Goal: Task Accomplishment & Management: Complete application form

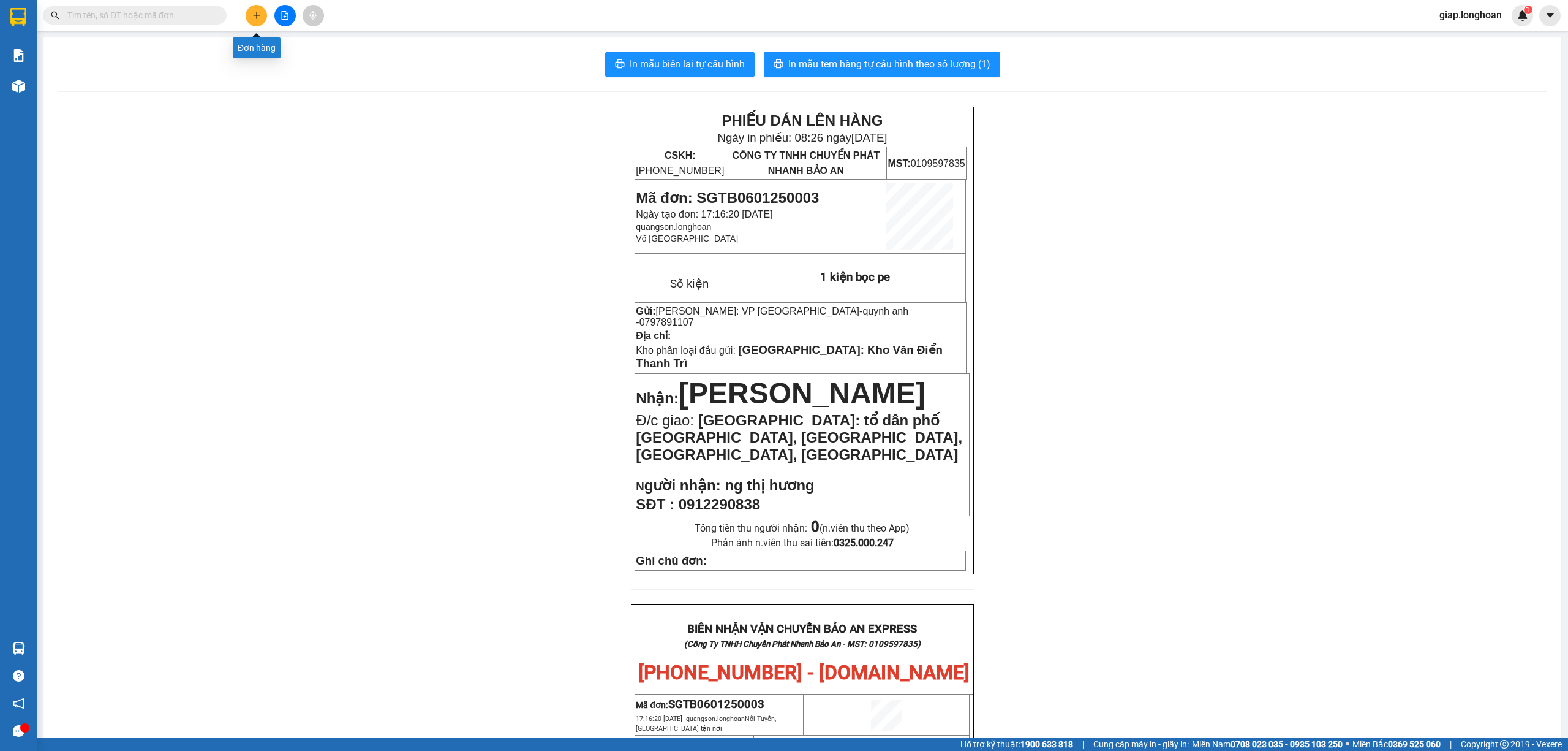
click at [251, 15] on button at bounding box center [256, 16] width 21 height 21
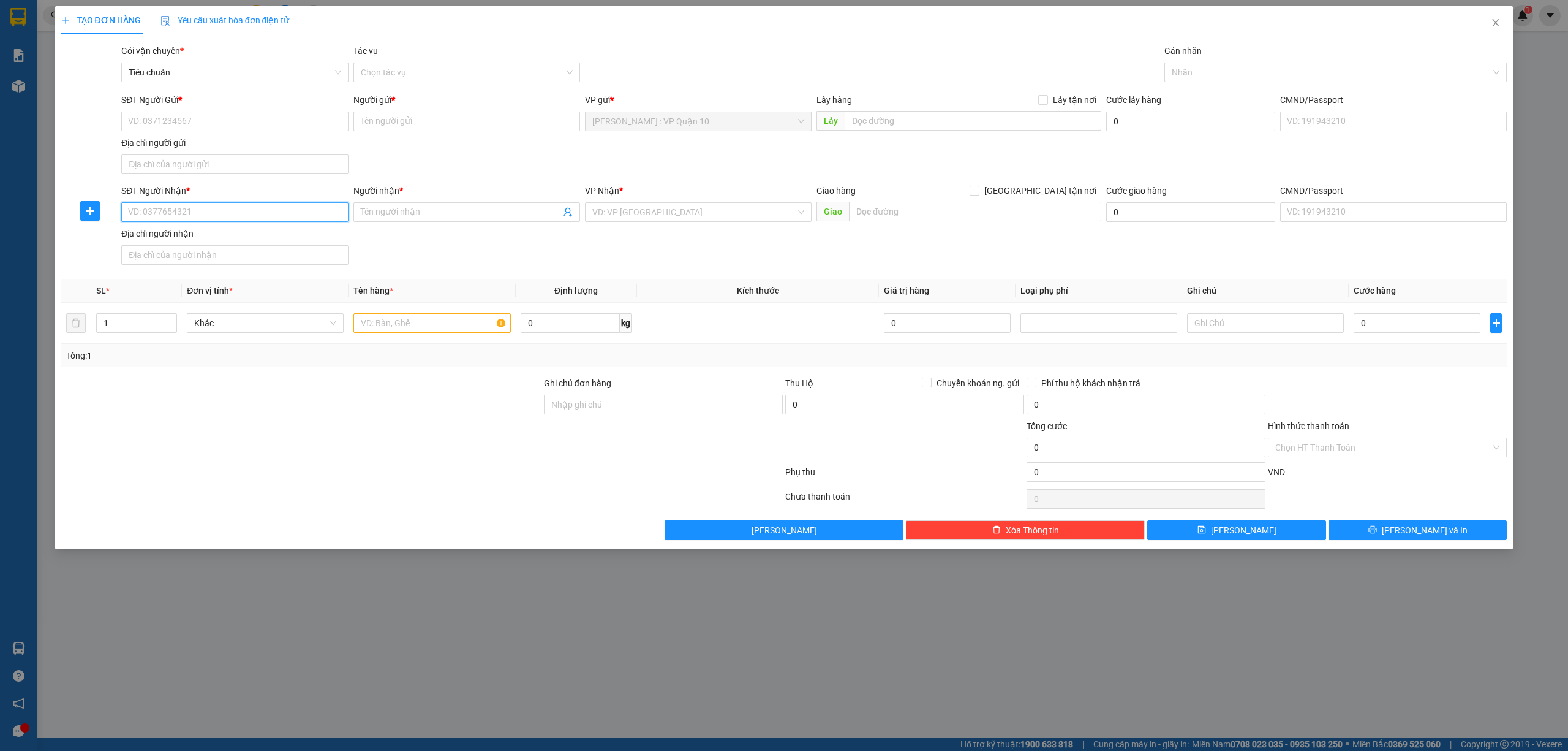
click at [233, 222] on input "SĐT Người Nhận *" at bounding box center [235, 212] width 226 height 19
type input "2"
drag, startPoint x: 164, startPoint y: 322, endPoint x: 150, endPoint y: 322, distance: 14.0
click at [155, 322] on div "2" at bounding box center [136, 322] width 81 height 19
click at [672, 212] on input "search" at bounding box center [694, 212] width 203 height 18
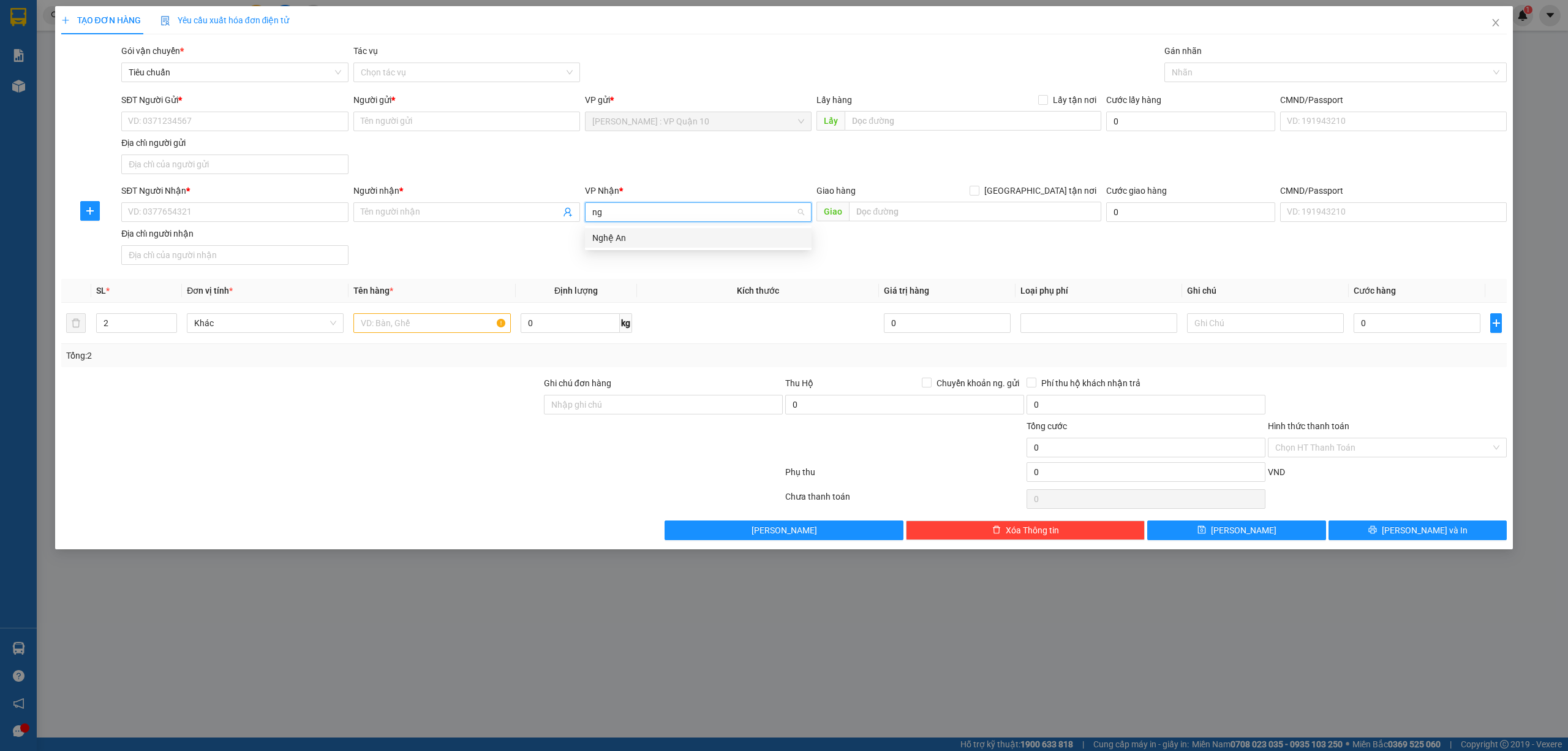
type input "n"
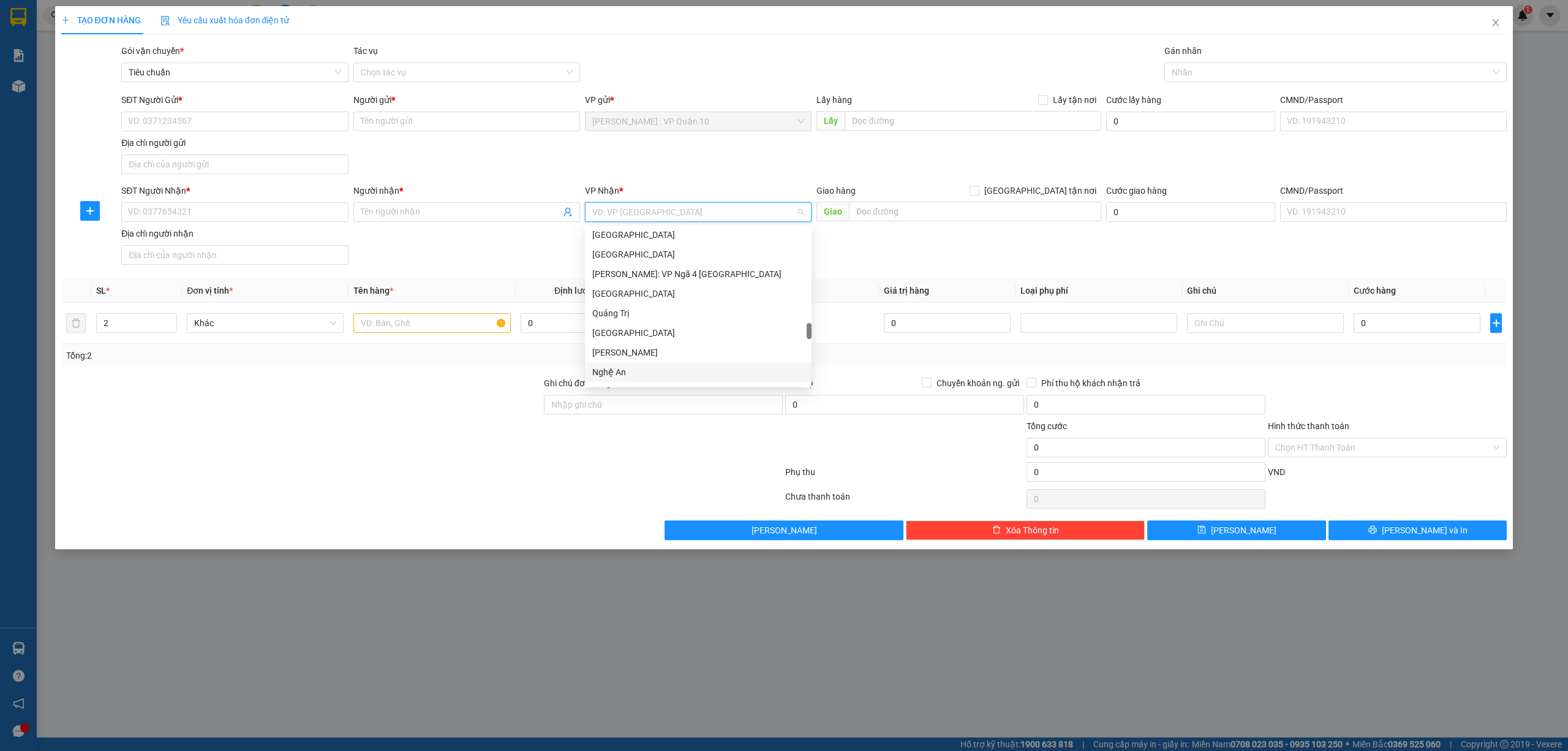
click at [647, 376] on div "Nghệ An" at bounding box center [698, 372] width 212 height 14
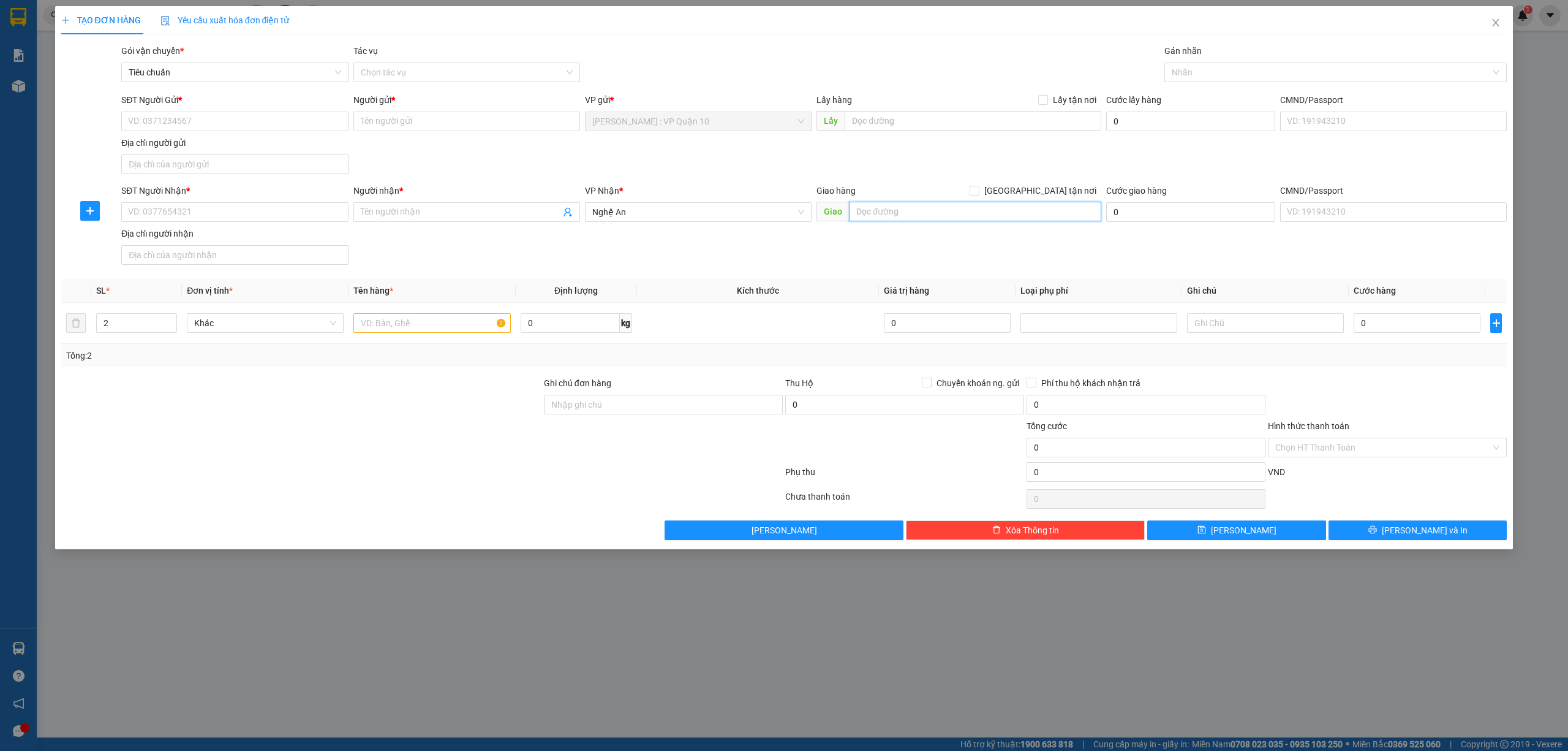
click at [893, 209] on input "text" at bounding box center [975, 211] width 253 height 19
click at [1028, 217] on input "text" at bounding box center [975, 211] width 253 height 19
paste input "TP Vinh: Bến xe Miền Trung"
type input "TP Vinh: Bến xe Miền Trung"
click at [390, 327] on input "text" at bounding box center [432, 322] width 157 height 19
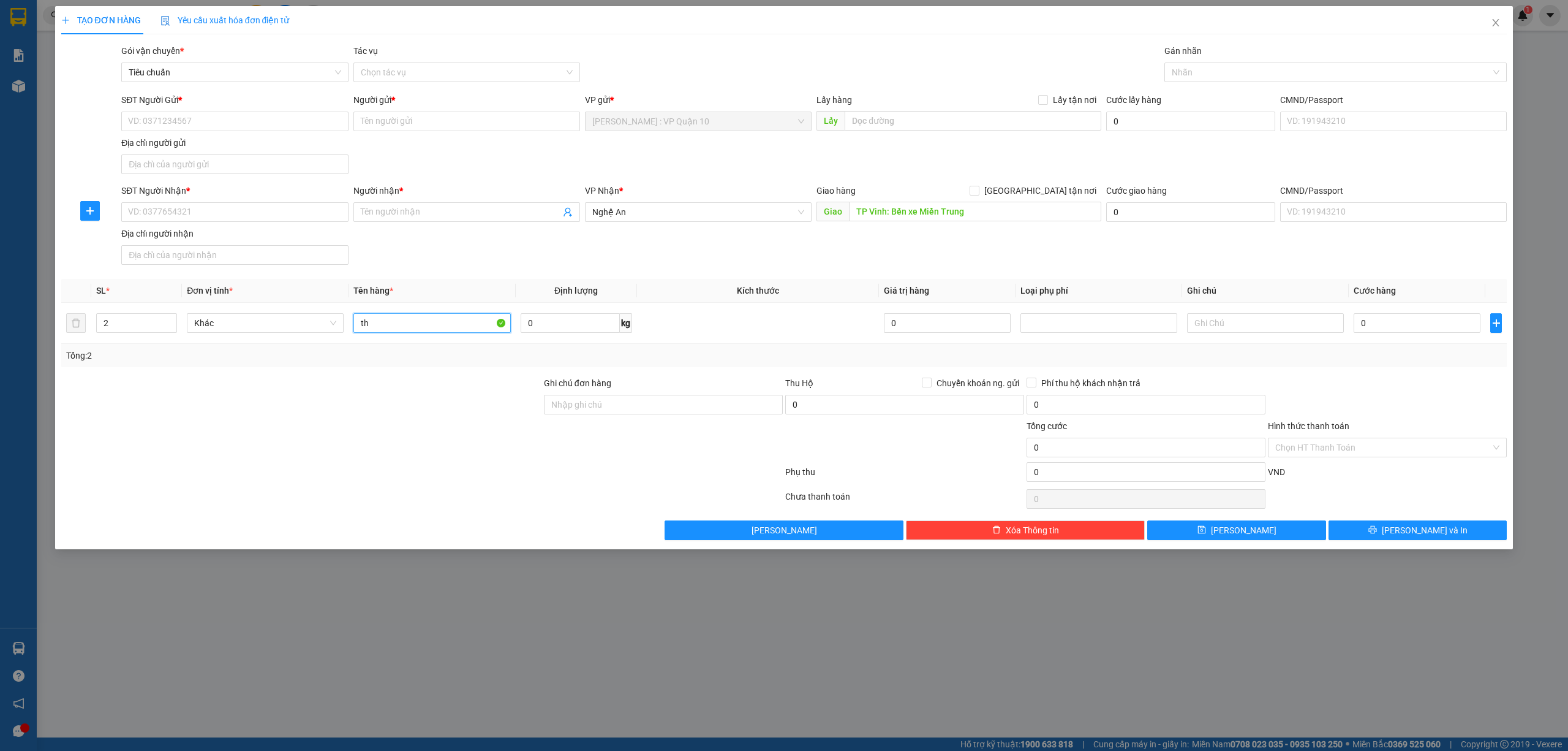
type input "t"
type input "1"
click at [213, 215] on input "SĐT Người Nhận *" at bounding box center [235, 212] width 226 height 19
type input "0986260667"
click at [487, 217] on input "Người nhận *" at bounding box center [460, 212] width 200 height 14
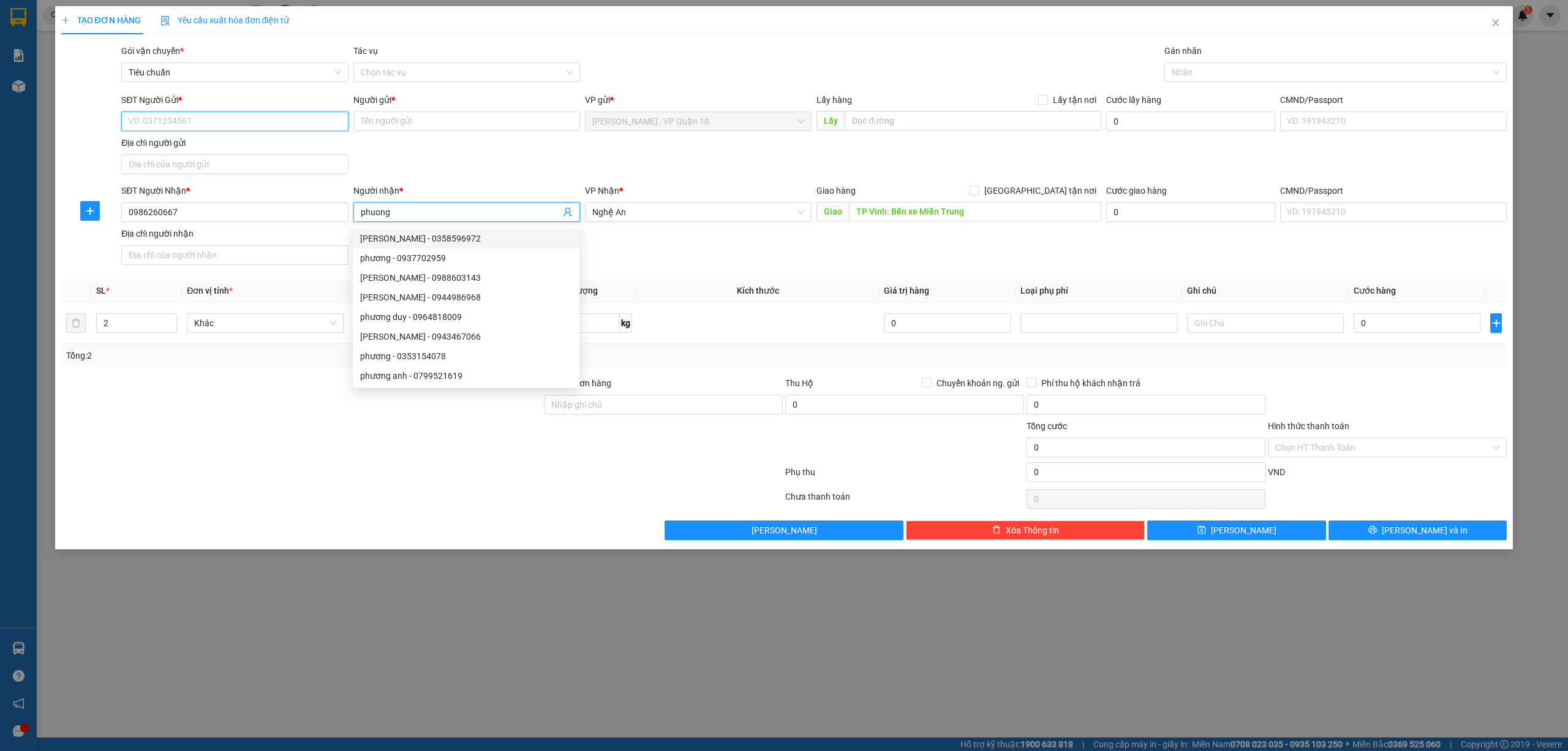
click at [203, 118] on input "SĐT Người Gửi *" at bounding box center [235, 121] width 226 height 19
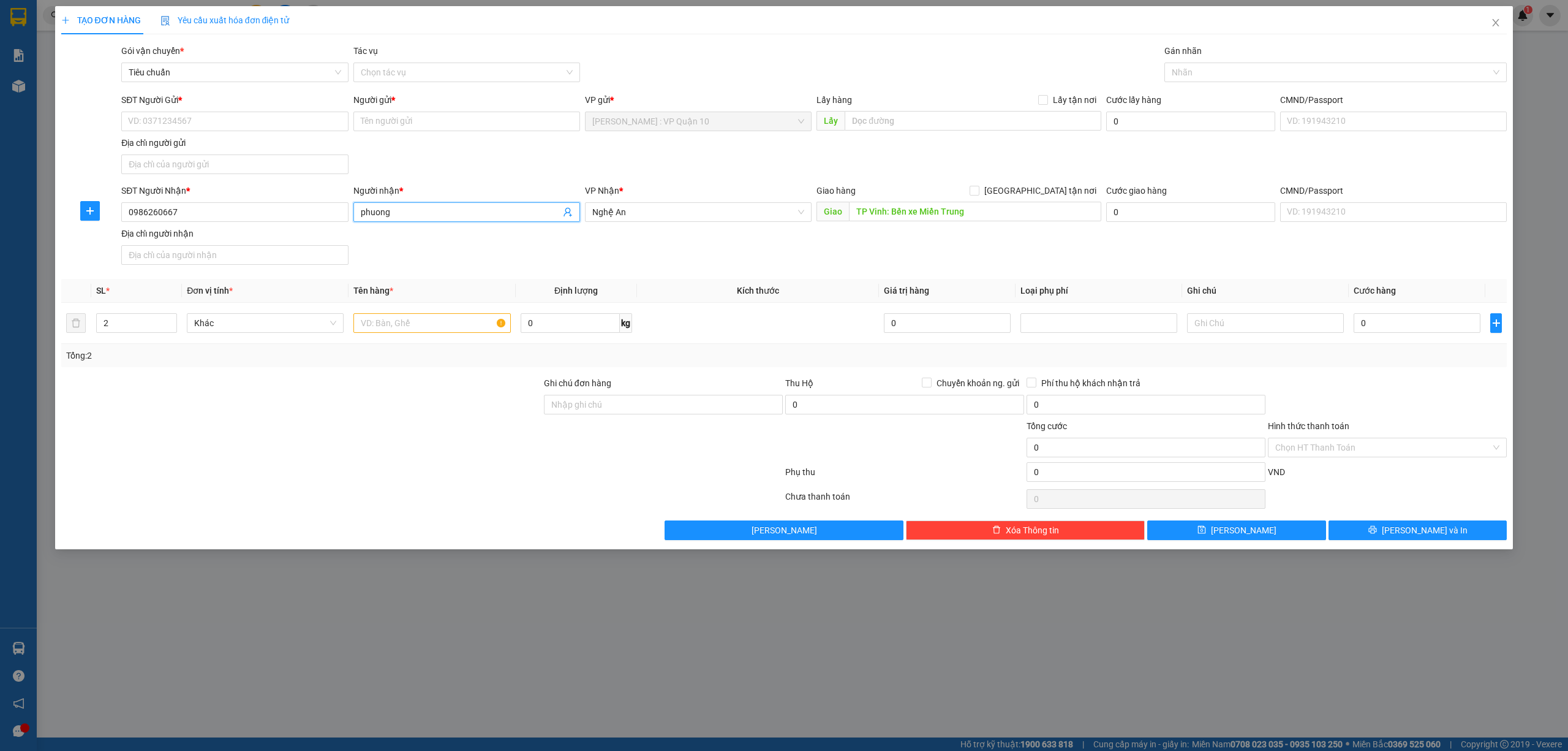
click at [391, 214] on input "phuong" at bounding box center [460, 212] width 200 height 14
click at [413, 209] on input "phuong" at bounding box center [460, 212] width 200 height 14
type input "p"
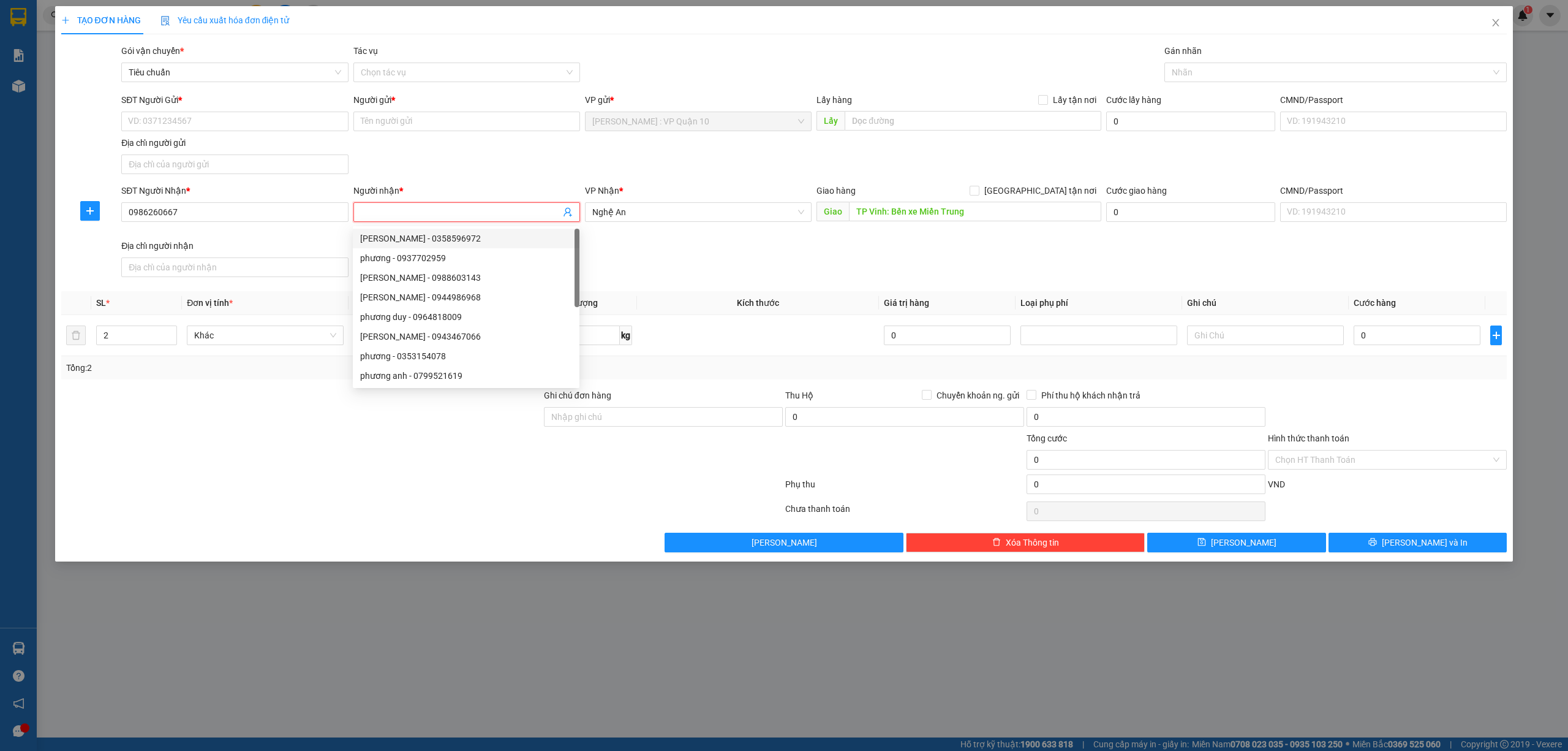
click at [460, 235] on div "Nguyễn Ngọc Phương - 0358596972" at bounding box center [466, 238] width 212 height 14
type input "0358596972"
type input "Nguyễn Ngọc Phương"
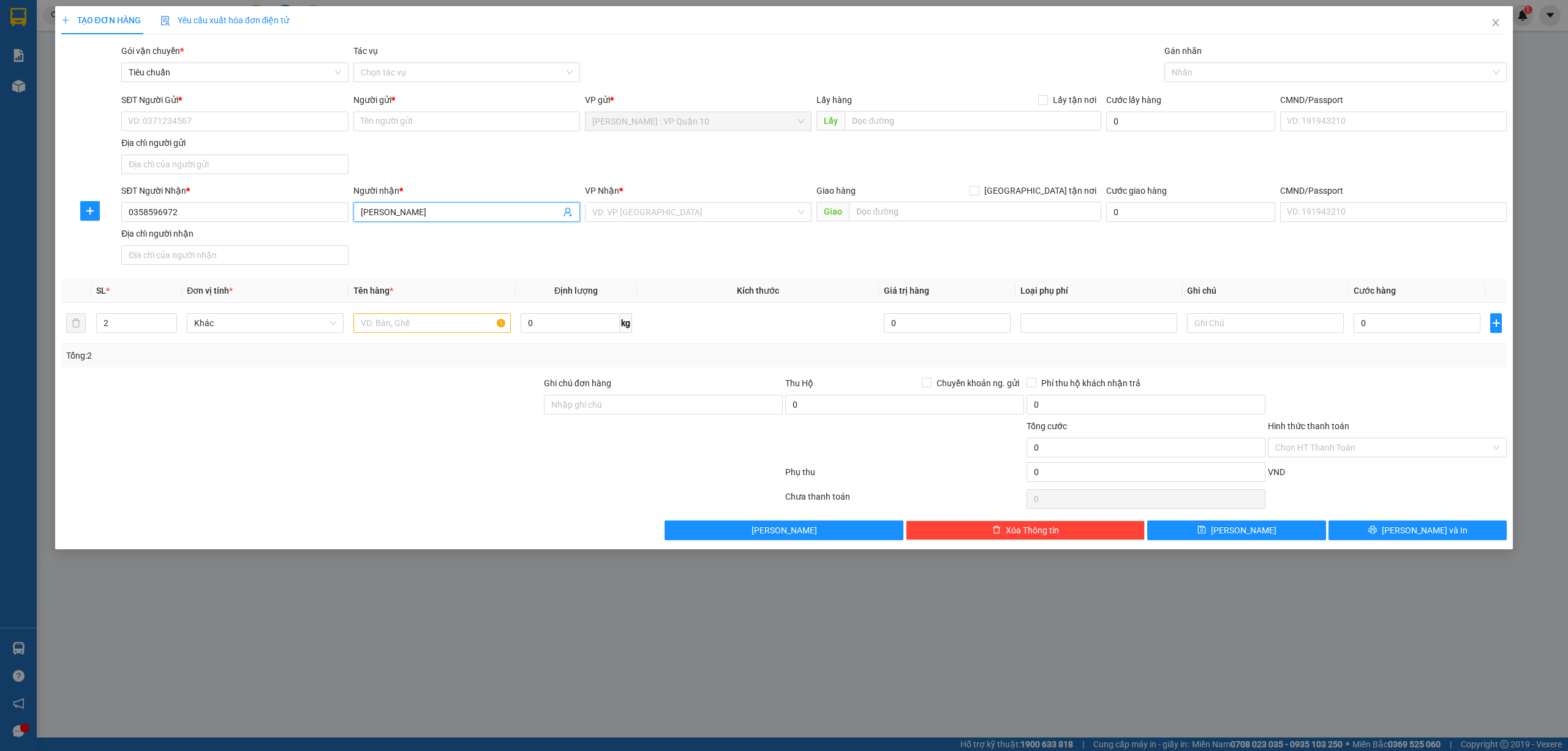
click at [432, 214] on input "Nguyễn Ngọc Phương" at bounding box center [460, 212] width 200 height 14
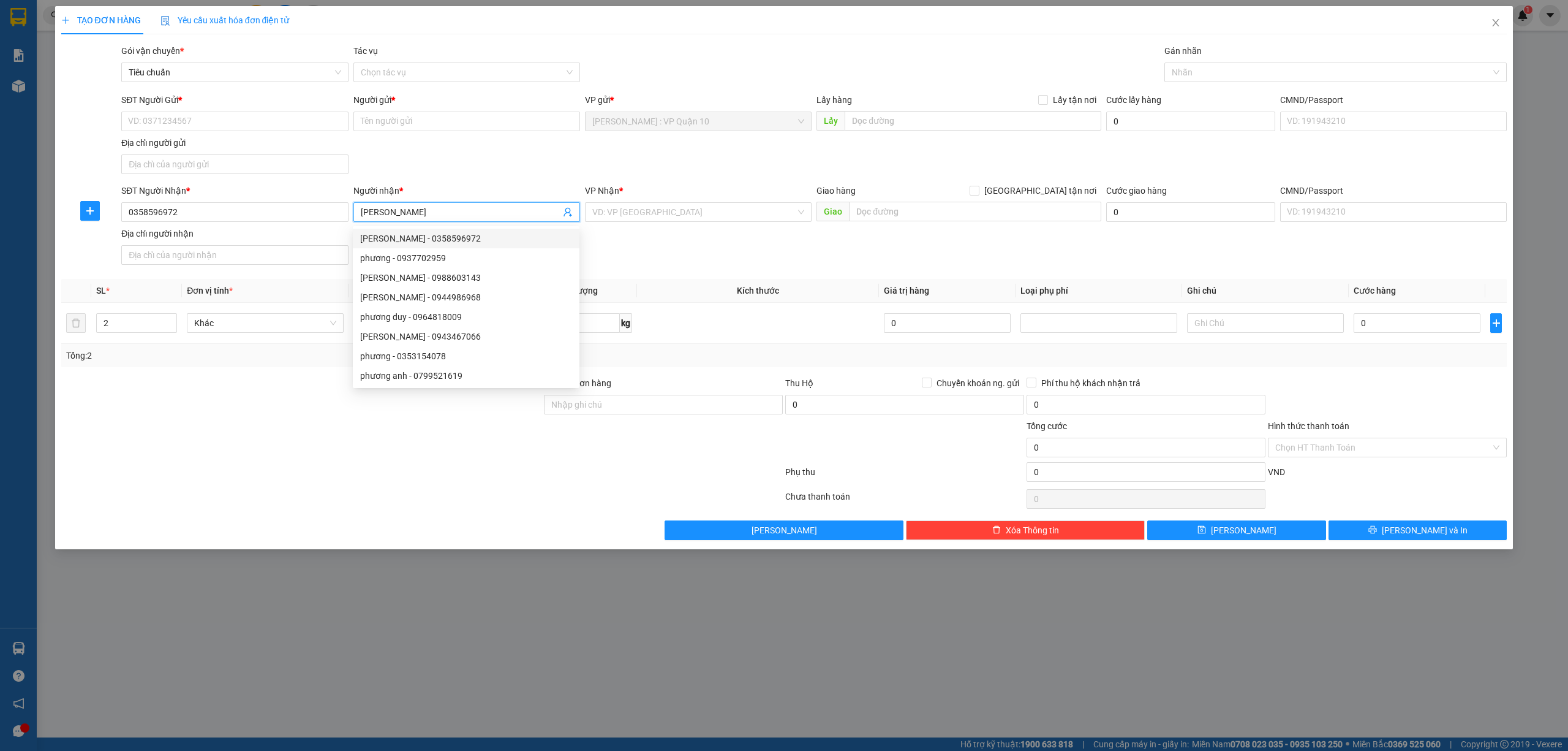
drag, startPoint x: 414, startPoint y: 207, endPoint x: 407, endPoint y: 218, distance: 13.0
click at [407, 218] on input "Nguyễn Ngọc Phương" at bounding box center [460, 212] width 200 height 14
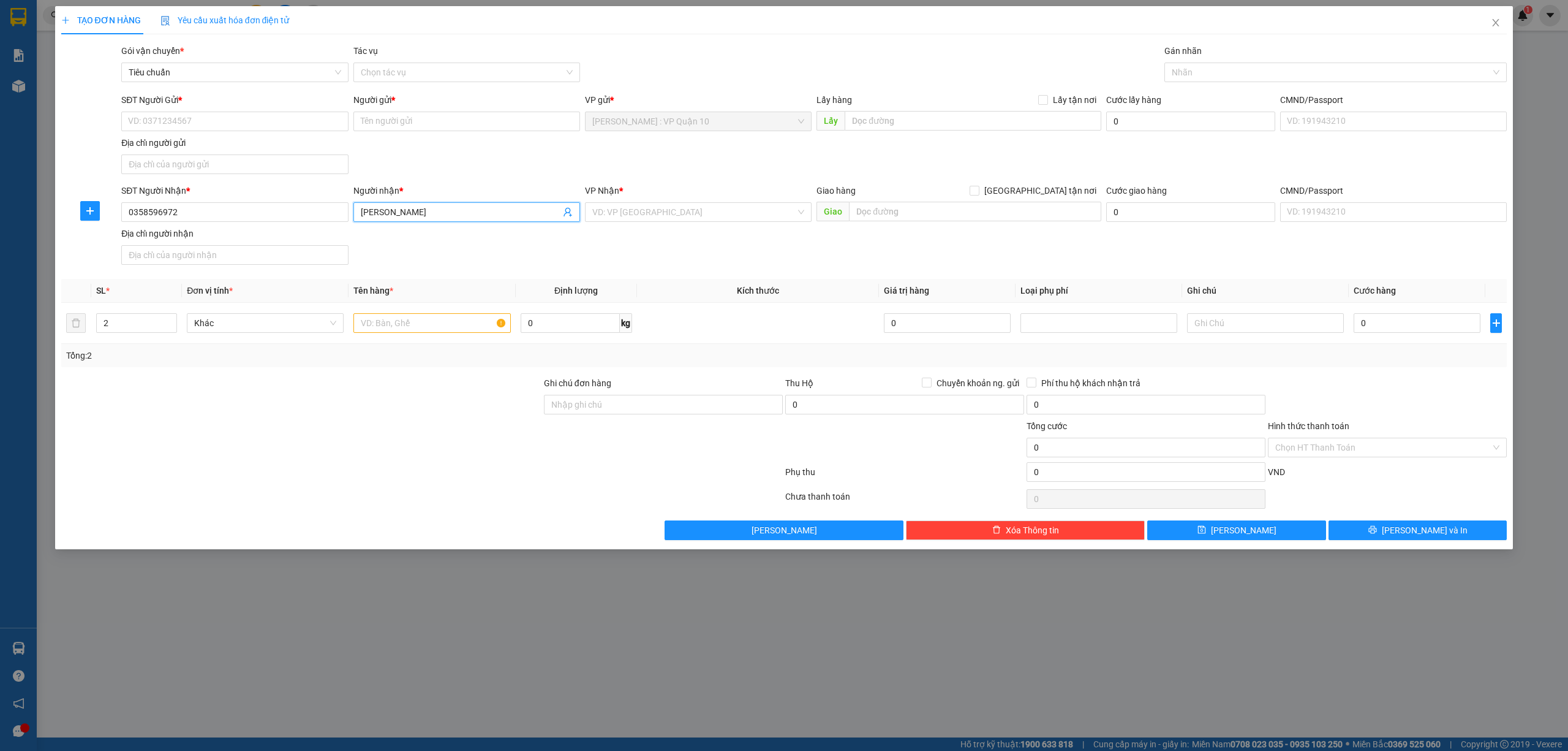
click at [410, 214] on input "Nguyễn cNgọ Phương" at bounding box center [460, 212] width 200 height 14
drag, startPoint x: 410, startPoint y: 214, endPoint x: 363, endPoint y: 218, distance: 47.2
click at [363, 218] on input "Nguyễn cNgọ Phương" at bounding box center [460, 212] width 200 height 14
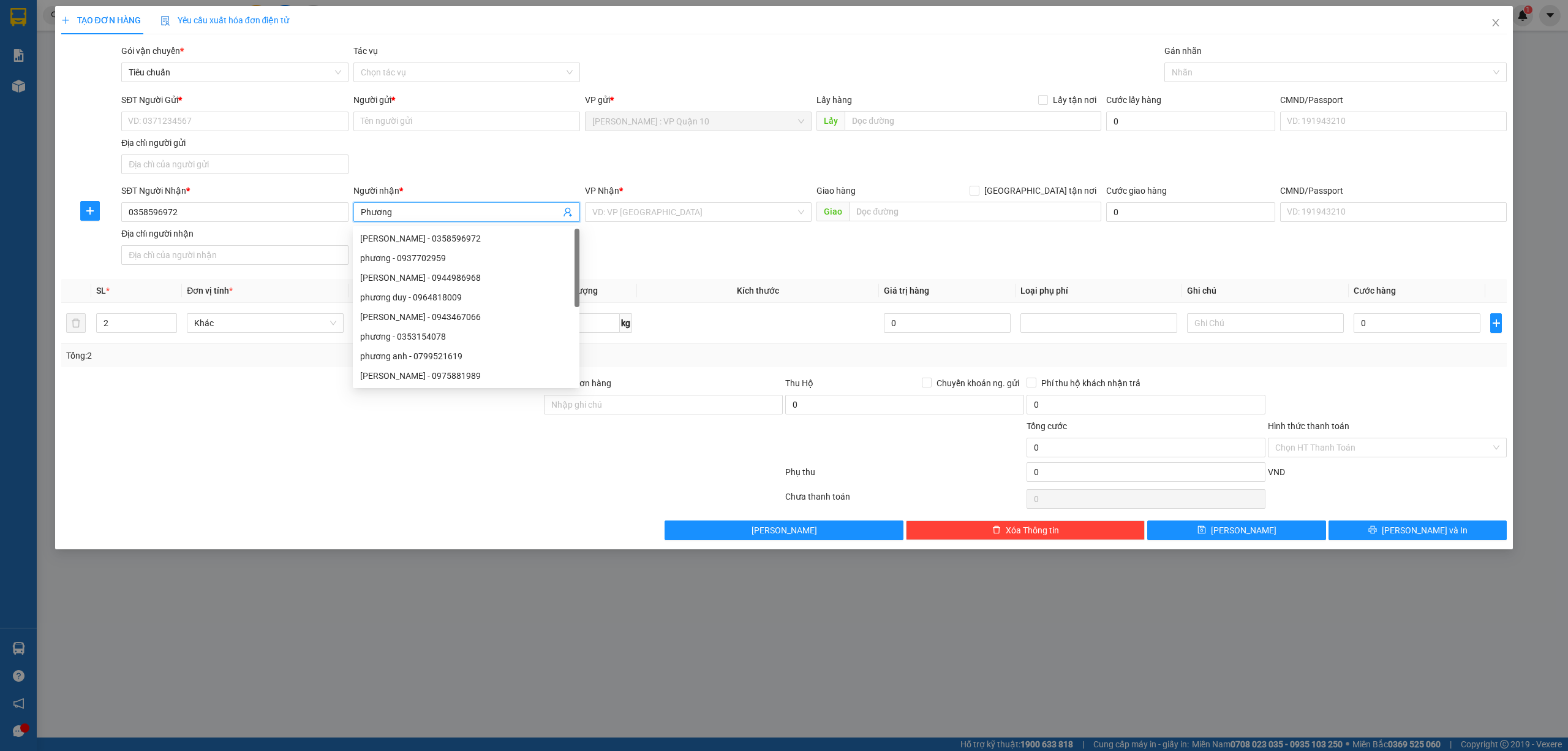
type input "Phương"
drag, startPoint x: 184, startPoint y: 146, endPoint x: 190, endPoint y: 143, distance: 6.7
click at [186, 146] on div "Địa chỉ người gửi" at bounding box center [235, 143] width 226 height 14
click at [186, 155] on input "Địa chỉ người gửi" at bounding box center [235, 164] width 226 height 19
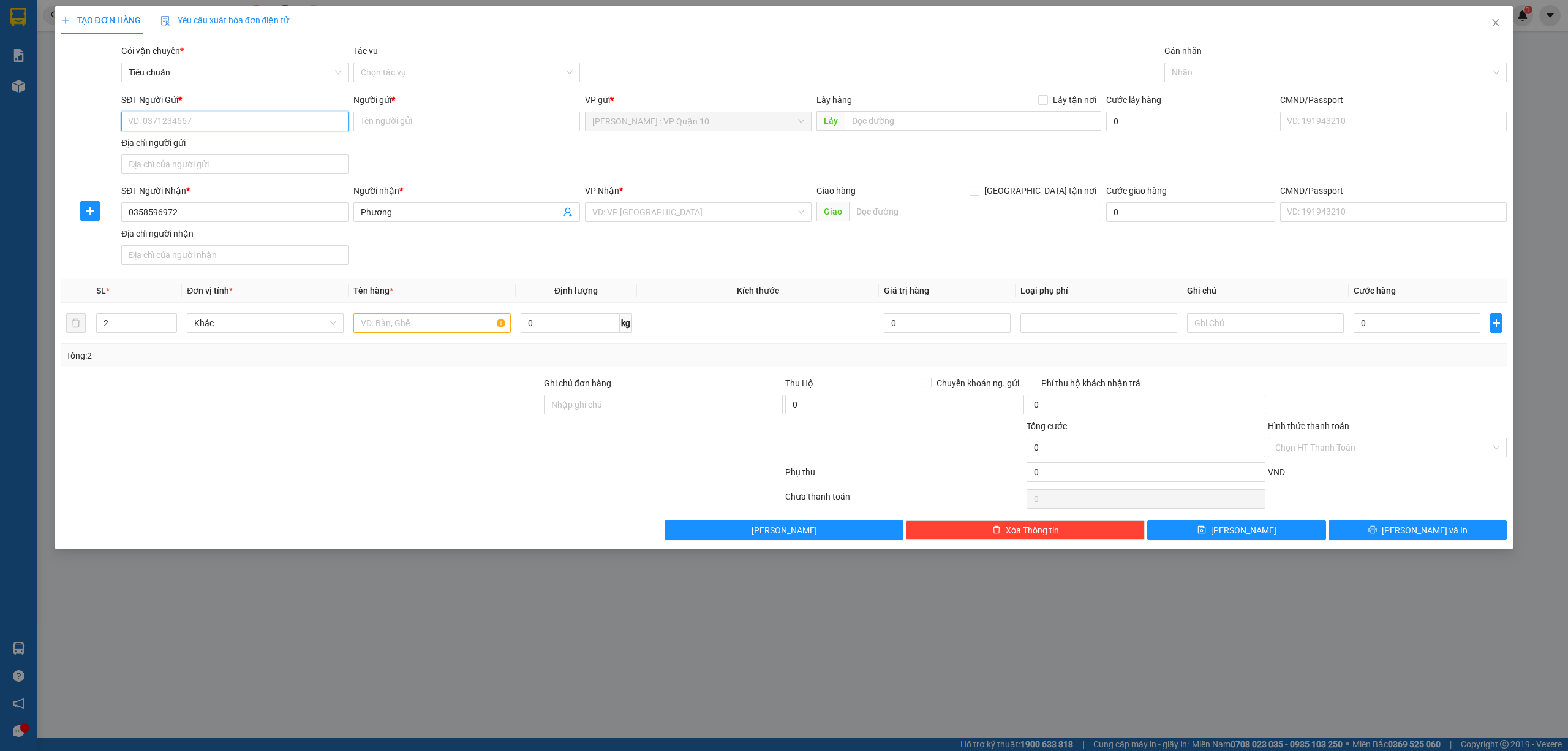
click at [214, 128] on input "SĐT Người Gửi *" at bounding box center [235, 121] width 226 height 19
type input "0918911572"
click at [492, 128] on input "Người gửi *" at bounding box center [467, 121] width 226 height 19
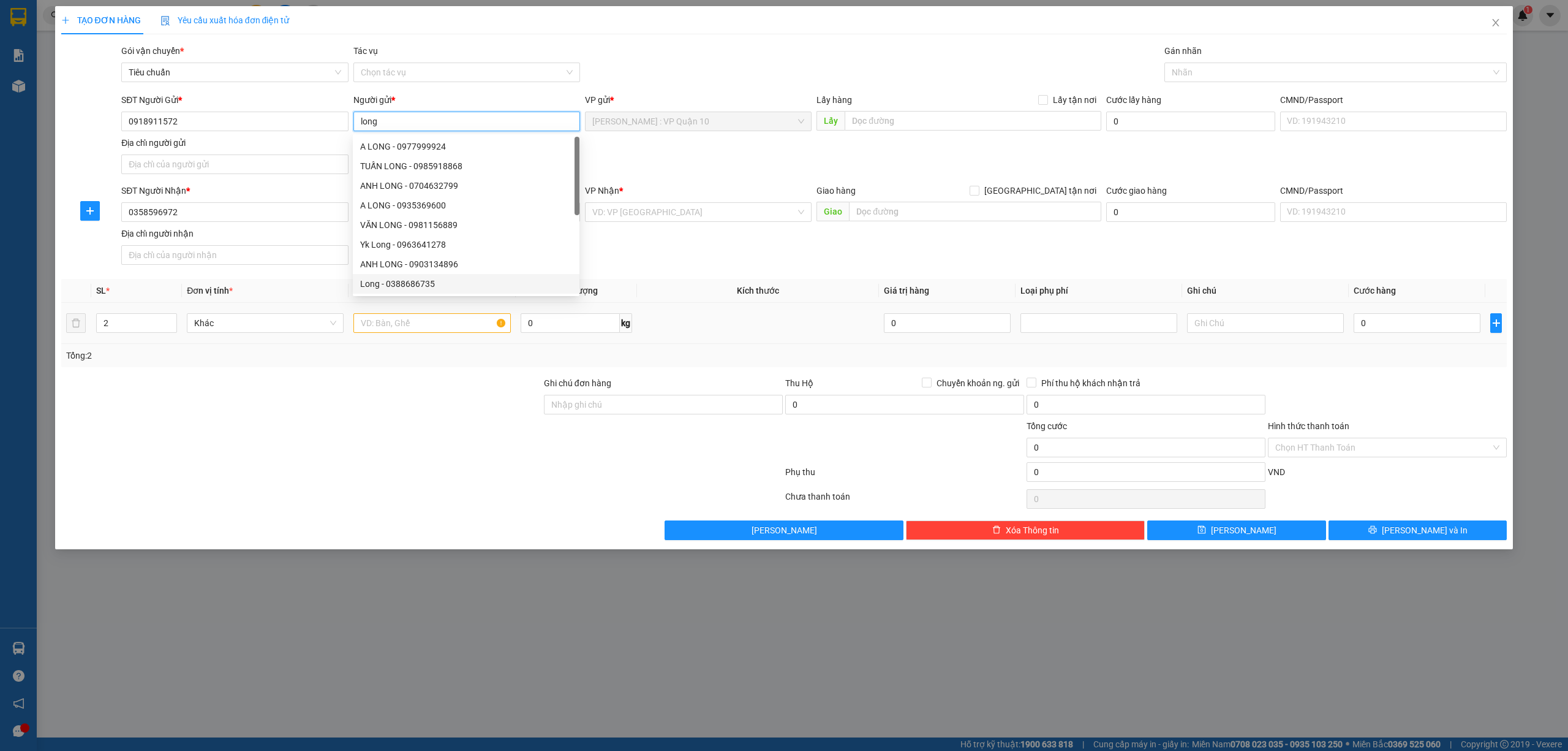
type input "long"
click at [403, 319] on input "text" at bounding box center [432, 322] width 157 height 19
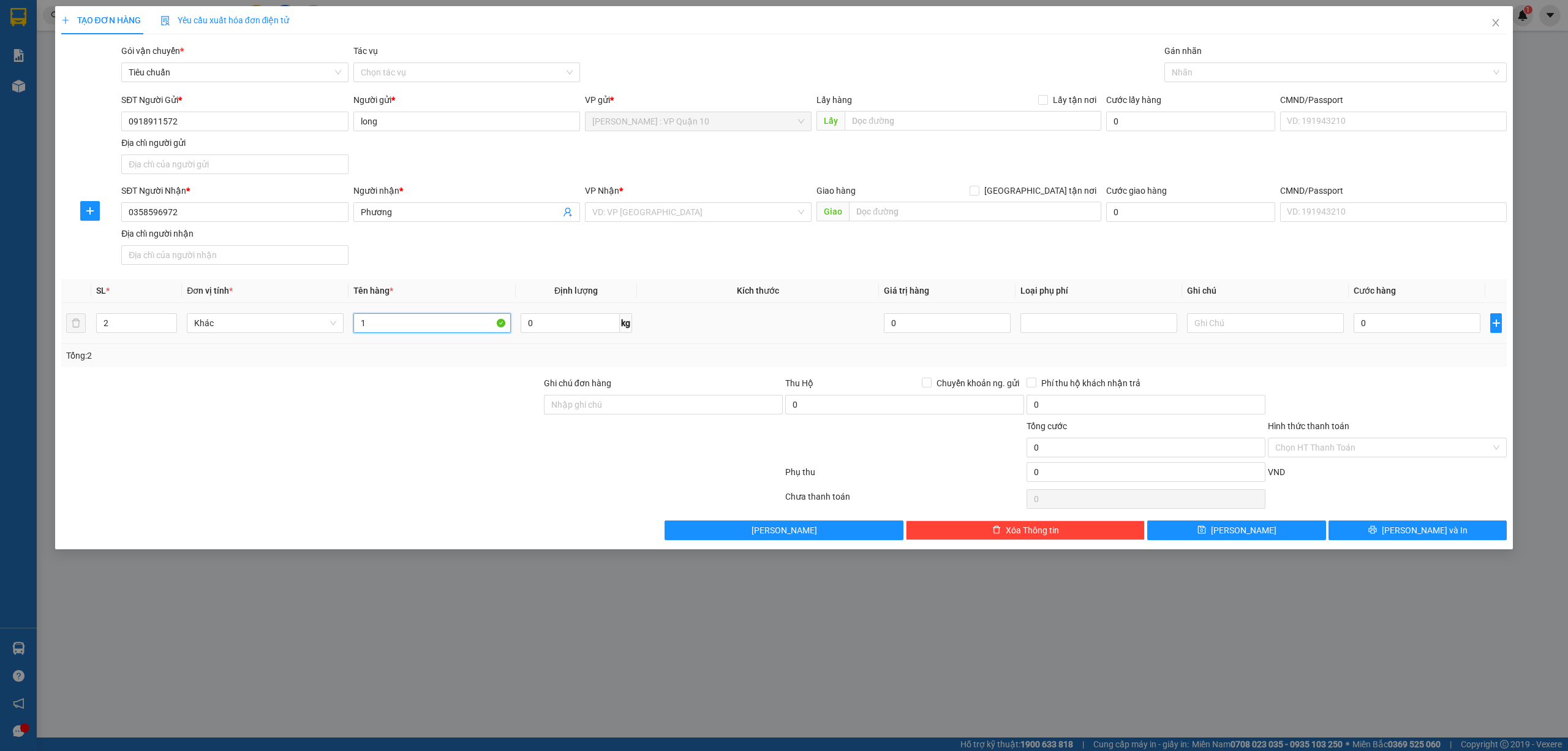
click at [420, 319] on input "1" at bounding box center [432, 322] width 157 height 19
click at [417, 330] on input "1" at bounding box center [432, 322] width 157 height 19
click at [436, 333] on input "1 thung" at bounding box center [432, 322] width 157 height 19
type input "1 thùng giấy 1 can xanh"
click at [595, 407] on input "Ghi chú đơn hàng" at bounding box center [664, 404] width 239 height 19
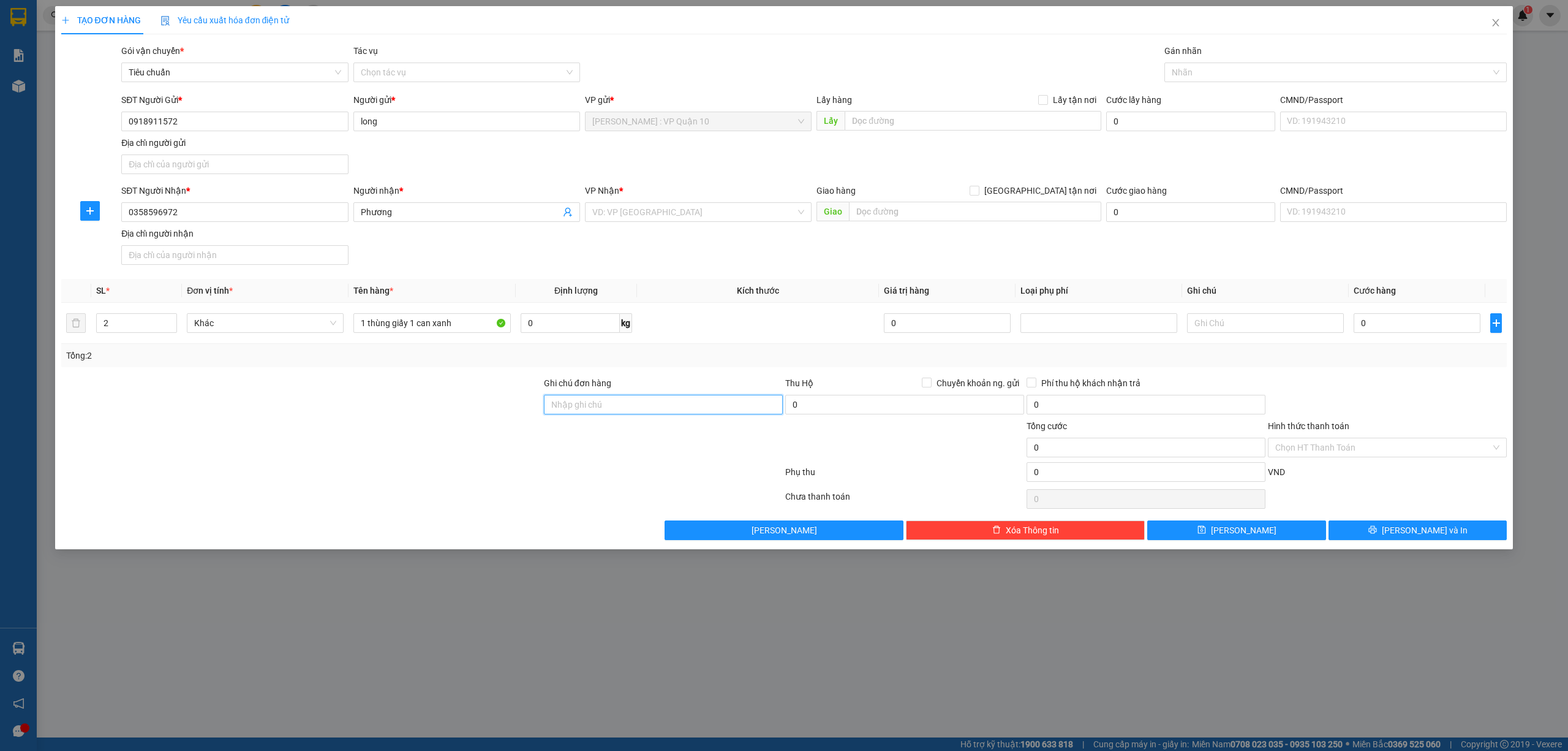
type input "hàng k bao bể vỡ hư hỏng"
click at [1235, 74] on div at bounding box center [1330, 73] width 325 height 15
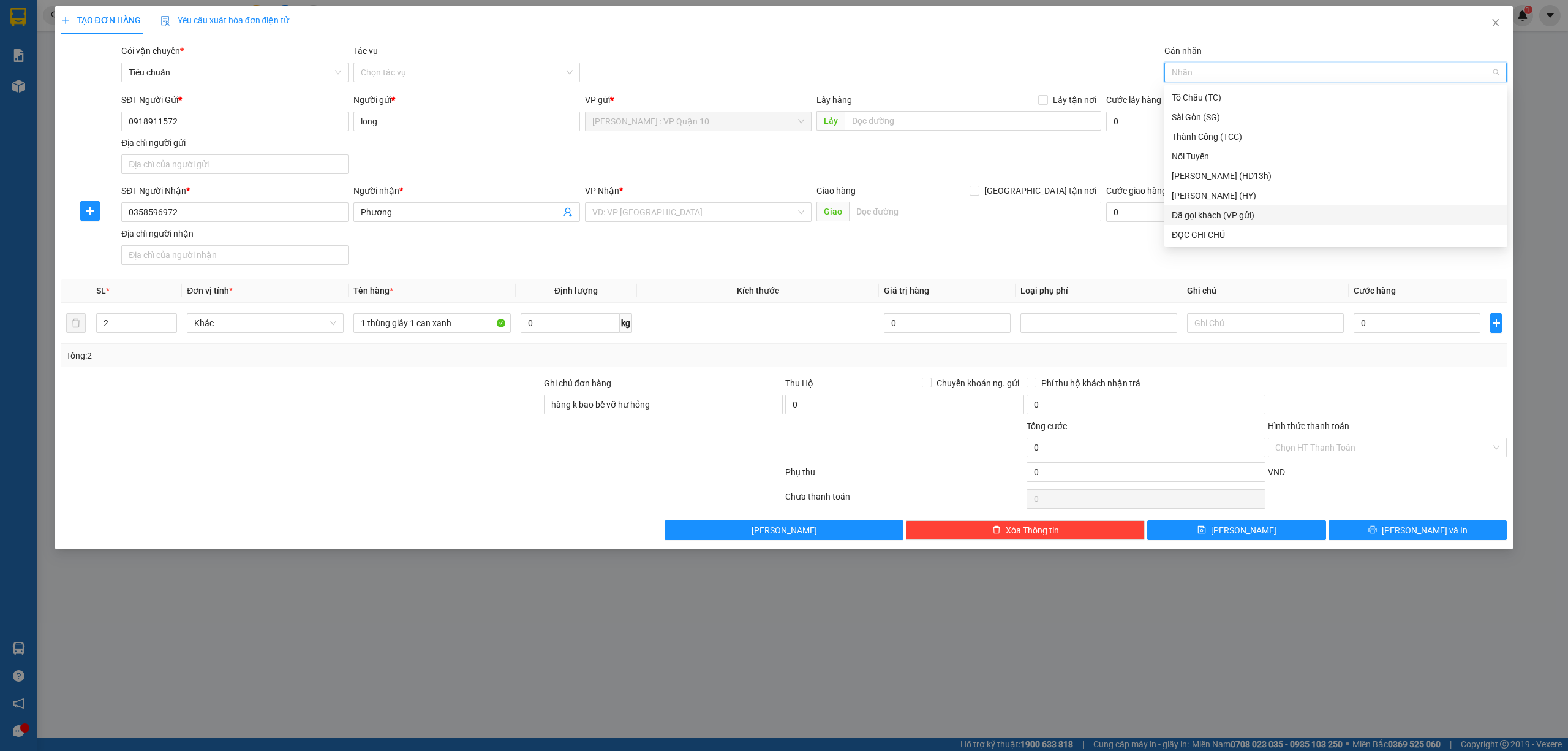
click at [1237, 213] on div "Đã gọi khách (VP gửi)" at bounding box center [1336, 215] width 328 height 14
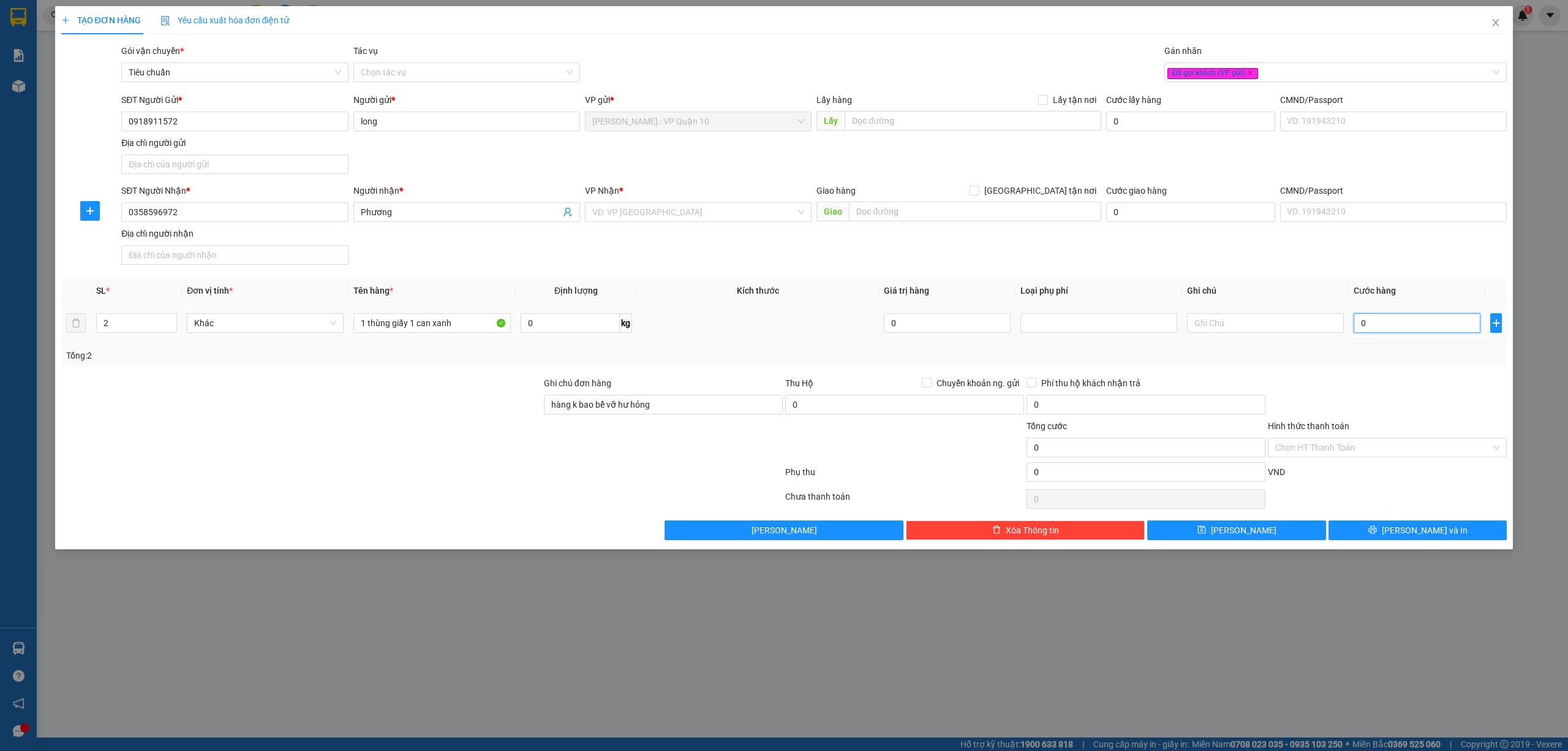
click at [1383, 324] on input "0" at bounding box center [1417, 322] width 127 height 19
type input "40"
type input "420"
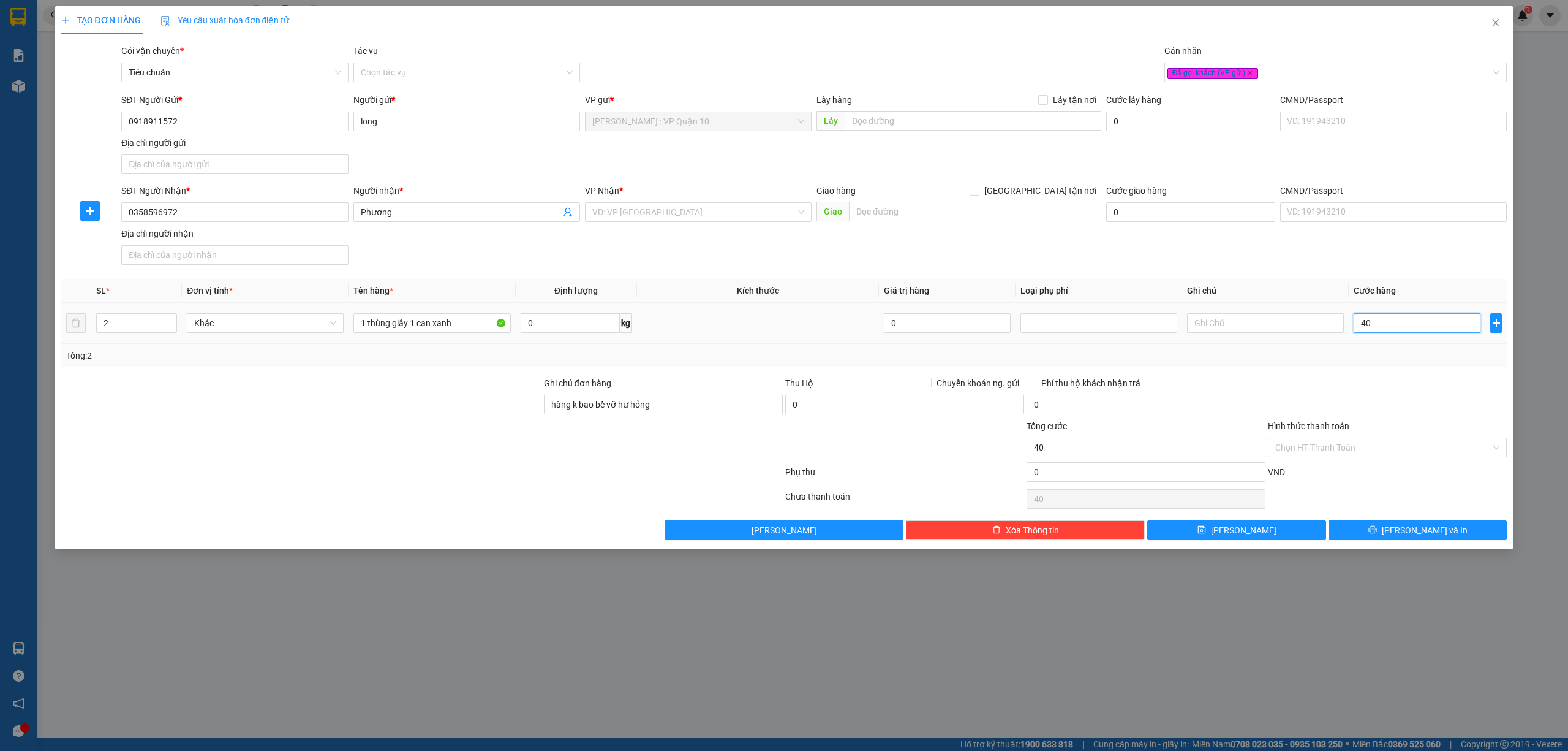
type input "420"
click at [1408, 327] on input "420" at bounding box center [1417, 322] width 127 height 19
type input "40"
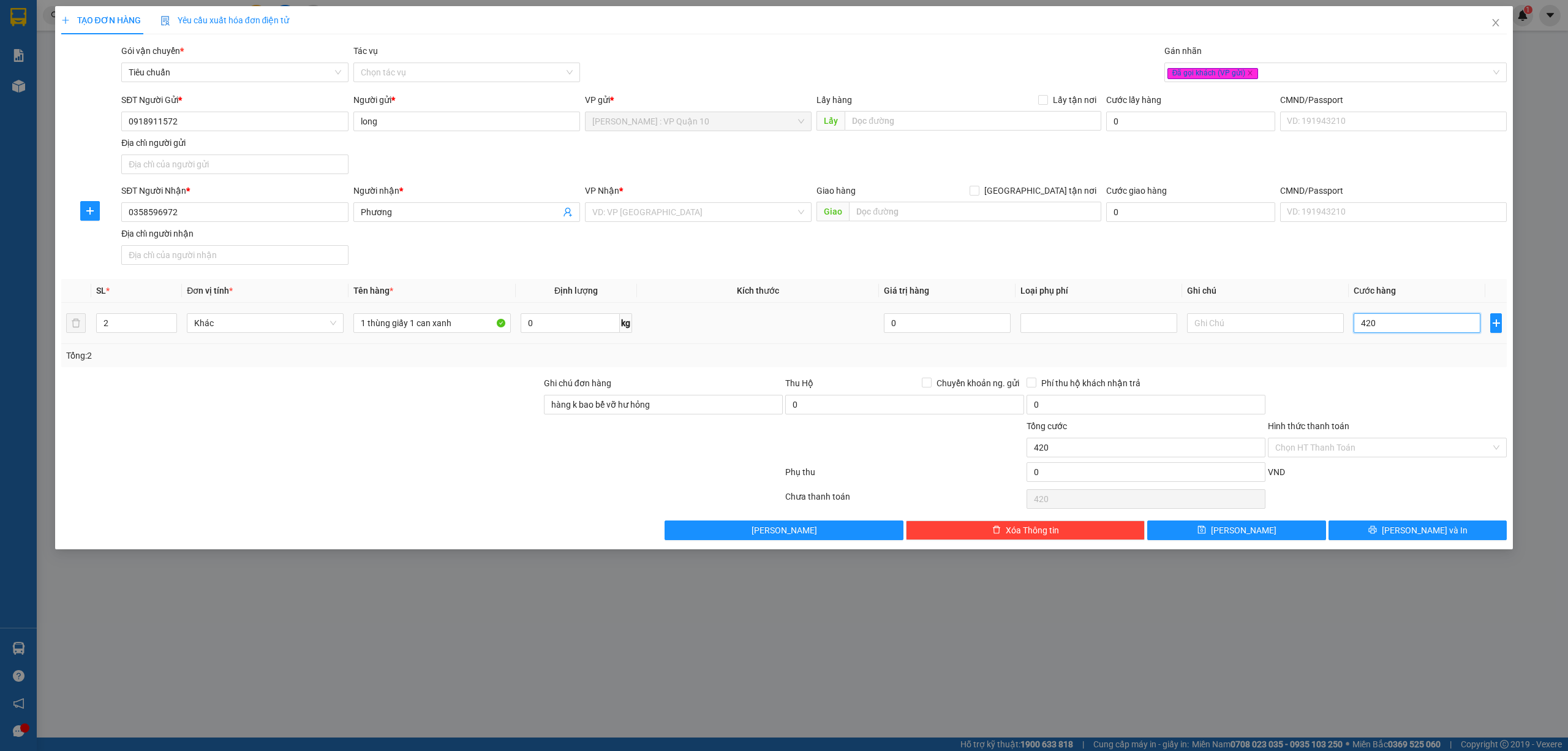
type input "40"
type input "430"
type input "4.300"
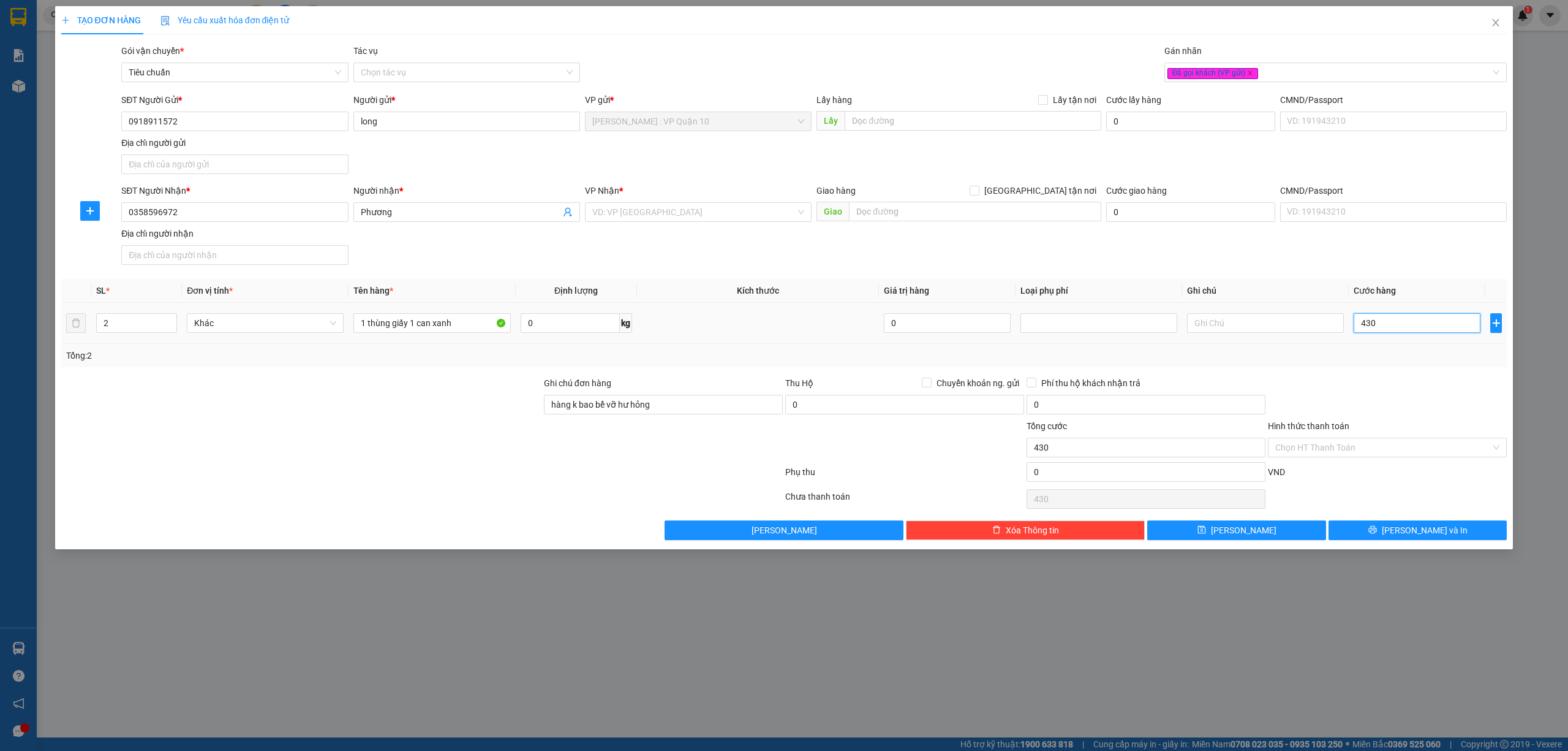
type input "4.300"
type input "43.000"
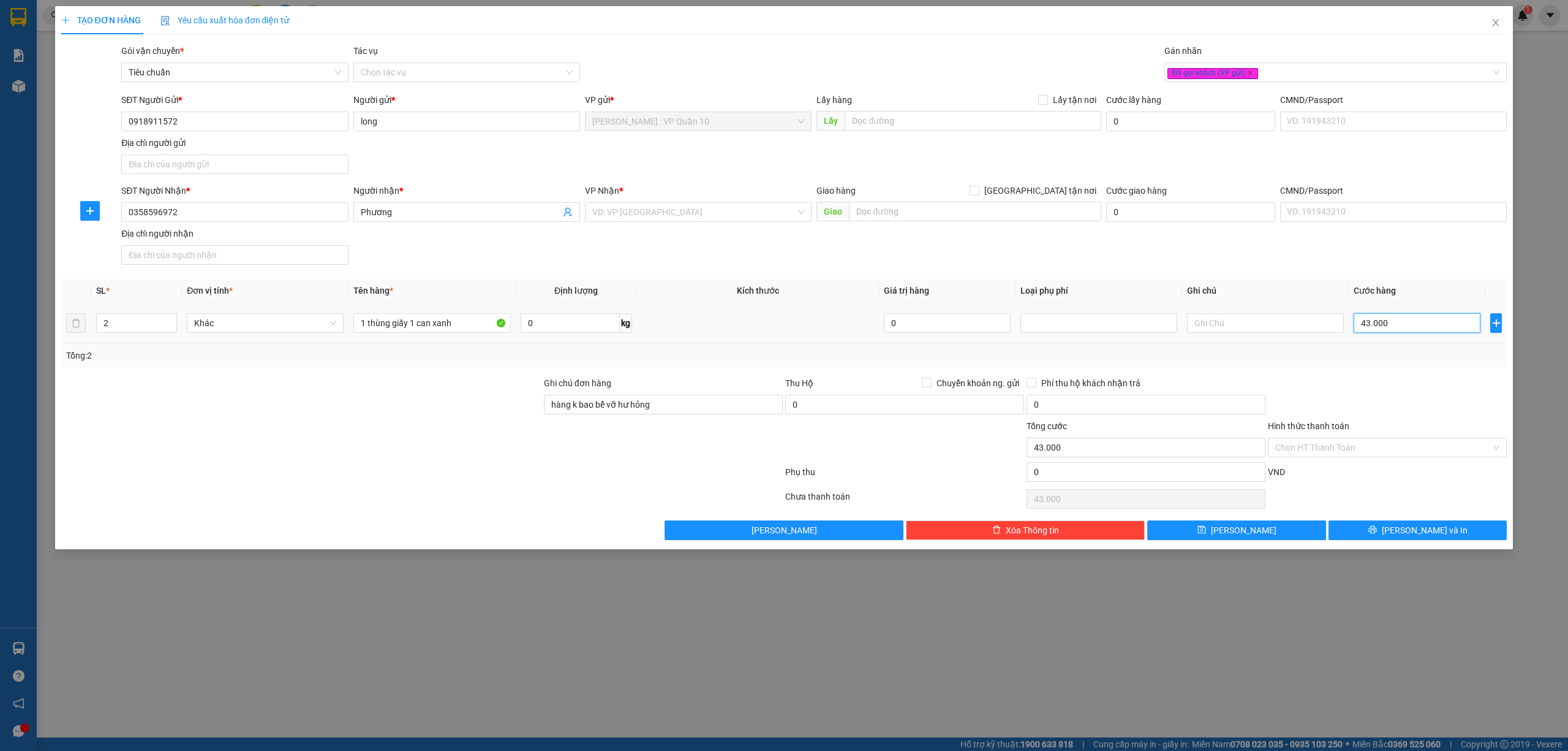
type input "430.000"
click at [1407, 536] on button "Lưu và In" at bounding box center [1418, 530] width 179 height 19
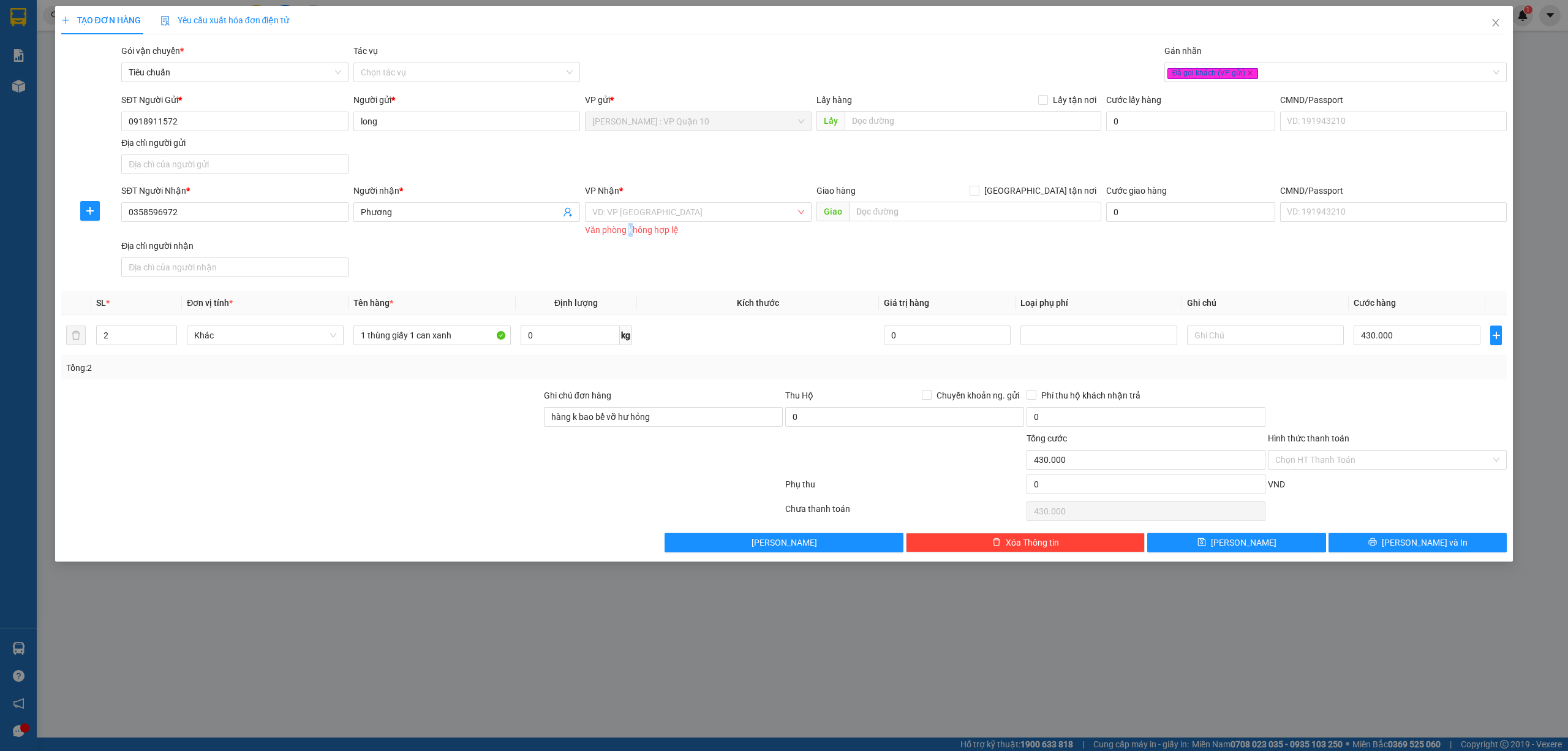
click at [632, 229] on div "Văn phòng không hợp lệ" at bounding box center [698, 230] width 226 height 14
click at [644, 209] on input "search" at bounding box center [694, 212] width 203 height 18
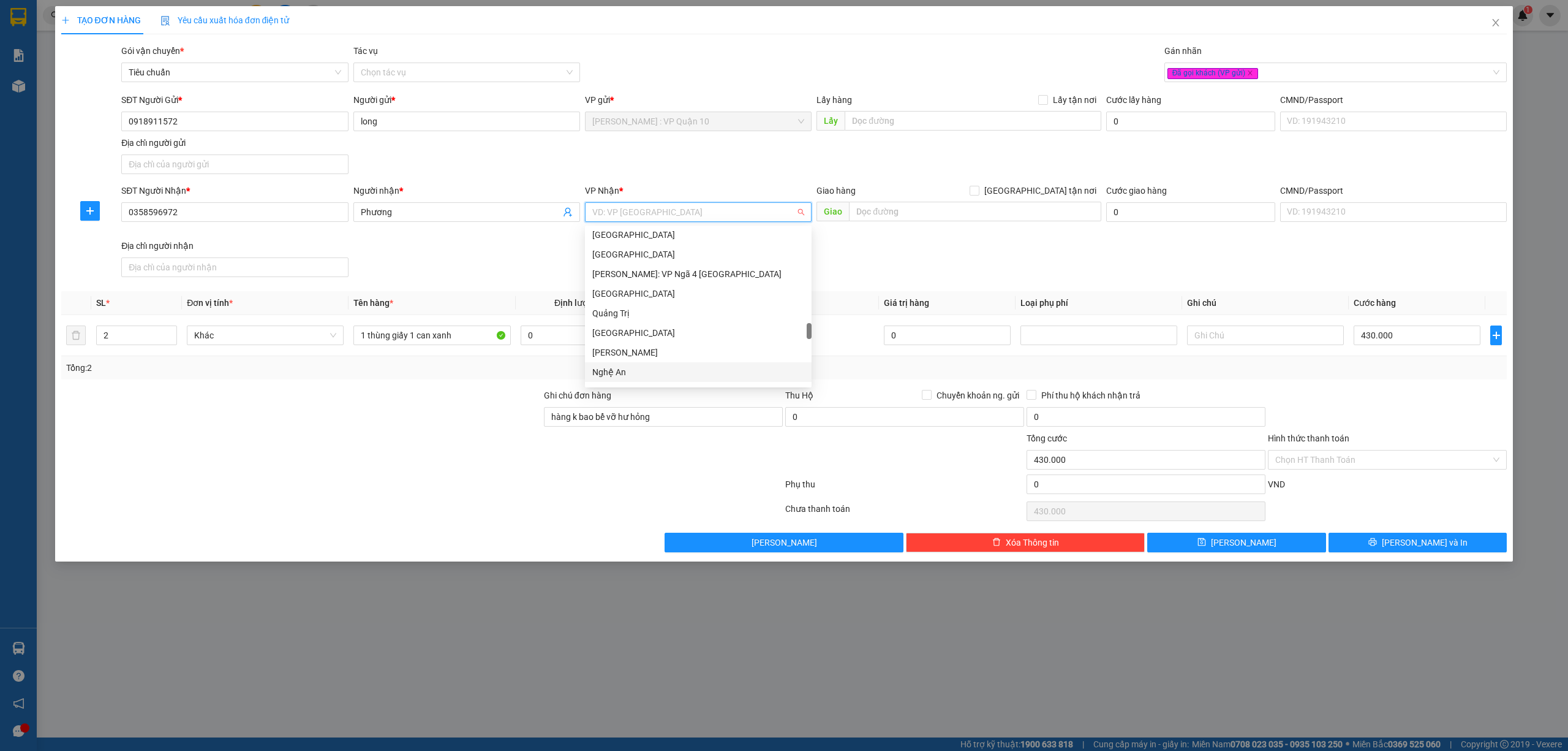
click at [655, 371] on div "Nghệ An" at bounding box center [698, 372] width 212 height 14
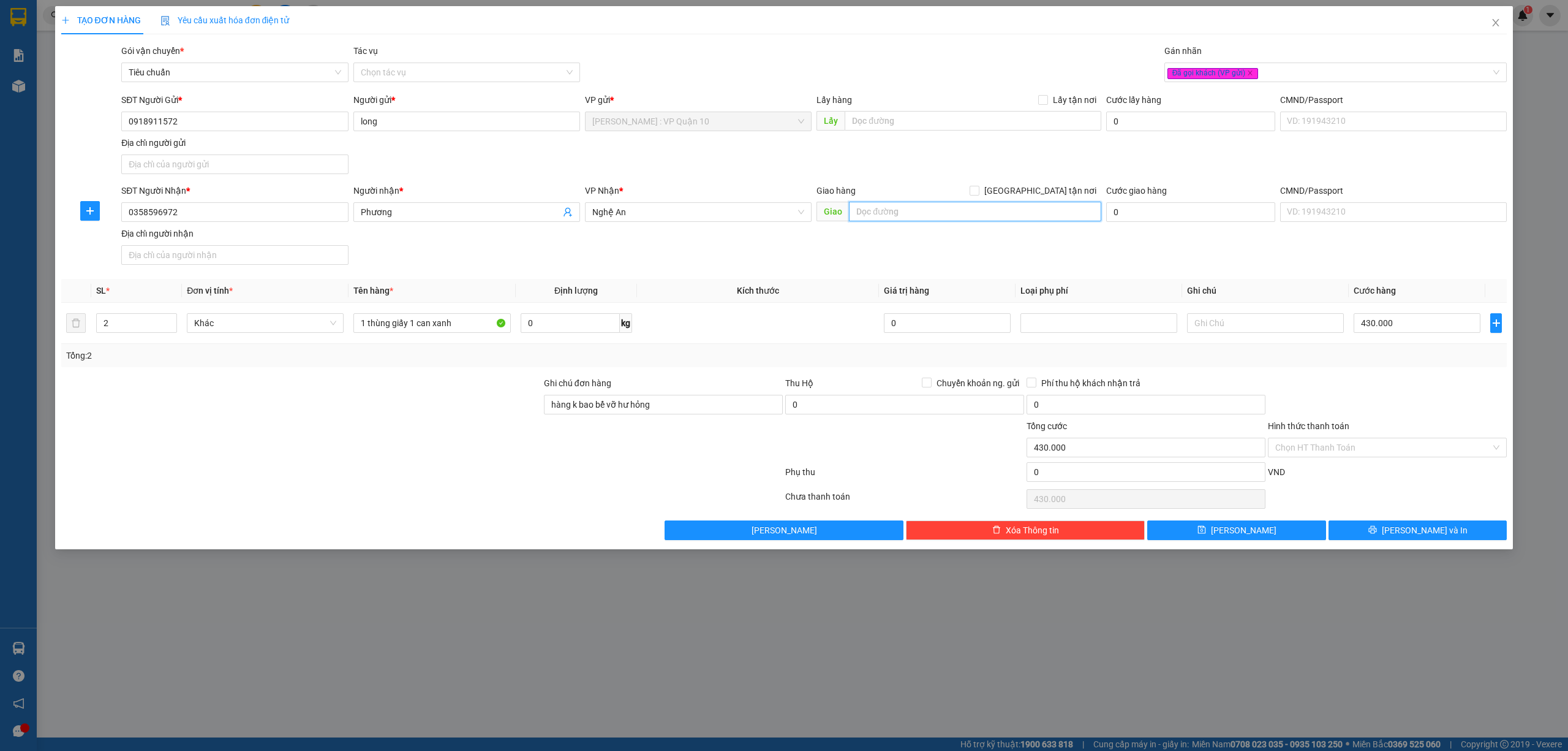
click at [891, 216] on input "text" at bounding box center [975, 211] width 253 height 19
paste input "TP Vinh: Bến xe Miền Trung"
type input "TP Vinh: Bến xe Miền Trung"
click at [1480, 529] on button "[PERSON_NAME] và In" at bounding box center [1418, 530] width 179 height 19
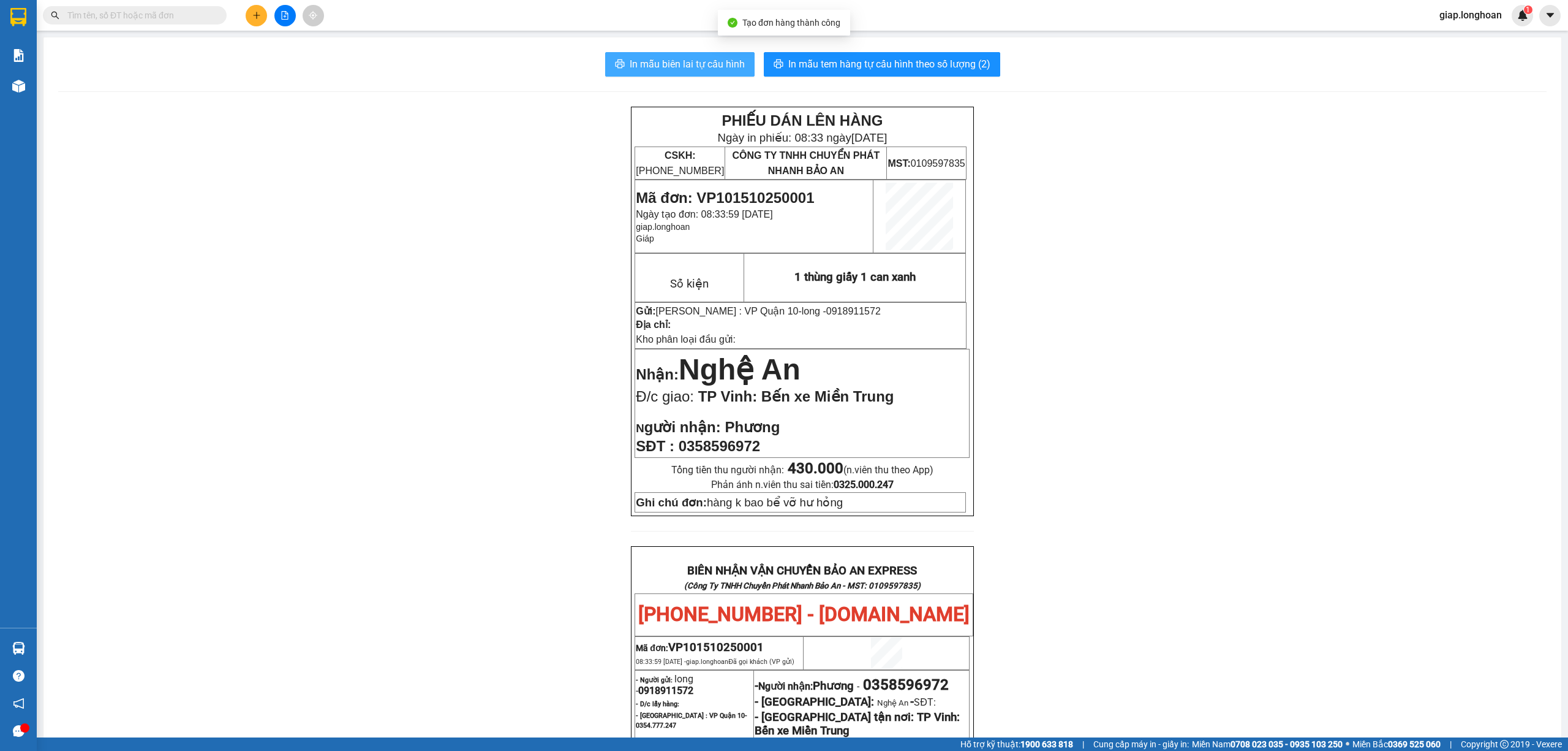
click at [671, 62] on span "In mẫu biên lai tự cấu hình" at bounding box center [687, 64] width 115 height 15
drag, startPoint x: 932, startPoint y: 60, endPoint x: 924, endPoint y: 60, distance: 8.0
click at [932, 59] on span "In mẫu tem hàng tự cấu hình theo số lượng (2)" at bounding box center [889, 64] width 202 height 15
drag, startPoint x: 18, startPoint y: 4, endPoint x: 171, endPoint y: 83, distance: 172.2
click at [175, 84] on div "In mẫu biên lai tự cấu hình In mẫu tem hàng tự cấu hình theo số lượng (2) PHIẾU…" at bounding box center [802, 615] width 1518 height 1154
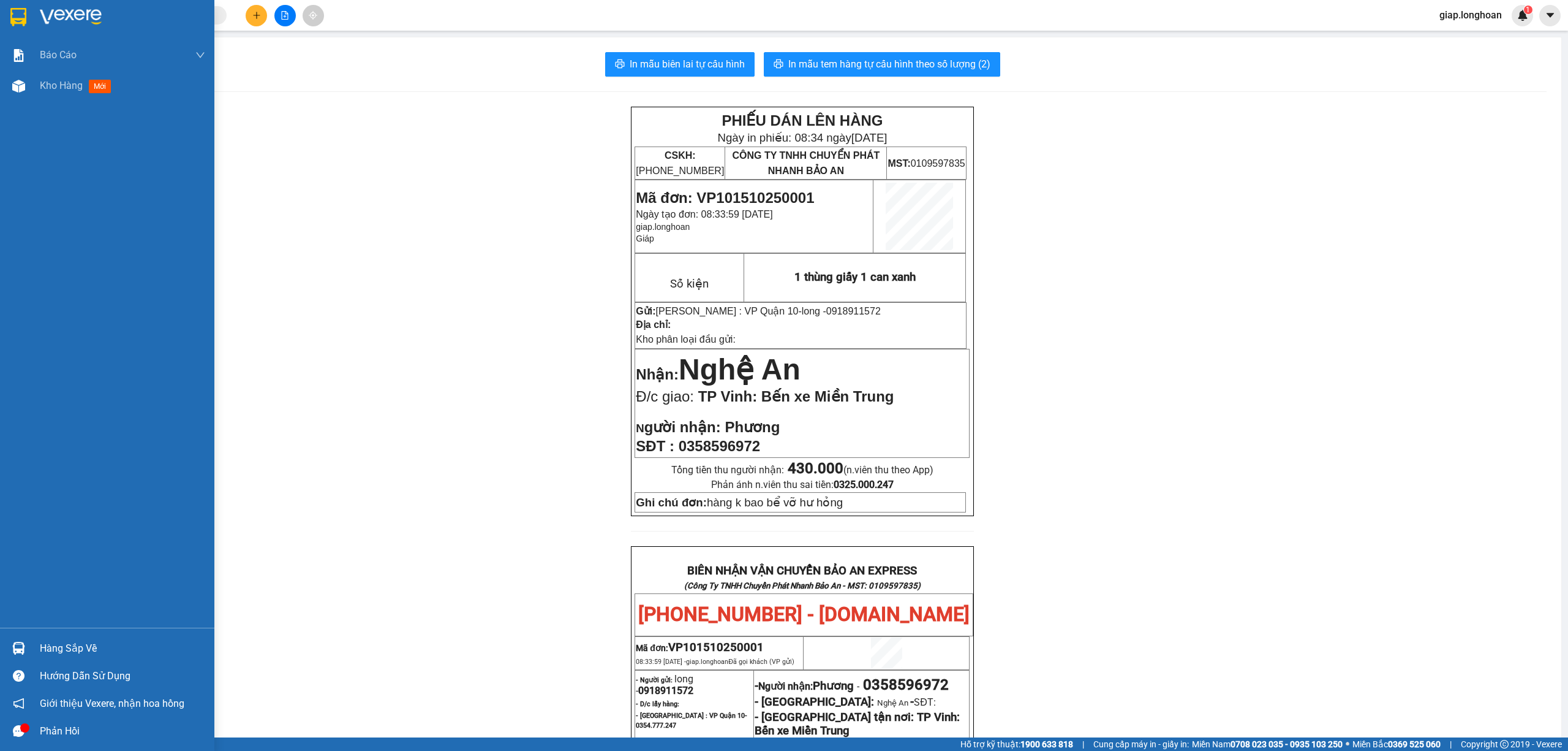
click at [37, 13] on div at bounding box center [107, 20] width 215 height 40
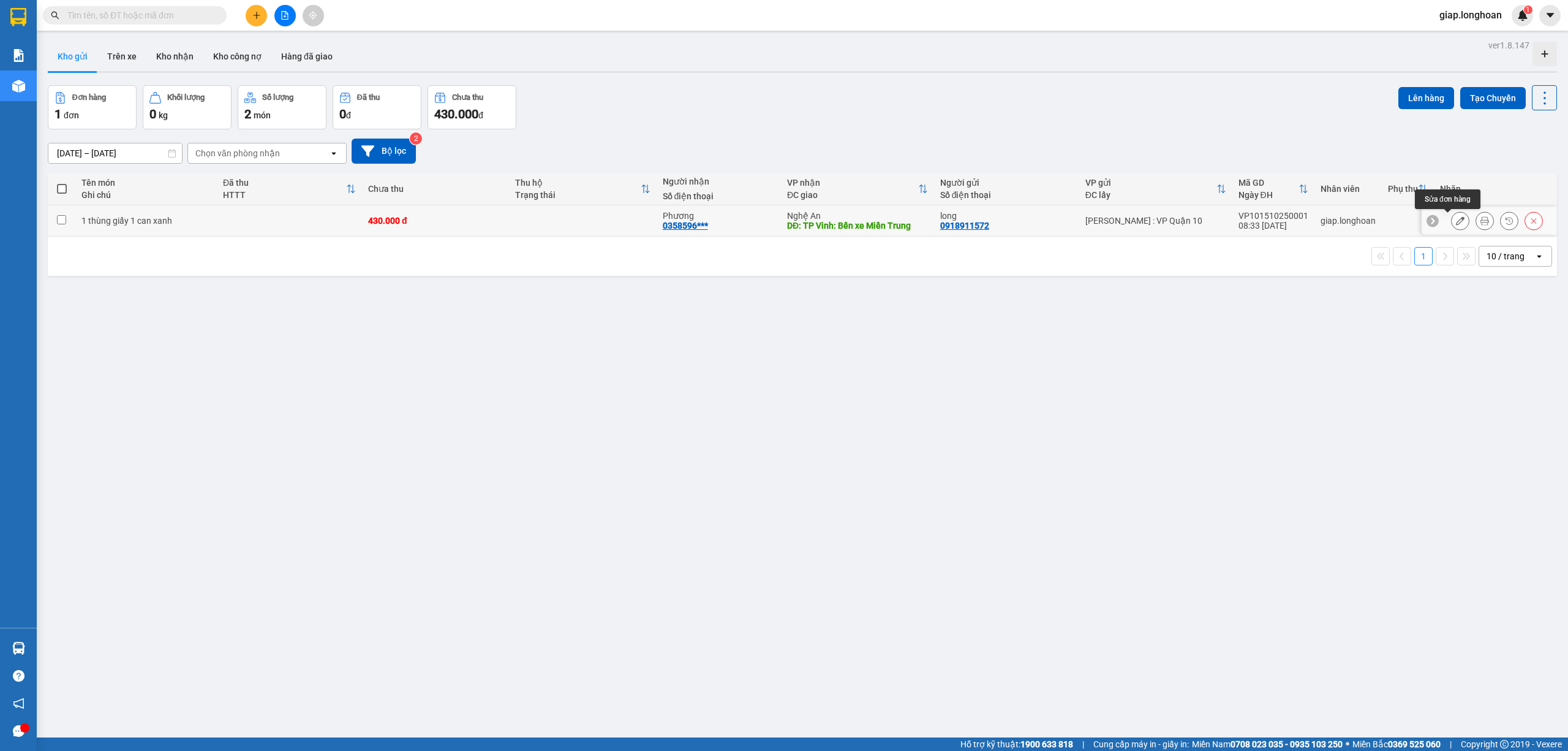
click at [1456, 223] on icon at bounding box center [1460, 221] width 9 height 9
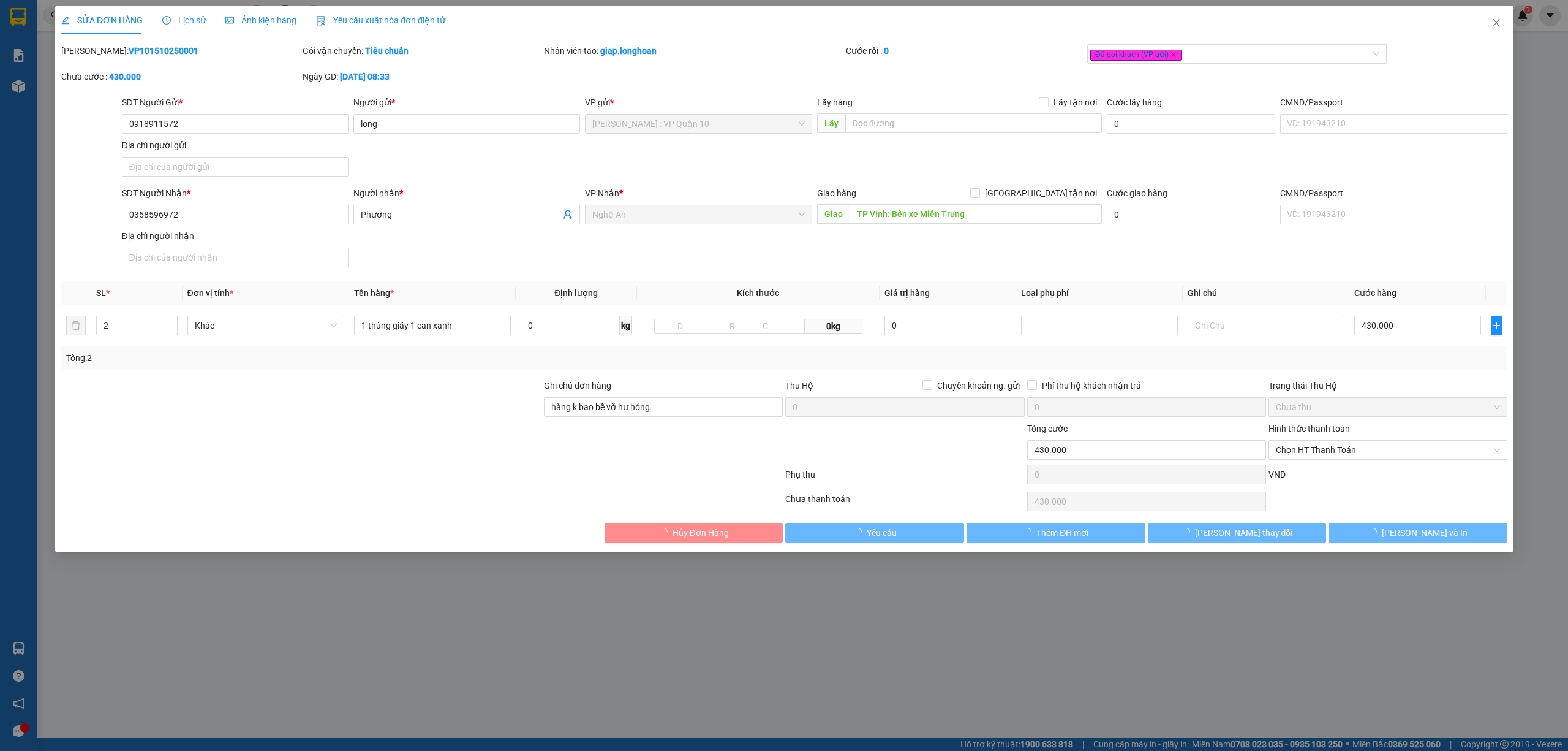
type input "0918911572"
type input "long"
type input "0358596972"
type input "Phương"
type input "TP Vinh: Bến xe Miền Trung"
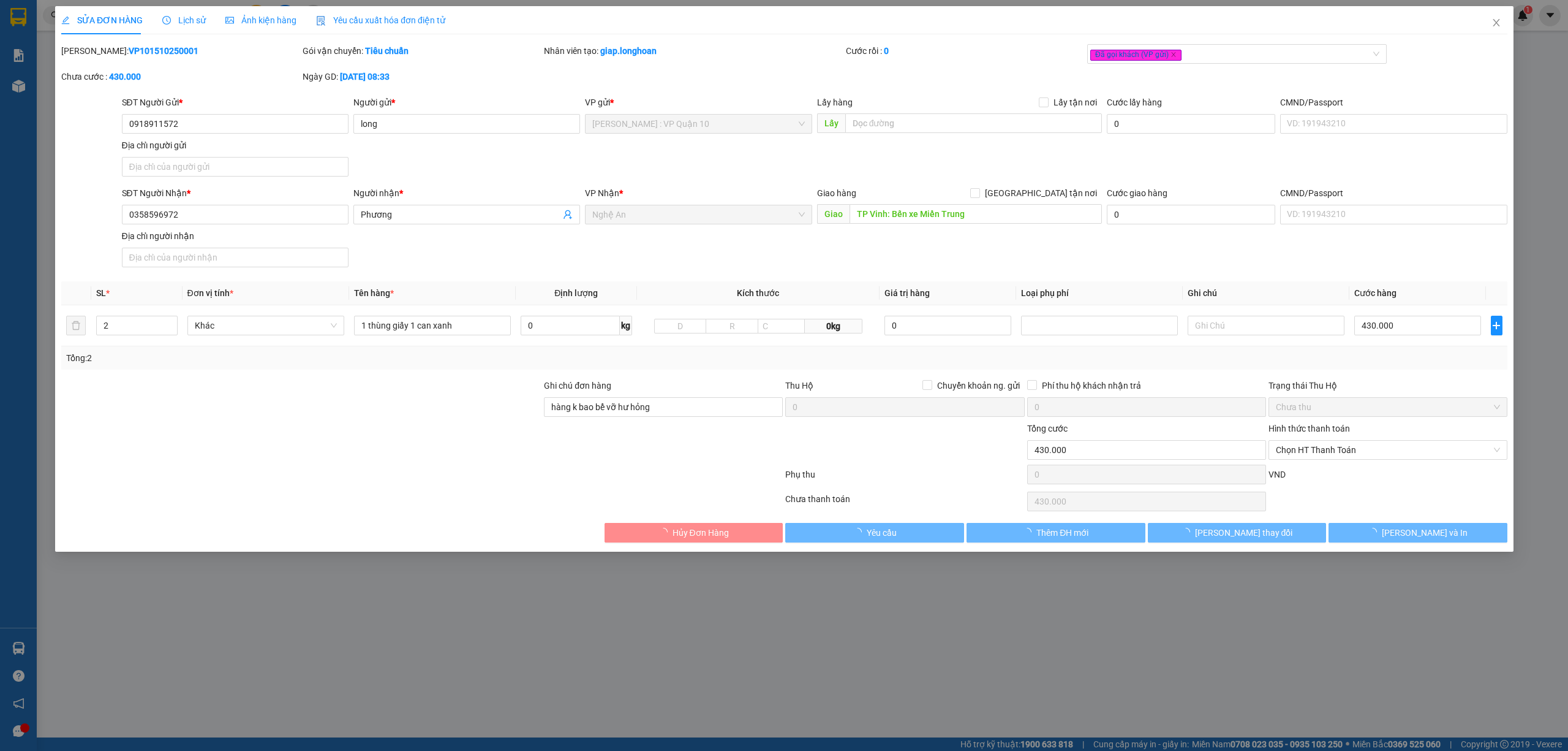
type input "hàng k bao bể vỡ hư hỏng"
type input "0"
type input "430.000"
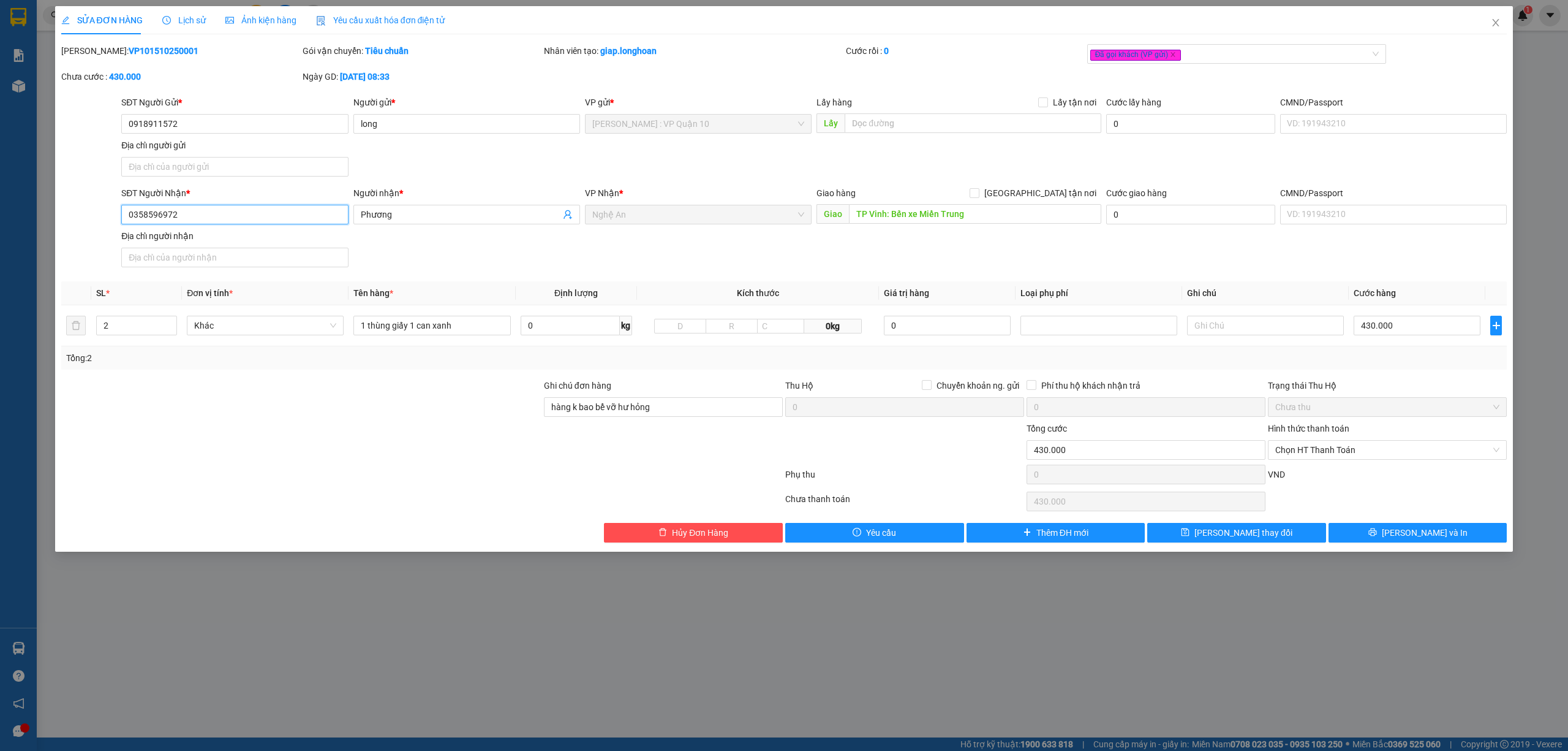
drag, startPoint x: 190, startPoint y: 216, endPoint x: 59, endPoint y: 199, distance: 132.1
click at [60, 201] on div "SĐT Người Nhận * 0358596972 0358596972 Người nhận * Phương VP Nhận * Nghệ An Gi…" at bounding box center [784, 229] width 1449 height 86
type input "0986260667"
type input "0"
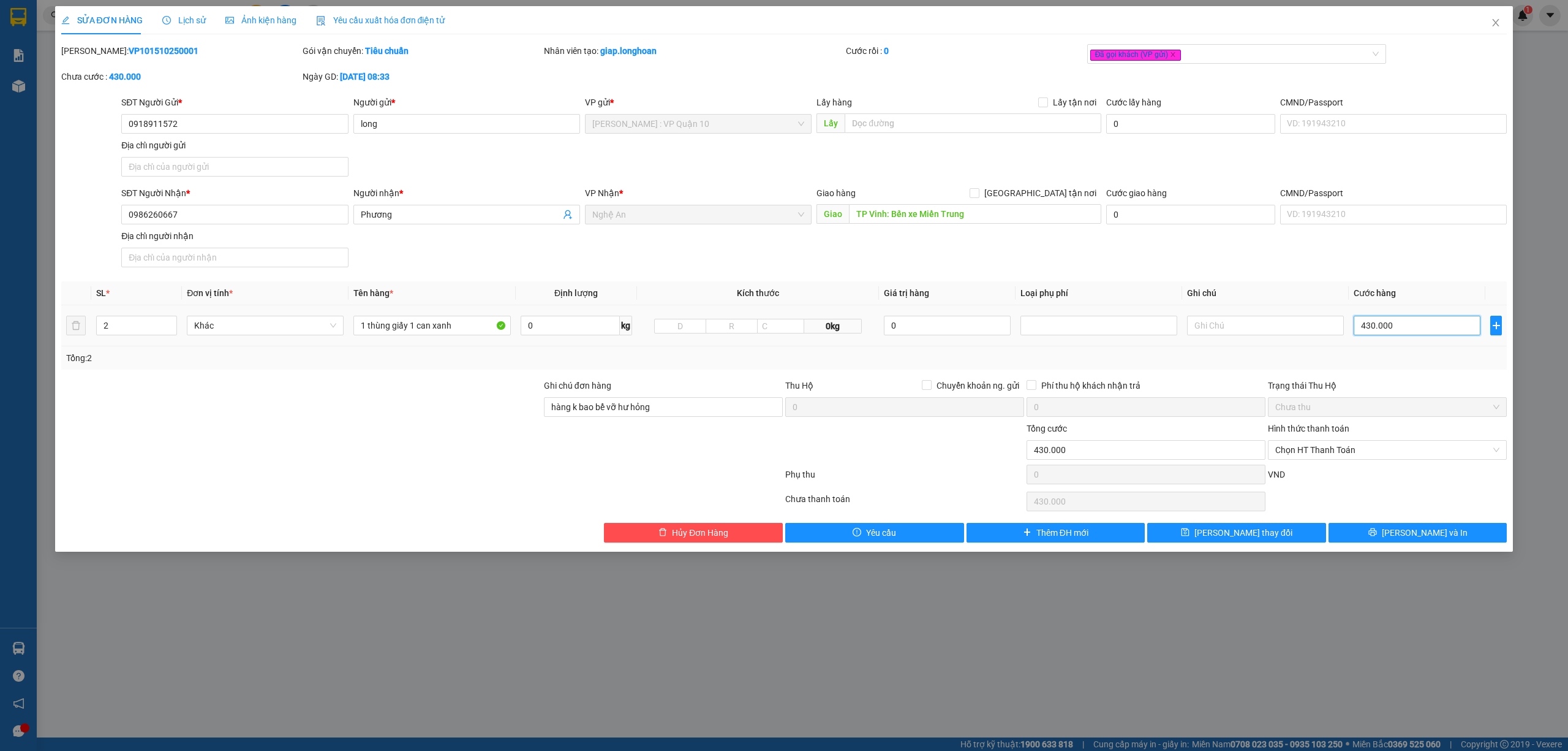
type input "0"
type input "3"
type input "03"
type input "33"
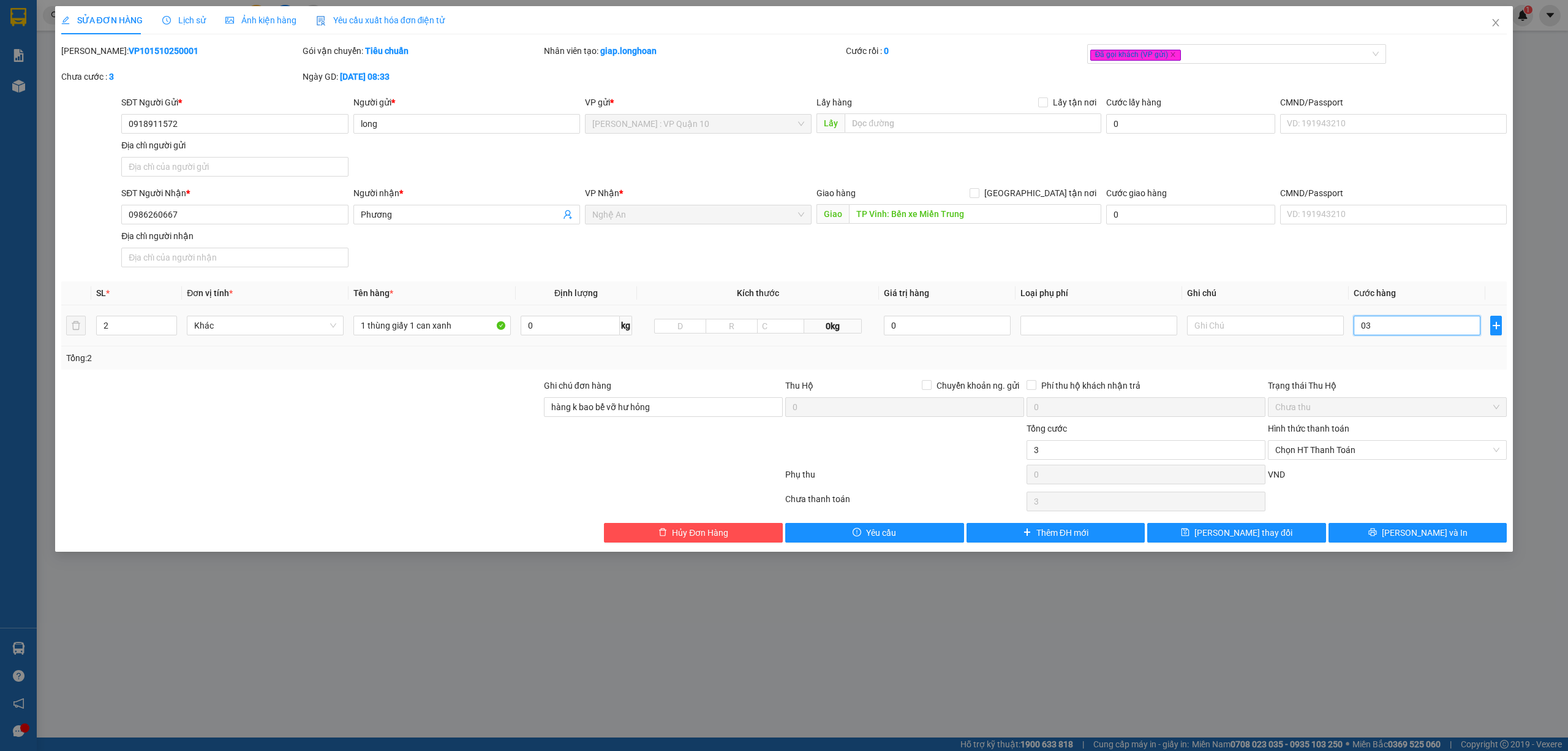
type input "33"
type input "033"
type input "333"
type input "0.333"
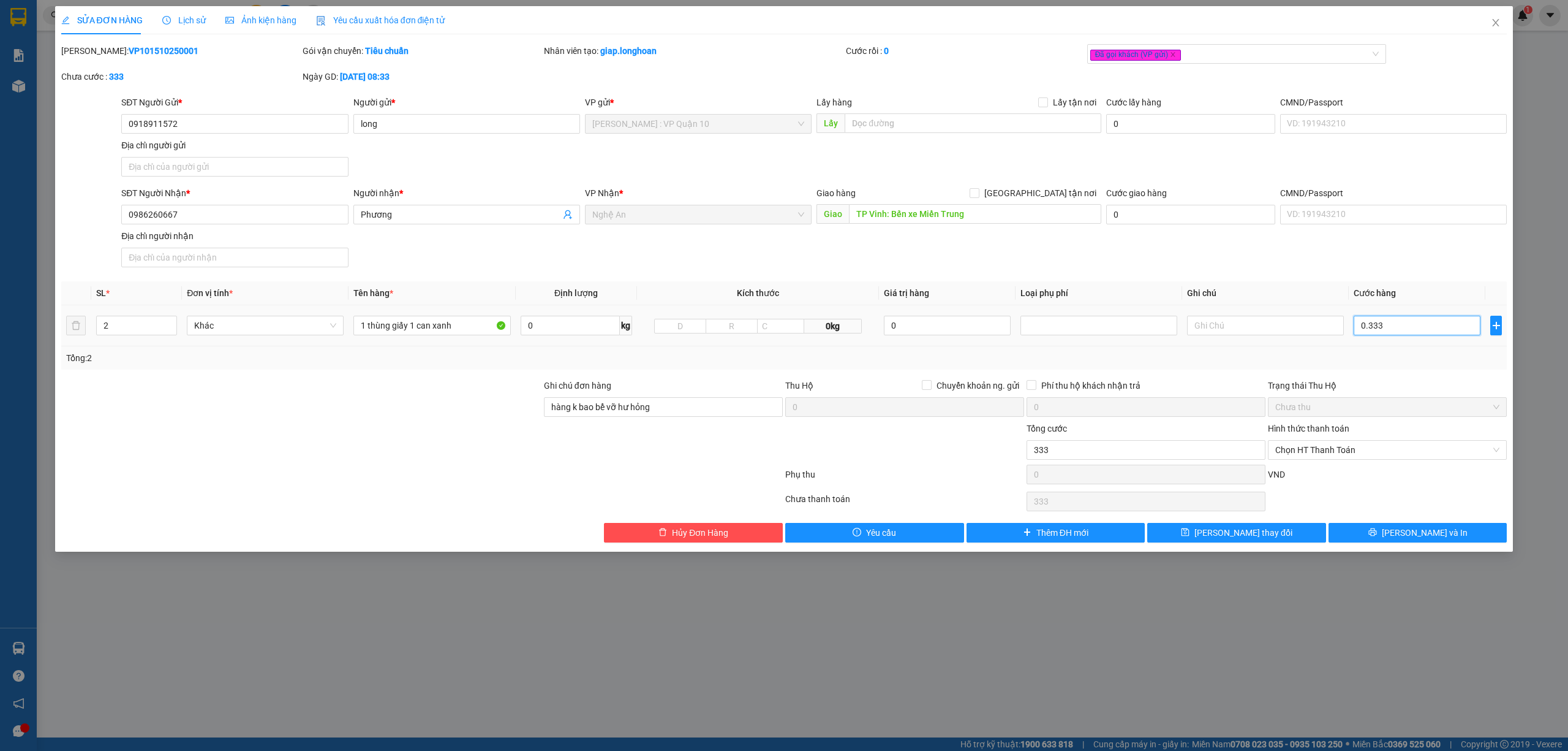
type input "33"
type input "033"
type input "3"
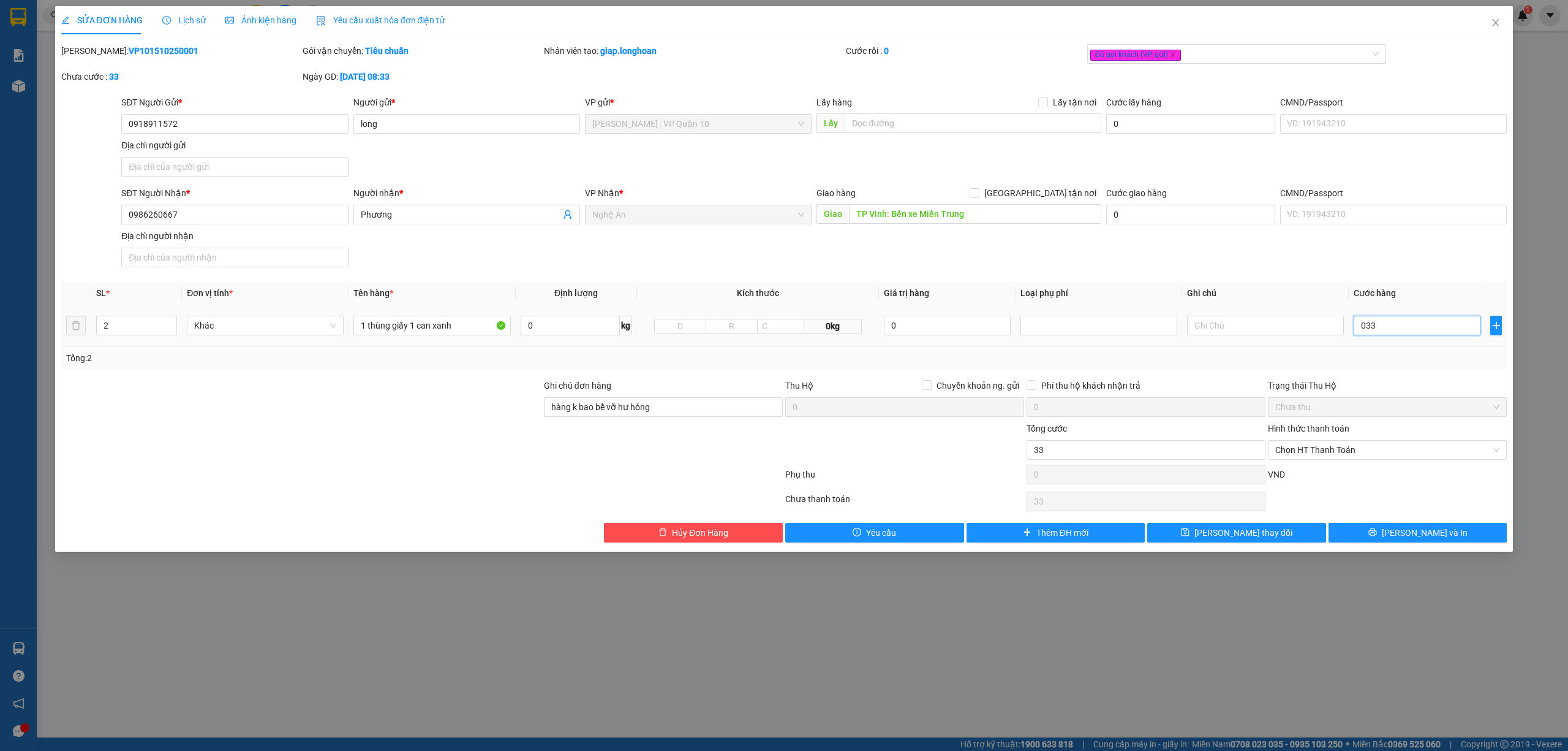
type input "03"
type input "0"
type input "30"
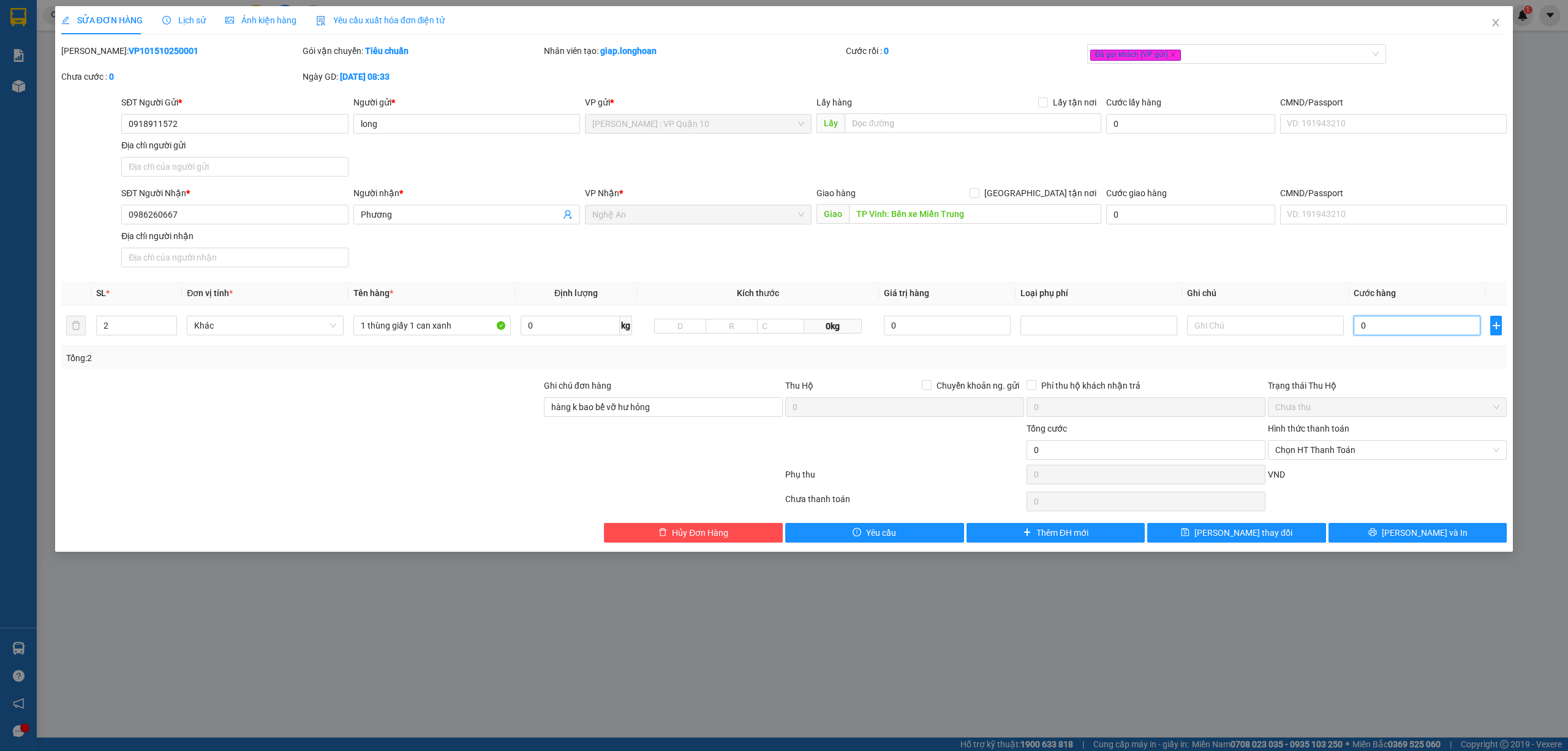
type input "30"
type input "360"
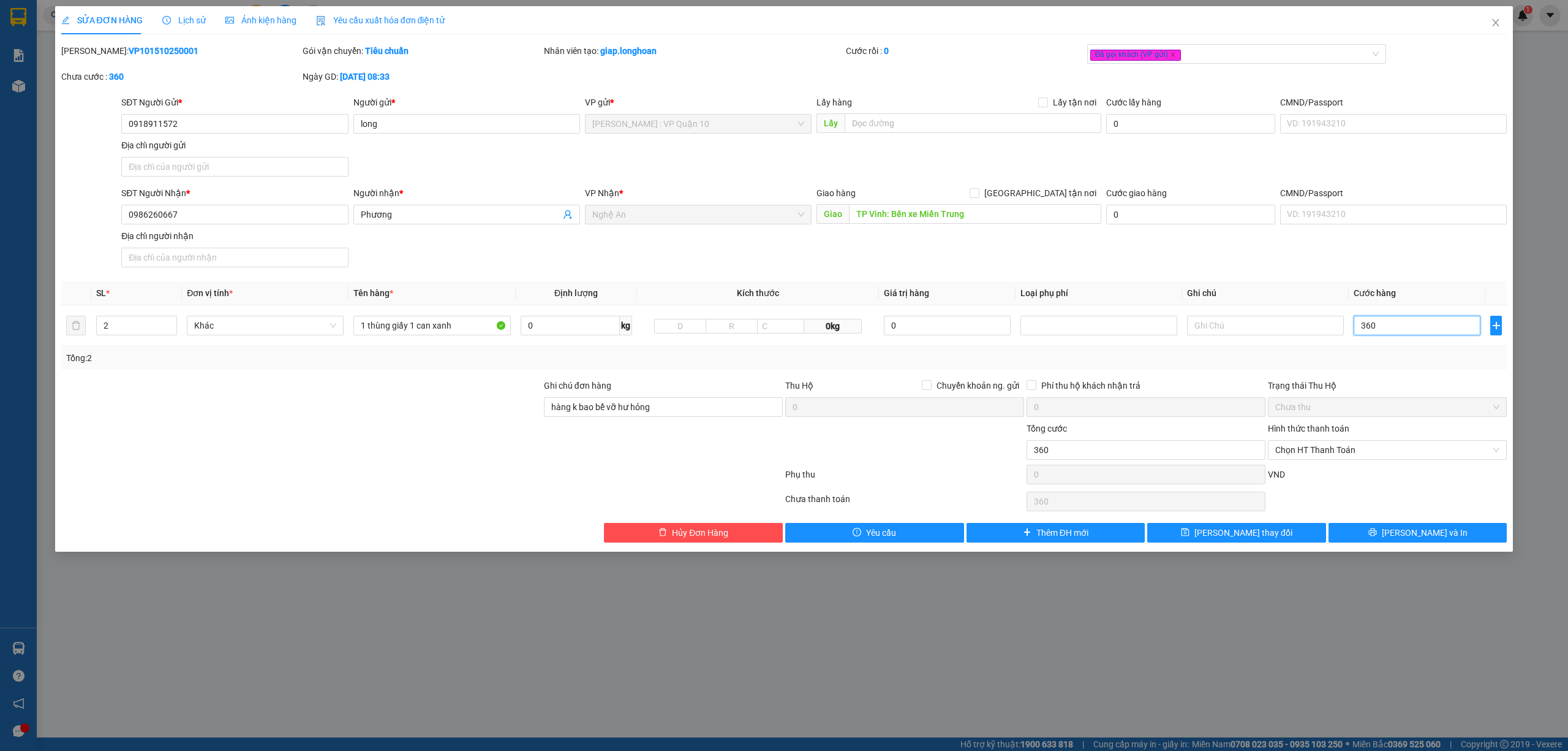
type input "3.600"
type input "36.000"
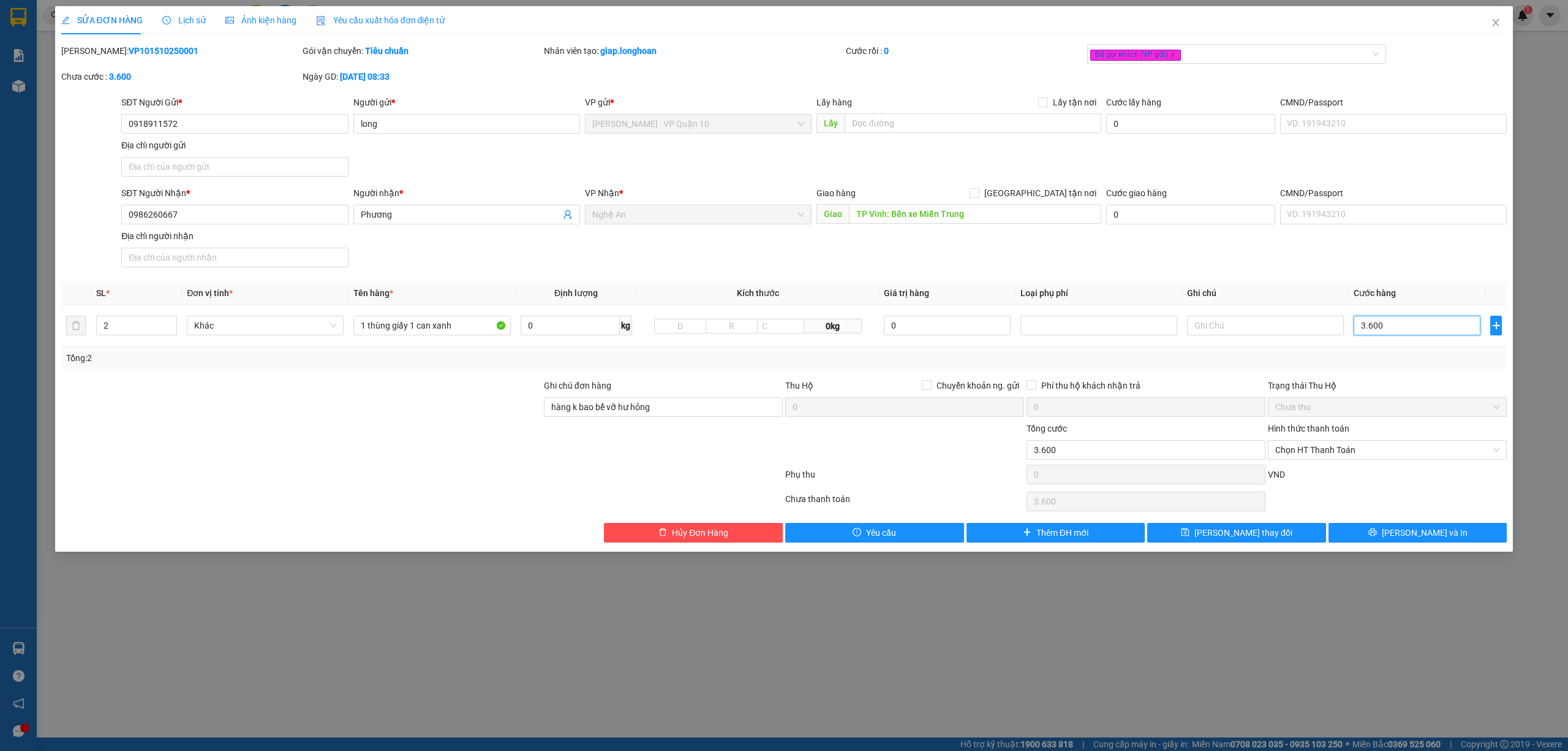
type input "36.000"
type input "360.000"
click at [1377, 533] on icon "printer" at bounding box center [1373, 532] width 9 height 9
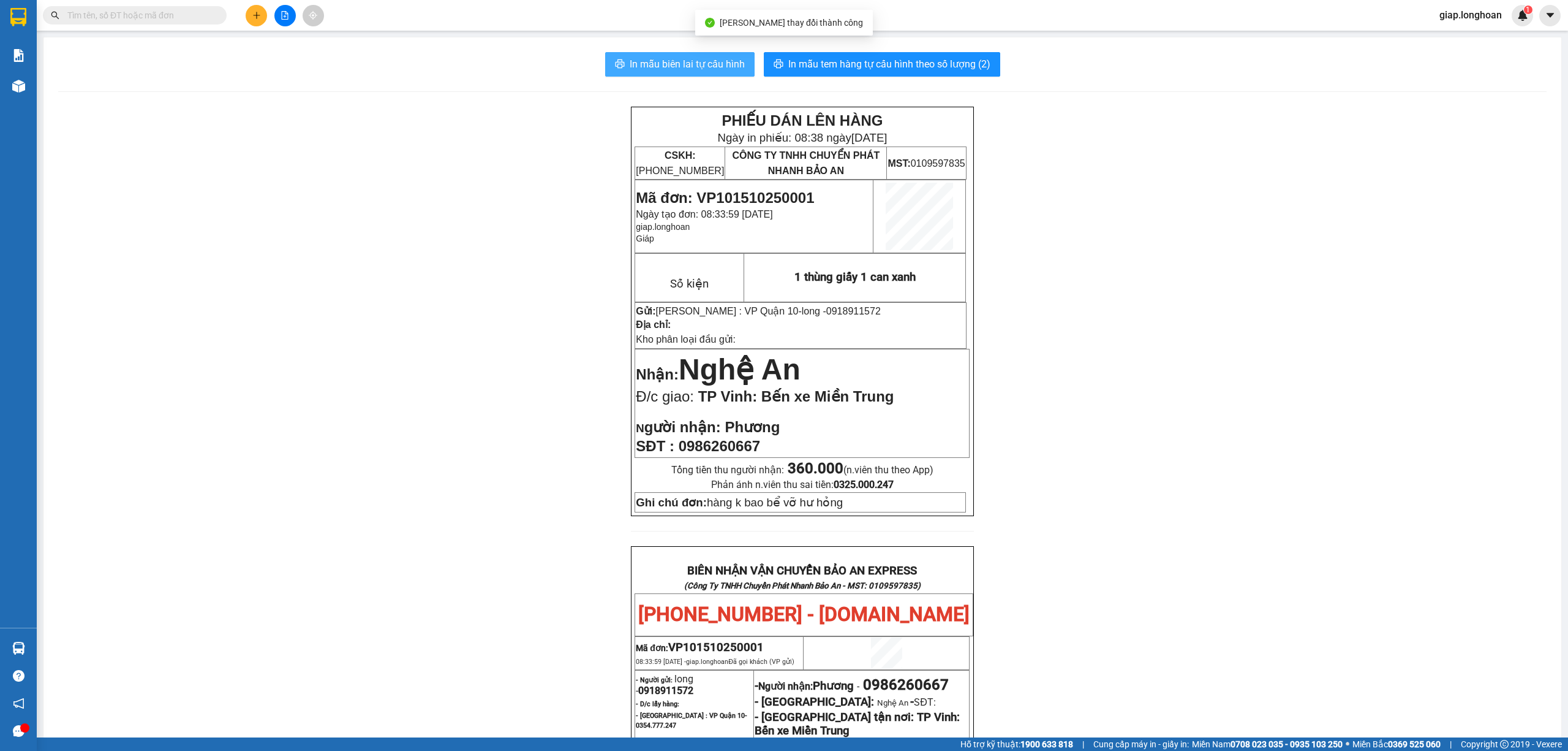
click at [649, 53] on button "In mẫu biên lai tự cấu hình" at bounding box center [680, 64] width 149 height 24
click at [961, 64] on span "In mẫu tem hàng tự cấu hình theo số lượng (2)" at bounding box center [889, 64] width 202 height 15
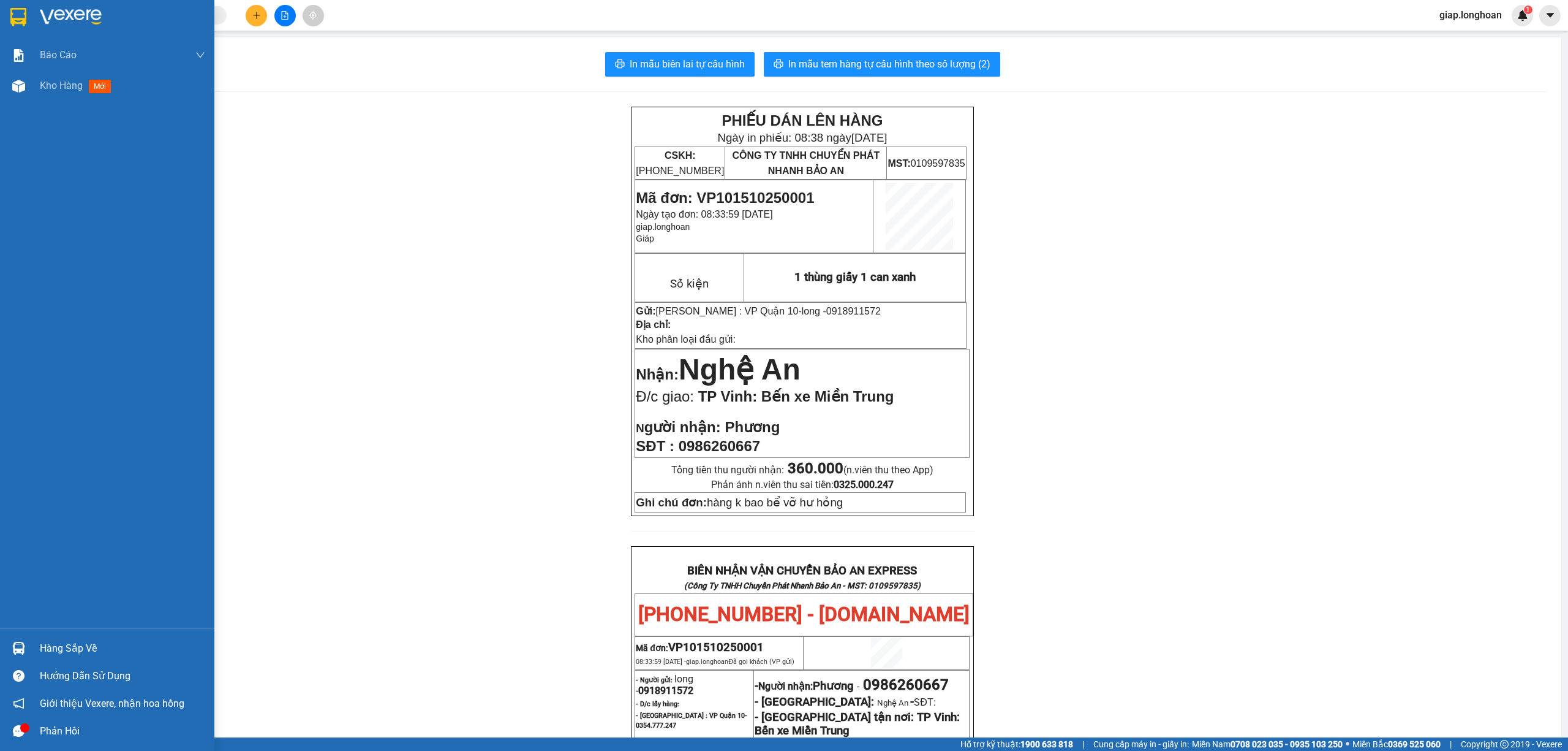
click at [11, 11] on img at bounding box center [18, 17] width 16 height 18
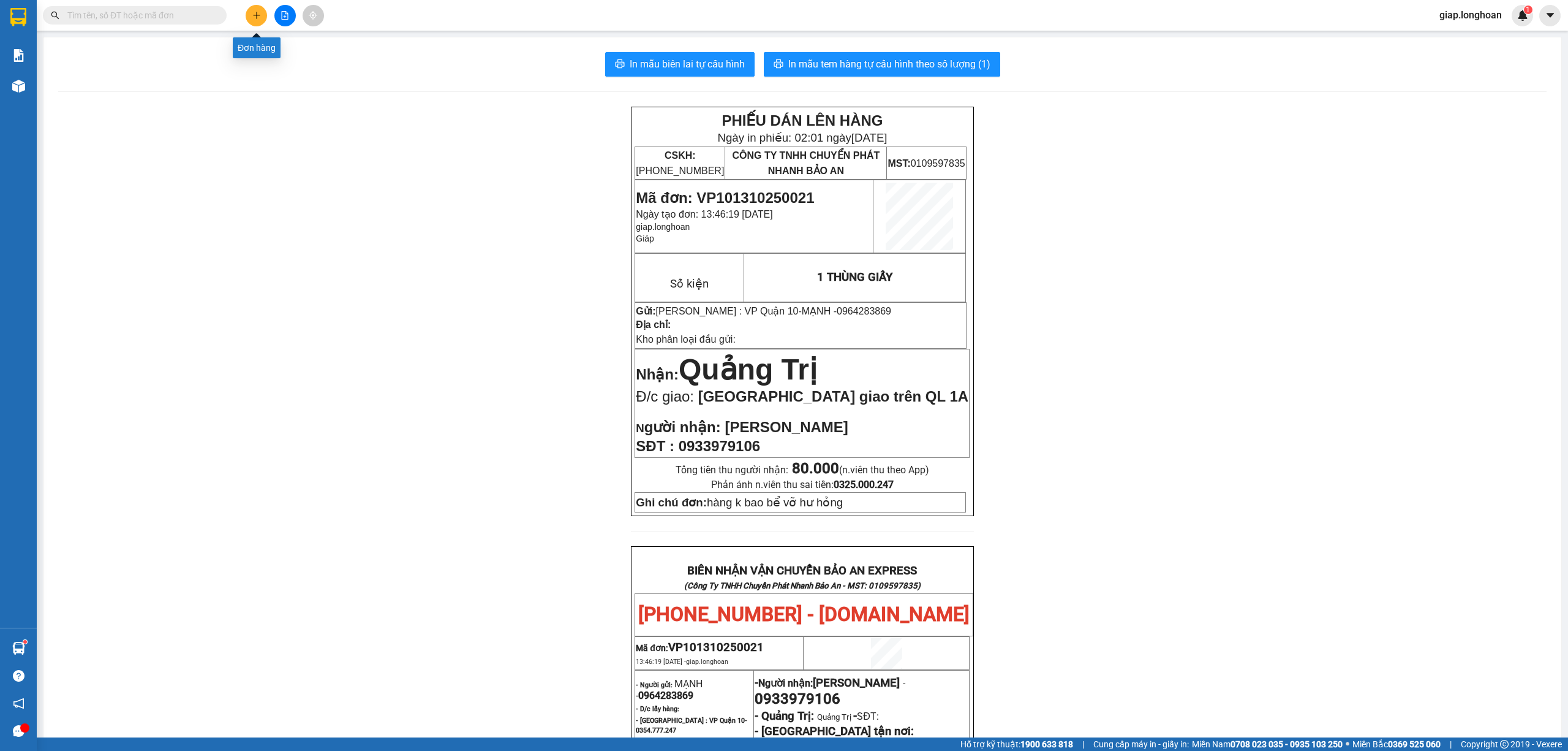
click at [260, 21] on button at bounding box center [256, 16] width 21 height 21
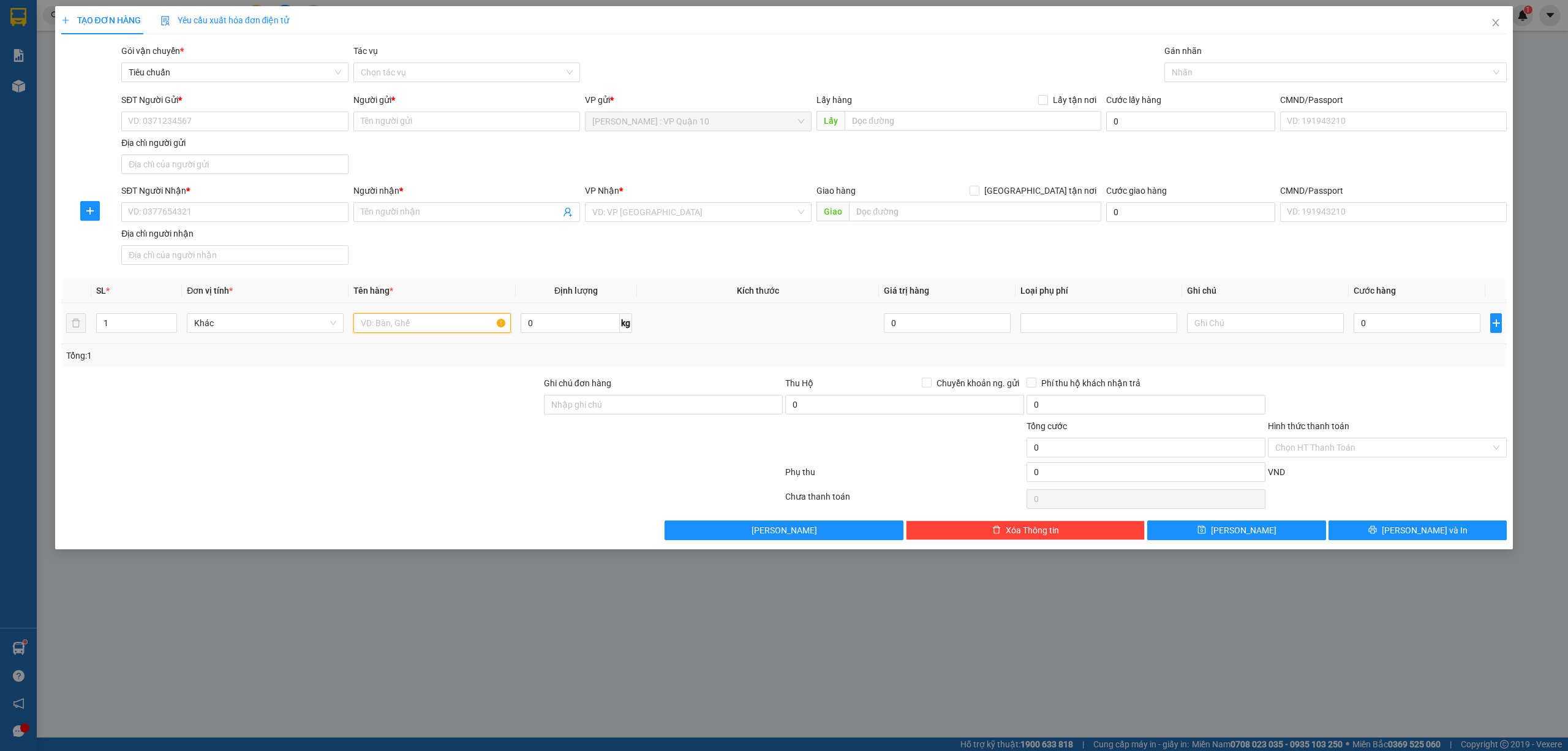
click at [403, 324] on input "text" at bounding box center [432, 322] width 157 height 19
type input "1 bọc nilong vàng"
drag, startPoint x: 642, startPoint y: 410, endPoint x: 636, endPoint y: 417, distance: 9.2
click at [642, 410] on input "Ghi chú đơn hàng" at bounding box center [664, 404] width 239 height 19
type input "hàng k bao bể vỡ hư hỏng"
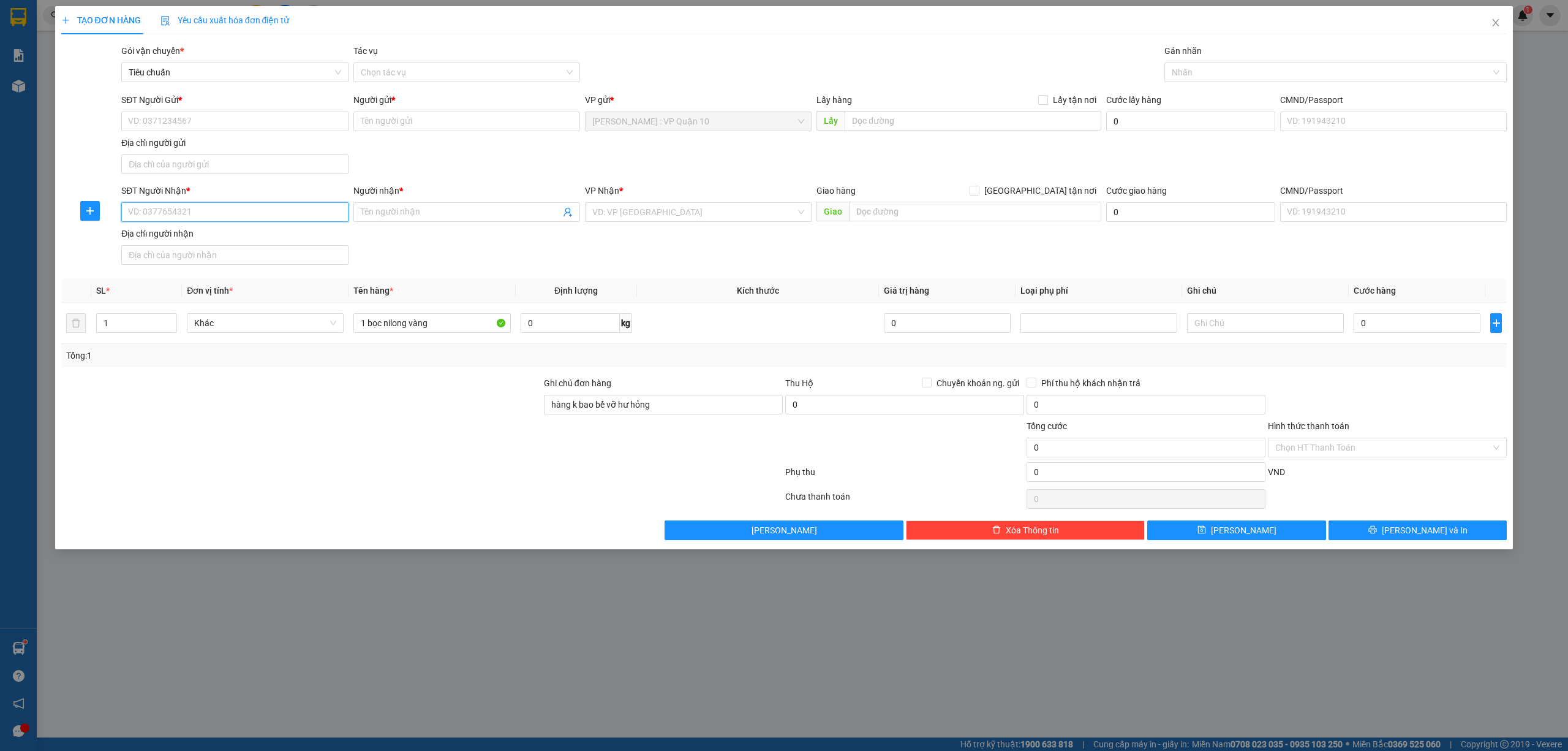
click at [201, 216] on input "SĐT Người Nhận *" at bounding box center [235, 212] width 226 height 19
type input "0767791443"
click at [163, 238] on div "0767791443 - ANH SƠN" at bounding box center [235, 238] width 212 height 14
type input "ANH SƠN"
checkbox input "true"
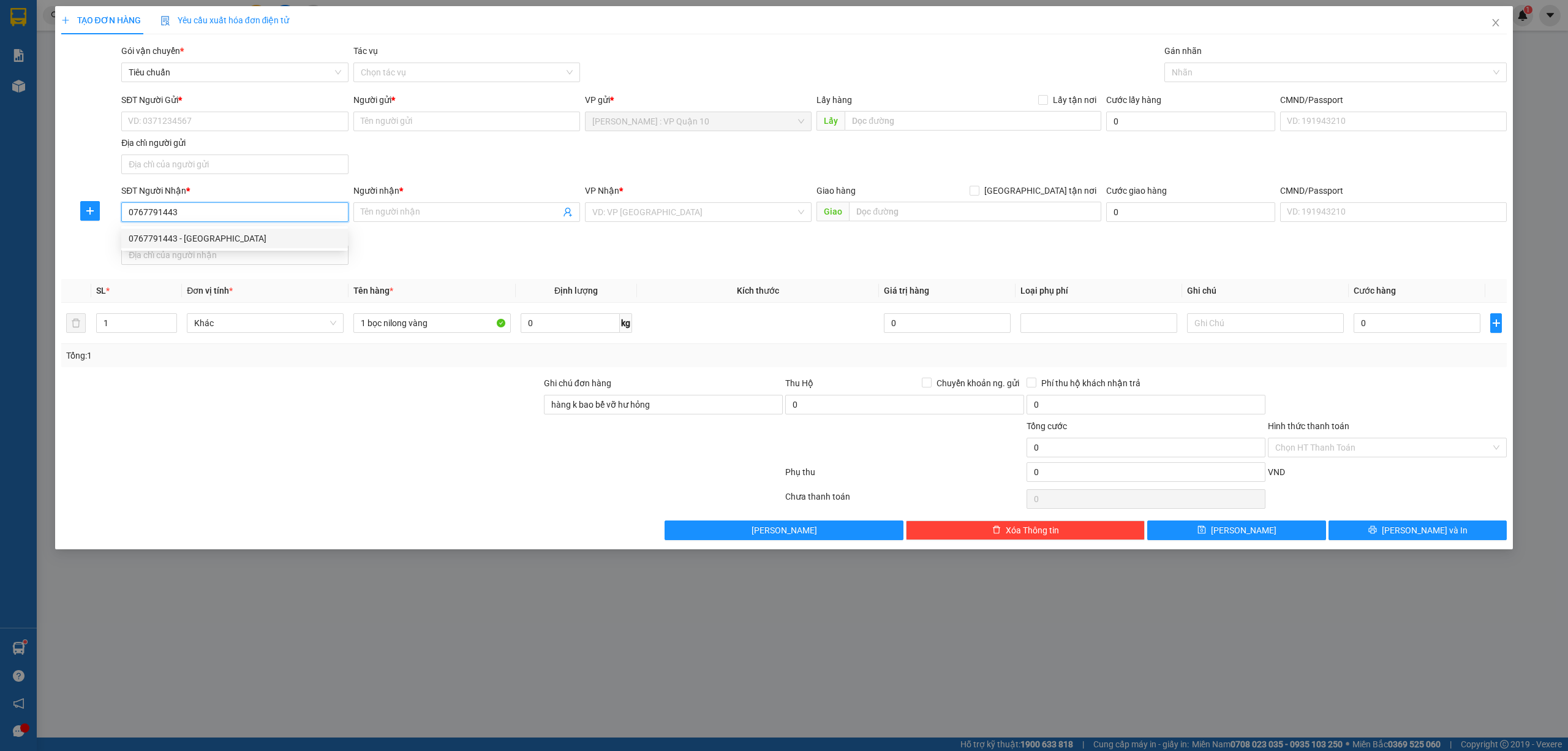
type input "233 HOA LƯ - QUY NHƠN - B Đ"
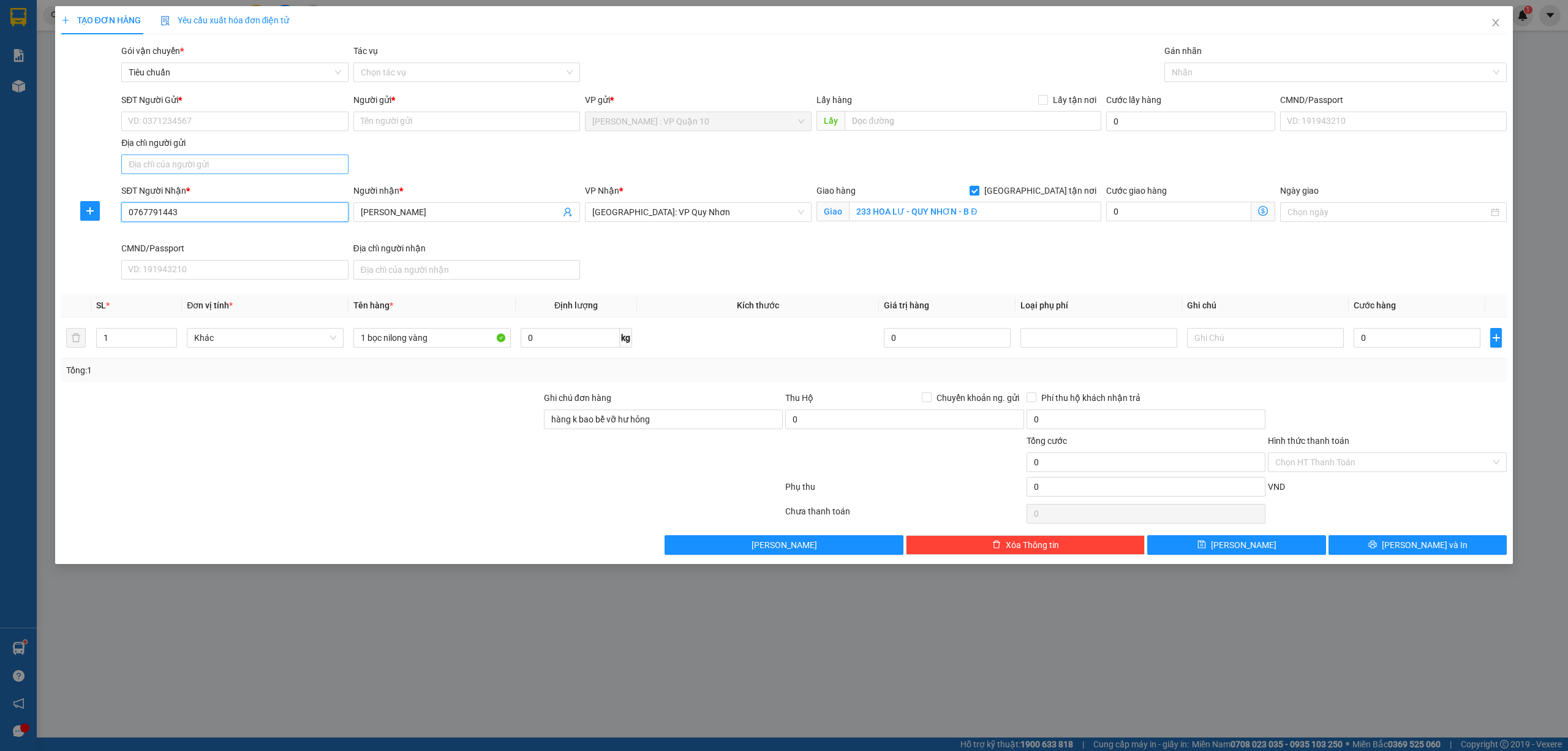
type input "0767791443"
click at [165, 168] on input "Địa chỉ người gửi" at bounding box center [235, 164] width 226 height 19
click at [164, 128] on input "SĐT Người Gửi *" at bounding box center [235, 121] width 226 height 19
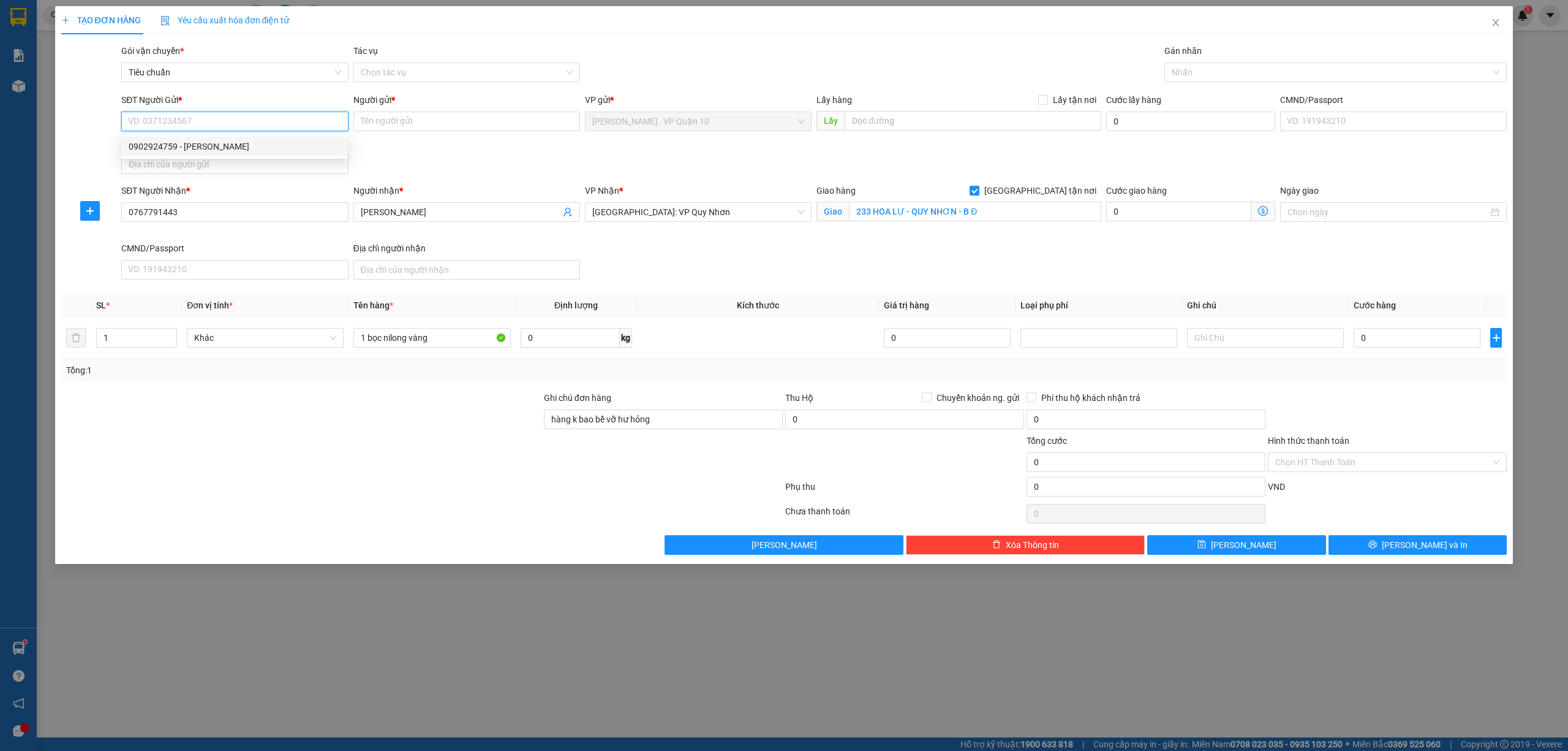
click at [180, 150] on div "0902924759 - TRÚC XINH" at bounding box center [235, 146] width 212 height 14
type input "0902924759"
type input "[PERSON_NAME]"
click at [420, 124] on input "[PERSON_NAME]" at bounding box center [467, 121] width 226 height 19
drag, startPoint x: 425, startPoint y: 417, endPoint x: 477, endPoint y: 398, distance: 55.4
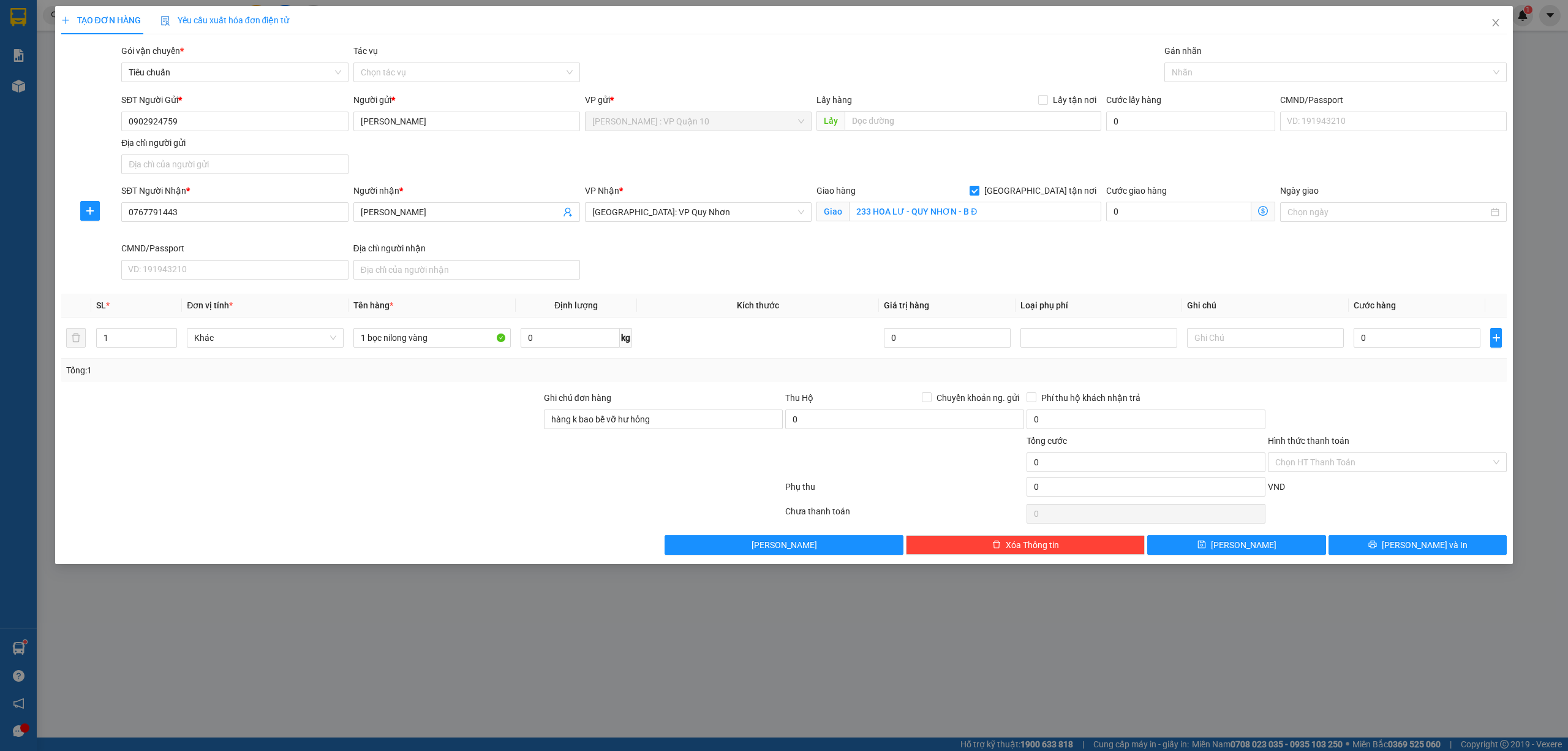
click at [423, 417] on div at bounding box center [301, 412] width 483 height 43
click at [1213, 71] on div at bounding box center [1330, 73] width 325 height 15
type input "gia"
click at [1213, 91] on div "[GEOGRAPHIC_DATA] tận nơi" at bounding box center [1336, 98] width 328 height 14
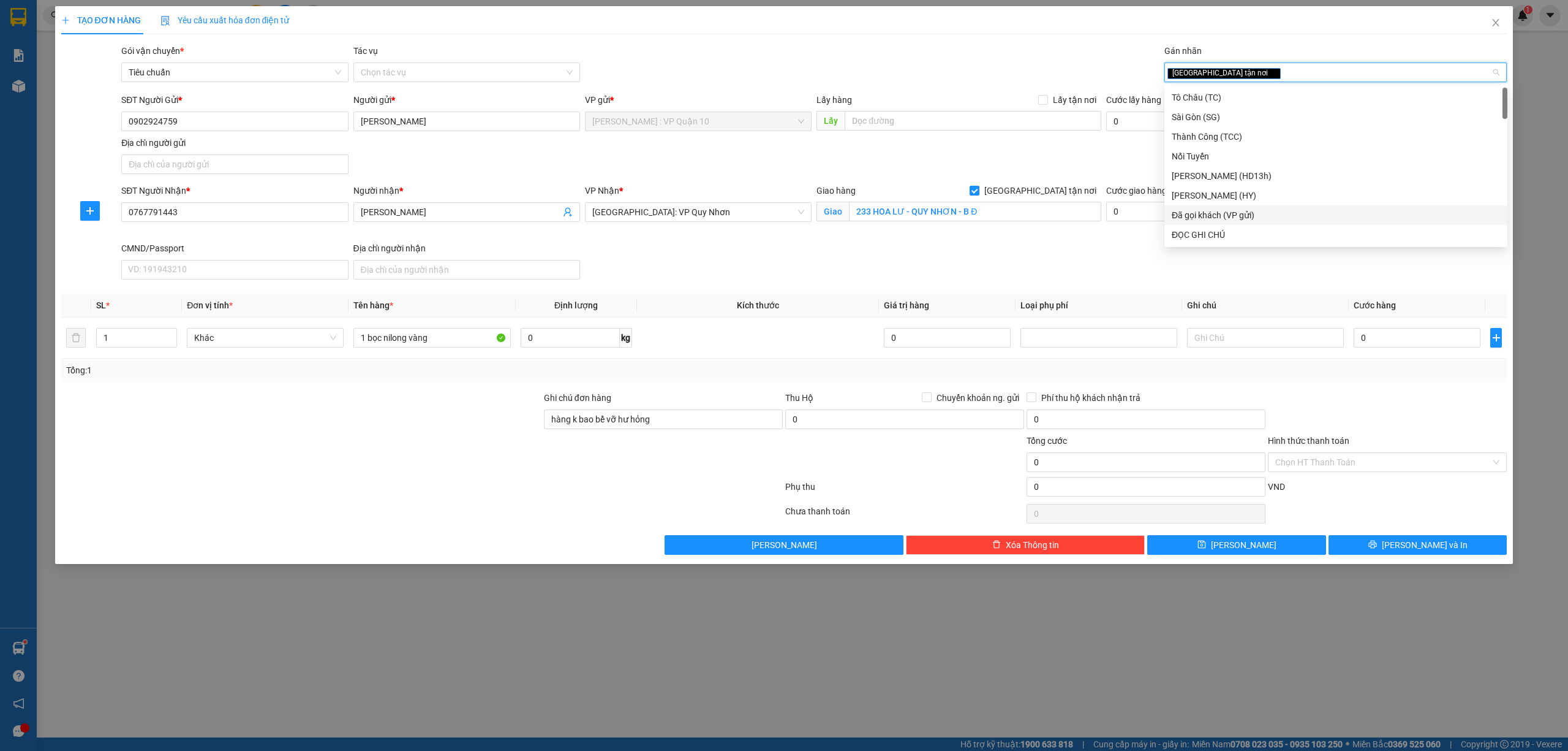
click at [1253, 211] on div "Đã gọi khách (VP gửi)" at bounding box center [1336, 215] width 328 height 14
click at [423, 509] on div at bounding box center [422, 513] width 724 height 24
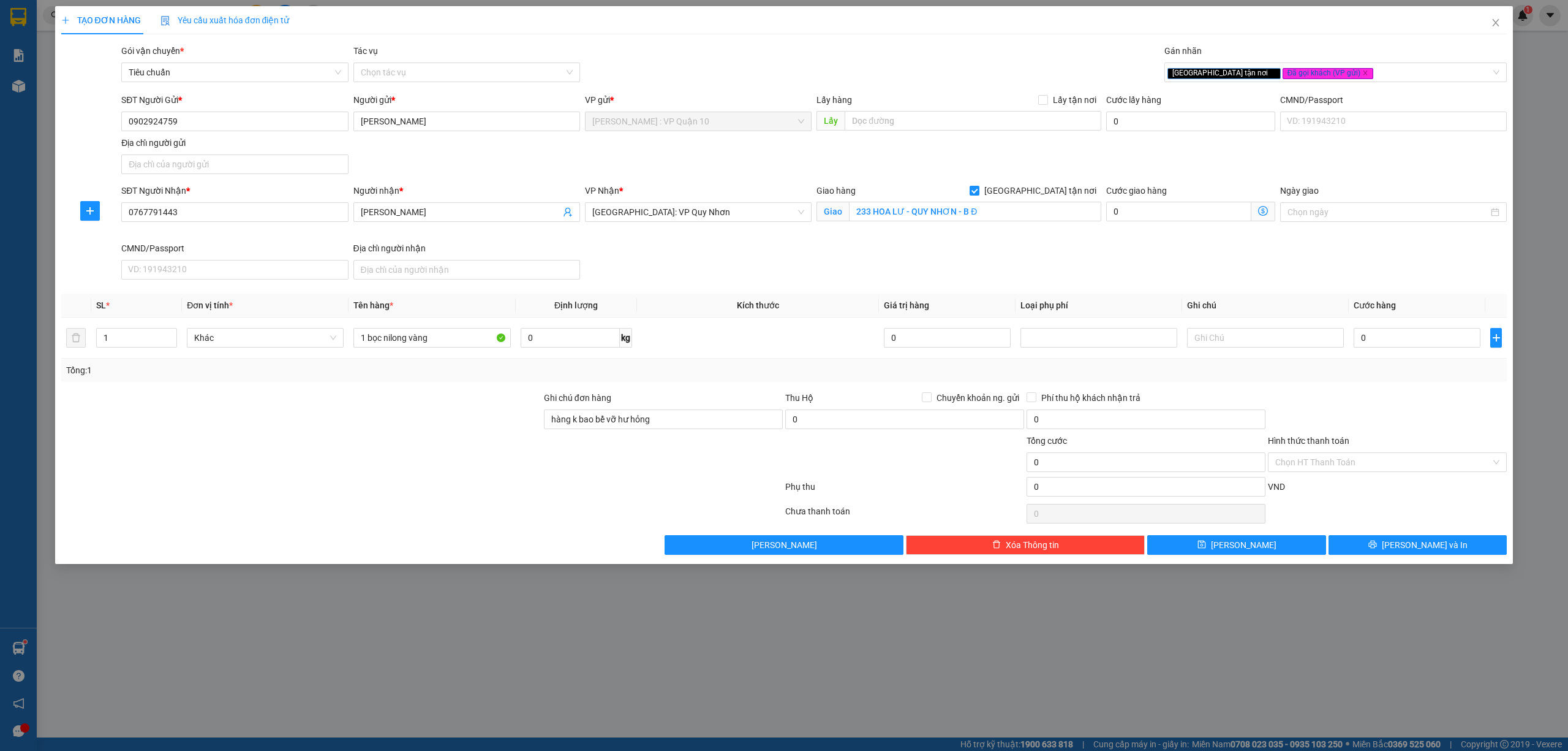
click at [1395, 393] on div at bounding box center [1387, 412] width 241 height 43
drag, startPoint x: 1405, startPoint y: 337, endPoint x: 1388, endPoint y: 339, distance: 17.1
click at [1404, 339] on input "0" at bounding box center [1417, 337] width 127 height 19
type input "90"
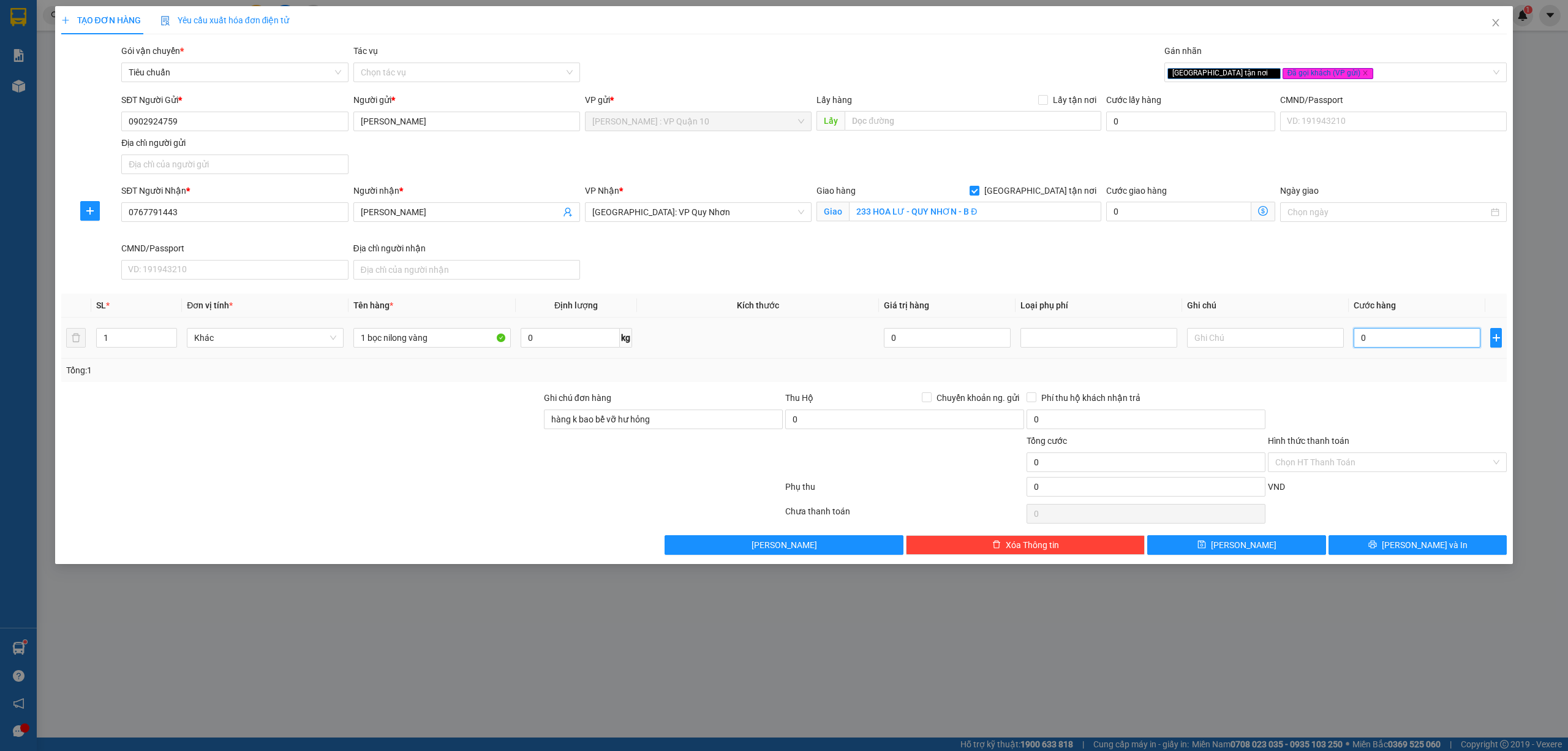
type input "90"
type input "900"
type input "9.000"
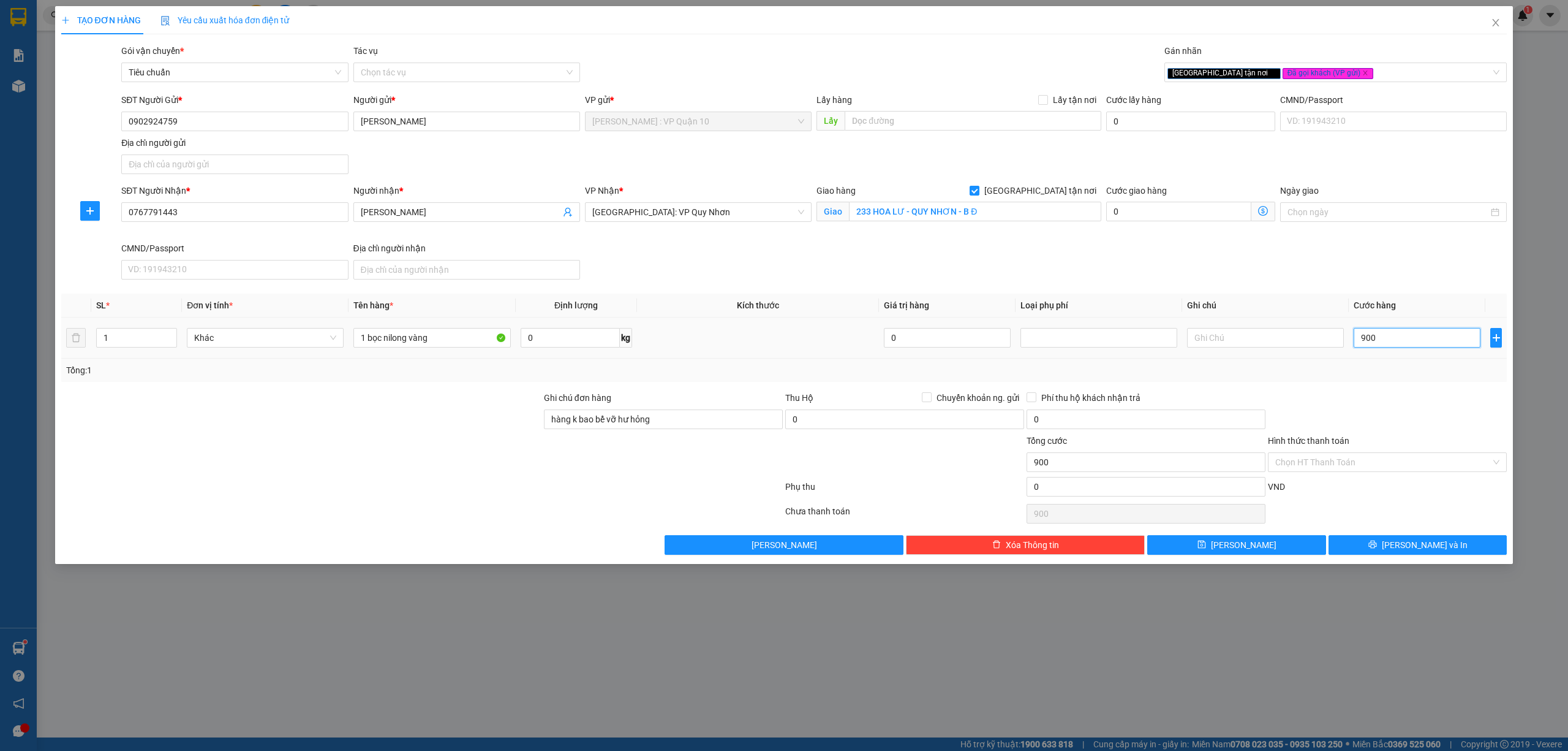
type input "9.000"
type input "90.000"
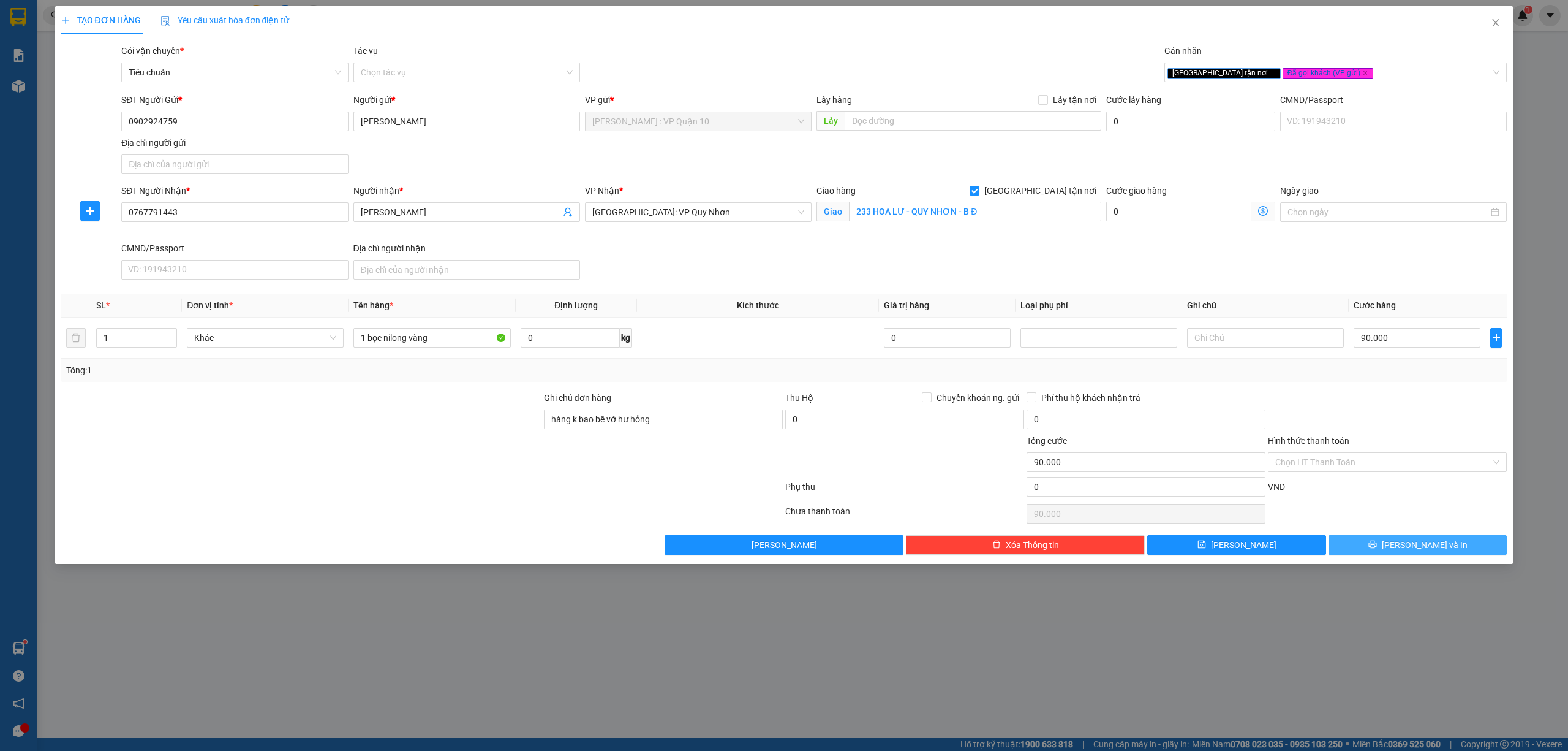
type input "90.000"
click at [1415, 545] on span "Lưu và In" at bounding box center [1425, 545] width 86 height 14
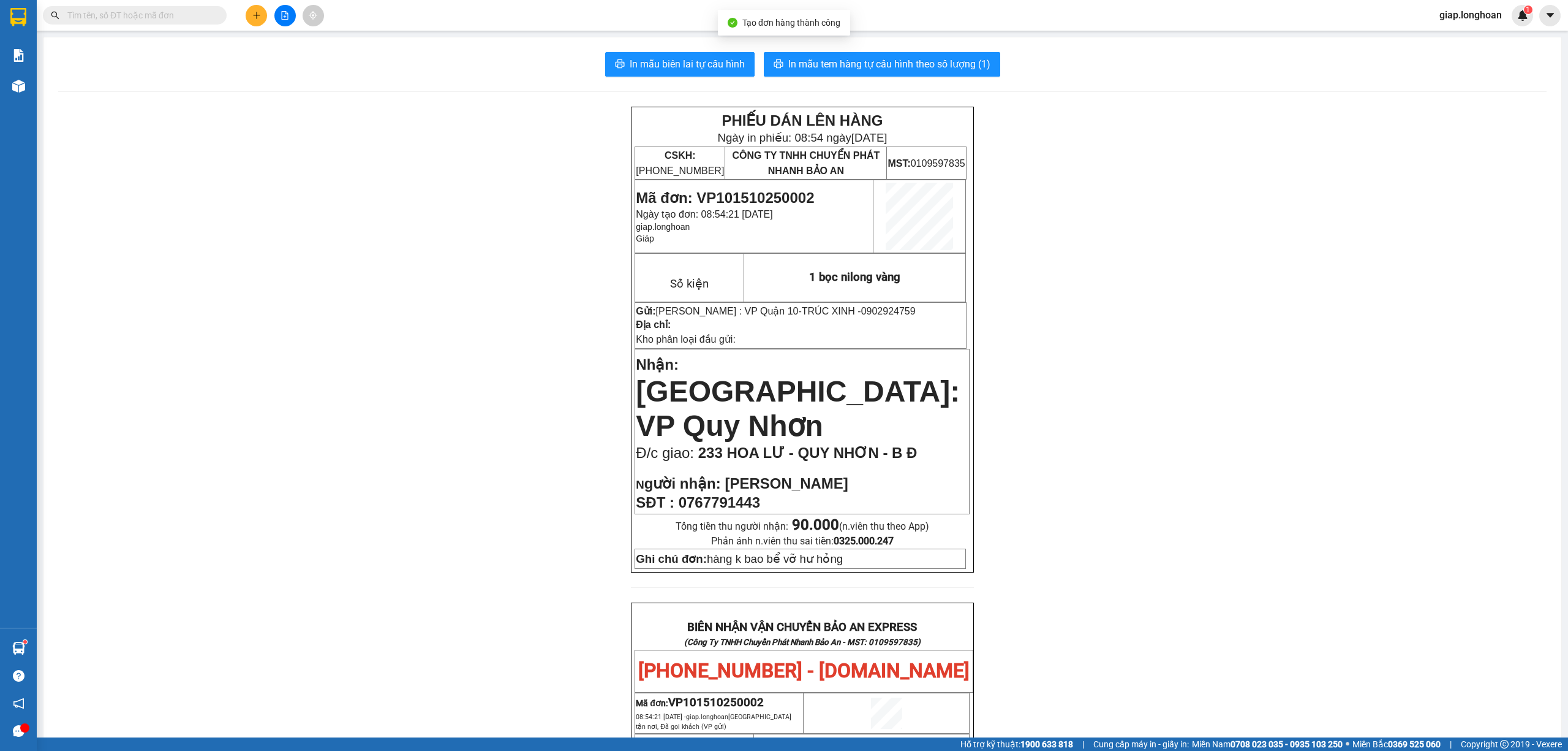
click at [679, 47] on div "In mẫu biên lai tự cấu hình In mẫu tem hàng tự cấu hình theo số lượng (1) PHIẾU…" at bounding box center [802, 672] width 1518 height 1269
drag, startPoint x: 674, startPoint y: 64, endPoint x: 675, endPoint y: 70, distance: 6.1
click at [672, 64] on span "In mẫu biên lai tự cấu hình" at bounding box center [687, 64] width 115 height 15
click at [819, 59] on span "In mẫu tem hàng tự cấu hình theo số lượng (1)" at bounding box center [889, 64] width 202 height 15
click at [251, 17] on button at bounding box center [256, 16] width 21 height 21
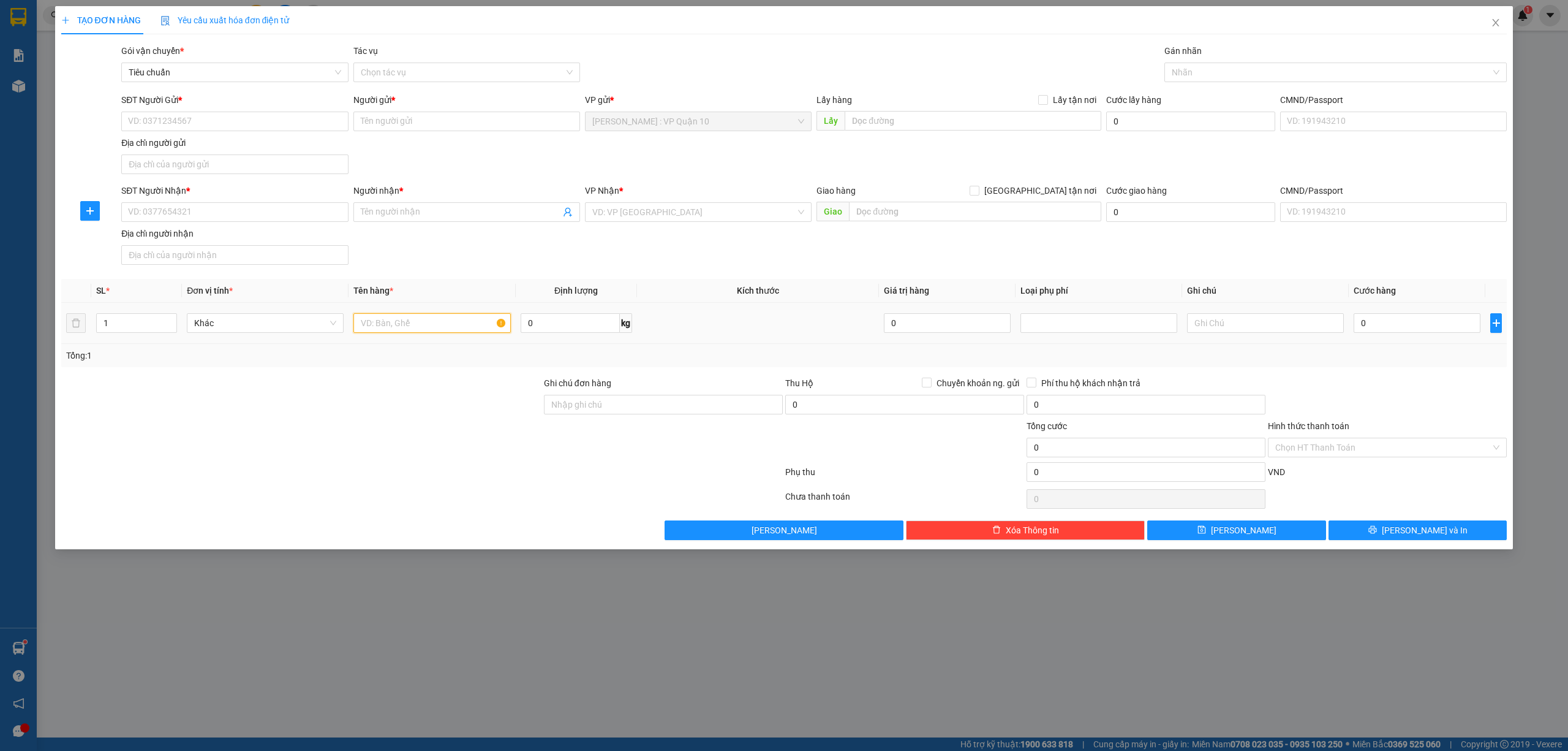
click at [405, 331] on input "text" at bounding box center [432, 322] width 157 height 19
click at [1498, 24] on icon "close" at bounding box center [1496, 23] width 10 height 10
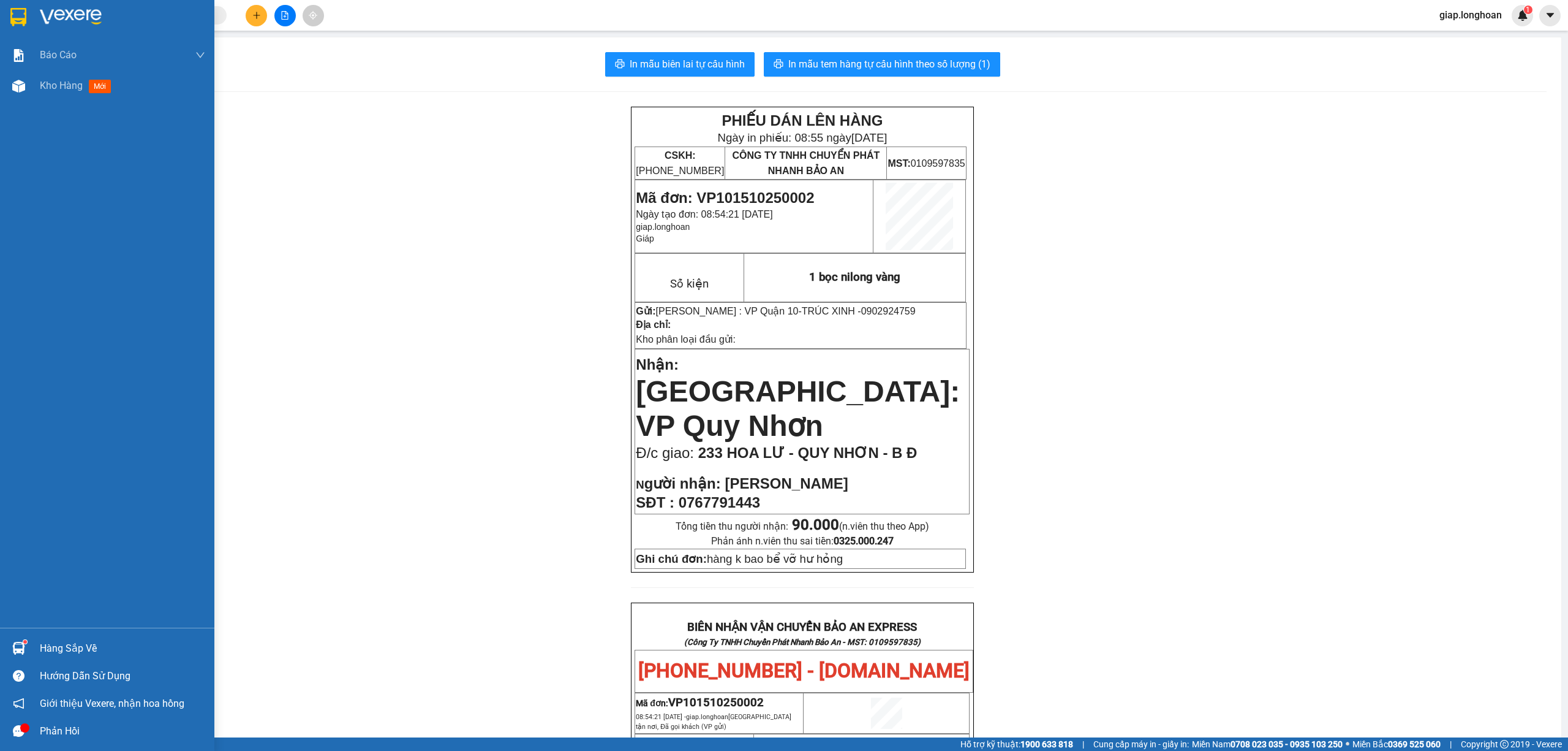
click at [66, 16] on img at bounding box center [71, 17] width 62 height 18
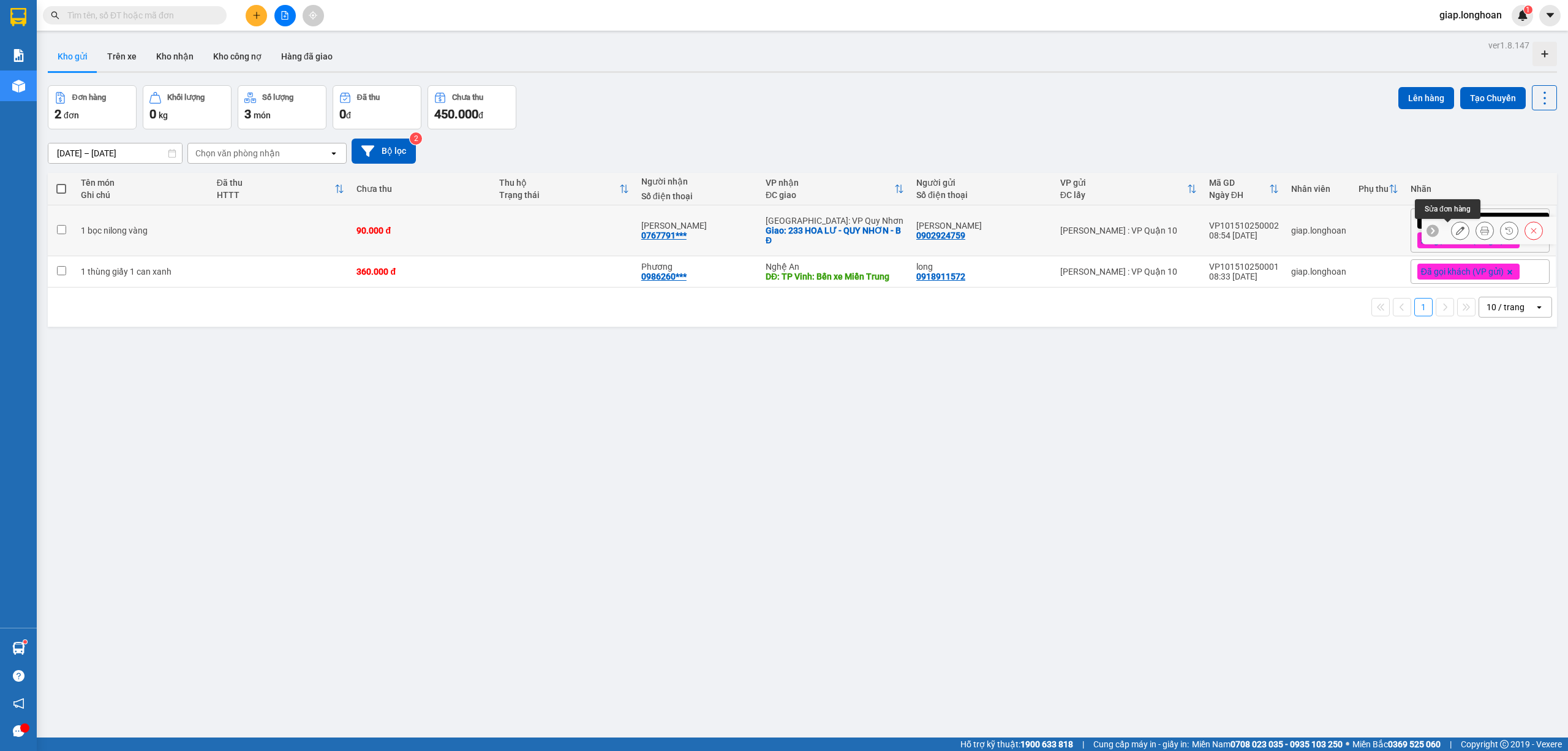
click at [1456, 232] on icon at bounding box center [1460, 230] width 9 height 9
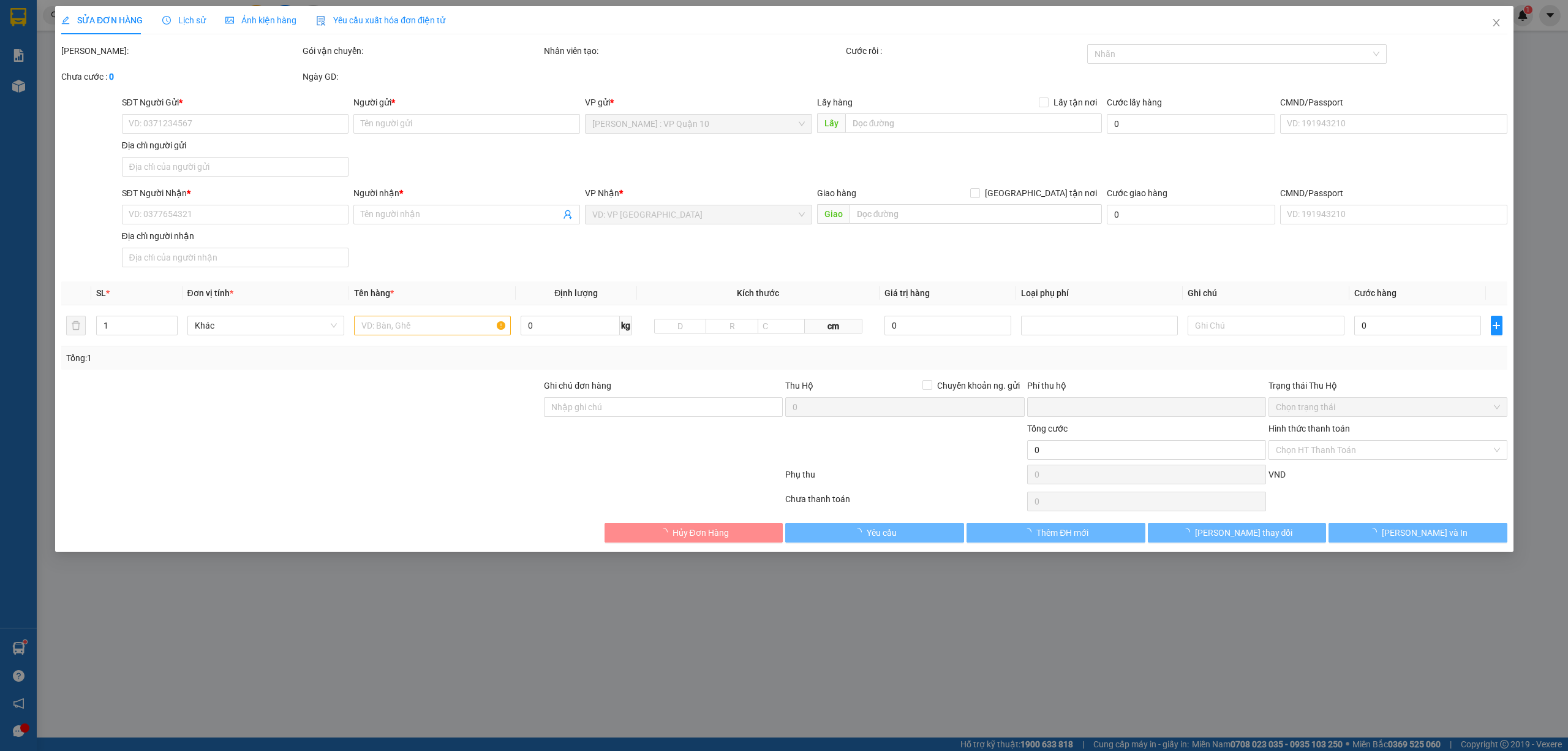
type input "0902924759"
type input "[PERSON_NAME]"
type input "0767791443"
type input "[PERSON_NAME]"
checkbox input "true"
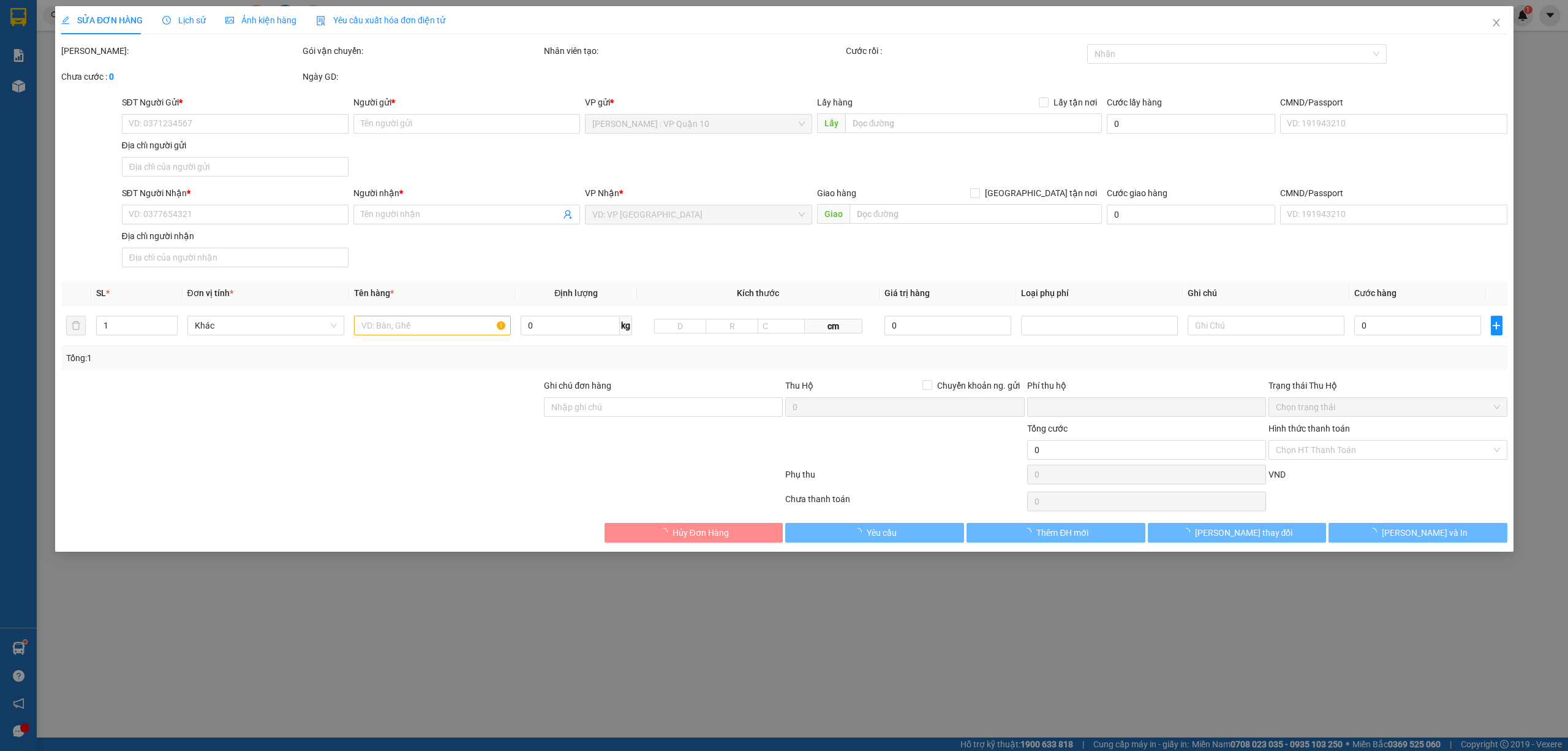
type input "233 HOA LƯ - QUY NHƠN - B Đ"
type input "hàng k bao bể vỡ hư hỏng"
type input "0"
type input "90.000"
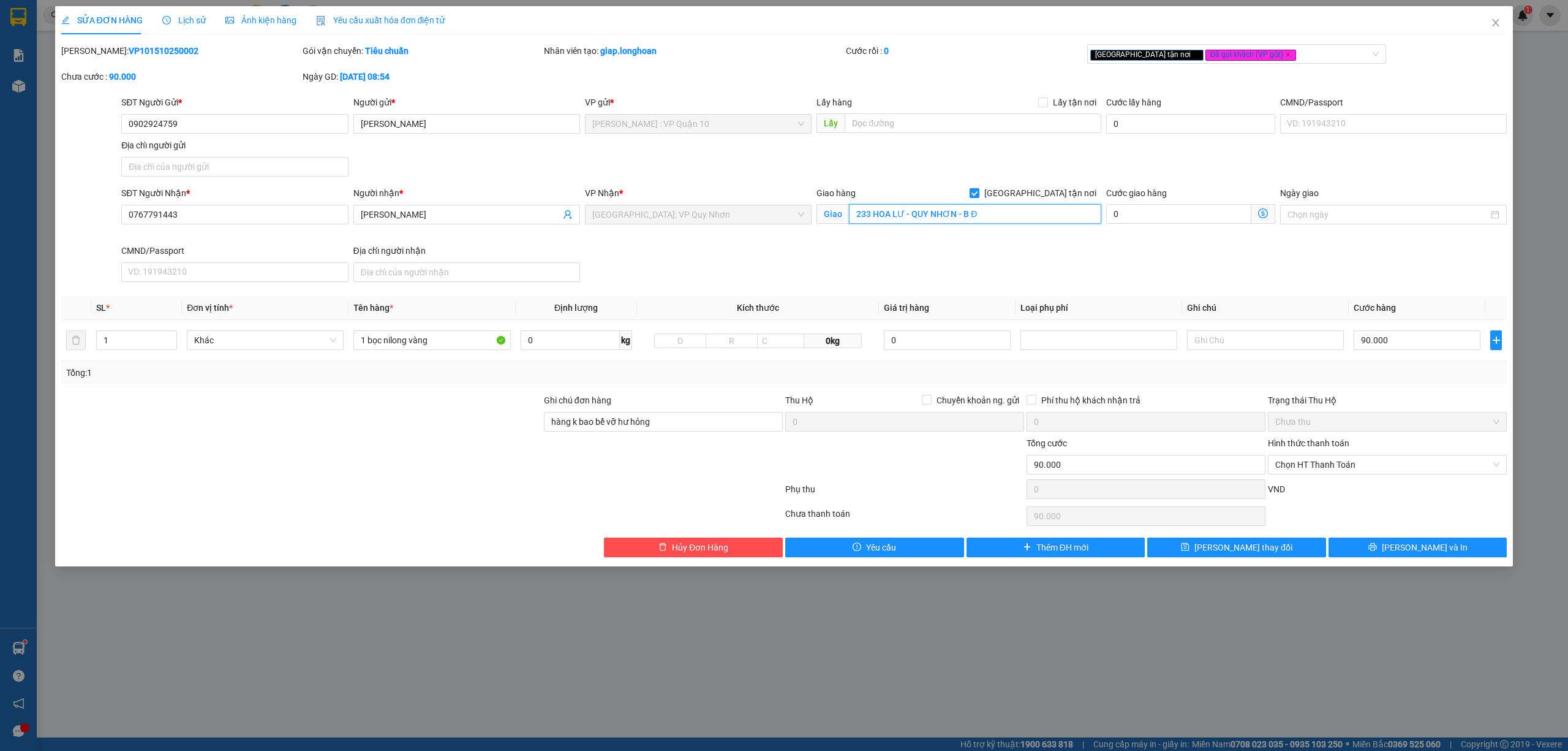
click at [1006, 221] on input "233 HOA LƯ - QUY NHƠN - B Đ" at bounding box center [975, 213] width 253 height 19
type input "05 lưu trọng lư - quy nhơ"
click at [469, 343] on input "1 bọc nilong vàng" at bounding box center [432, 340] width 157 height 19
type input "1 bọc nilong vàng nhỏ"
click at [1405, 548] on button "[PERSON_NAME] và In" at bounding box center [1418, 547] width 179 height 19
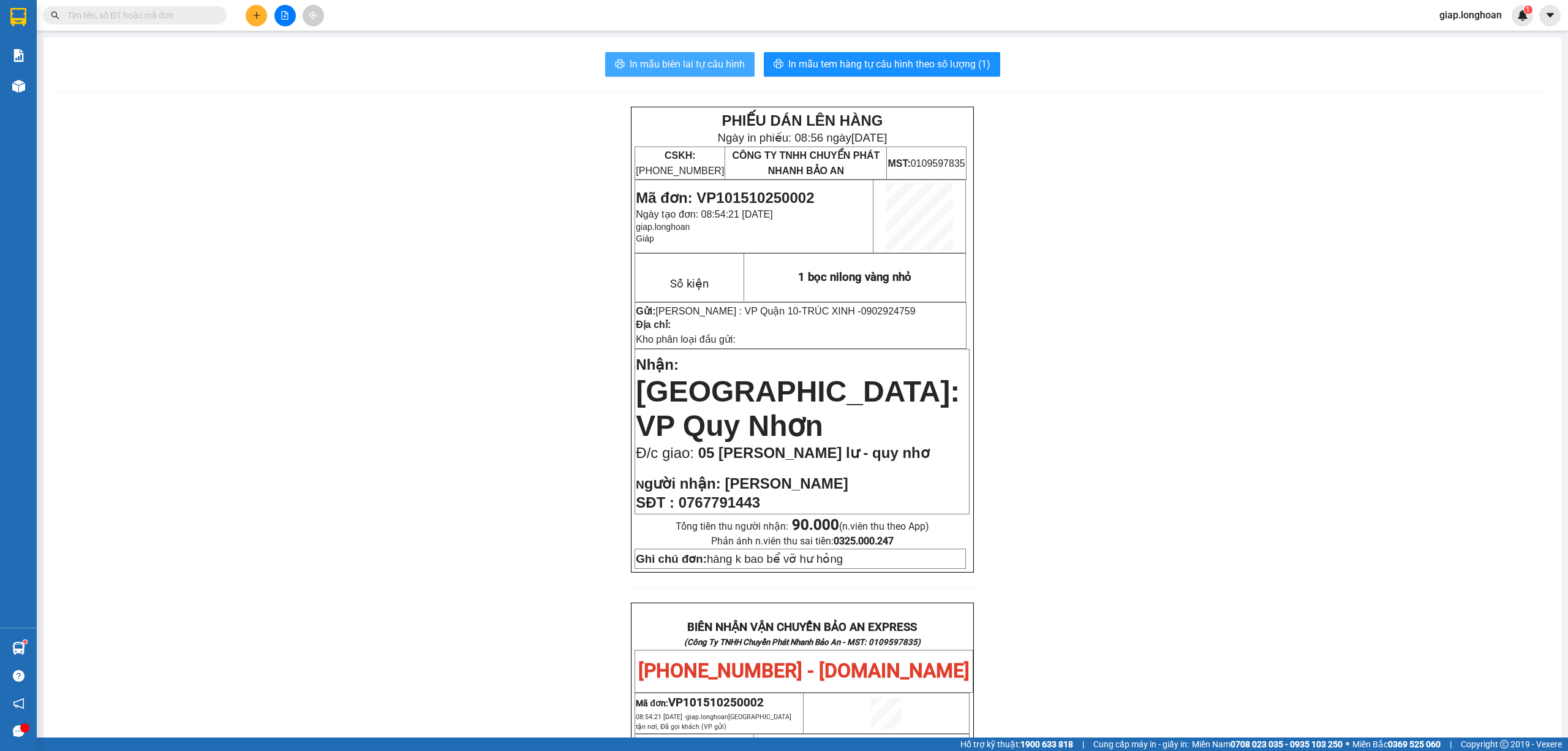
click at [704, 57] on span "In mẫu biên lai tự cấu hình" at bounding box center [687, 64] width 115 height 15
click at [858, 63] on span "In mẫu tem hàng tự cấu hình theo số lượng (1)" at bounding box center [889, 64] width 202 height 15
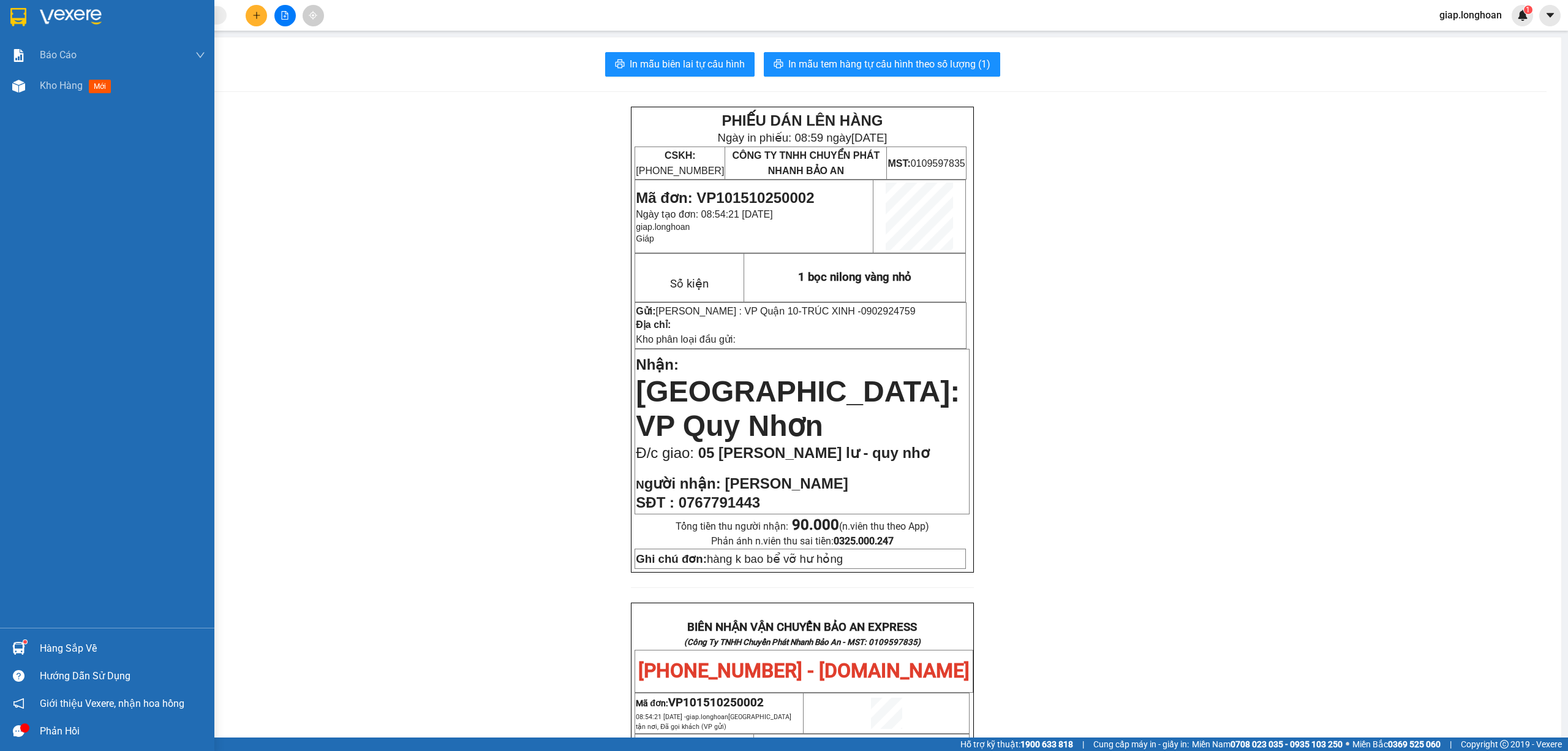
click at [70, 13] on img at bounding box center [71, 17] width 62 height 18
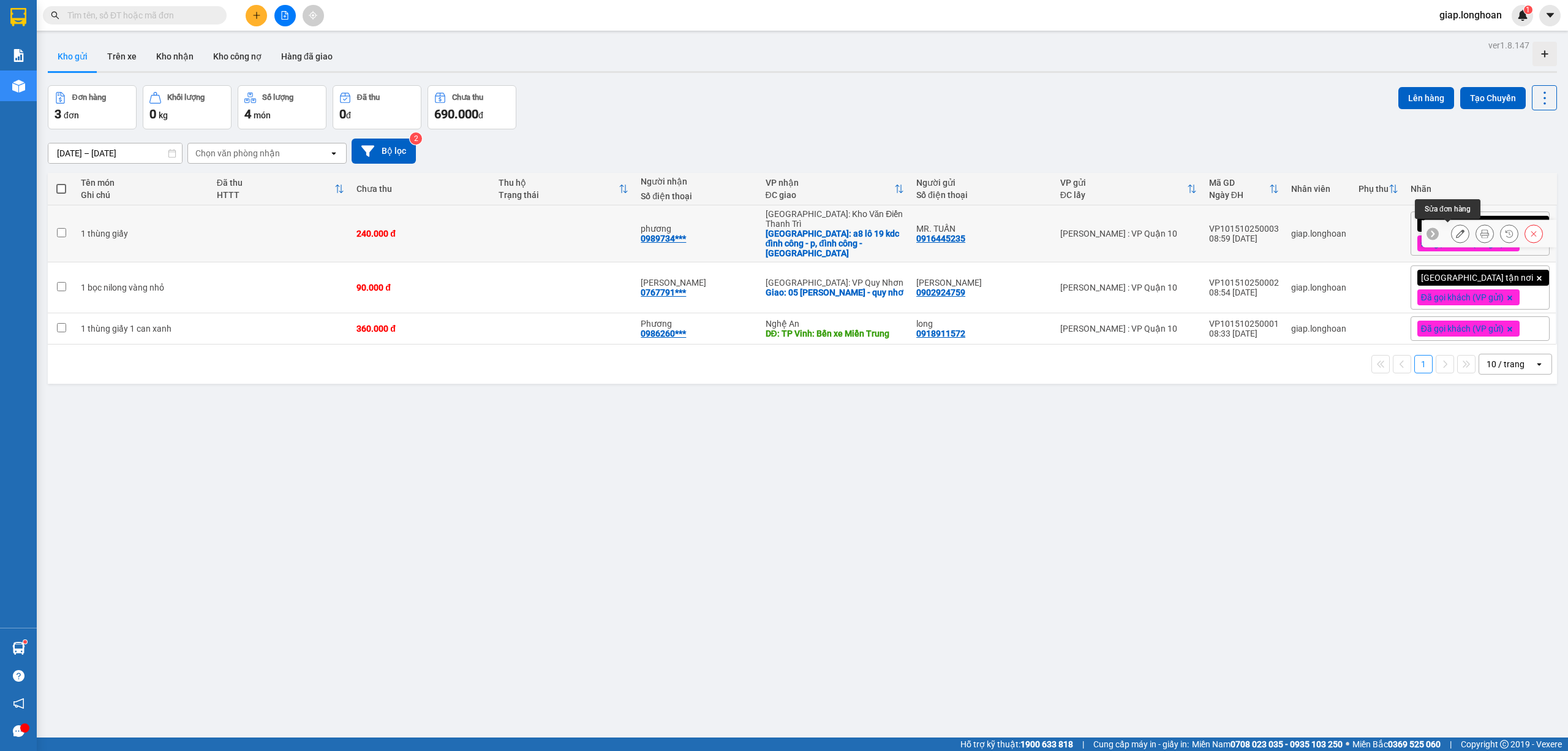
click at [1456, 231] on icon at bounding box center [1460, 233] width 9 height 9
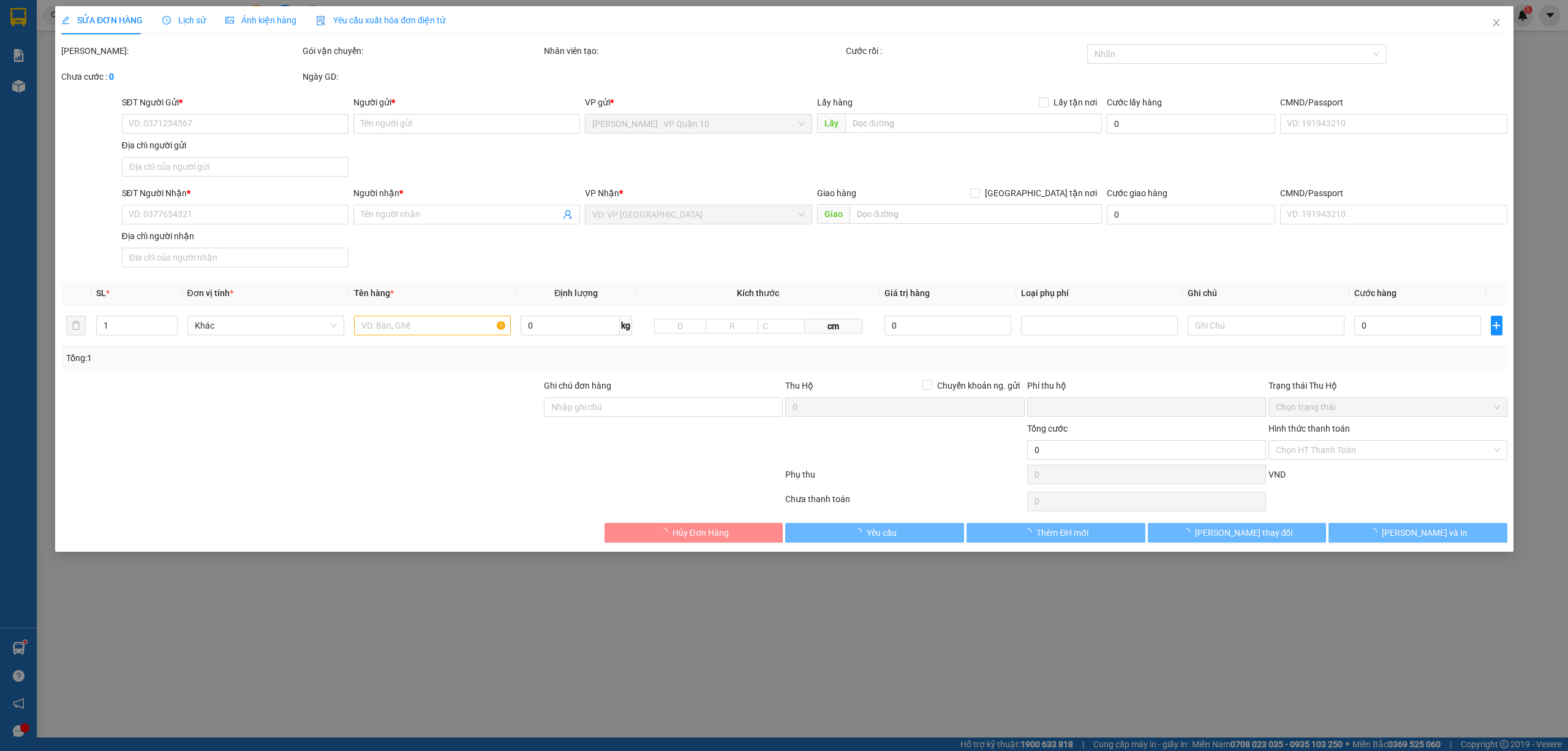
type input "0916445235"
type input "MR. TUẤN"
type input "0989734528"
type input "phương"
checkbox input "true"
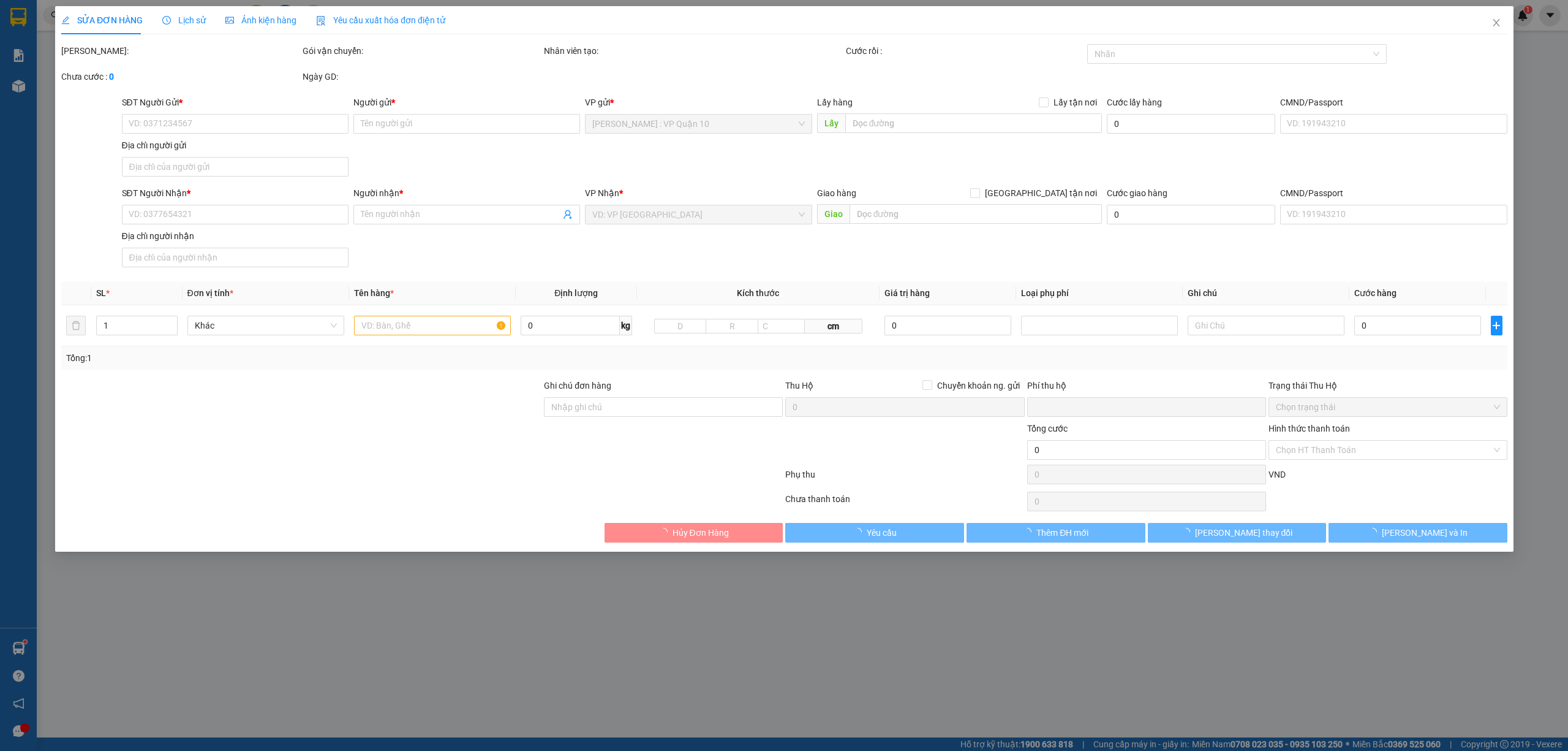
type input "a8 lô 19 kdc đình công - p, đình công - hà nội"
type input "hàng k bao bể vỡ hư hỏng"
type input "0"
type input "240.000"
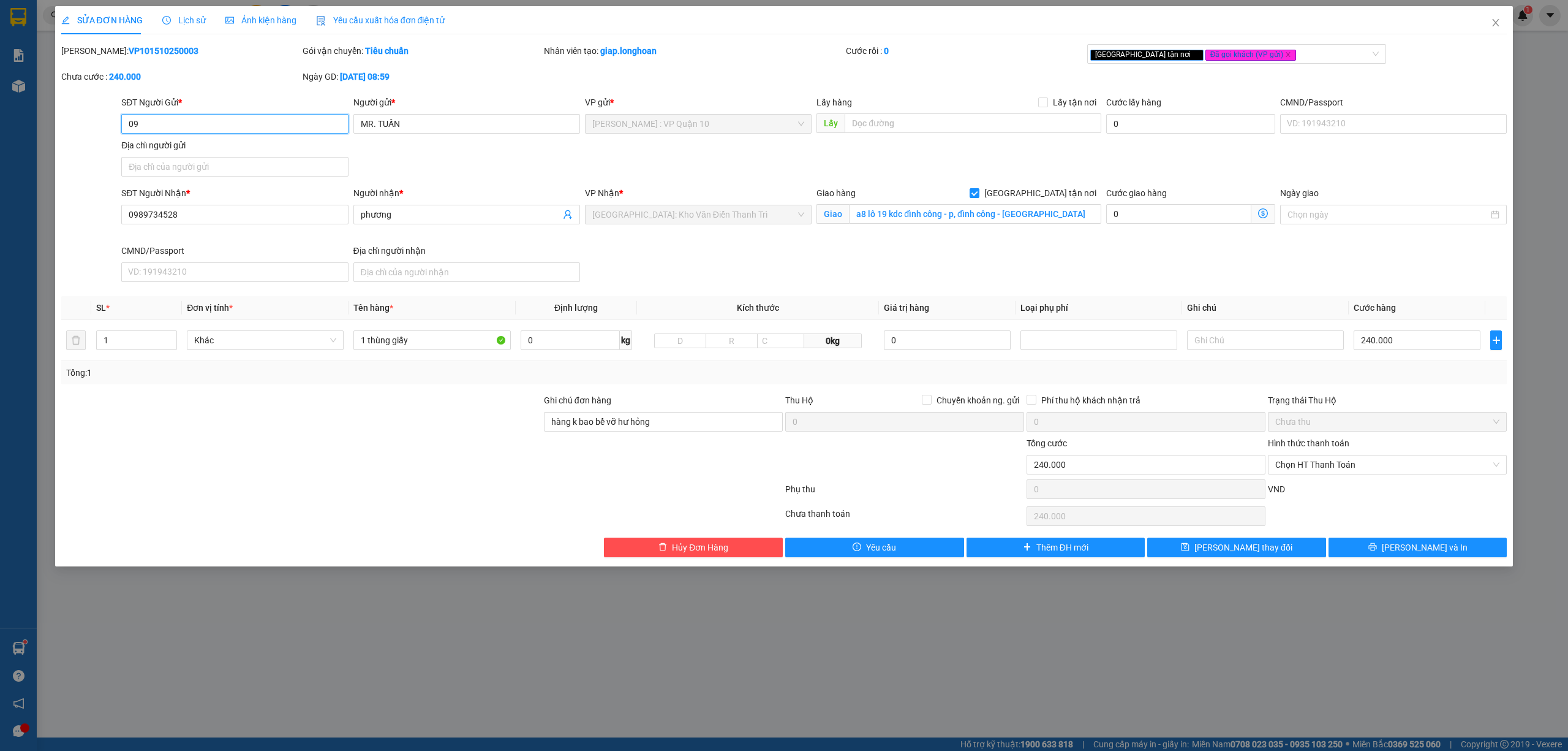
type input "0"
type input "0365799579"
drag, startPoint x: 424, startPoint y: 128, endPoint x: 418, endPoint y: 124, distance: 7.2
click at [423, 126] on input "MR. TUẤN" at bounding box center [467, 123] width 226 height 19
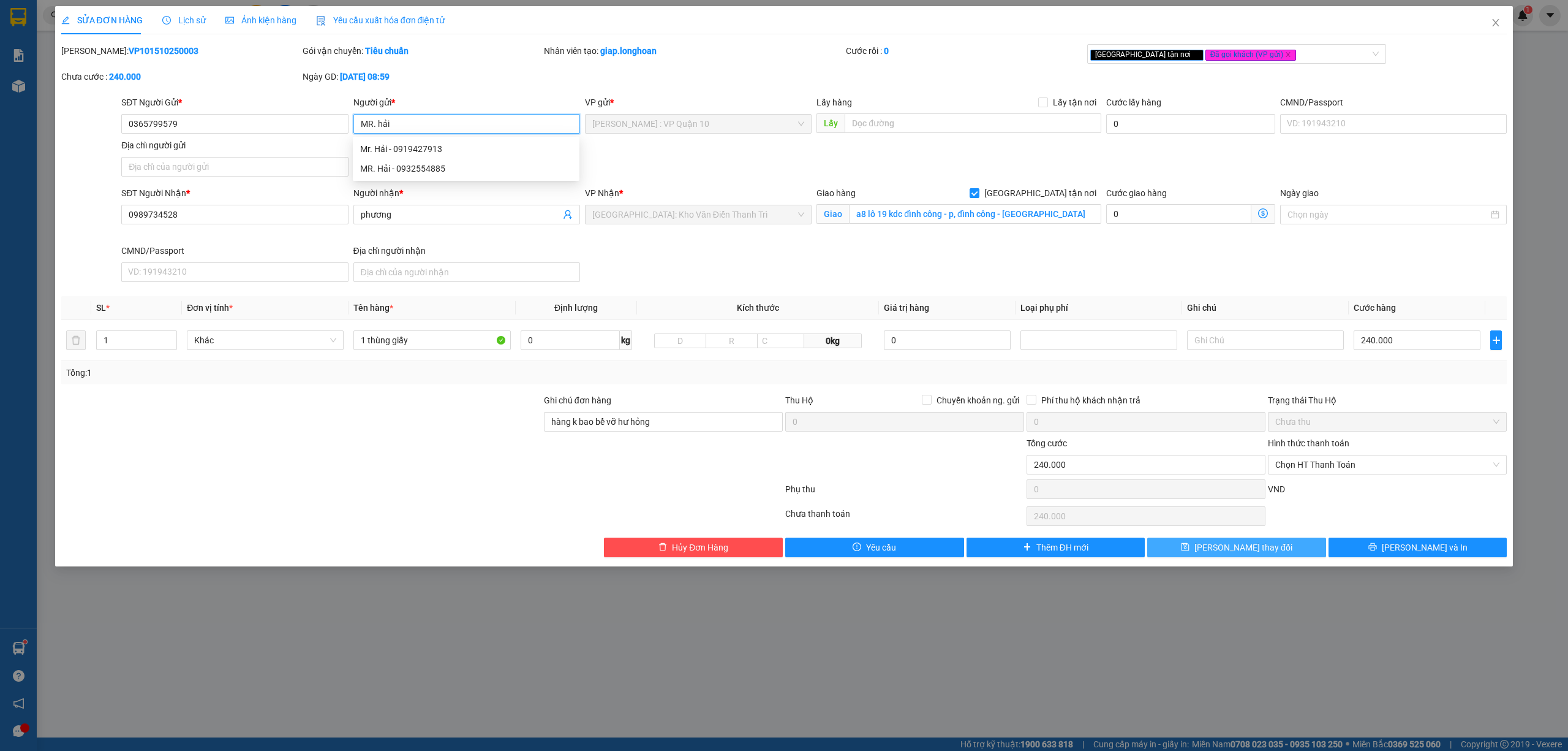
type input "MR. hải"
click at [1265, 546] on span "Lưu thay đổi" at bounding box center [1243, 548] width 98 height 14
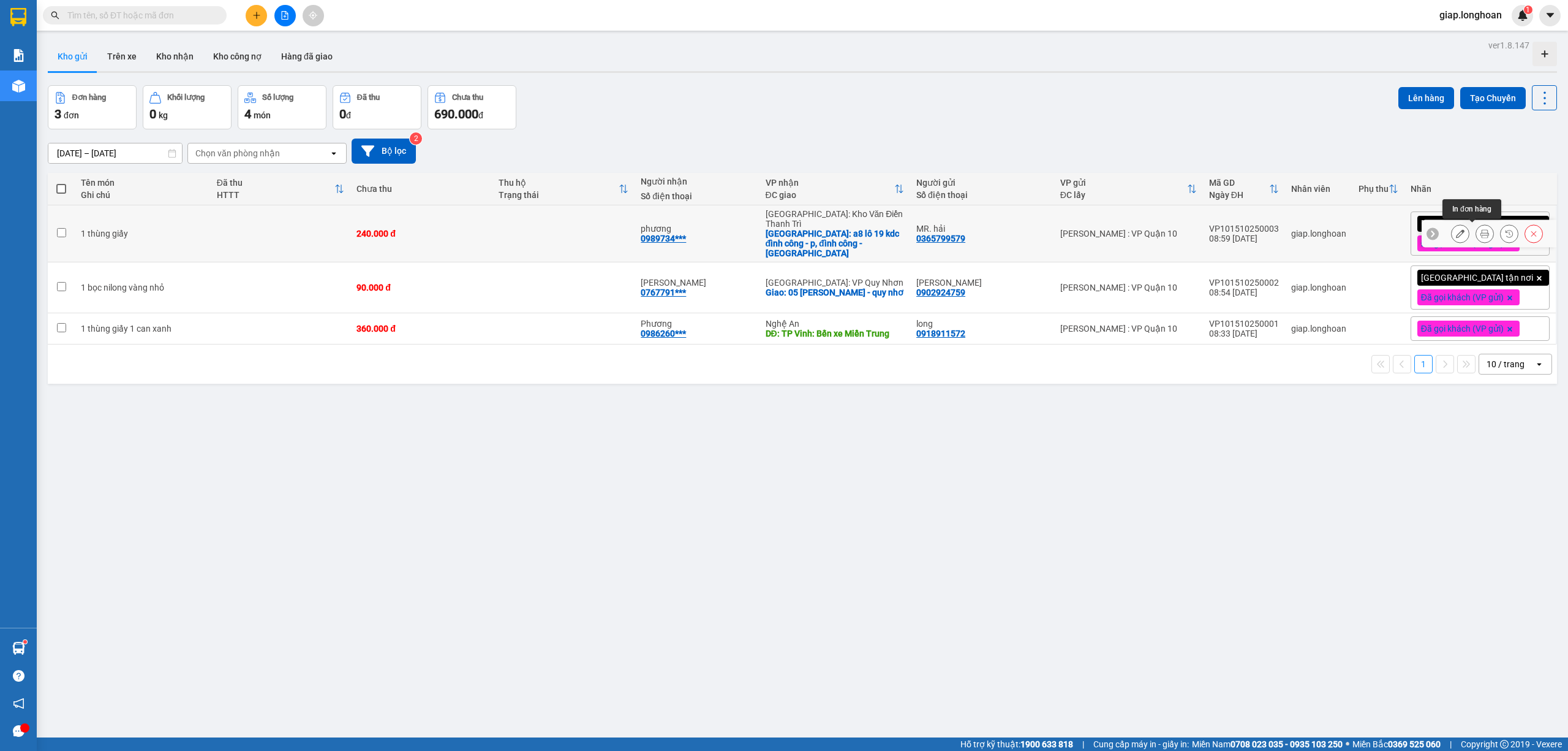
click at [1476, 228] on button at bounding box center [1484, 234] width 17 height 21
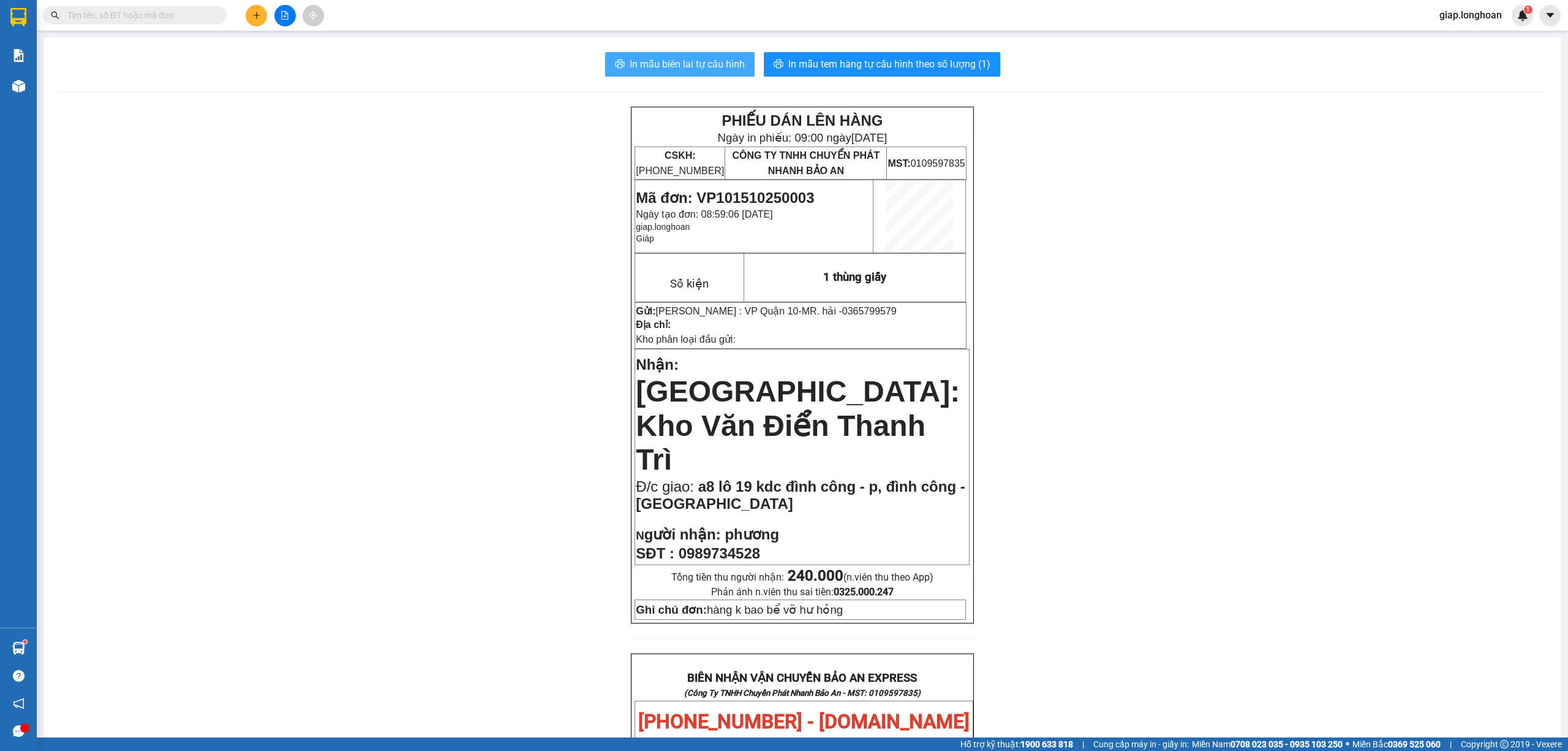
click at [692, 59] on span "In mẫu biên lai tự cấu hình" at bounding box center [687, 64] width 115 height 15
click at [662, 56] on span "In mẫu biên lai tự cấu hình" at bounding box center [687, 64] width 115 height 15
click at [179, 19] on input "text" at bounding box center [139, 16] width 144 height 14
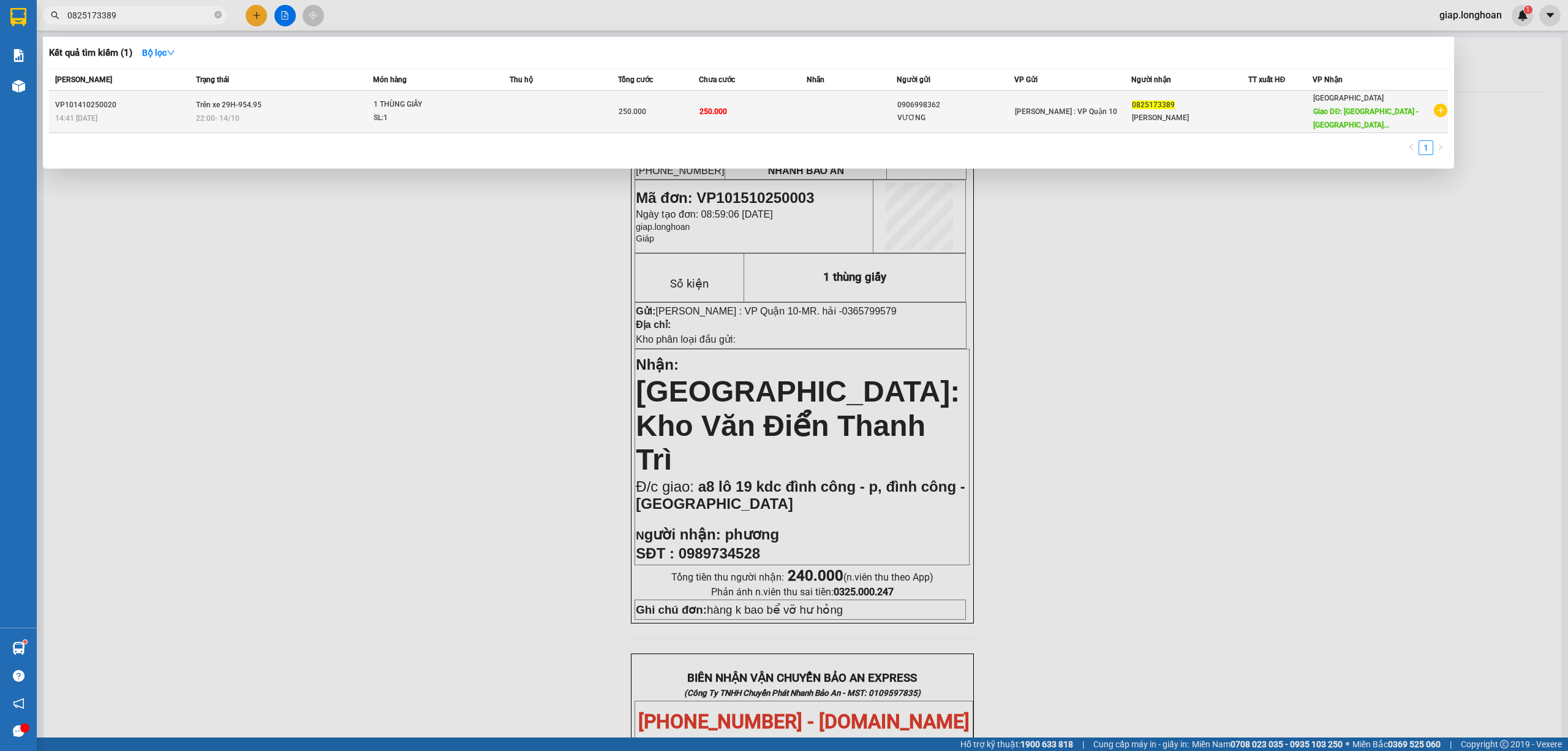
type input "0825173389"
click at [561, 113] on td at bounding box center [564, 112] width 108 height 43
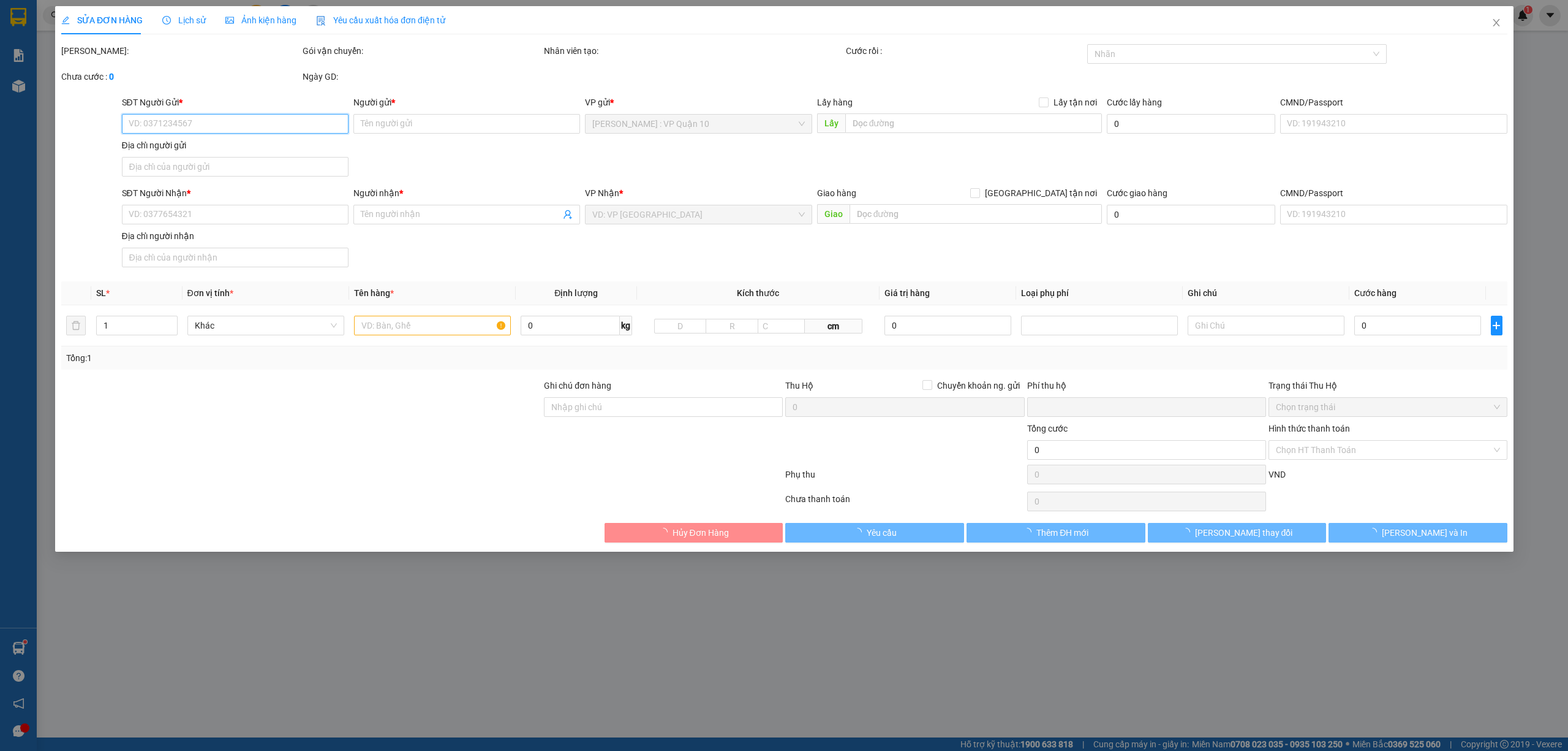
type input "0906998362"
type input "VƯƠNG"
type input "0825173389"
type input "[PERSON_NAME]"
type input "QUẢNG BÌNH - Hoàn Lão giao trên QL 1A"
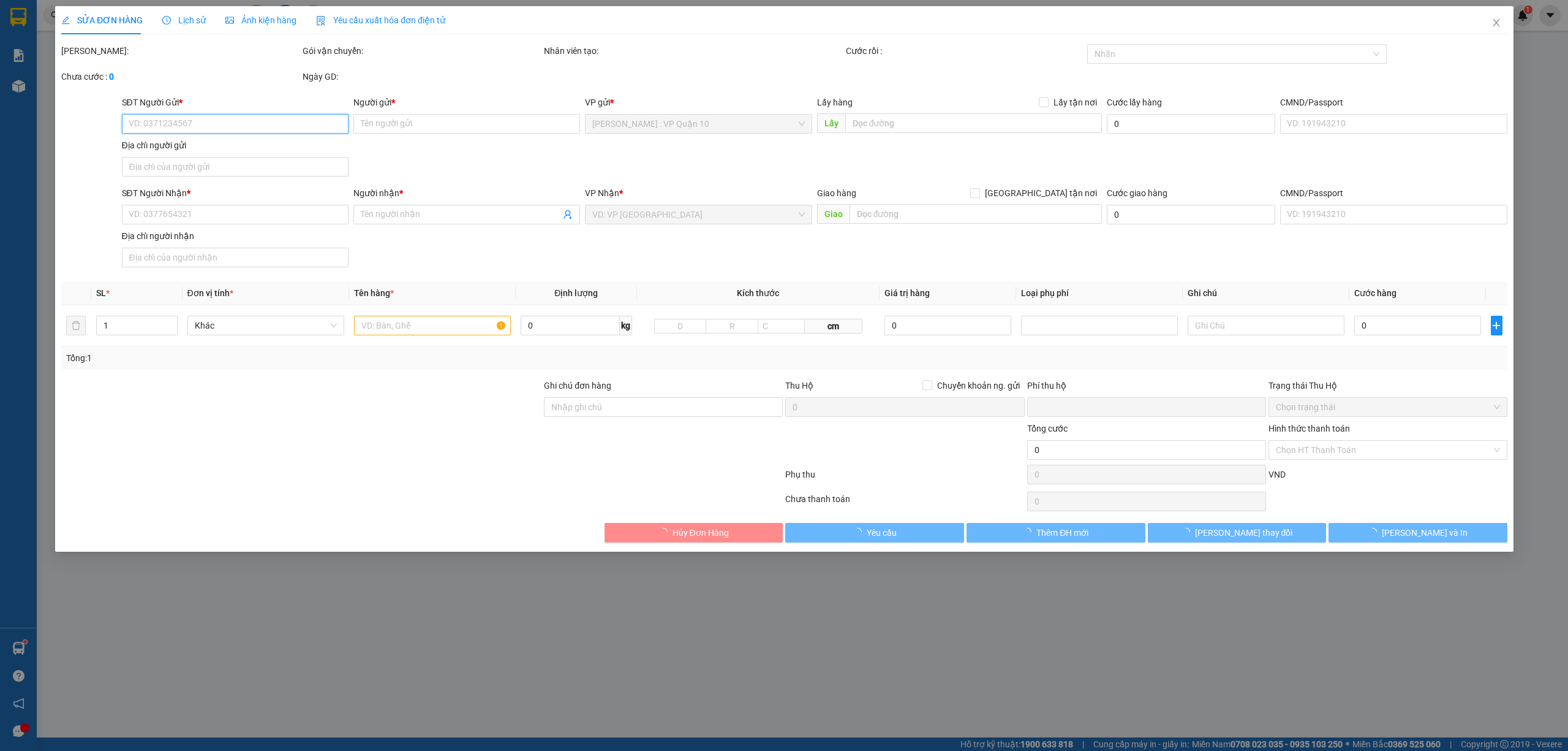
type input "hàng k bao bể vỡ hư hỏng"
type input "0"
type input "250.000"
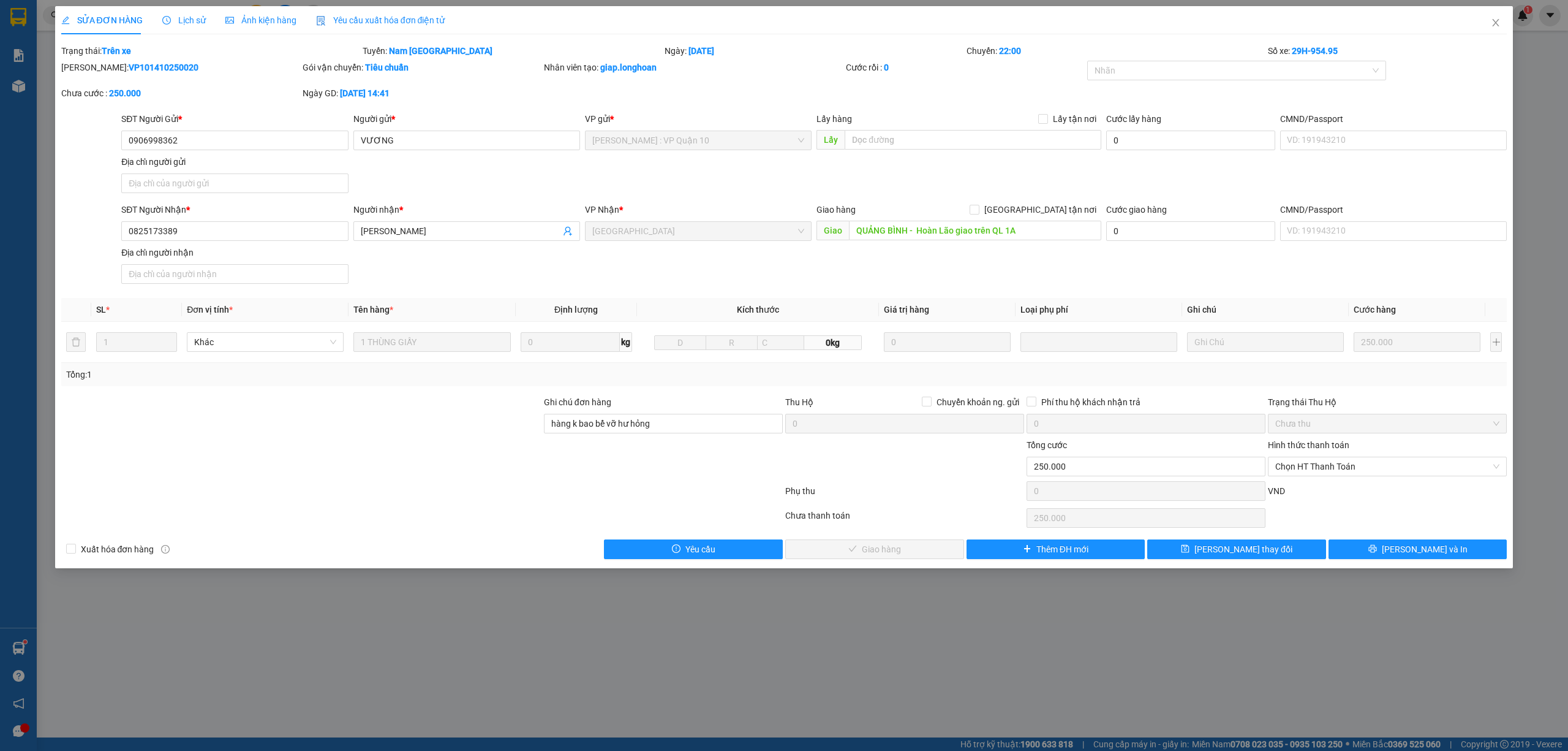
drag, startPoint x: 181, startPoint y: 16, endPoint x: 179, endPoint y: 22, distance: 6.3
click at [180, 19] on span "Lịch sử" at bounding box center [185, 20] width 44 height 10
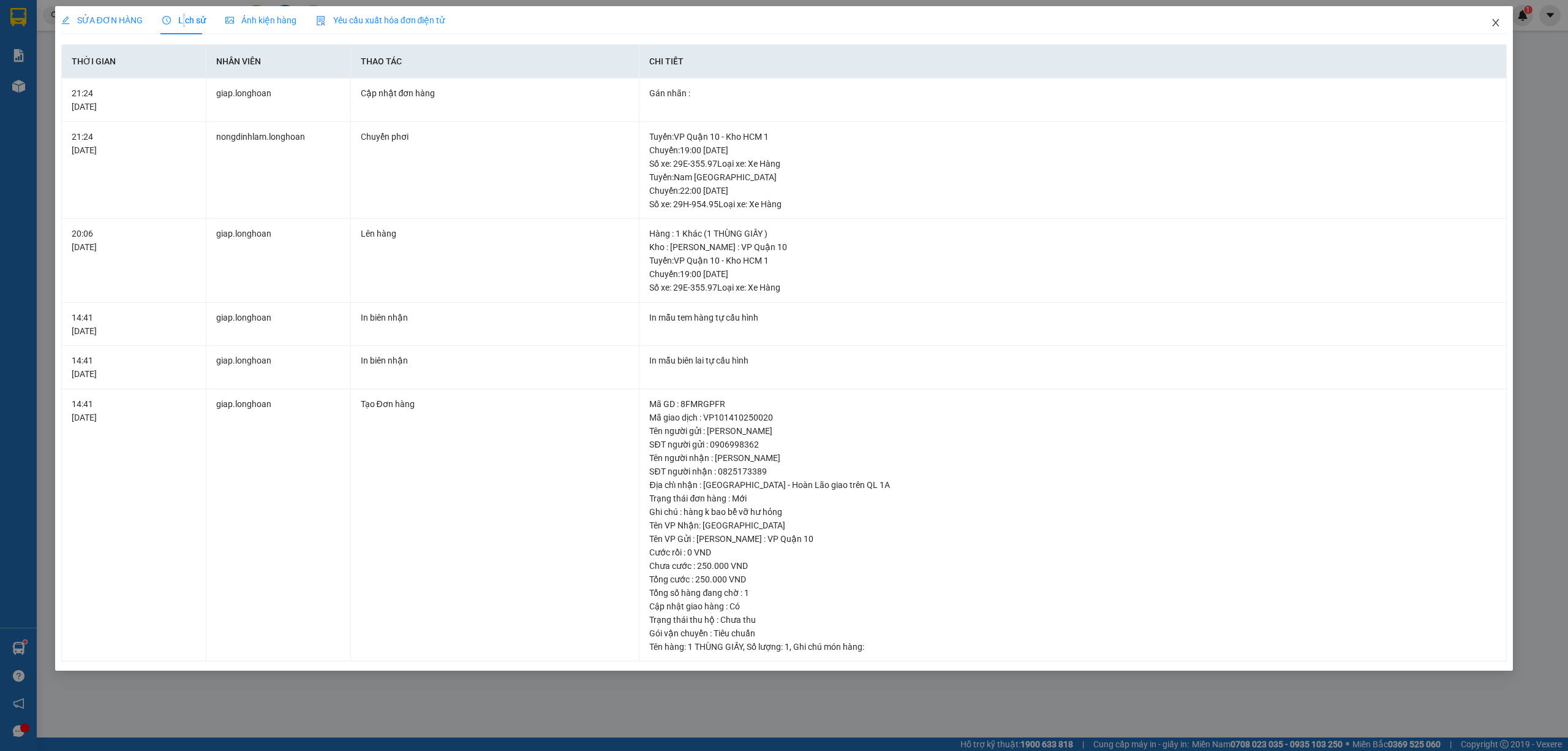
click at [1492, 24] on icon "close" at bounding box center [1496, 23] width 10 height 10
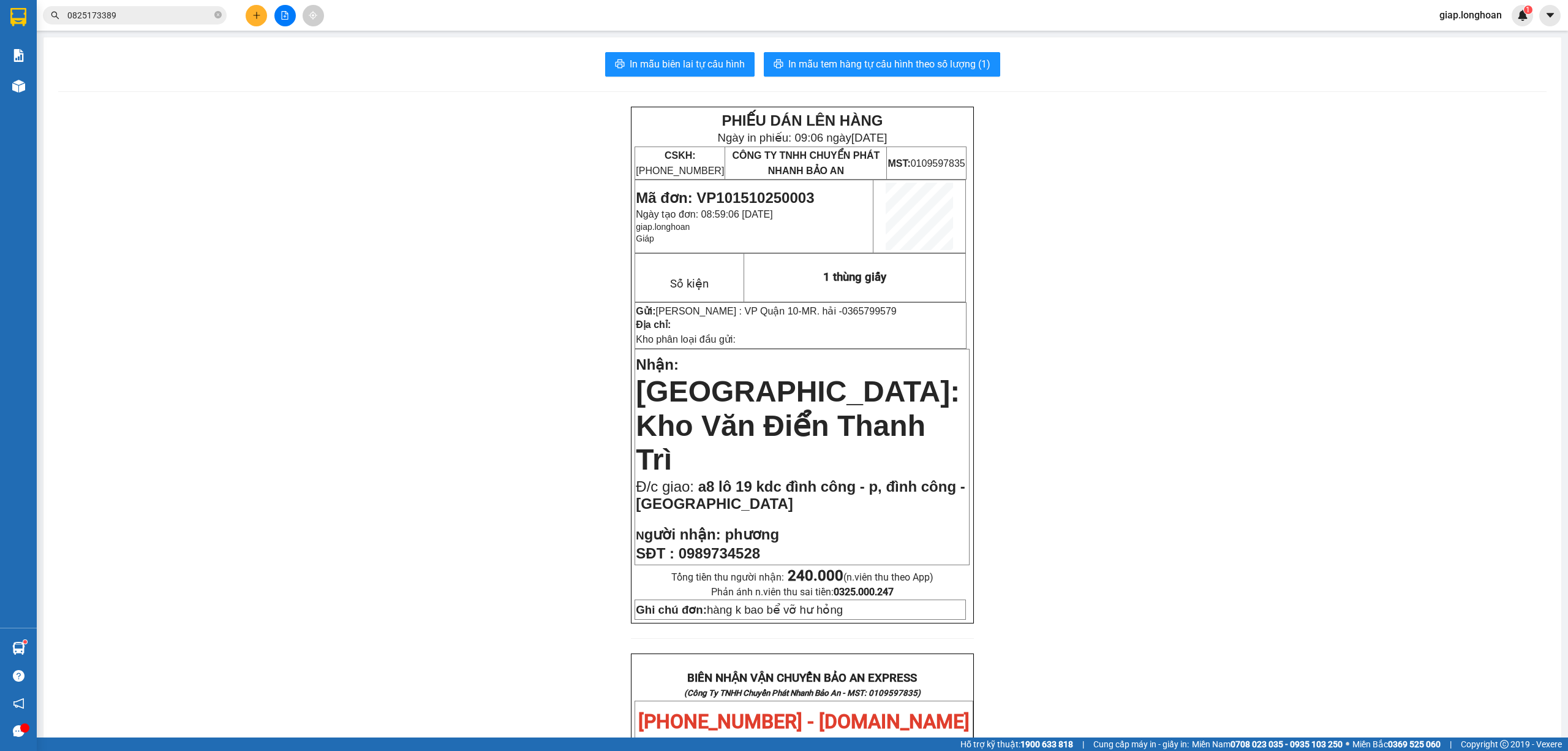
click at [131, 19] on input "0825173389" at bounding box center [139, 16] width 144 height 14
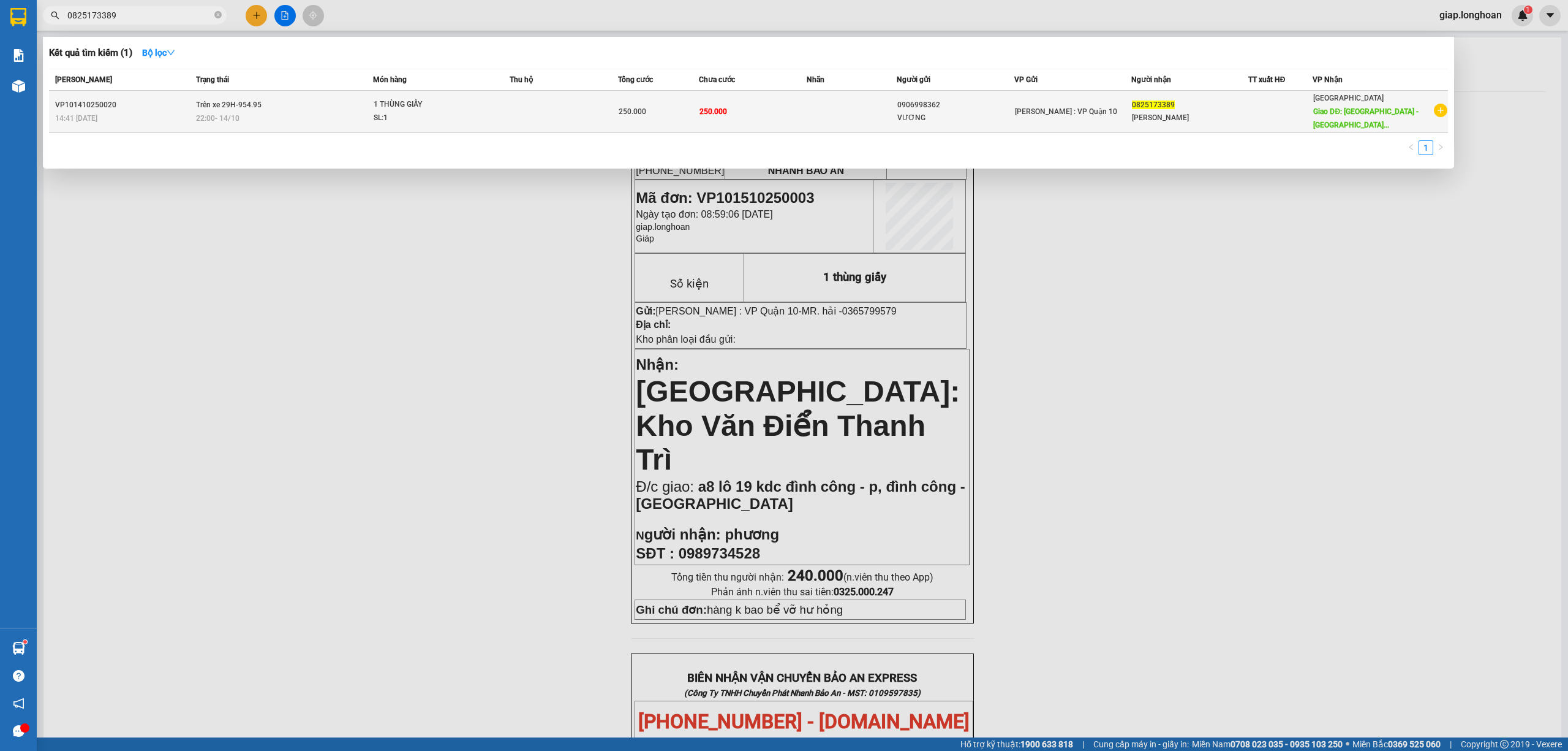
click at [515, 126] on td at bounding box center [564, 112] width 108 height 43
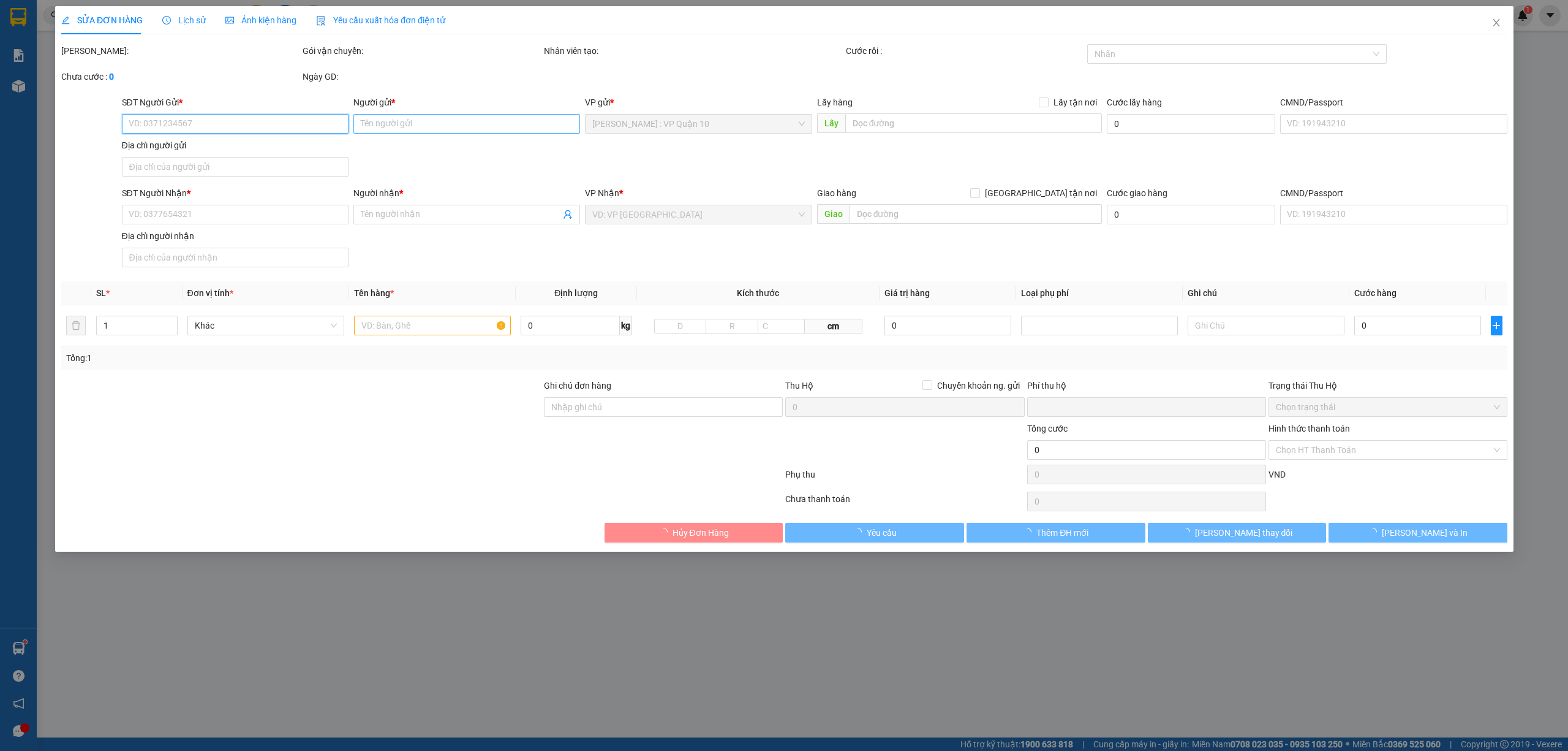
type input "0906998362"
type input "VƯƠNG"
type input "0825173389"
type input "[PERSON_NAME]"
type input "QUẢNG BÌNH - Hoàn Lão giao trên QL 1A"
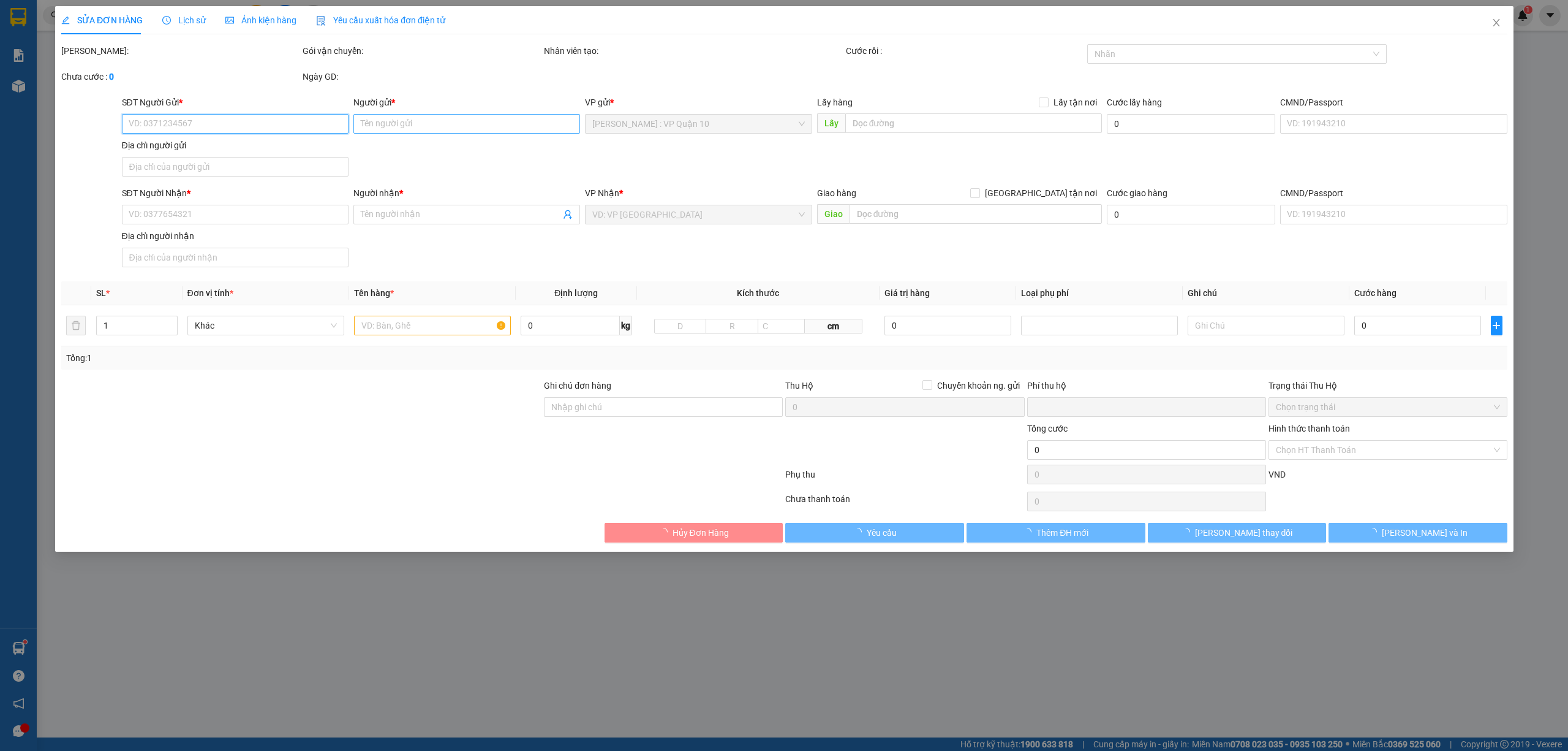
type input "hàng k bao bể vỡ hư hỏng"
type input "0"
type input "250.000"
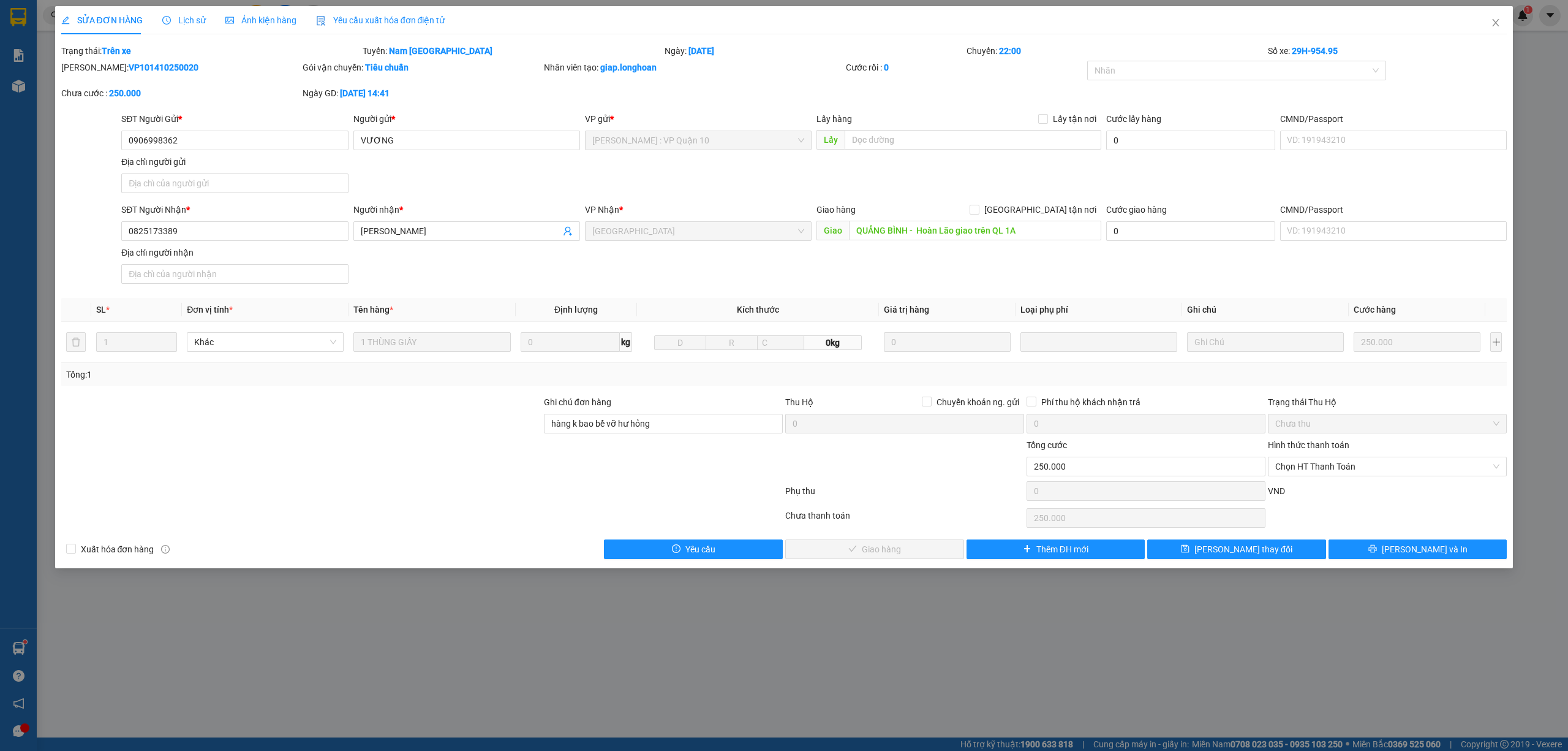
click at [175, 20] on span "Lịch sử" at bounding box center [185, 20] width 44 height 10
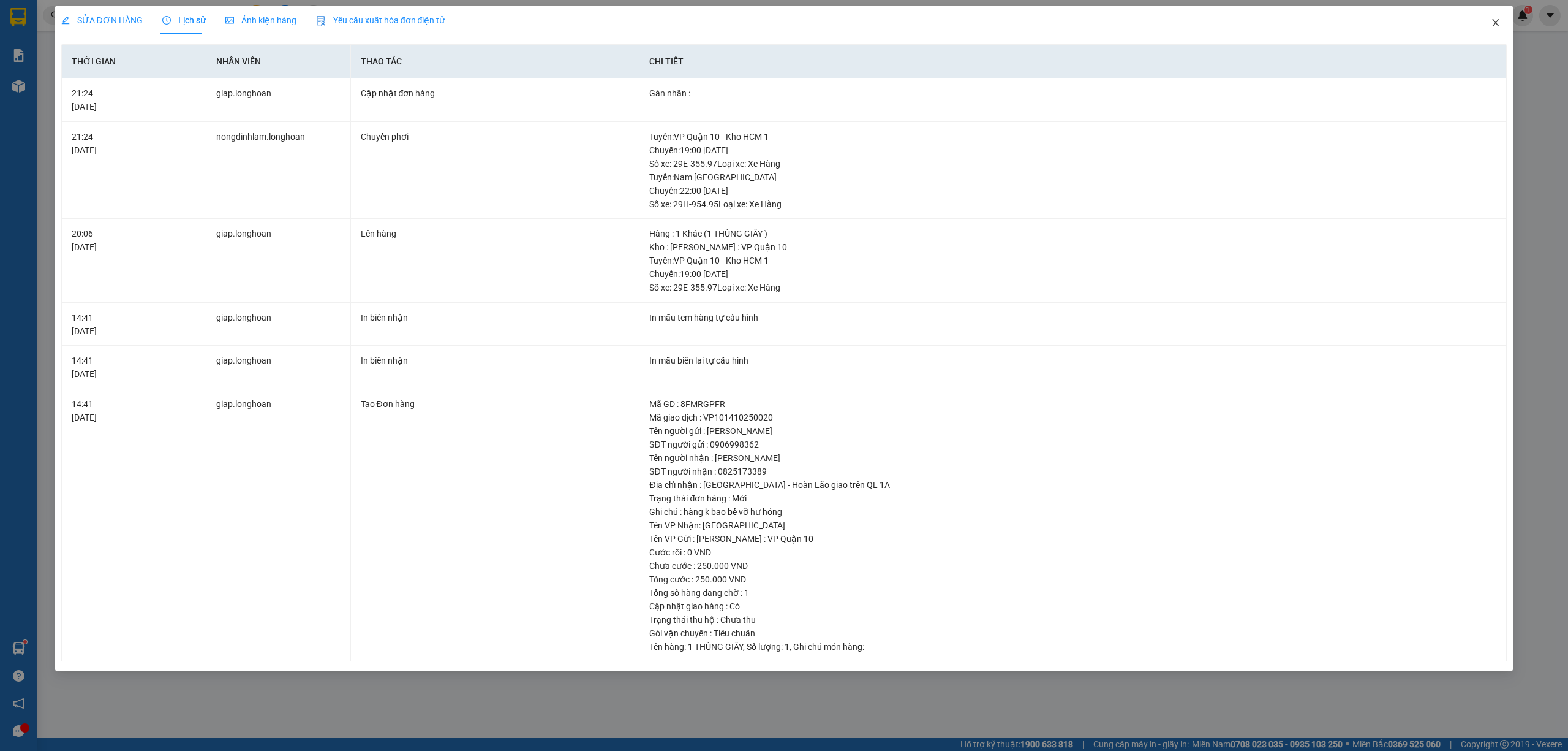
drag, startPoint x: 1496, startPoint y: 19, endPoint x: 1476, endPoint y: 36, distance: 26.2
click at [1495, 22] on icon "close" at bounding box center [1496, 23] width 10 height 10
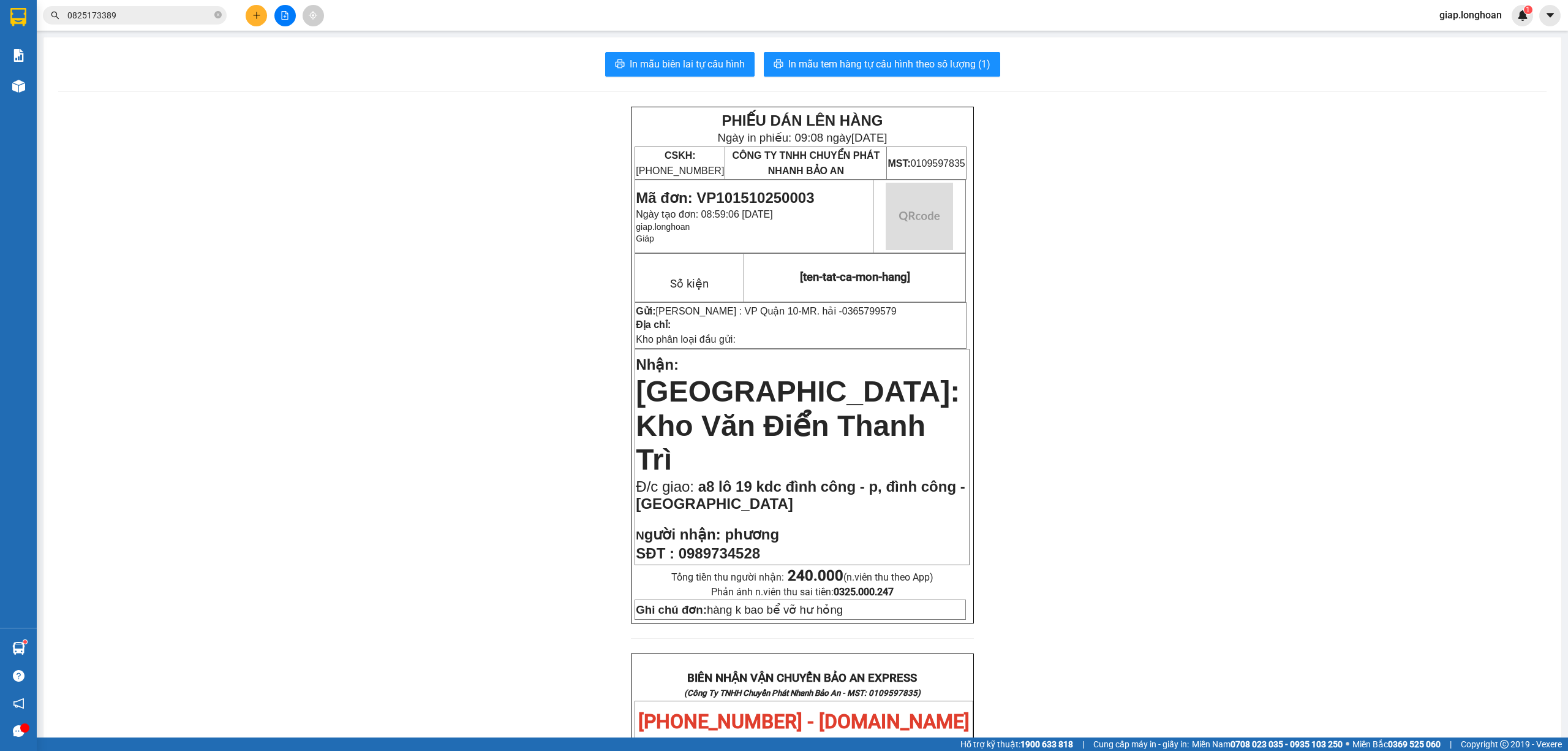
click at [448, 402] on div "PHIẾU DÁN LÊN HÀNG Ngày in phiếu: 09:08 ngày 15-10-2025 CSKH: 1900.06.88.33 CÔN…" at bounding box center [802, 715] width 1489 height 1218
click at [253, 13] on icon "plus" at bounding box center [257, 16] width 9 height 9
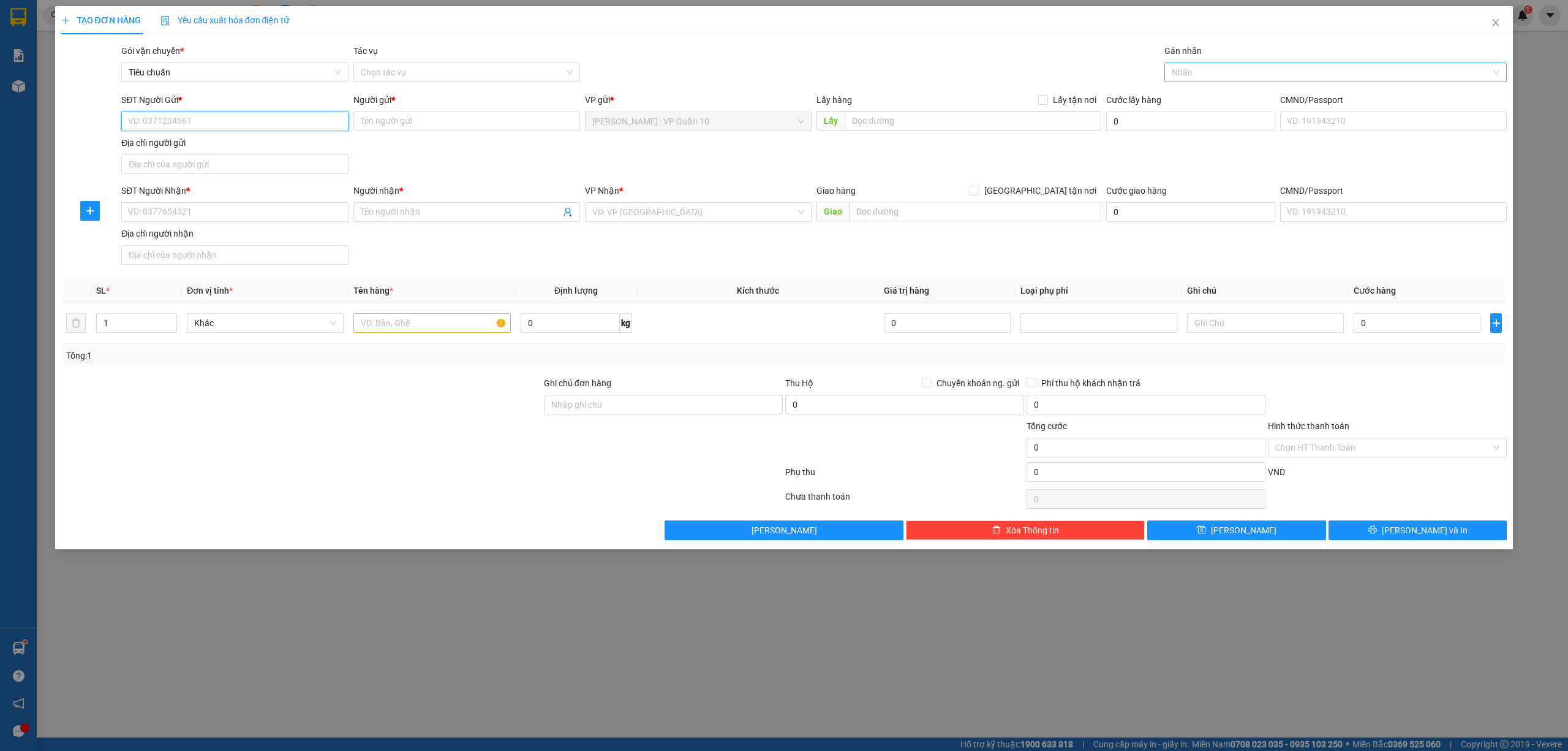
click at [1180, 69] on div at bounding box center [1330, 73] width 325 height 15
type input "xe"
click at [1189, 96] on div "Xe máy" at bounding box center [1336, 98] width 328 height 14
click at [947, 81] on div "Gói vận chuyển * Tiêu chuẩn Tác vụ Chọn tác vụ Gán nhãn Xe máy" at bounding box center [814, 66] width 1390 height 43
click at [631, 214] on input "search" at bounding box center [694, 212] width 203 height 18
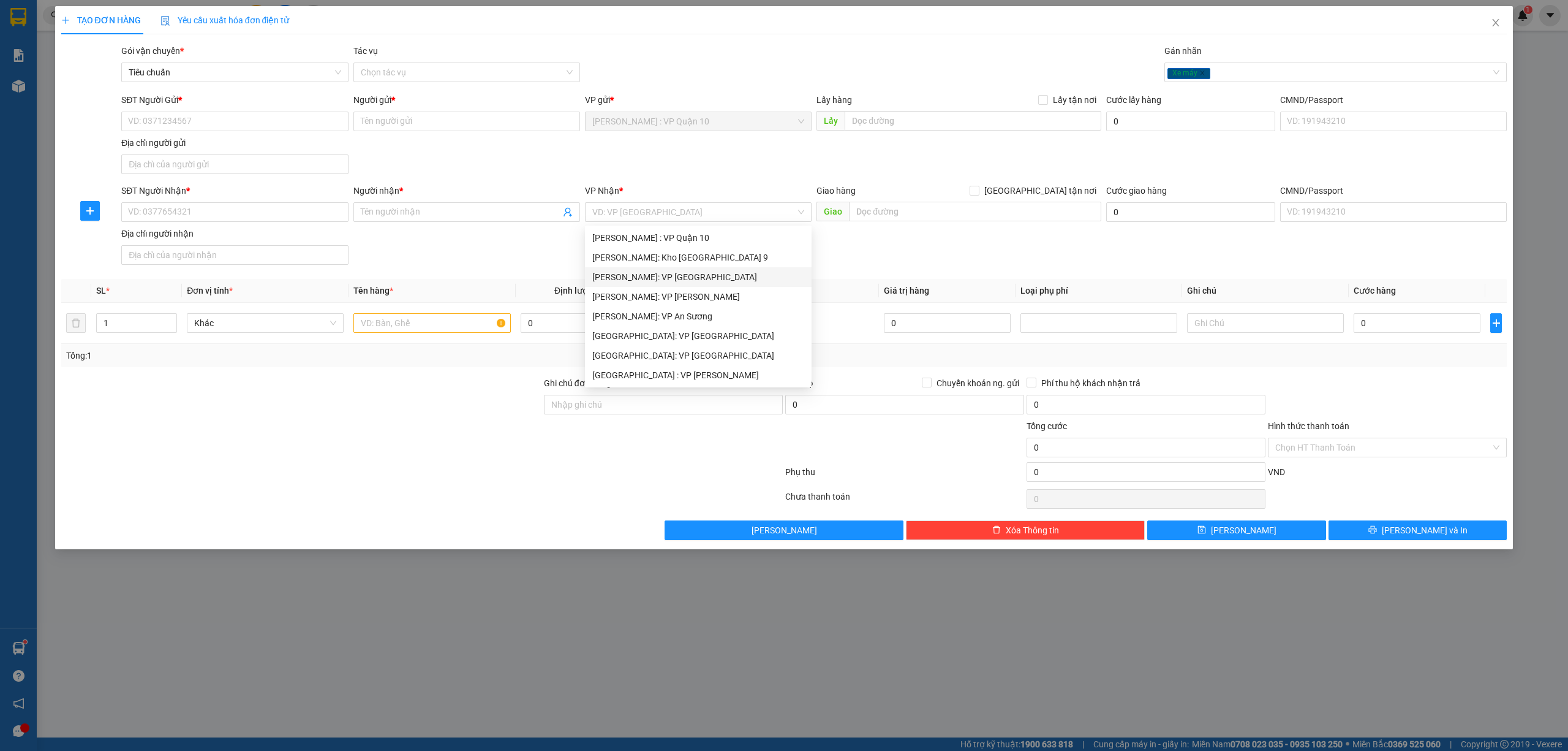
click at [521, 439] on div at bounding box center [301, 441] width 483 height 43
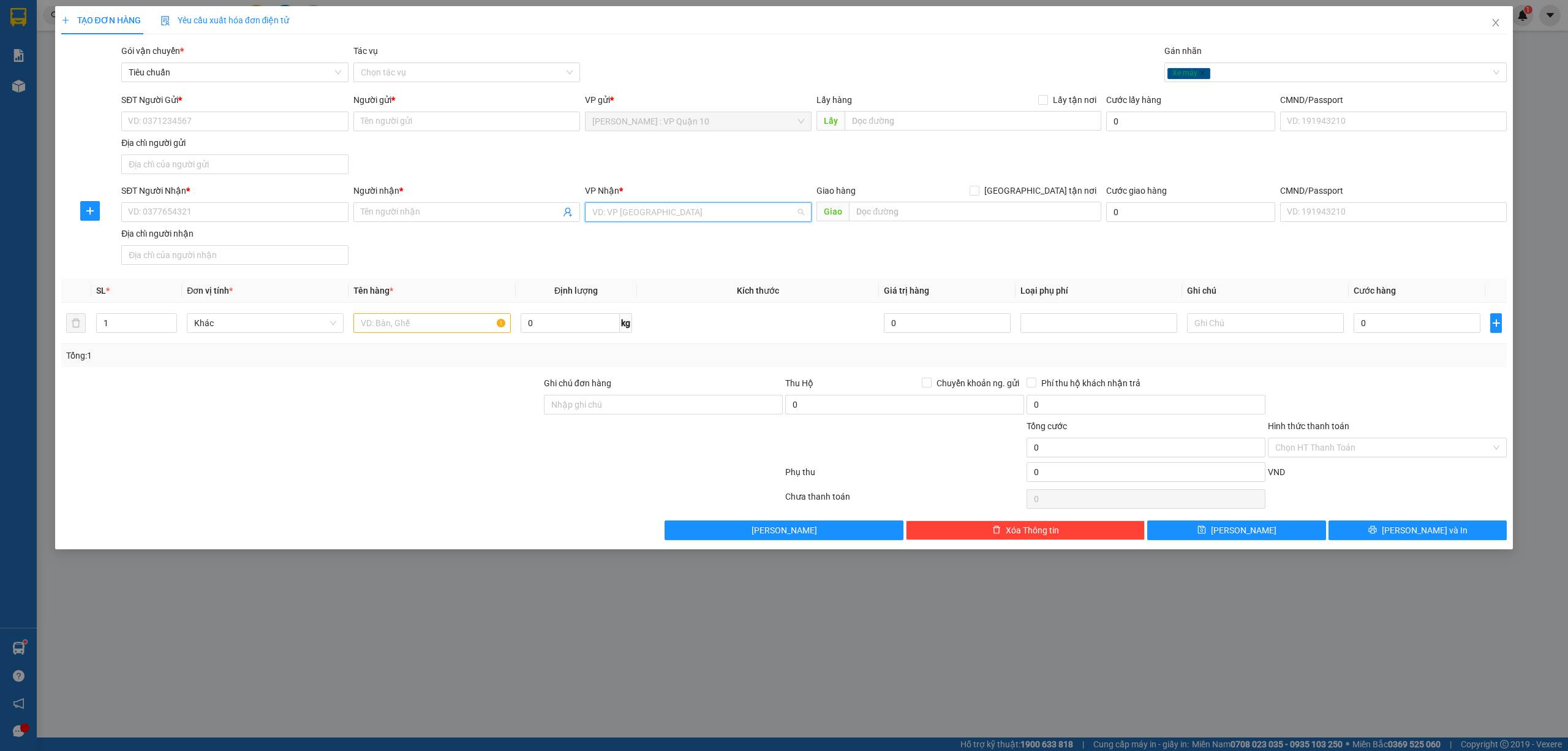
click at [627, 220] on input "search" at bounding box center [694, 212] width 203 height 18
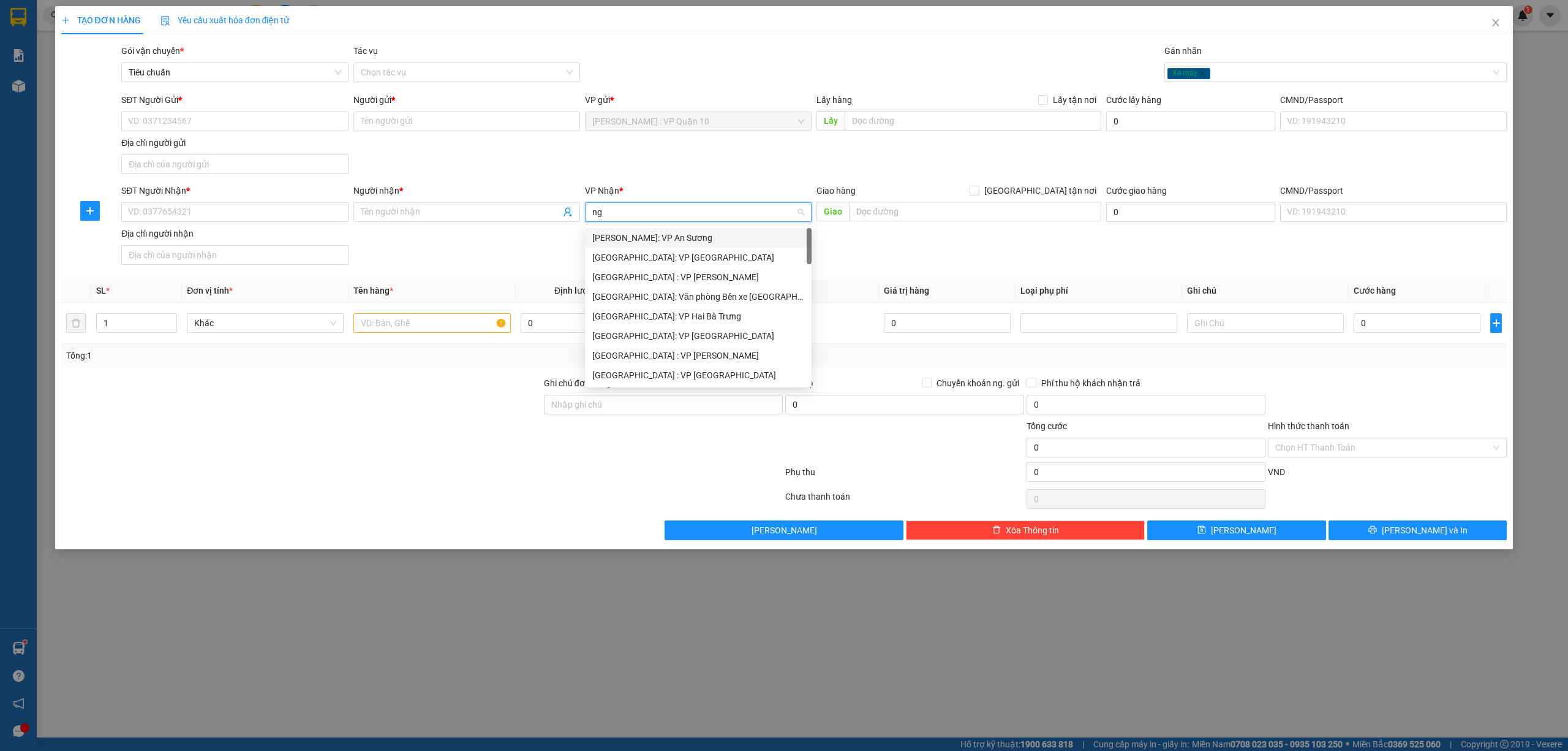
type input "ngh"
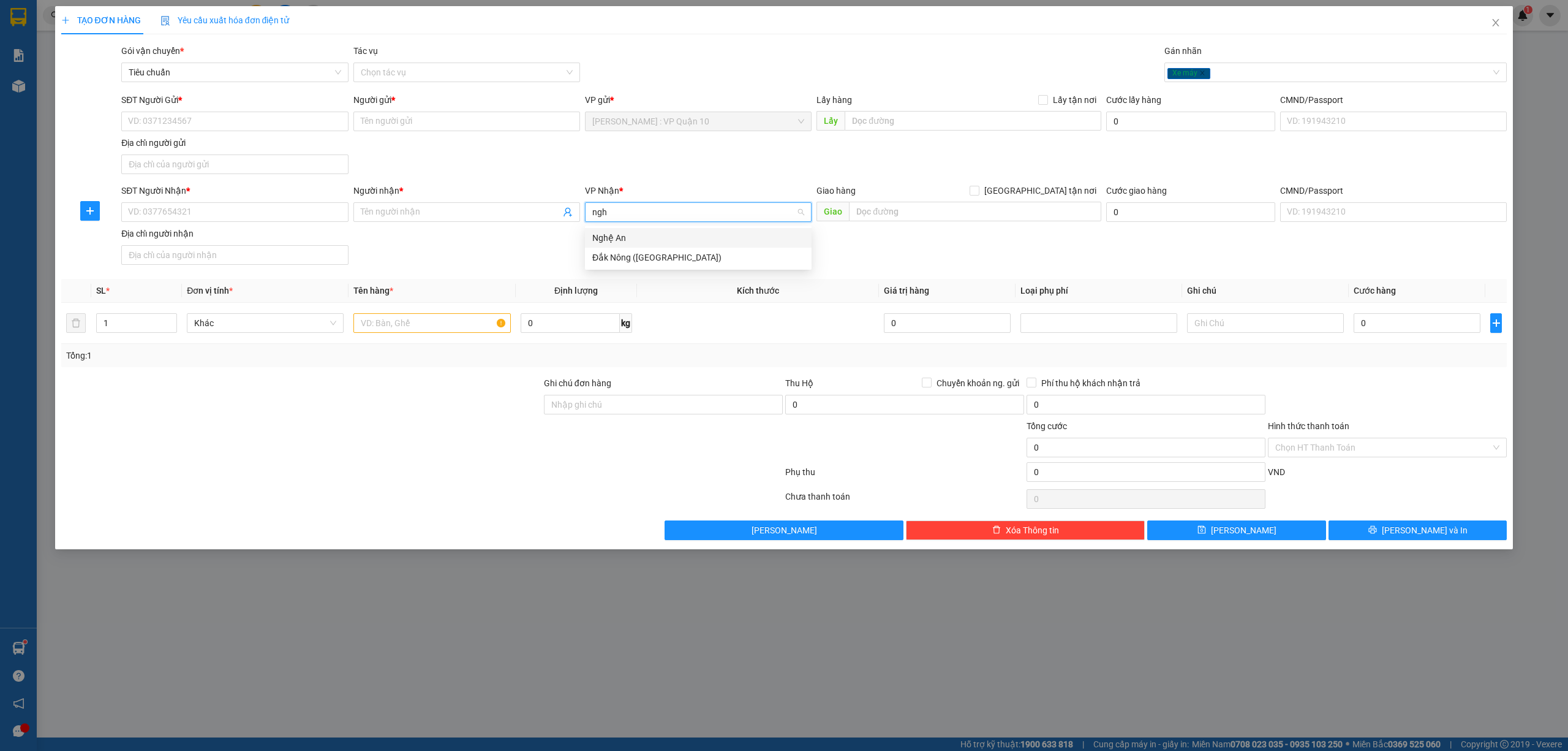
click at [614, 235] on div "Nghệ An" at bounding box center [698, 238] width 212 height 14
drag, startPoint x: 566, startPoint y: 404, endPoint x: 550, endPoint y: 392, distance: 20.0
click at [566, 402] on input "Ghi chú đơn hàng" at bounding box center [664, 404] width 239 height 19
drag, startPoint x: 393, startPoint y: 329, endPoint x: 353, endPoint y: 282, distance: 61.7
click at [391, 327] on input "text" at bounding box center [432, 322] width 157 height 19
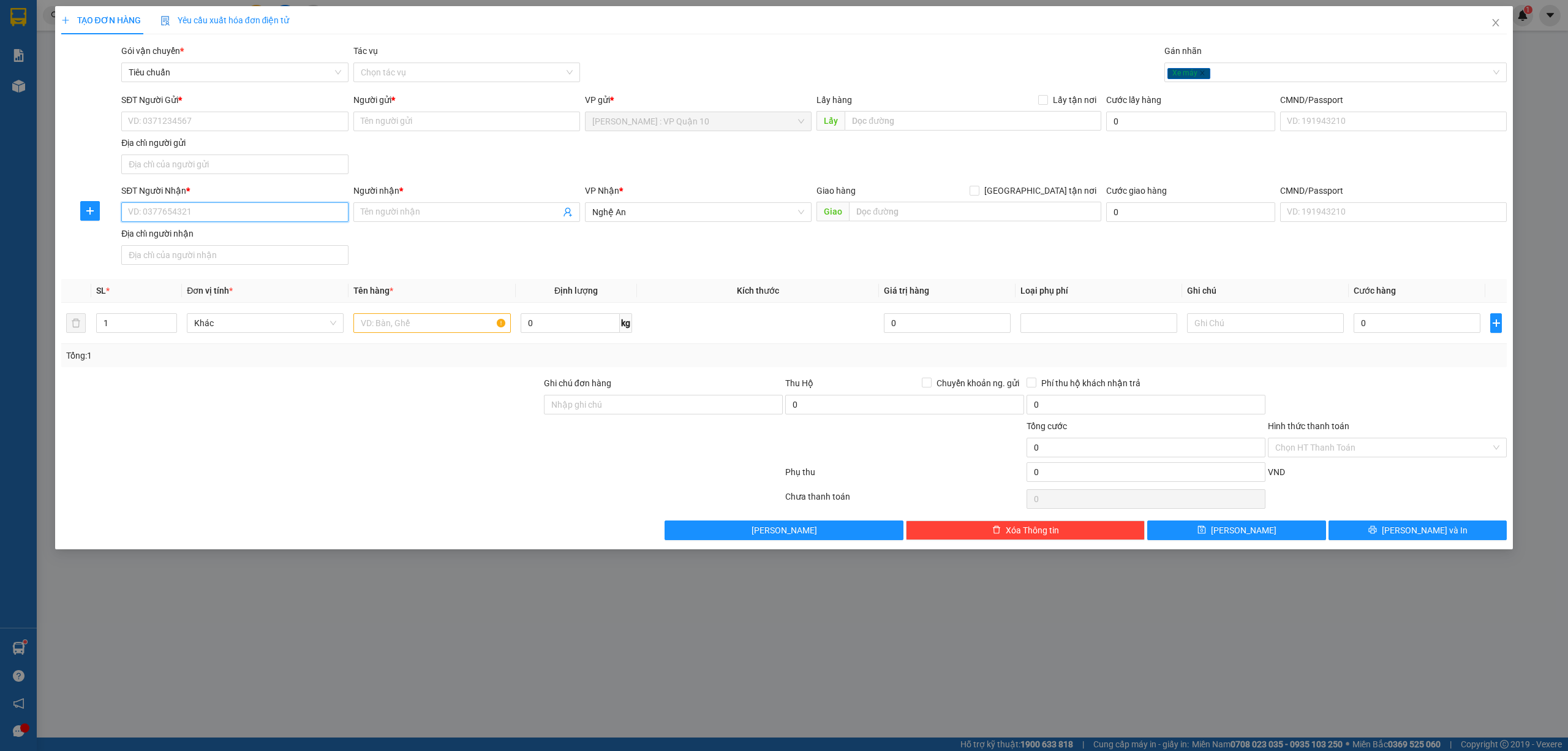
click at [225, 206] on input "SĐT Người Nhận *" at bounding box center [235, 212] width 226 height 19
type input "0387652620"
click at [372, 203] on span at bounding box center [467, 212] width 226 height 19
type input "o"
type input "ông khởi 0965029533"
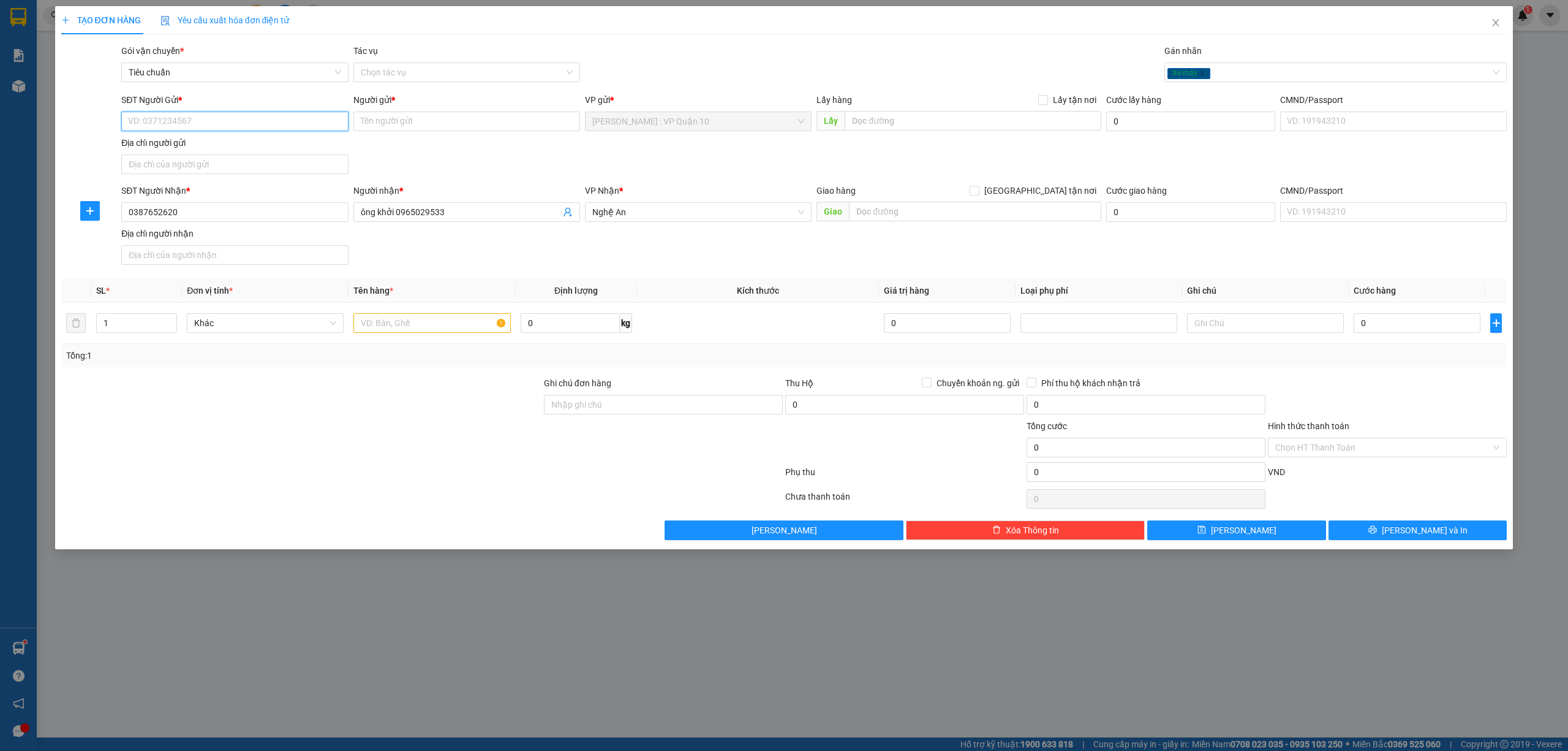
click at [181, 116] on input "SĐT Người Gửi *" at bounding box center [235, 121] width 226 height 19
type input "0986507670"
click at [401, 123] on input "Người gửi *" at bounding box center [467, 121] width 226 height 19
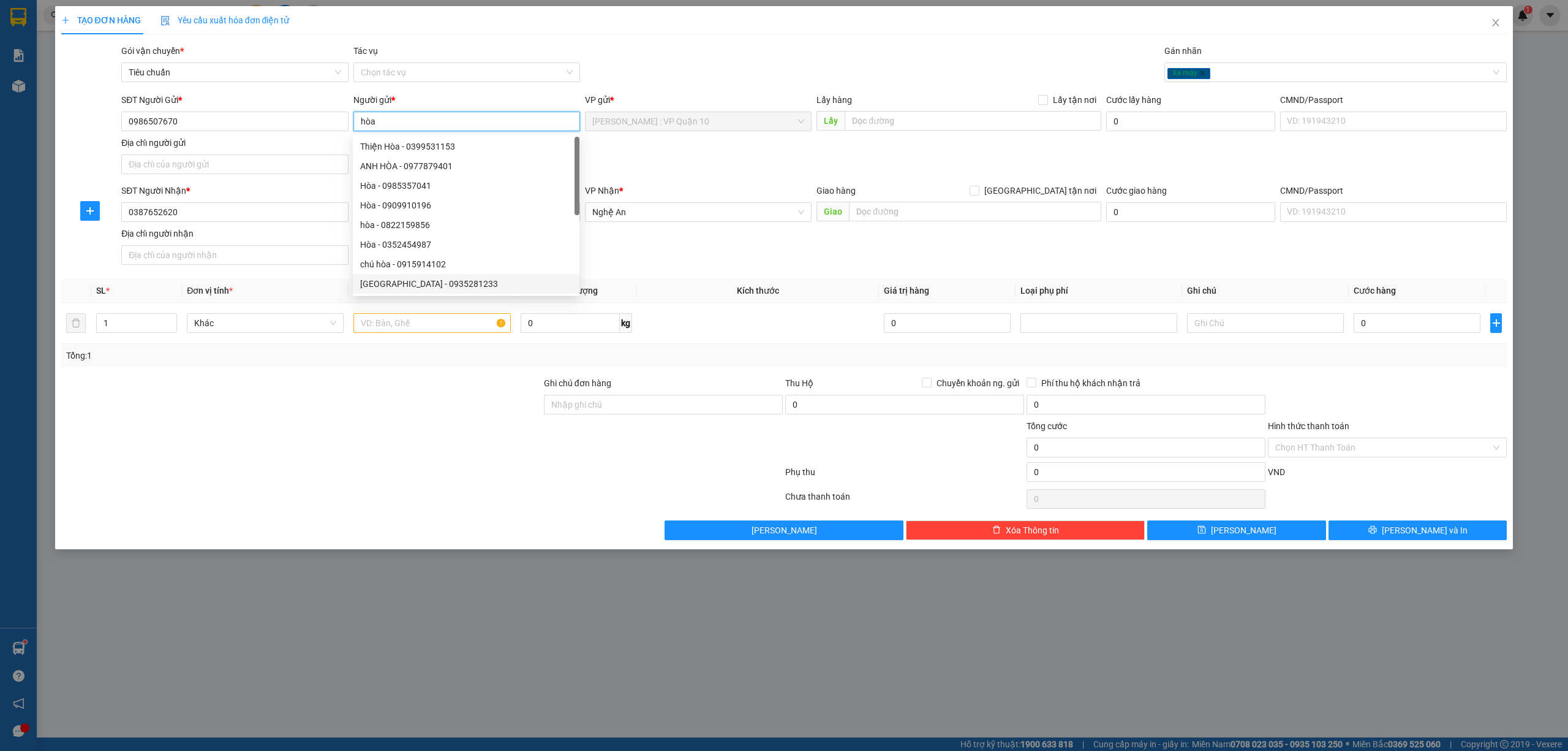
type input "hòa"
click at [410, 449] on div at bounding box center [301, 441] width 483 height 43
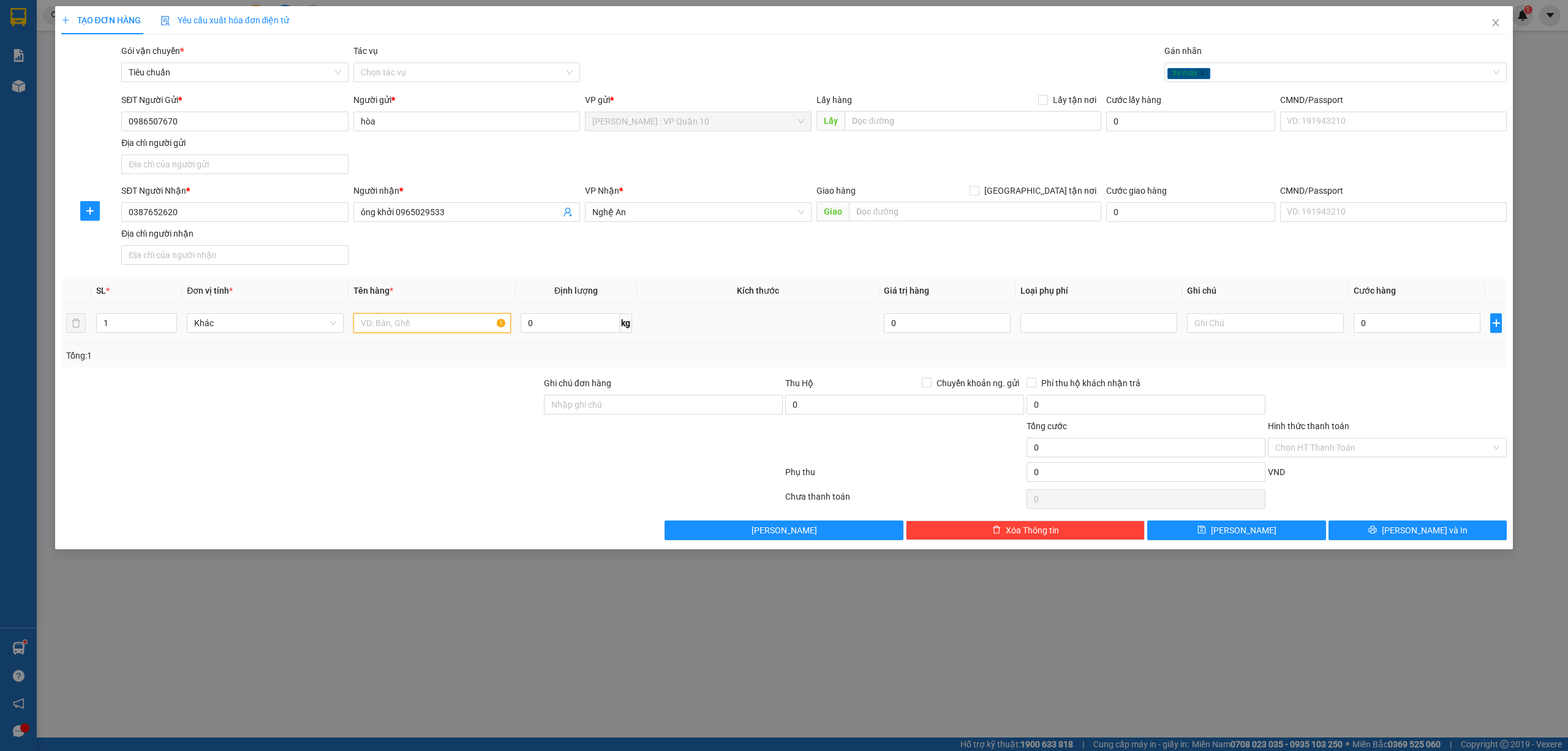
click at [441, 324] on input "text" at bounding box center [432, 322] width 157 height 19
type input "1 con xe máy số biển - 61T - 8950"
drag, startPoint x: 601, startPoint y: 407, endPoint x: 615, endPoint y: 415, distance: 16.1
click at [606, 407] on input "Ghi chú đơn hàng" at bounding box center [664, 404] width 239 height 19
type input "CÓ CHÌA KHÓA ĐI KÈM"
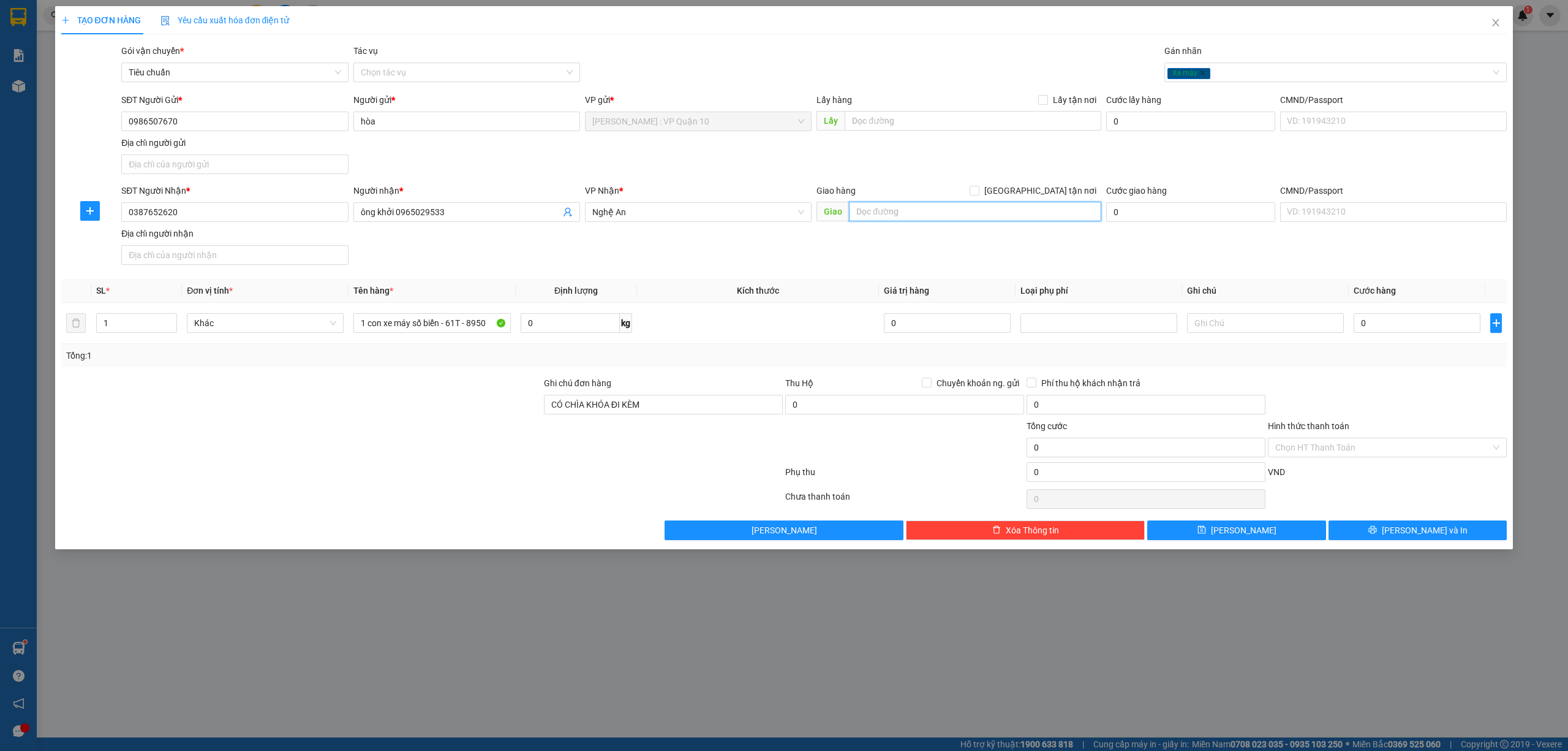
click at [899, 209] on input "text" at bounding box center [975, 211] width 253 height 19
type input "N"
type input "NGHỆ AN - CẦU LỒI - DIÊN CHÂU QL1A"
click at [1464, 312] on td "0" at bounding box center [1417, 324] width 136 height 41
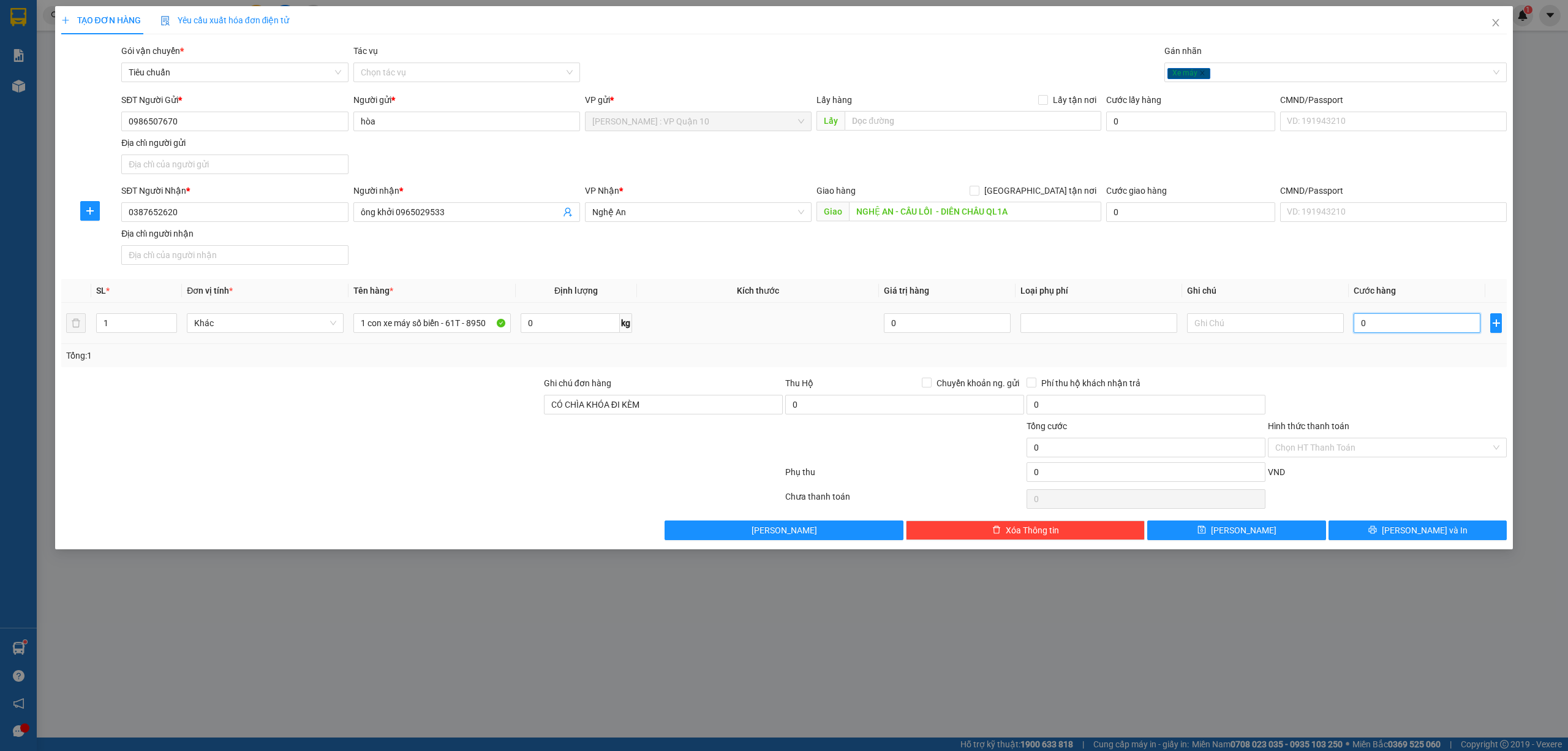
click at [1434, 325] on input "0" at bounding box center [1417, 322] width 127 height 19
type input "80"
type input "820"
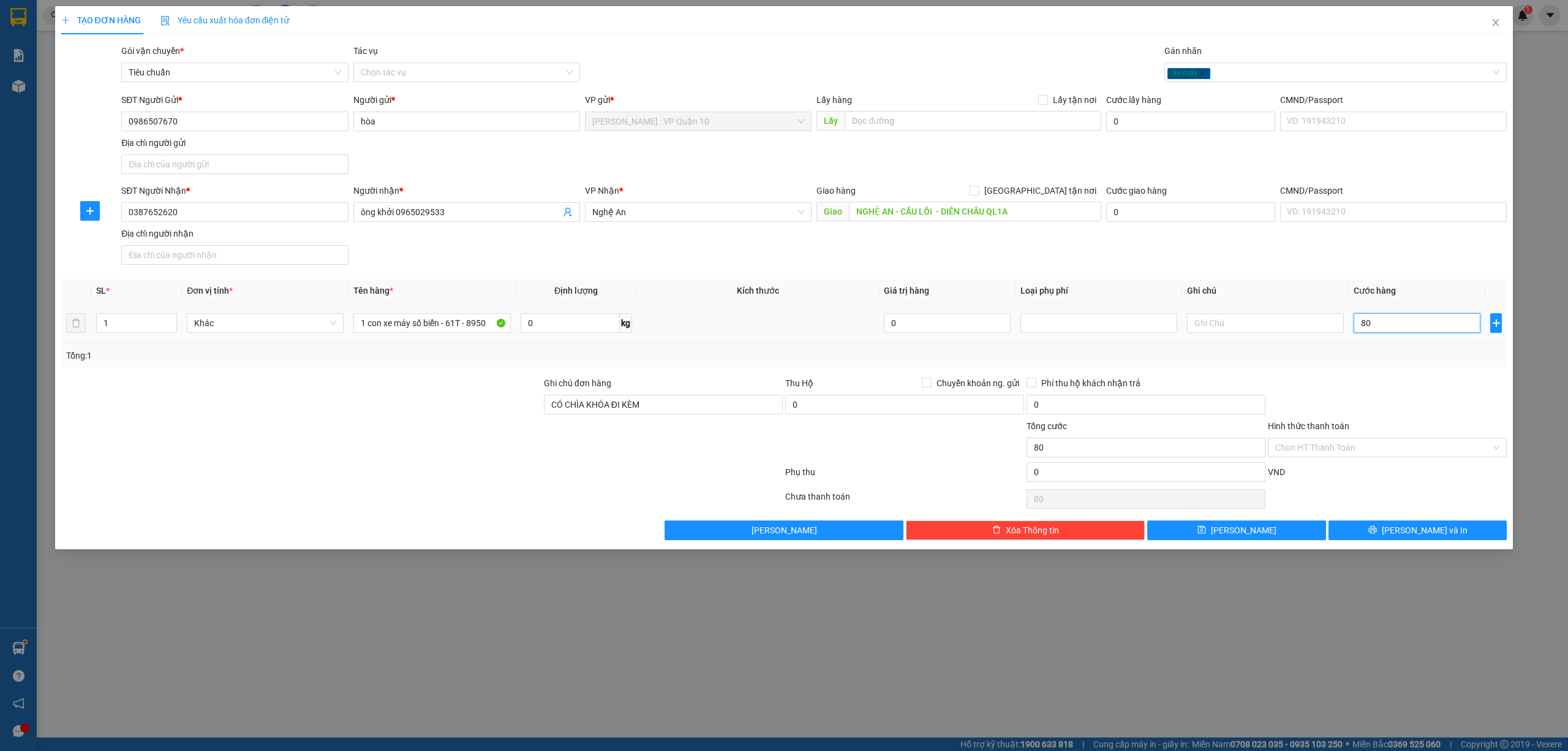
type input "820"
type input "8.200"
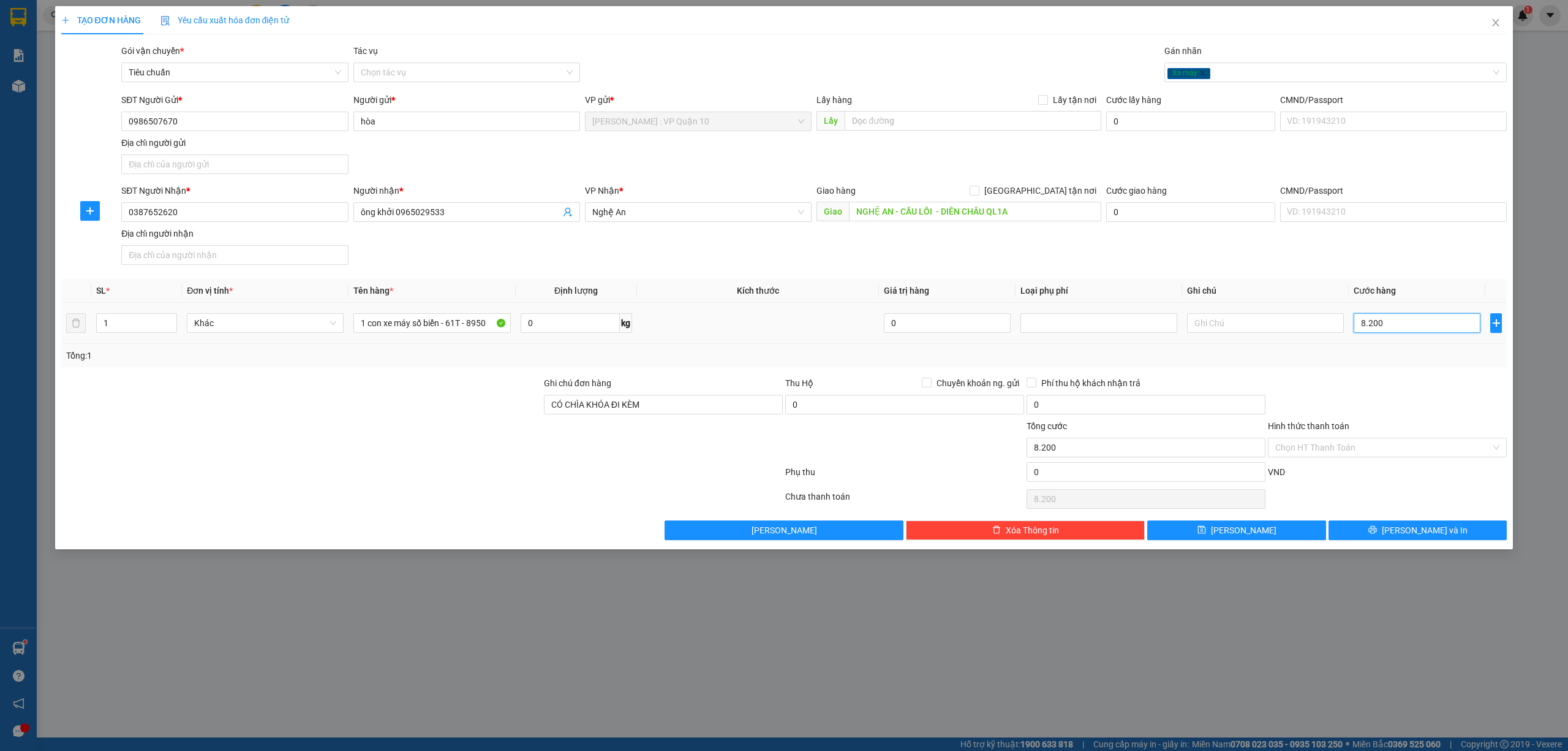
type input "82.000"
type input "820.000"
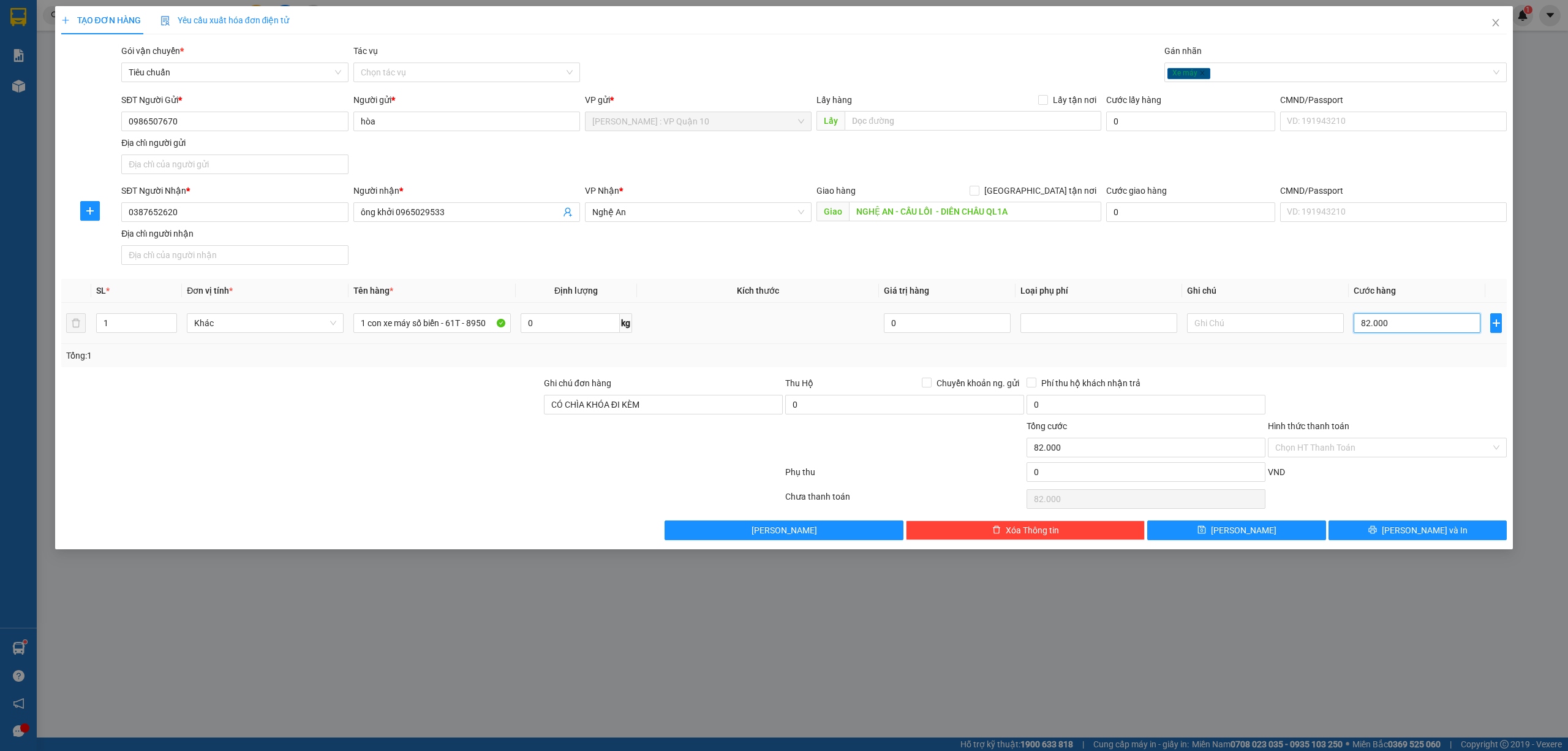
type input "820.000"
click at [1360, 393] on div at bounding box center [1387, 397] width 241 height 43
click at [1325, 449] on input "Hình thức thanh toán" at bounding box center [1383, 447] width 216 height 18
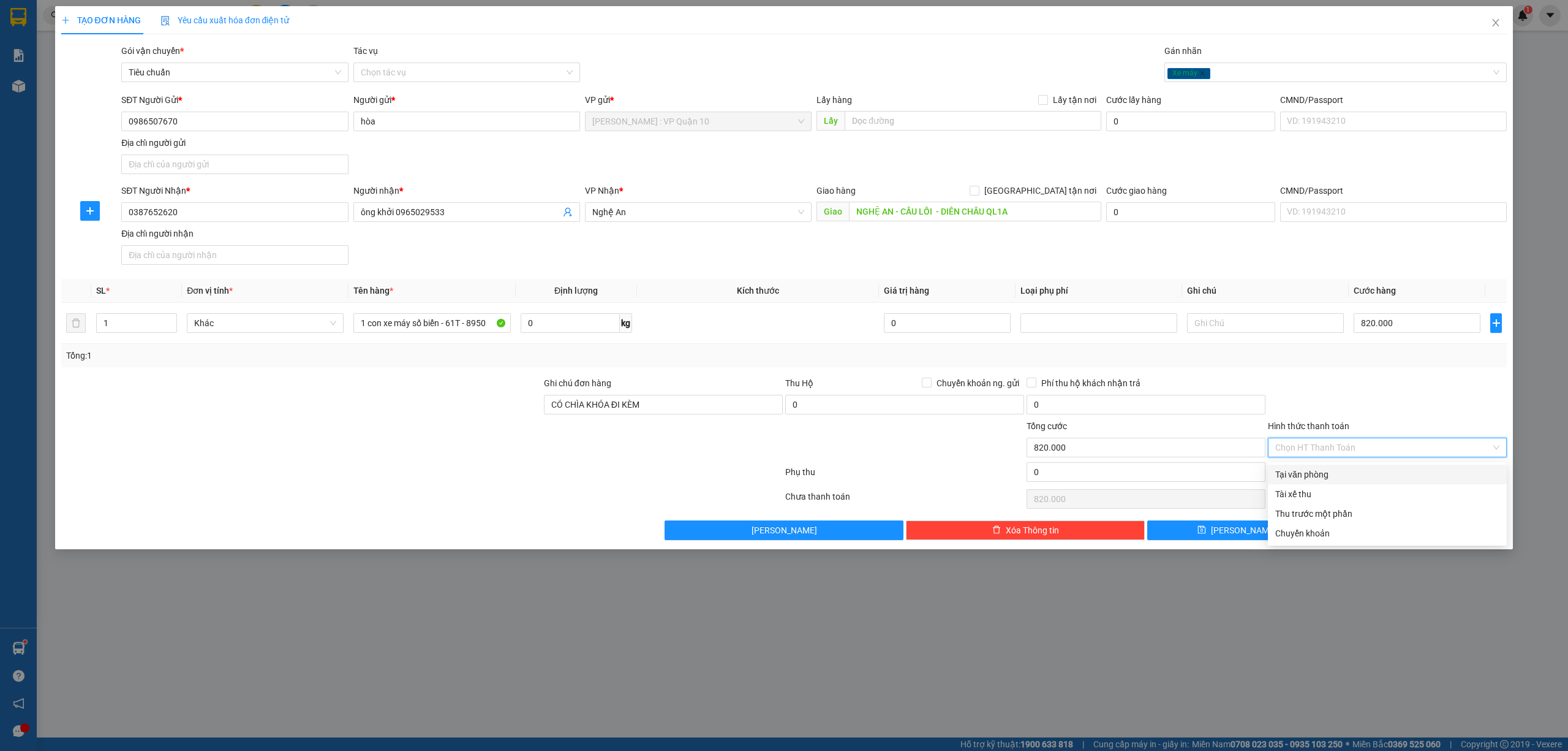
click at [1325, 466] on div "Tại văn phòng" at bounding box center [1387, 474] width 239 height 19
type input "0"
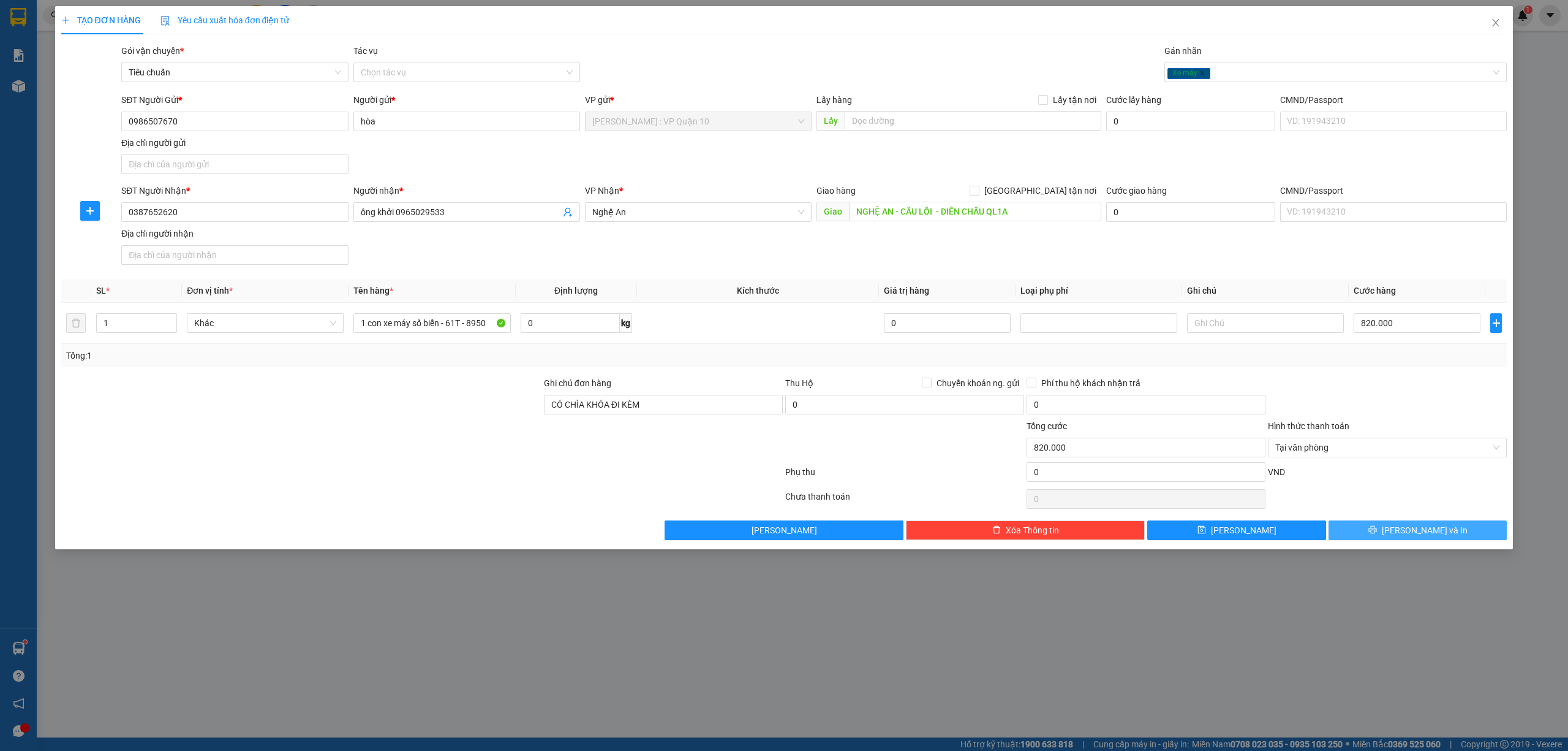
click at [1424, 525] on button "Lưu và In" at bounding box center [1418, 530] width 179 height 19
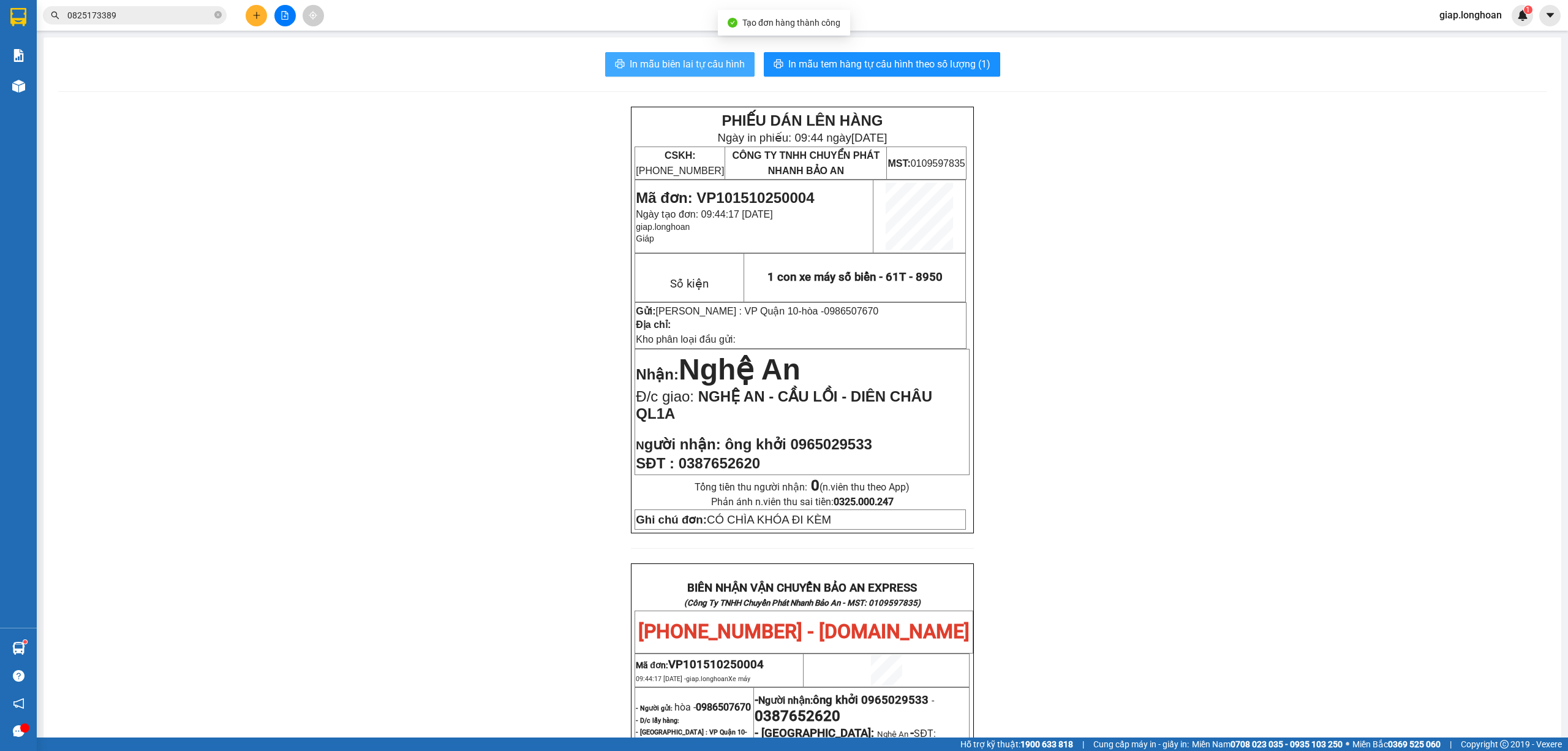
click at [692, 62] on span "In mẫu biên lai tự cấu hình" at bounding box center [687, 64] width 115 height 15
click at [842, 64] on span "In mẫu tem hàng tự cấu hình theo số lượng (1)" at bounding box center [889, 64] width 202 height 15
click at [452, 606] on div "PHIẾU DÁN LÊN HÀNG Ngày in phiếu: 09:44 ngày 15-10-2025 CSKH: 1900.06.88.33 CÔN…" at bounding box center [802, 655] width 1489 height 1098
drag, startPoint x: 461, startPoint y: 224, endPoint x: 737, endPoint y: 101, distance: 302.2
click at [469, 217] on div "PHIẾU DÁN LÊN HÀNG Ngày in phiếu: 09:44 ngày 15-10-2025 CSKH: 1900.06.88.33 CÔN…" at bounding box center [802, 655] width 1489 height 1098
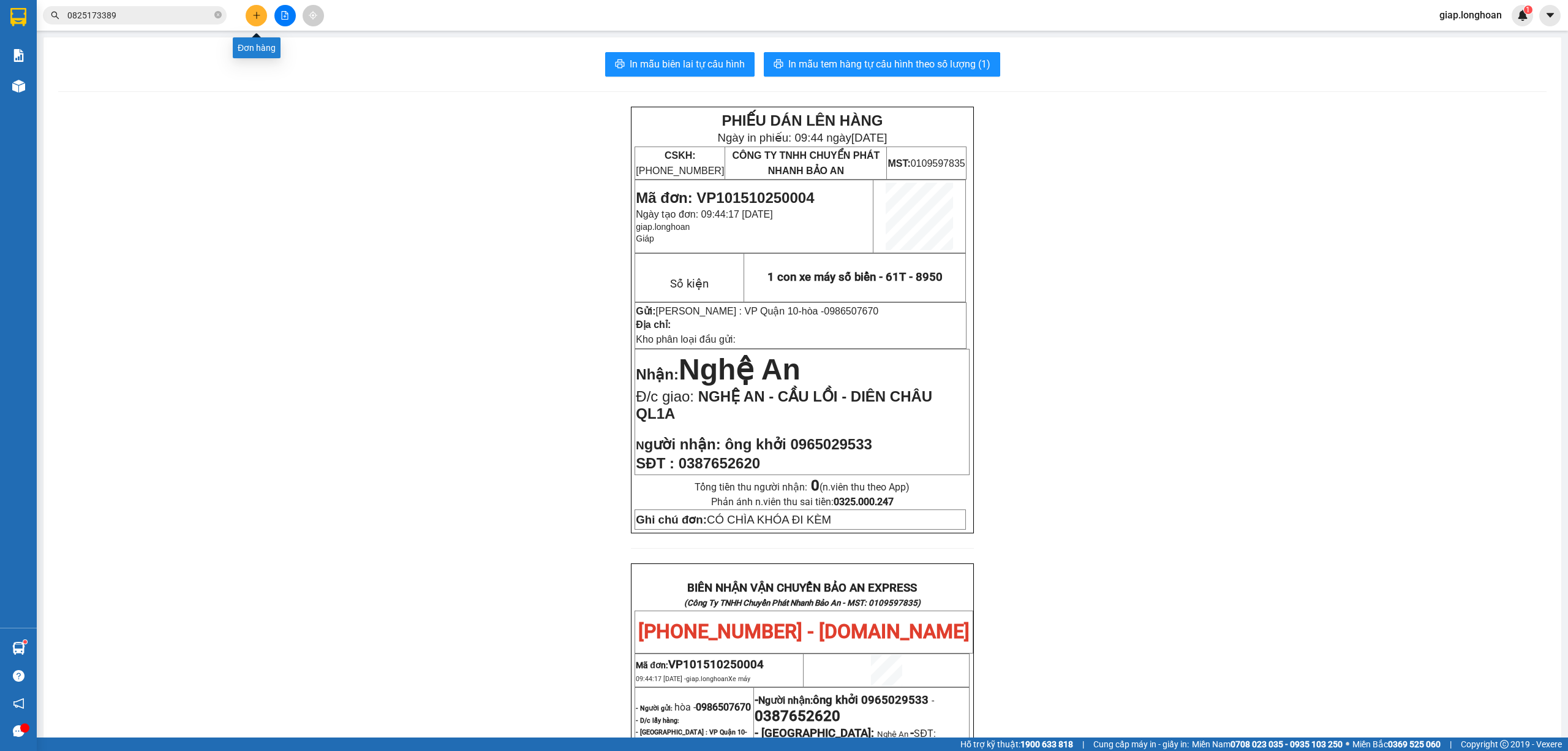
click at [251, 9] on button at bounding box center [256, 16] width 21 height 21
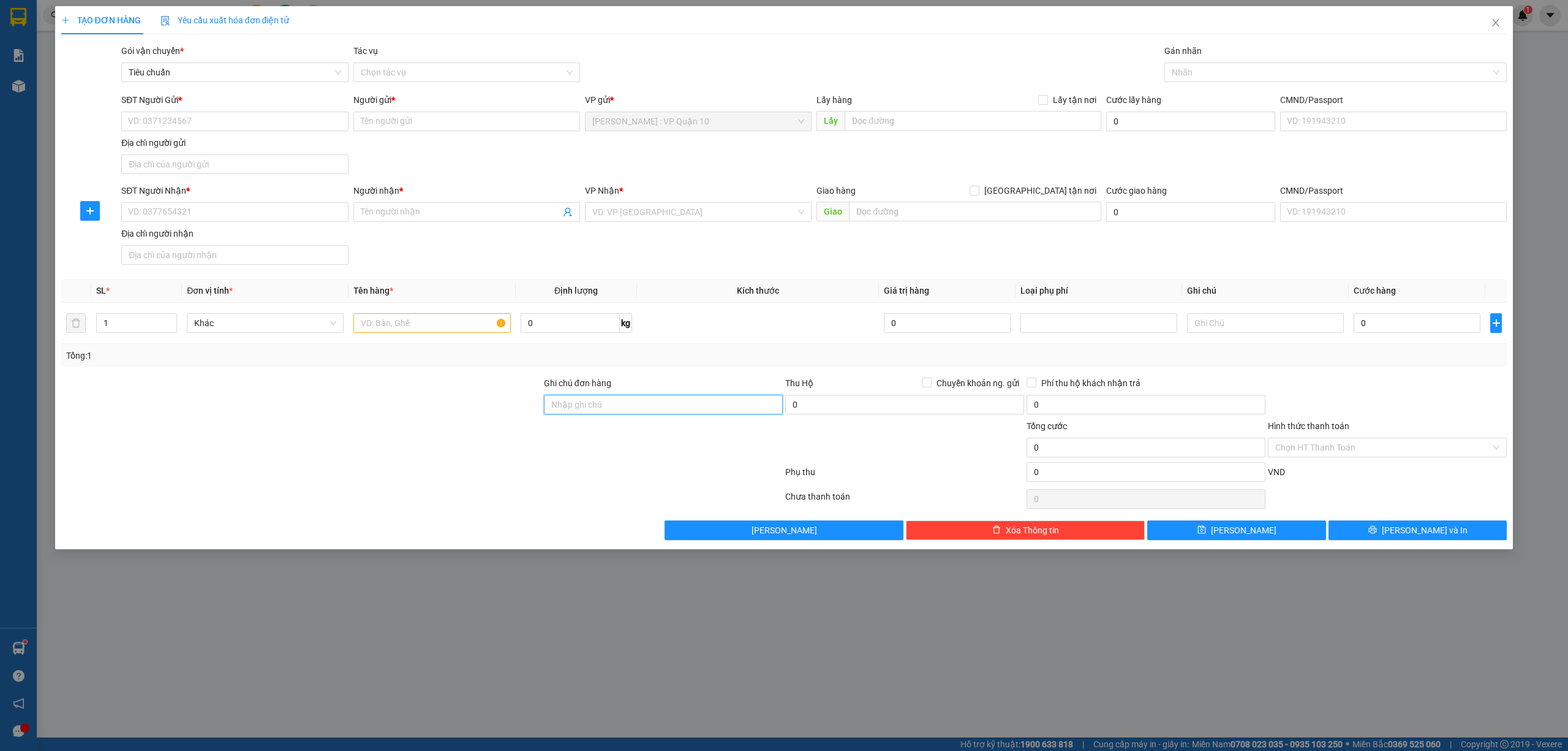
click at [602, 403] on input "Ghi chú đơn hàng" at bounding box center [664, 404] width 239 height 19
type input "hàng k bao bể vỡ hư hỏng"
click at [1188, 70] on div at bounding box center [1330, 73] width 325 height 15
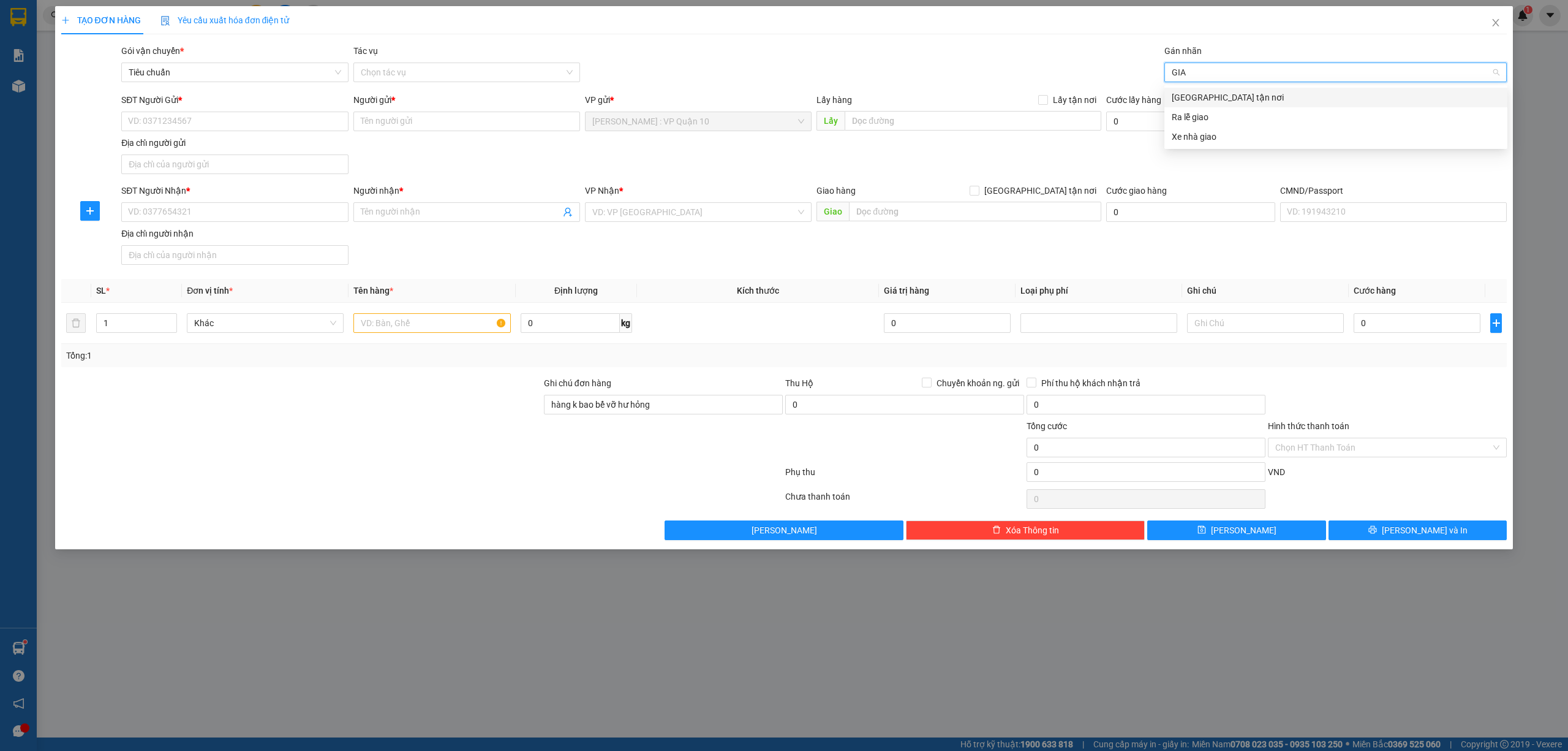
type input "GIAO"
click at [1206, 89] on div "Giao tận nơi" at bounding box center [1336, 97] width 343 height 19
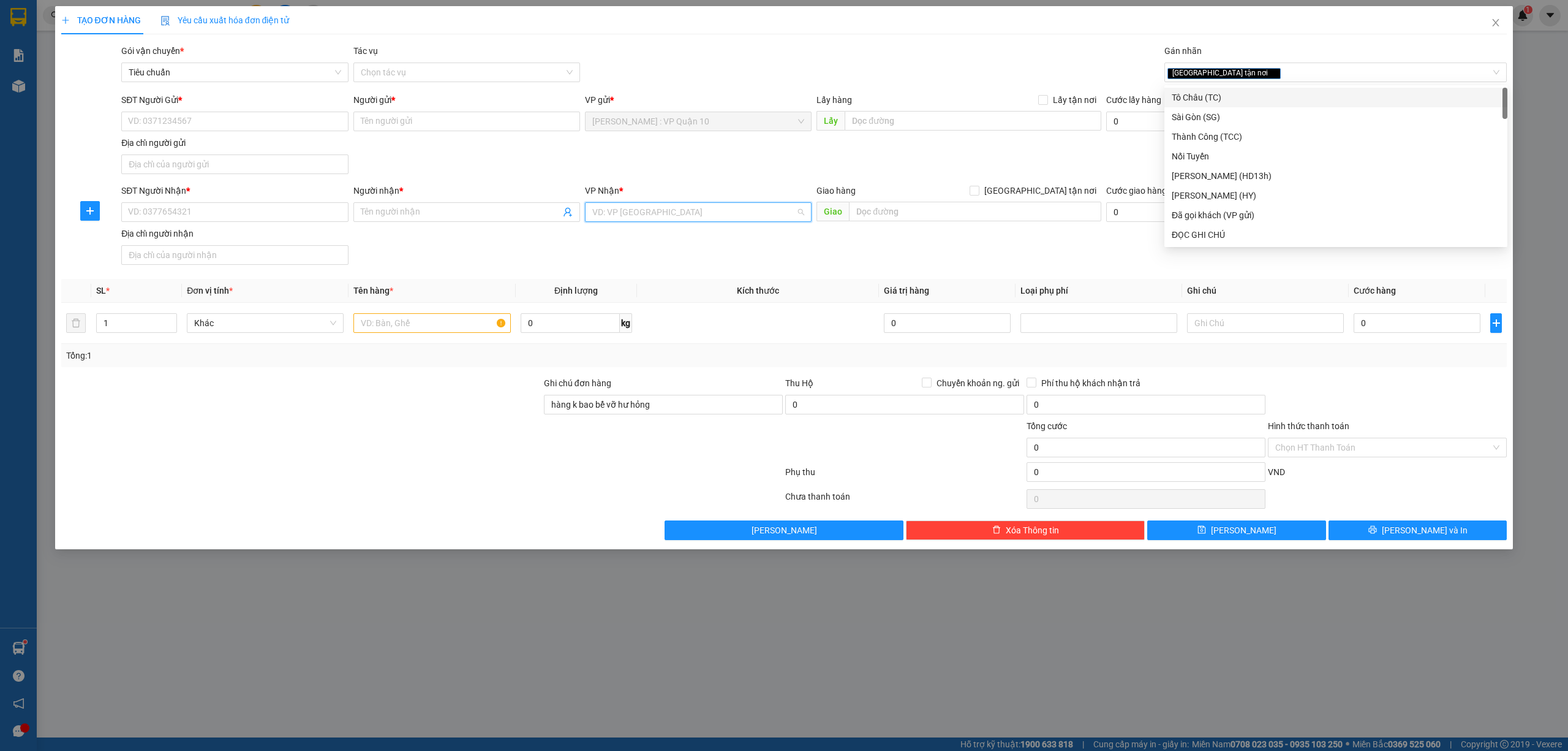
click at [675, 217] on input "search" at bounding box center [694, 212] width 203 height 18
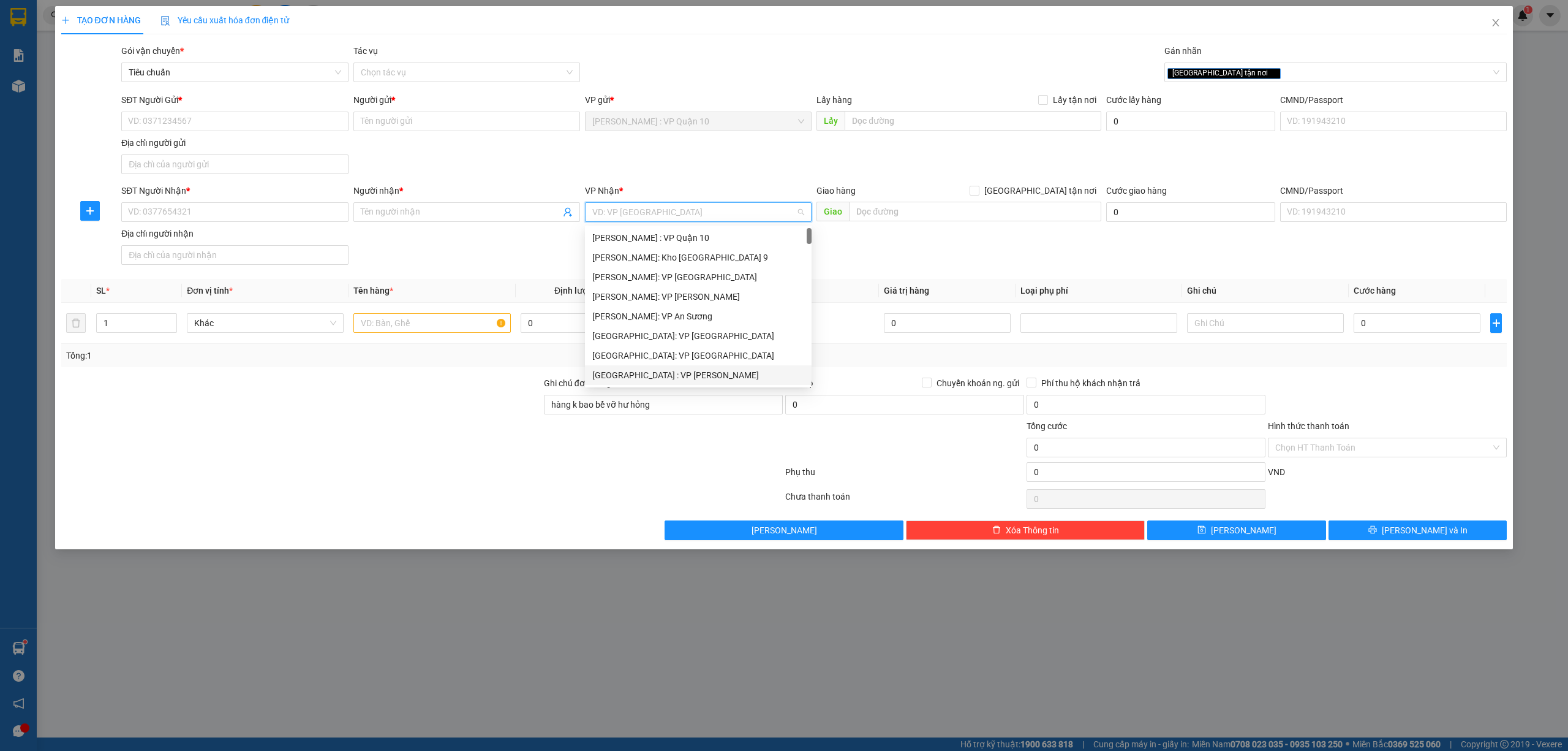
click at [657, 369] on div "Đà Nẵng : VP Thanh Khê" at bounding box center [698, 376] width 212 height 14
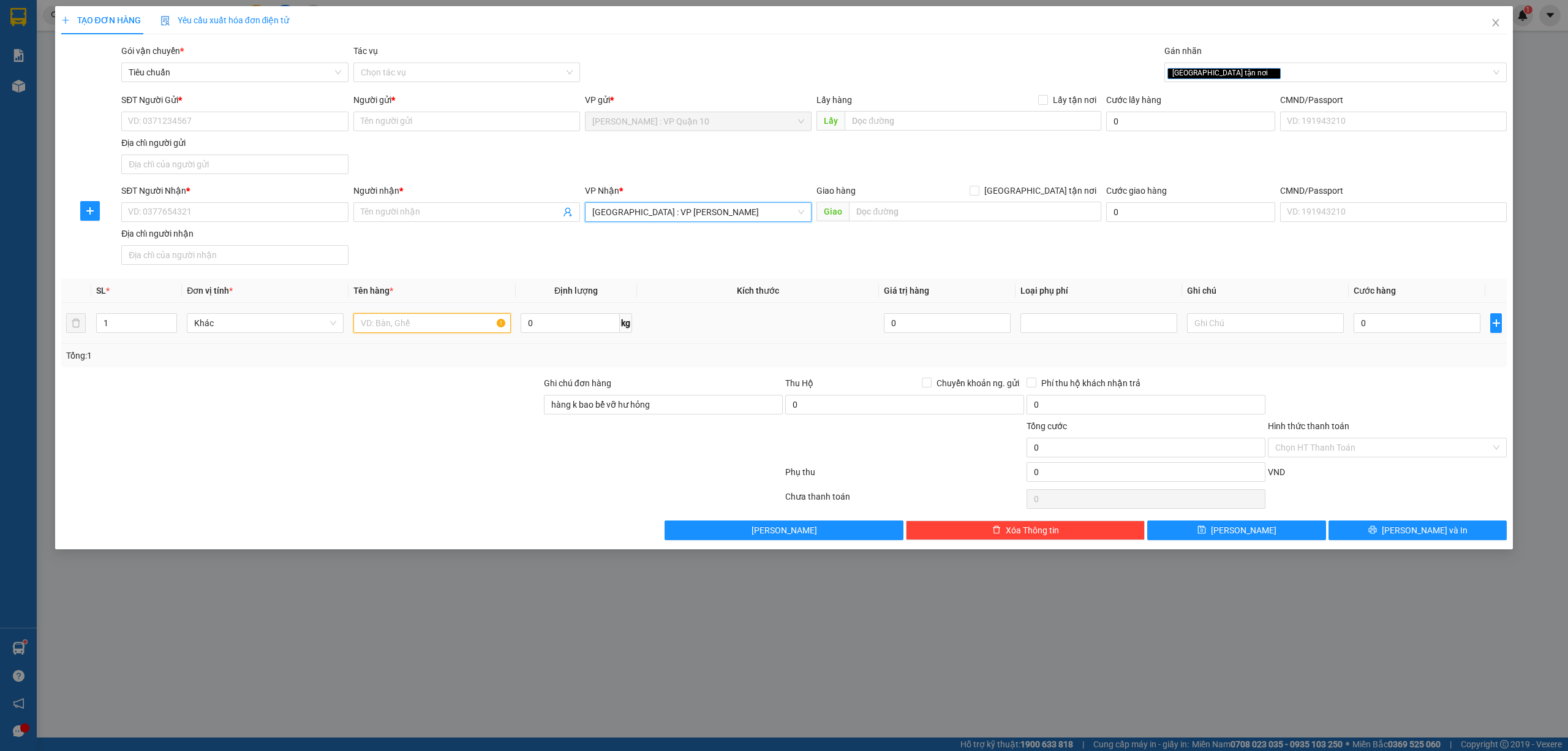
click at [427, 327] on input "text" at bounding box center [432, 322] width 157 height 19
type input "1 KIỆN MÁY BỌC BE"
click at [432, 434] on div at bounding box center [301, 441] width 483 height 43
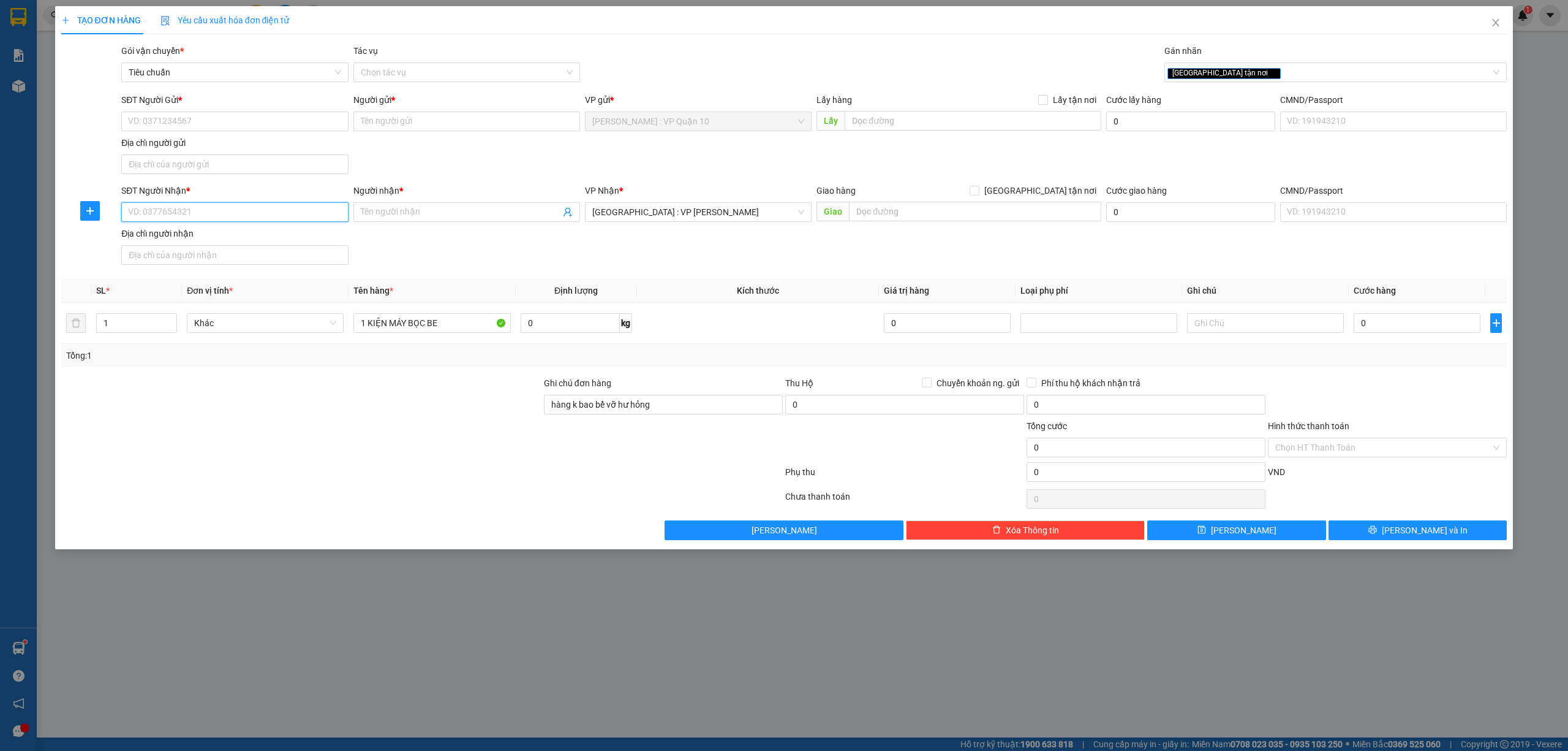
click at [222, 218] on input "SĐT Người Nhận *" at bounding box center [235, 212] width 226 height 19
type input "0905111131"
click at [407, 206] on span at bounding box center [467, 212] width 226 height 19
type input "THÚY SƯƠNG"
click at [213, 121] on input "SĐT Người Gửi *" at bounding box center [235, 121] width 226 height 19
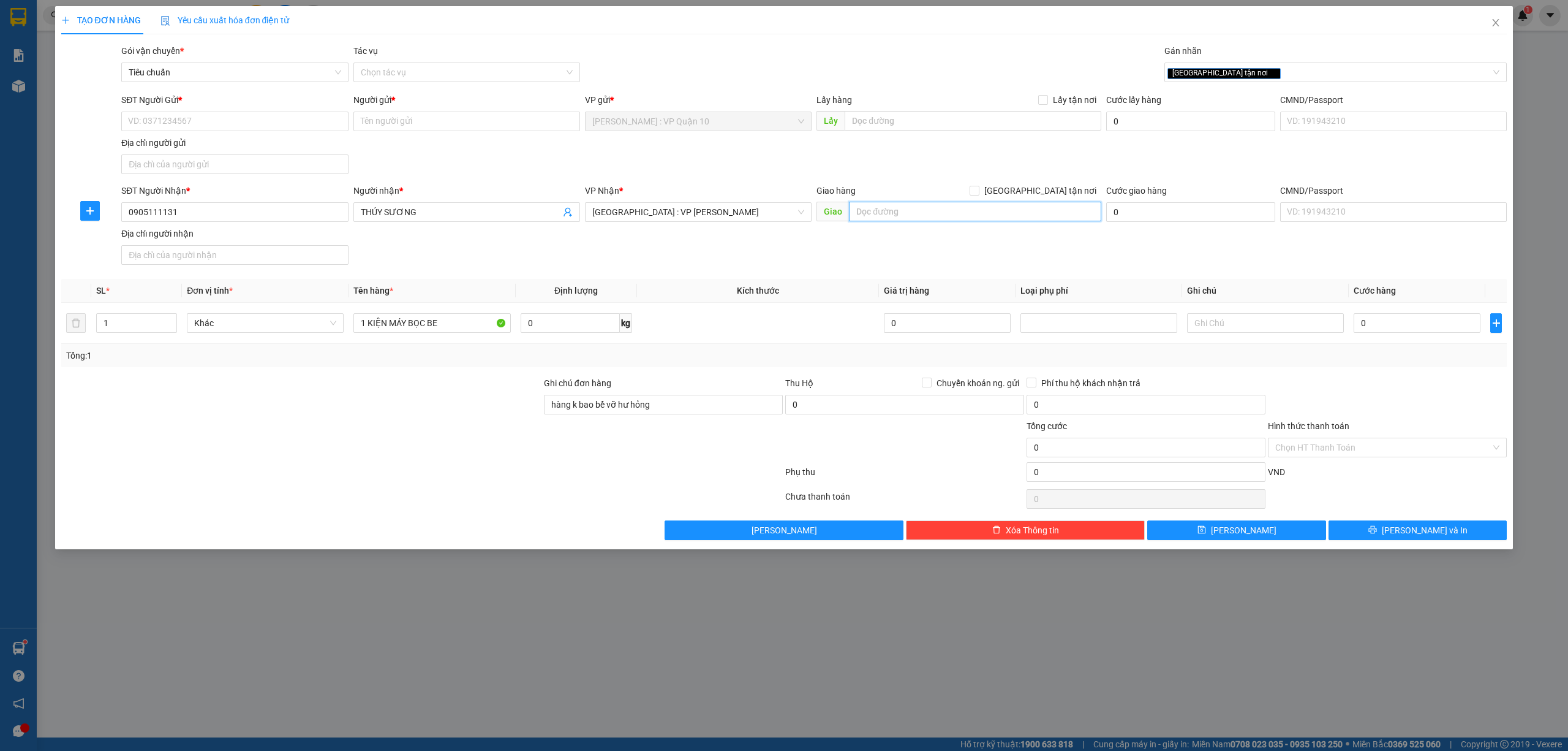
click at [903, 208] on input "text" at bounding box center [975, 211] width 253 height 19
type input "83 CHÂU THỊ VĨNH TẾ - MỸ AN - NGŨ HÀNH SƠN - ĐÀ NẴNG"
click at [978, 190] on input "Giao tận nơi" at bounding box center [974, 190] width 9 height 9
checkbox input "true"
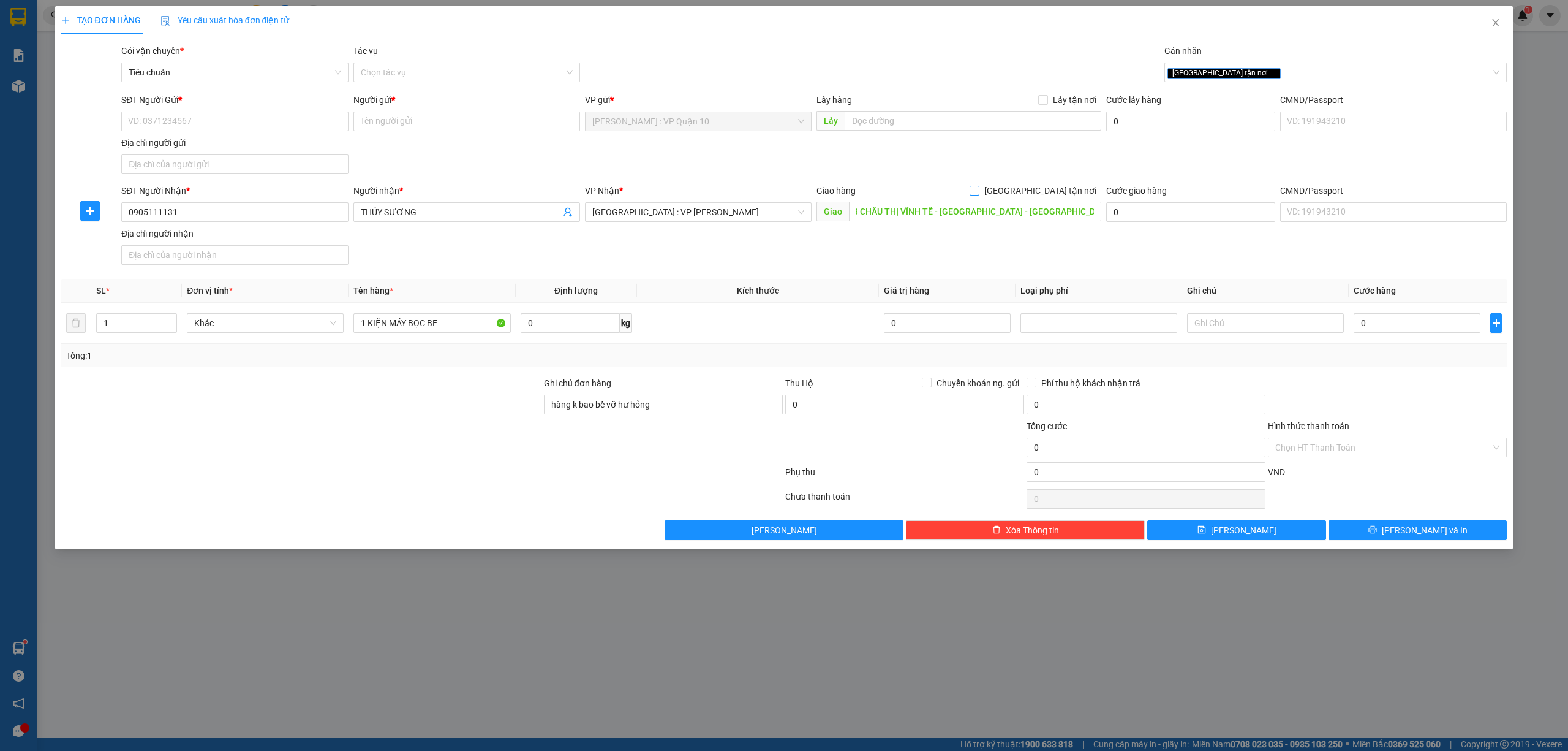
scroll to position [0, 0]
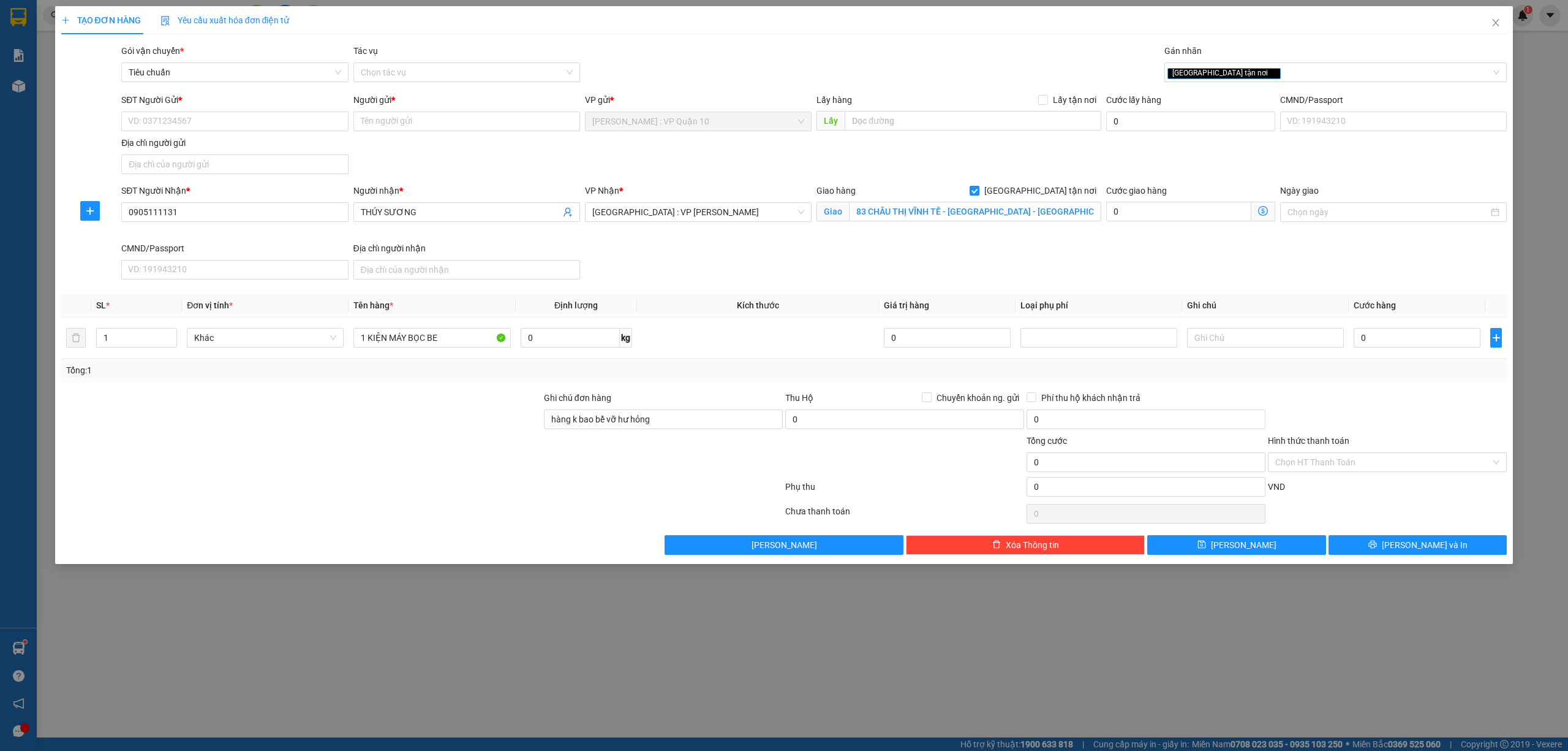
click at [481, 477] on div at bounding box center [301, 455] width 483 height 43
click at [183, 123] on input "SĐT Người Gửi *" at bounding box center [235, 121] width 226 height 19
click at [175, 228] on div "0932001433 - tất chí xương" at bounding box center [235, 225] width 212 height 14
type input "0932001433"
type input "tất chí xương"
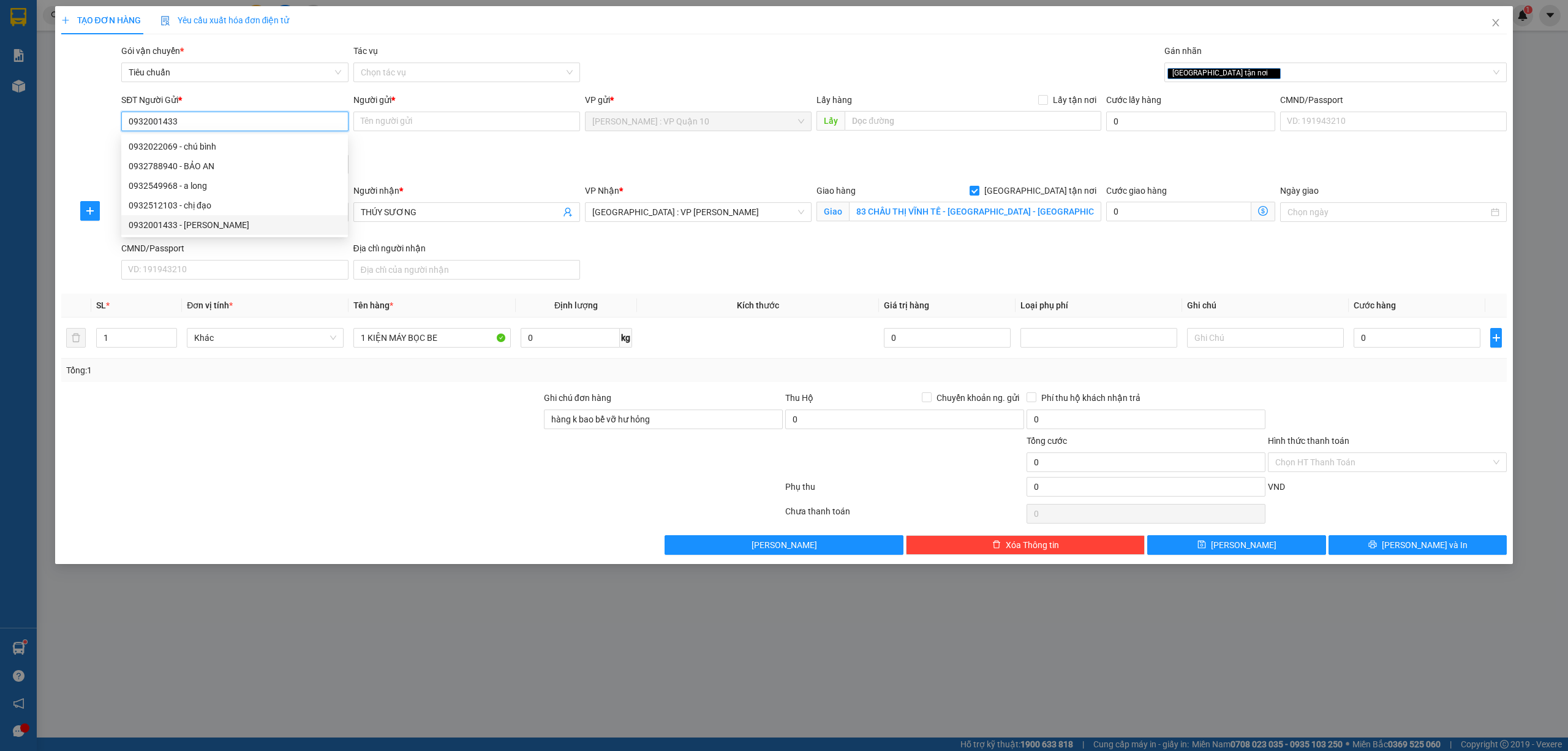
checkbox input "true"
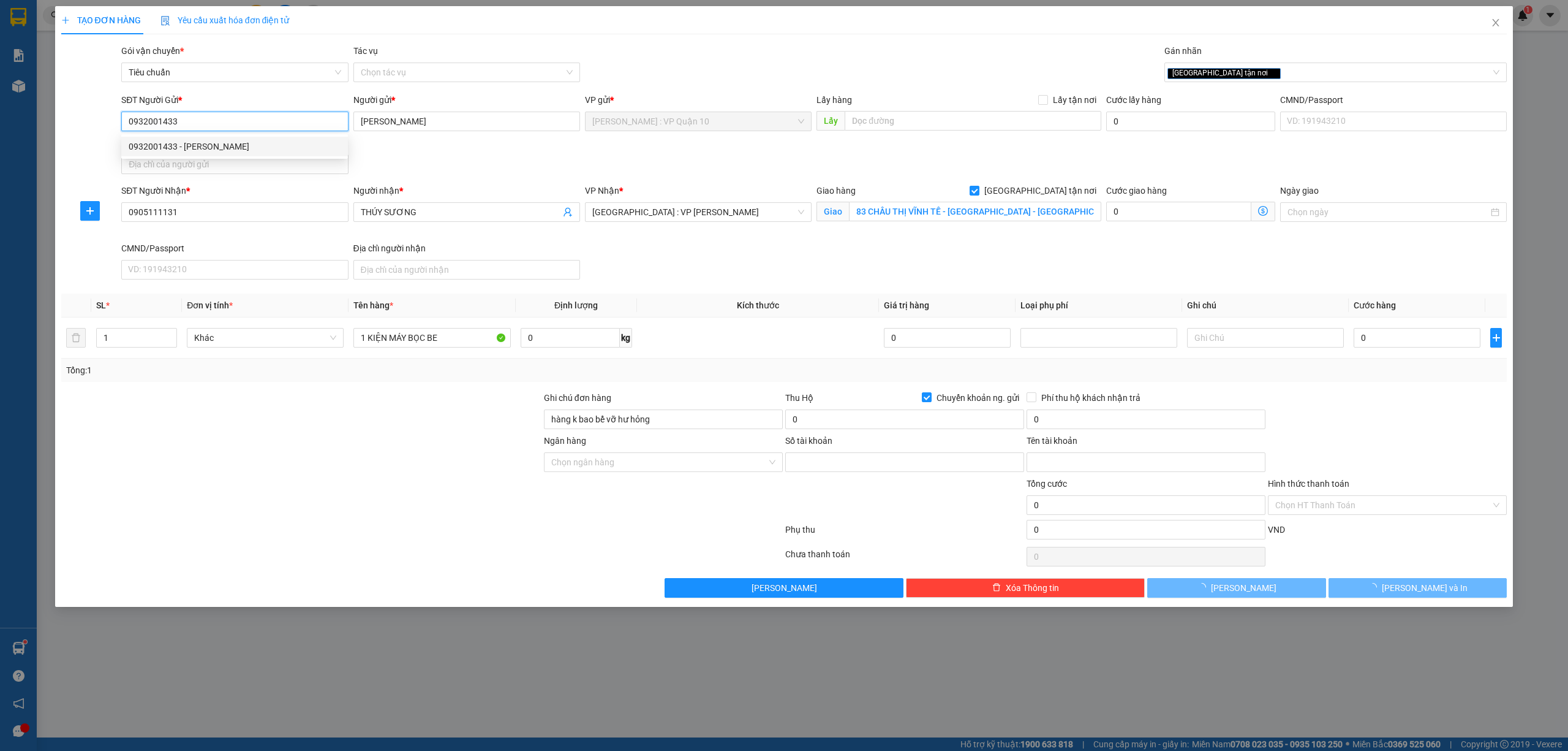
type input "0932001433"
type input "tất chí xương"
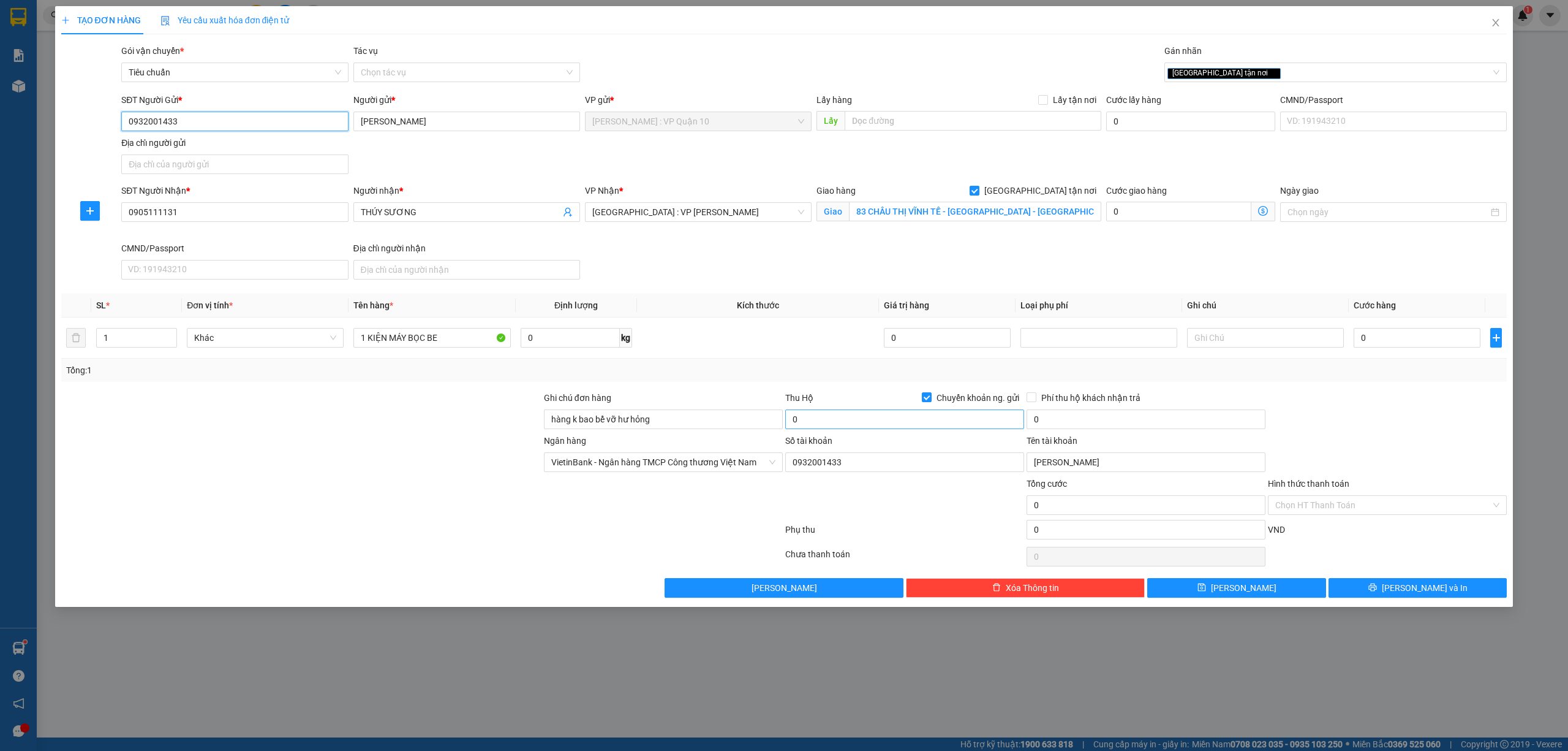
type input "0932001433"
click at [864, 420] on input "0" at bounding box center [905, 419] width 239 height 19
type input "4.000.000"
click at [1055, 417] on input "0" at bounding box center [1146, 419] width 239 height 19
type input "20.000"
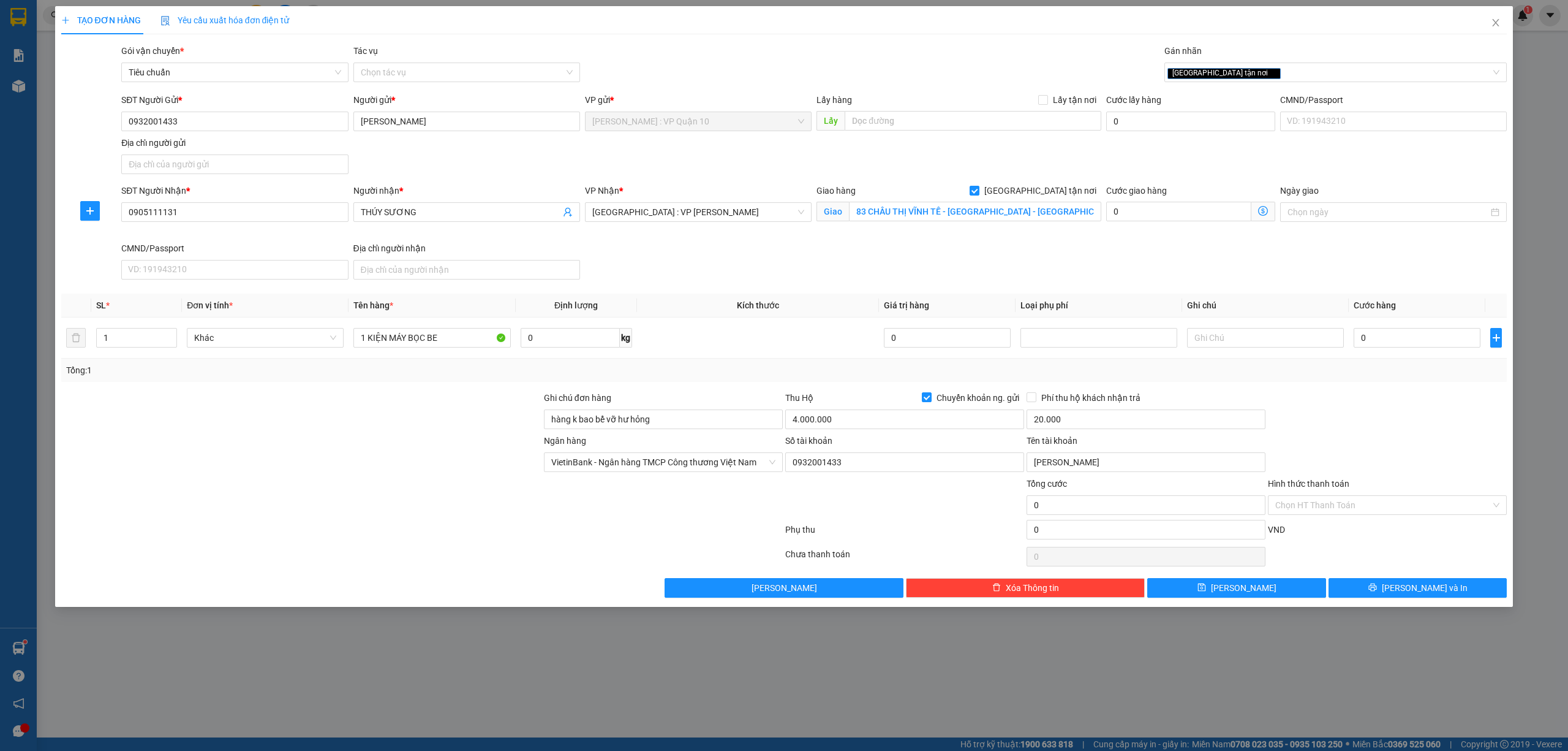
click at [1375, 445] on div "Ngân hàng VietinBank - Ngân hàng TMCP Công thương Việt Nam Số tài khoản 0932001…" at bounding box center [784, 455] width 1449 height 43
click at [1397, 336] on input "0" at bounding box center [1417, 337] width 127 height 19
type input "30"
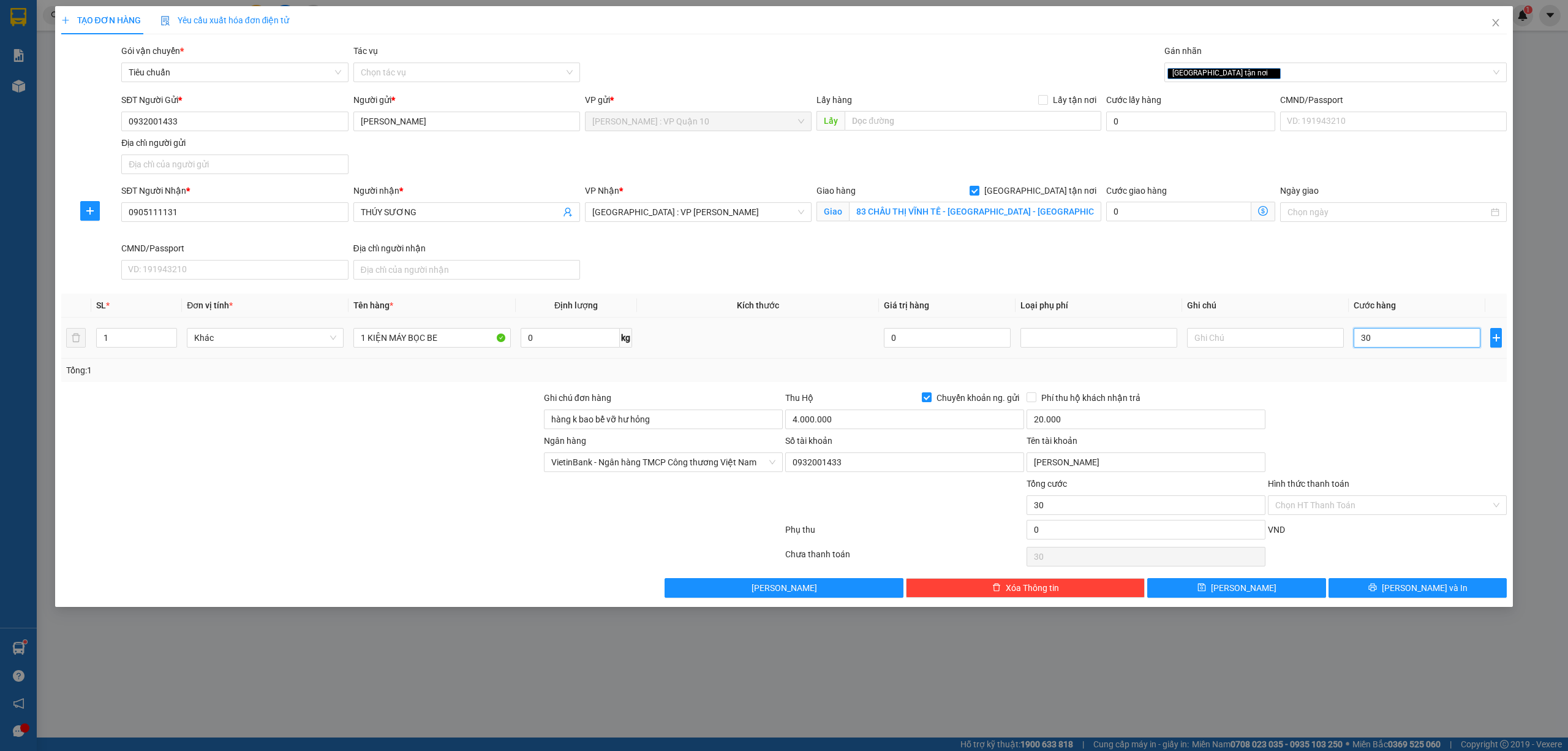
type input "330"
type input "3.300"
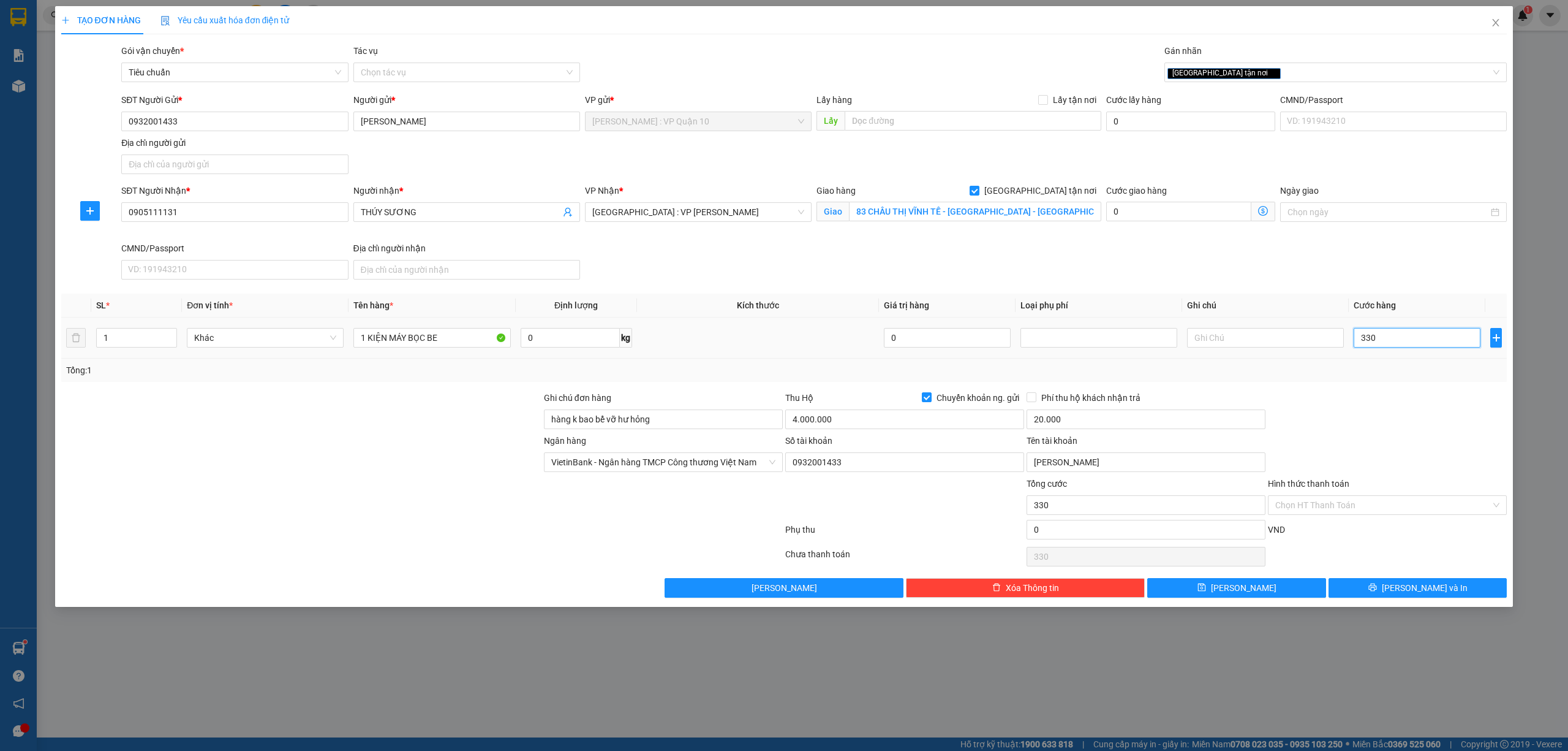
type input "3.300"
type input "33.000"
type input "330.000"
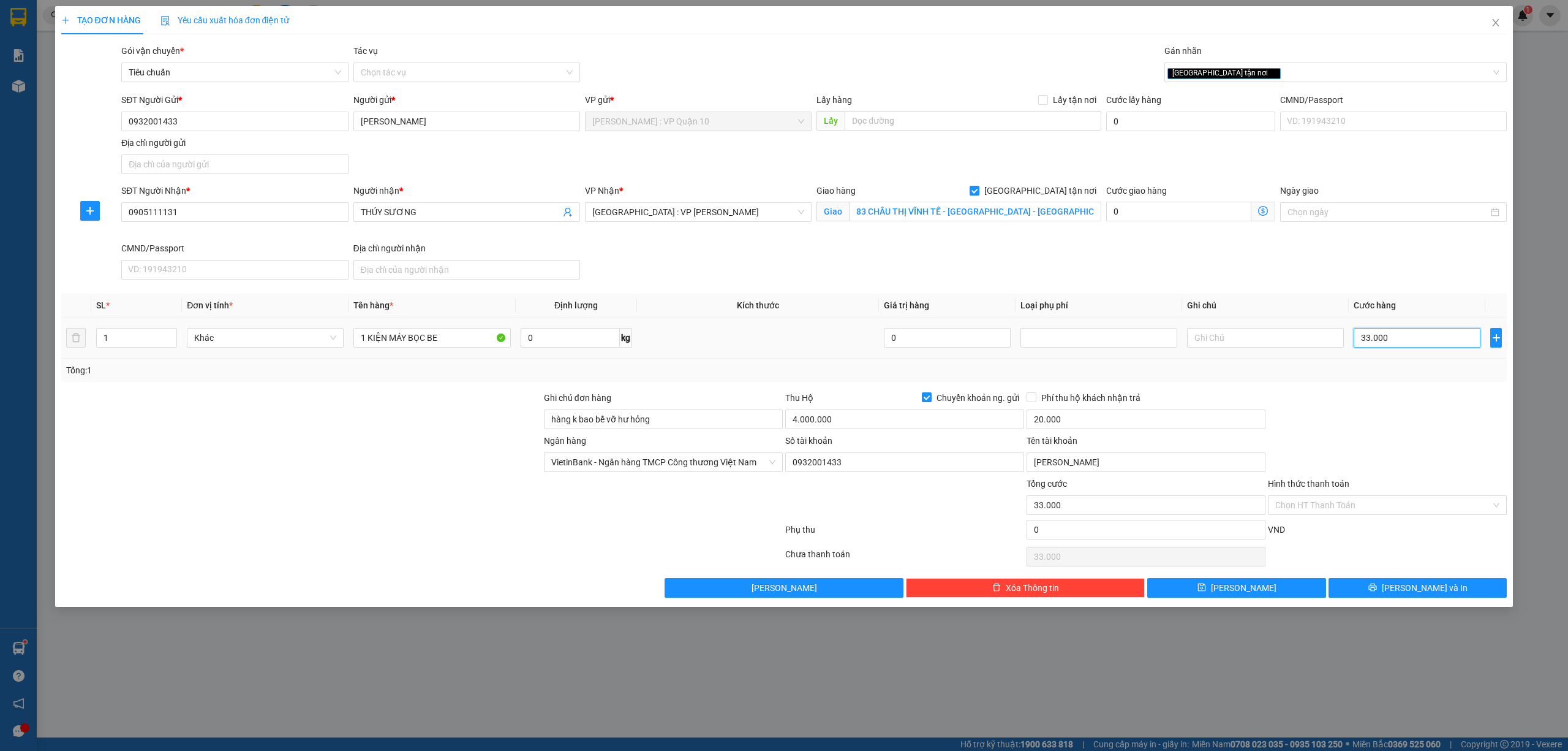
type input "330.000"
click at [1378, 588] on button "Lưu và In" at bounding box center [1418, 588] width 179 height 19
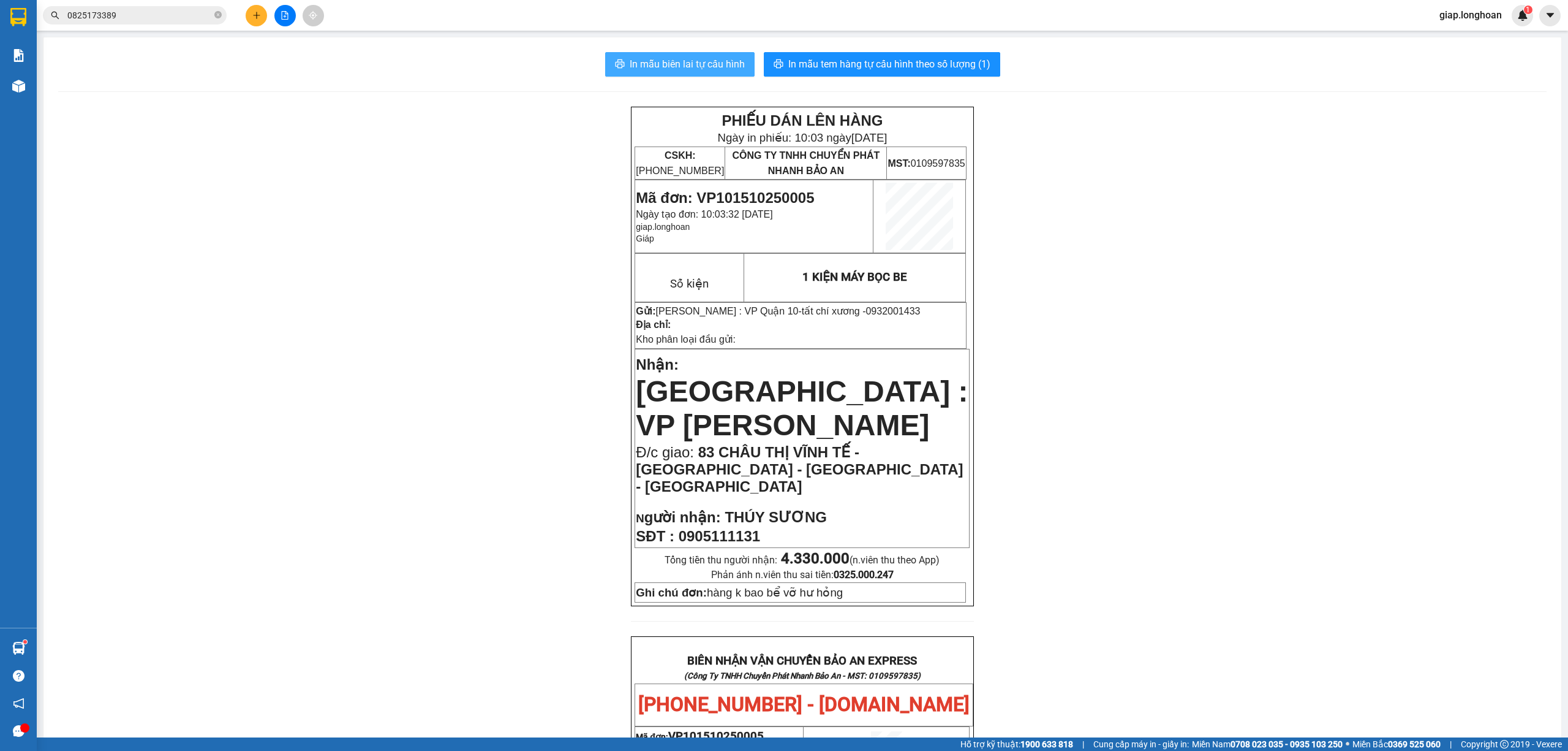
click at [665, 60] on span "In mẫu biên lai tự cấu hình" at bounding box center [687, 64] width 115 height 15
click at [841, 63] on span "In mẫu tem hàng tự cấu hình theo số lượng (1)" at bounding box center [889, 64] width 202 height 15
click at [258, 10] on button at bounding box center [256, 16] width 21 height 21
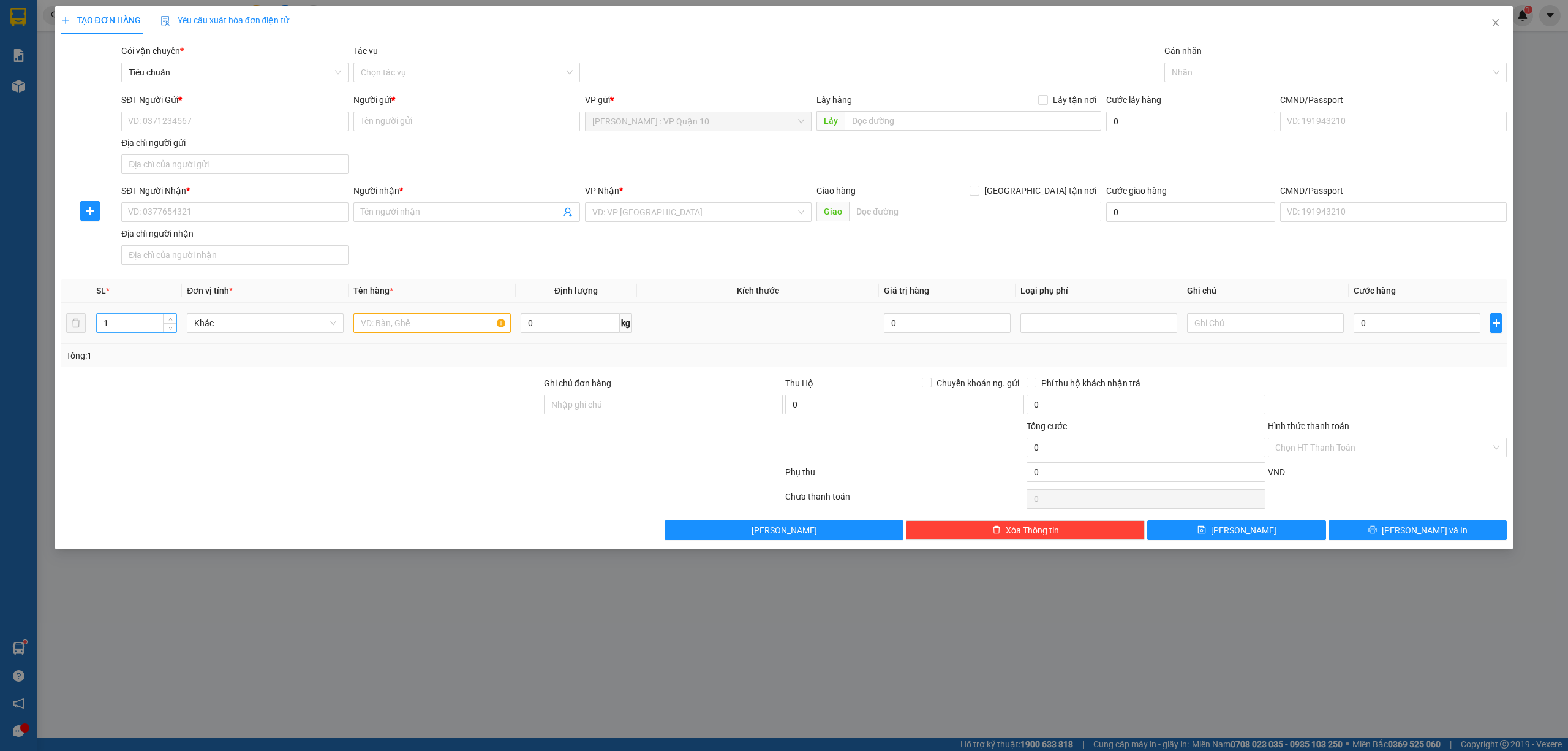
click at [113, 329] on input "1" at bounding box center [136, 322] width 79 height 18
type input "8"
click at [409, 322] on input "text" at bounding box center [432, 322] width 157 height 19
type input "8"
type input "10 THÙNG GIẤY BỌC BE"
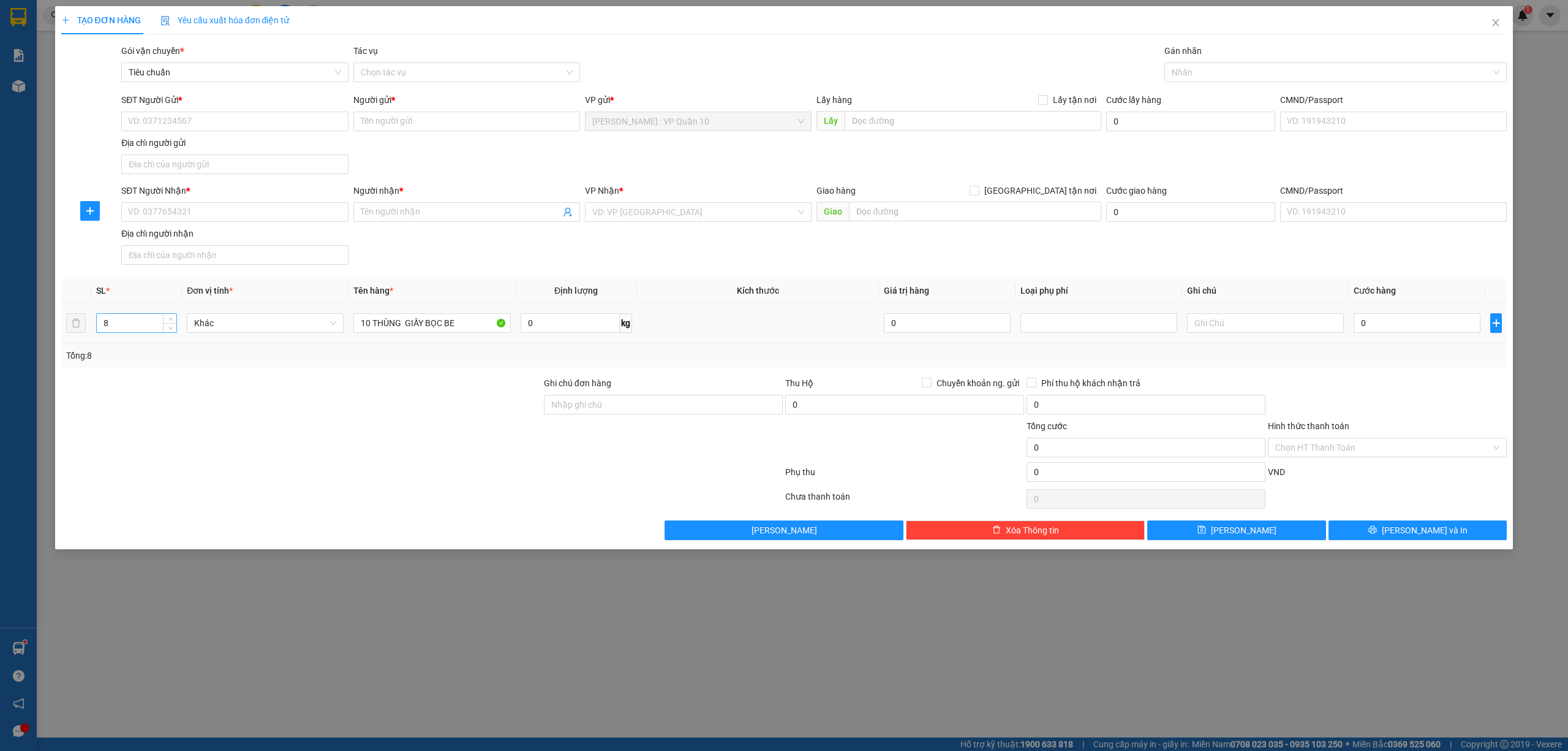
click at [123, 316] on input "8" at bounding box center [136, 322] width 79 height 18
type input "10"
click at [226, 215] on input "SĐT Người Nhận *" at bounding box center [235, 212] width 226 height 19
type input "0966668222"
click at [167, 238] on div "0966668222 - chị hà" at bounding box center [235, 238] width 212 height 14
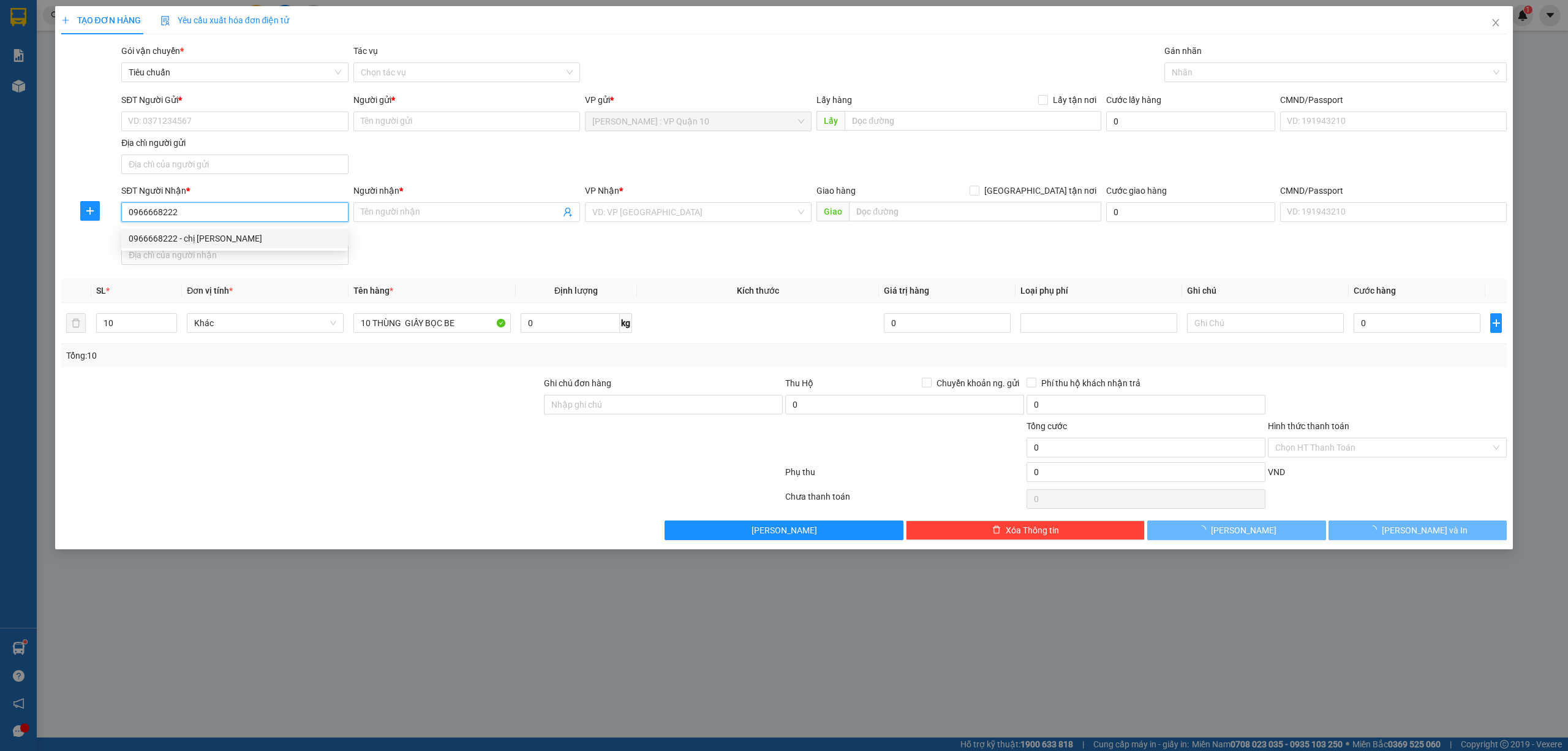
type input "chị hà"
checkbox input "true"
type input "A21 lô 6 kđt định công - hoàng mai - hà nội"
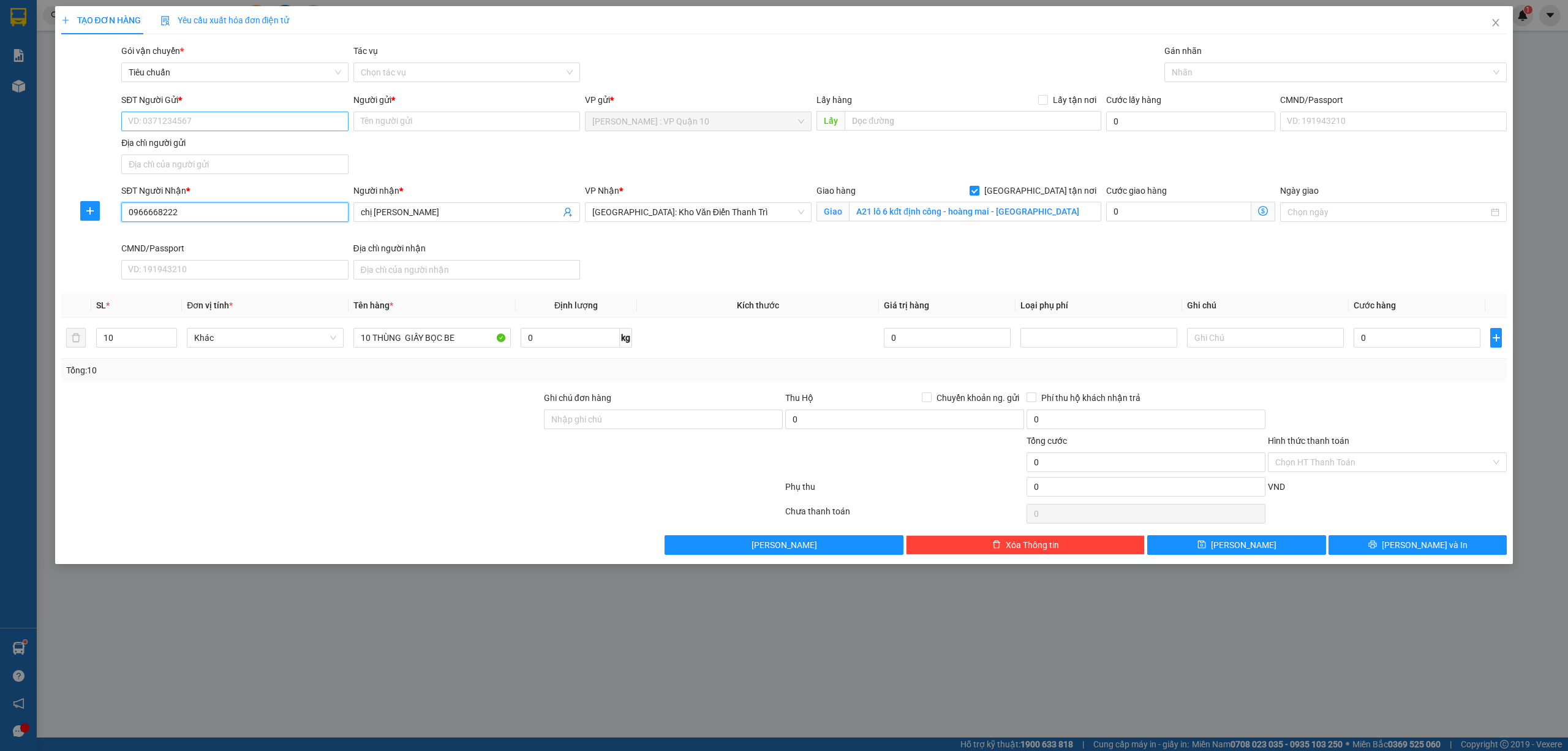
type input "0966668222"
click at [208, 111] on input "SĐT Người Gửi *" at bounding box center [235, 121] width 226 height 19
click at [189, 145] on div "0961849398 - HÙNG" at bounding box center [235, 146] width 212 height 14
type input "0961849398"
type input "HÙNG"
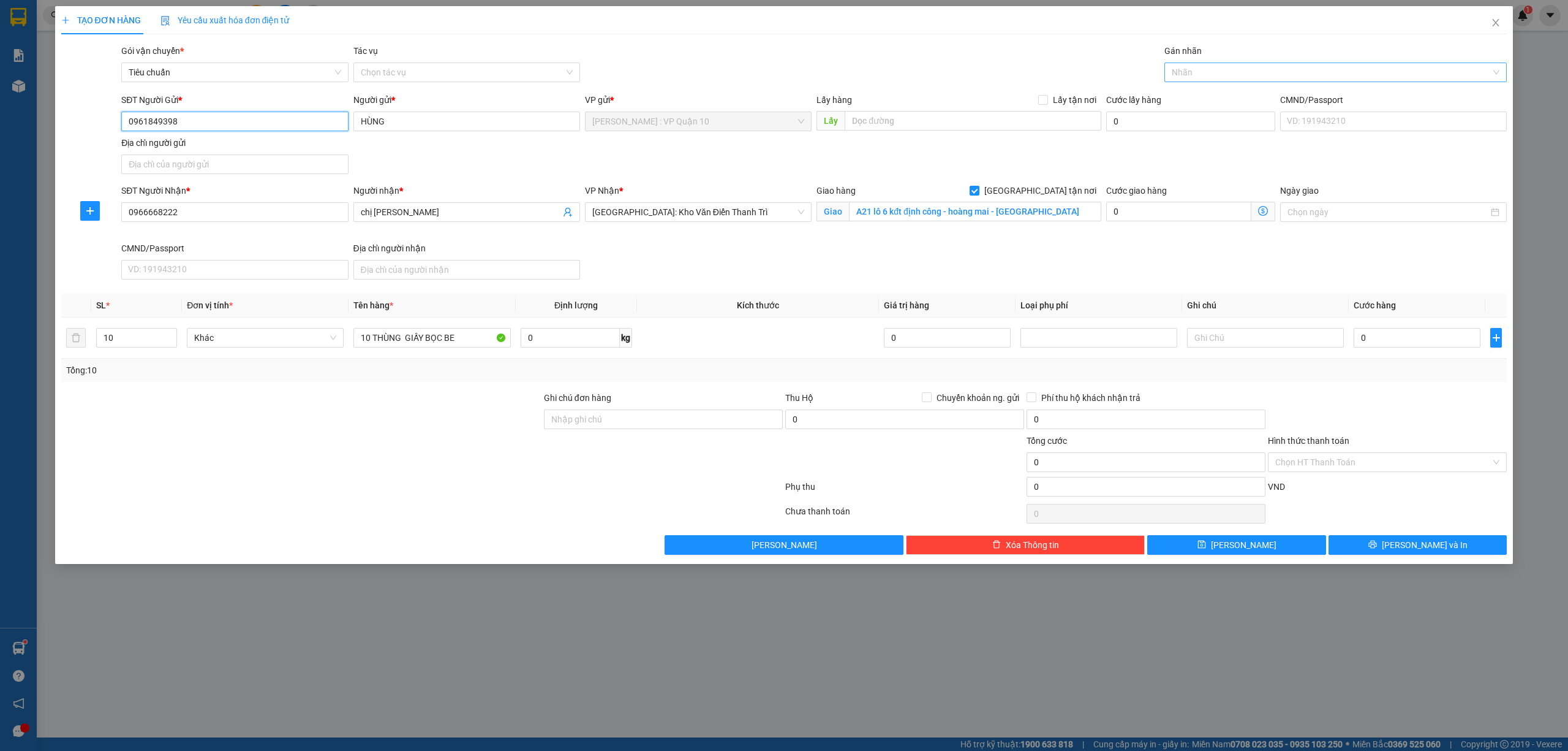
click at [1205, 74] on div at bounding box center [1330, 73] width 325 height 15
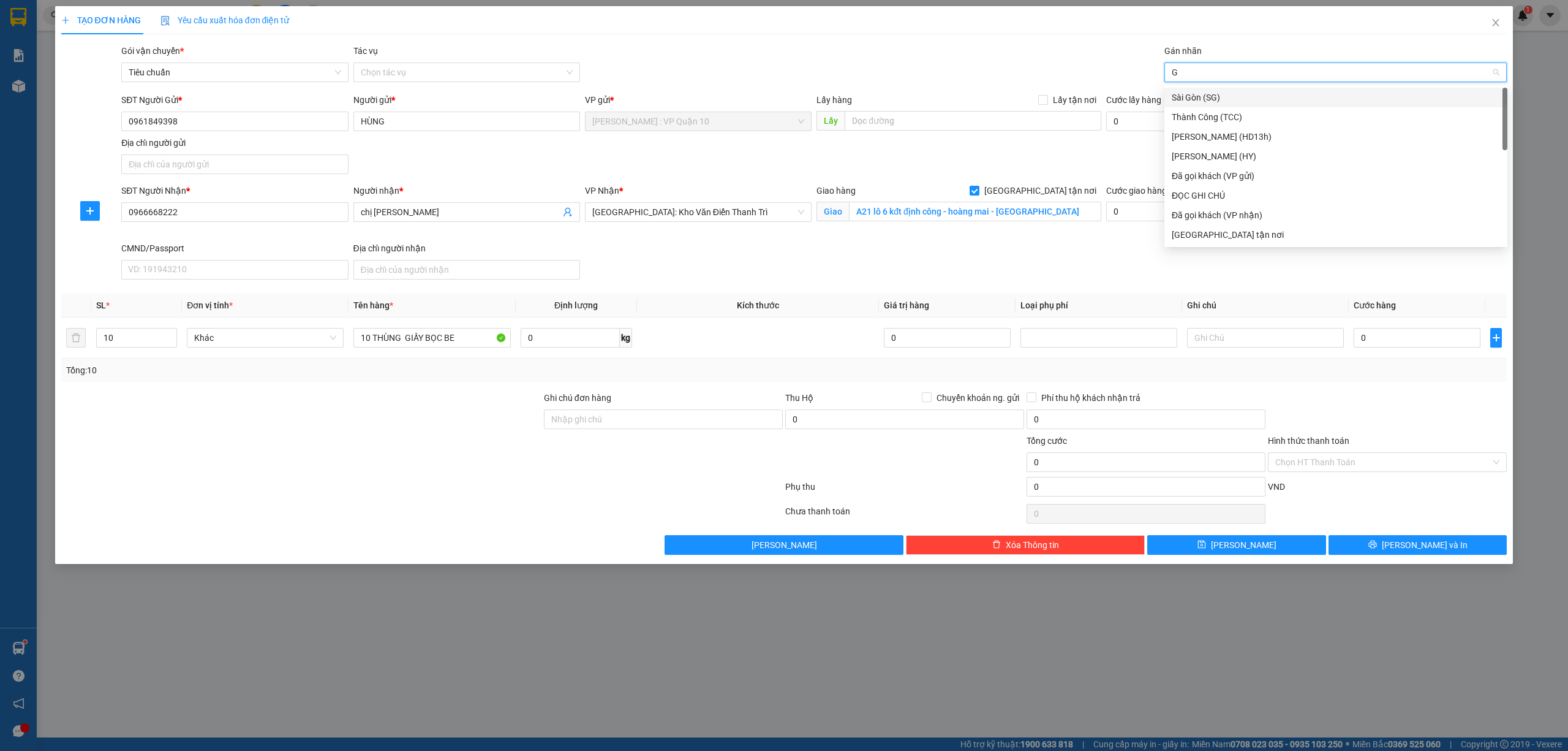
type input "GI"
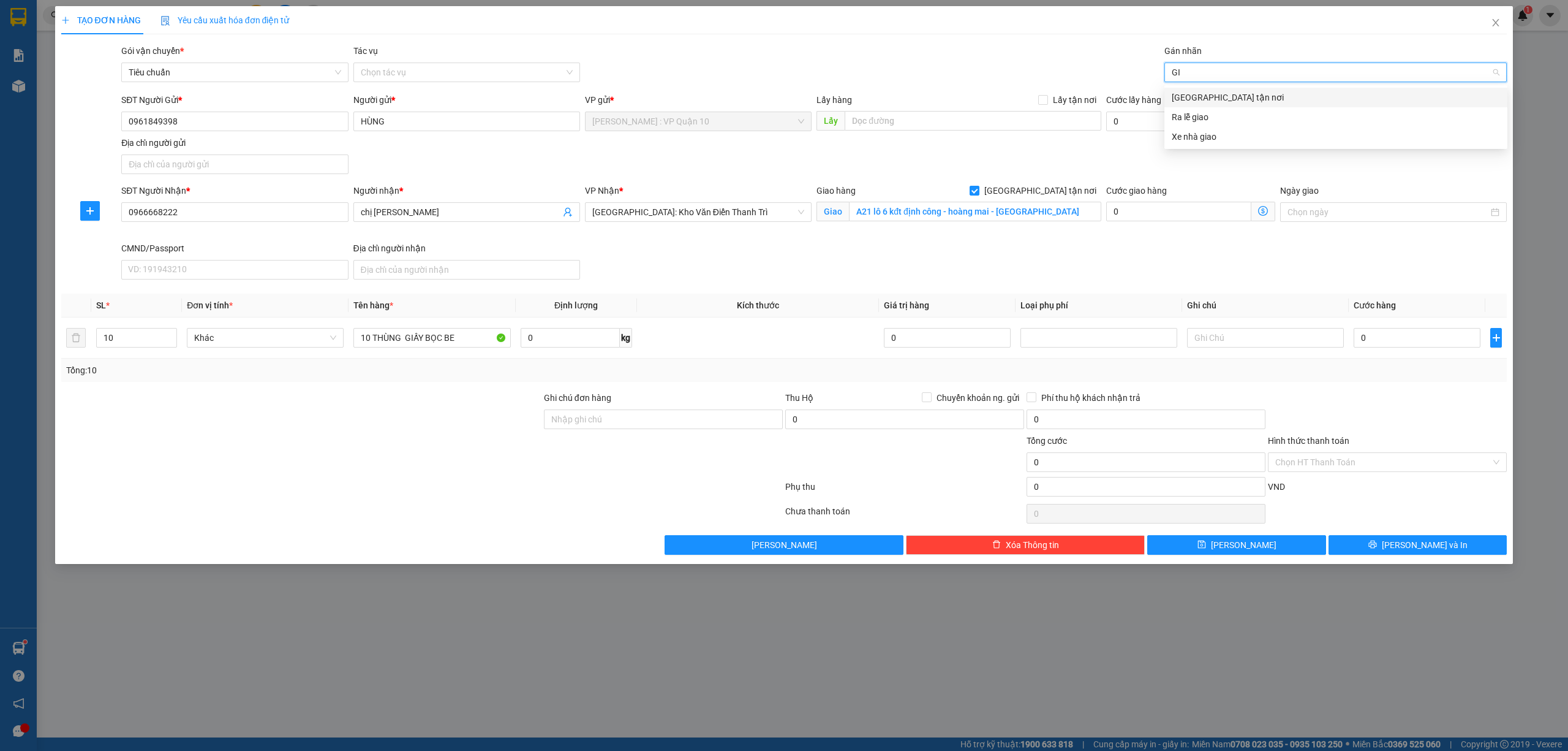
click at [1216, 97] on div "Giao tận nơi" at bounding box center [1336, 98] width 328 height 14
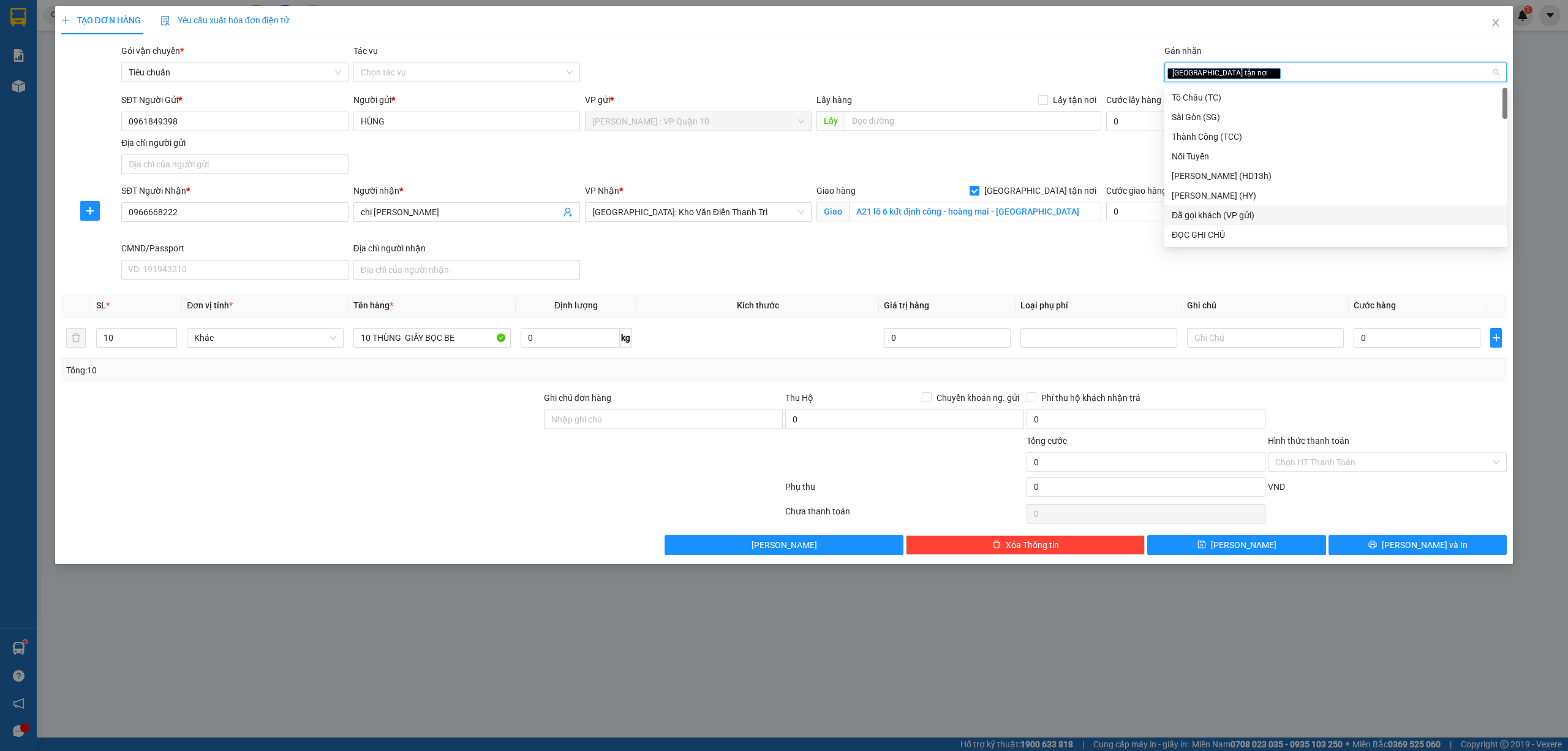
click at [1240, 220] on div "Đã gọi khách (VP gửi)" at bounding box center [1336, 215] width 328 height 14
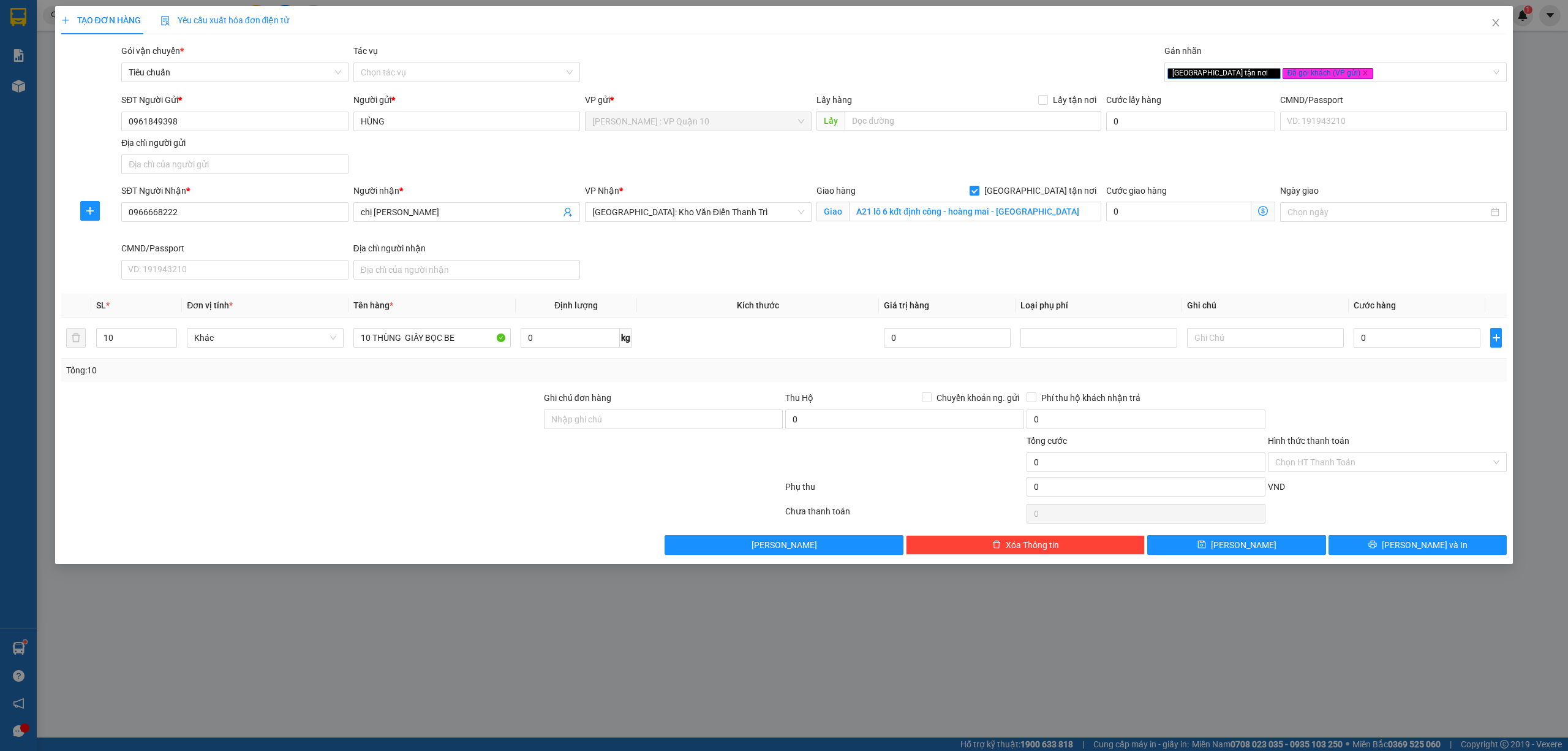
click at [375, 455] on div at bounding box center [301, 455] width 483 height 43
drag, startPoint x: 618, startPoint y: 424, endPoint x: 625, endPoint y: 424, distance: 7.0
click at [625, 424] on input "Ghi chú đơn hàng" at bounding box center [664, 419] width 239 height 19
type input "hàng k bao bể vỡ hư hỏng"
click at [447, 493] on div at bounding box center [422, 489] width 724 height 24
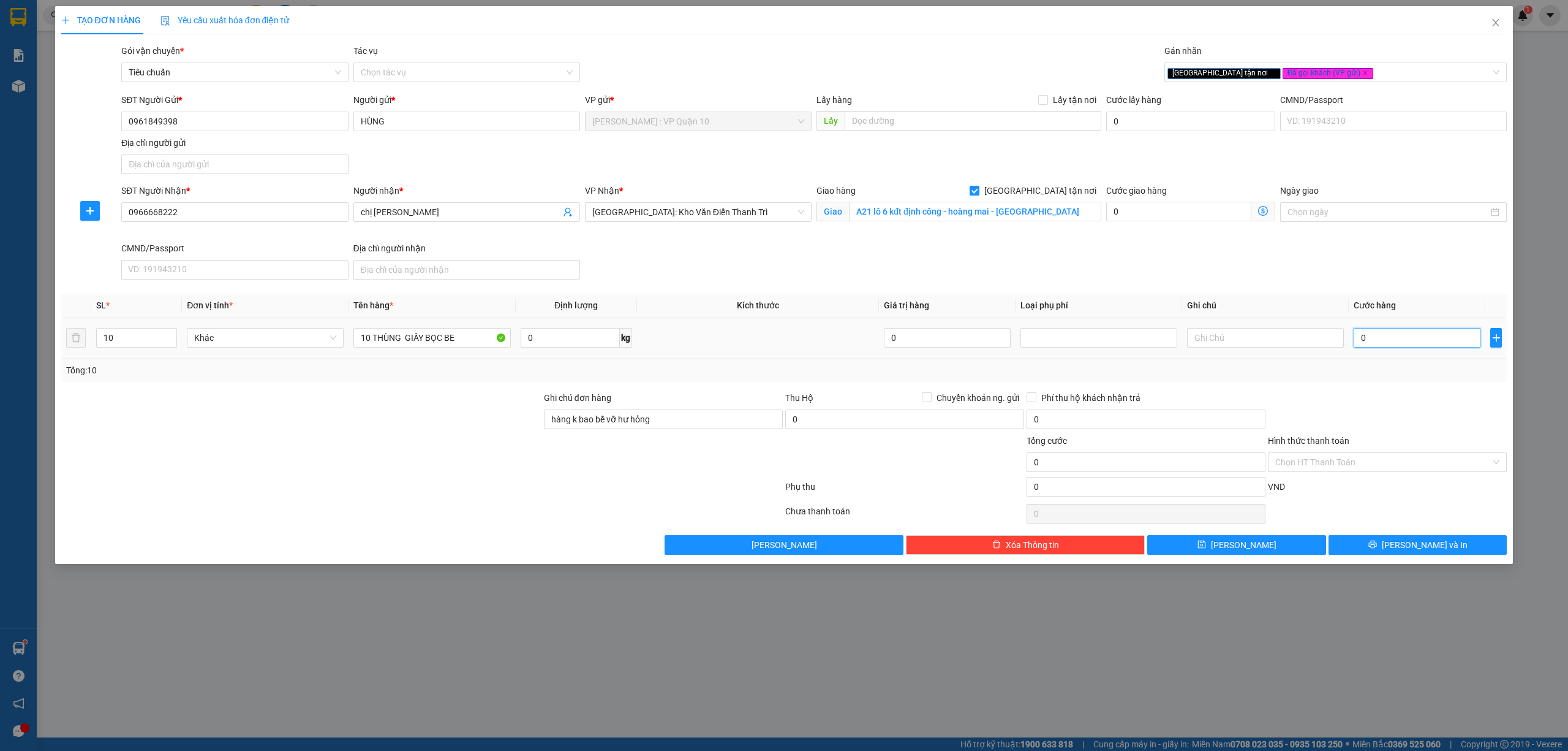
type input "10"
type input "150"
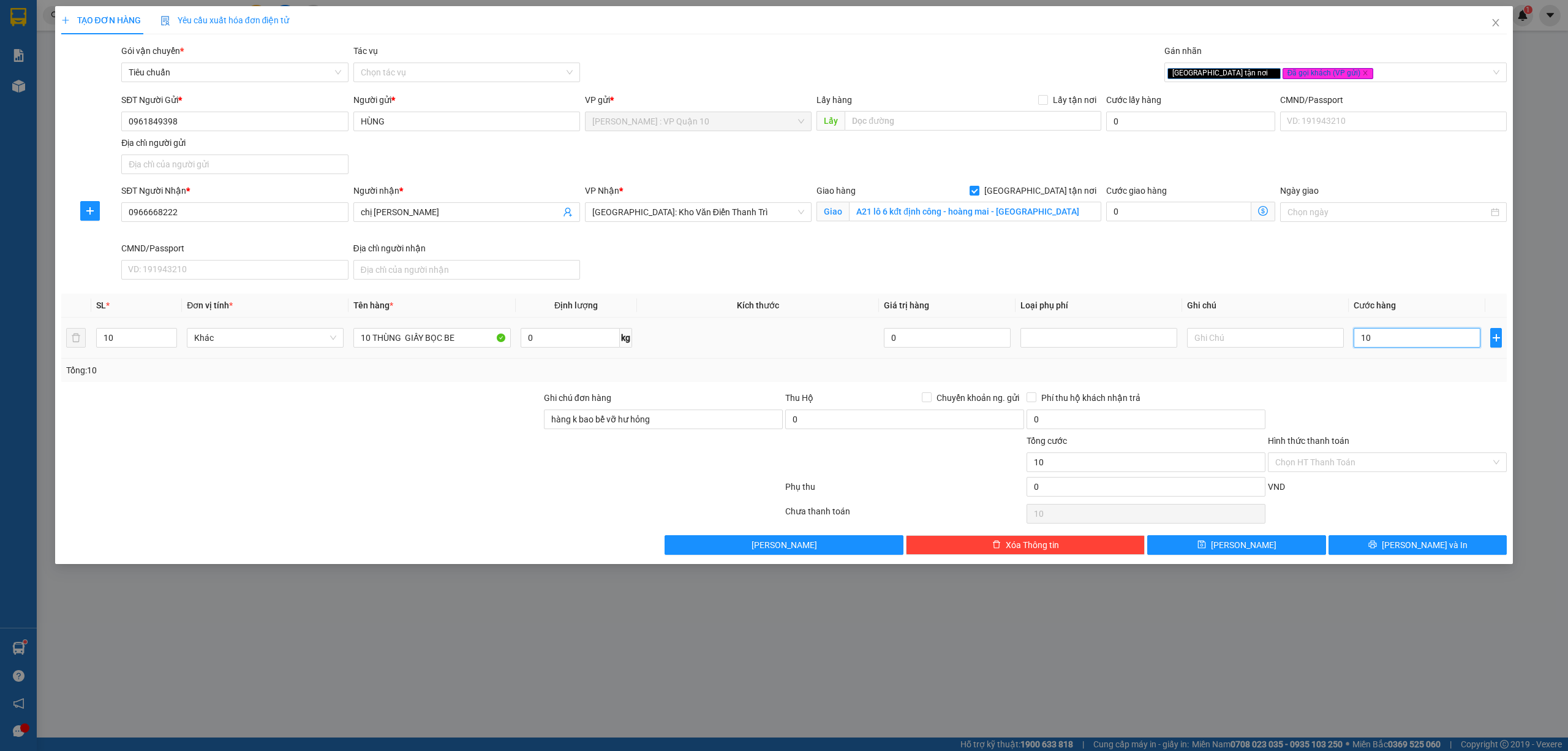
type input "150"
type input "1.550"
type input "15.500"
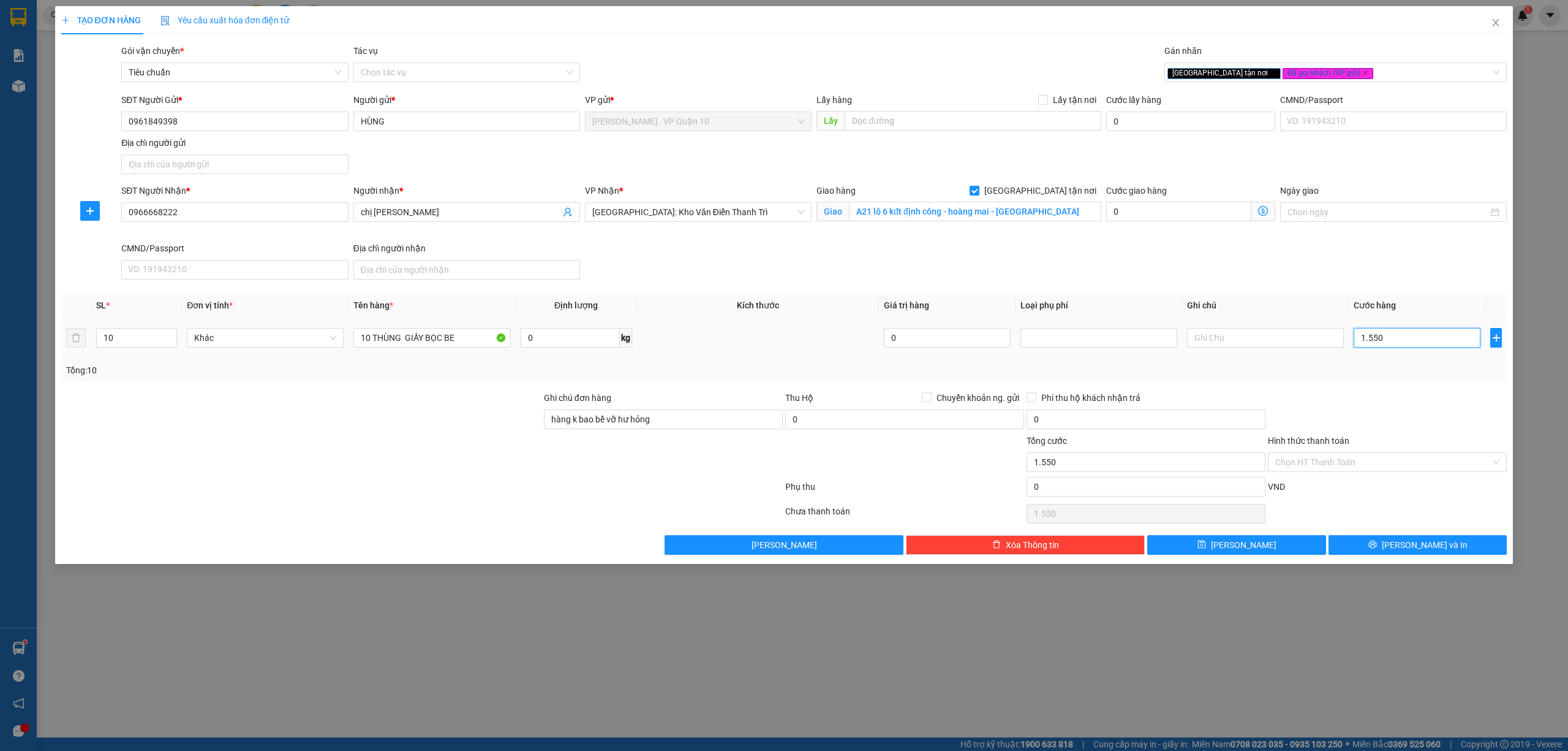
type input "15.500"
type input "155.000"
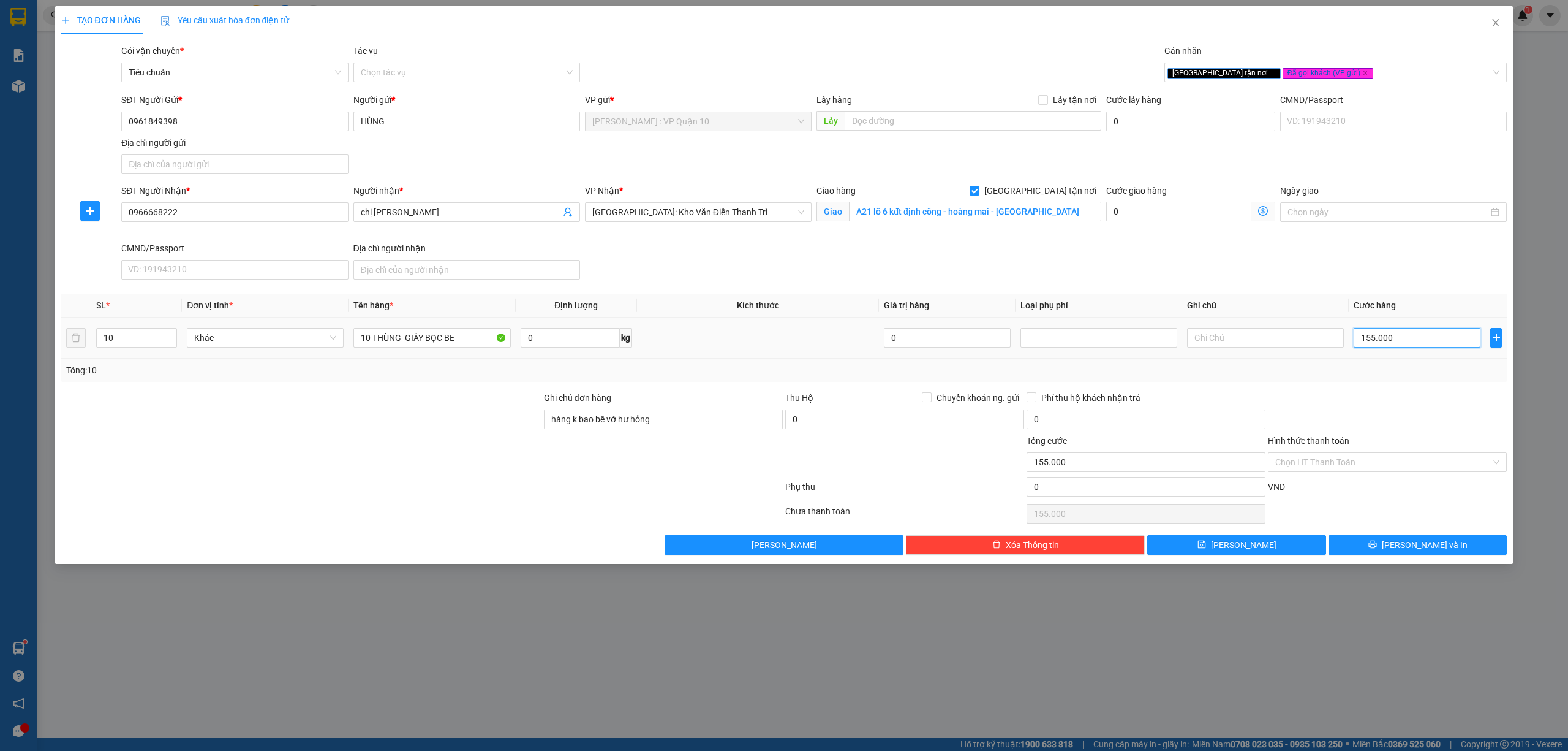
type input "1.550.000"
click at [1377, 549] on icon "printer" at bounding box center [1373, 544] width 9 height 9
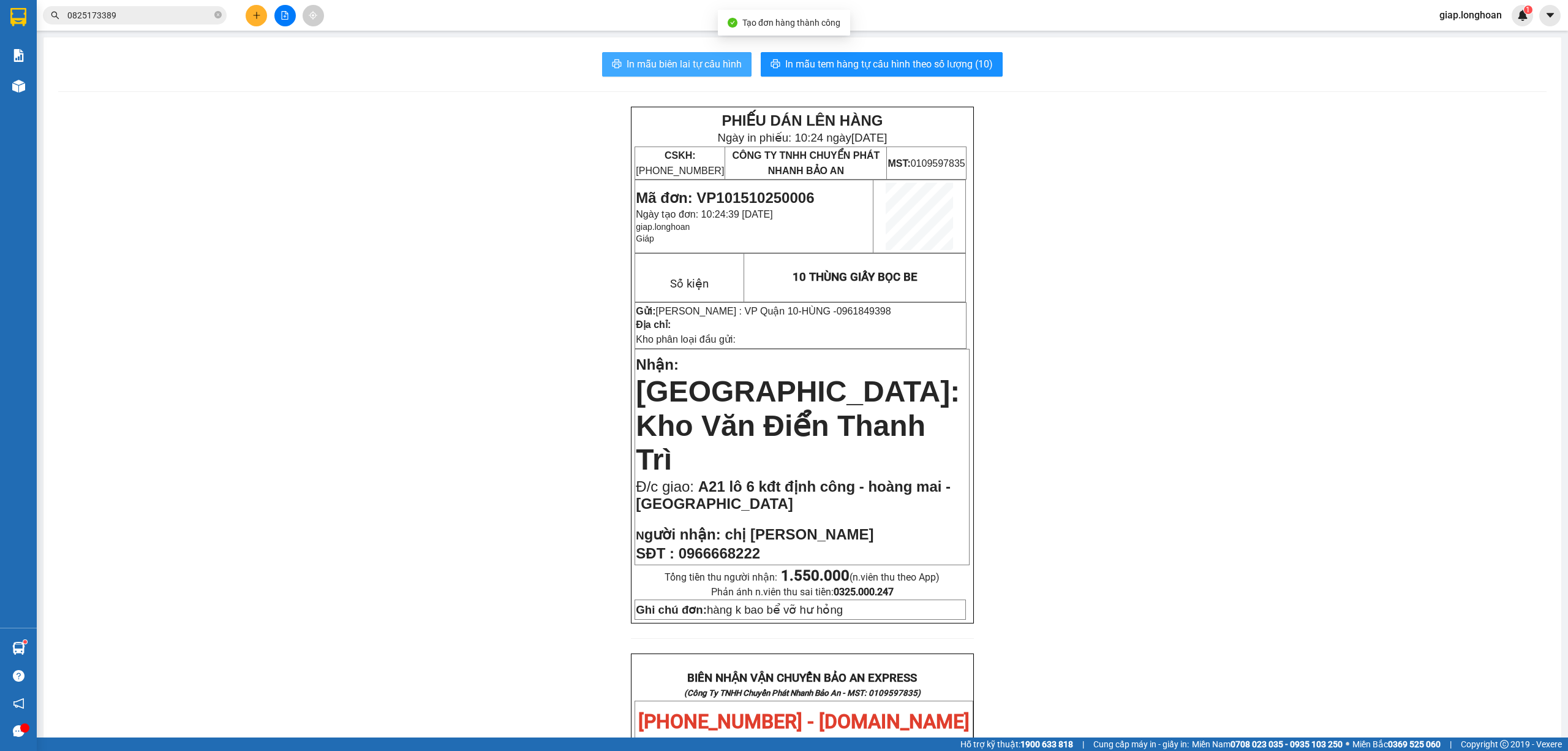
click at [704, 58] on span "In mẫu biên lai tự cấu hình" at bounding box center [684, 64] width 115 height 15
click at [861, 64] on span "In mẫu tem hàng tự cấu hình theo số lượng (10)" at bounding box center [889, 64] width 208 height 15
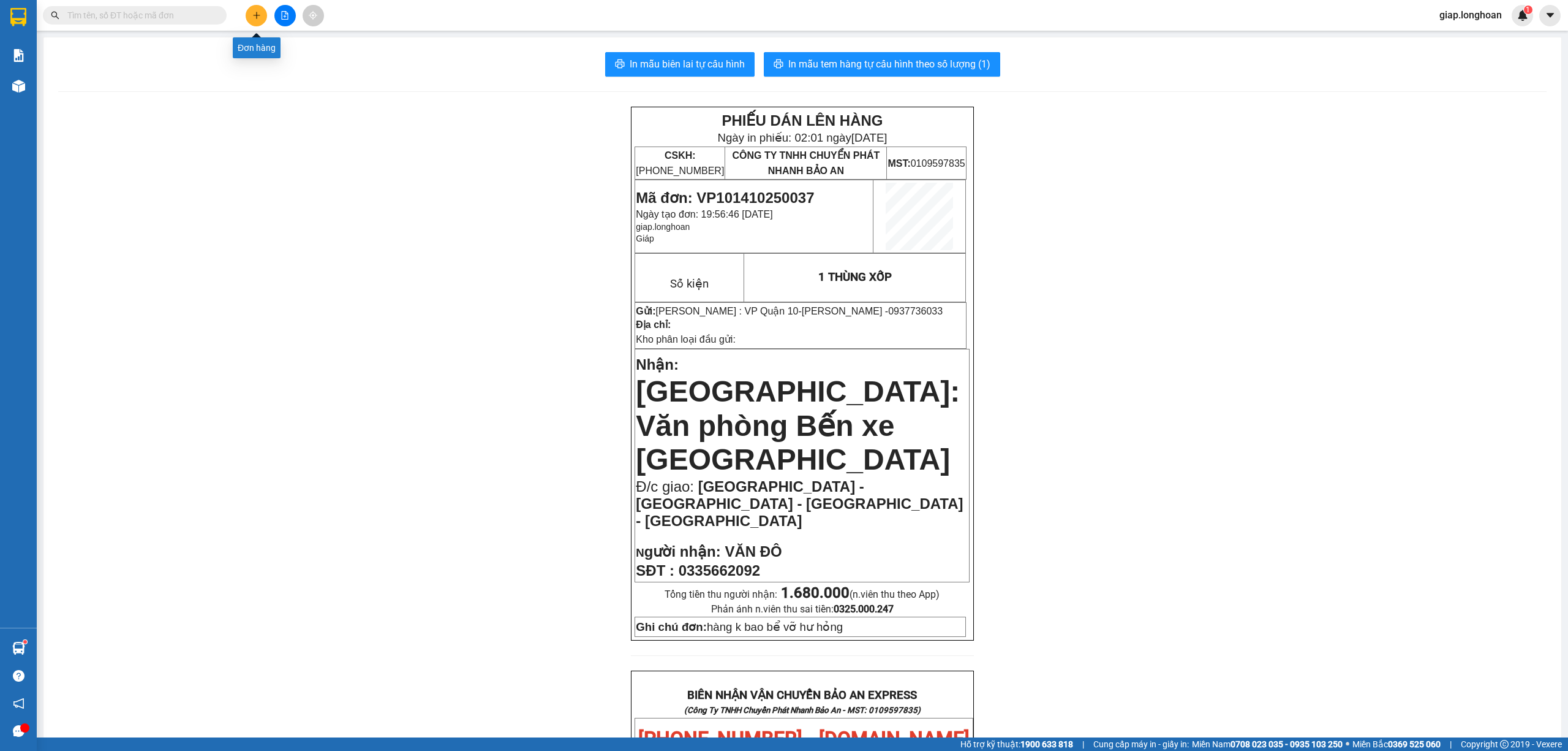
click at [258, 10] on button at bounding box center [256, 16] width 21 height 21
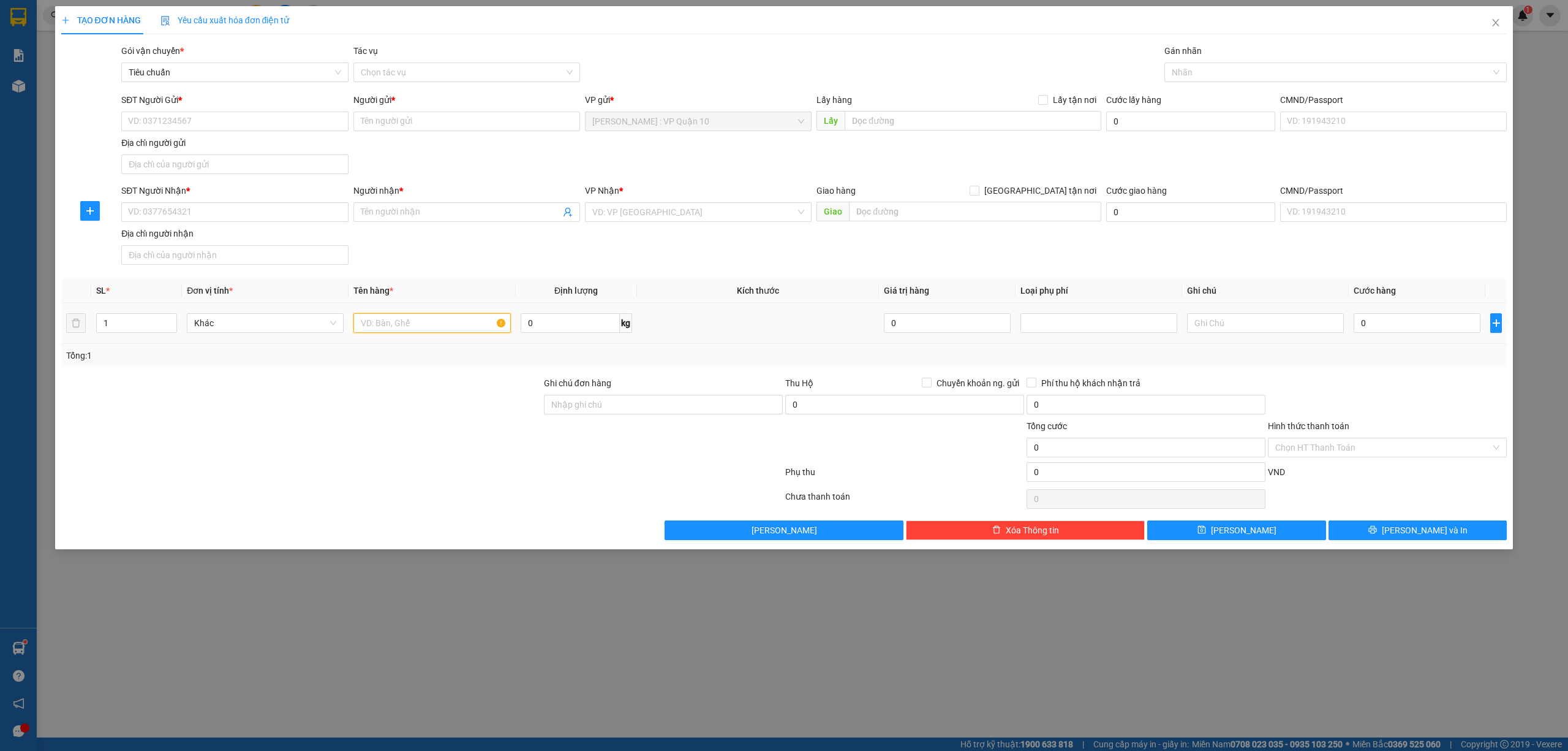
click at [377, 324] on input "text" at bounding box center [432, 322] width 157 height 19
type input "1 thùng giấy"
click at [615, 407] on input "Ghi chú đơn hàng" at bounding box center [664, 404] width 239 height 19
type input "hàng k bao bể vỡ hư hỏng"
click at [179, 214] on input "SĐT Người Nhận *" at bounding box center [235, 212] width 226 height 19
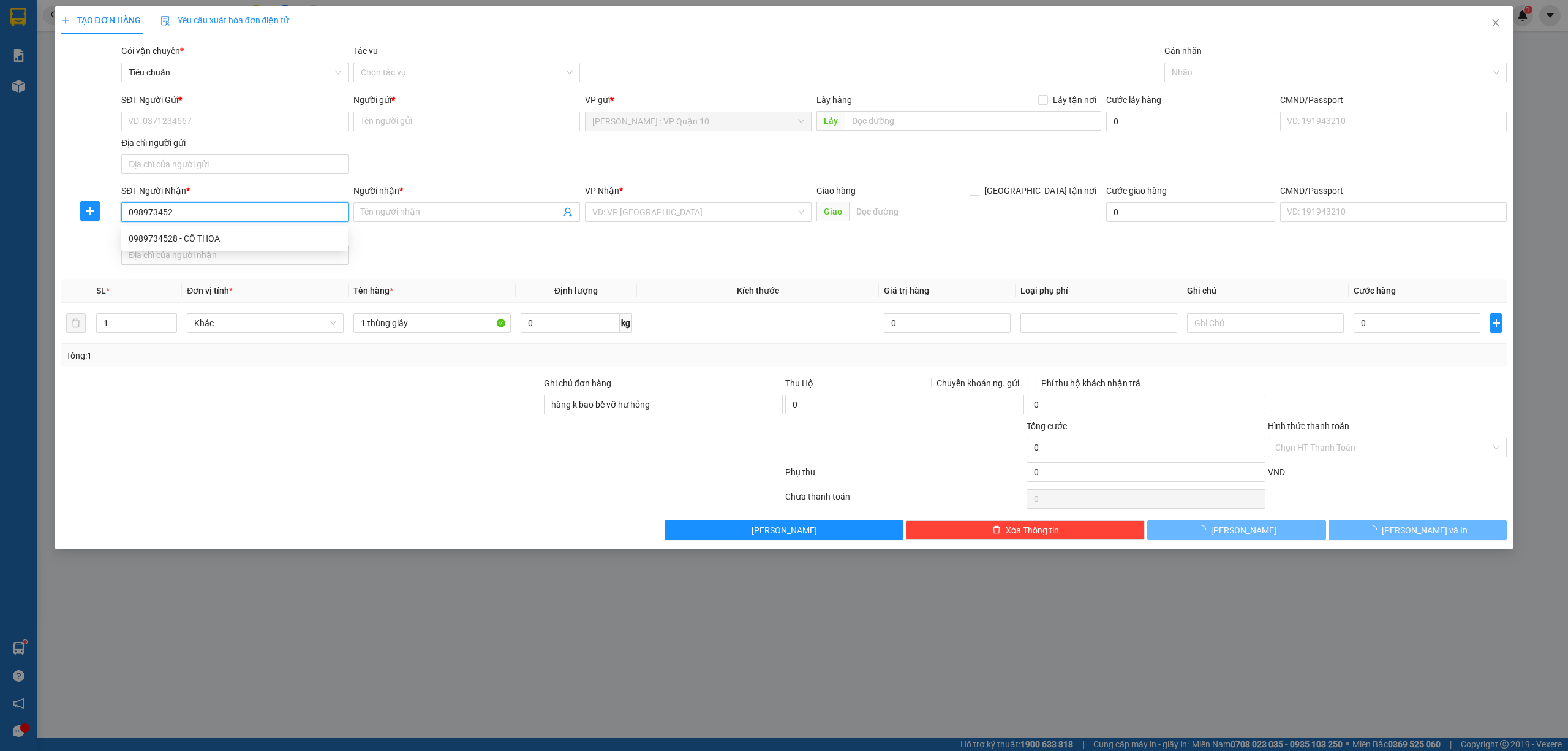
type input "0989734528"
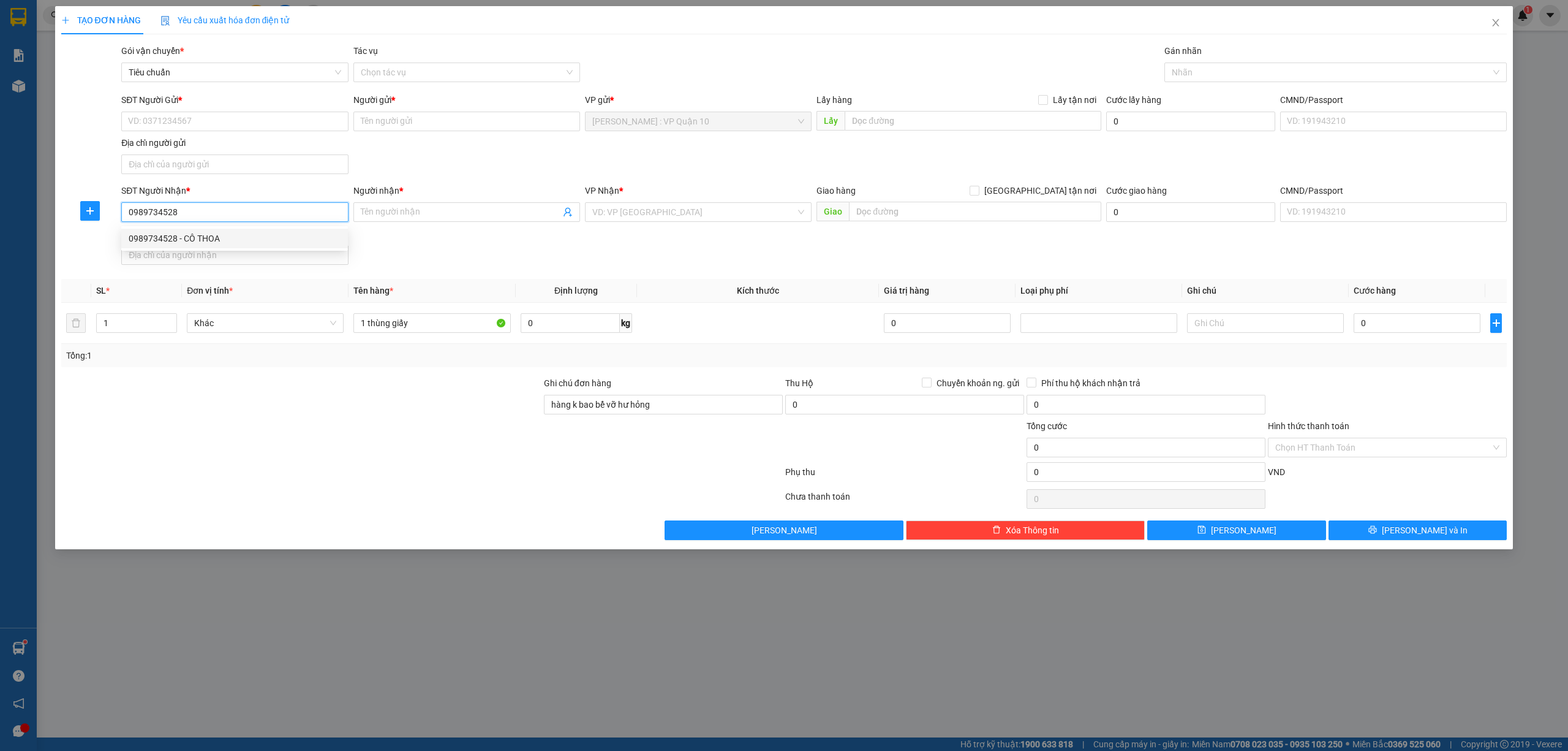
click at [160, 237] on div "0989734528 - CÔ THOA" at bounding box center [235, 238] width 212 height 14
type input "CÔ THOA"
checkbox input "true"
type input "THÔN LÃNG CẦU, TÂN VIỆT, YÊN MỸ, HƯNG YÊN"
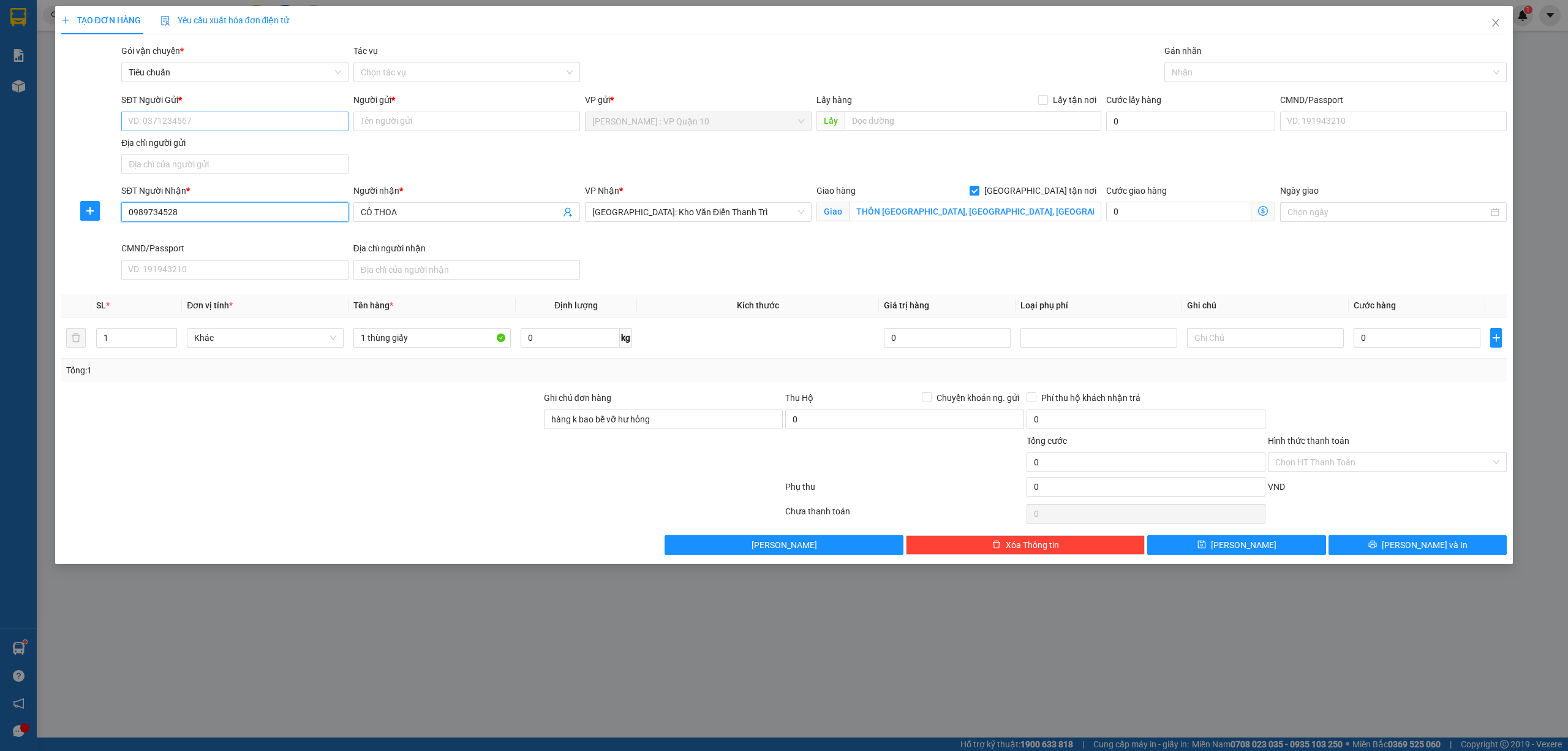
type input "0989734528"
click at [199, 116] on input "SĐT Người Gửi *" at bounding box center [235, 121] width 226 height 19
click at [174, 145] on div "0916445235 - MR. TUẤN" at bounding box center [235, 146] width 212 height 14
type input "0916445235"
type input "MR. TUẤN"
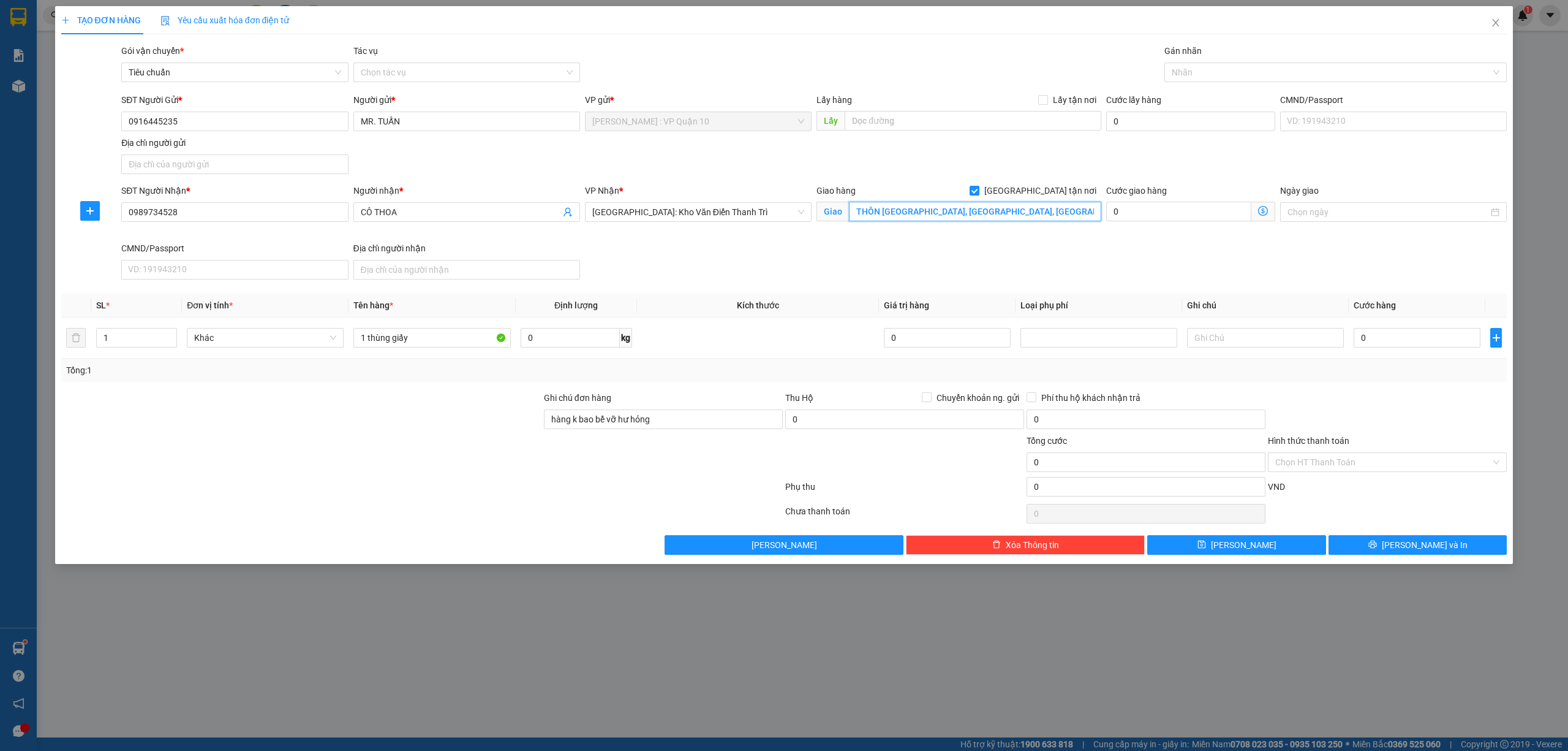
click at [894, 206] on input "THÔN LÃNG CẦU, TÂN VIỆT, YÊN MỸ, HƯNG YÊN" at bounding box center [975, 211] width 253 height 19
type input "a8 lô 19 kdc đình công - p, đình công - hà nội"
click at [405, 210] on input "CÔ THOA" at bounding box center [460, 212] width 200 height 14
type input "C"
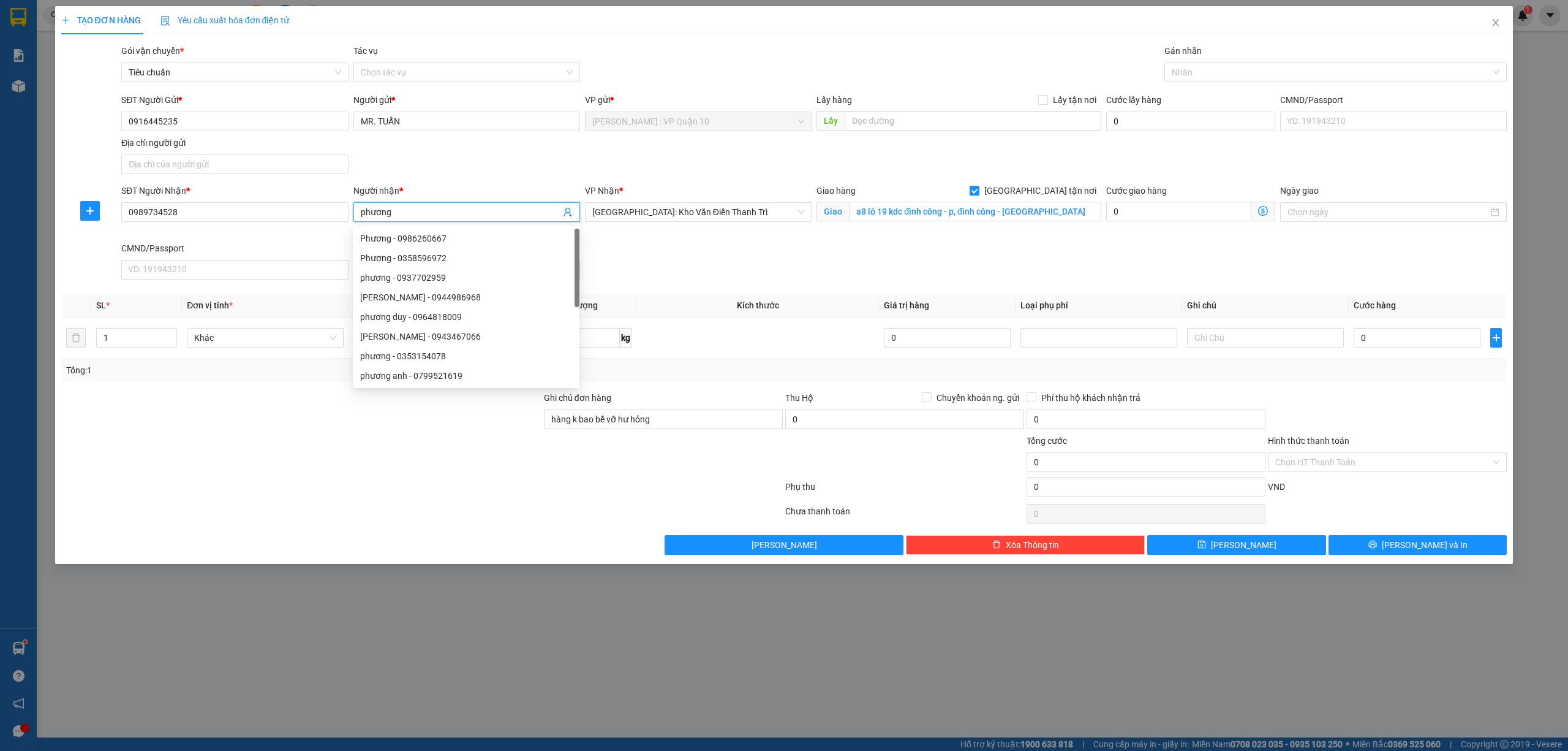
type input "phương"
click at [407, 467] on div at bounding box center [301, 455] width 483 height 43
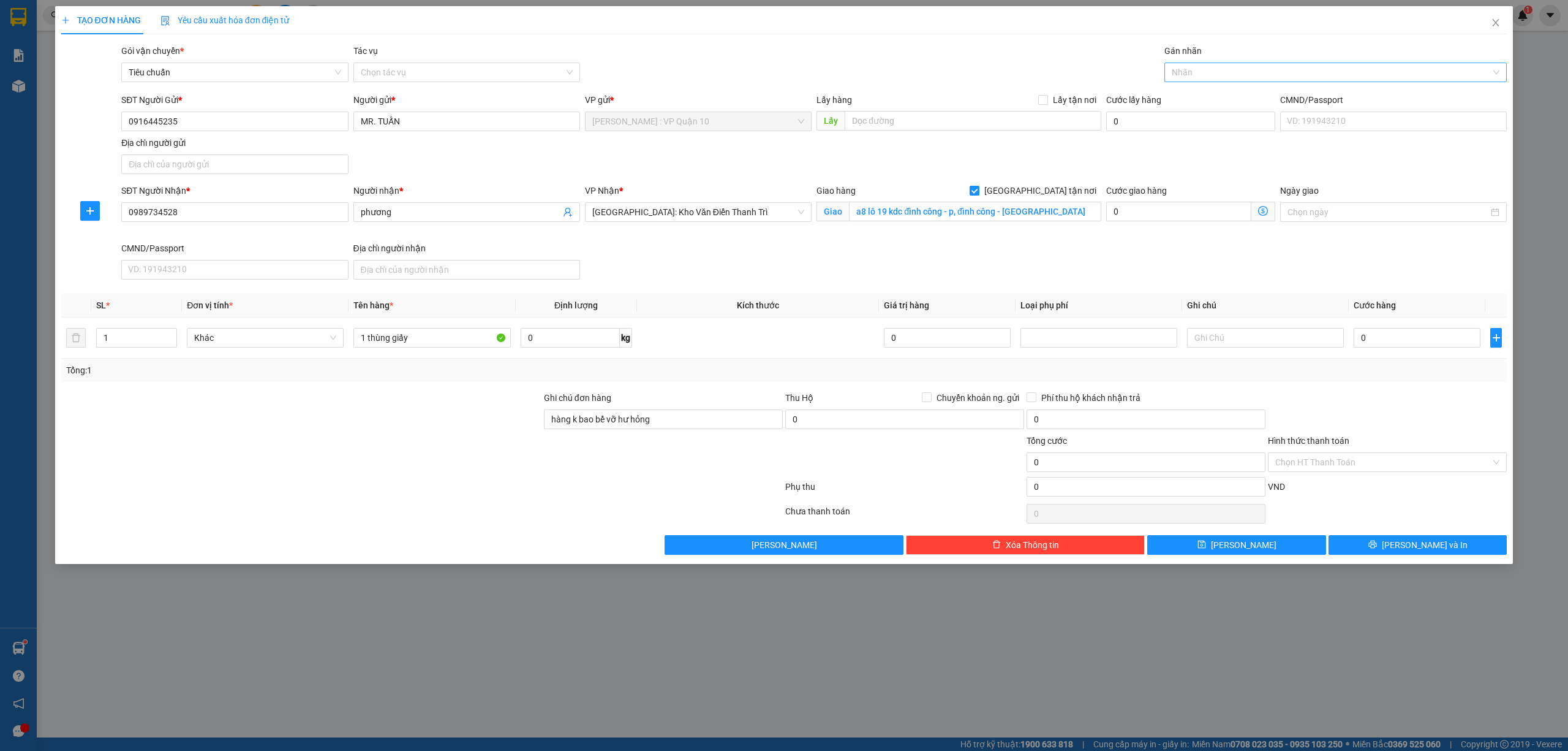
drag, startPoint x: 1203, startPoint y: 67, endPoint x: 1192, endPoint y: 70, distance: 11.4
click at [1201, 69] on div at bounding box center [1330, 73] width 325 height 15
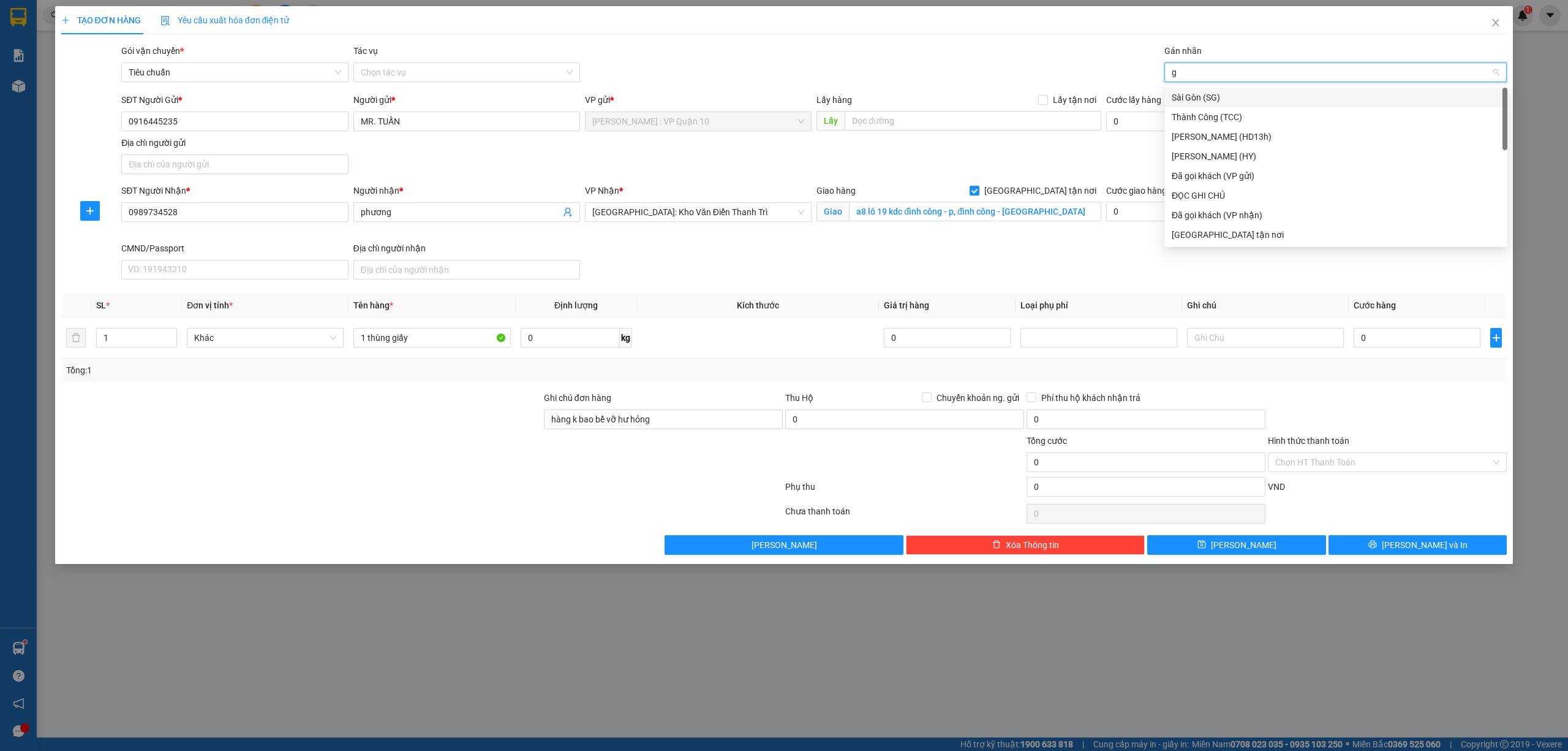
type input "gi"
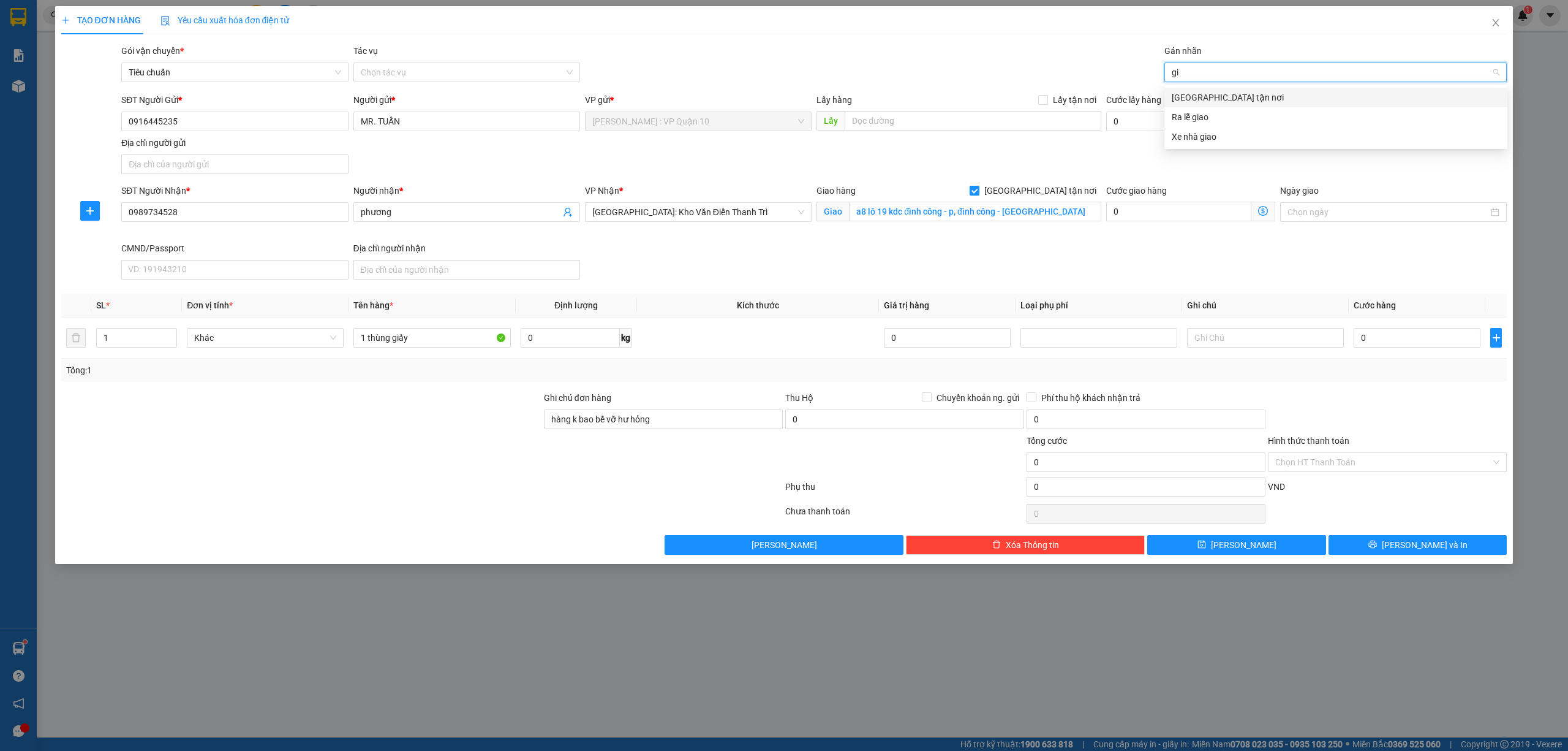
click at [1192, 91] on div "[GEOGRAPHIC_DATA] tận nơi" at bounding box center [1336, 98] width 328 height 14
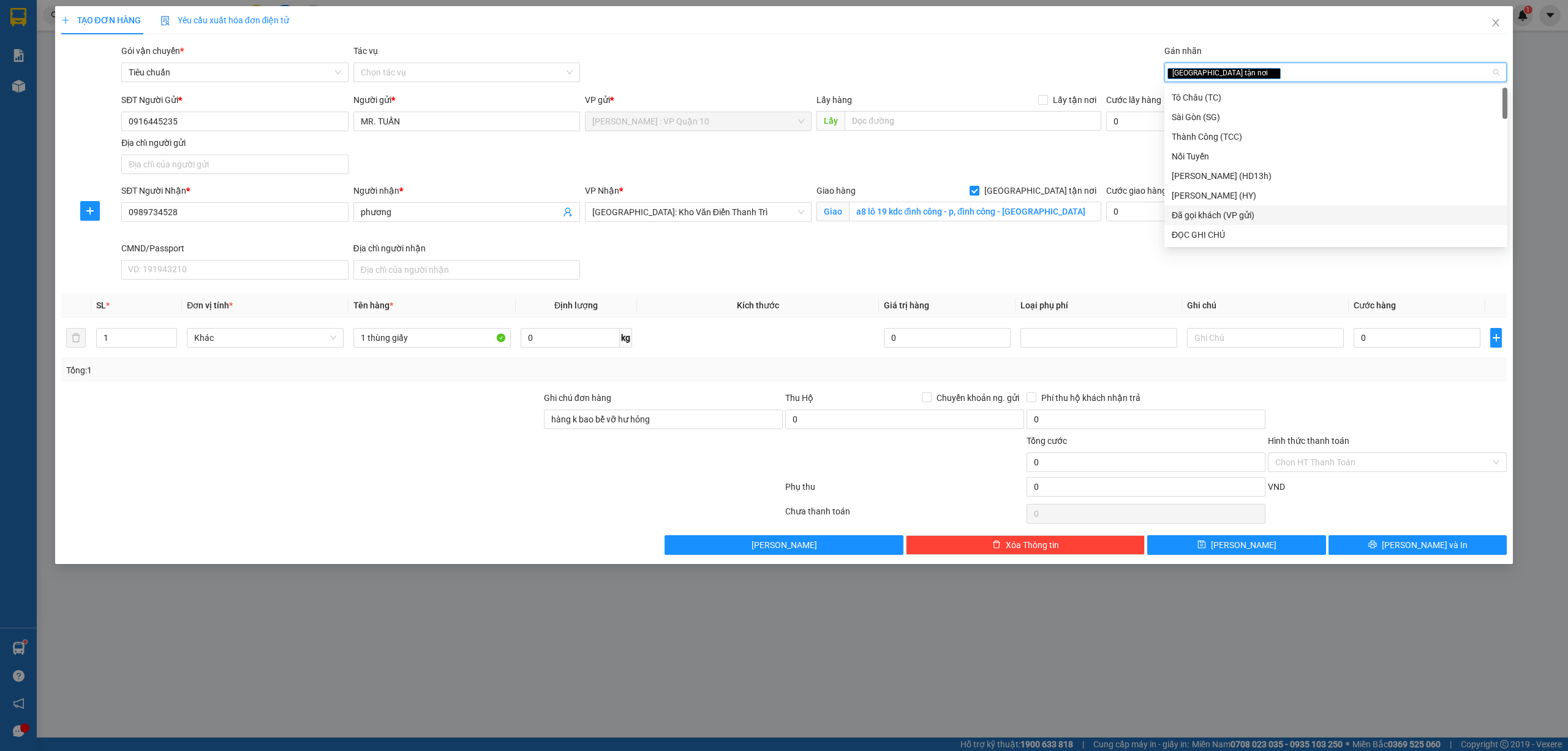
click at [1255, 215] on div "Đã gọi khách (VP gửi)" at bounding box center [1336, 215] width 328 height 14
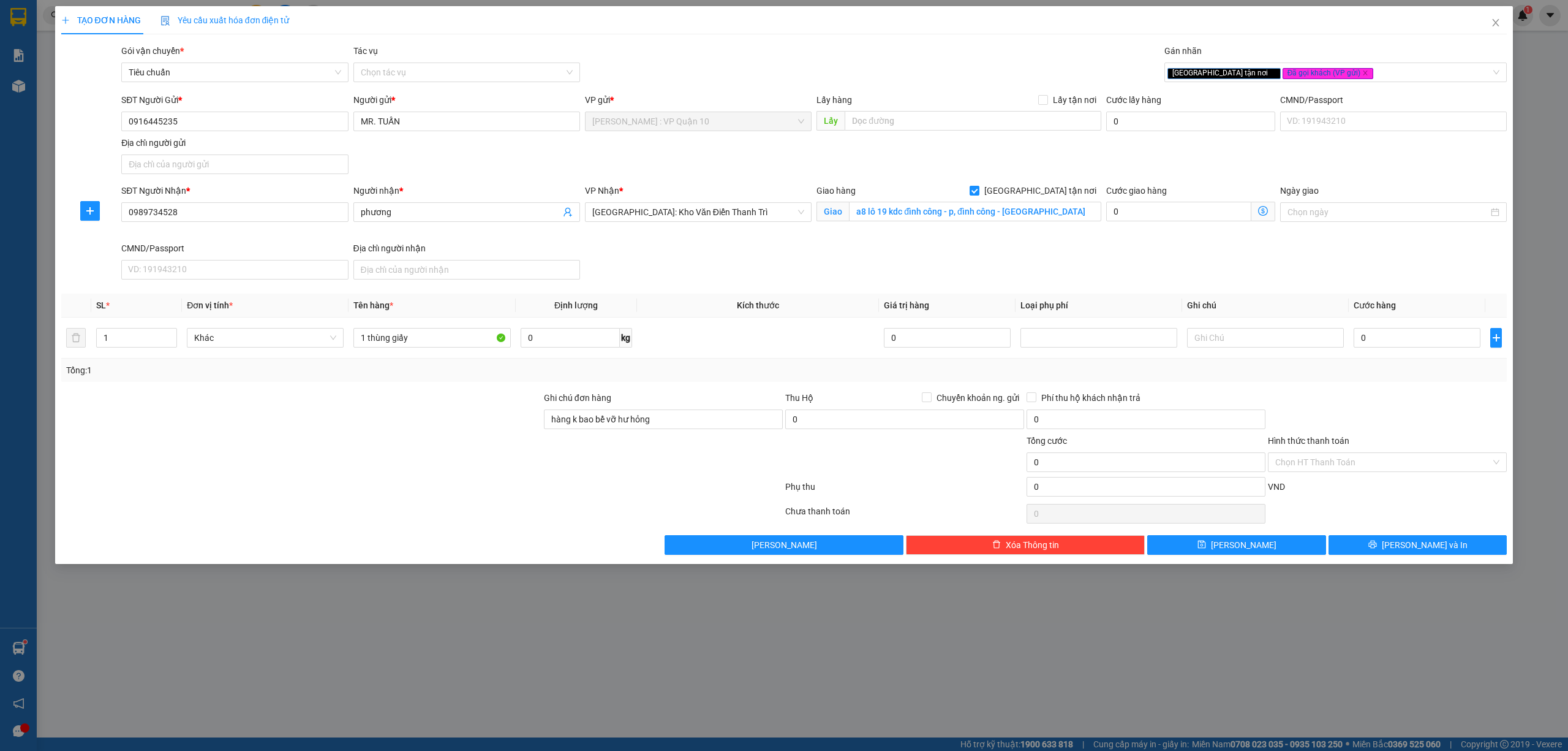
drag, startPoint x: 927, startPoint y: 19, endPoint x: 770, endPoint y: 156, distance: 208.4
click at [921, 28] on div "TẠO ĐƠN HÀNG Yêu cầu xuất hóa đơn điện tử" at bounding box center [784, 20] width 1446 height 28
click at [161, 508] on div at bounding box center [422, 513] width 724 height 24
drag, startPoint x: 1380, startPoint y: 347, endPoint x: 1373, endPoint y: 346, distance: 7.1
click at [1378, 347] on input "0" at bounding box center [1417, 337] width 127 height 19
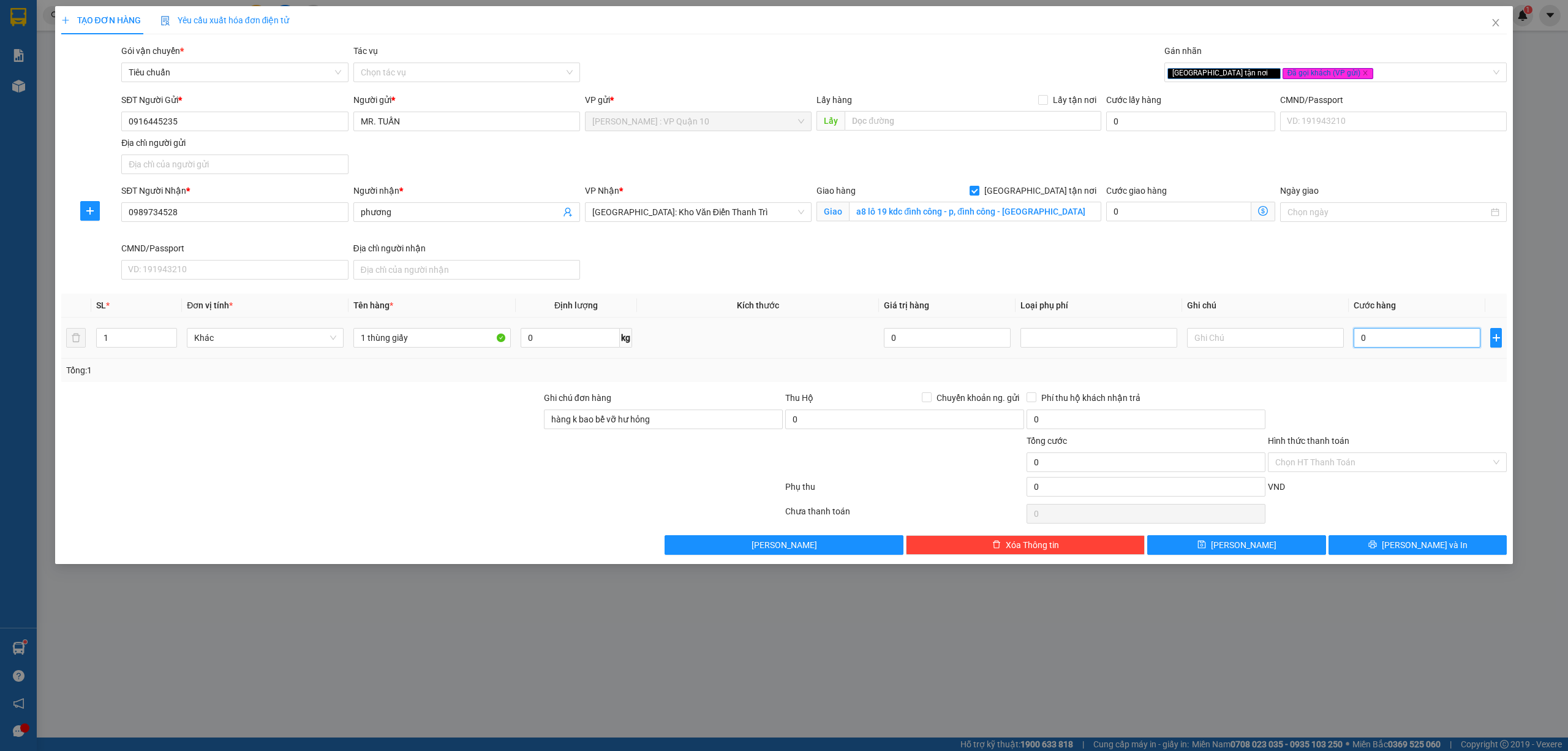
type input "20"
type input "240"
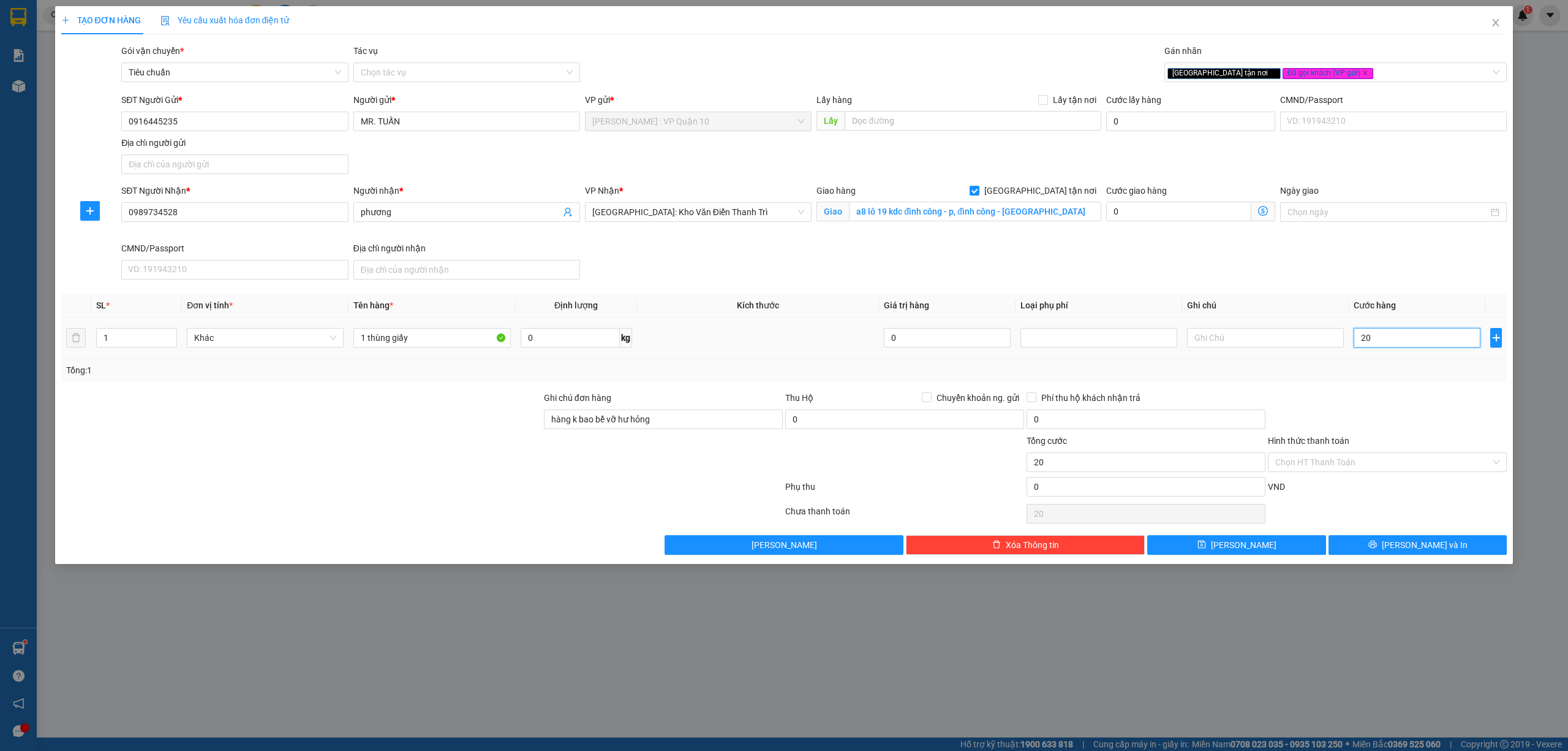
type input "240"
type input "2.400"
type input "24.000"
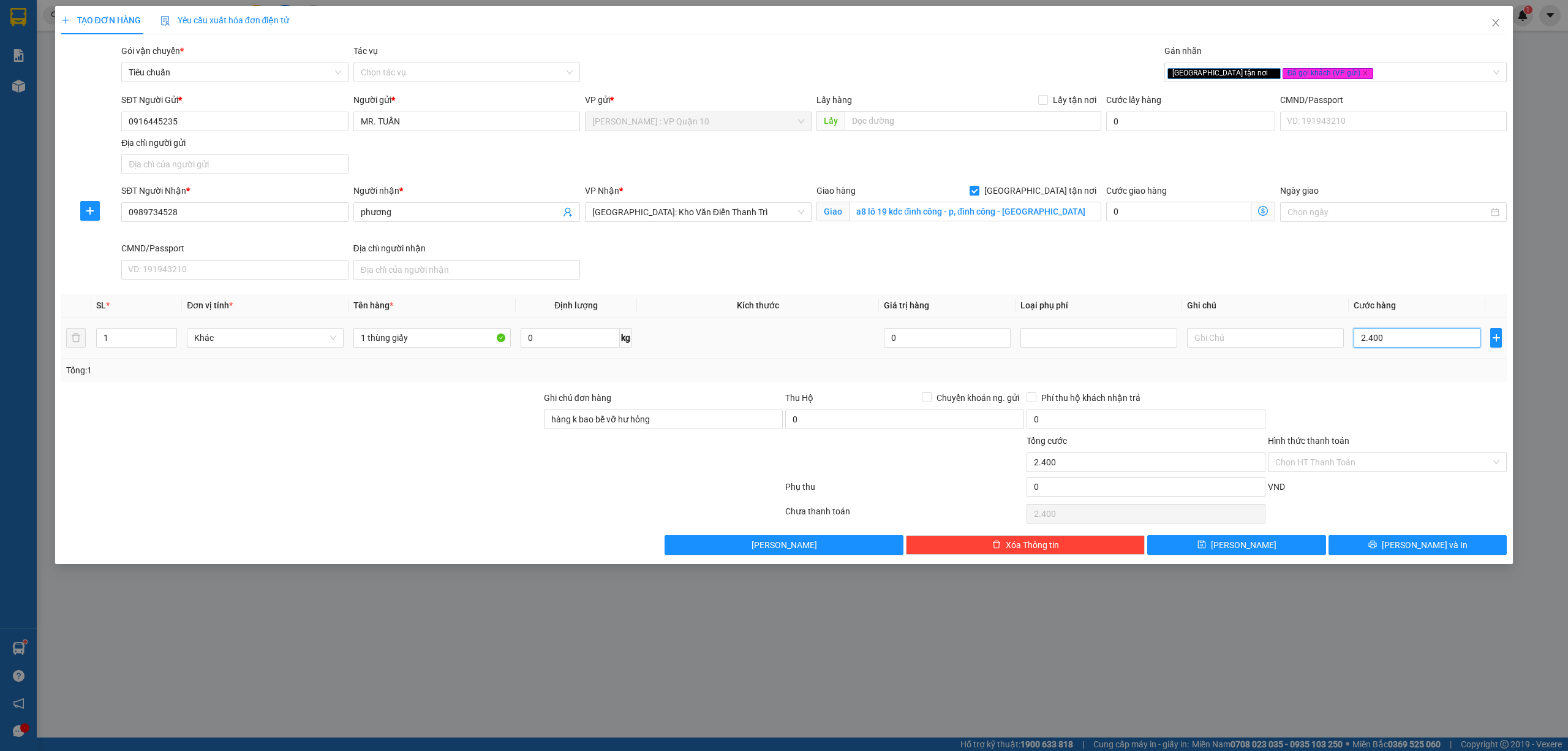
type input "24.000"
type input "240.000"
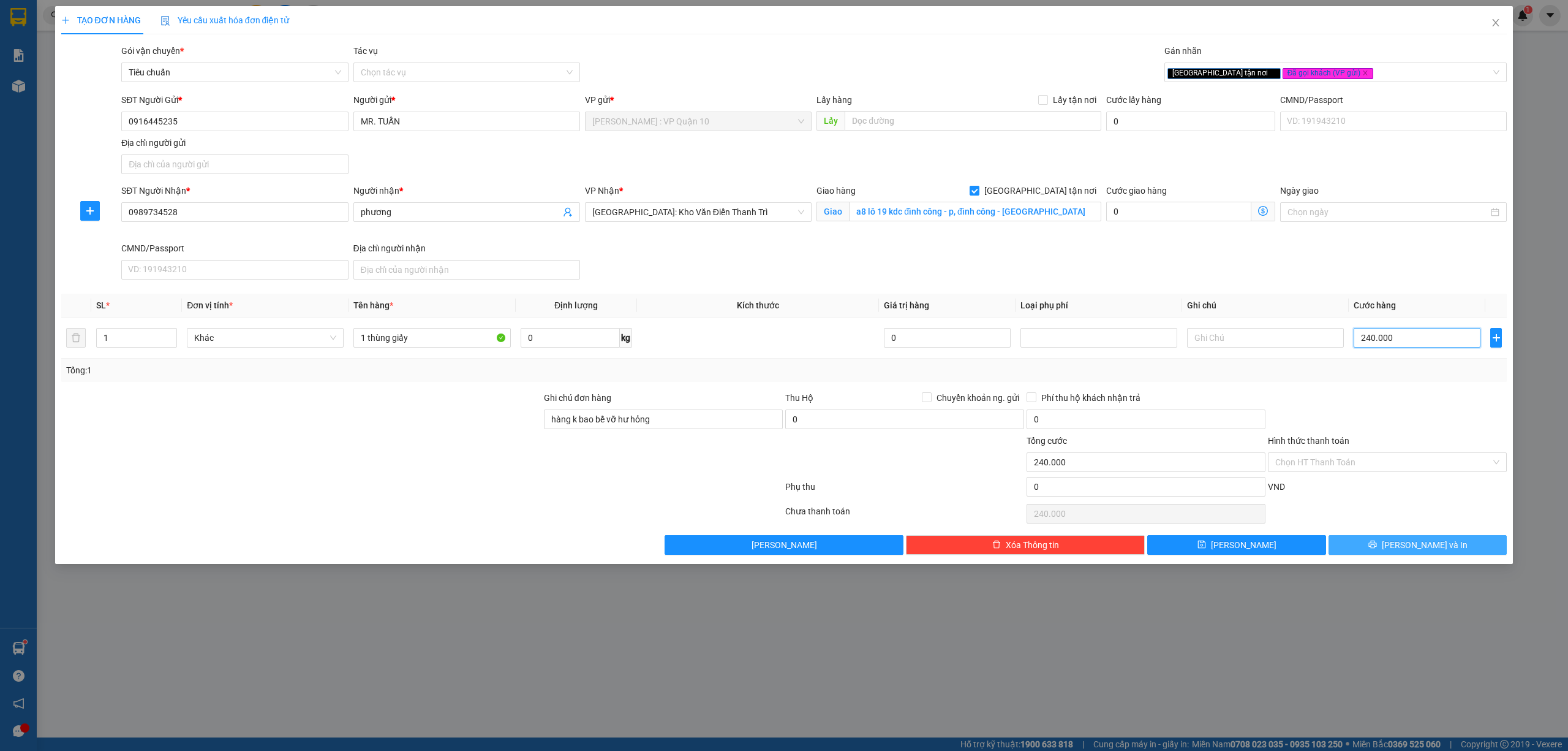
type input "240.000"
click at [1403, 548] on button "[PERSON_NAME] và In" at bounding box center [1418, 544] width 179 height 19
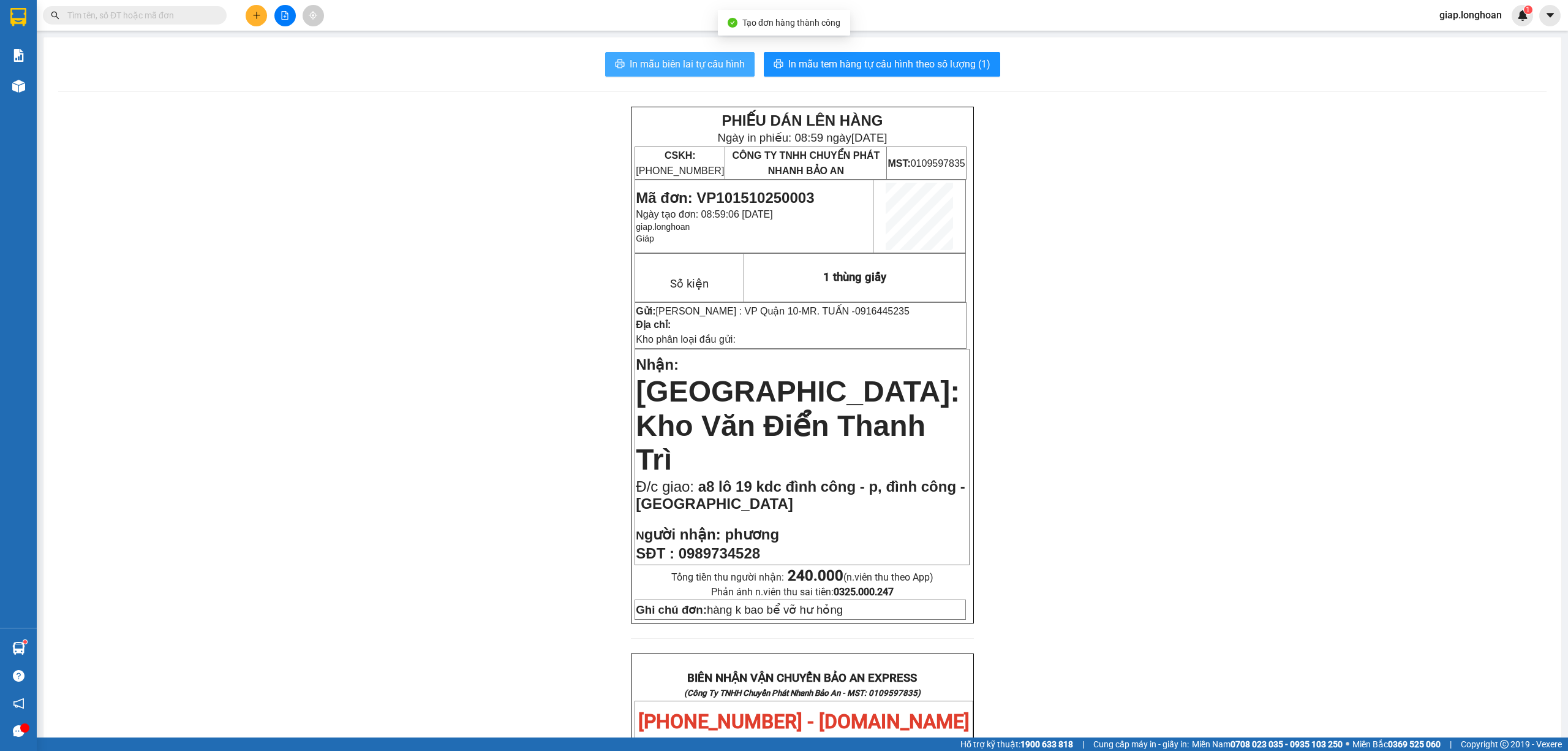
click at [684, 53] on button "In mẫu biên lai tự cấu hình" at bounding box center [680, 64] width 149 height 24
click at [873, 57] on span "In mẫu tem hàng tự cấu hình theo số lượng (1)" at bounding box center [889, 64] width 202 height 15
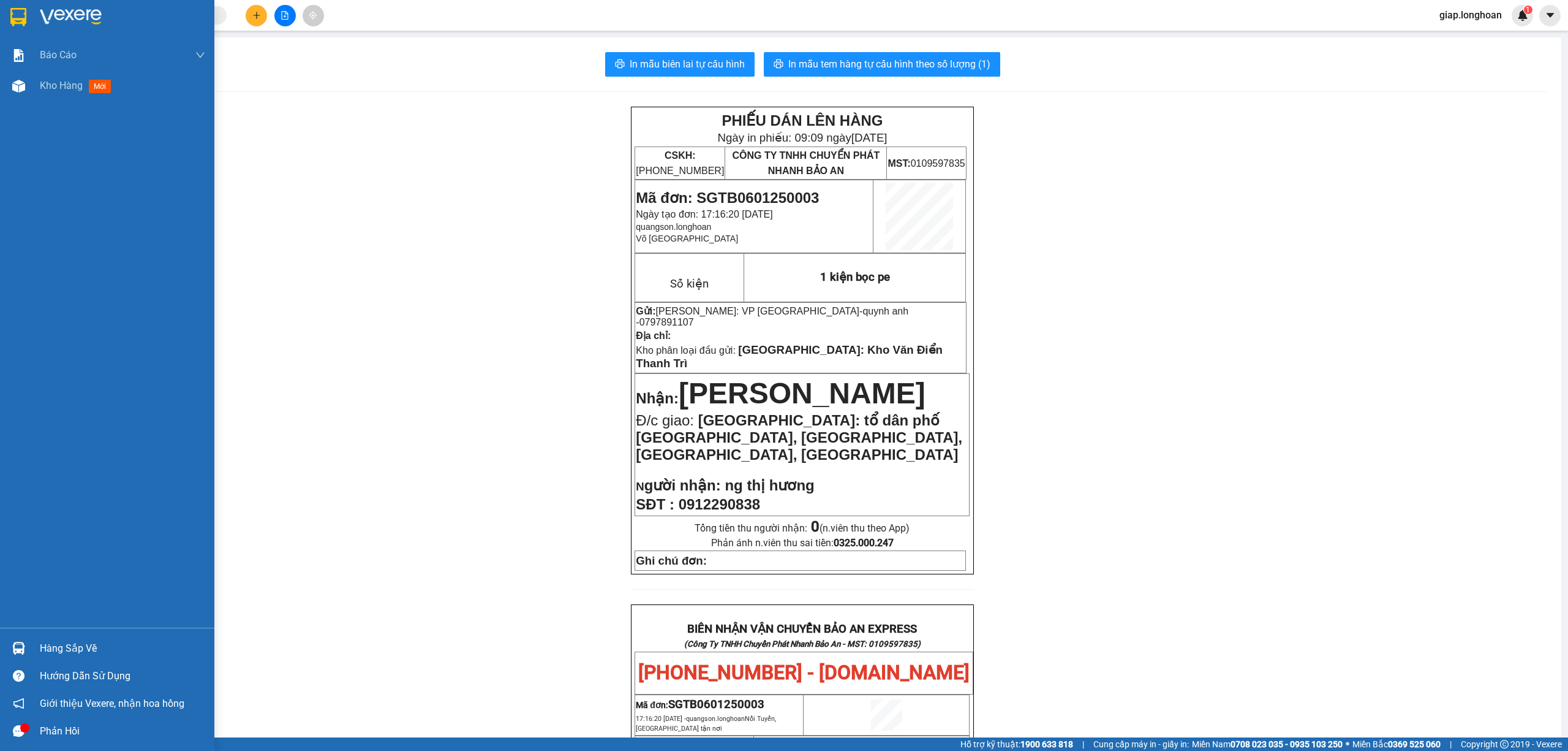
click at [65, 19] on img at bounding box center [71, 17] width 62 height 18
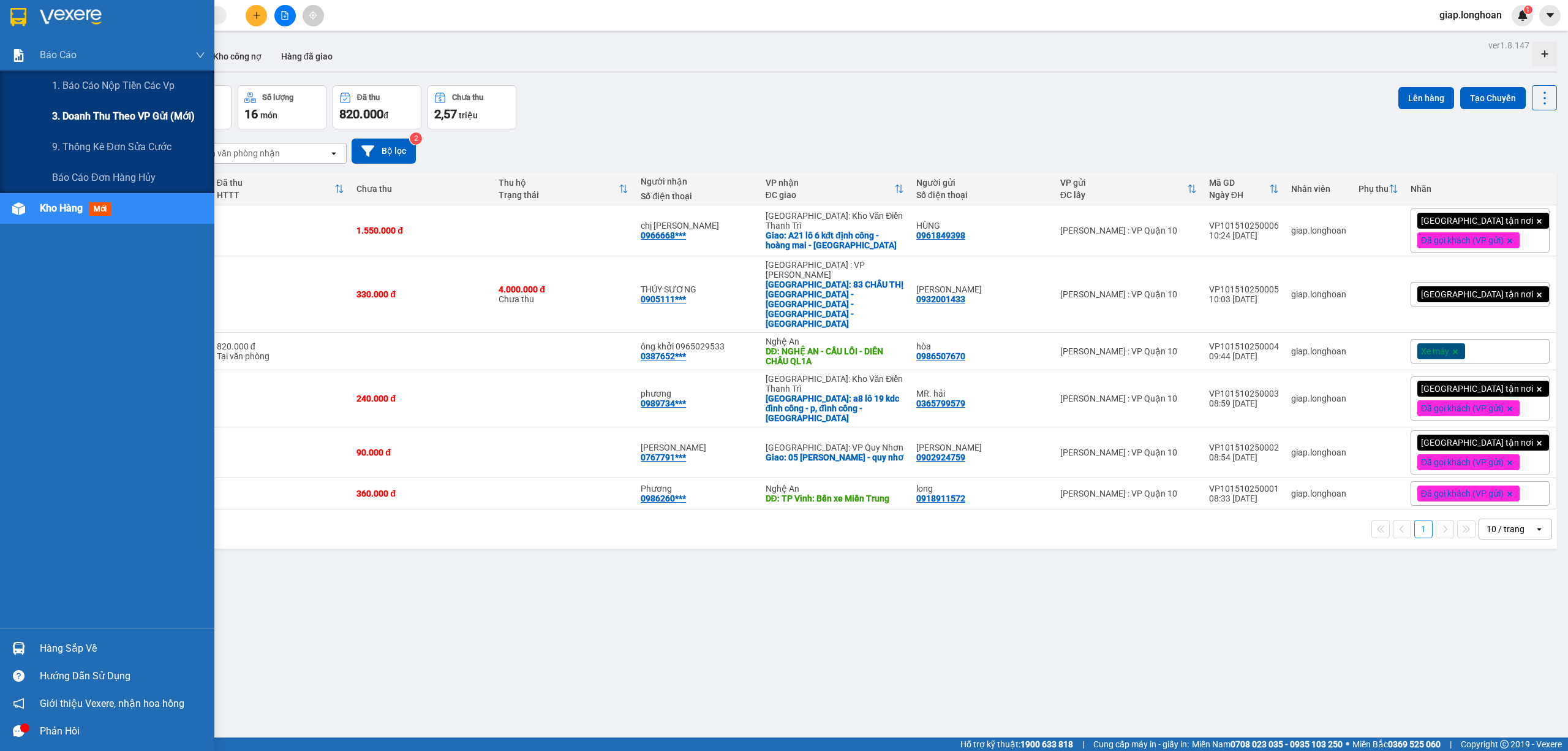
click at [118, 115] on span "3. Doanh Thu theo VP Gửi (mới)" at bounding box center [123, 116] width 143 height 15
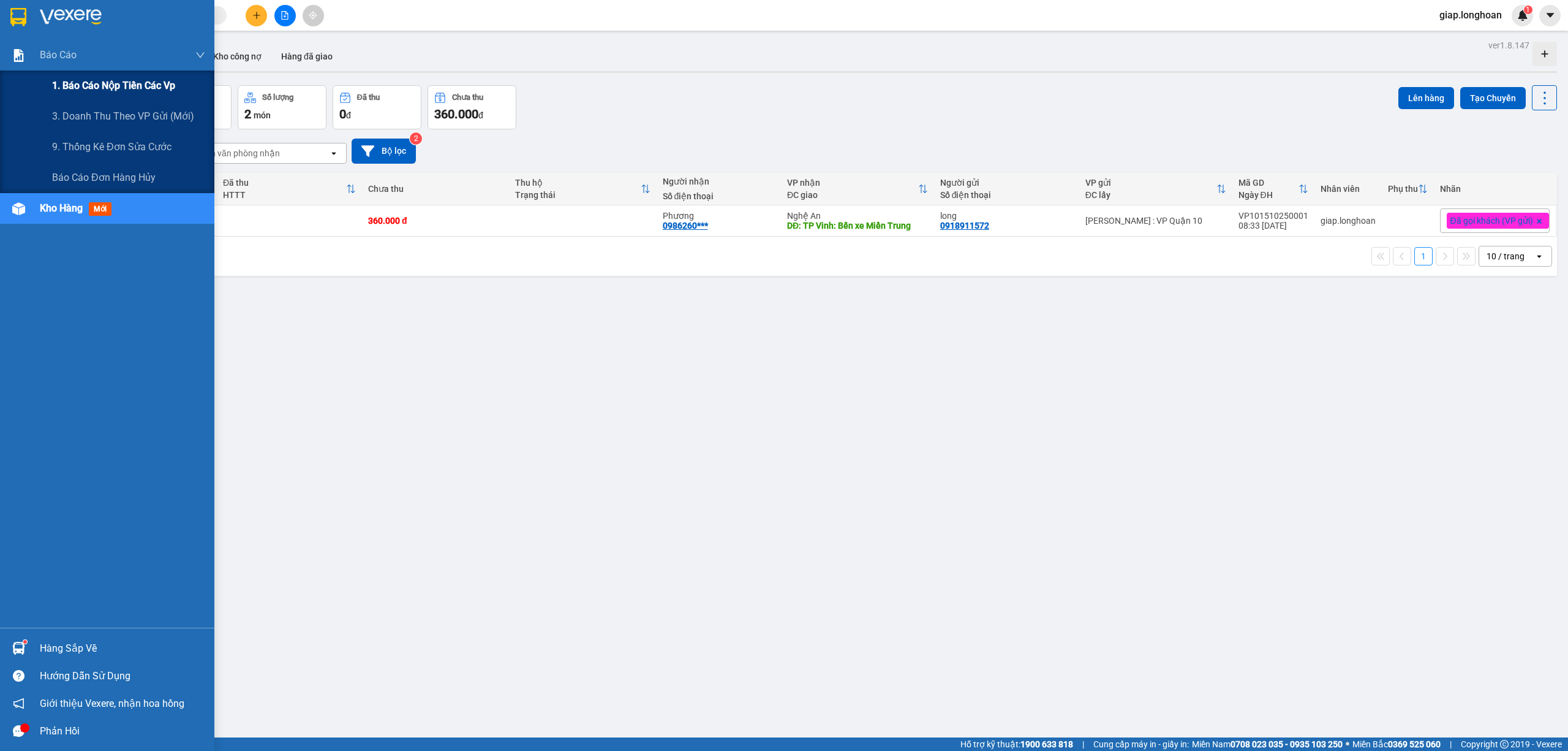
click at [99, 82] on span "1. Báo cáo nộp tiền các vp" at bounding box center [113, 85] width 123 height 15
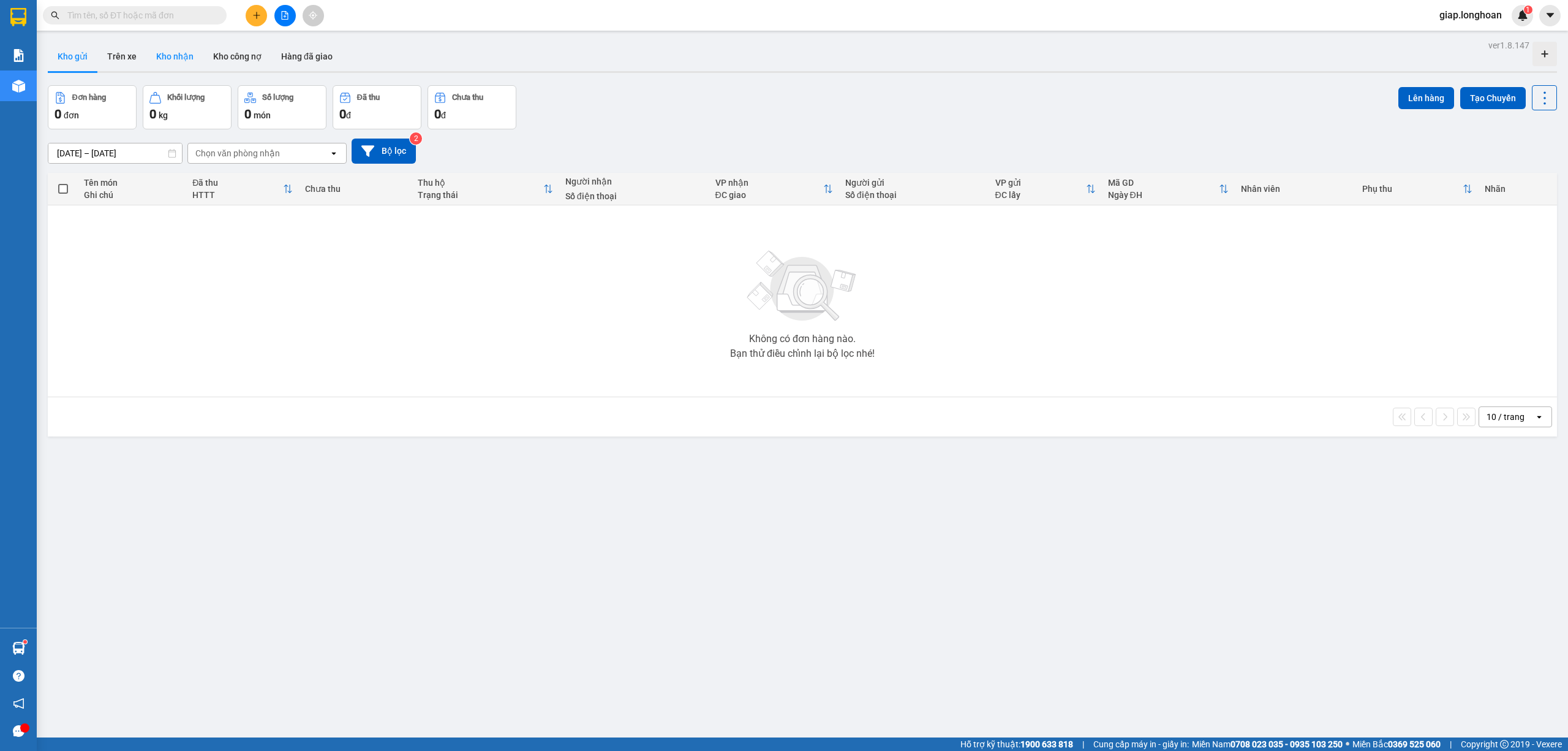
click at [181, 56] on button "Kho nhận" at bounding box center [175, 56] width 57 height 29
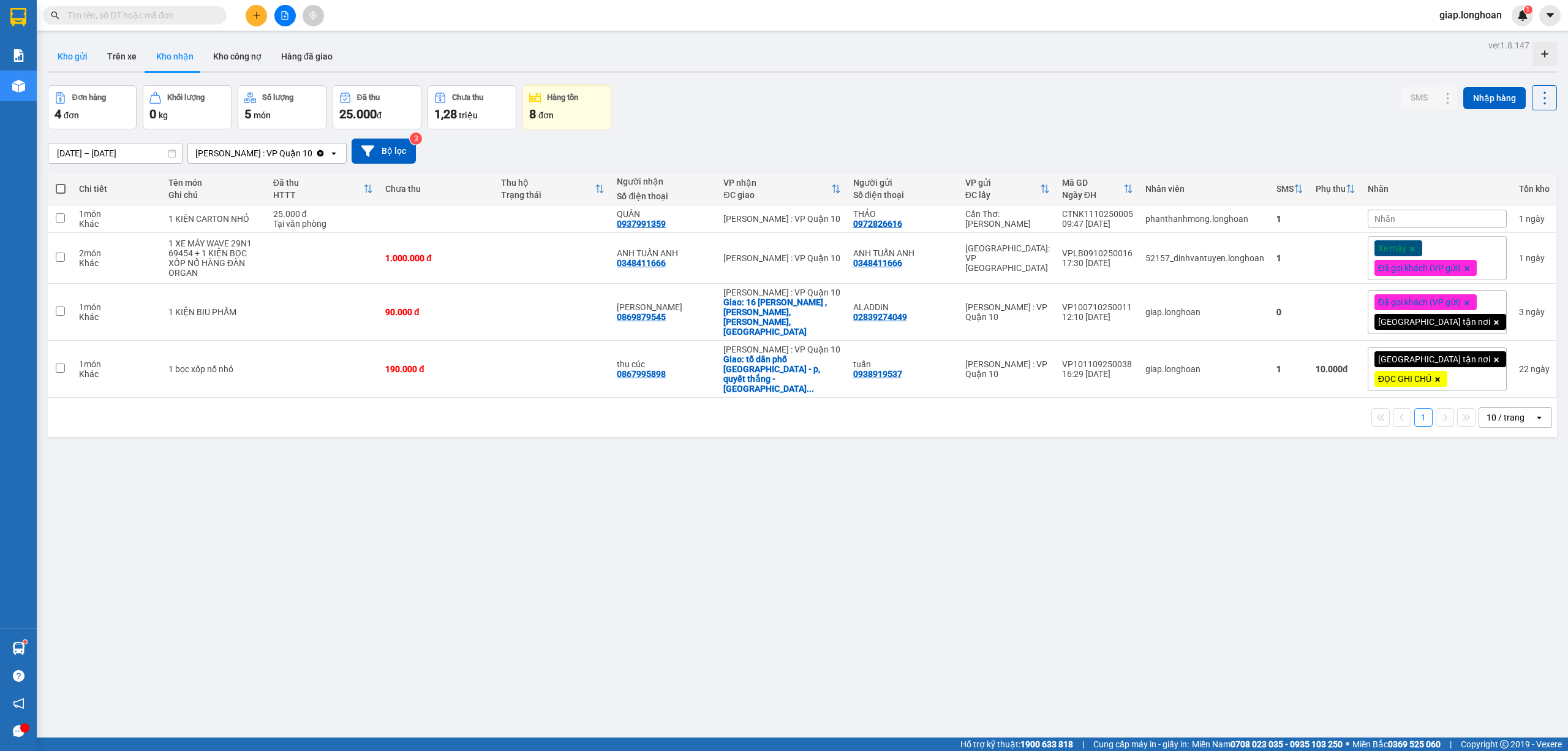
click at [76, 54] on button "Kho gửi" at bounding box center [72, 56] width 49 height 29
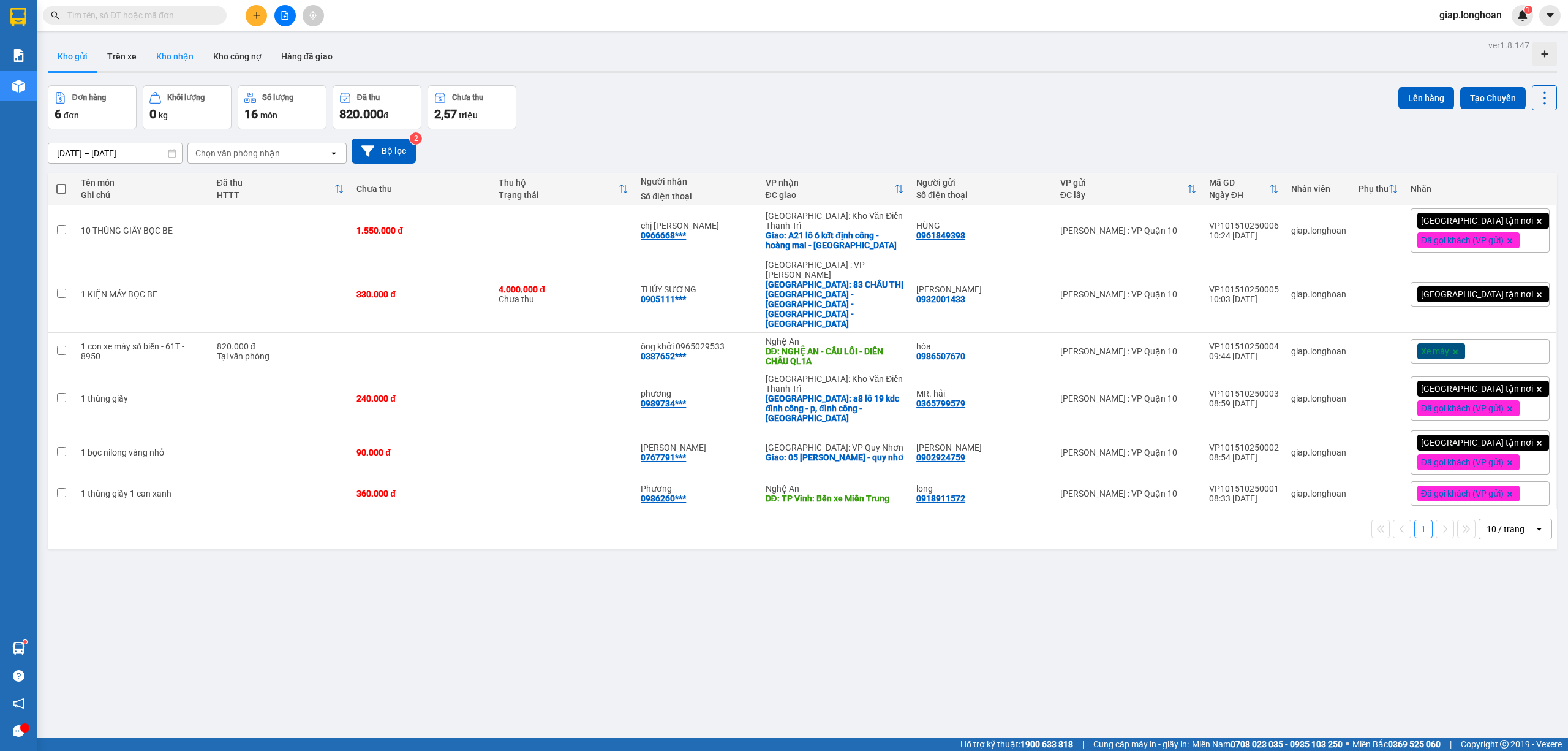
click at [184, 49] on button "Kho nhận" at bounding box center [175, 56] width 57 height 29
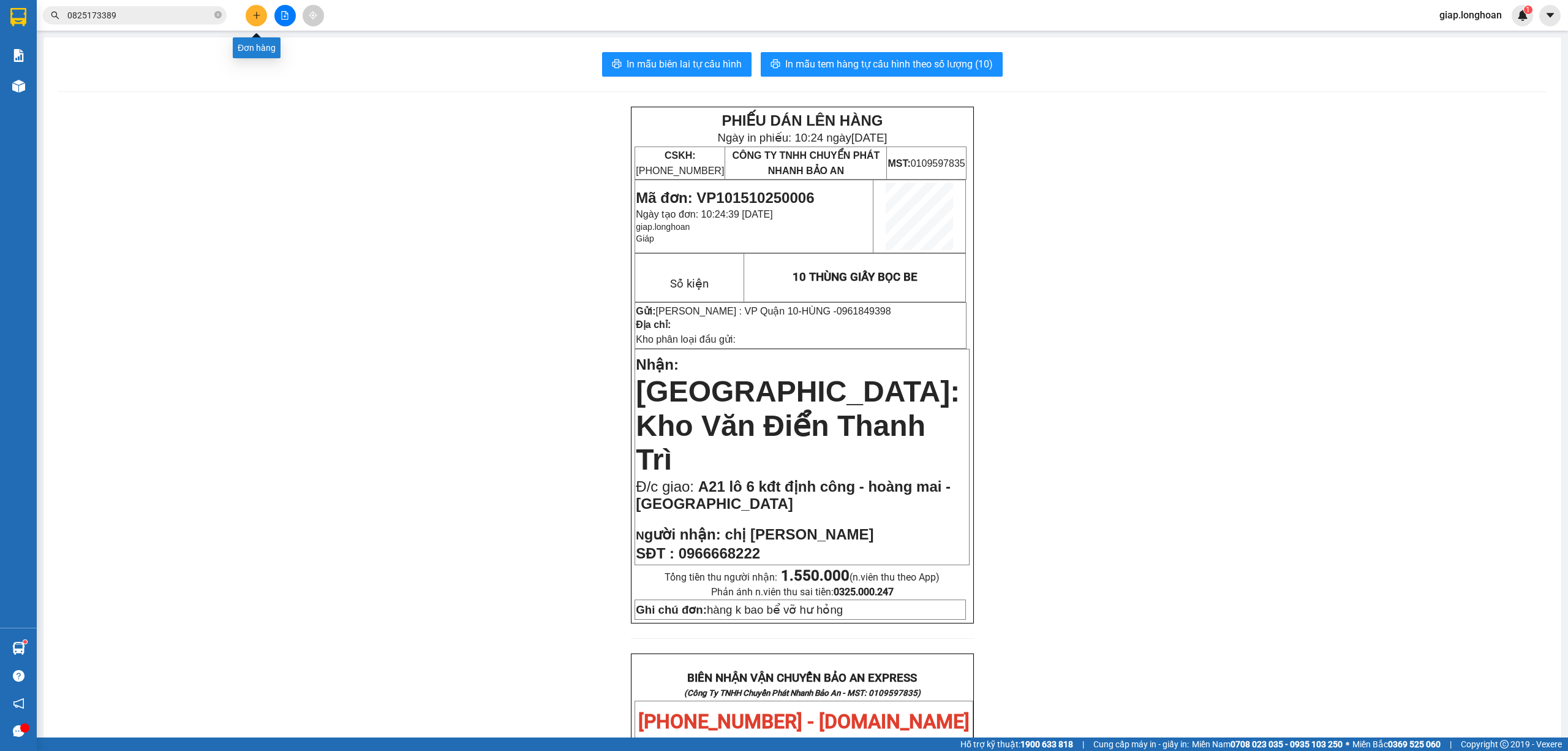
click at [251, 13] on button at bounding box center [256, 16] width 21 height 21
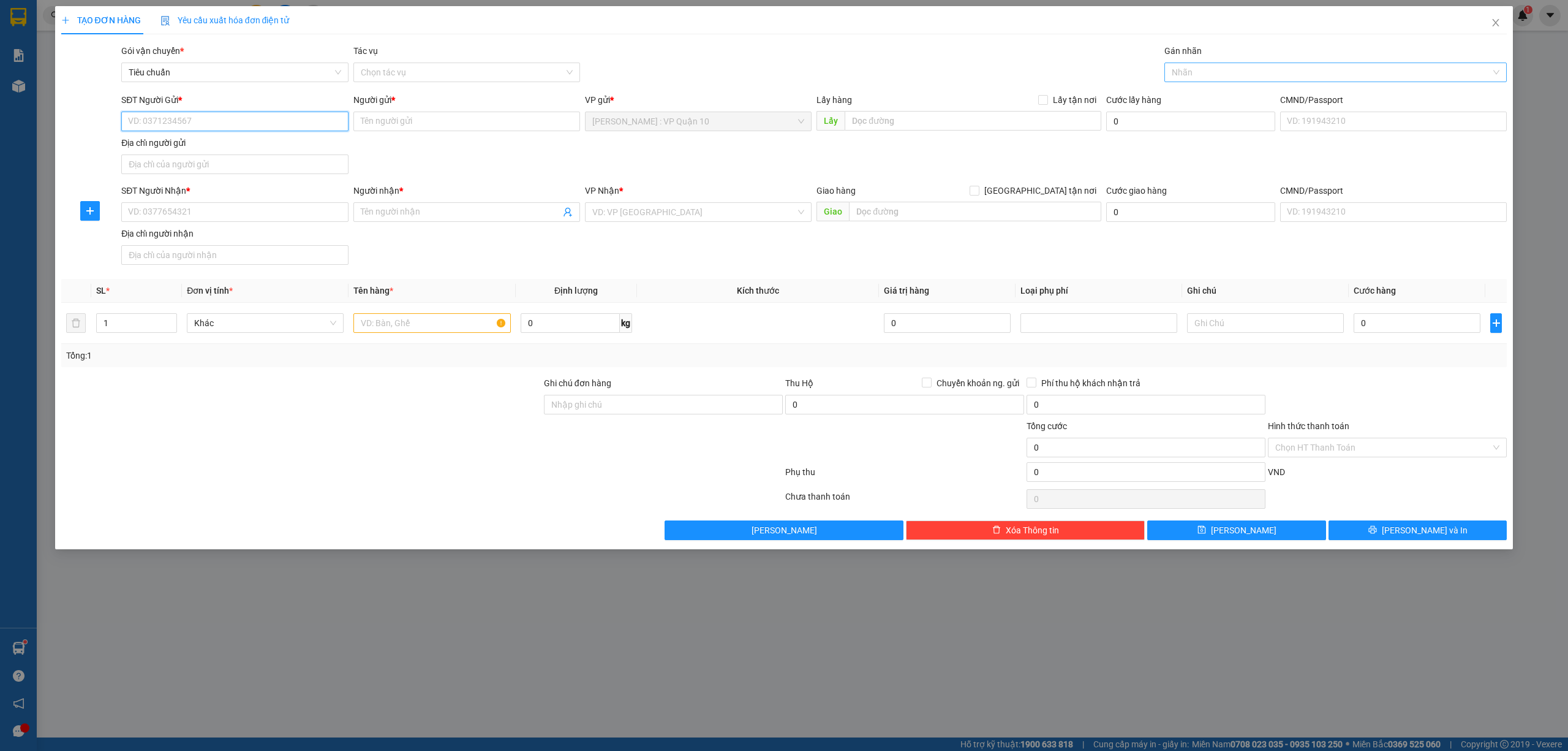
click at [1237, 74] on div at bounding box center [1330, 73] width 325 height 15
type input "XE"
click at [1219, 92] on div "Xe máy" at bounding box center [1336, 98] width 328 height 14
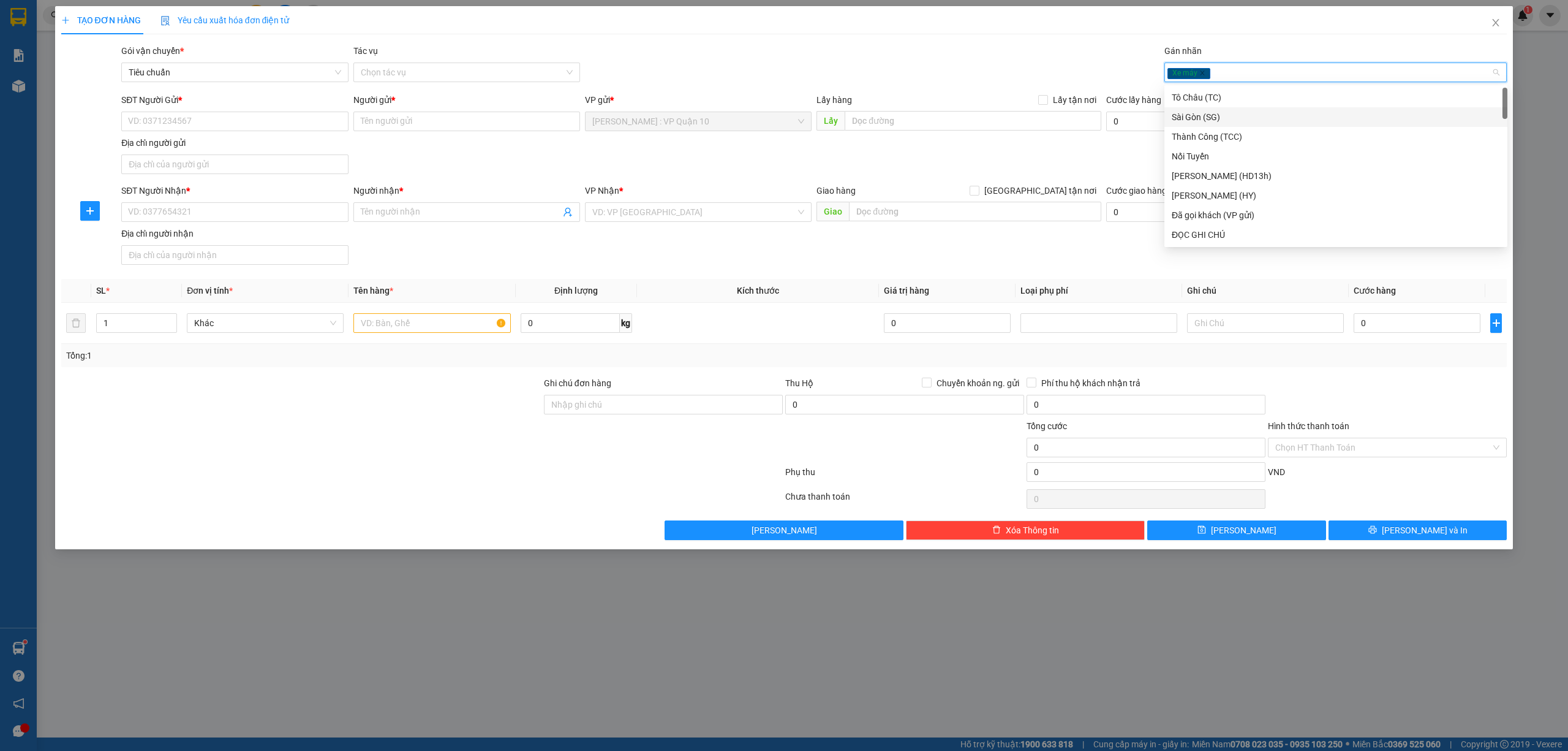
click at [381, 432] on div at bounding box center [301, 441] width 483 height 43
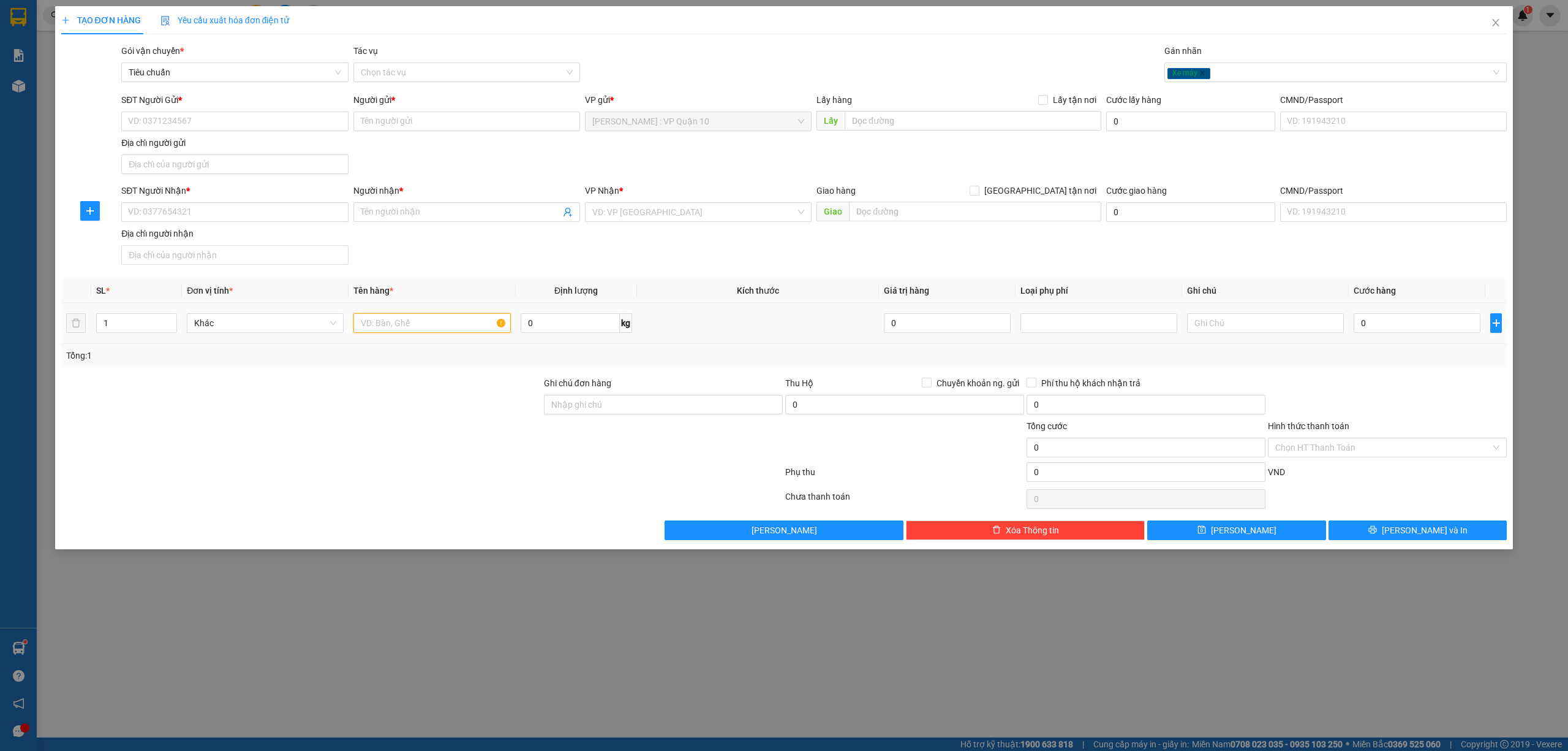
click at [395, 320] on input "text" at bounding box center [432, 322] width 157 height 19
type input "1 CON CON XE SOOSBIEENR 50V - 4454"
click at [580, 400] on input "Ghi chú đơn hàng" at bounding box center [664, 404] width 239 height 19
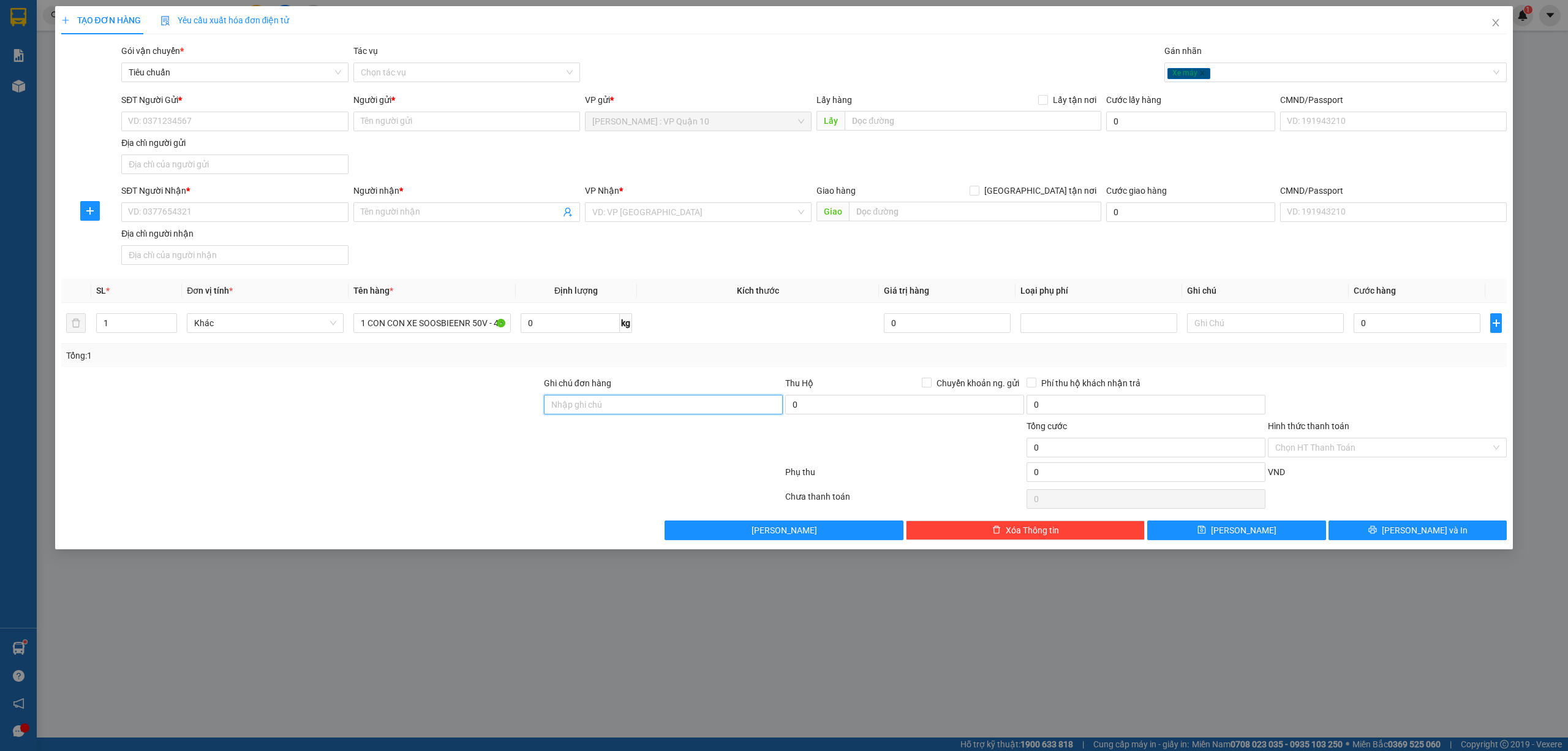
type input "CÓ CHÌA KHÓA VÀ CAVET ĐI KÈM"
click at [195, 215] on input "SĐT Người Nhận *" at bounding box center [235, 212] width 226 height 19
click at [658, 211] on input "search" at bounding box center [694, 212] width 203 height 18
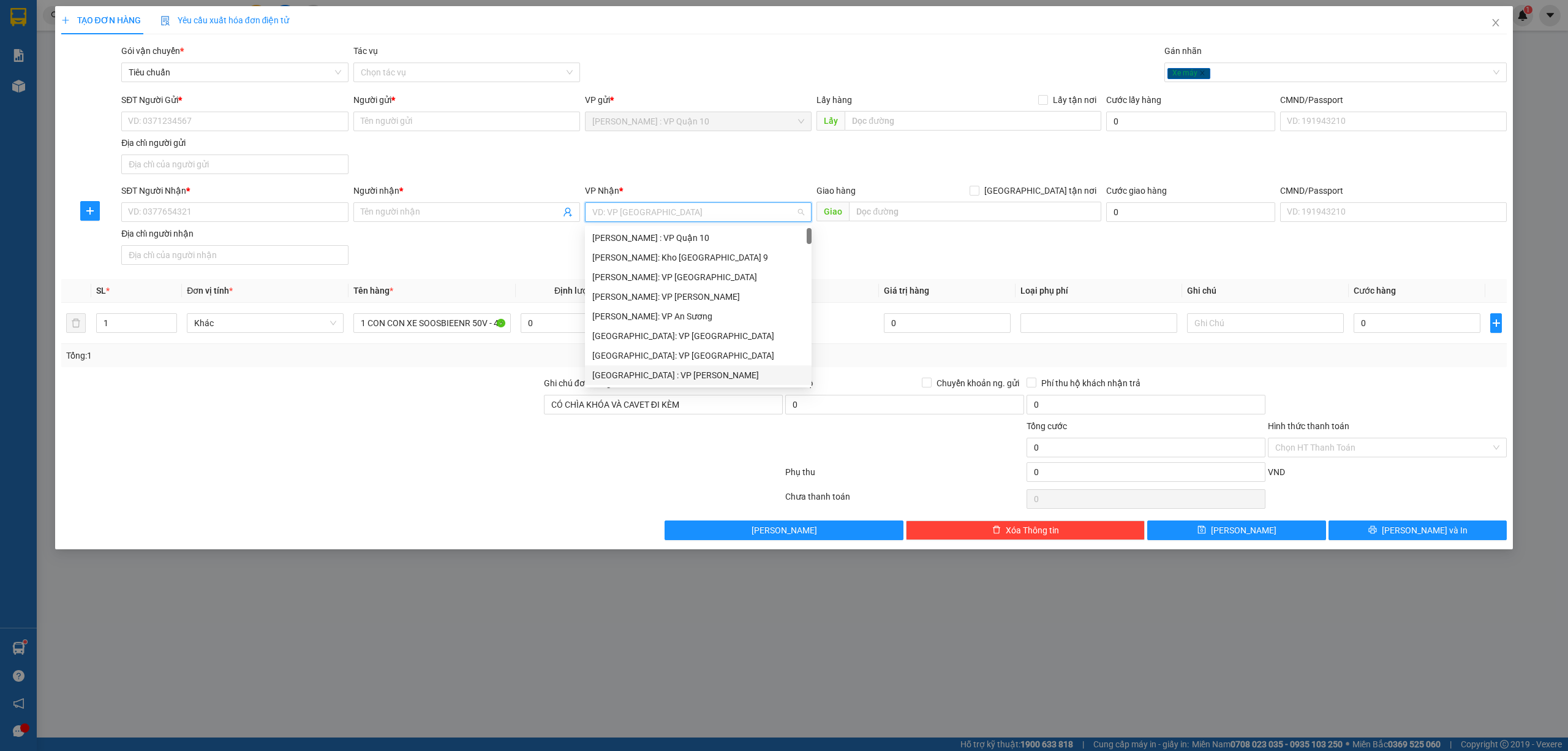
click at [649, 374] on div "[GEOGRAPHIC_DATA] : VP [PERSON_NAME]" at bounding box center [698, 376] width 212 height 14
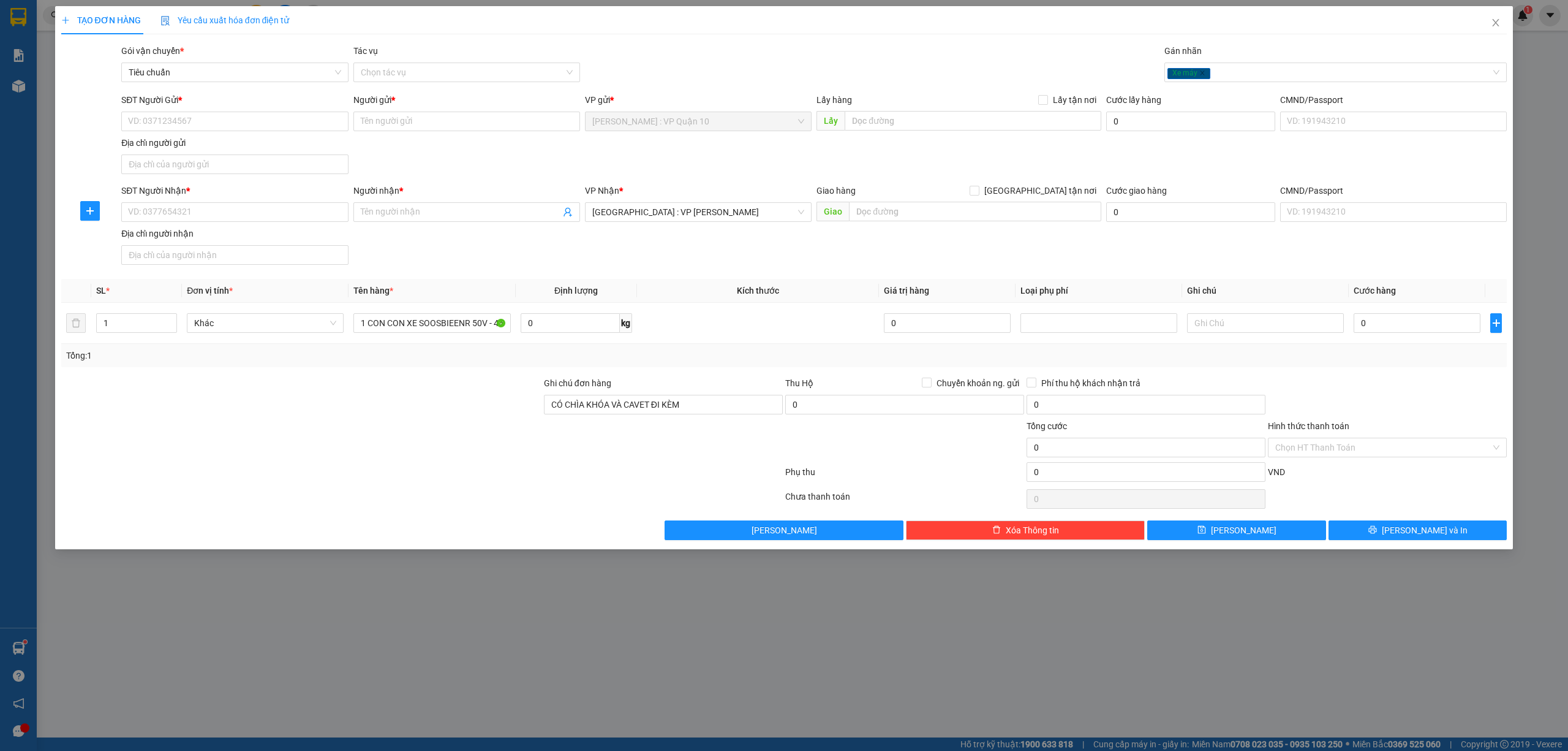
click at [398, 474] on div at bounding box center [422, 474] width 724 height 24
click at [624, 631] on div "TẠO ĐƠN HÀNG Yêu cầu xuất hóa đơn điện tử Transit Pickup Surcharge Ids Transit …" at bounding box center [784, 376] width 1568 height 751
click at [198, 110] on div "SĐT Người Gửi *" at bounding box center [235, 102] width 226 height 18
click at [199, 119] on input "SĐT Người Gửi *" at bounding box center [235, 121] width 226 height 19
type input "0905964569"
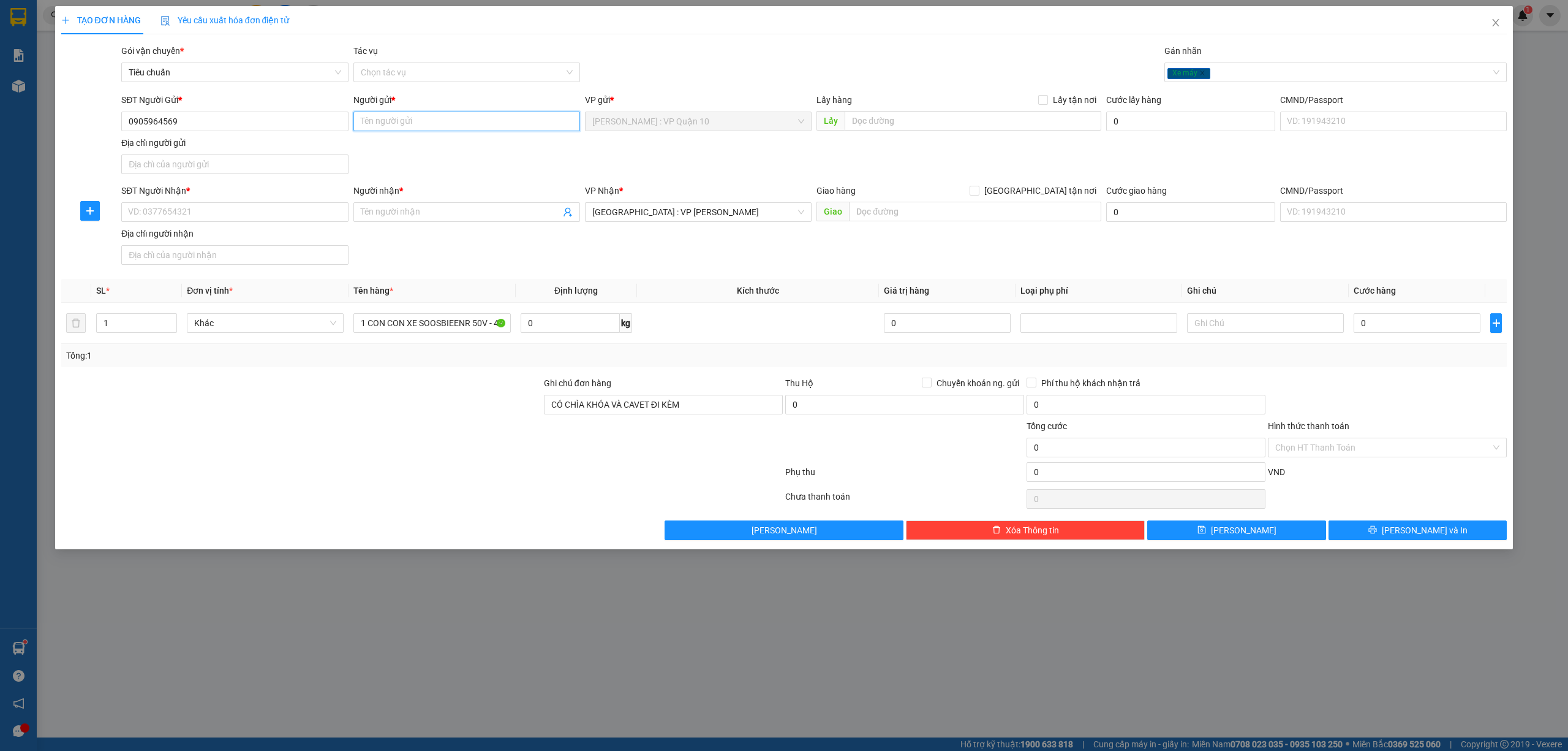
click at [419, 124] on input "Người gửi *" at bounding box center [467, 121] width 226 height 19
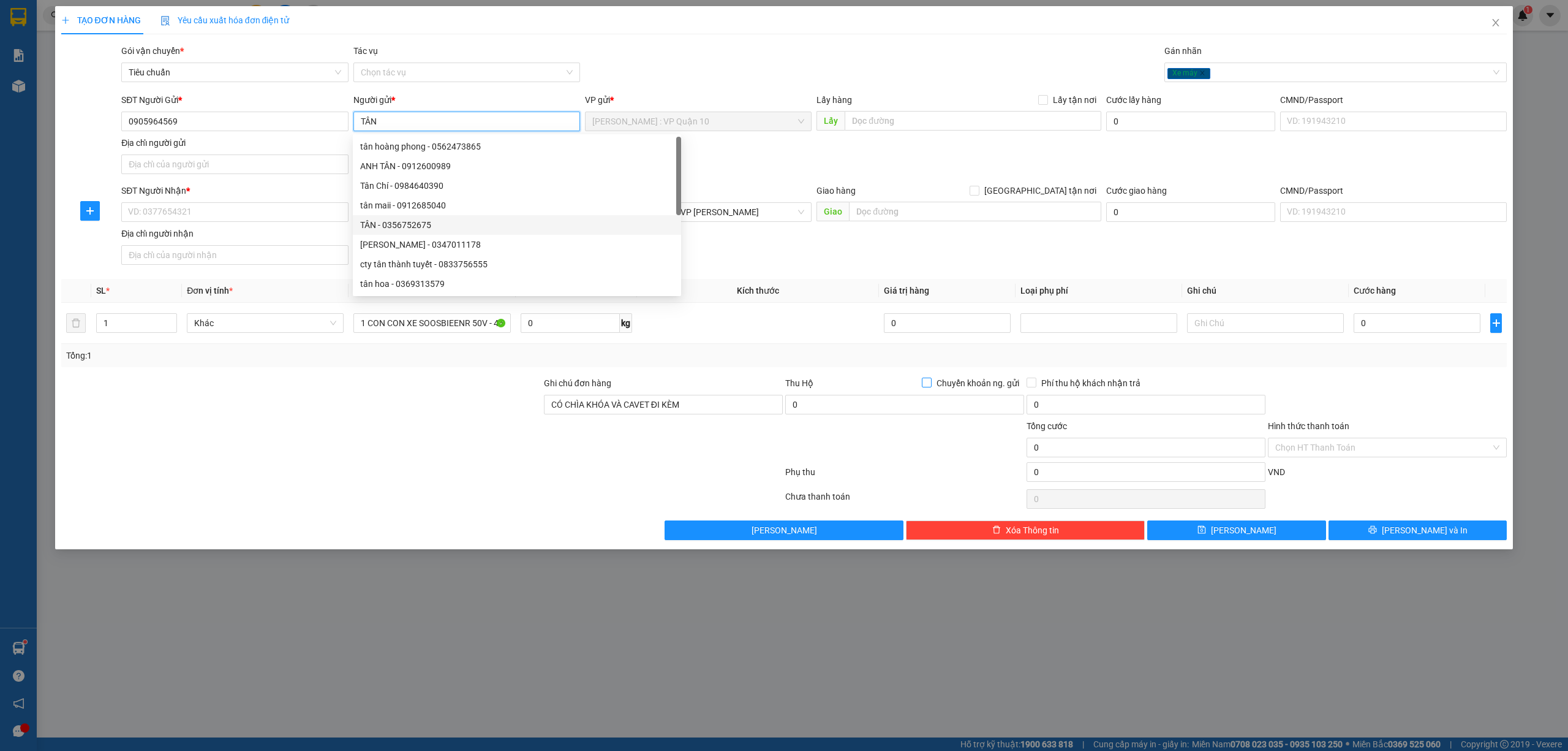
type input "TÂN"
click at [929, 381] on input "Chuyển khoản ng. gửi" at bounding box center [926, 382] width 9 height 9
checkbox input "true"
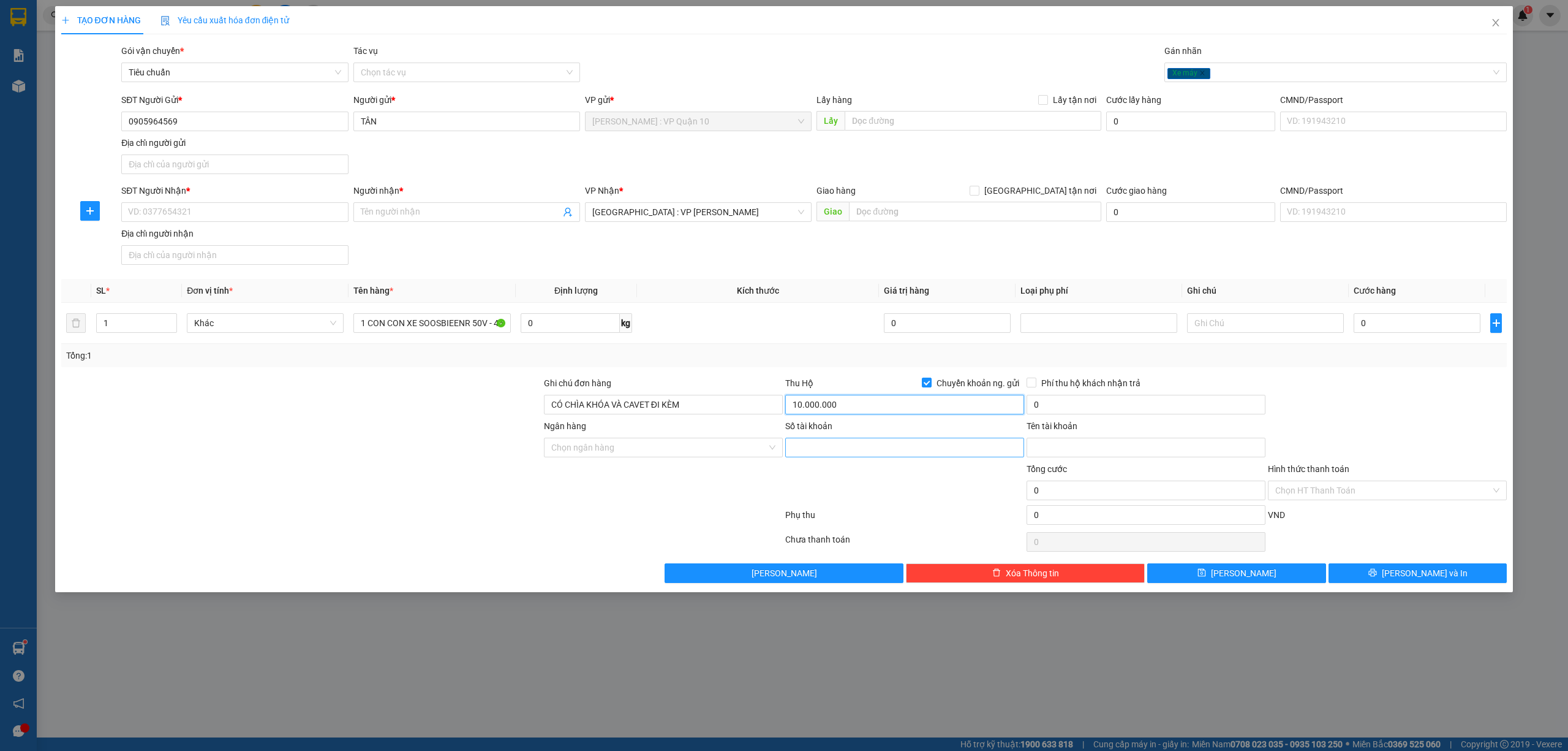
type input "10.000.000"
click at [819, 452] on input "Số tài khoản" at bounding box center [905, 447] width 239 height 19
type input "1106936789999"
click at [615, 454] on input "Ngân hàng" at bounding box center [659, 447] width 216 height 18
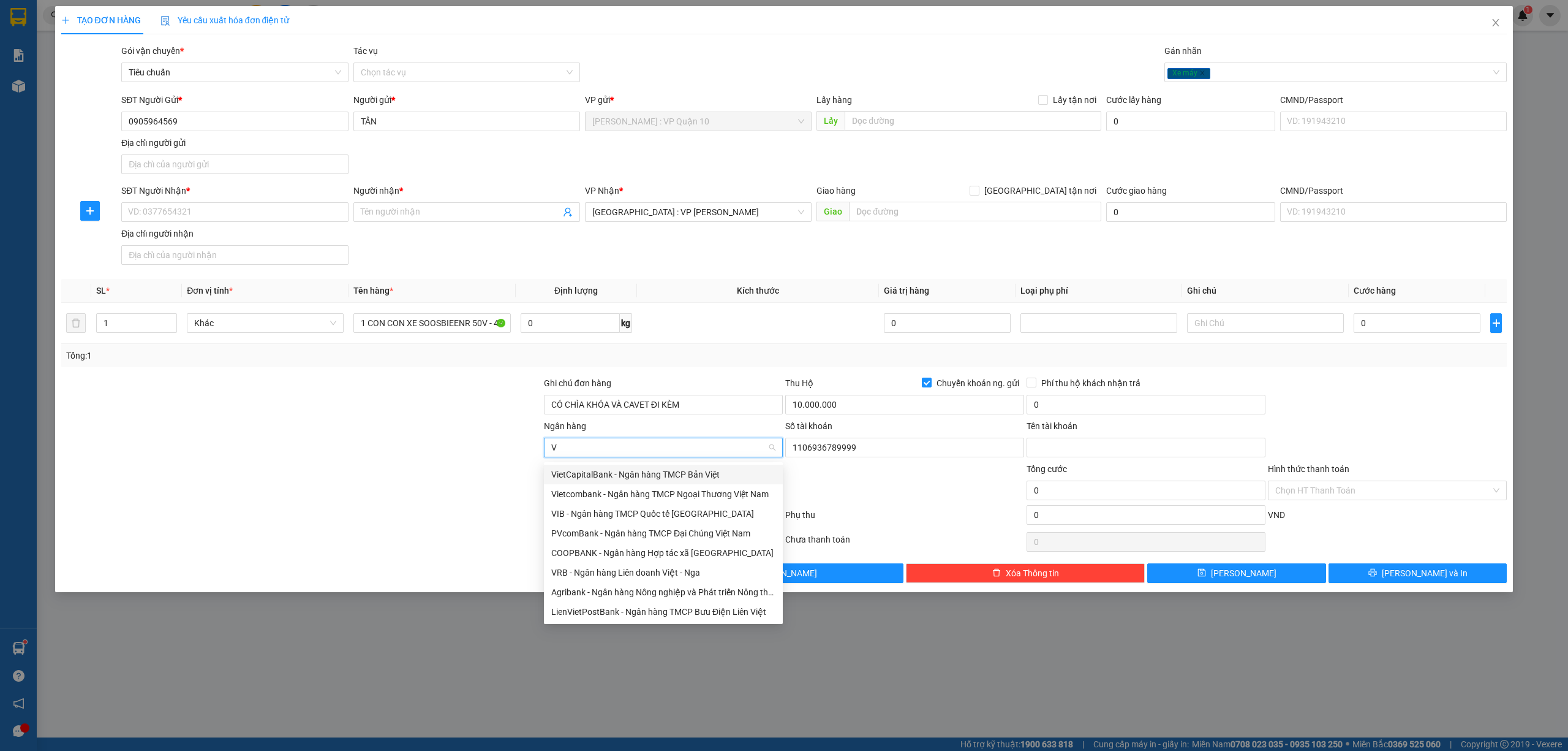
type input "VP"
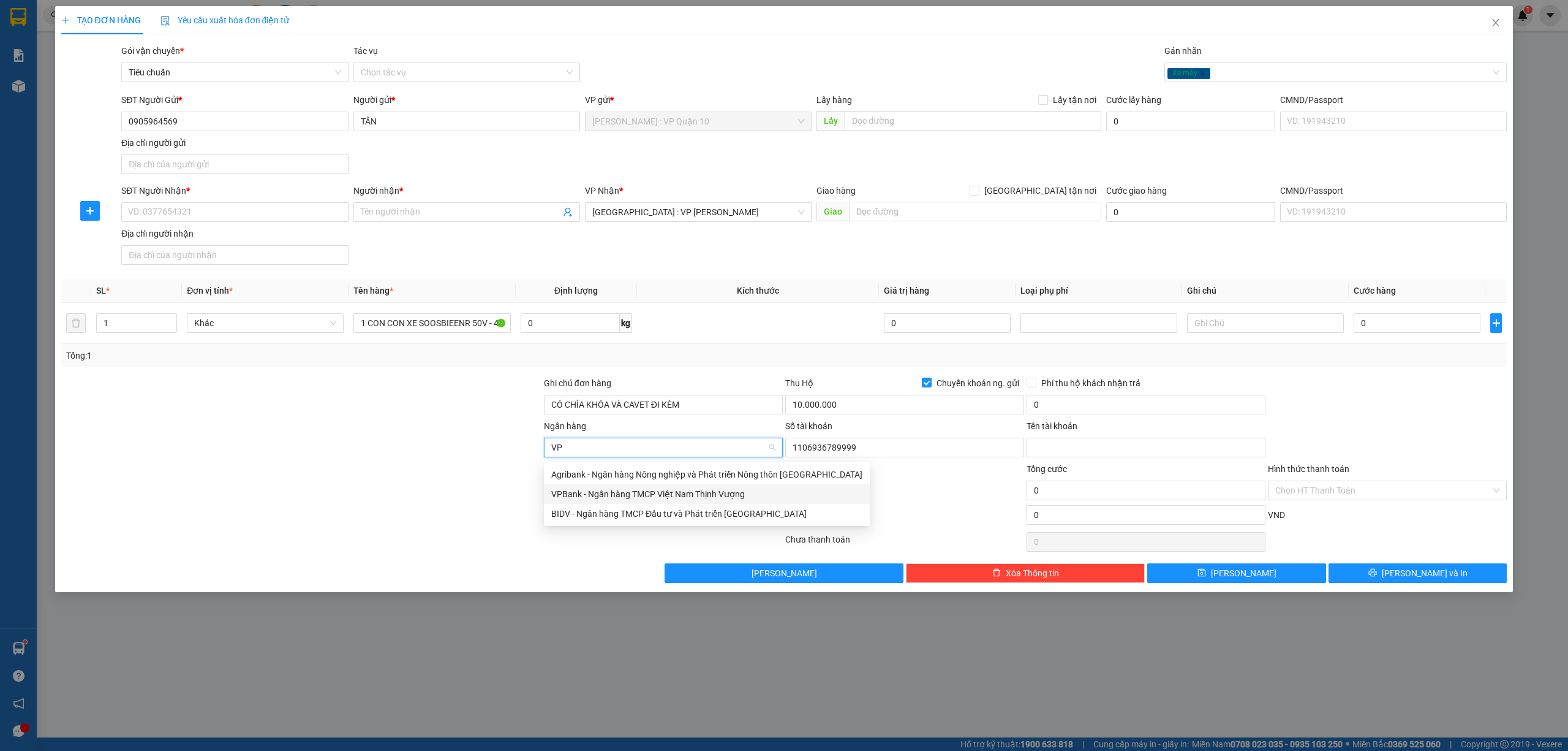
click at [600, 491] on div "VPBank - Ngân hàng TMCP Việt Nam Thịnh Vượng" at bounding box center [707, 494] width 311 height 14
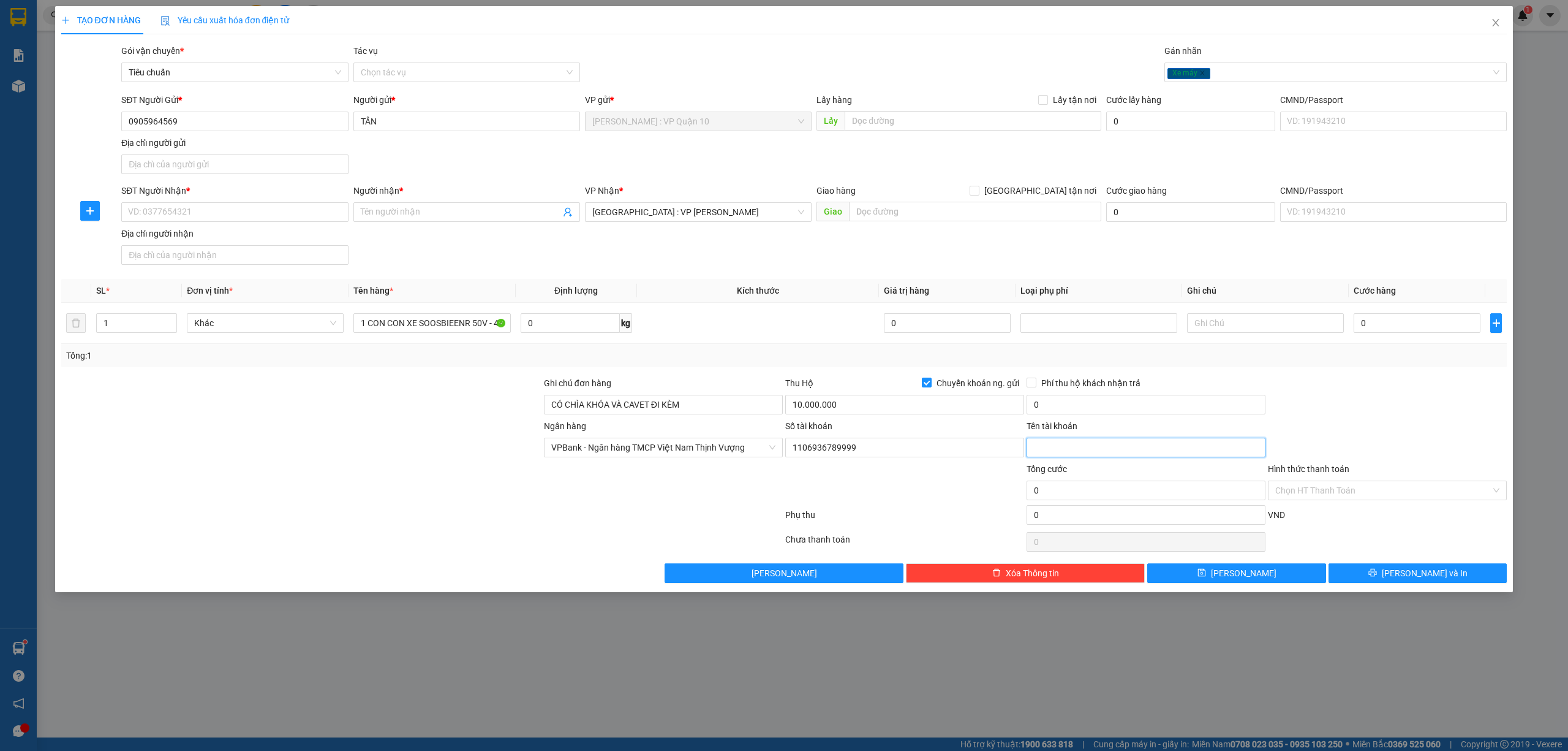
click at [1085, 447] on input "Tên tài khoản" at bounding box center [1146, 447] width 239 height 19
type input "[PERSON_NAME]"
click at [930, 505] on div at bounding box center [905, 483] width 241 height 43
click at [1093, 411] on input "0" at bounding box center [1146, 404] width 239 height 19
type input "30.000"
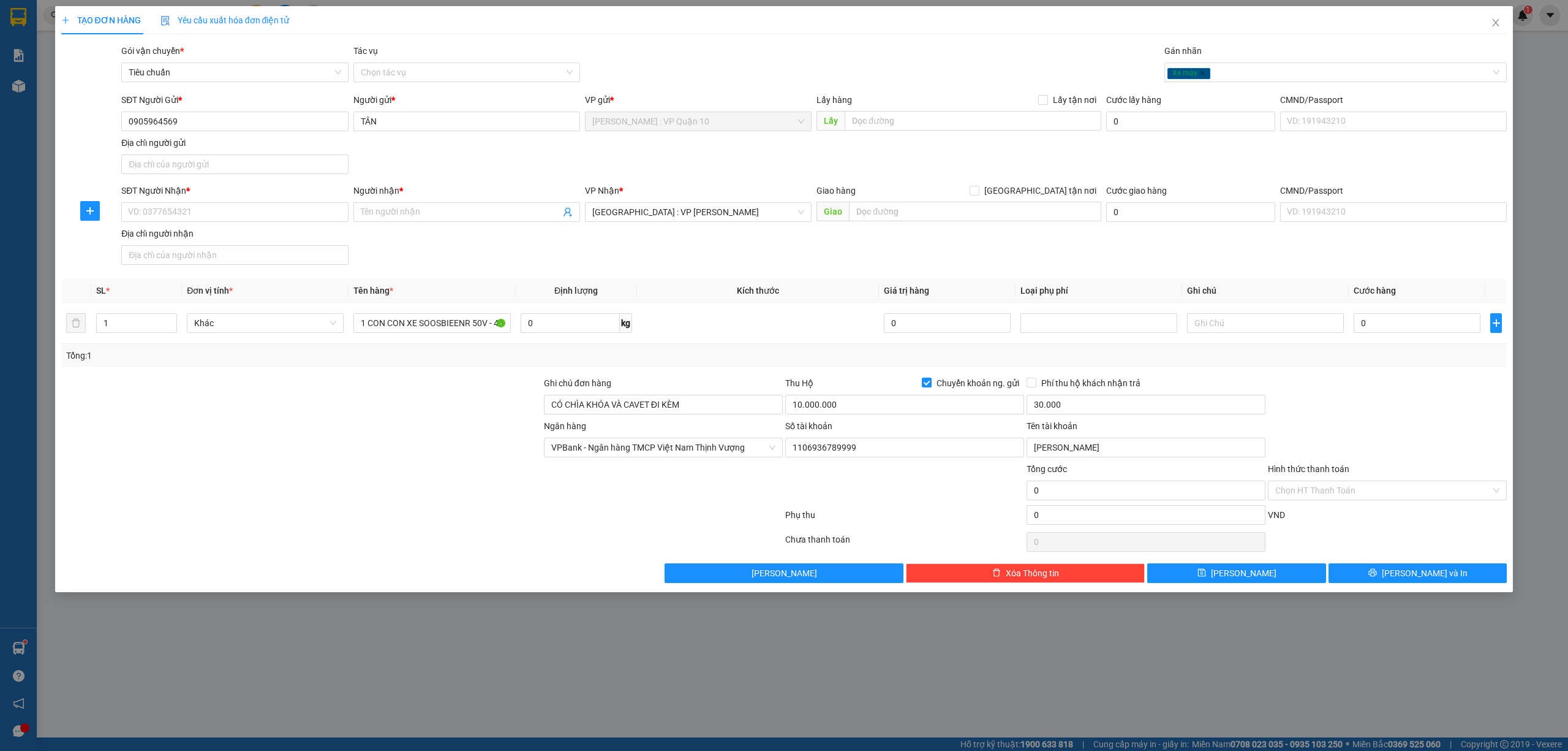
click at [183, 523] on div at bounding box center [422, 517] width 724 height 24
click at [873, 402] on input "10.000.000" at bounding box center [905, 404] width 239 height 19
type input "9.380.000"
click at [1390, 324] on input "0" at bounding box center [1417, 322] width 127 height 19
type input "60"
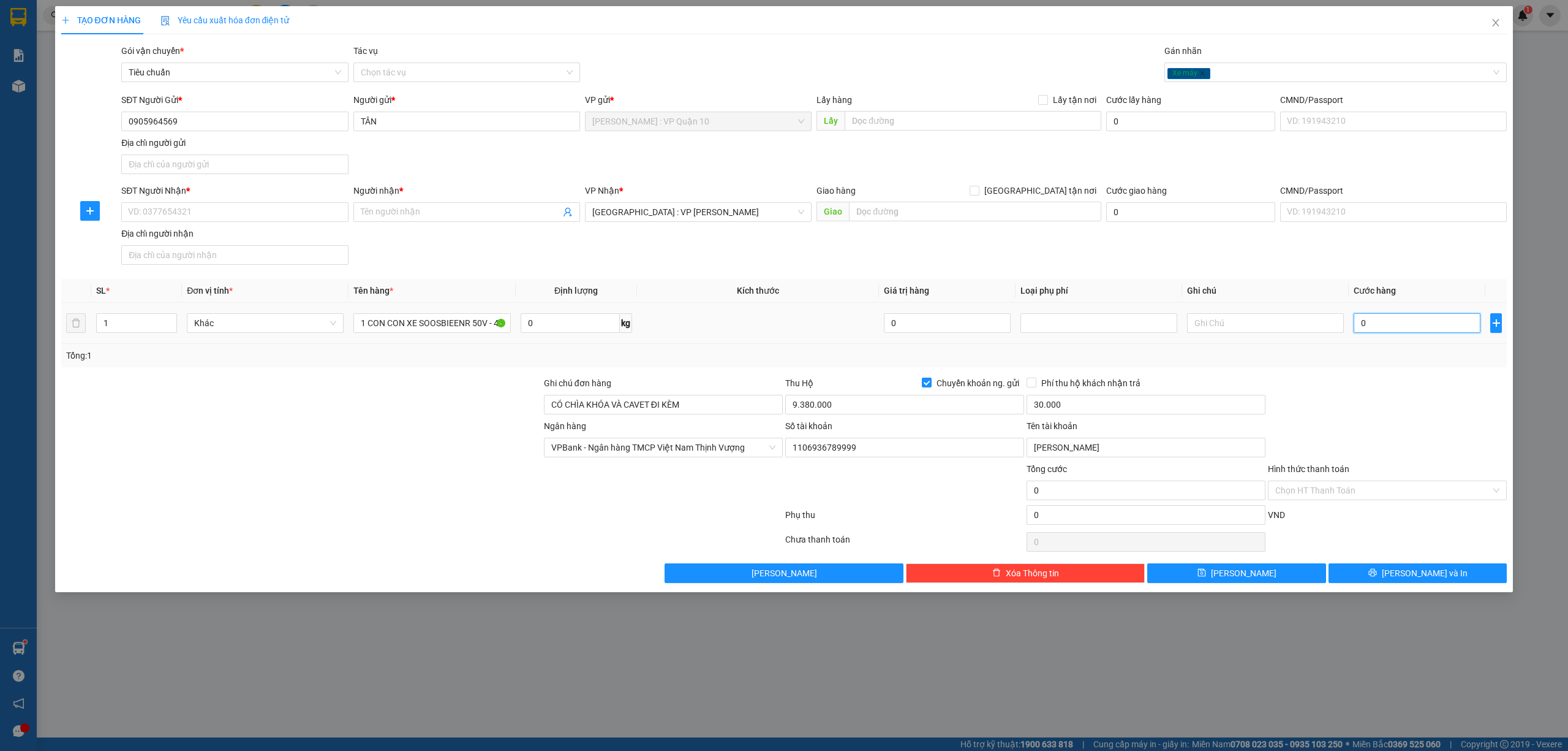
type input "60"
type input "600"
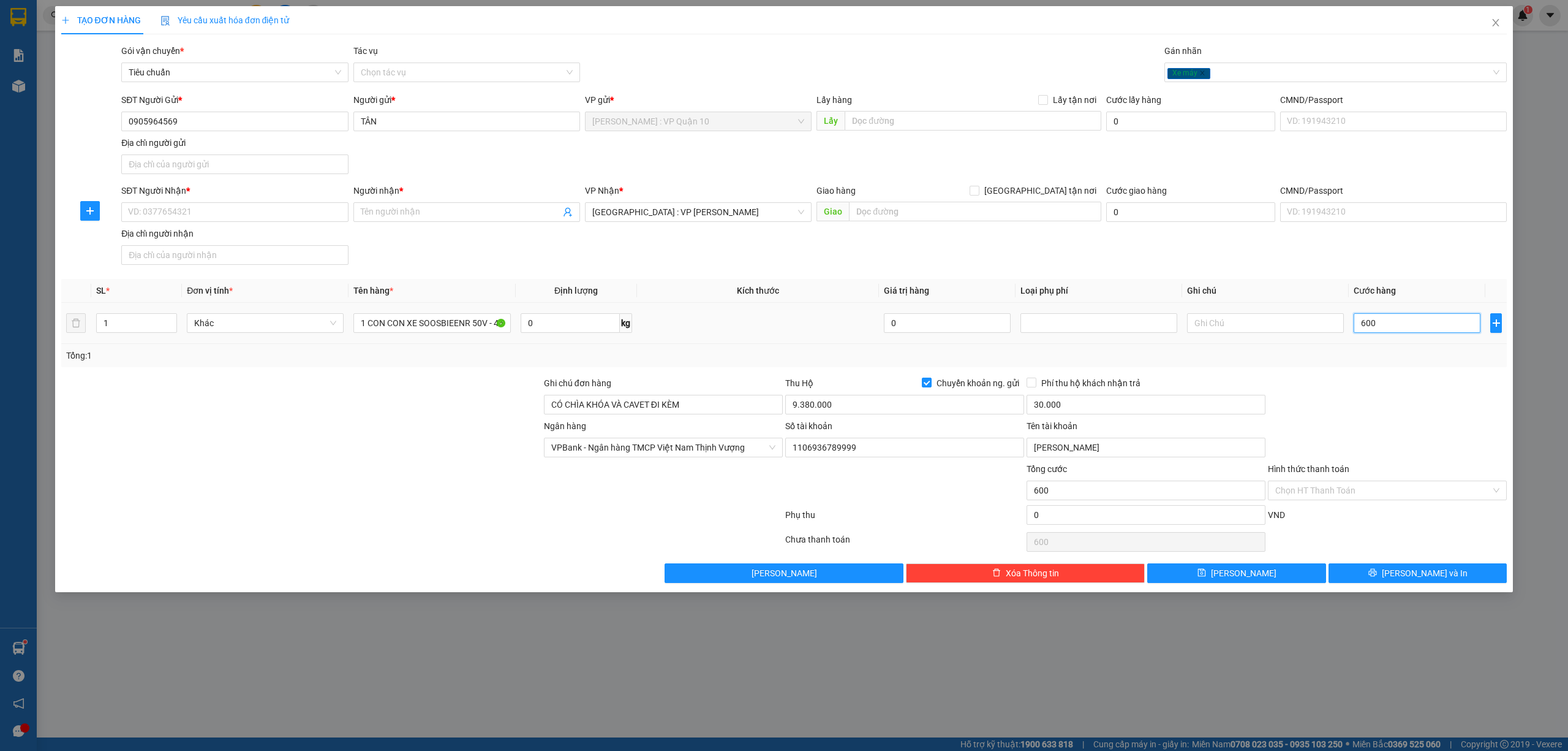
type input "6.000"
type input "60.000"
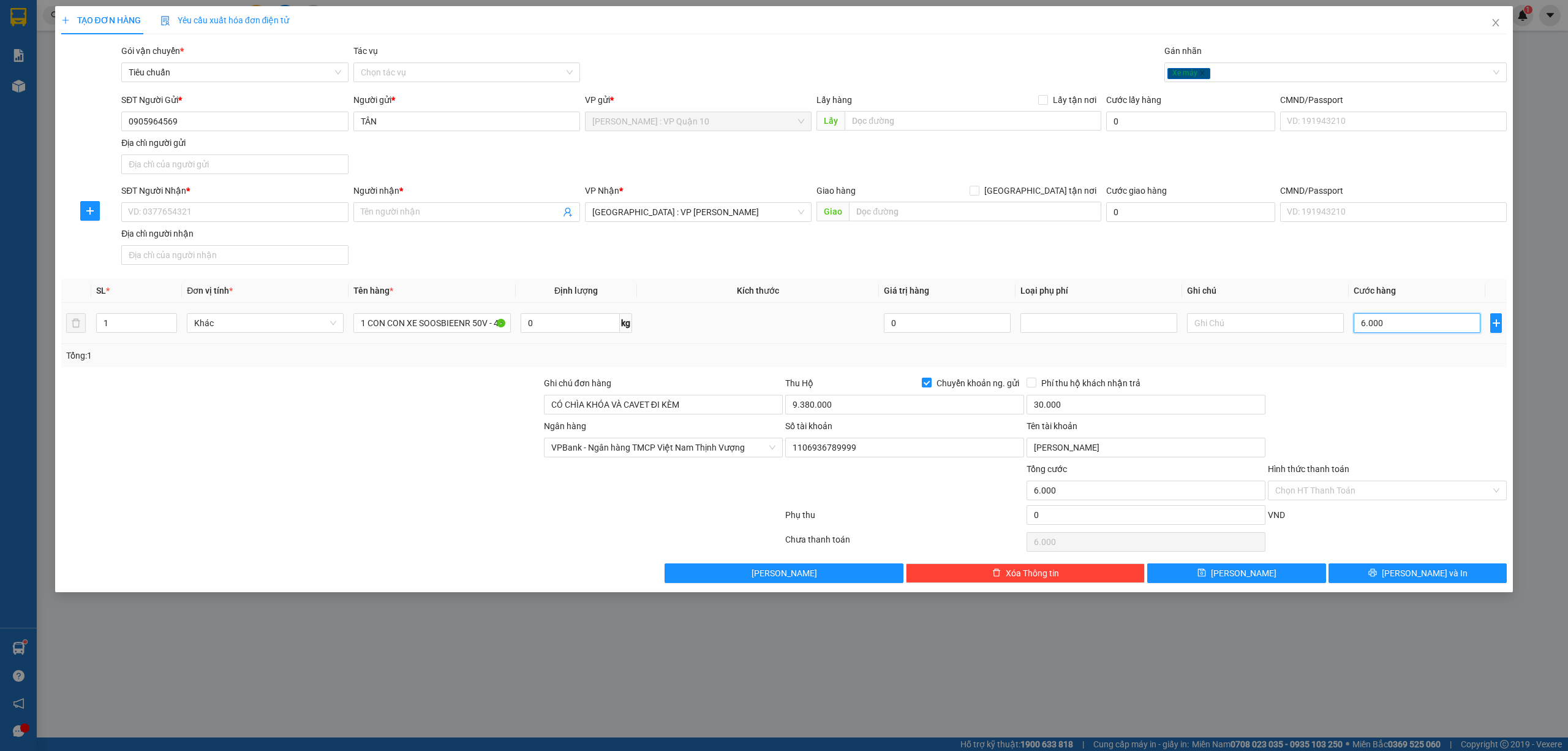
type input "60.000"
type input "6.000"
type input "600"
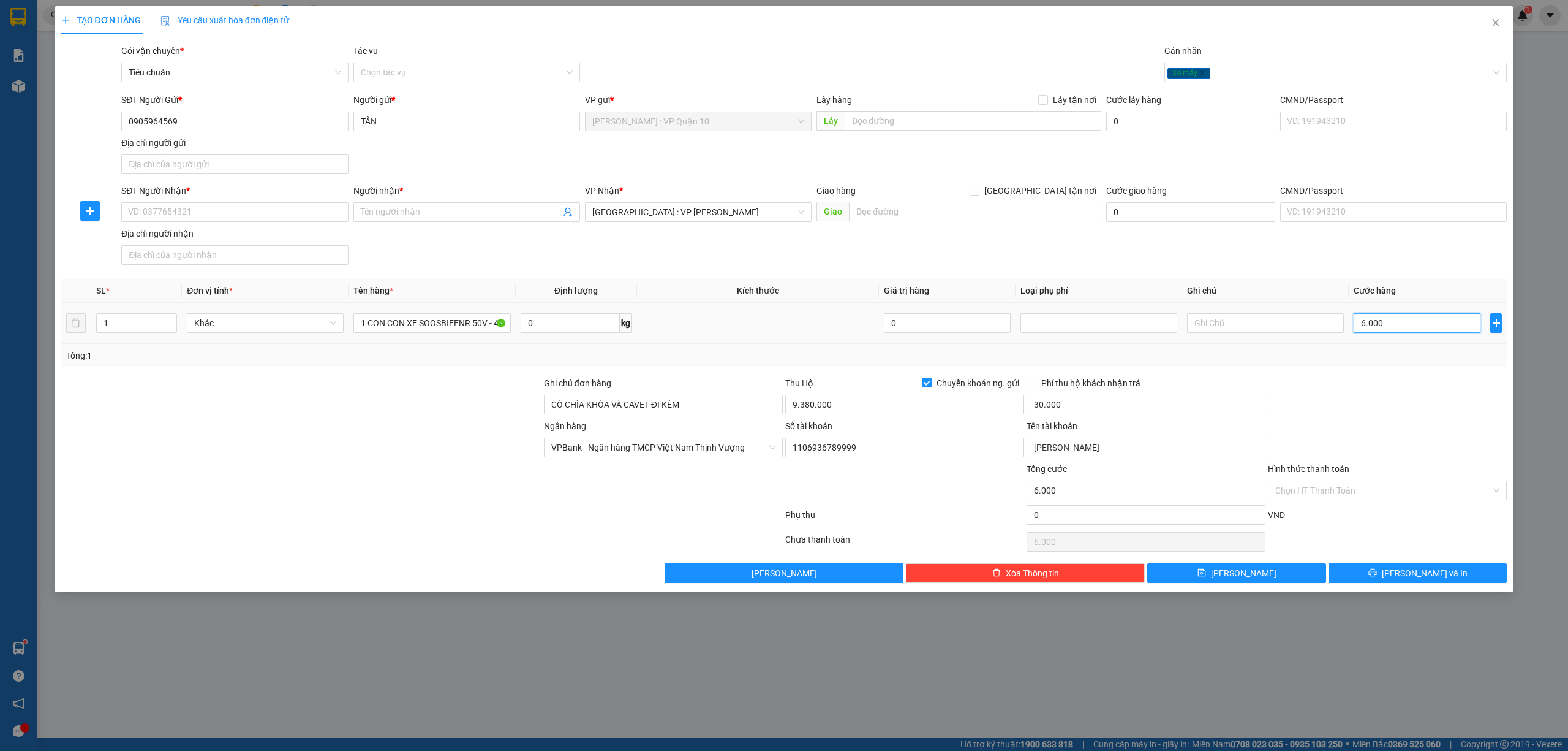
type input "600"
type input "60"
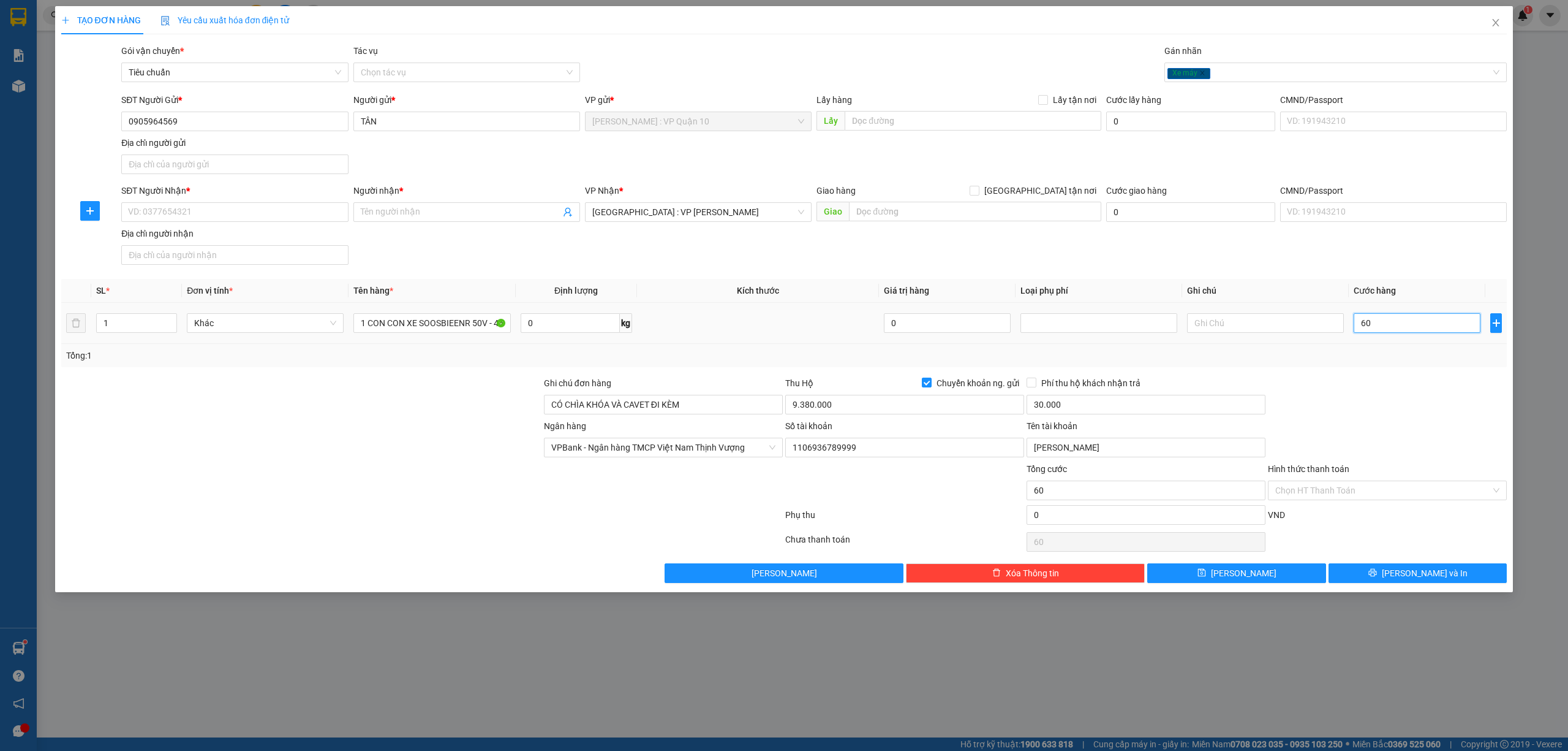
type input "6"
type input "0"
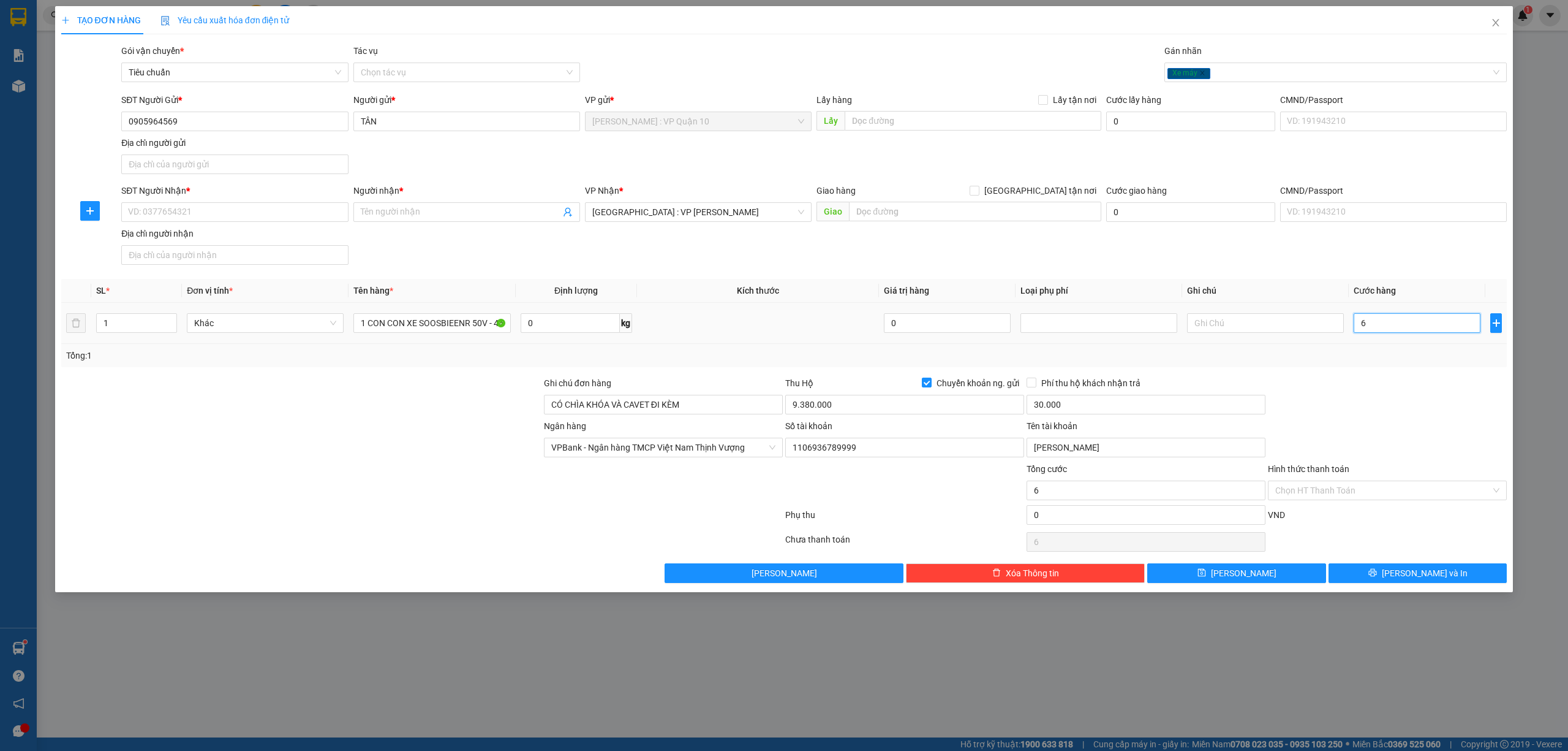
type input "0"
type input "60"
type input "620"
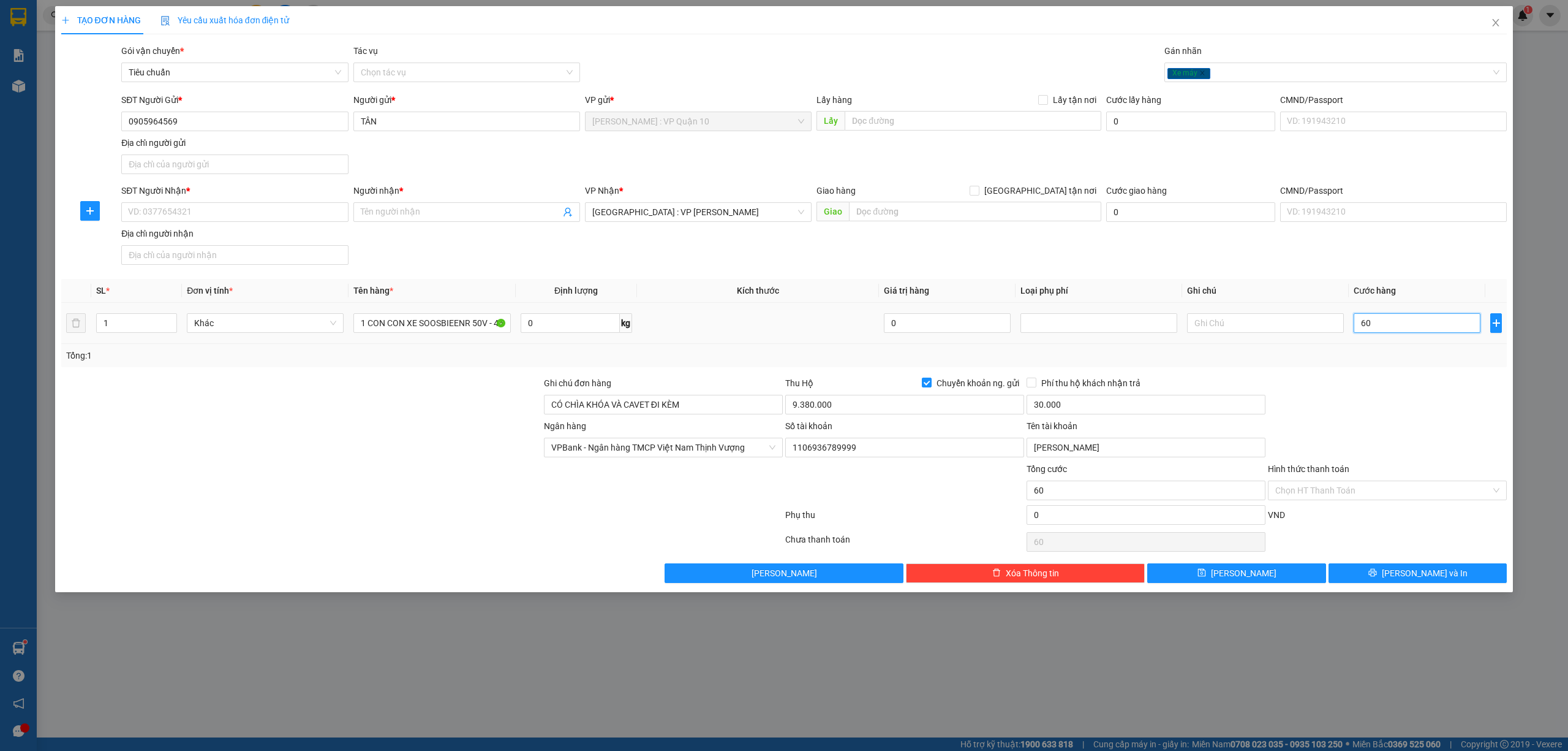
type input "620"
type input "6.200"
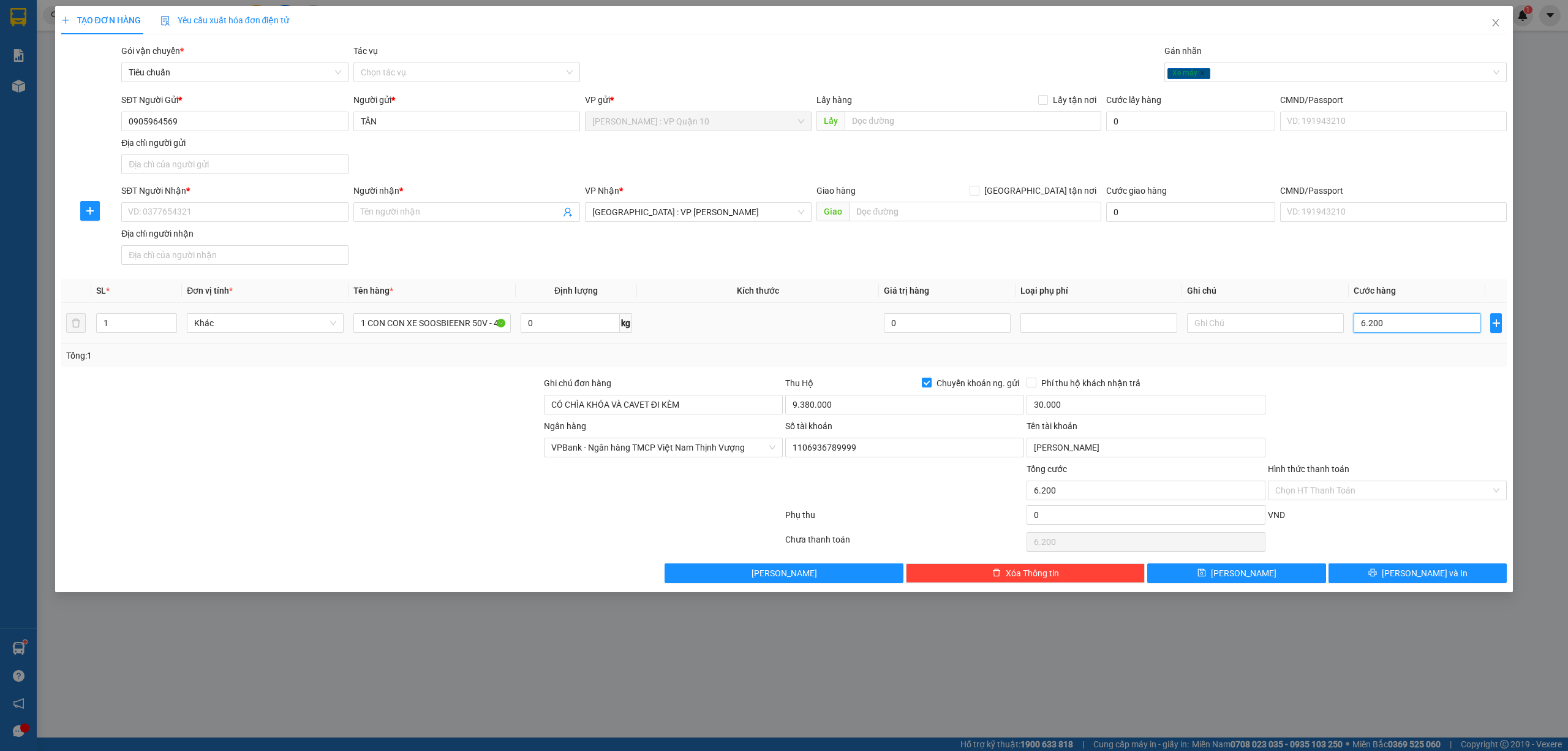
type input "62.000"
type input "620.000"
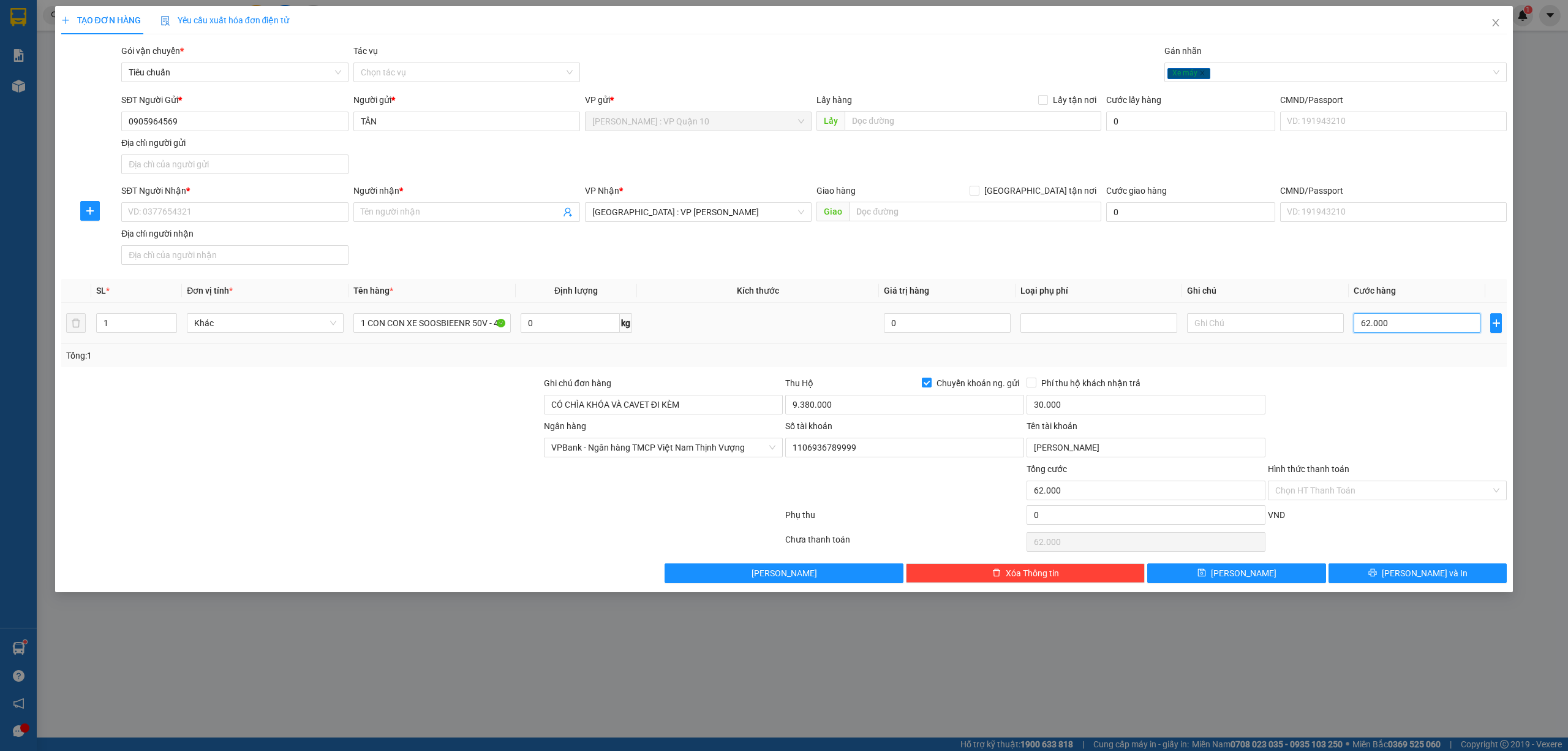
type input "620.000"
click at [460, 518] on div at bounding box center [422, 517] width 724 height 24
click at [468, 322] on input "1 CON CON XE SOOSBIEENR 50V - 4454" at bounding box center [432, 322] width 157 height 19
click at [432, 513] on div at bounding box center [422, 517] width 724 height 24
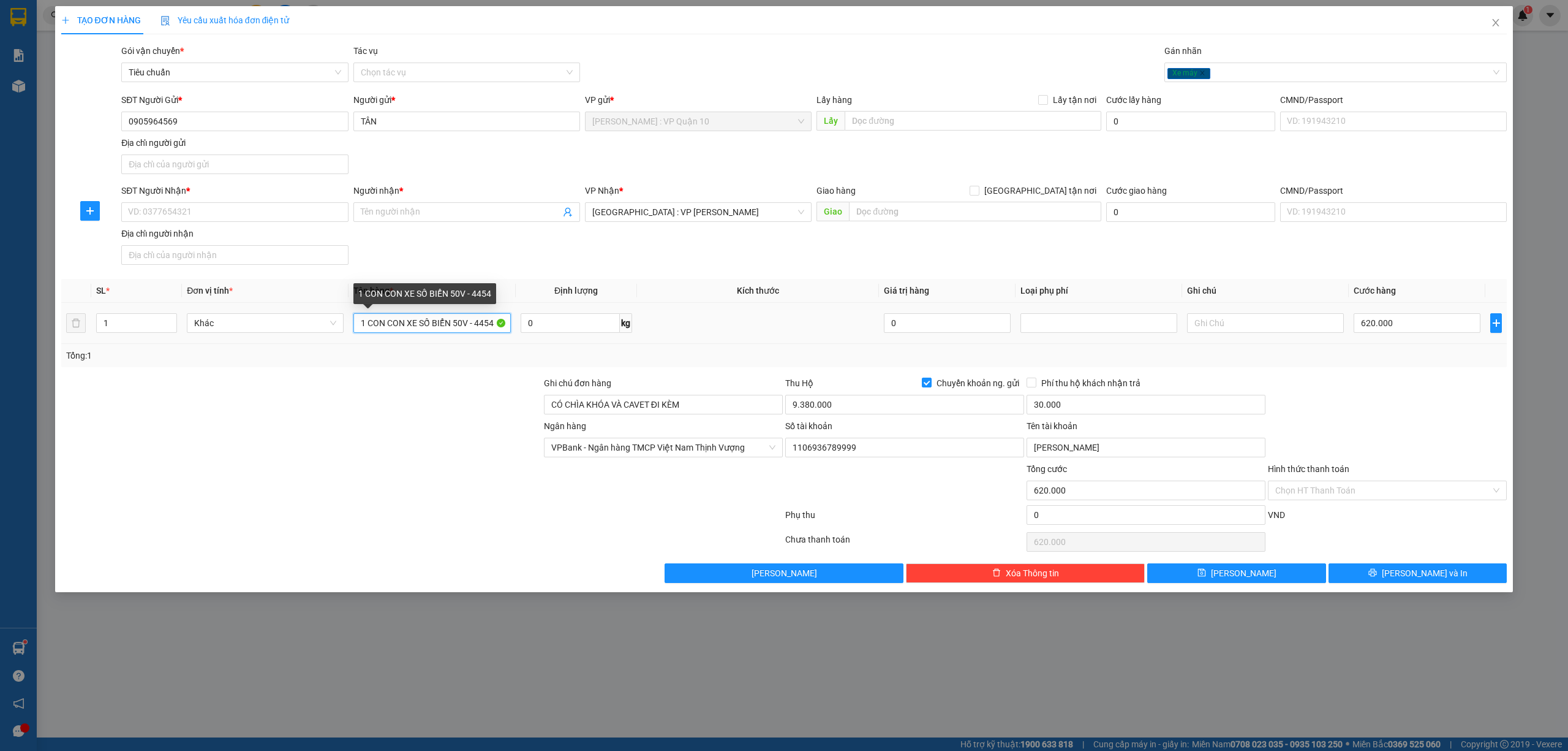
click at [383, 324] on input "1 CON CON XE SỐ BIỂN 50V - 4454" at bounding box center [432, 322] width 157 height 19
type input "1 CON XE SỐ BIỂN 50V - 4454"
click at [337, 496] on div at bounding box center [301, 483] width 483 height 43
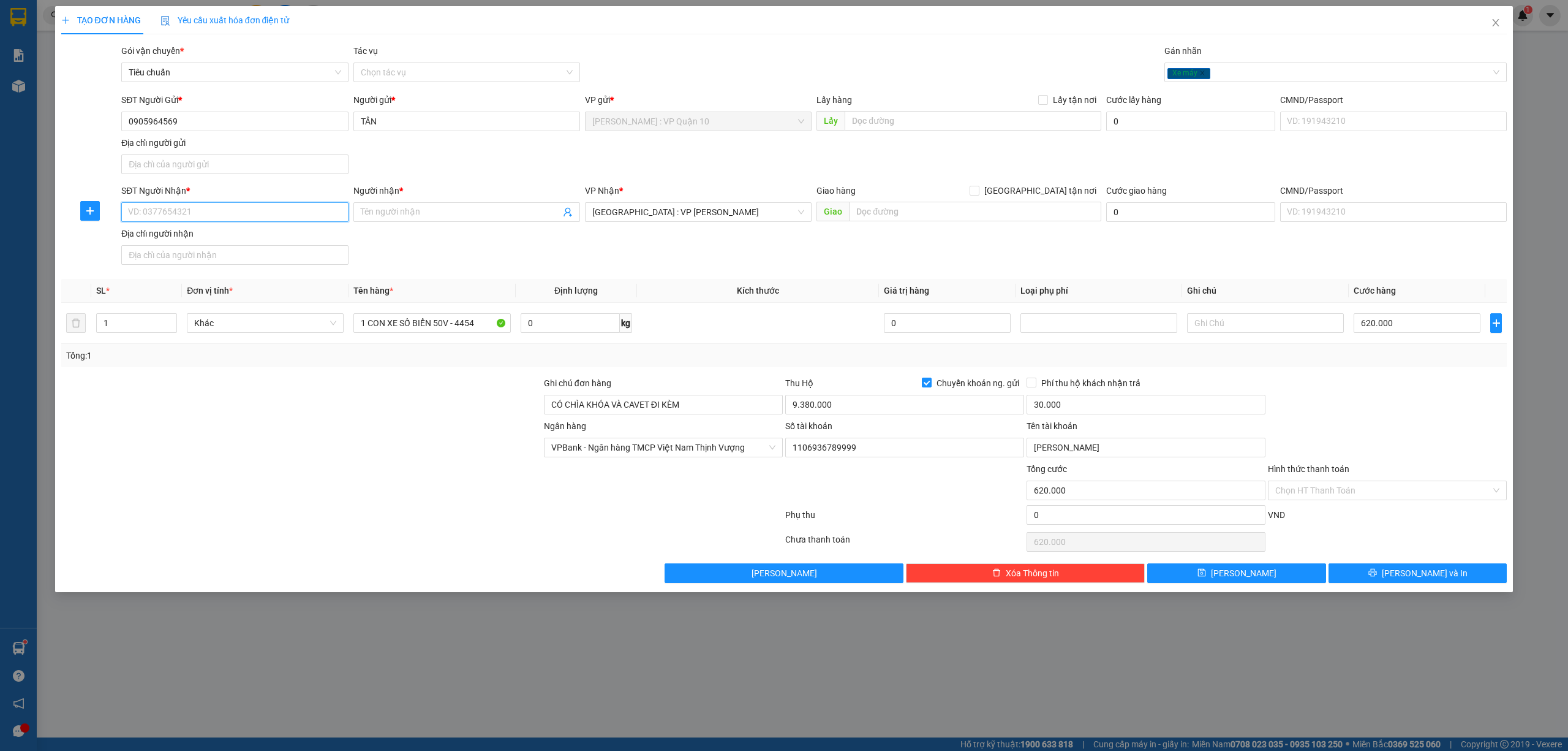
click at [185, 210] on input "SĐT Người Nhận *" at bounding box center [235, 212] width 226 height 19
paste input "0977290357"
type input "0977290357"
click at [409, 207] on span at bounding box center [467, 212] width 226 height 19
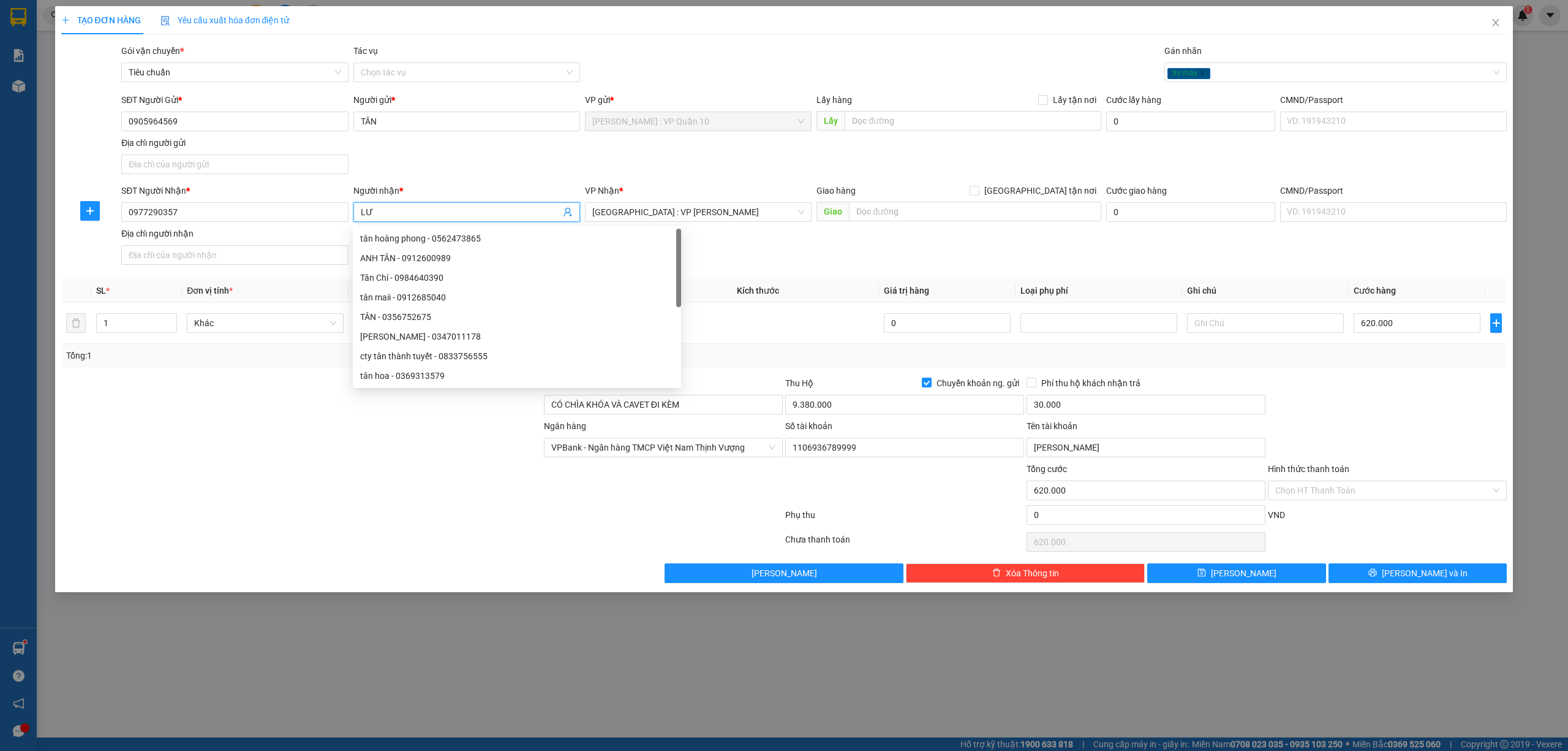
type input "L"
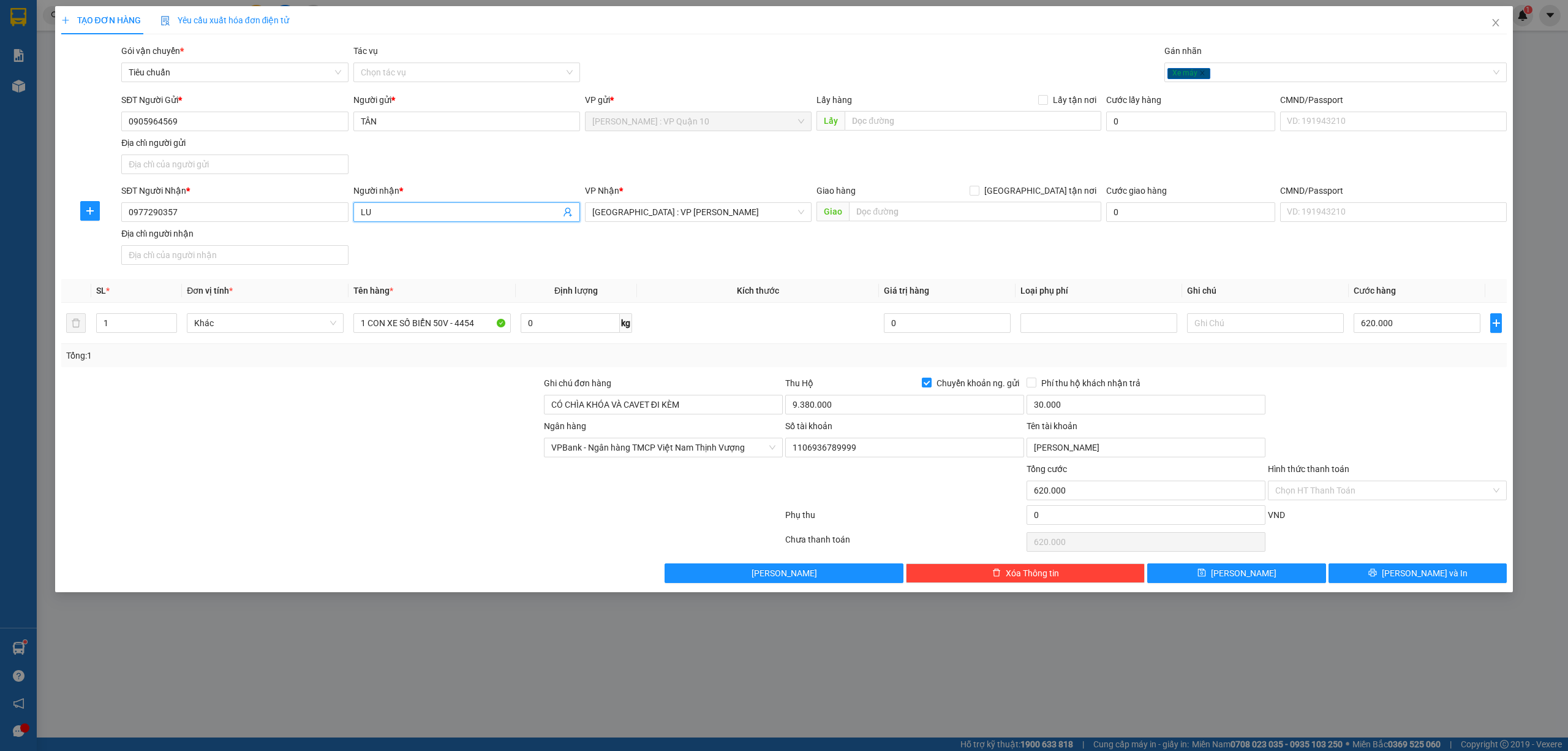
type input "L"
type input "LƯƠNG VINH"
click at [1376, 580] on button "[PERSON_NAME] và In" at bounding box center [1418, 573] width 179 height 19
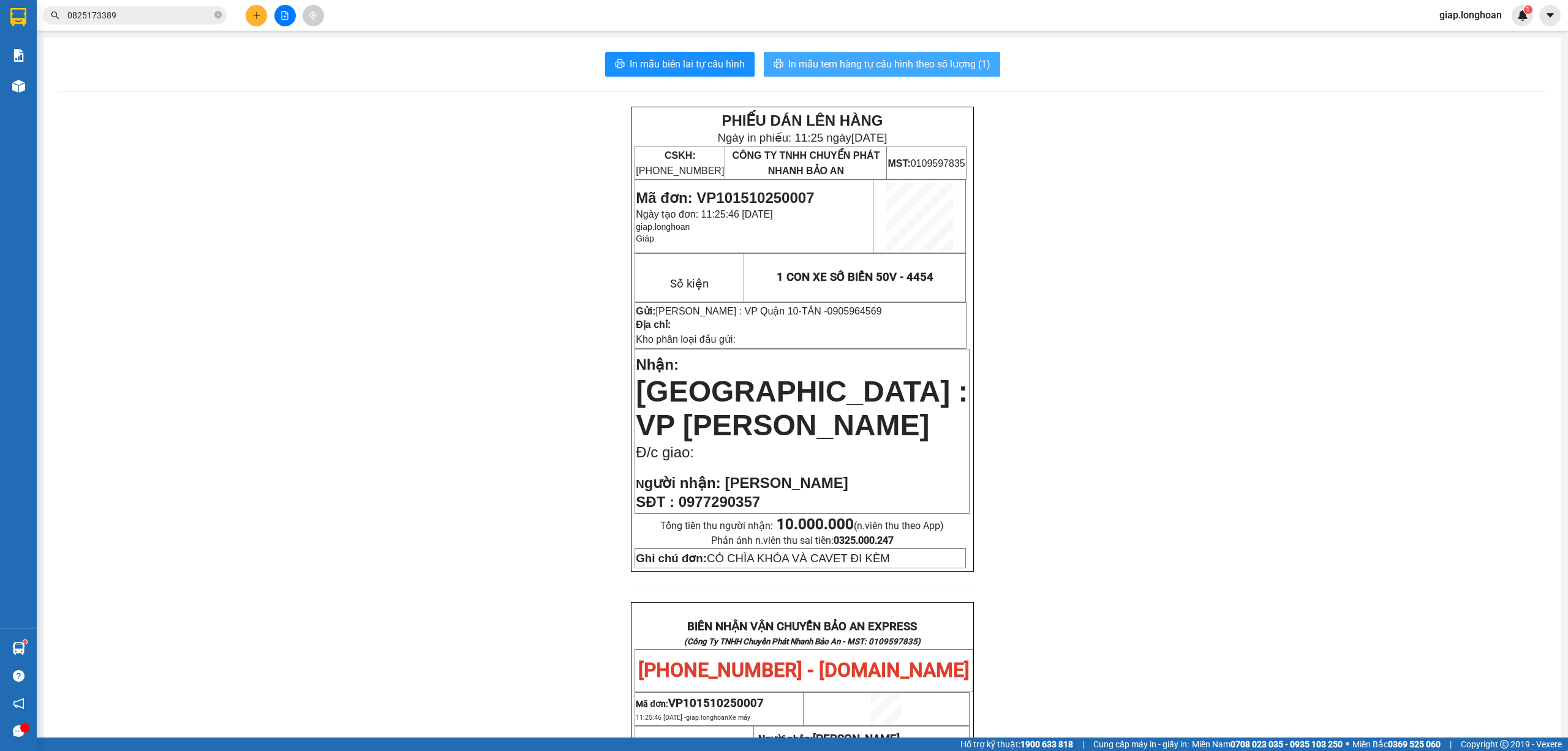
click at [878, 65] on span "In mẫu tem hàng tự cấu hình theo số lượng (1)" at bounding box center [889, 64] width 202 height 15
drag, startPoint x: 457, startPoint y: 594, endPoint x: 465, endPoint y: 591, distance: 8.5
click at [459, 594] on div "PHIẾU DÁN LÊN HÀNG Ngày in phiếu: 11:27 ngày 15-10-2025 CSKH: 1900.06.88.33 CÔN…" at bounding box center [802, 695] width 1489 height 1177
click at [253, 16] on icon "plus" at bounding box center [257, 16] width 9 height 9
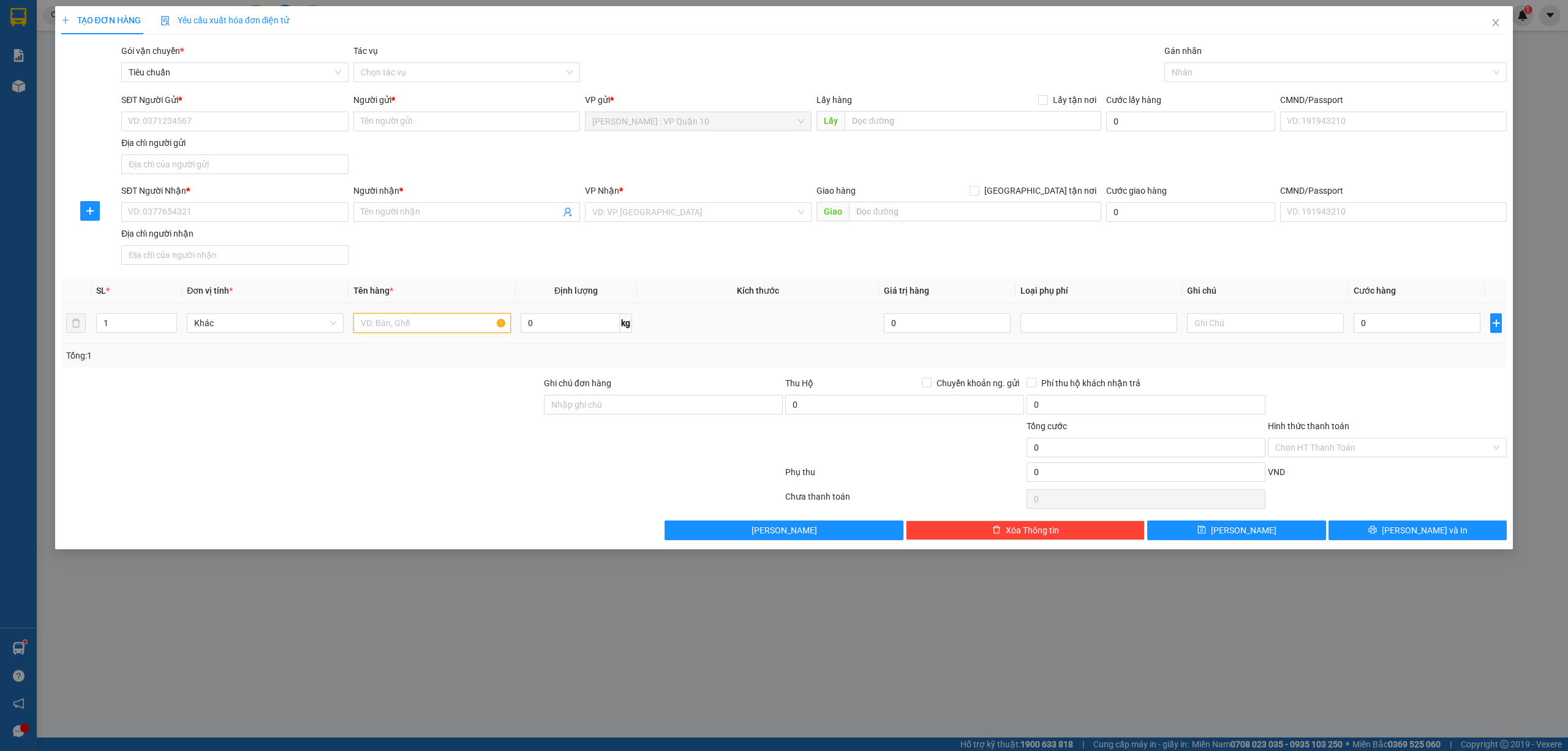
click at [378, 320] on input "text" at bounding box center [432, 322] width 157 height 19
type input "1 BAO TẢI TRẮNG"
drag, startPoint x: 619, startPoint y: 410, endPoint x: 627, endPoint y: 412, distance: 8.2
click at [619, 410] on input "Ghi chú đơn hàng" at bounding box center [664, 404] width 239 height 19
type input "hàng k bao bể vỡ hư hỏng"
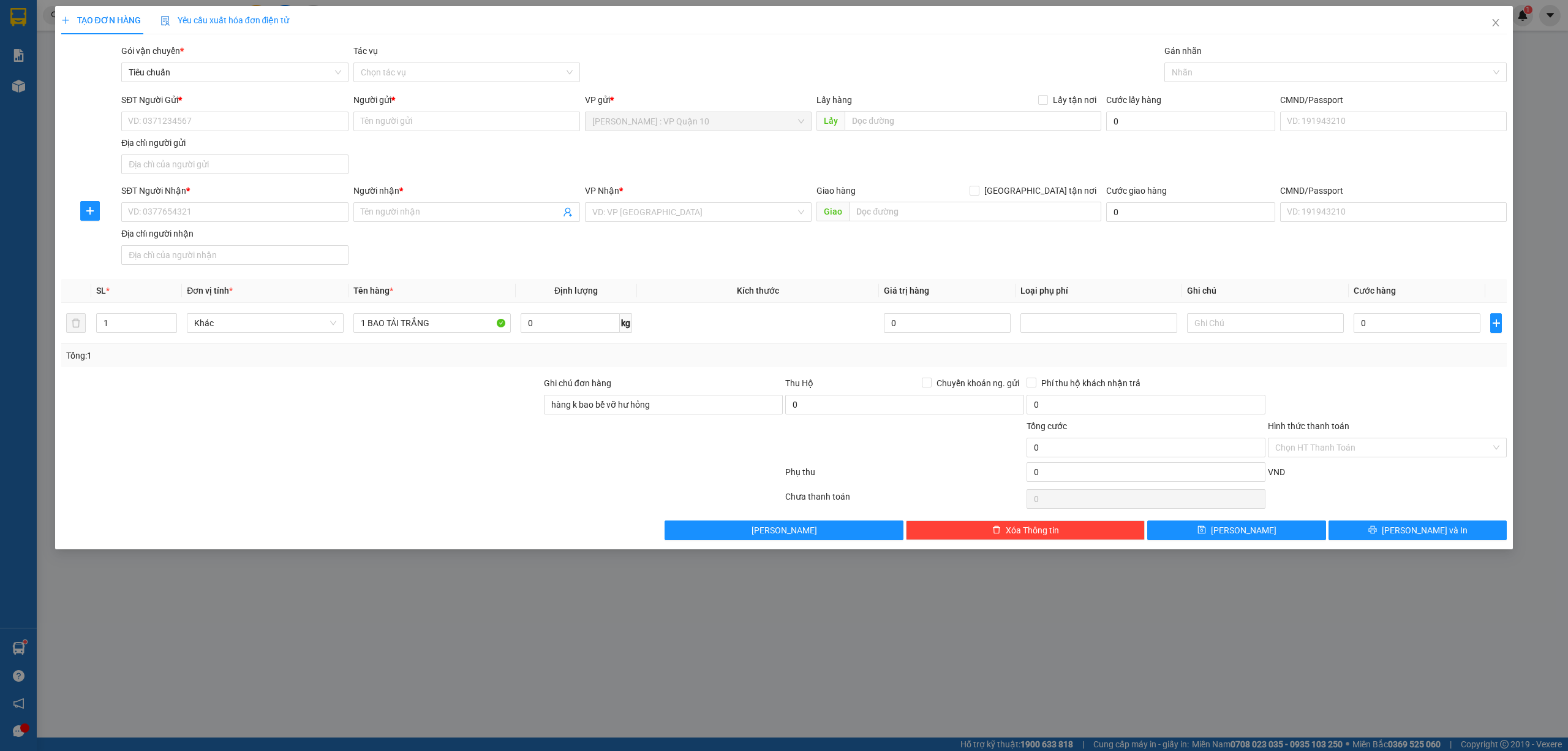
click at [423, 486] on div at bounding box center [422, 474] width 724 height 24
click at [169, 207] on input "SĐT Người Nhận *" at bounding box center [235, 212] width 226 height 19
type input "0834178860"
click at [168, 234] on div "0834178860 - chị phượng" at bounding box center [235, 238] width 212 height 14
type input "chị phượng"
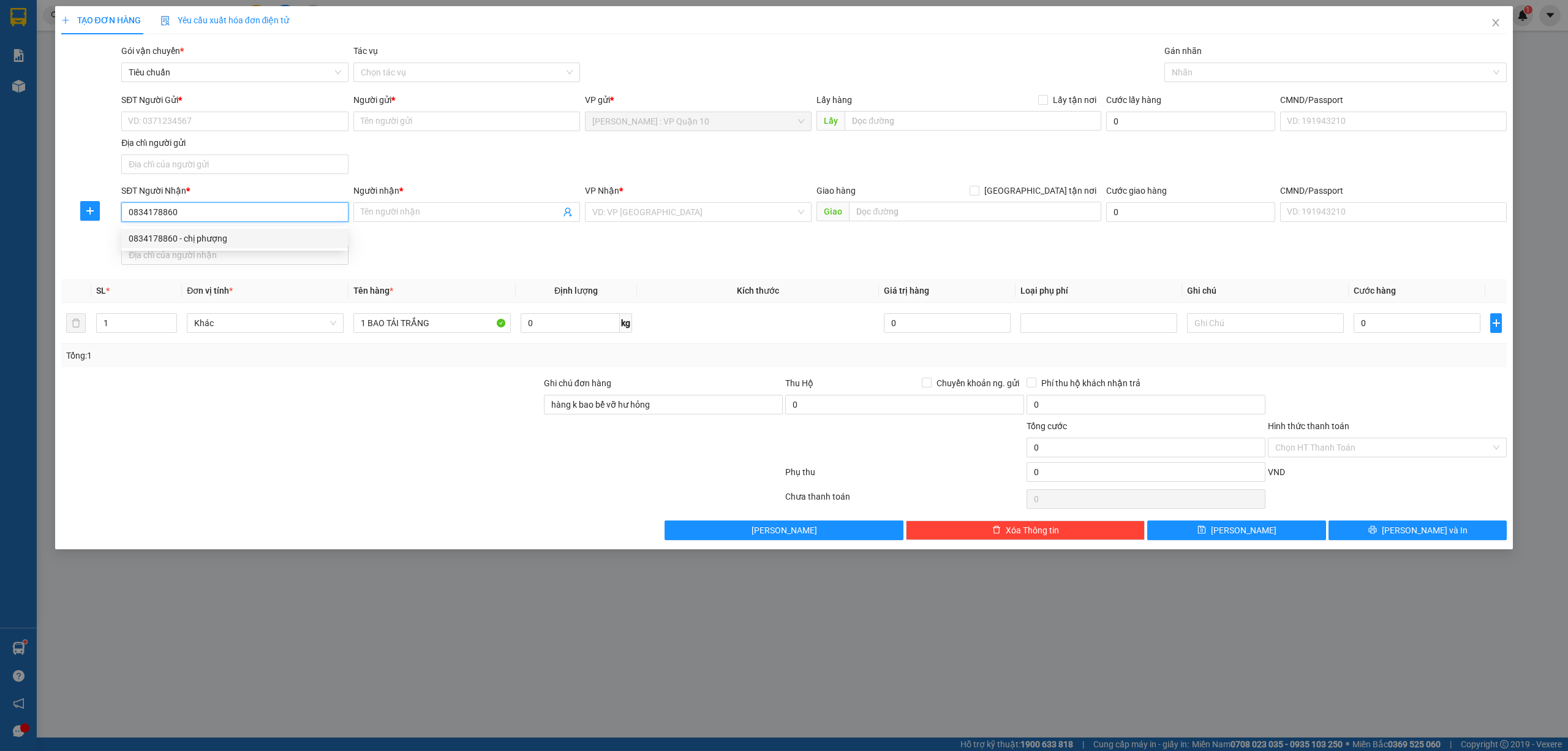
checkbox input "true"
type input "16 trần nguyên hãn - p, thọ sơn - việt trì - phú thọ"
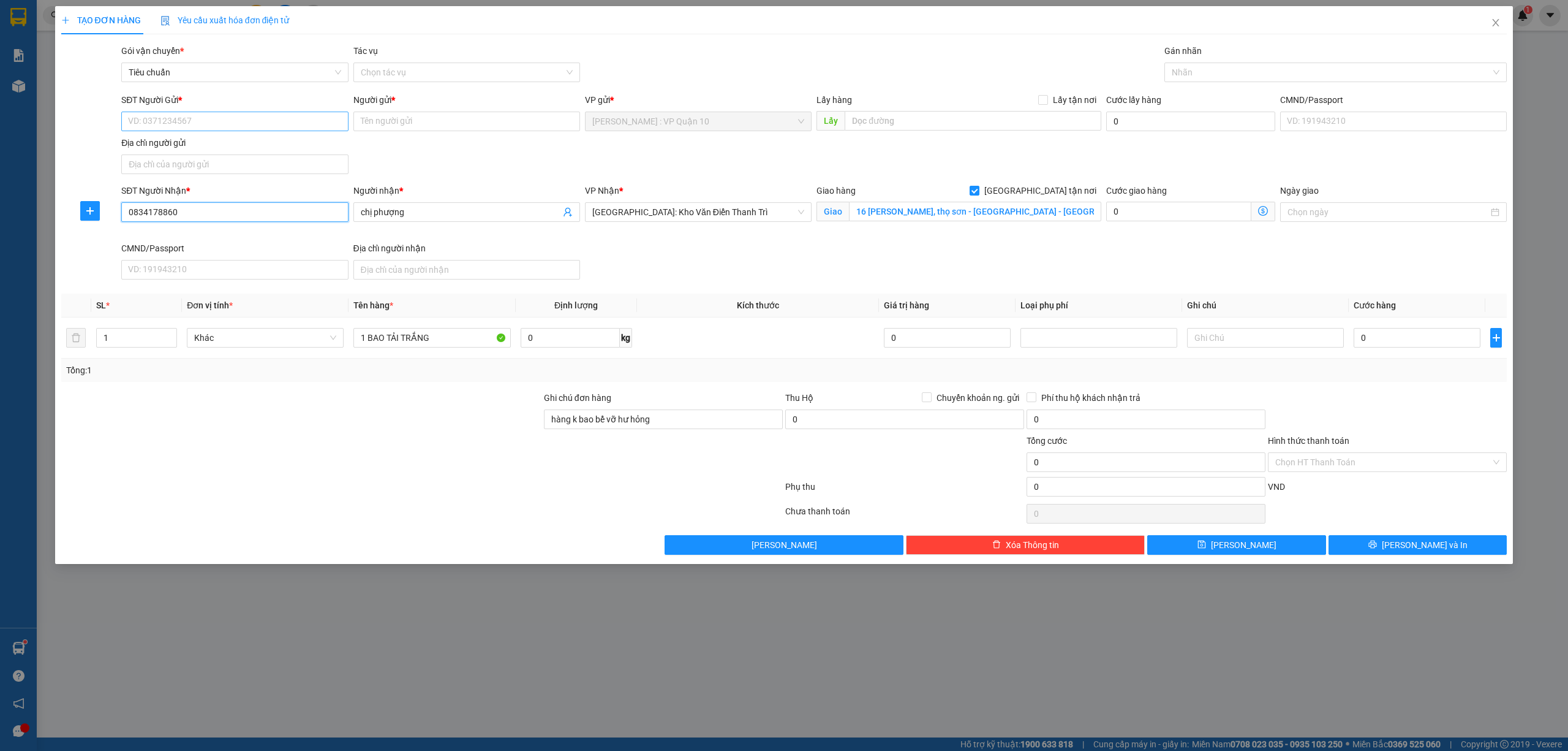
type input "0834178860"
click at [218, 113] on input "SĐT Người Gửi *" at bounding box center [235, 121] width 226 height 19
click at [148, 142] on div "0936117522 - anh an" at bounding box center [235, 146] width 212 height 14
type input "0936117522"
type input "anh an"
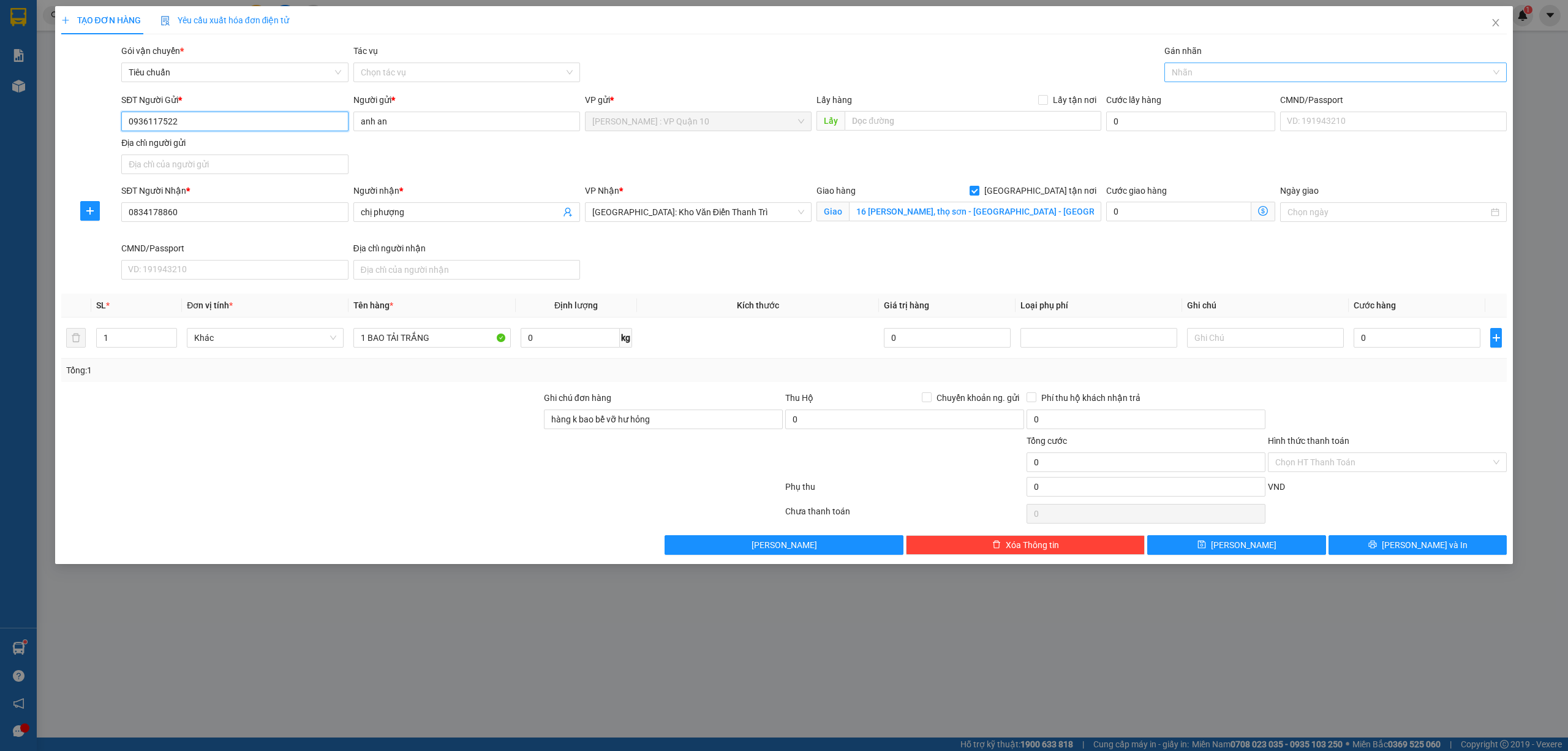
click at [1205, 71] on div at bounding box center [1330, 73] width 325 height 15
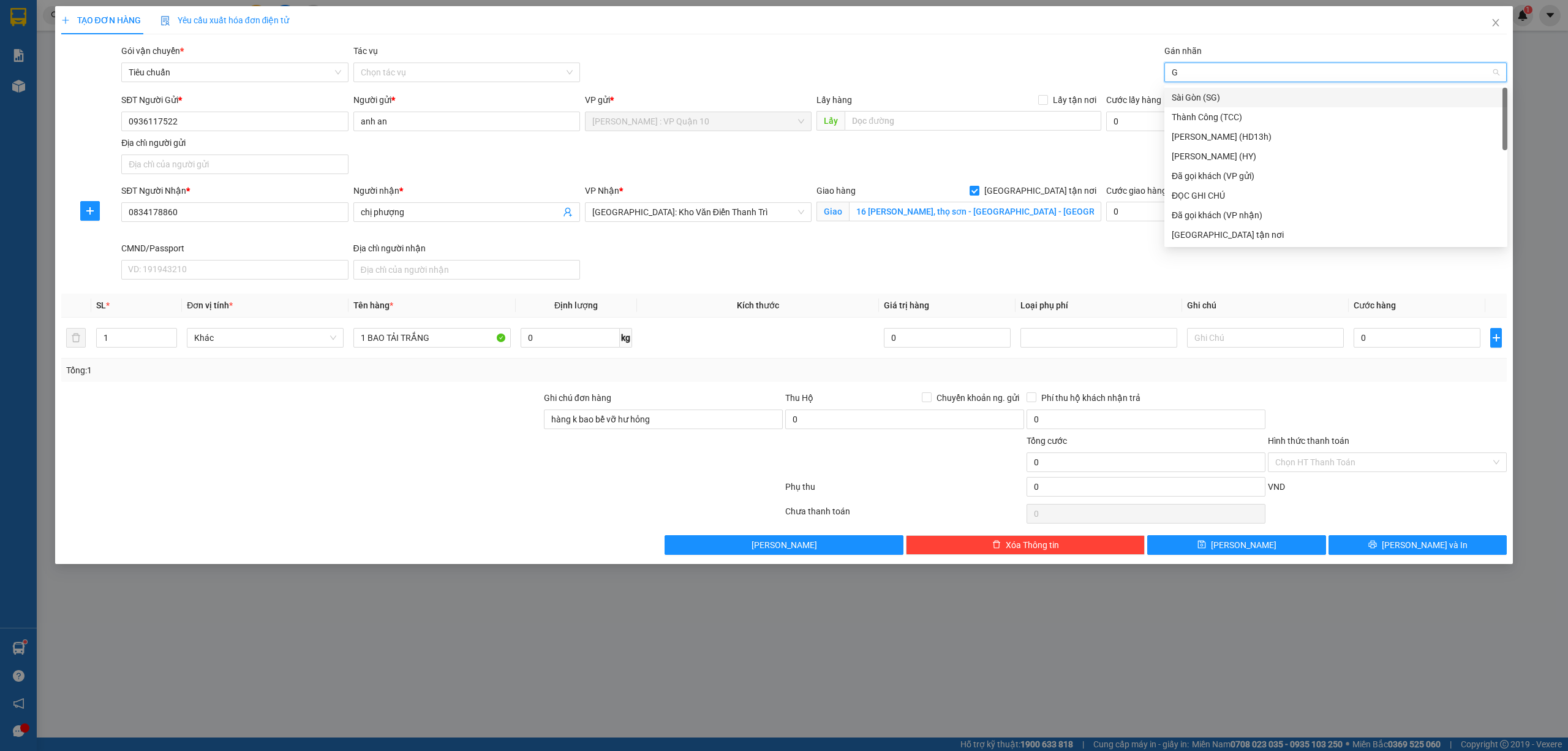
type input "GI"
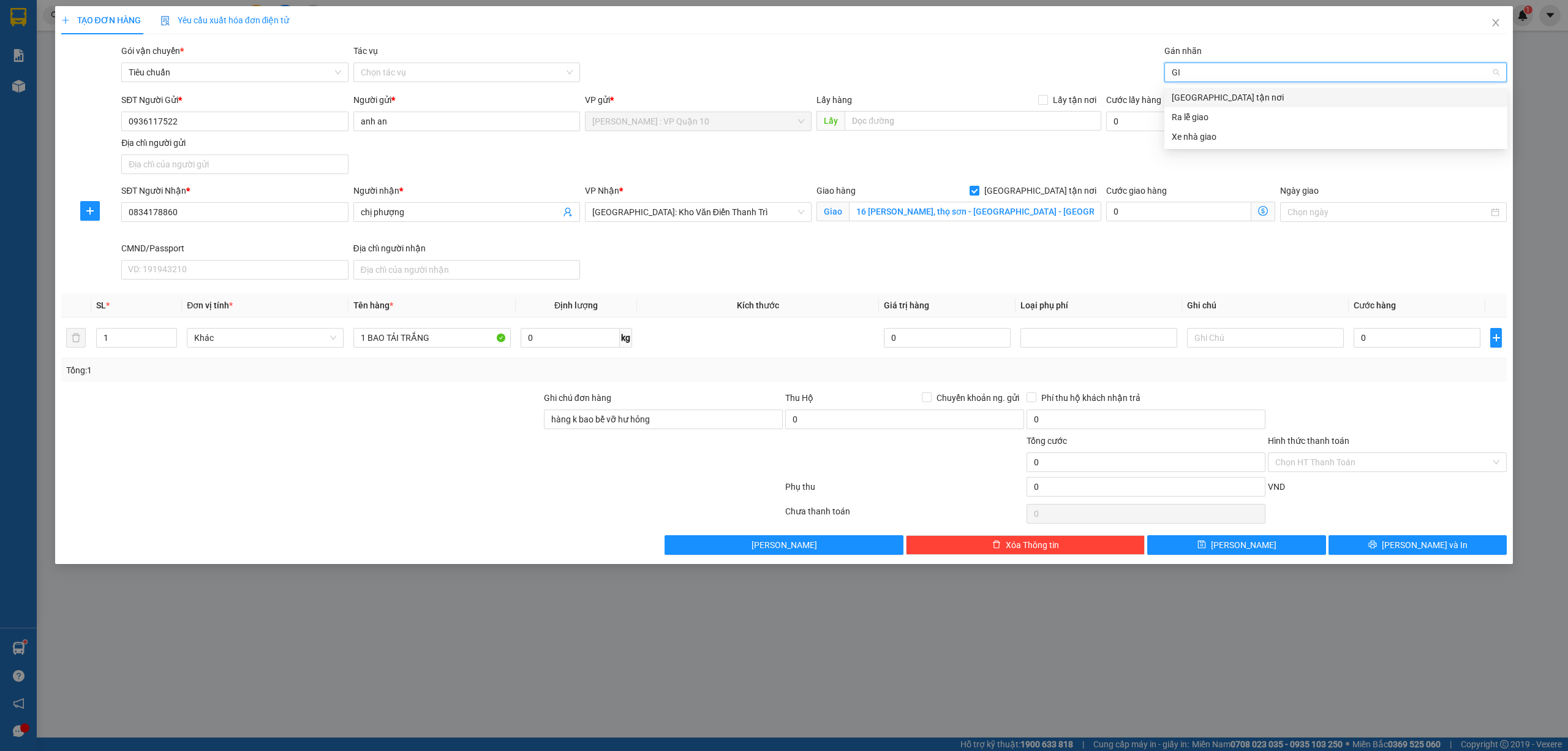
click at [1201, 96] on div "Giao tận nơi" at bounding box center [1336, 98] width 328 height 14
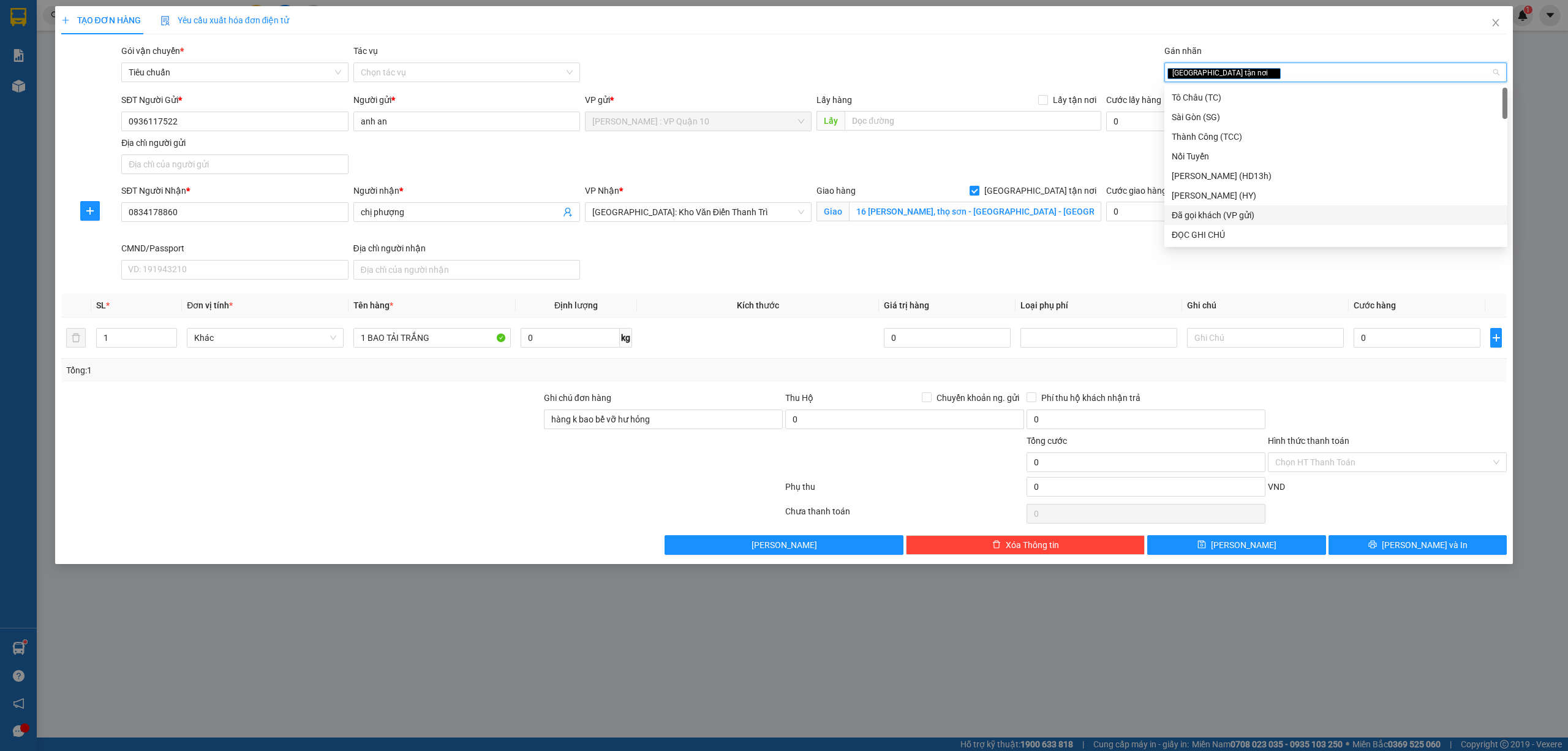
click at [1234, 210] on div "Đã gọi khách (VP gửi)" at bounding box center [1336, 215] width 328 height 14
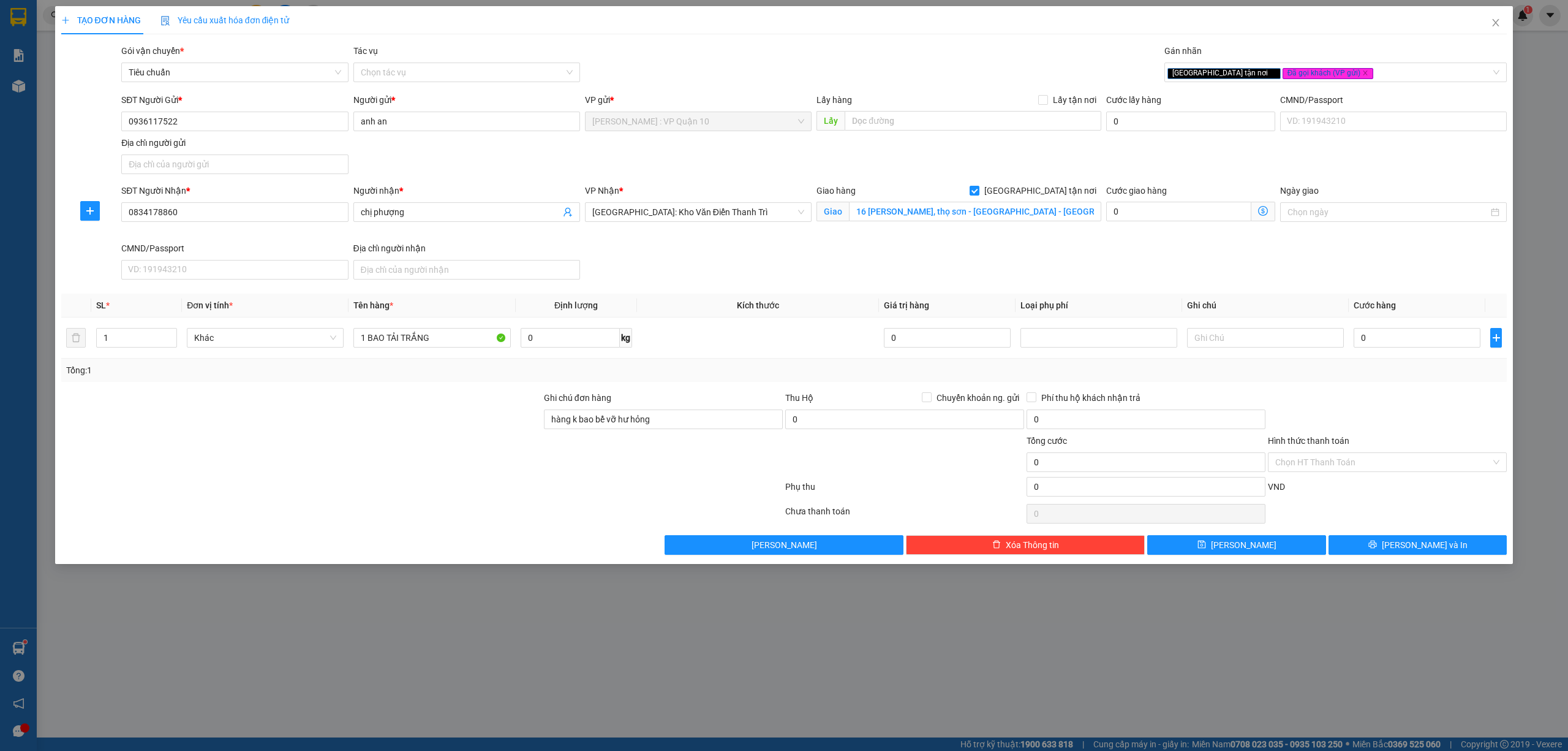
click at [405, 484] on div at bounding box center [422, 489] width 724 height 24
click at [1397, 342] on input "0" at bounding box center [1417, 337] width 127 height 19
type input "40"
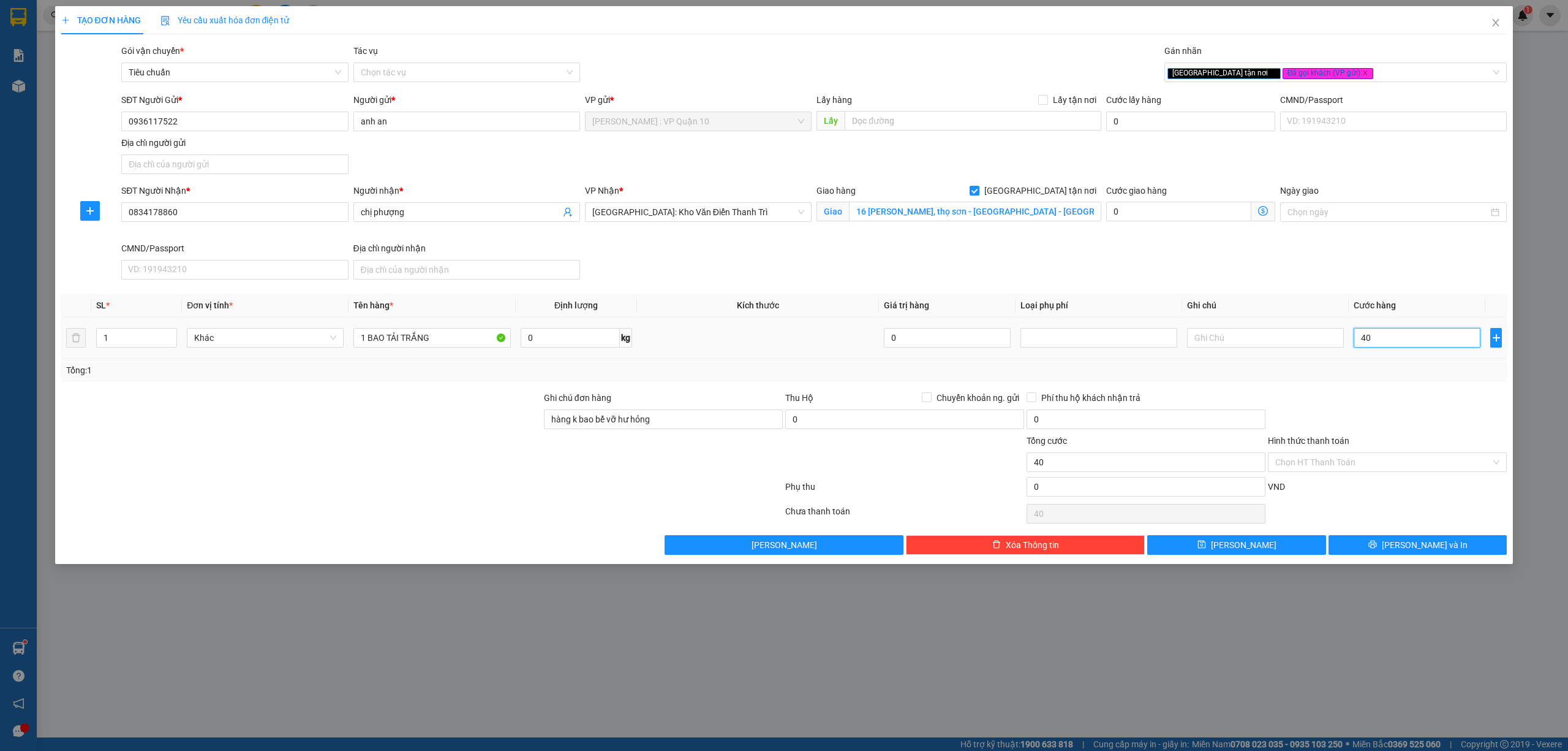
type input "400"
type input "4.000"
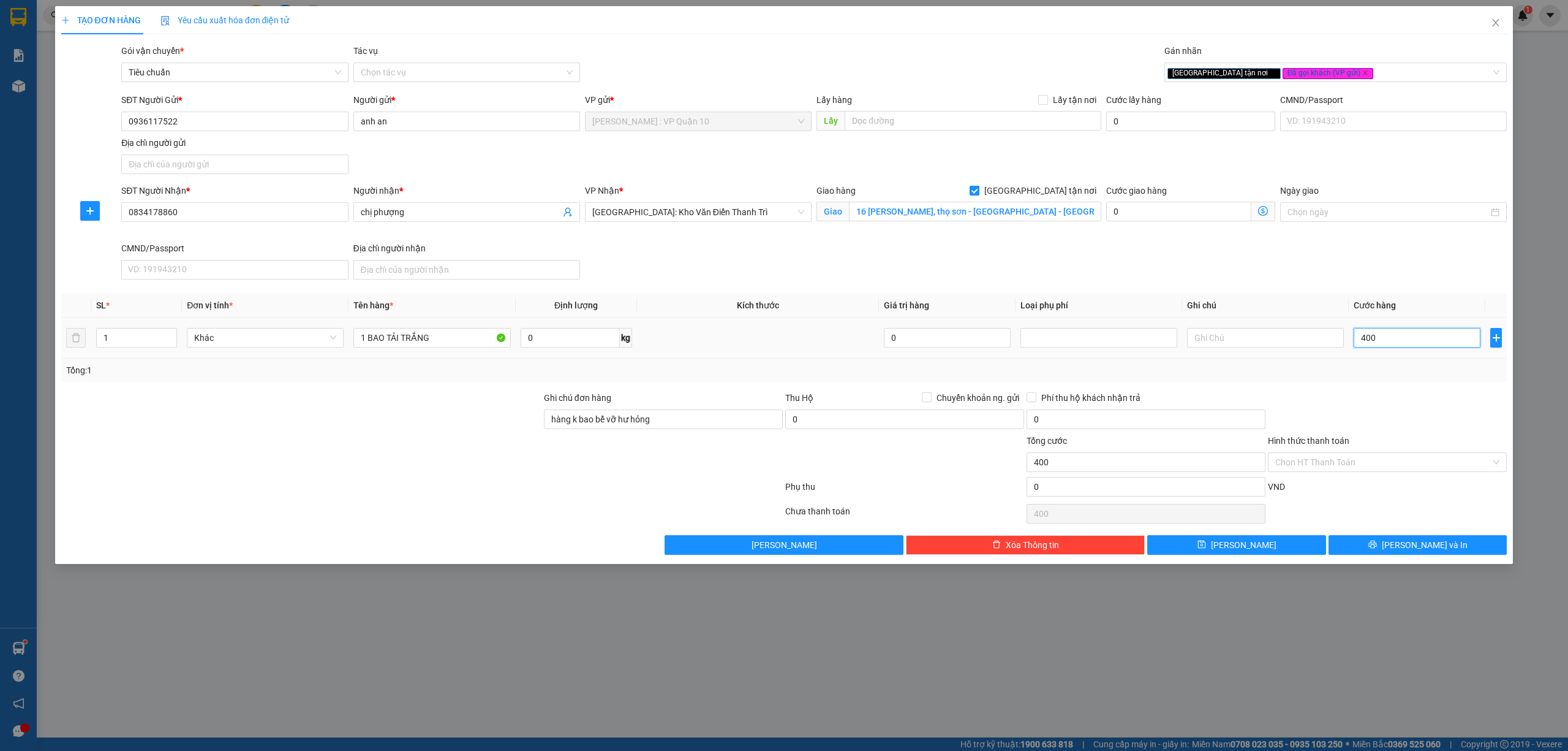
type input "4.000"
type input "40.000"
type input "400.000"
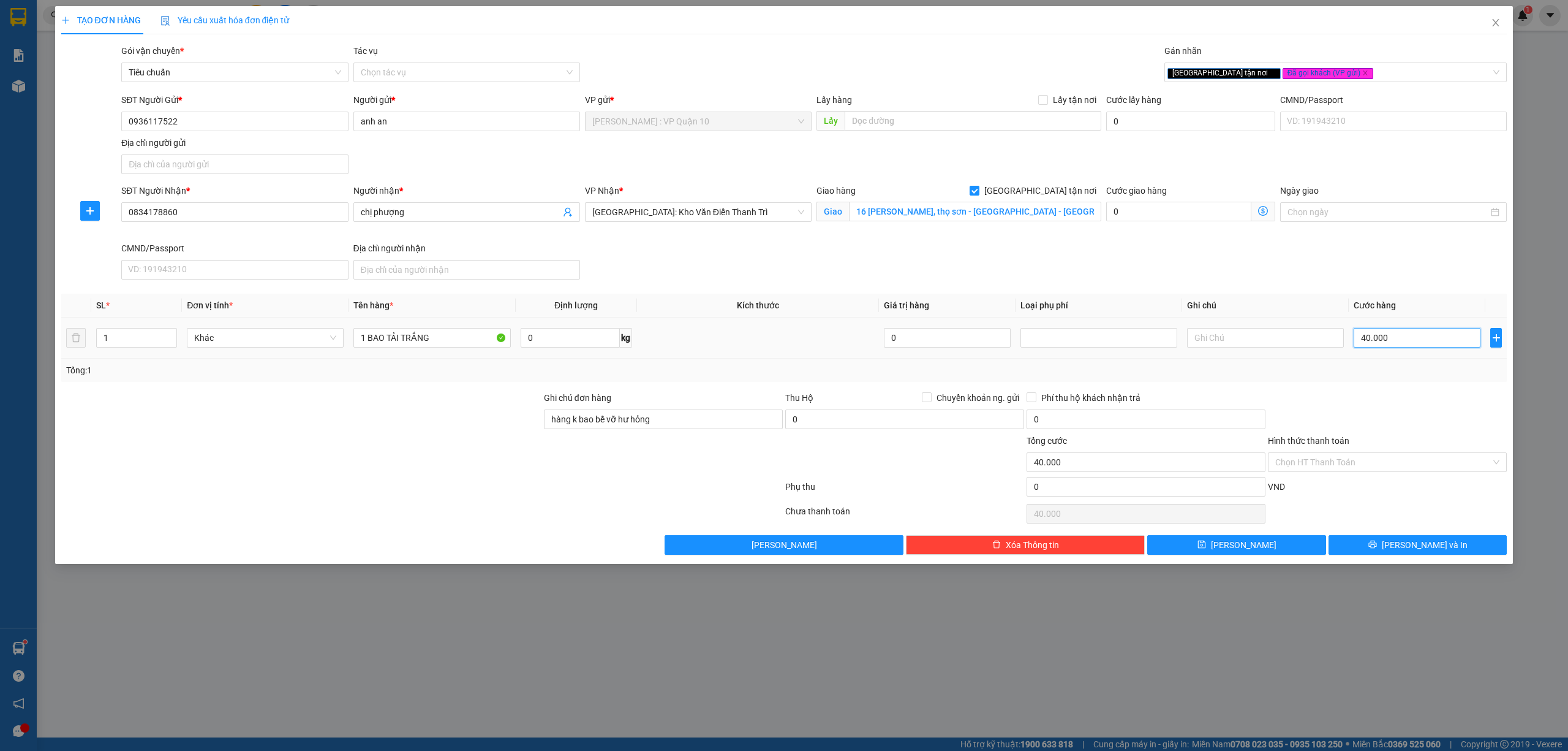
type input "400.000"
click at [1377, 547] on icon "printer" at bounding box center [1372, 544] width 8 height 8
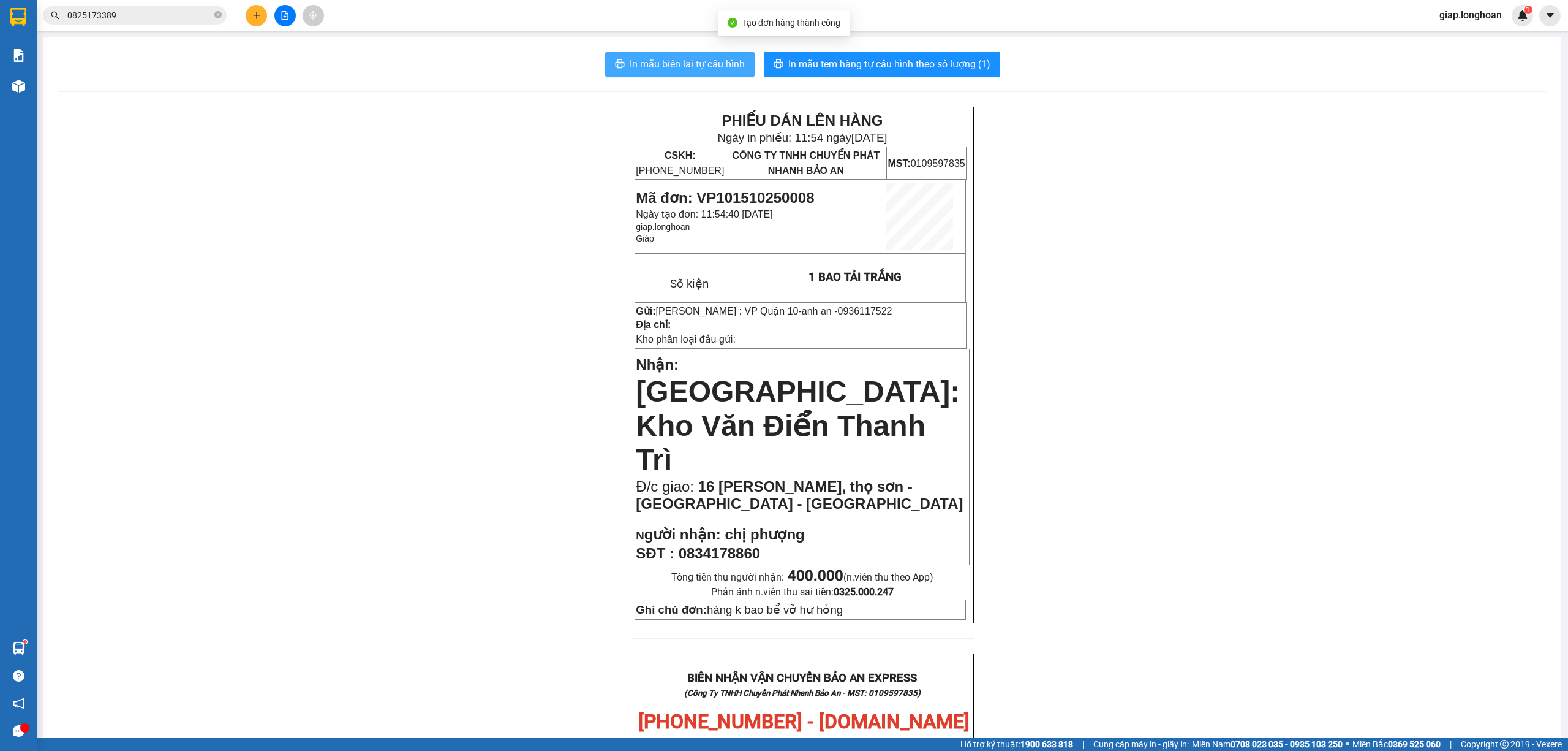
drag, startPoint x: 707, startPoint y: 59, endPoint x: 711, endPoint y: 78, distance: 19.4
click at [711, 69] on span "In mẫu biên lai tự cấu hình" at bounding box center [687, 64] width 115 height 15
click at [880, 54] on button "In mẫu tem hàng tự cấu hình theo số lượng (1)" at bounding box center [882, 64] width 236 height 24
click at [253, 19] on button at bounding box center [256, 16] width 21 height 21
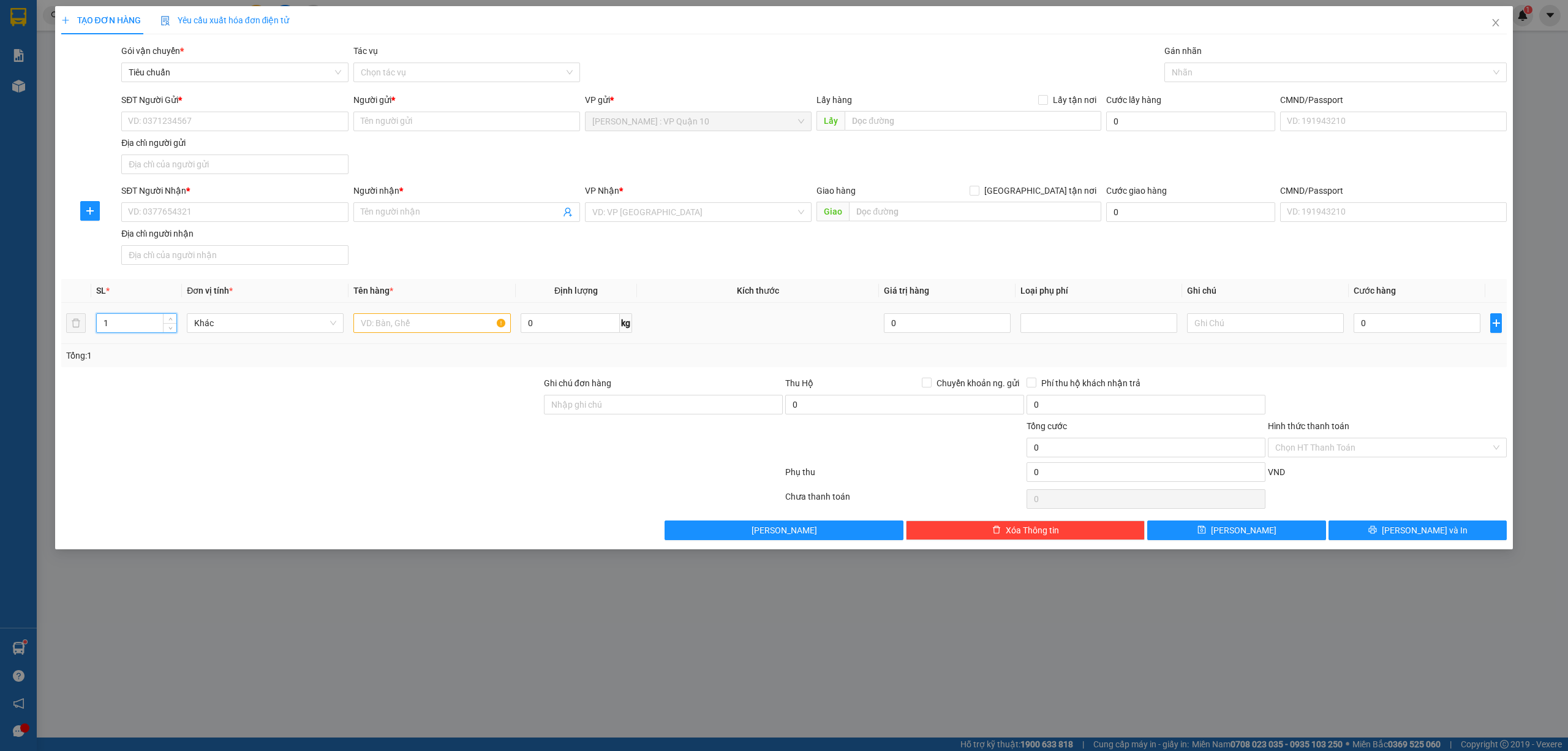
click at [134, 324] on input "1" at bounding box center [136, 322] width 79 height 18
type input "2"
click at [378, 327] on input "text" at bounding box center [432, 322] width 157 height 19
type input "2 THÙNG GIẤY TO"
click at [594, 407] on input "Ghi chú đơn hàng" at bounding box center [664, 404] width 239 height 19
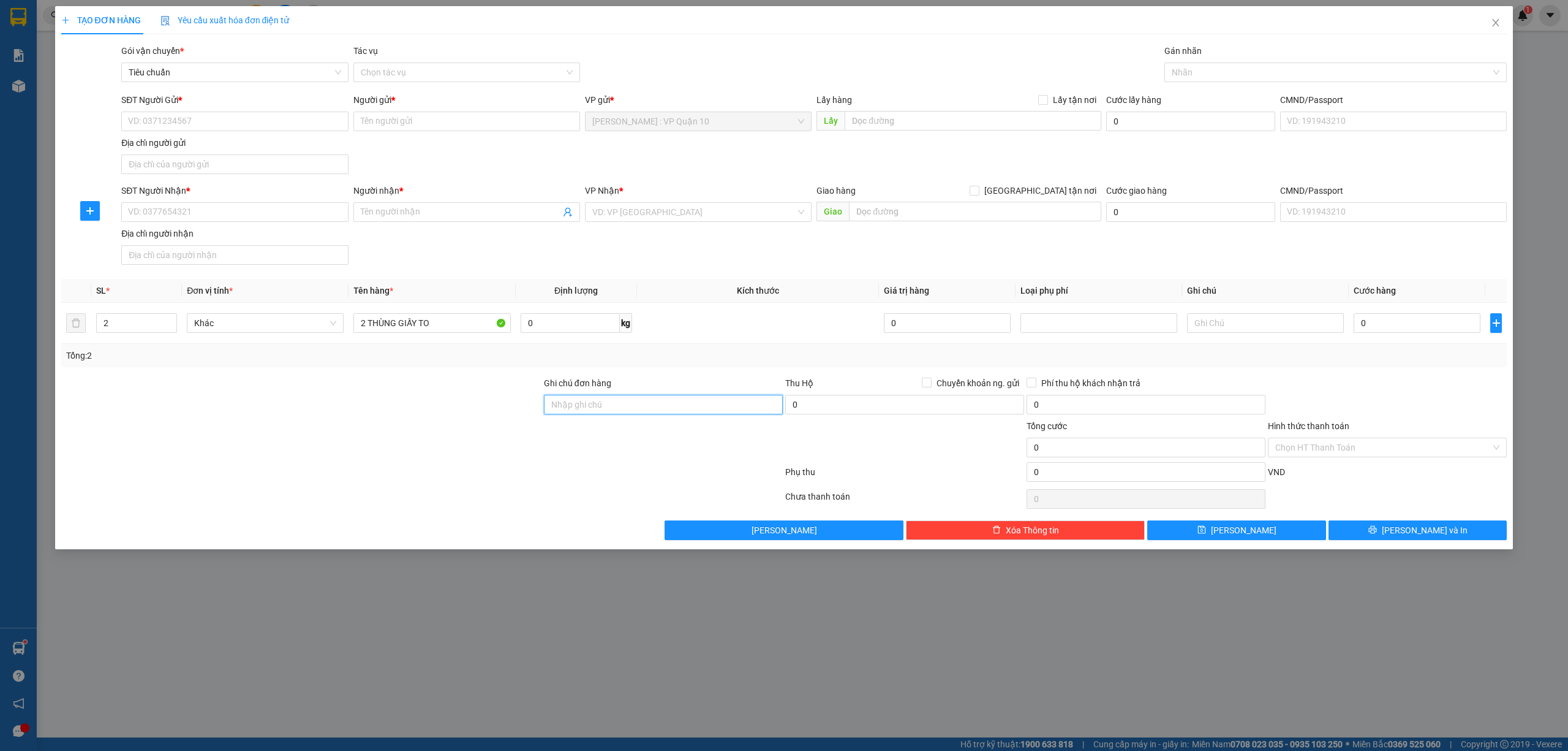
type input "hàng k bao bể vỡ hư hỏng"
drag, startPoint x: 238, startPoint y: 214, endPoint x: 245, endPoint y: 213, distance: 7.1
click at [238, 213] on input "SĐT Người Nhận *" at bounding box center [235, 212] width 226 height 19
type input "0977910759"
click at [378, 214] on input "Người nhận *" at bounding box center [460, 212] width 200 height 14
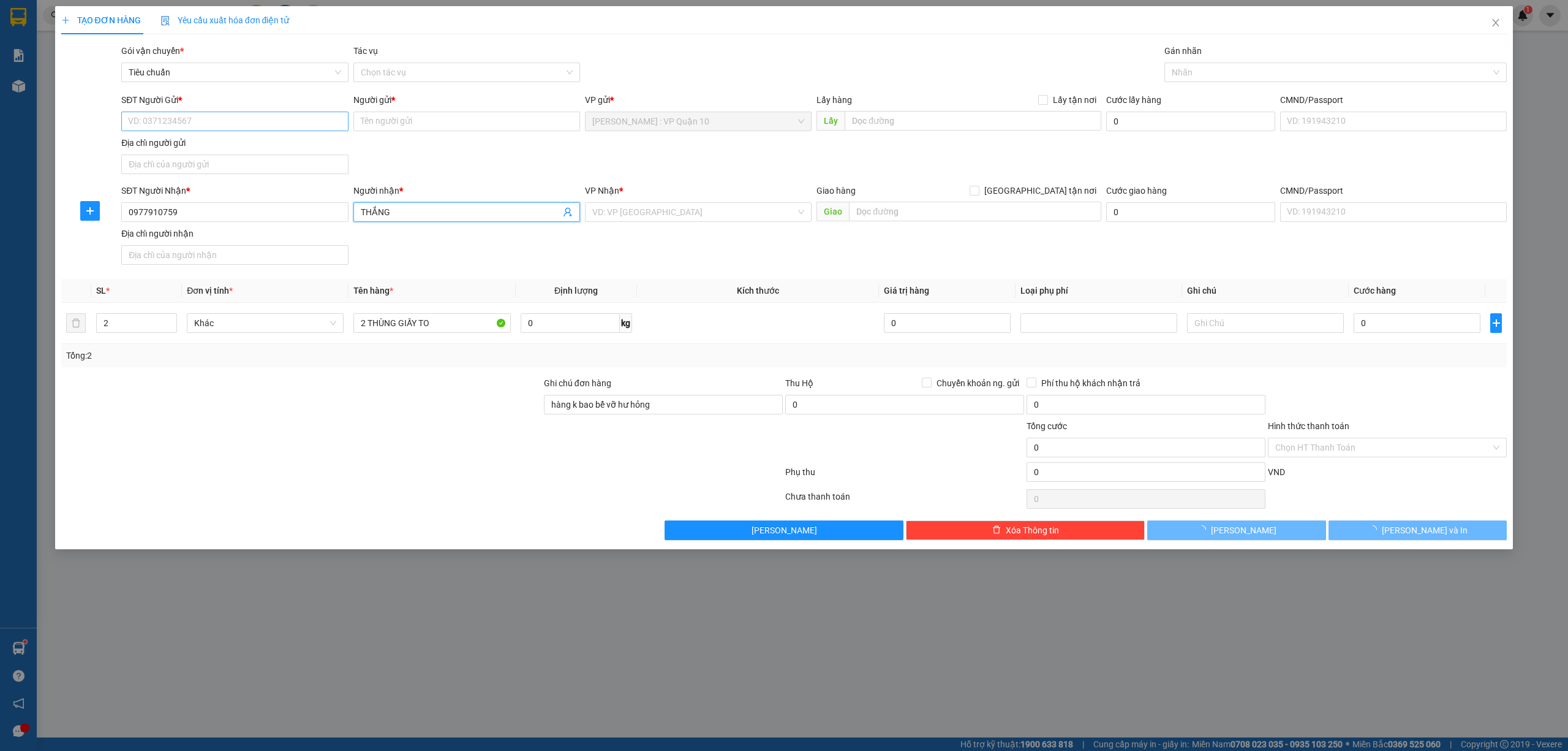
type input "THẮNG"
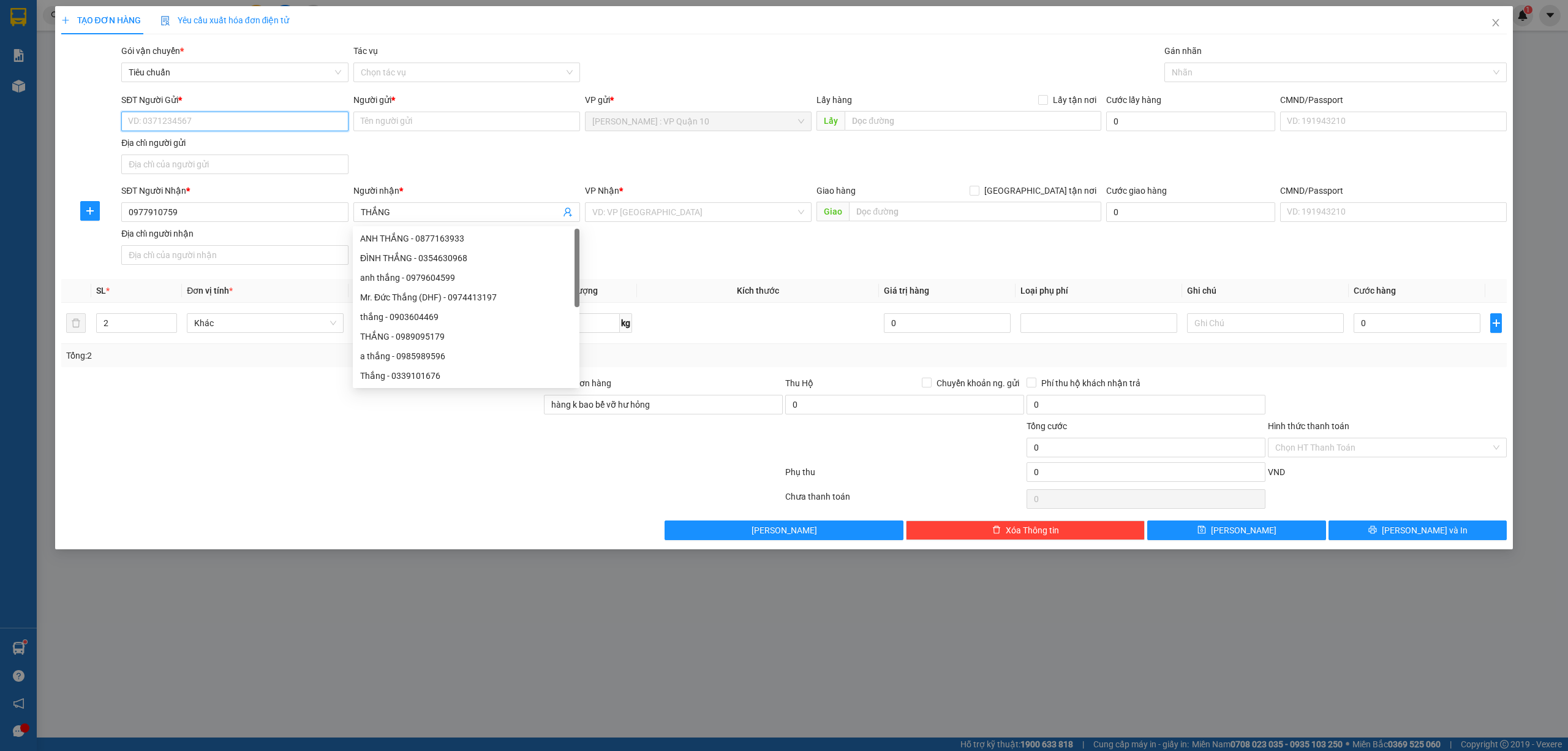
click at [219, 118] on input "SĐT Người Gửi *" at bounding box center [235, 121] width 226 height 19
type input "0932772904"
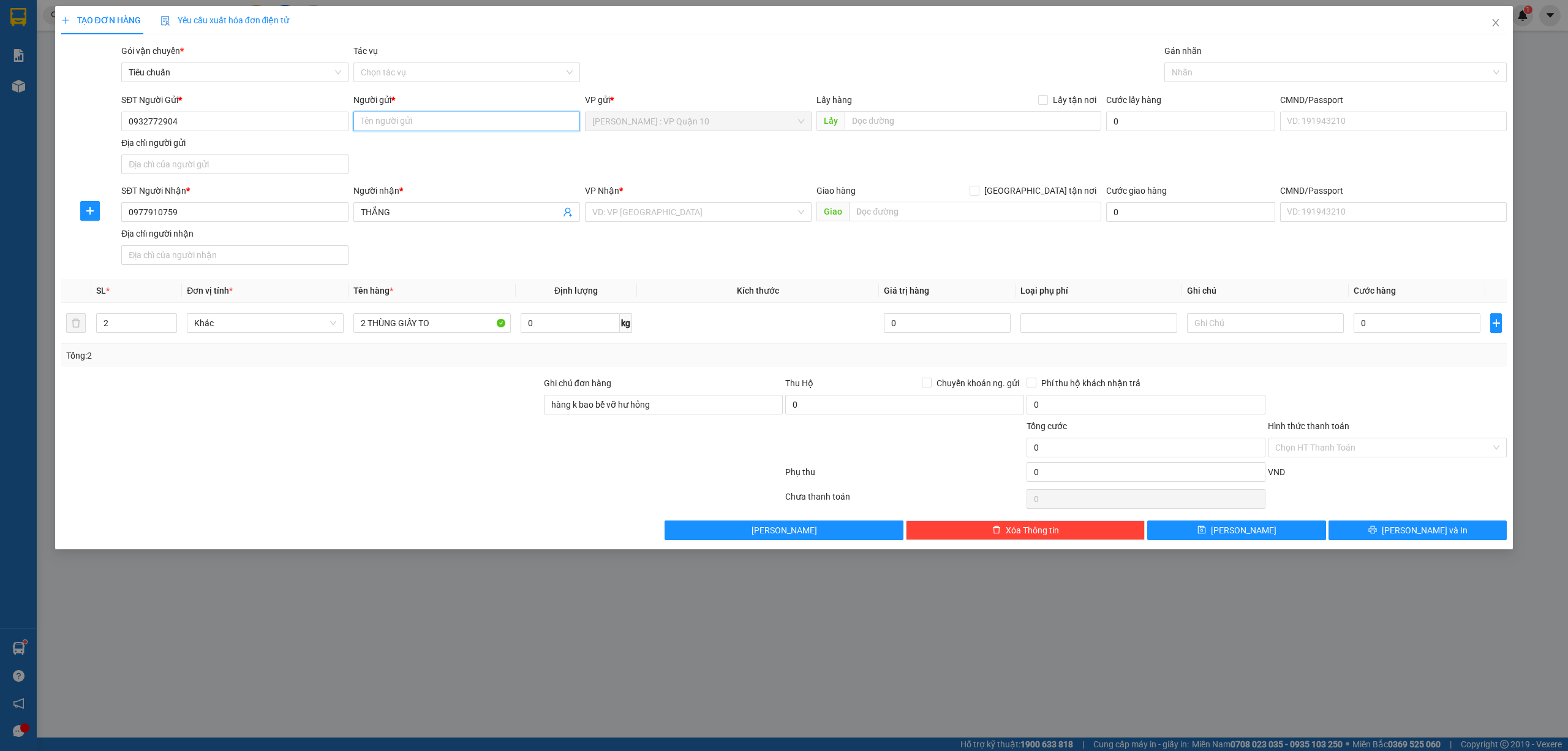
click at [408, 126] on input "Người gửi *" at bounding box center [467, 121] width 226 height 19
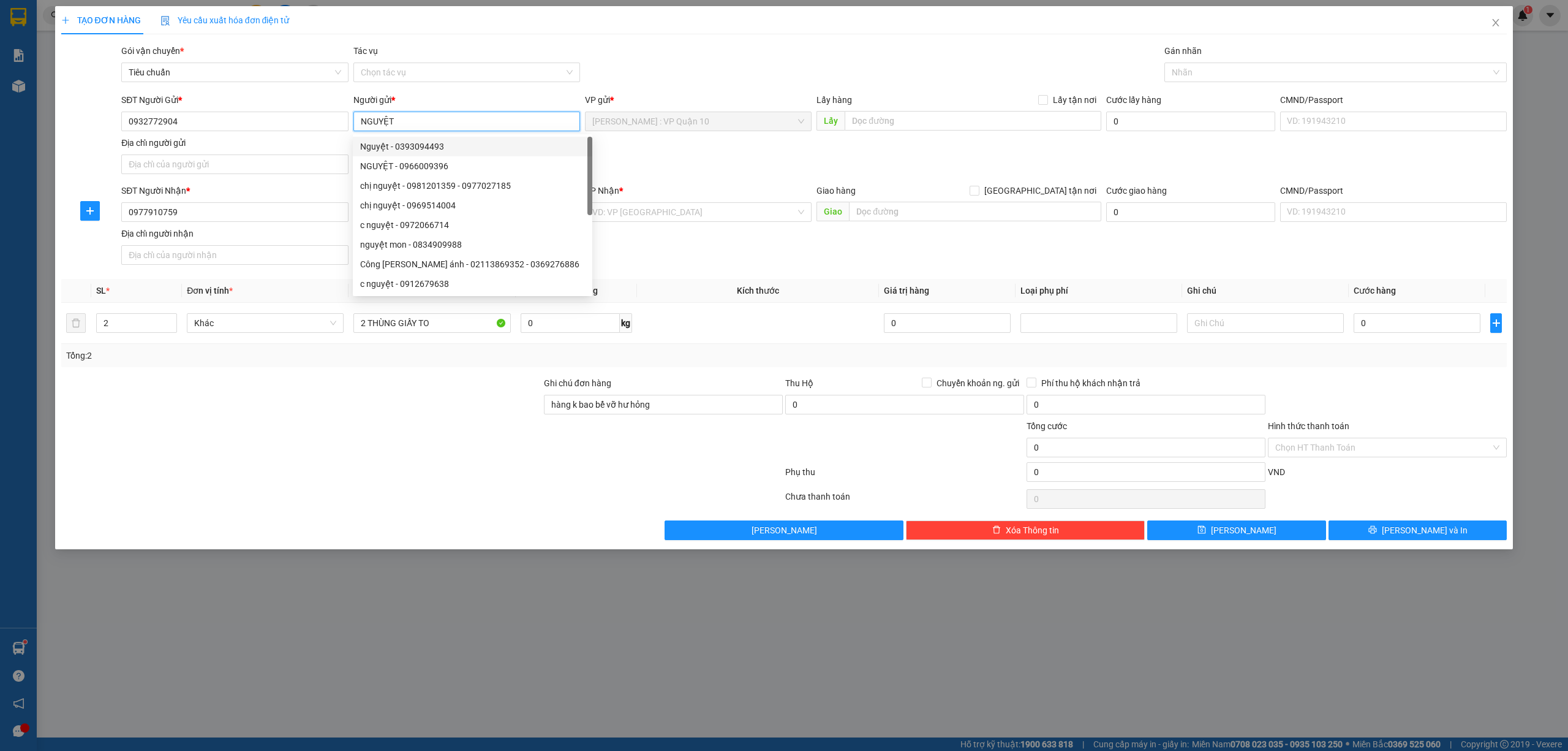
type input "NGUYỆT"
drag, startPoint x: 671, startPoint y: 226, endPoint x: 648, endPoint y: 211, distance: 27.5
click at [670, 225] on div "VP Nhận * VD: VP Sài Gòn" at bounding box center [698, 205] width 226 height 43
click at [642, 212] on input "search" at bounding box center [694, 212] width 203 height 18
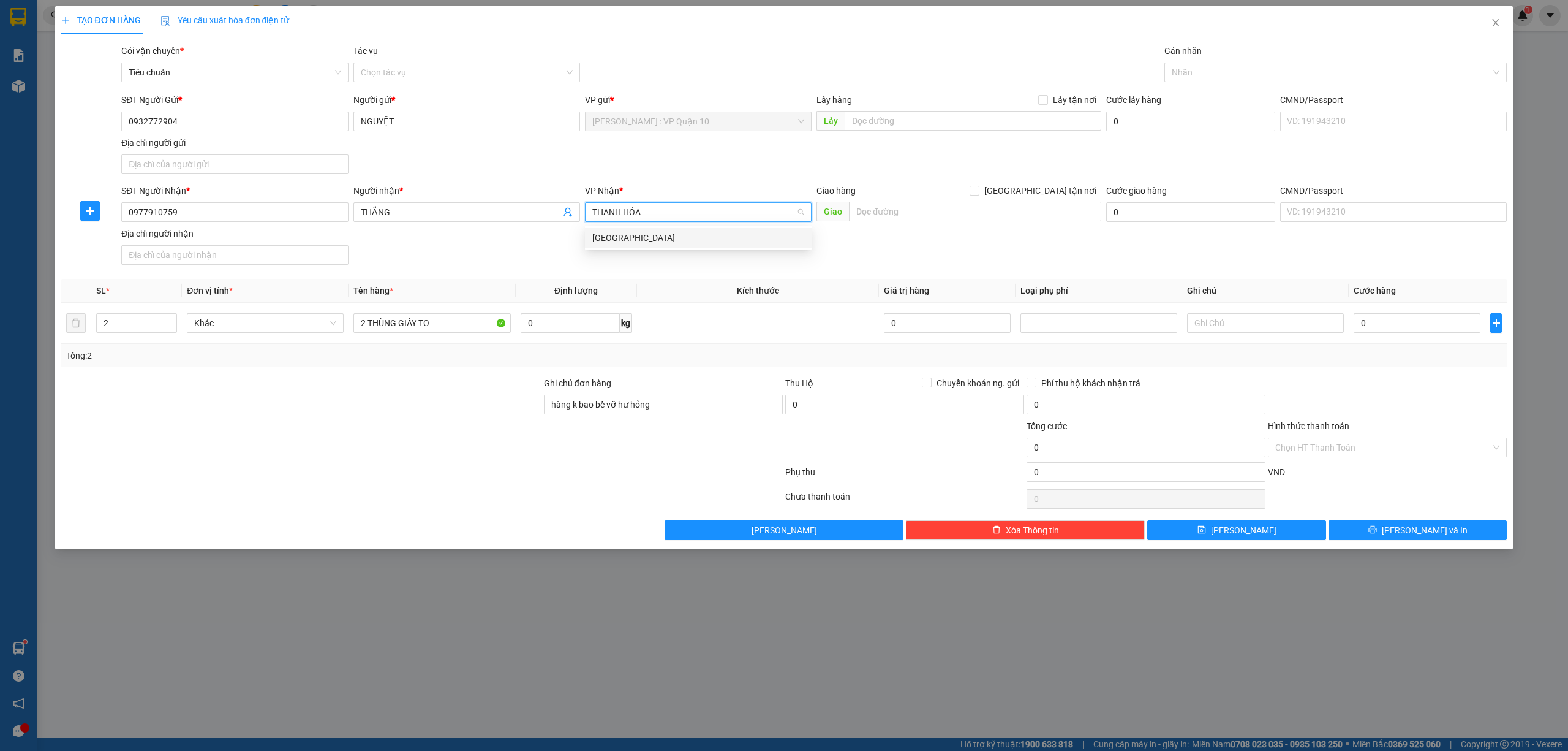
type input "THANH HÓA"
click at [604, 236] on div "Thanh Hóa" at bounding box center [698, 238] width 212 height 14
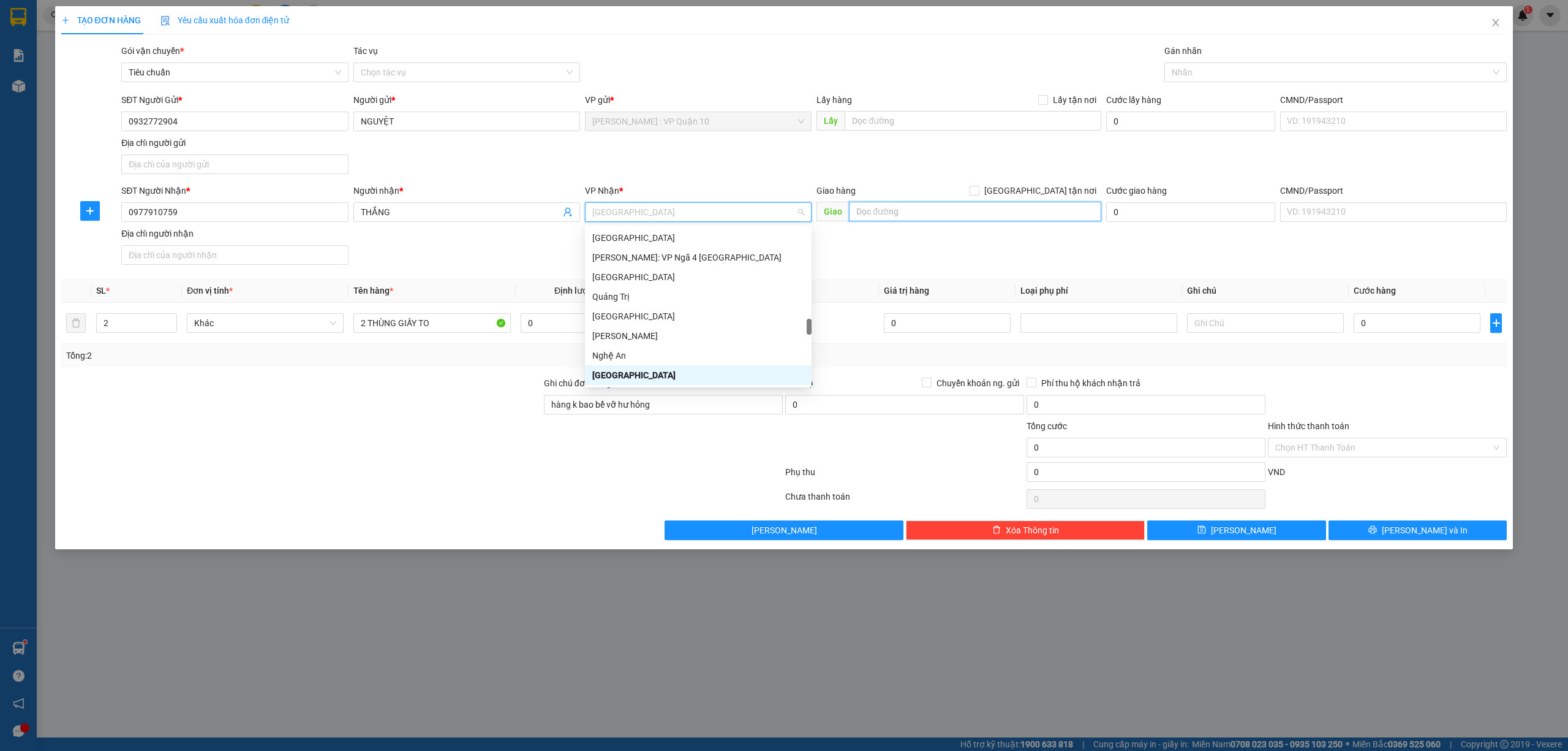
drag, startPoint x: 878, startPoint y: 217, endPoint x: 879, endPoint y: 209, distance: 8.1
click at [878, 216] on input "text" at bounding box center [975, 211] width 253 height 19
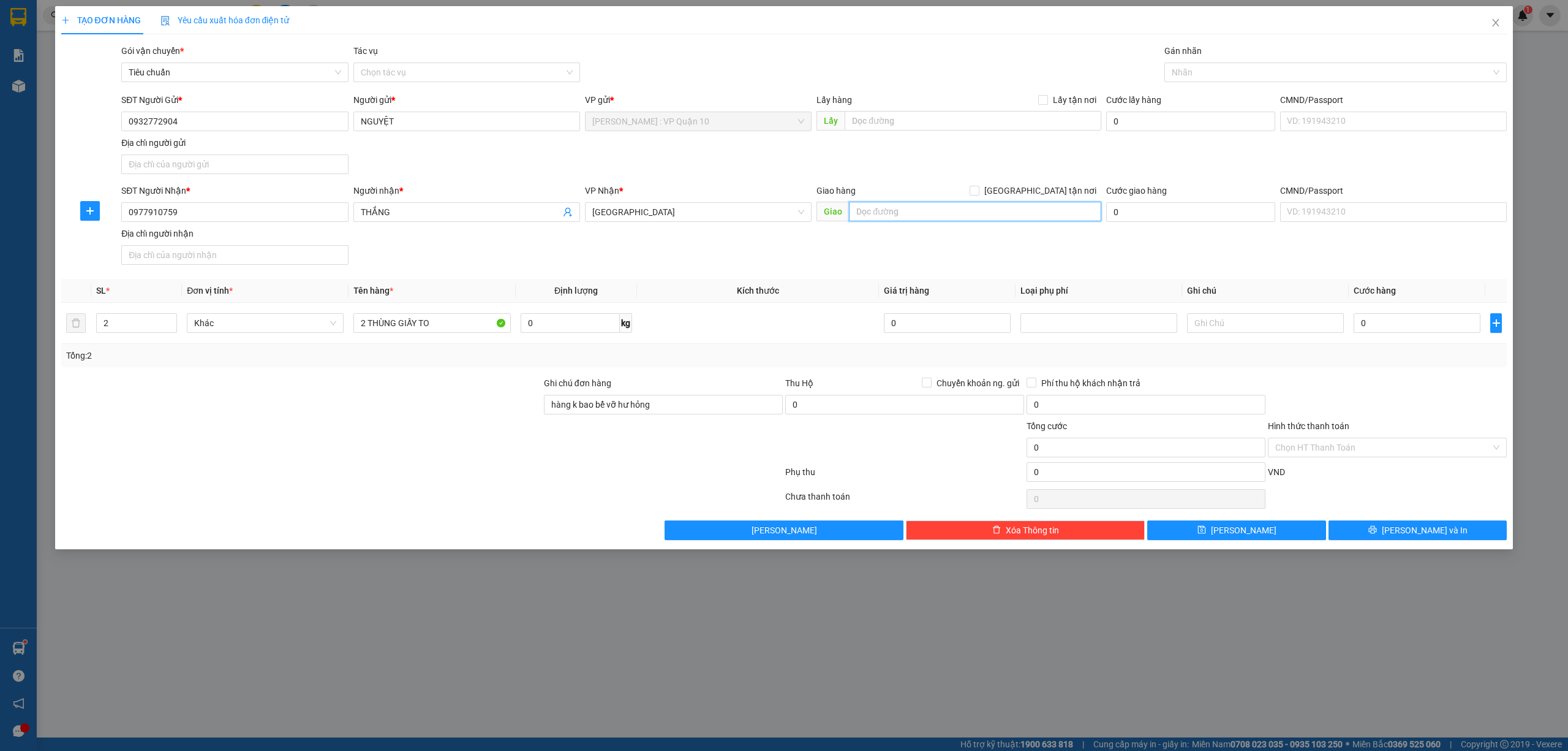
paste input "TP Thanh Hóa: Đường tránh TP Thanh Hóa"
type input "TP Thanh Hóa: Đường tránh TP Thanh Hóa"
click at [1301, 267] on div "SĐT Người Nhận * 0977910759 Người nhận * THẮNG VP Nhận * Thanh Hóa Giao hàng Gi…" at bounding box center [814, 227] width 1390 height 86
click at [1422, 326] on input "0" at bounding box center [1417, 322] width 127 height 19
type input "60"
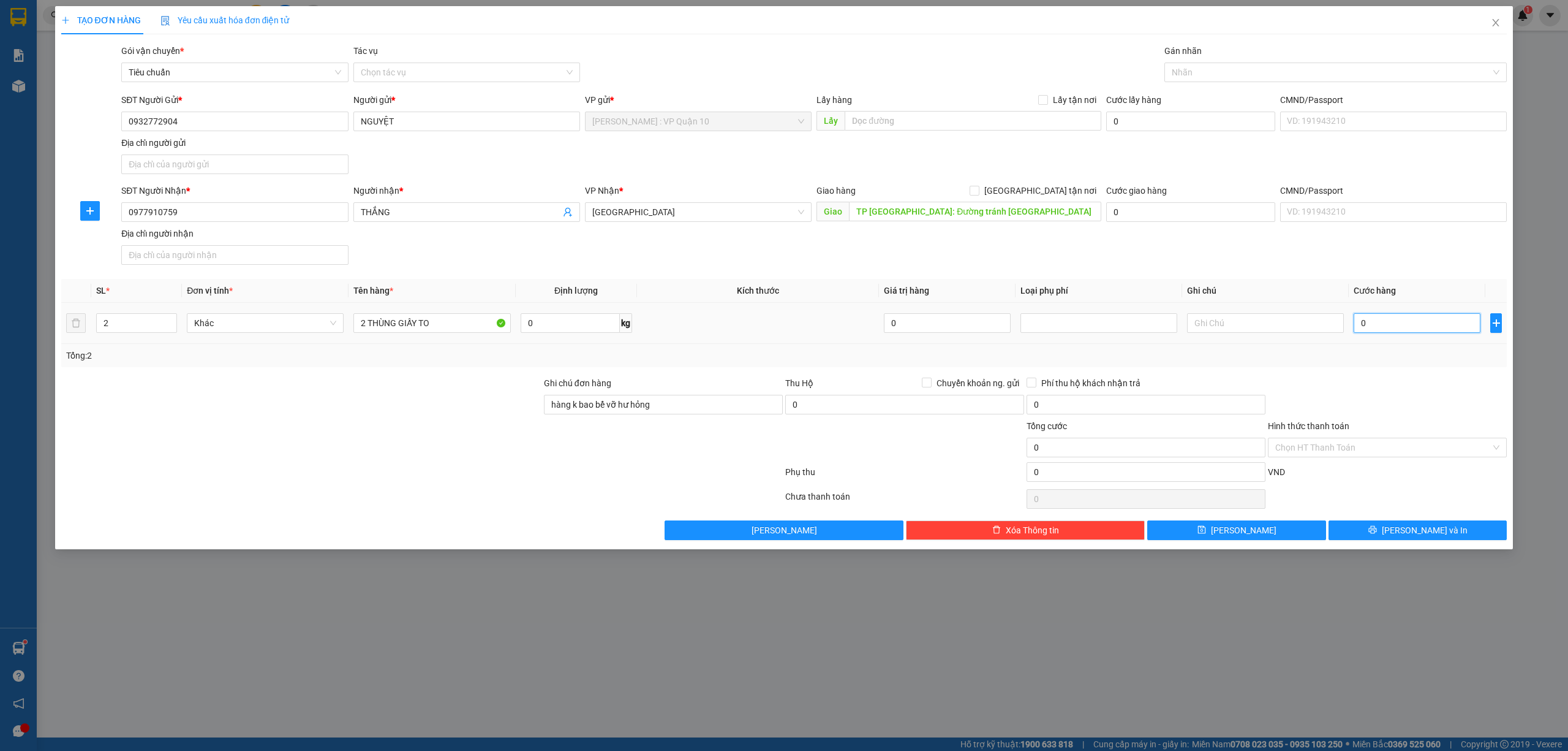
type input "60"
type input "600"
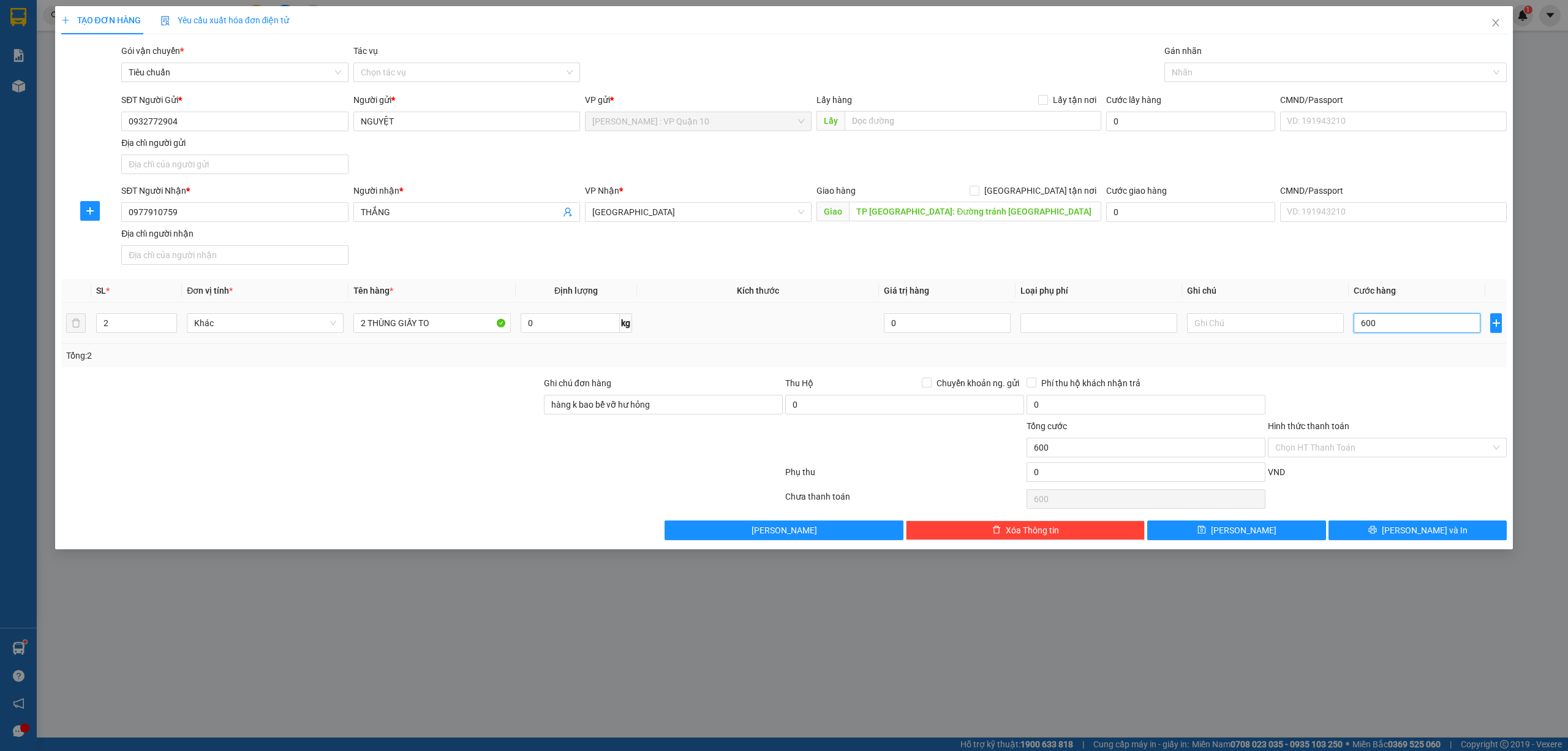
type input "6.000"
type input "60.000"
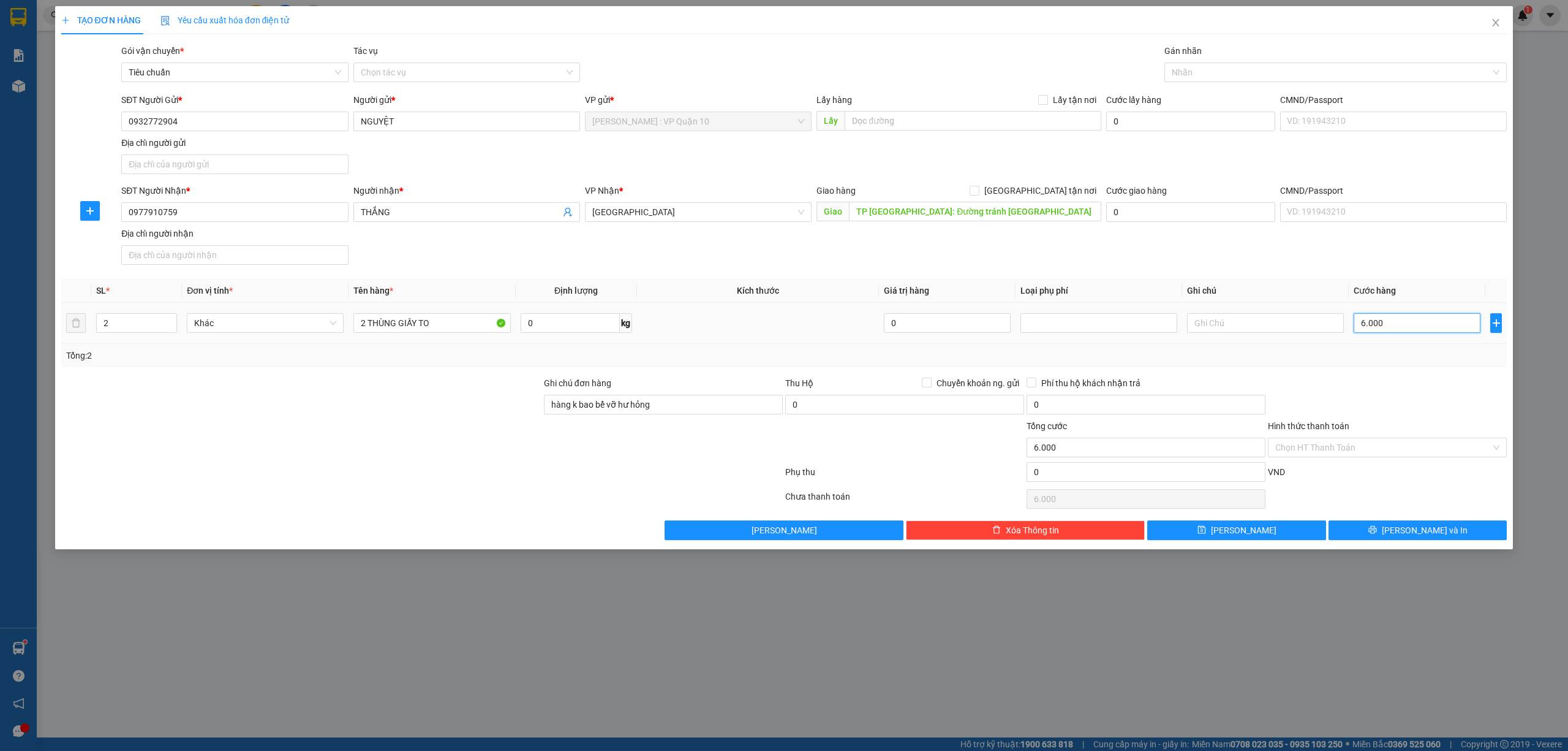
type input "60.000"
type input "600.000"
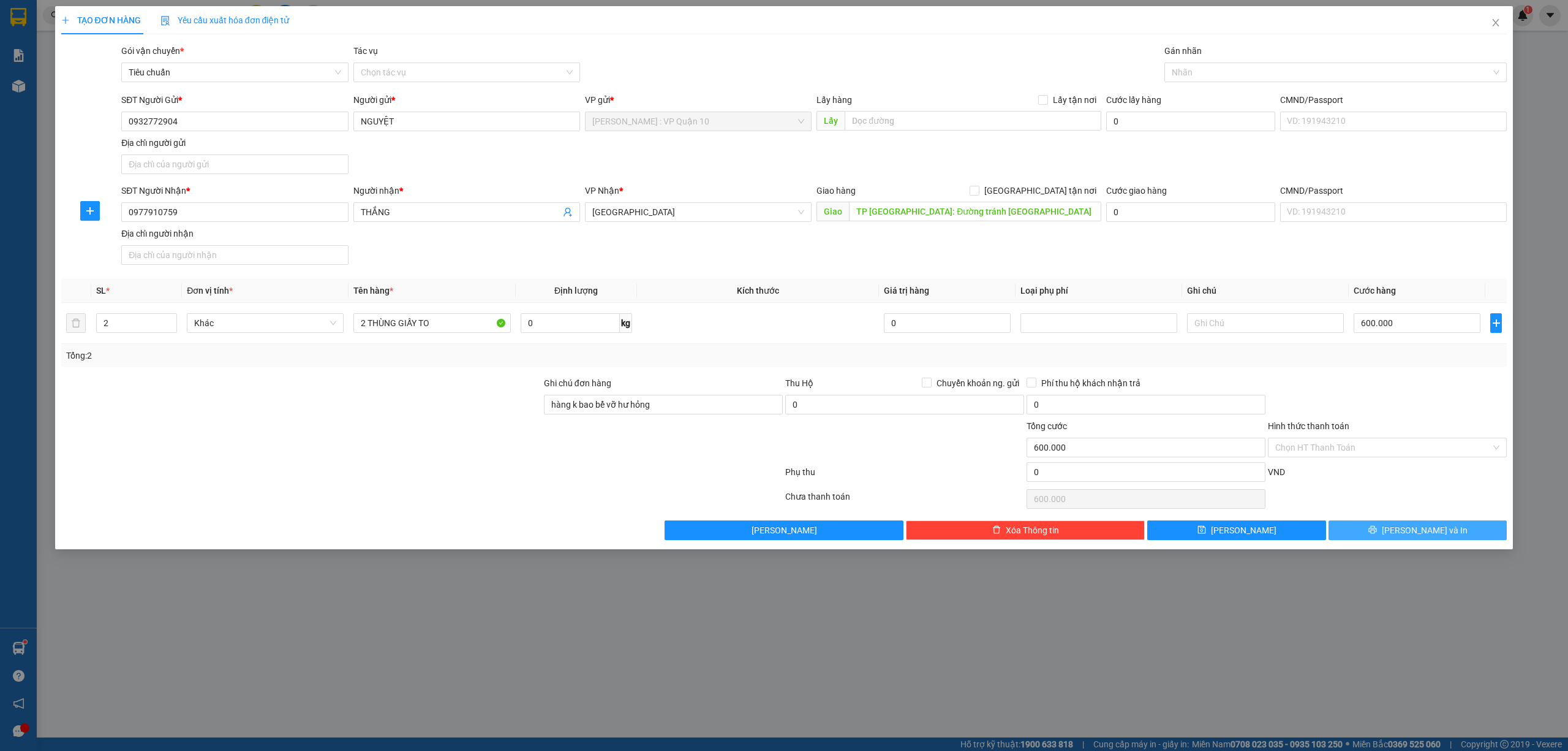
click at [1389, 530] on button "Lưu và In" at bounding box center [1418, 530] width 179 height 19
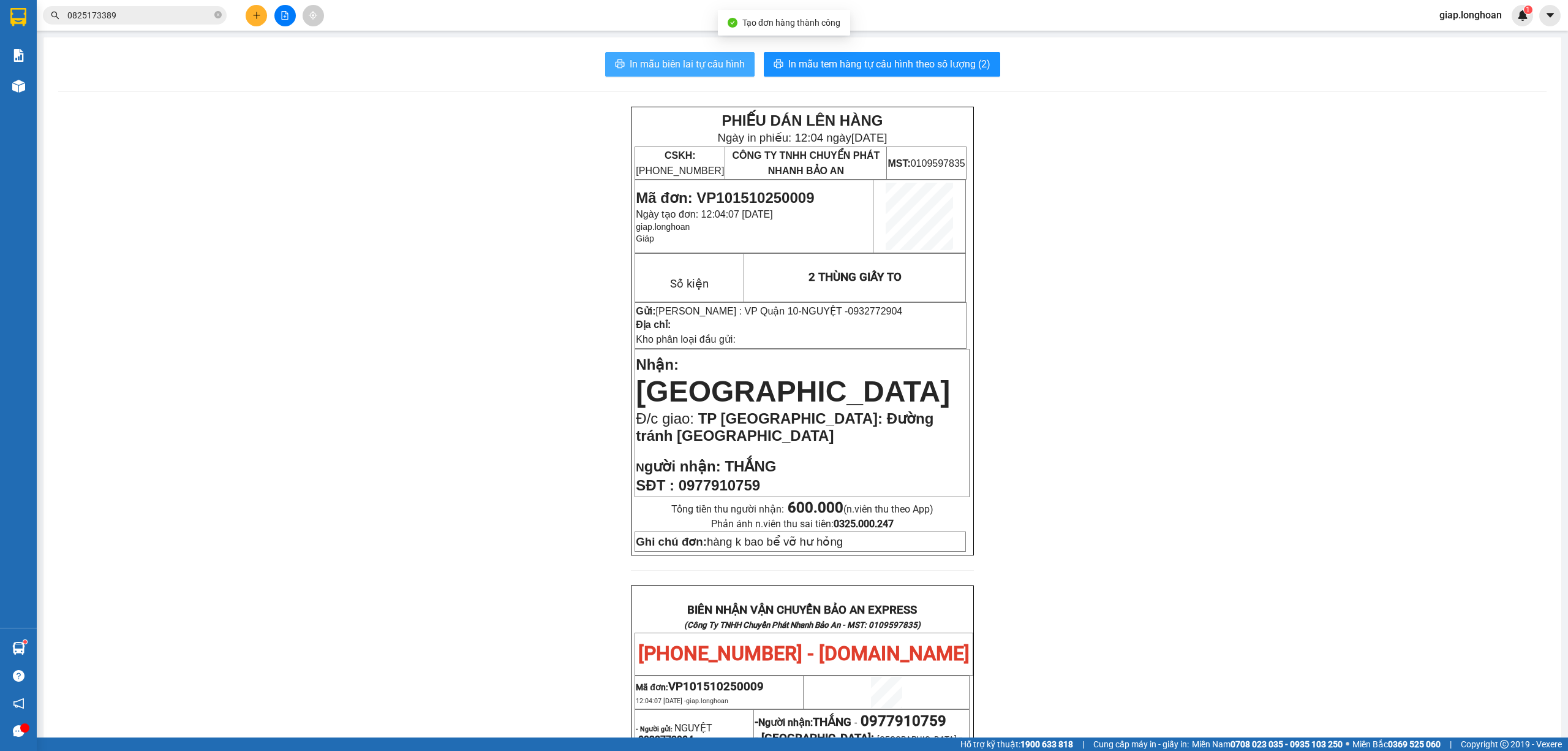
click at [665, 59] on span "In mẫu biên lai tự cấu hình" at bounding box center [687, 64] width 115 height 15
click at [875, 59] on span "In mẫu tem hàng tự cấu hình theo số lượng (2)" at bounding box center [889, 64] width 202 height 15
click at [249, 15] on button at bounding box center [256, 16] width 21 height 21
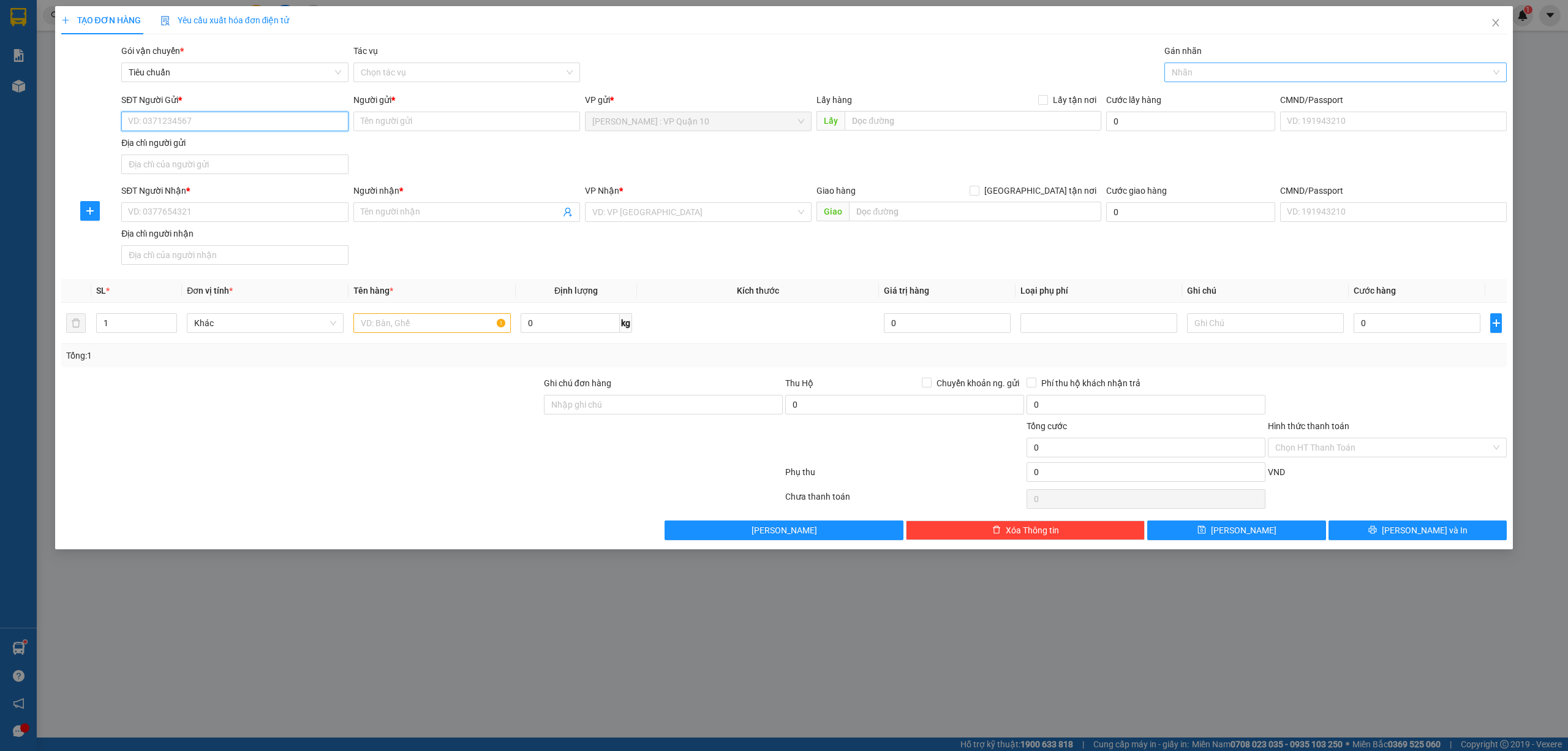
drag, startPoint x: 1199, startPoint y: 74, endPoint x: 1186, endPoint y: 79, distance: 13.9
click at [1199, 74] on div at bounding box center [1330, 73] width 325 height 15
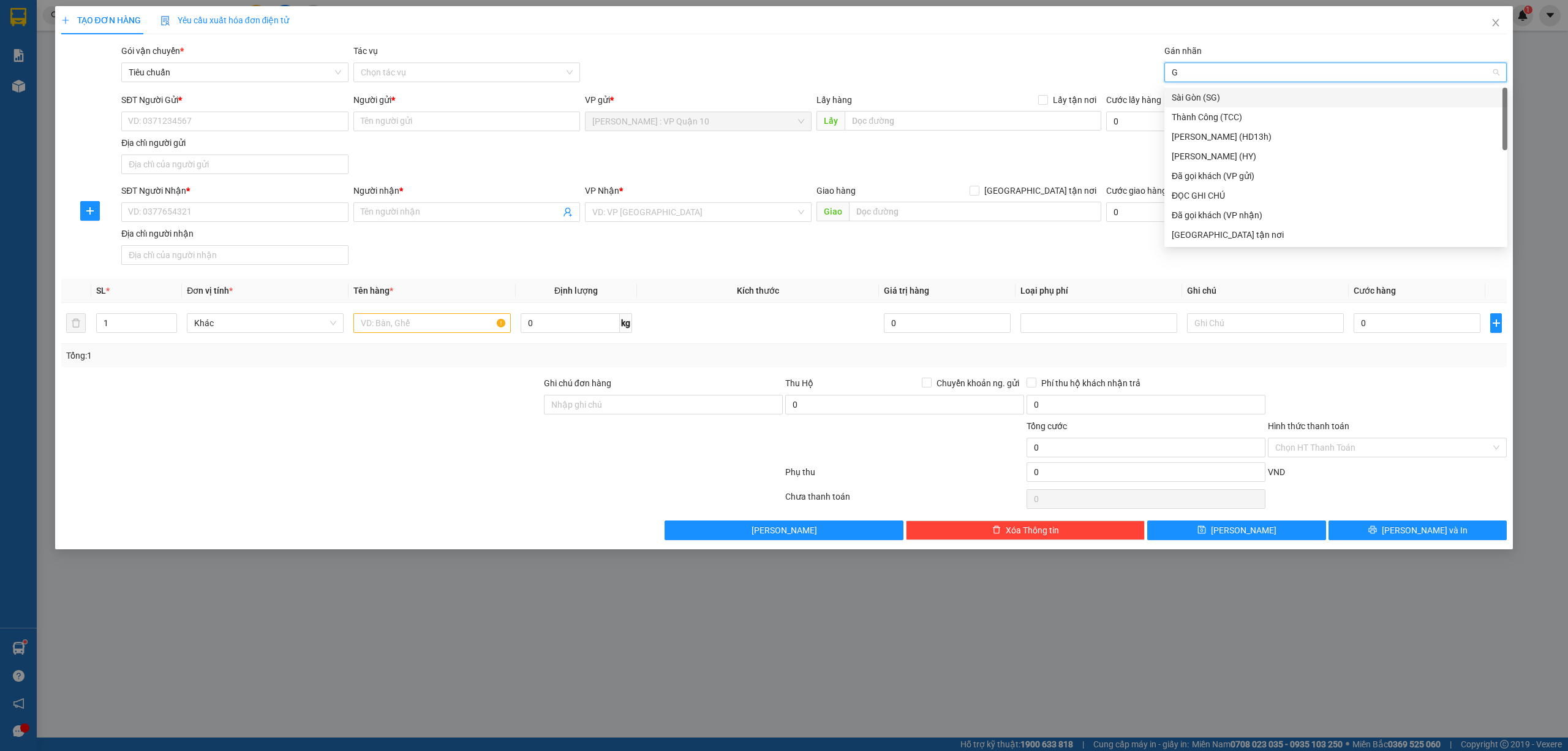
type input "GI"
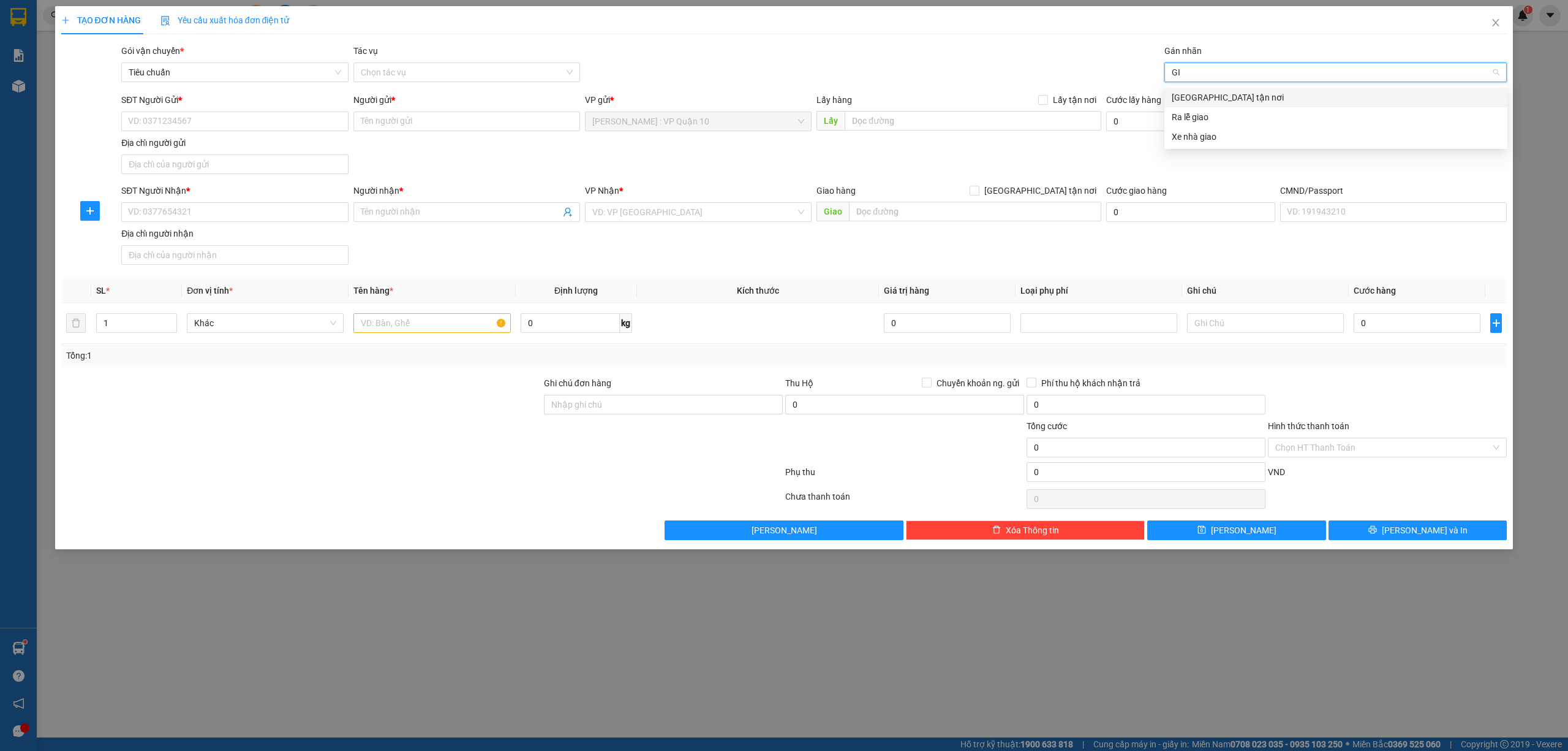
drag, startPoint x: 1182, startPoint y: 96, endPoint x: 1163, endPoint y: 106, distance: 21.5
click at [1182, 101] on div "Giao tận nơi" at bounding box center [1336, 98] width 328 height 14
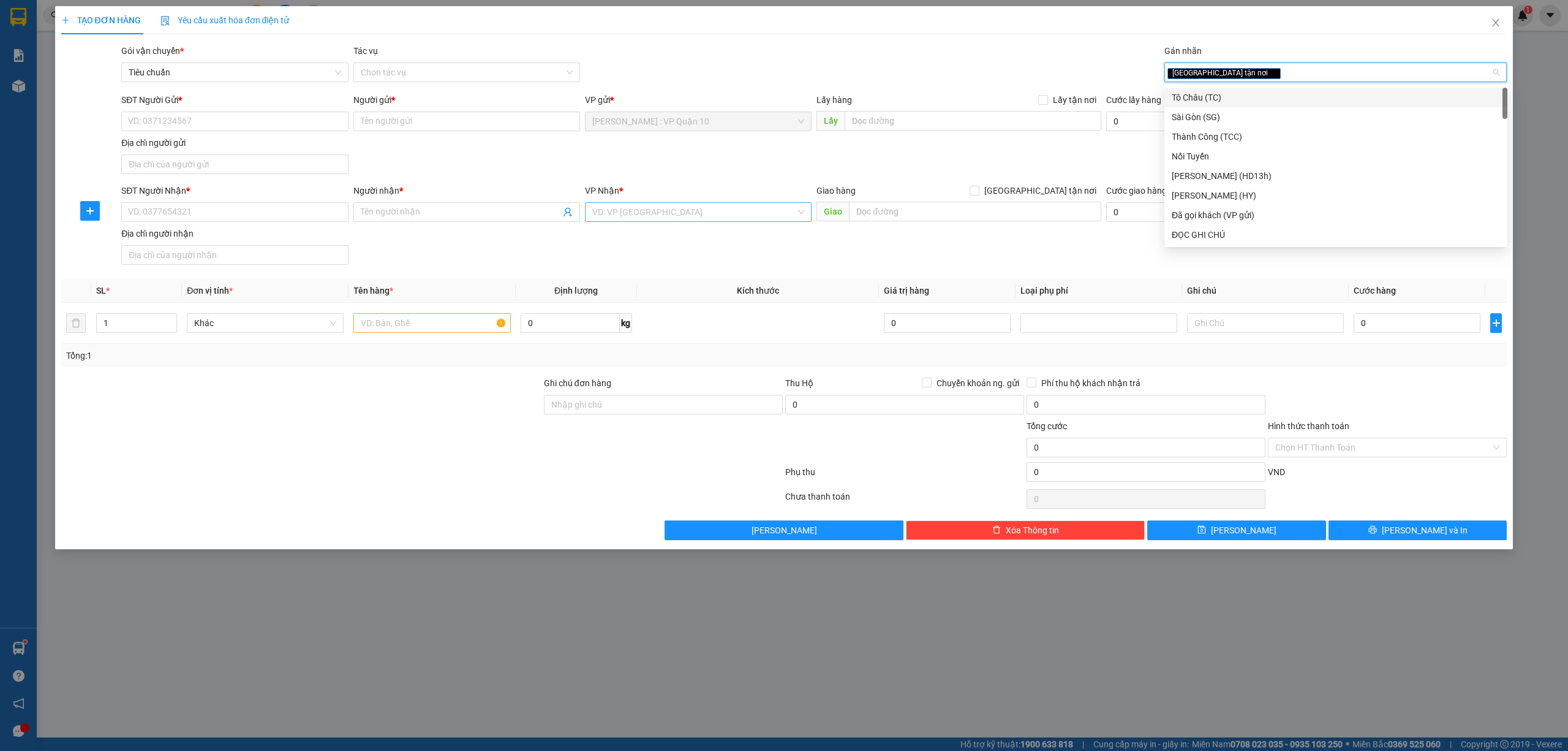
drag, startPoint x: 668, startPoint y: 214, endPoint x: 657, endPoint y: 214, distance: 11.0
click at [667, 214] on input "search" at bounding box center [694, 212] width 203 height 18
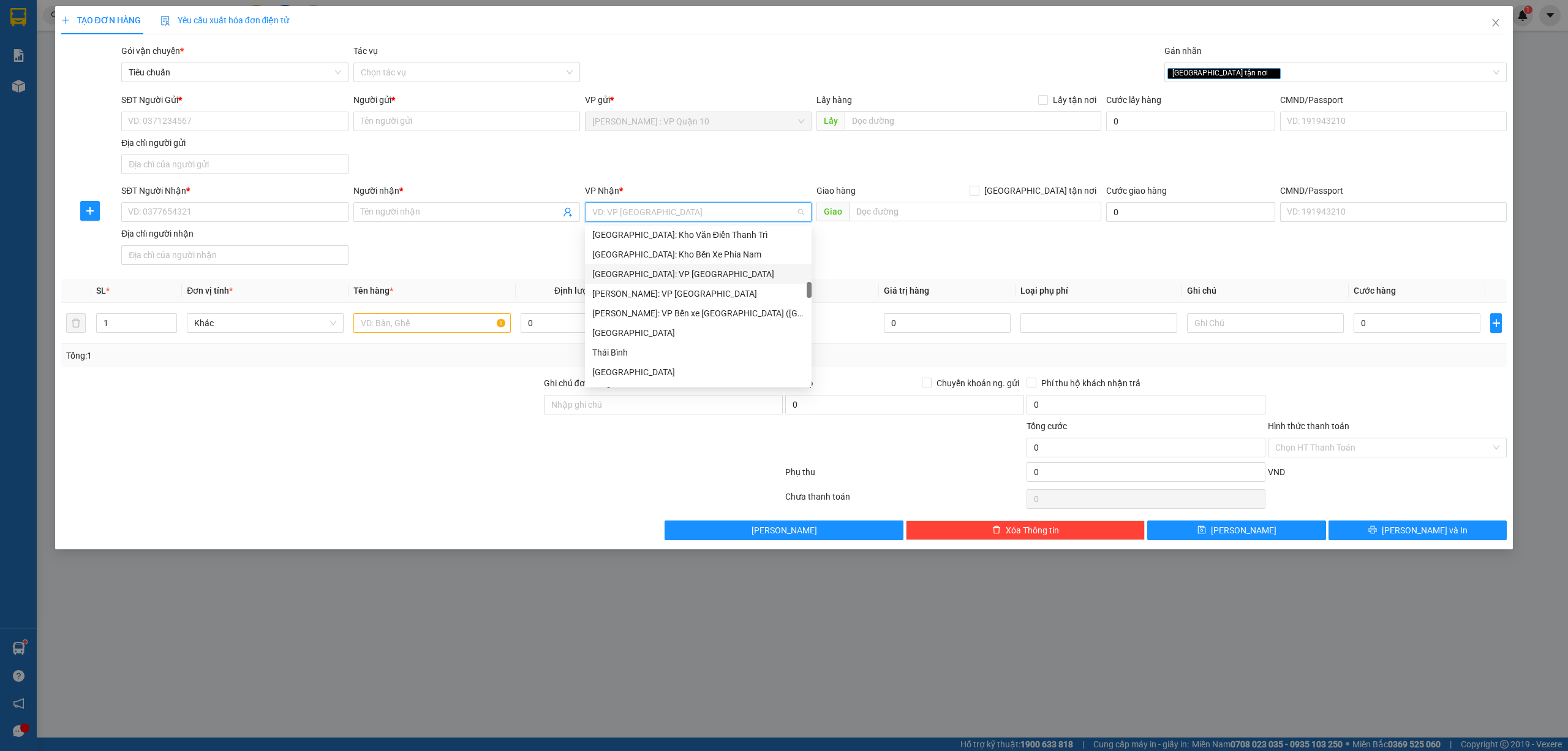
scroll to position [491, 0]
drag, startPoint x: 672, startPoint y: 316, endPoint x: 652, endPoint y: 314, distance: 20.1
click at [671, 316] on div "Hà Nội: Kho Văn Điển Thanh Trì" at bounding box center [698, 317] width 212 height 14
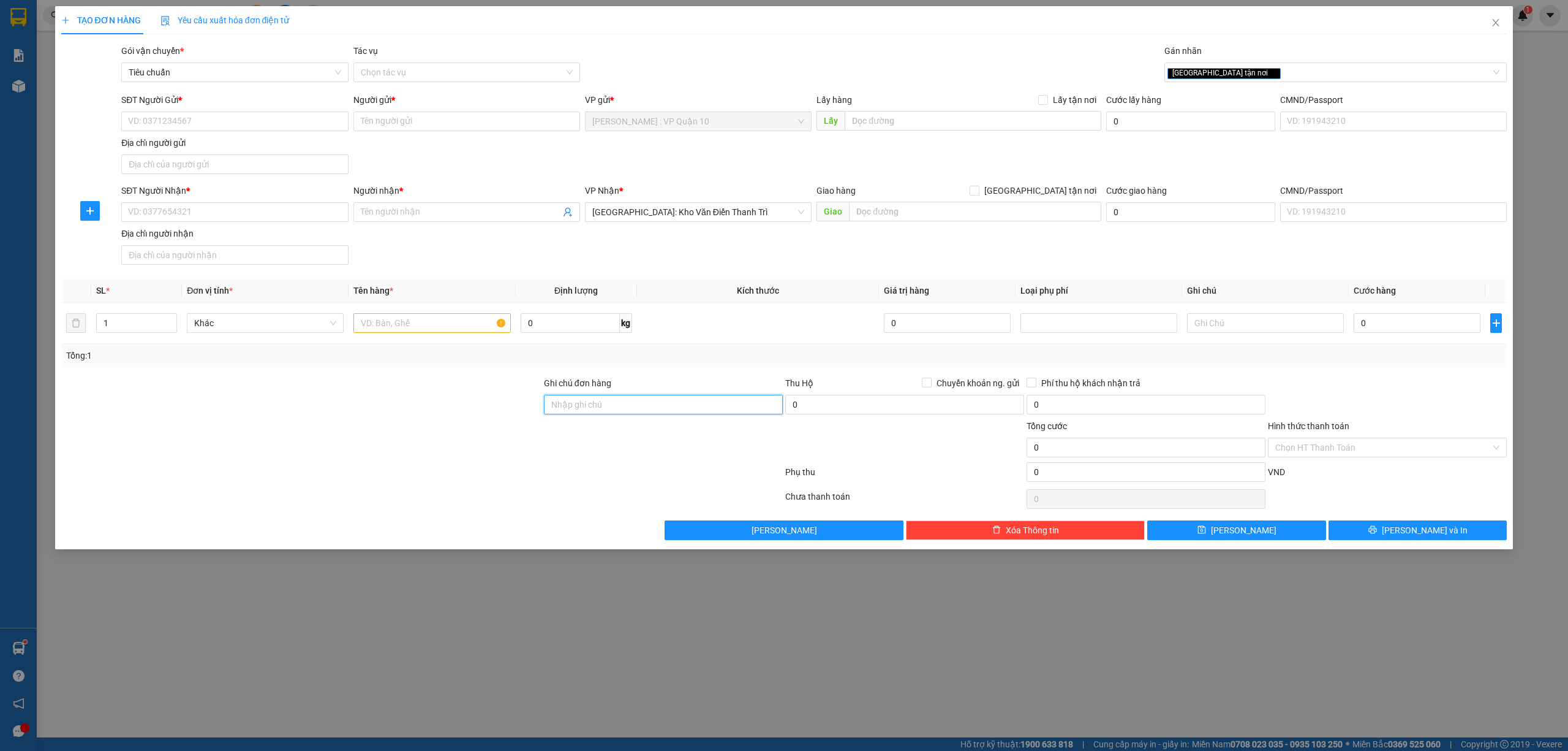
drag, startPoint x: 574, startPoint y: 404, endPoint x: 620, endPoint y: 430, distance: 52.8
click at [575, 407] on input "Ghi chú đơn hàng" at bounding box center [664, 404] width 239 height 19
type input "hàng k bao bể vỡ hư hỏng"
drag, startPoint x: 376, startPoint y: 327, endPoint x: 381, endPoint y: 331, distance: 6.4
click at [376, 330] on input "text" at bounding box center [432, 322] width 157 height 19
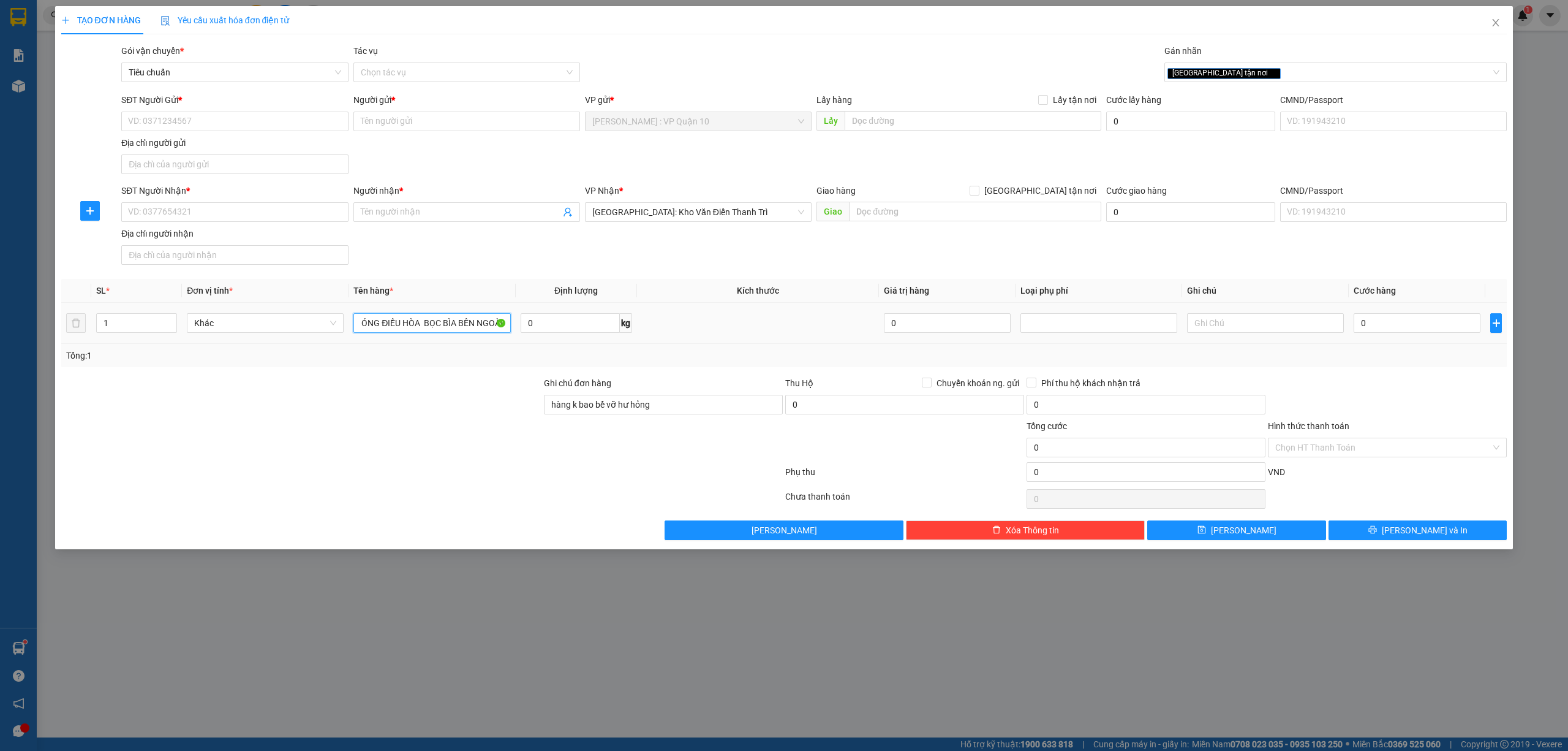
scroll to position [0, 36]
type input "1 CỤC NÓNG ĐIỀU HÒA BỌC BÌA BÊN NGOÀI"
click at [207, 202] on div "SĐT Người Nhận *" at bounding box center [235, 193] width 226 height 18
click at [208, 215] on input "SĐT Người Nhận *" at bounding box center [235, 212] width 226 height 19
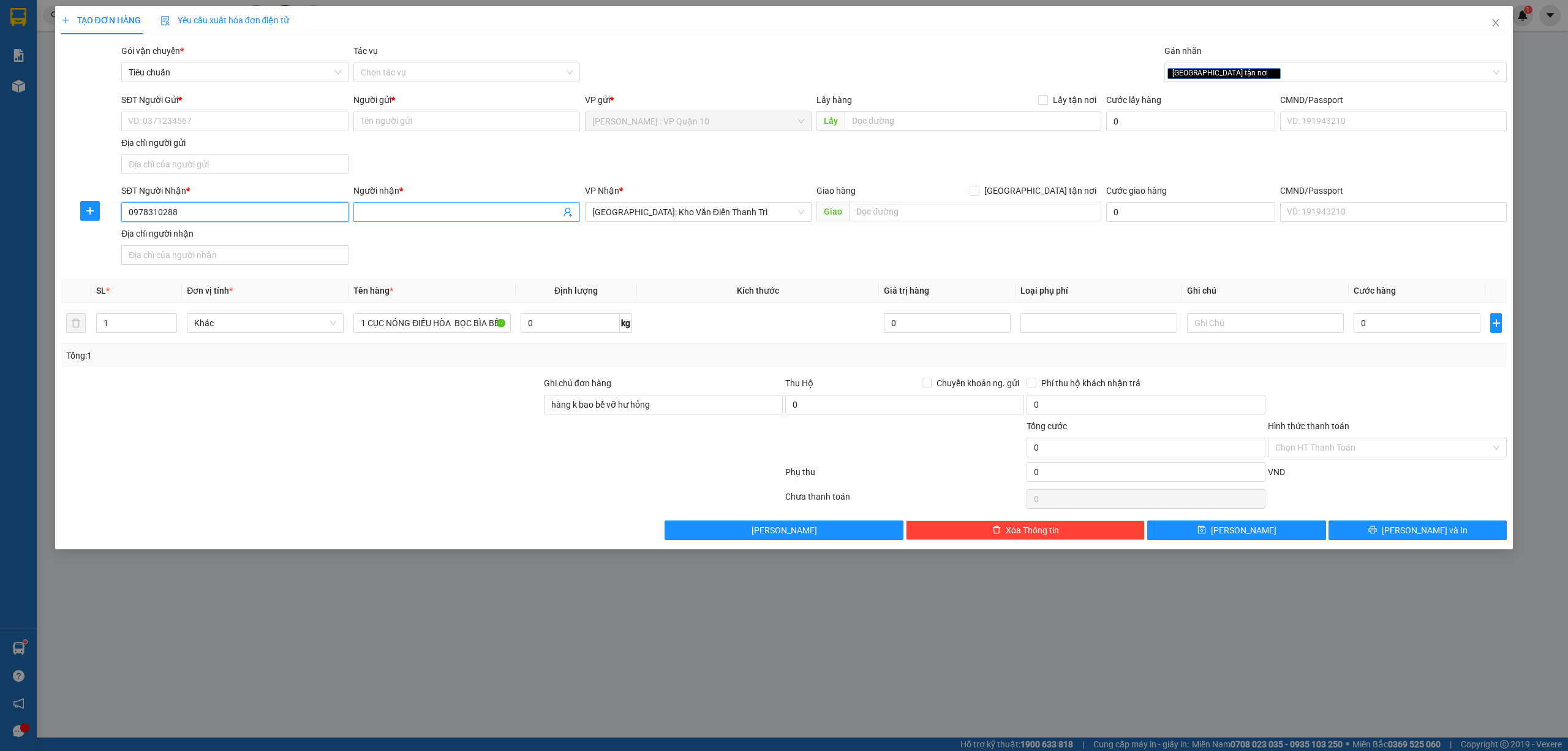
type input "0978310288"
click at [390, 217] on input "Người nhận *" at bounding box center [460, 212] width 200 height 14
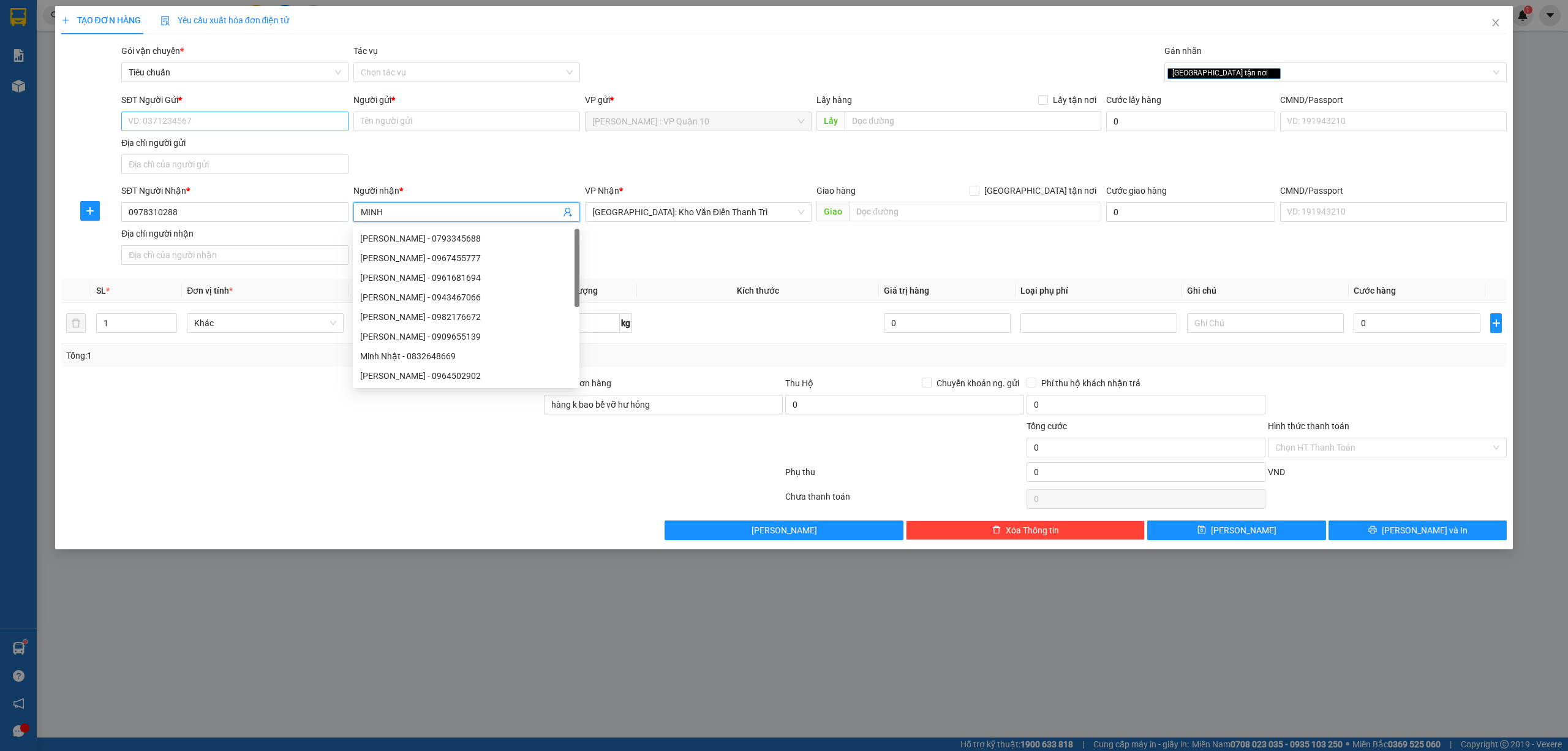
type input "MINH"
click at [223, 111] on input "SĐT Người Gửi *" at bounding box center [235, 121] width 226 height 19
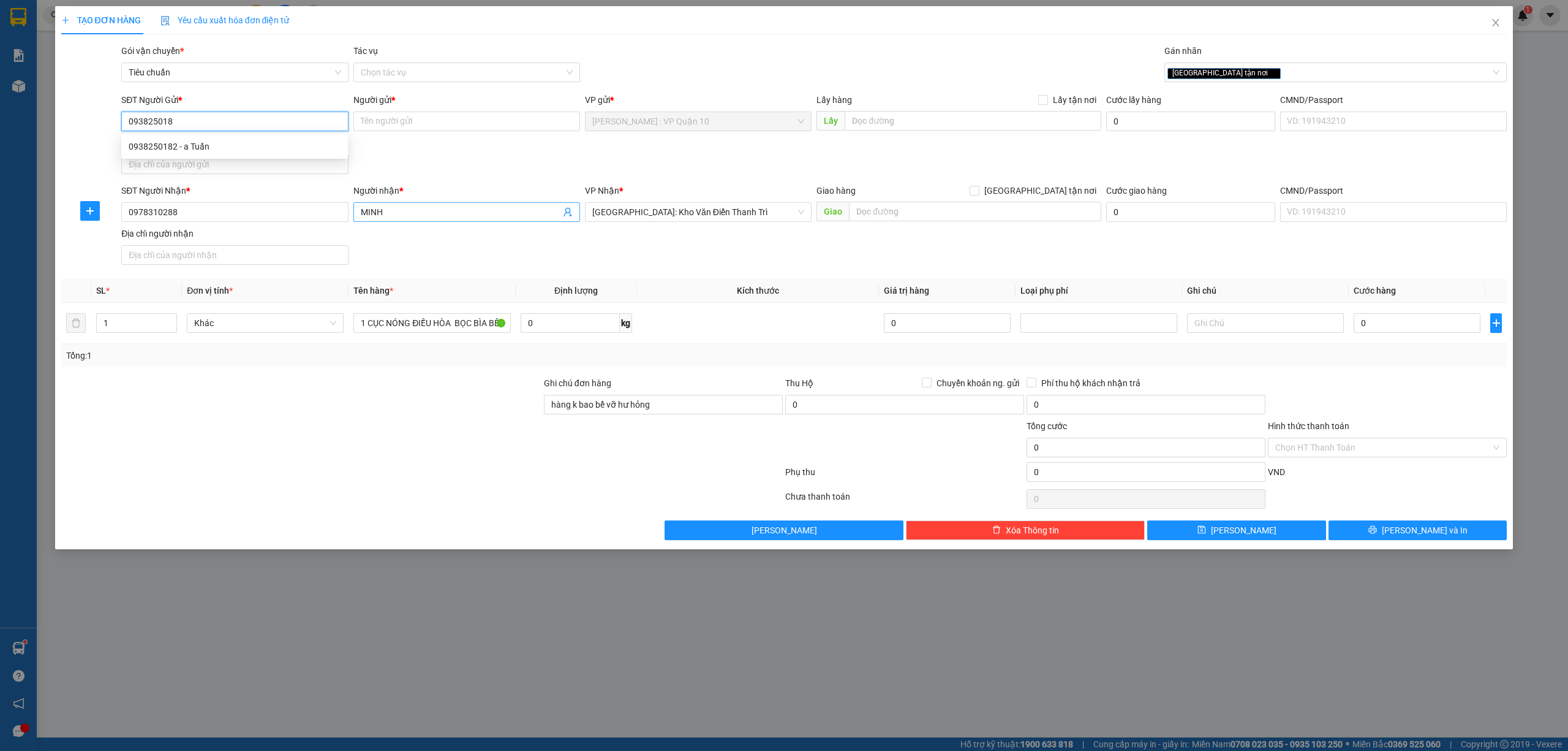
type input "0938250182"
click at [142, 143] on div "0938250182 - a Tuấn" at bounding box center [235, 146] width 212 height 14
type input "a Tuấn"
type input "0938250182"
click at [903, 211] on input "text" at bounding box center [975, 211] width 253 height 19
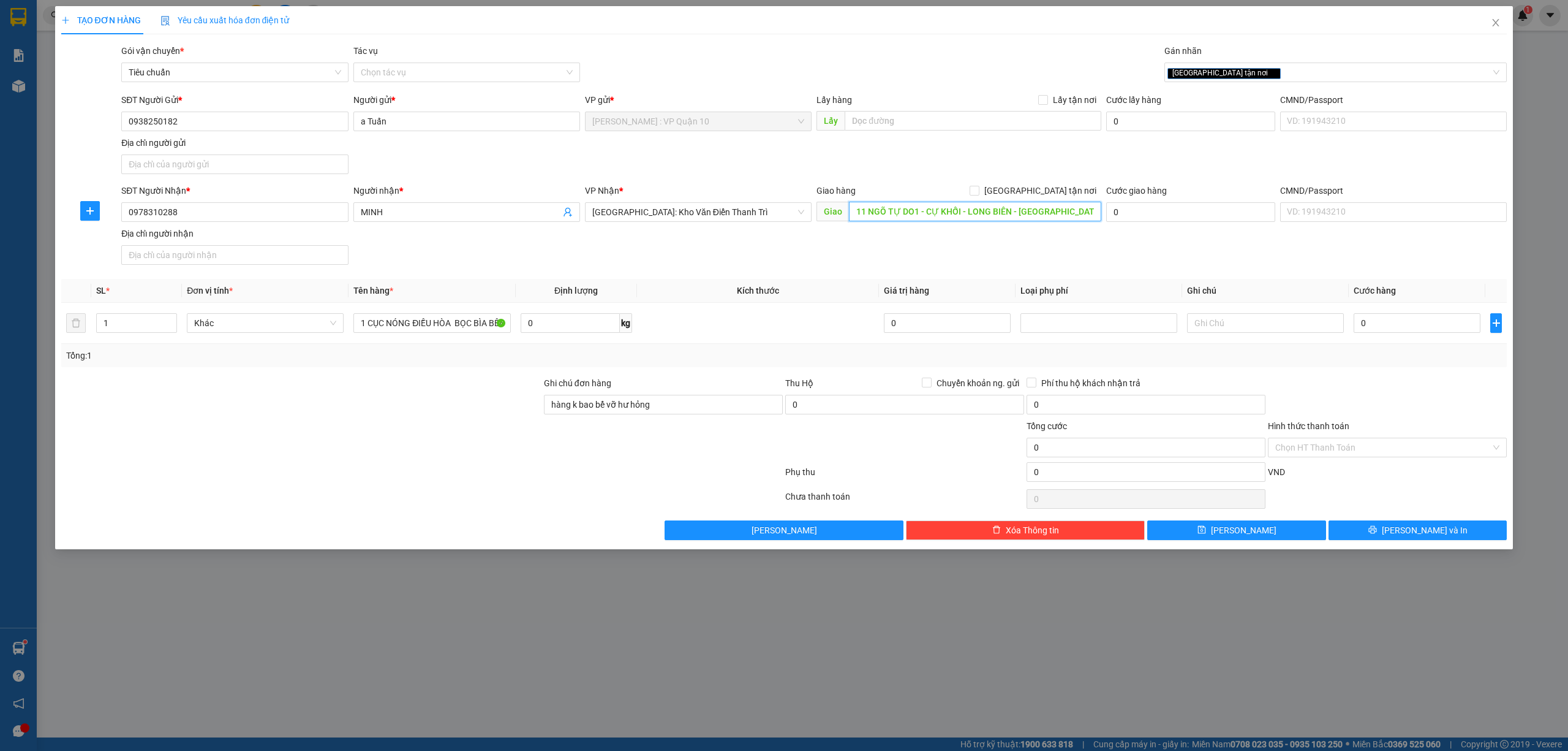
drag, startPoint x: 914, startPoint y: 210, endPoint x: 953, endPoint y: 263, distance: 65.8
click at [916, 210] on input "11 NGÕ TỰ DO1 - CỰ KHỐI - LONG BIÊN - HÀ NỘI" at bounding box center [975, 211] width 253 height 19
type input "11 NGÕ TỰ DO 1 - CỰ KHỐI - LONG BIÊN - HÀ NỘI"
click at [978, 189] on input "Giao tận nơi" at bounding box center [974, 190] width 9 height 9
checkbox input "true"
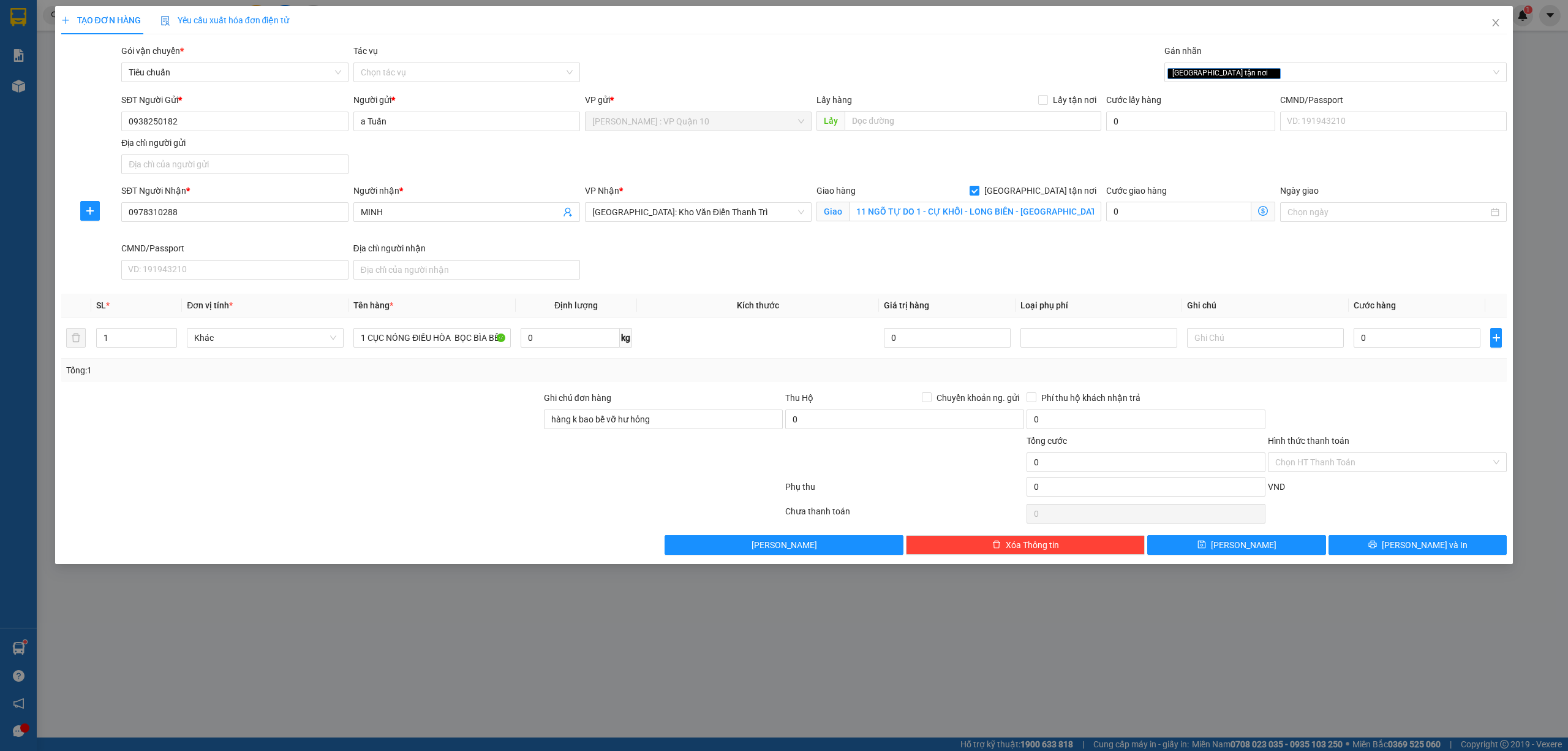
click at [1392, 381] on div "Tổng: 1" at bounding box center [784, 370] width 1446 height 23
click at [1407, 341] on input "0" at bounding box center [1417, 337] width 127 height 19
type input "10"
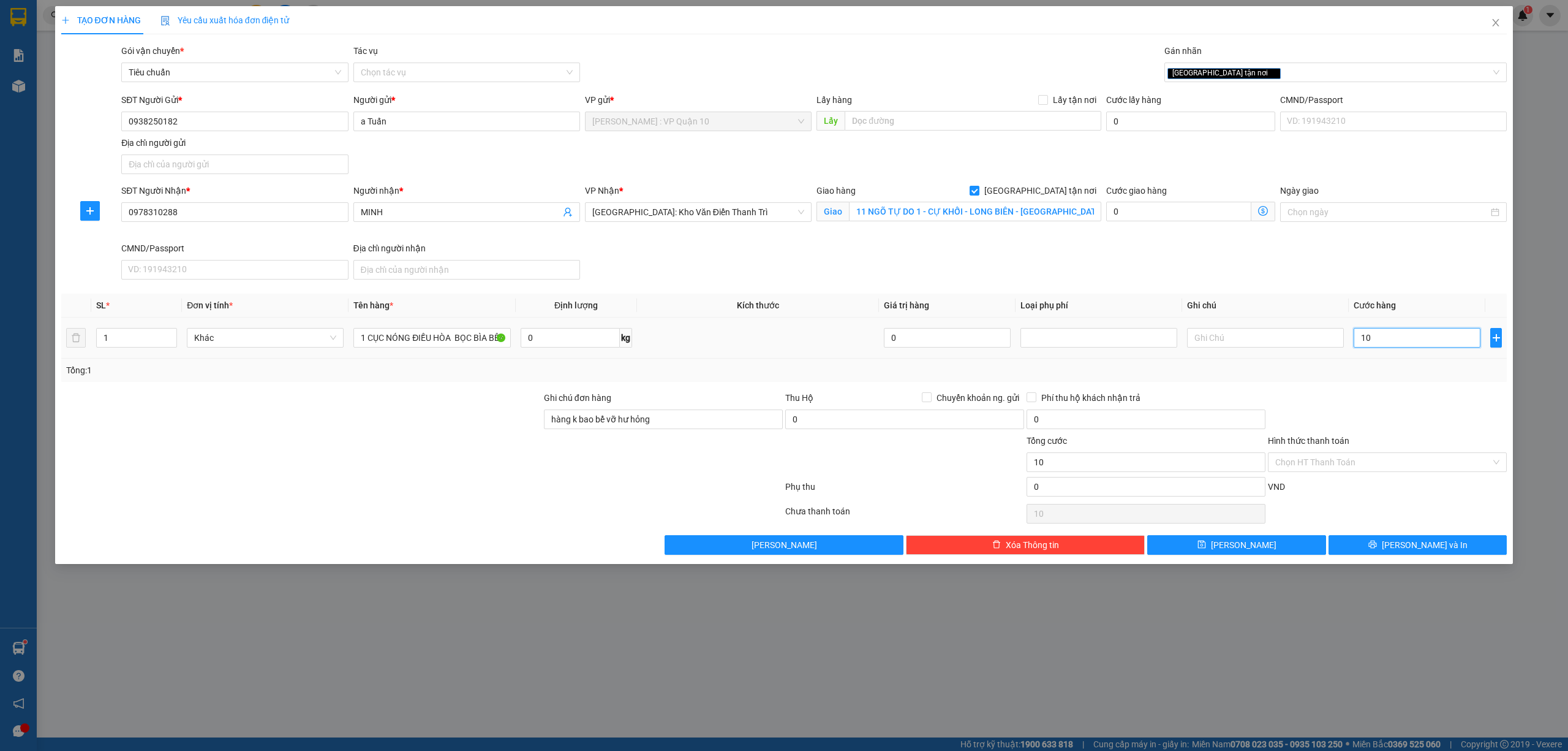
type input "190"
type input "1.900"
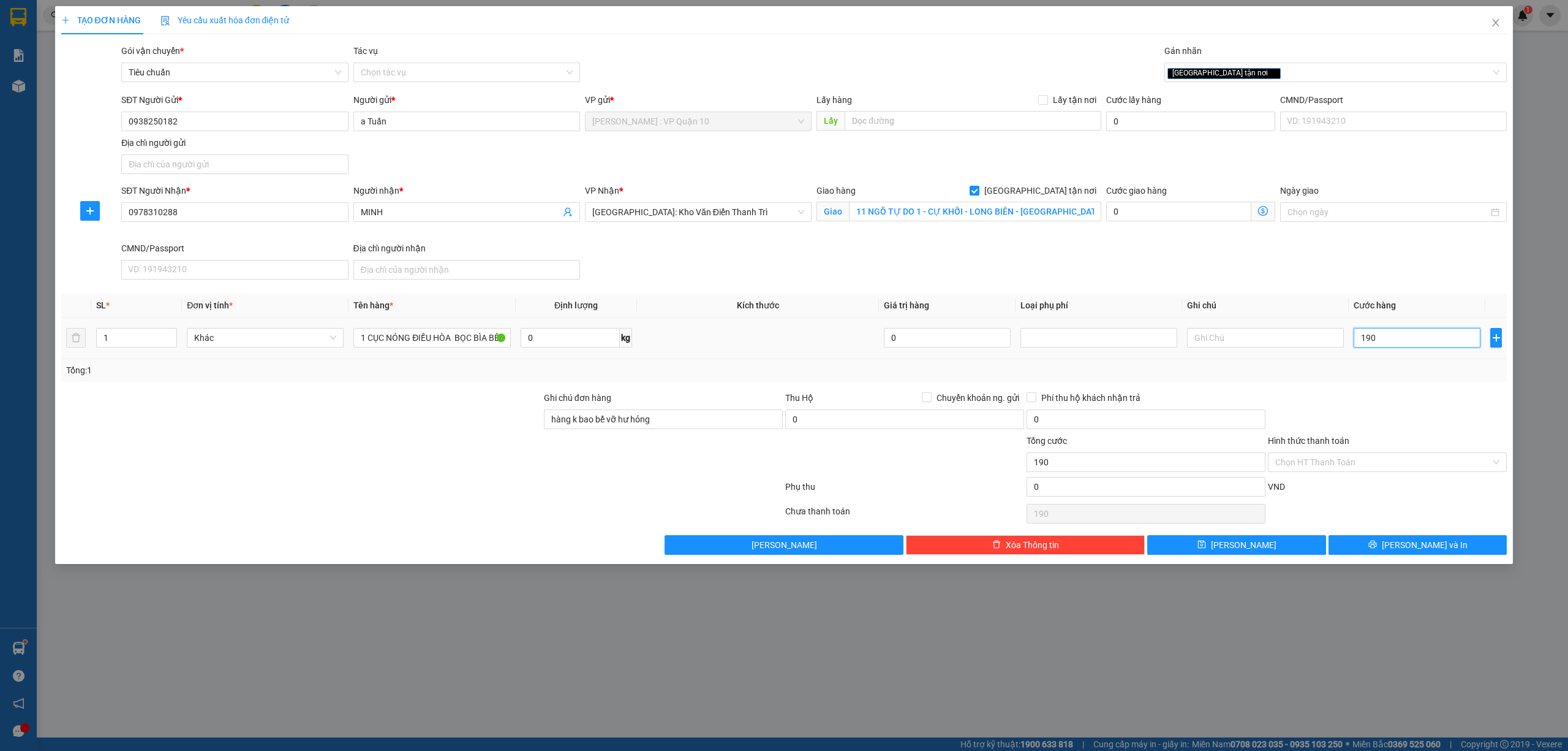
type input "1.900"
type input "19.000"
type input "190.000"
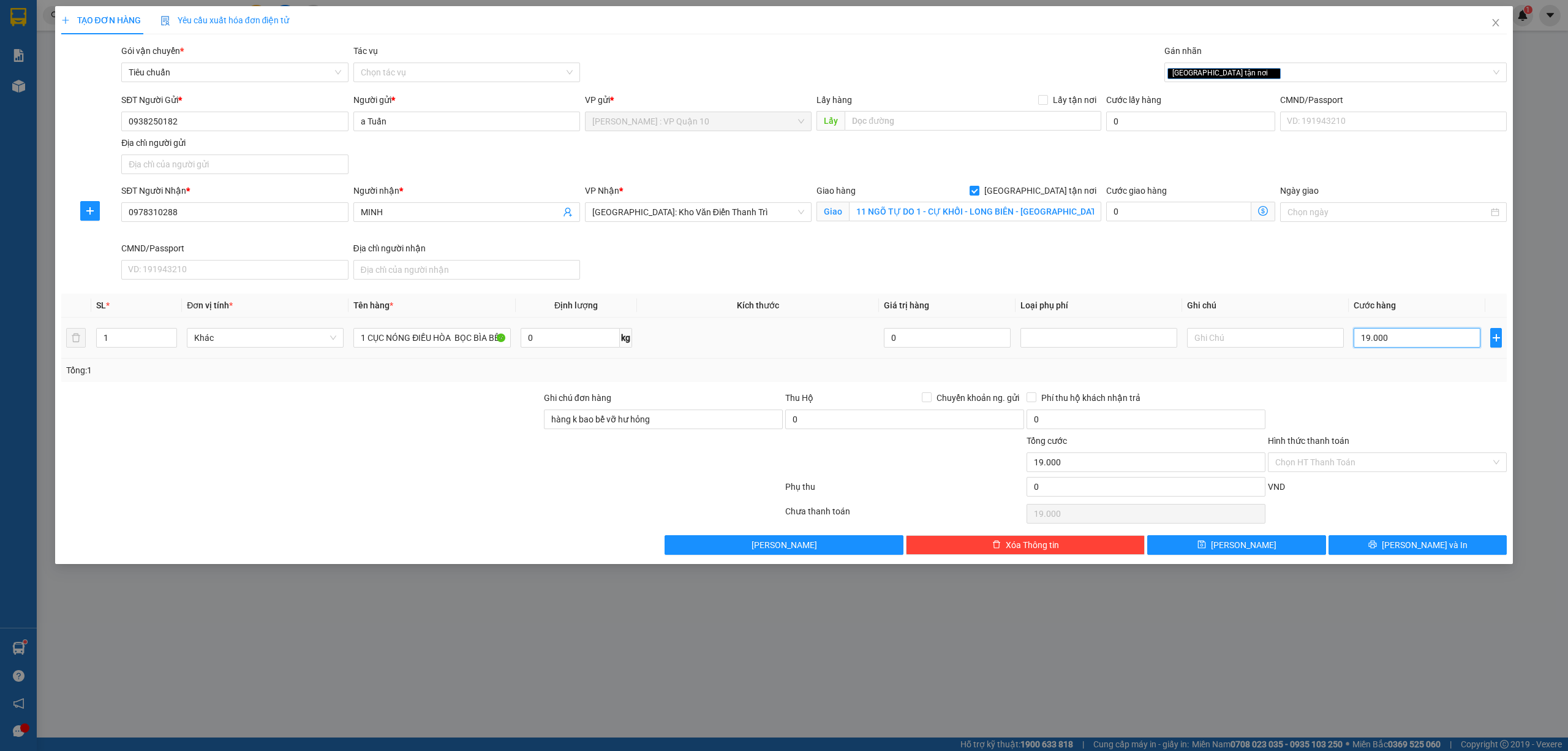
type input "190.000"
click at [1373, 547] on button "Lưu và In" at bounding box center [1418, 544] width 179 height 19
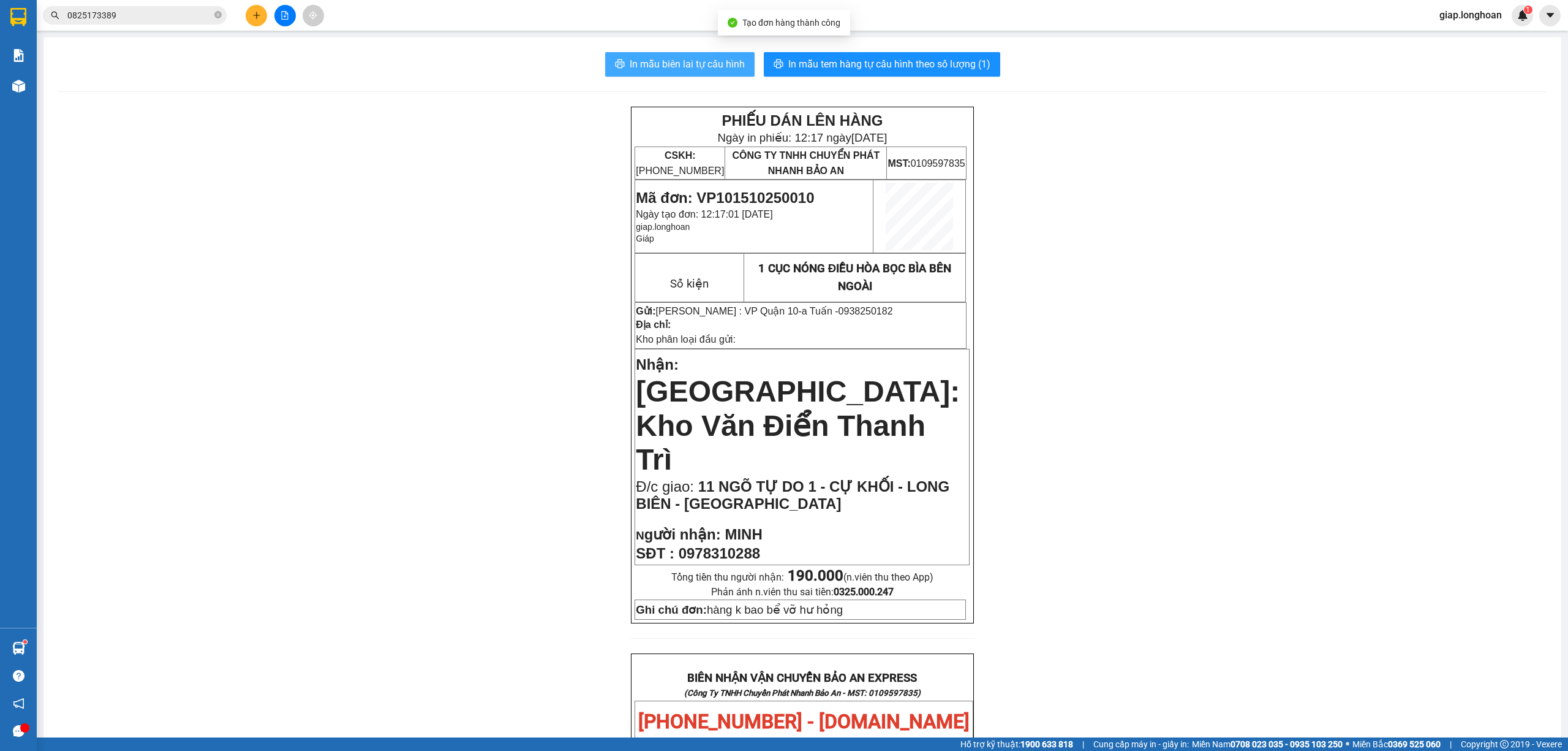
click at [697, 64] on span "In mẫu biên lai tự cấu hình" at bounding box center [687, 64] width 115 height 15
click at [822, 57] on span "In mẫu tem hàng tự cấu hình theo số lượng (1)" at bounding box center [889, 64] width 202 height 15
click at [396, 414] on div "PHIẾU DÁN LÊN HÀNG Ngày in phiếu: 12:17 ngày 15-10-2025 CSKH: 1900.06.88.33 CÔN…" at bounding box center [802, 715] width 1489 height 1218
click at [454, 396] on div "PHIẾU DÁN LÊN HÀNG Ngày in phiếu: 12:17 ngày 15-10-2025 CSKH: 1900.06.88.33 CÔN…" at bounding box center [802, 715] width 1489 height 1218
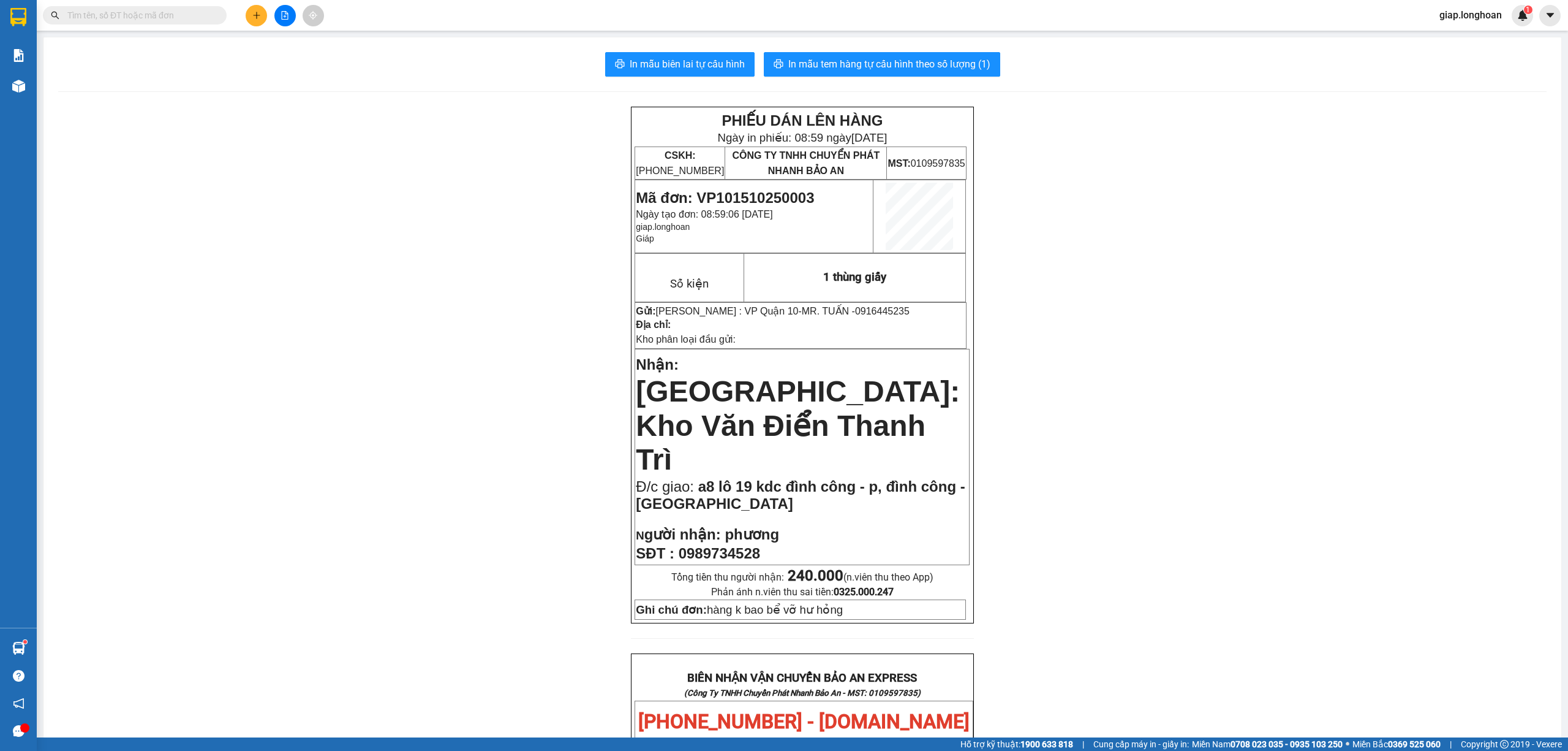
click at [202, 15] on input "text" at bounding box center [139, 16] width 144 height 14
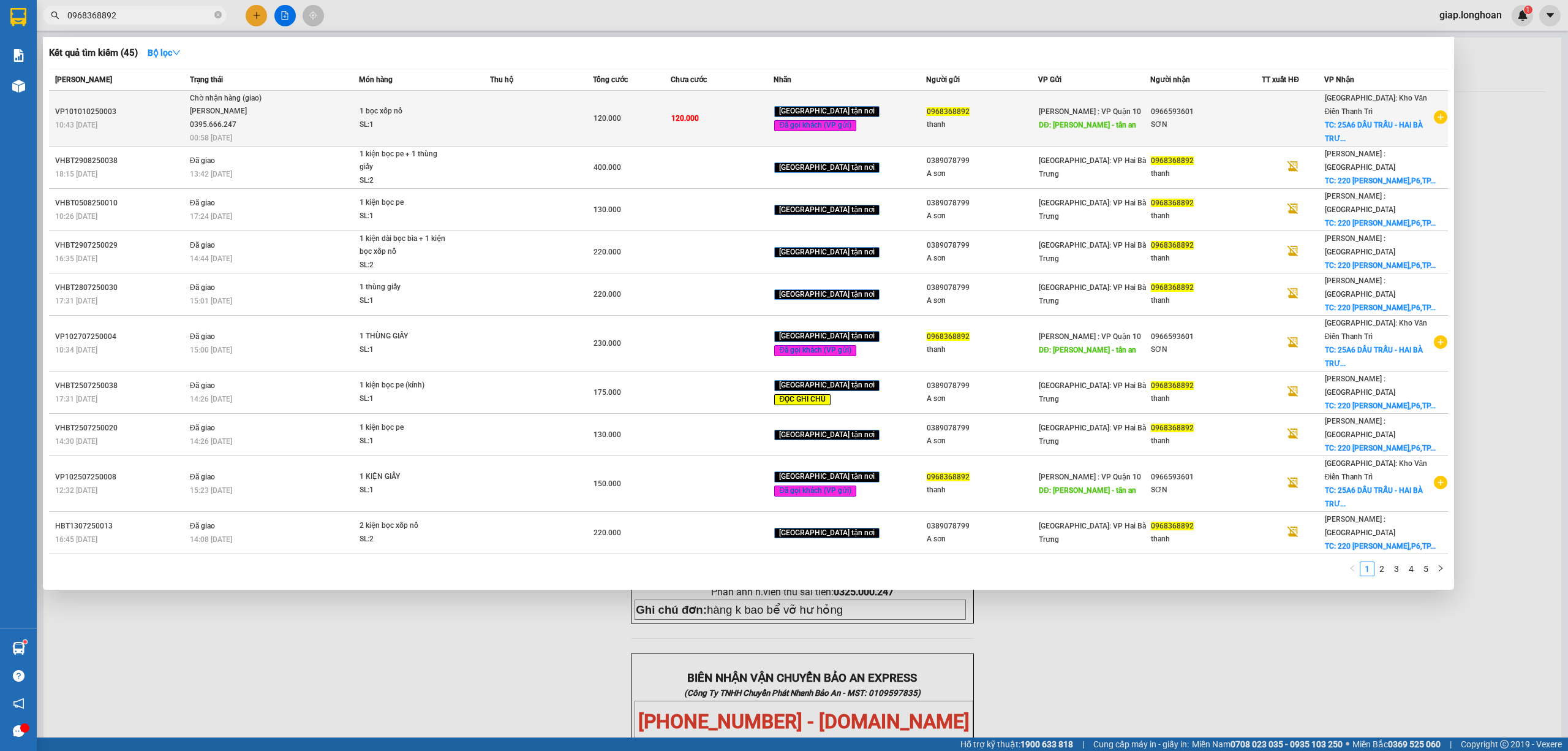
type input "0968368892"
click at [545, 131] on td at bounding box center [542, 118] width 104 height 56
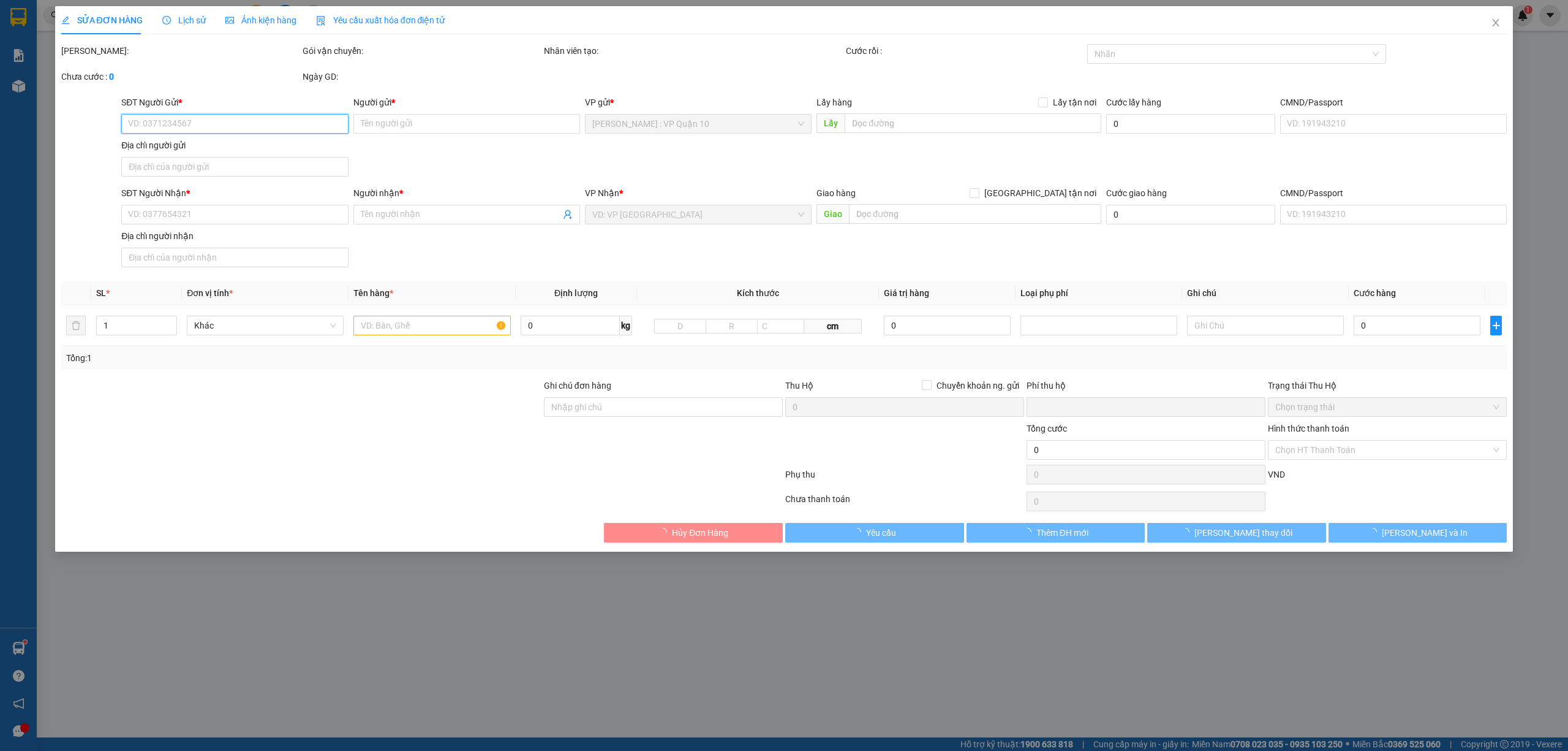
type input "0968368892"
type input "thanh"
type input "[PERSON_NAME] - tân an"
type input "0966593601"
type input "SƠN"
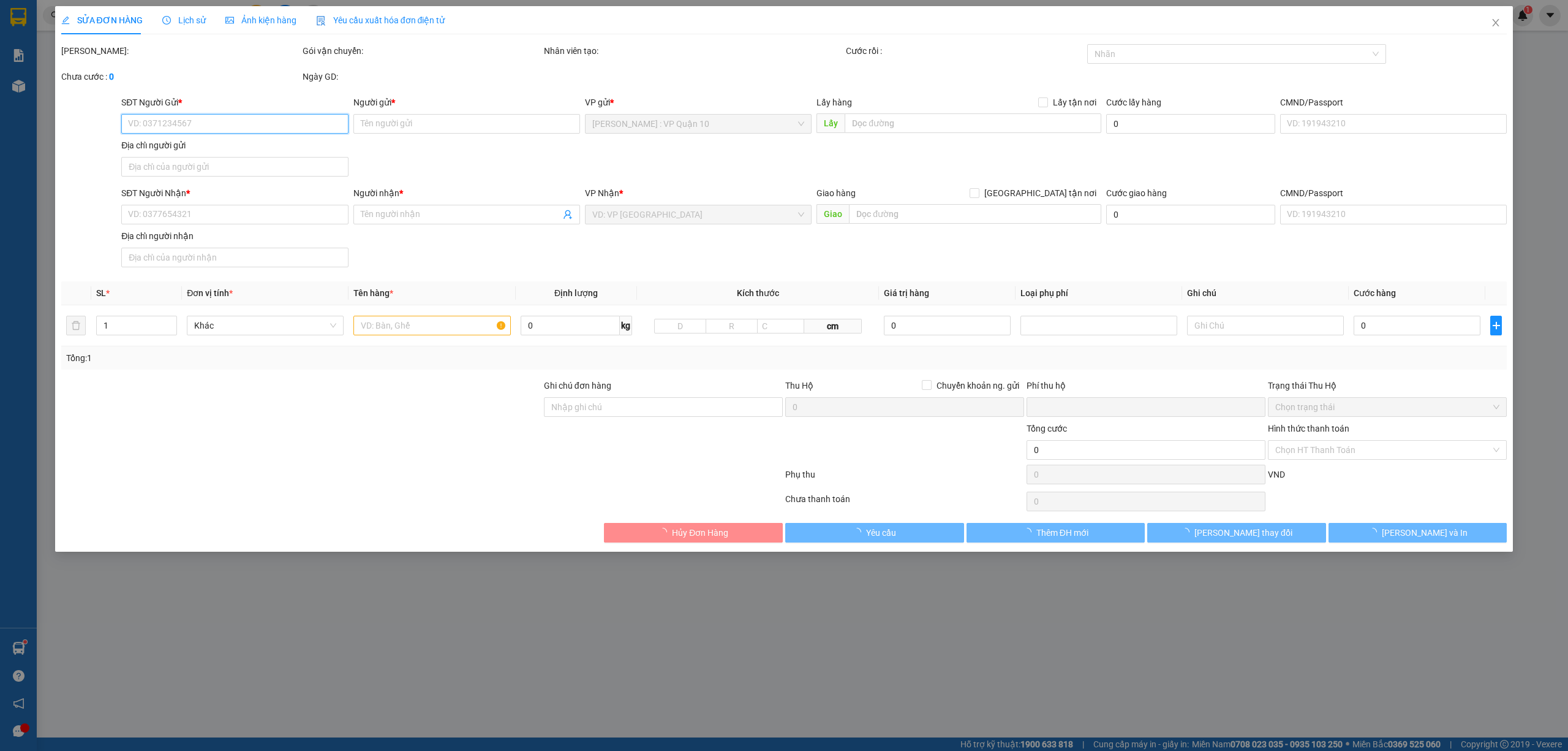
checkbox input "true"
type input "25A6 DẦU TRẤU - HAI BÀ TRƯNG - [GEOGRAPHIC_DATA]"
type input "hàng k bao bể vỡ hư hỏng"
type input "0"
type input "120.000"
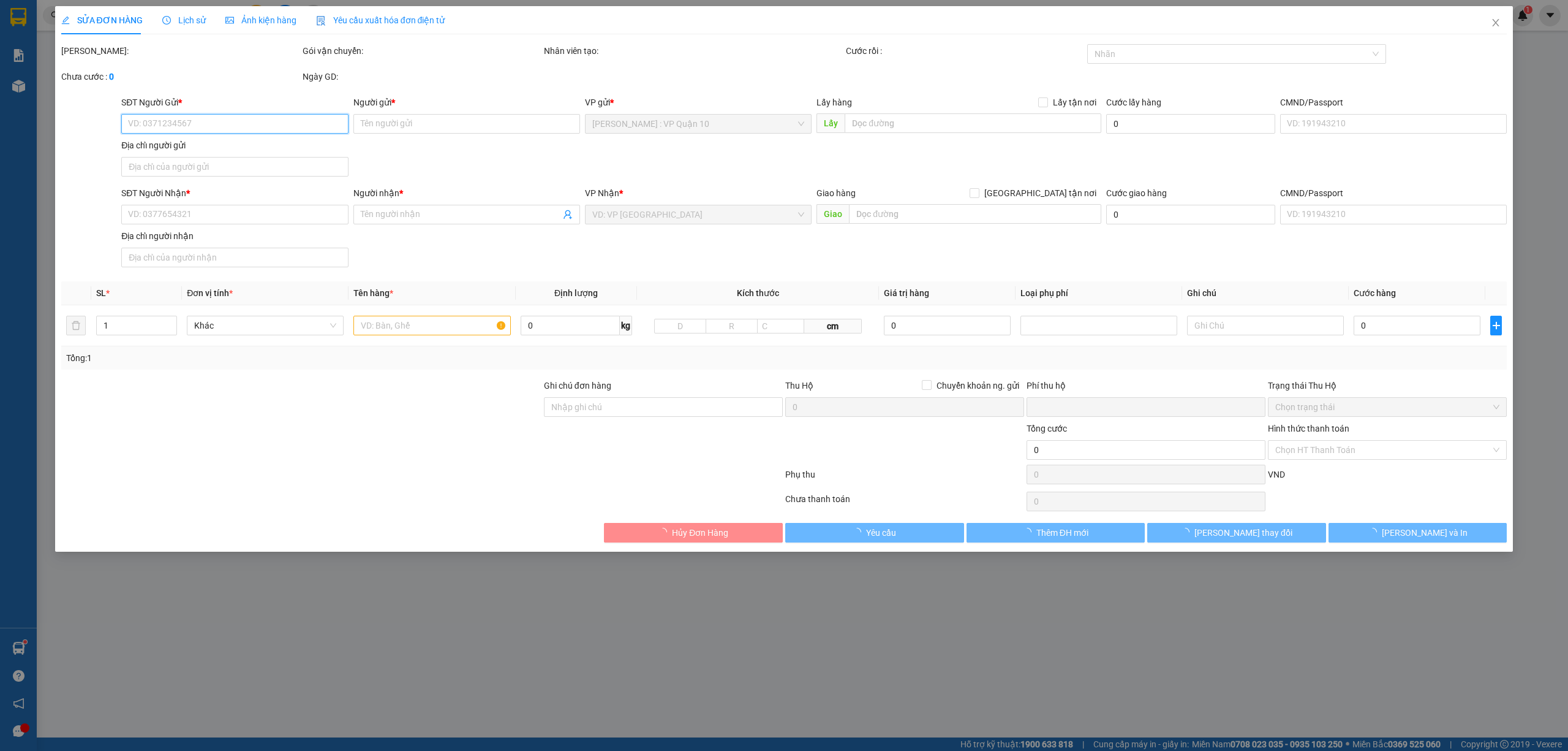
type input "120.000"
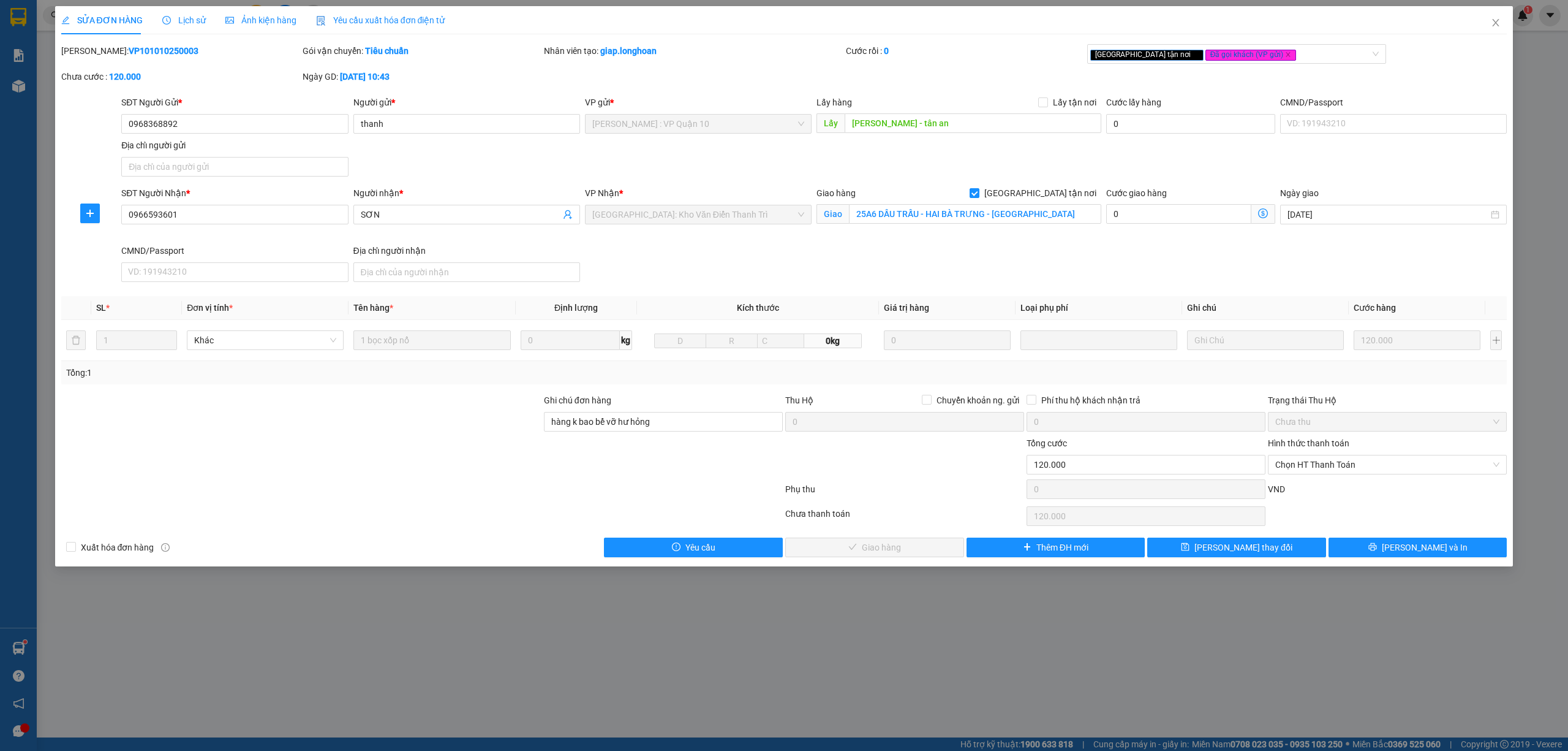
click at [186, 24] on span "Lịch sử" at bounding box center [185, 20] width 44 height 10
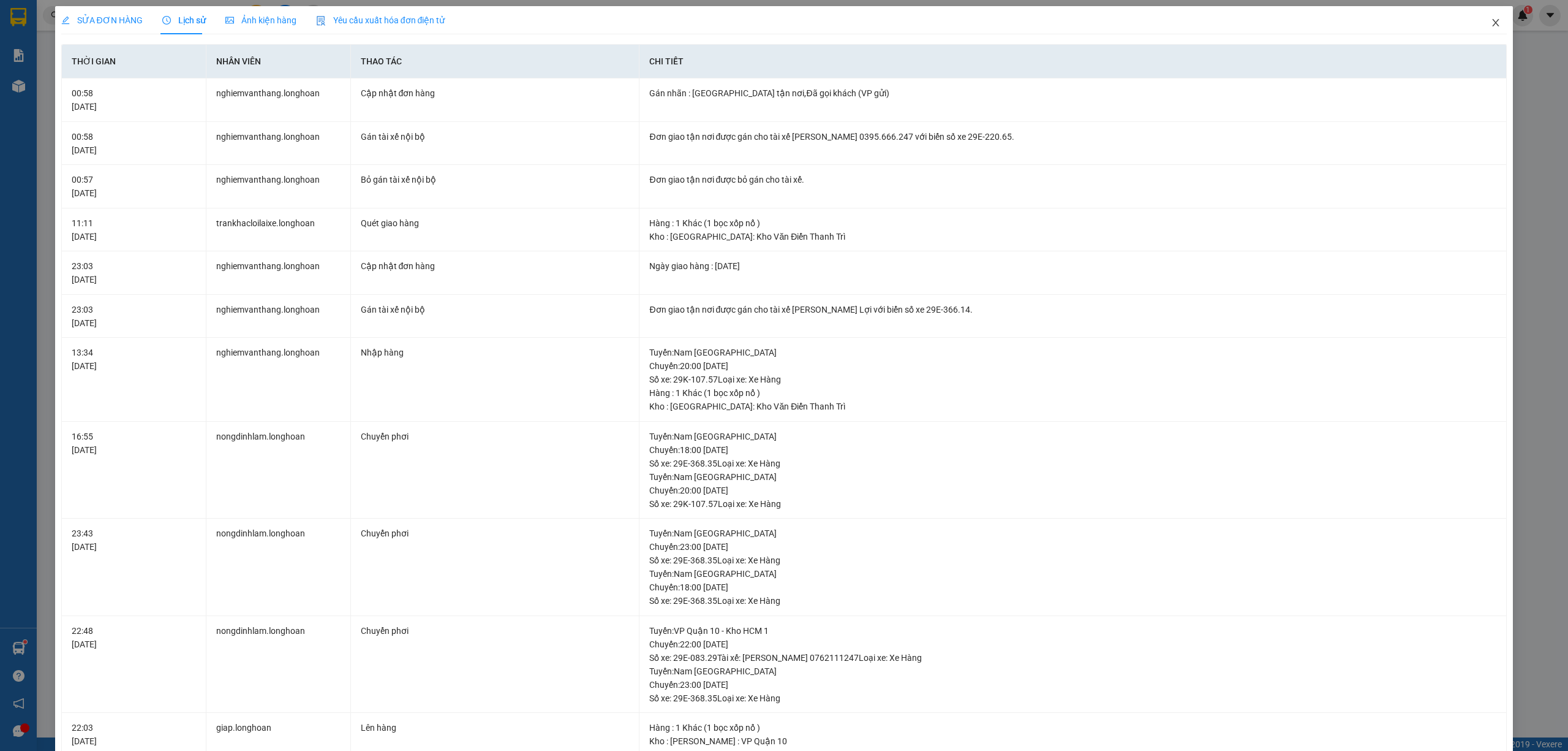
drag, startPoint x: 1481, startPoint y: 16, endPoint x: 1480, endPoint y: 23, distance: 7.1
click at [1480, 23] on span "Close" at bounding box center [1495, 23] width 34 height 34
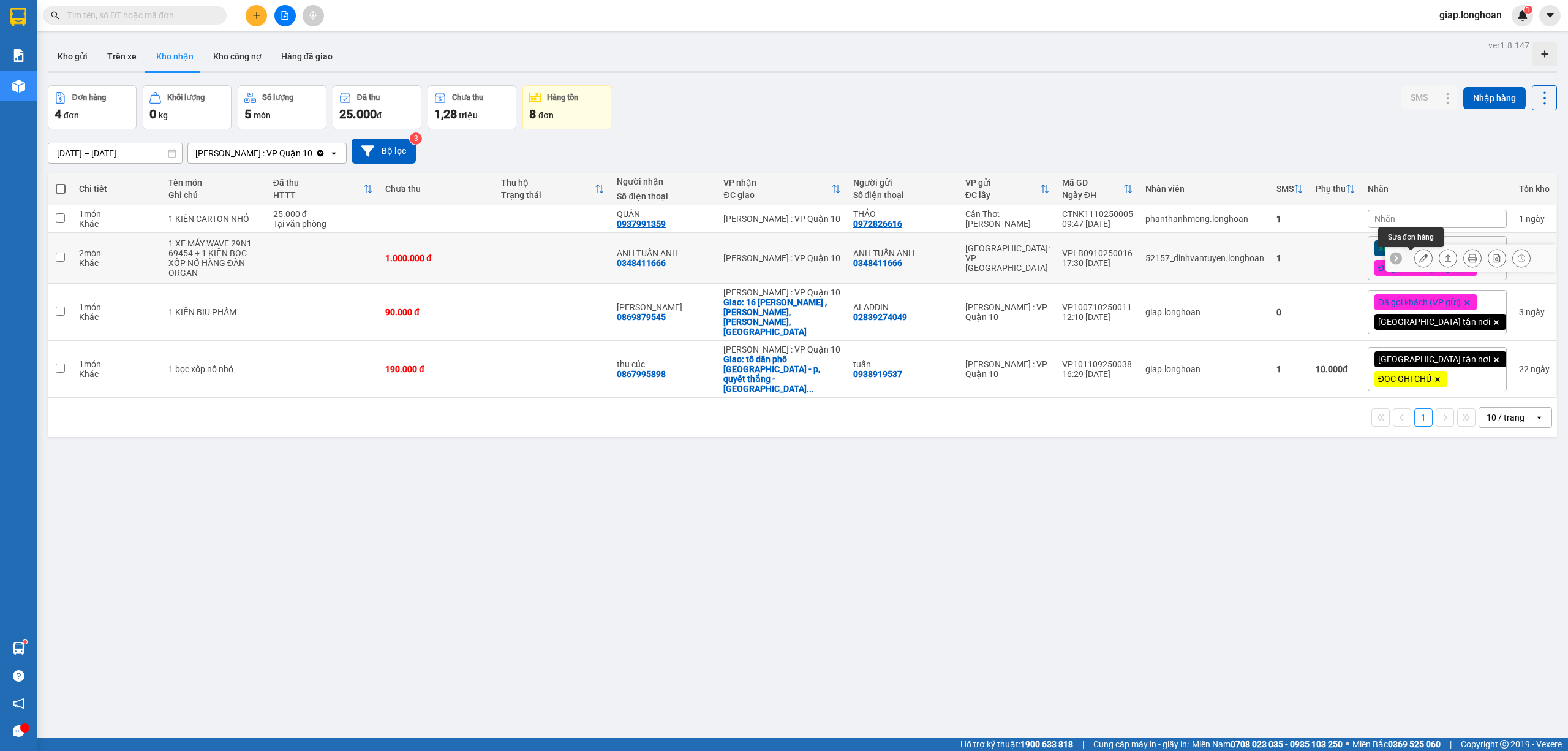
click at [1419, 258] on icon at bounding box center [1424, 258] width 9 height 9
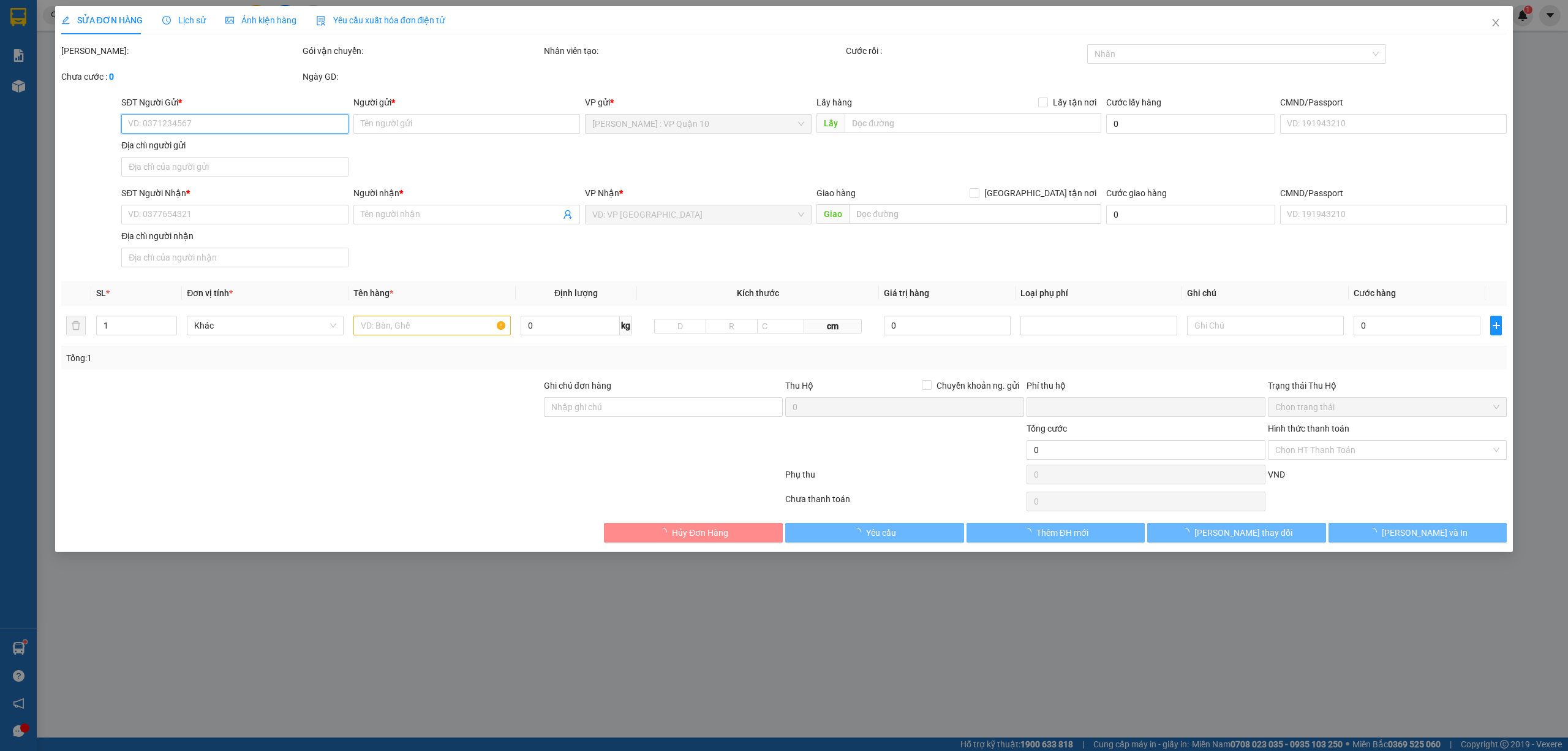
type input "0348411666"
type input "ANH TUẤN ANH"
type input "0348411666"
type input "ANH TUẤN ANH"
type input "KHÔNG CHÌA KHÓA, KHÔNG GIẤY TỜ, GƯƠNG VÀ MŨ BẢO HIỂM QUẤN TRÊN XE"
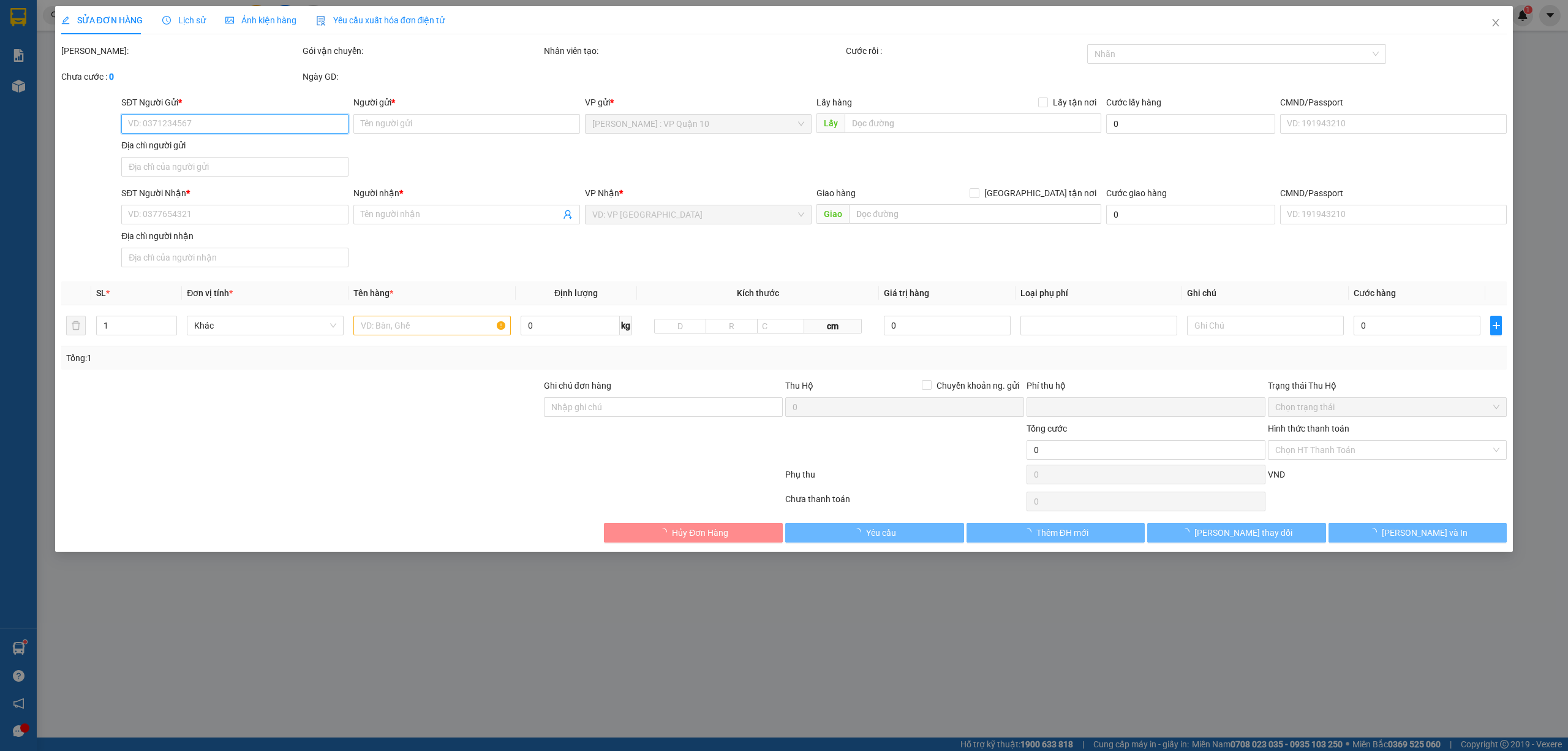
type input "0"
type input "1.000.000"
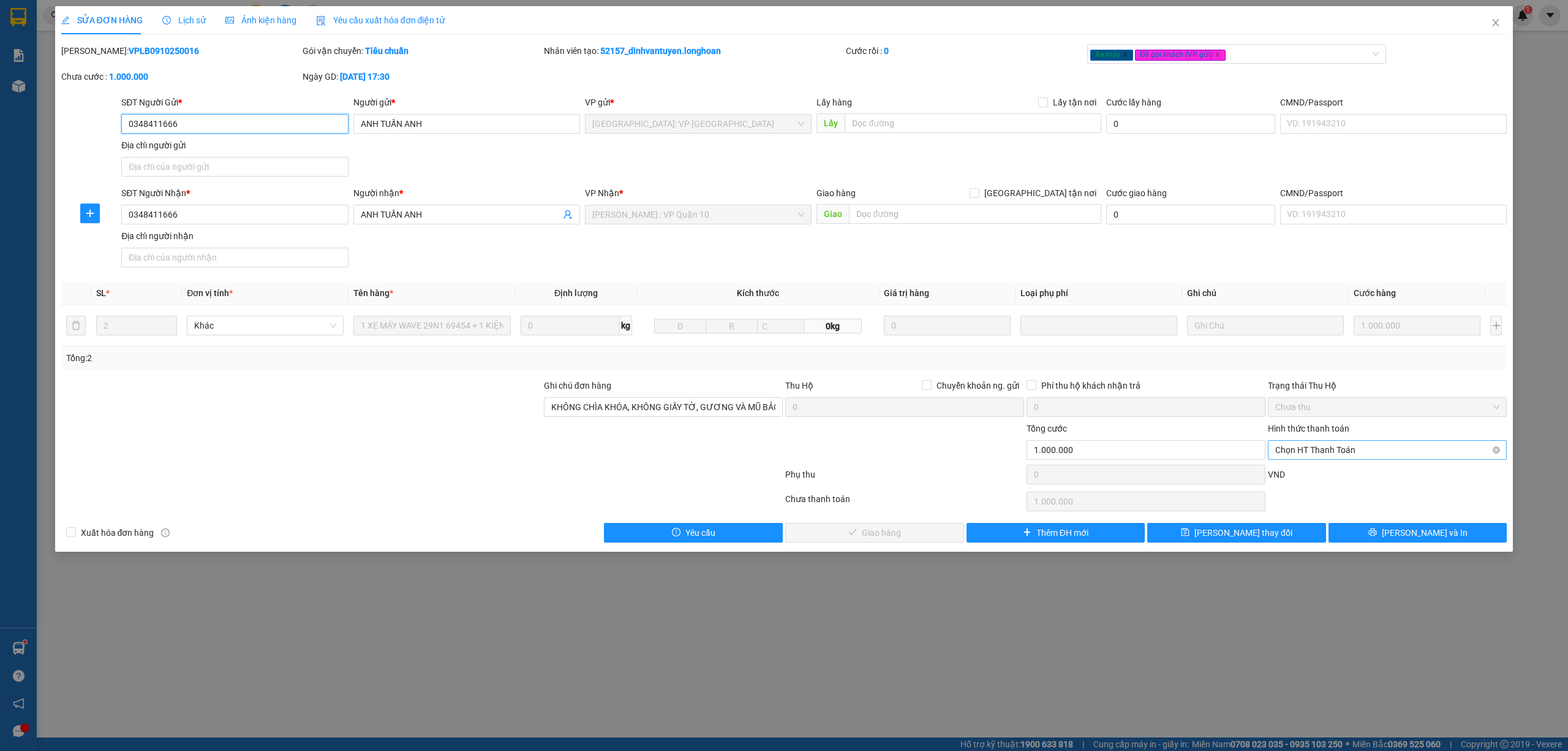
click at [1366, 449] on span "Chọn HT Thanh Toán" at bounding box center [1387, 449] width 224 height 18
click at [1338, 472] on div "Tại văn phòng" at bounding box center [1387, 477] width 224 height 14
type input "0"
click at [909, 535] on span "[PERSON_NAME] và Giao hàng" at bounding box center [881, 533] width 118 height 14
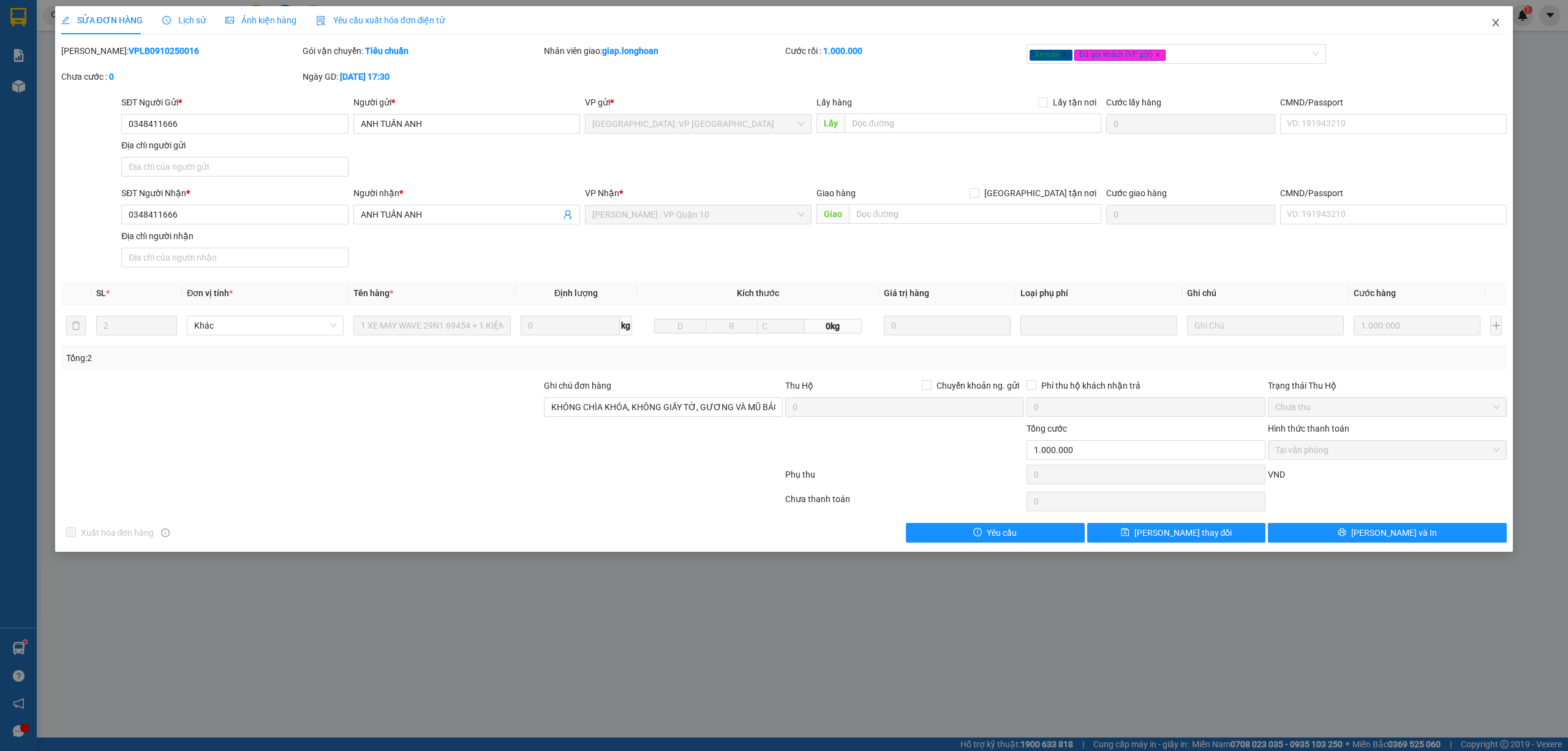
click at [1494, 20] on icon "close" at bounding box center [1496, 23] width 7 height 8
